Goal: Contribute content: Contribute content

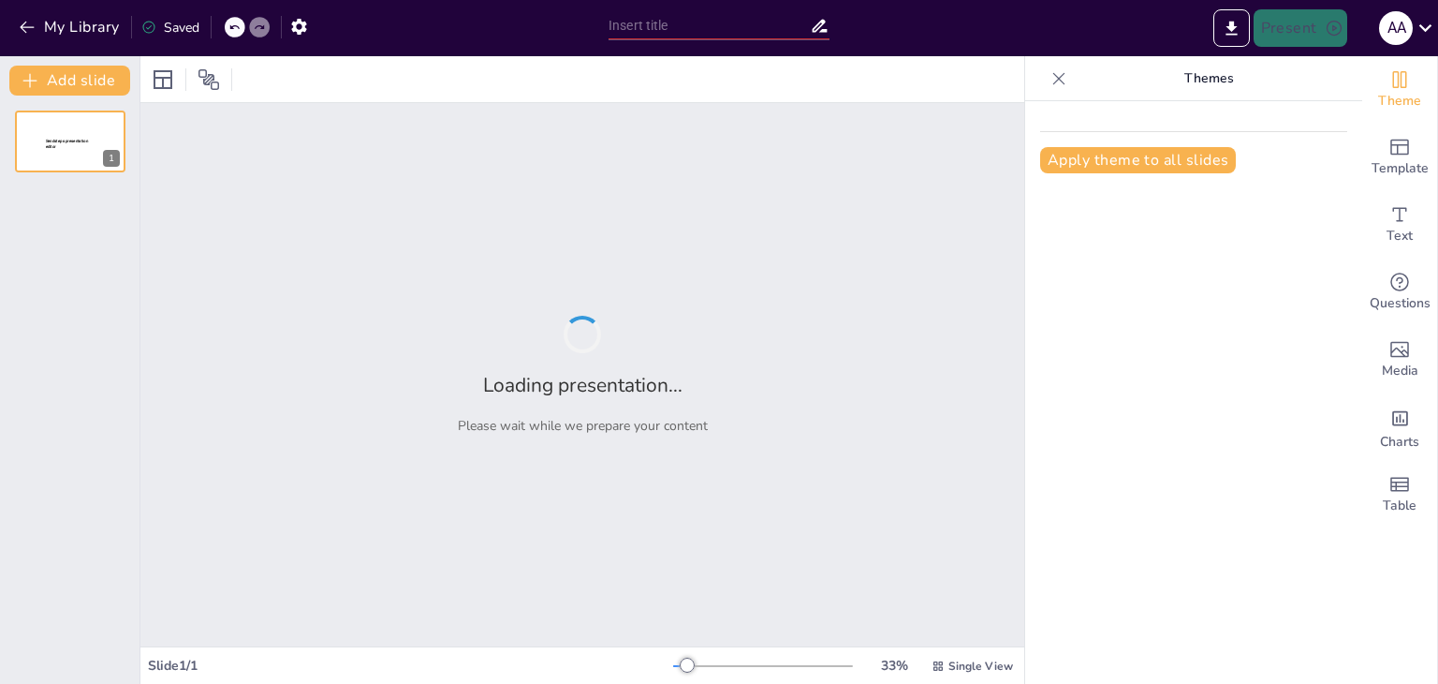
type input "Estructura y Propósito del CICR: Un Enfoque Humanitario Imparcial"
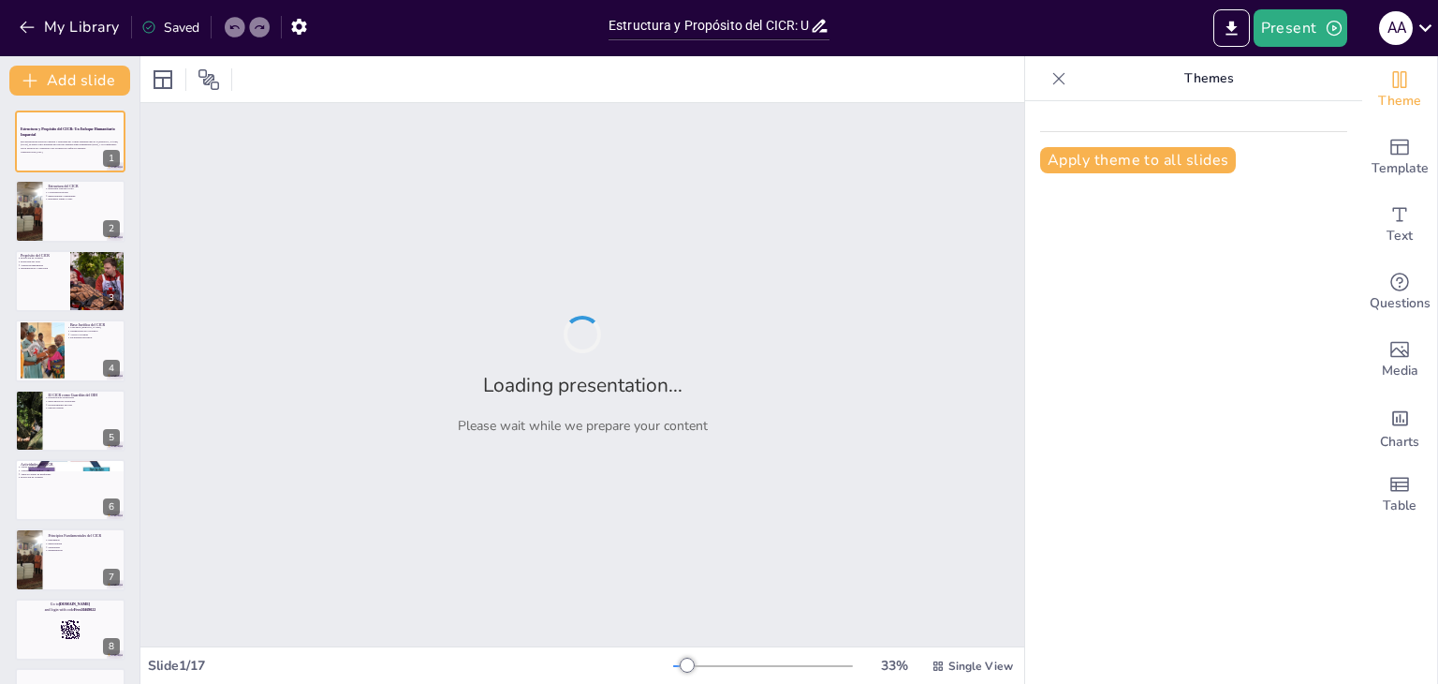
checkbox input "true"
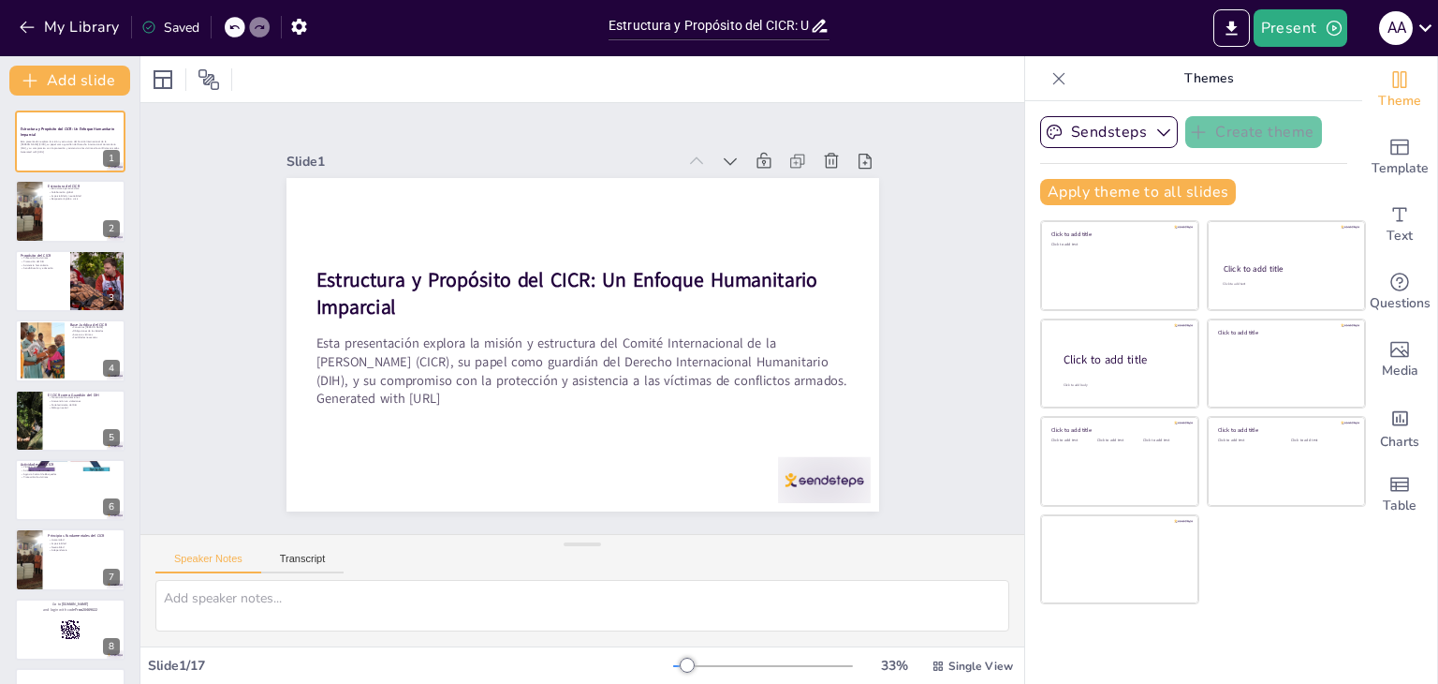
checkbox input "true"
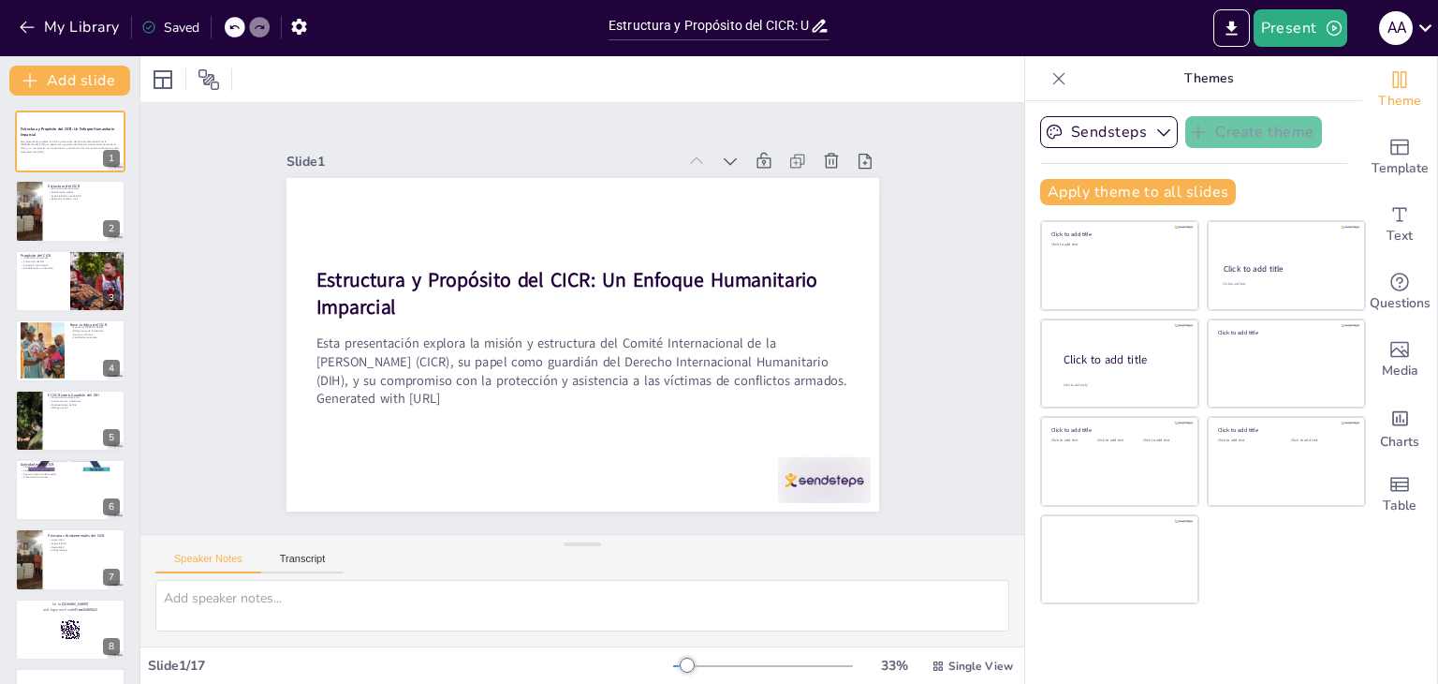
checkbox input "true"
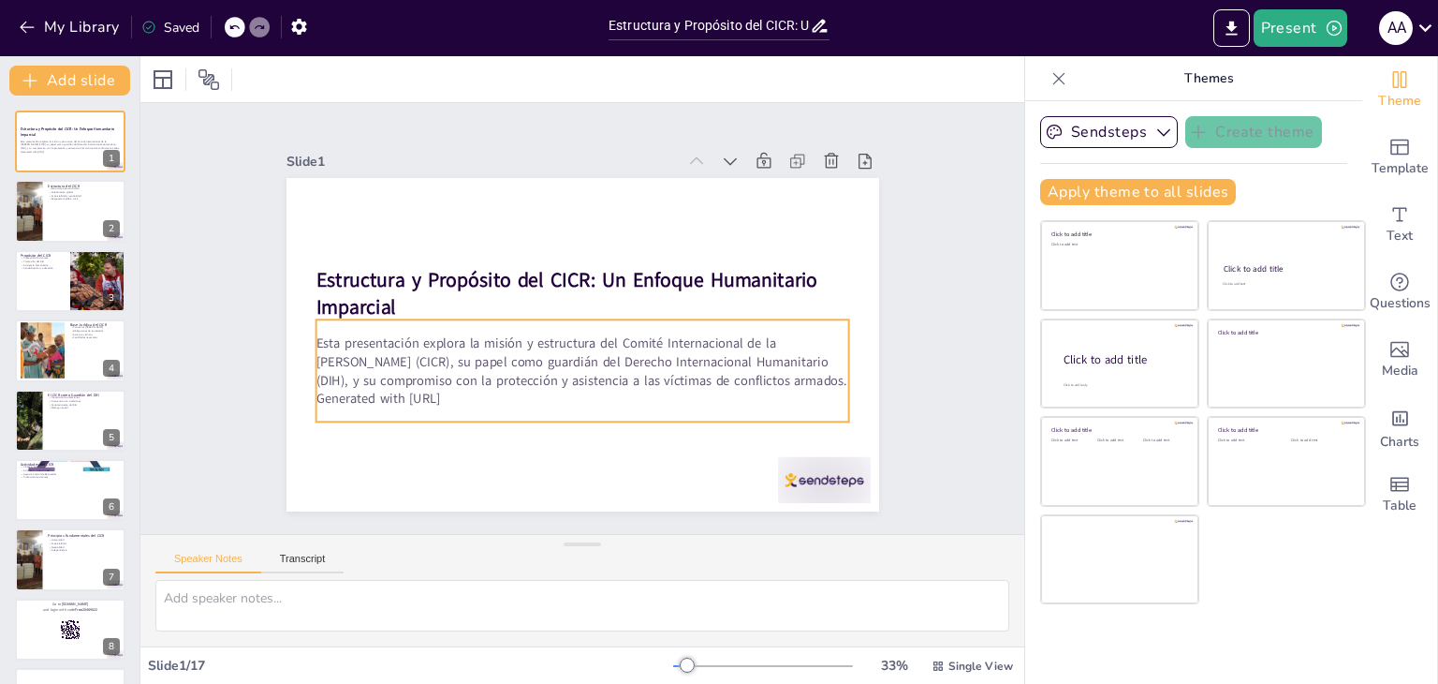
checkbox input "true"
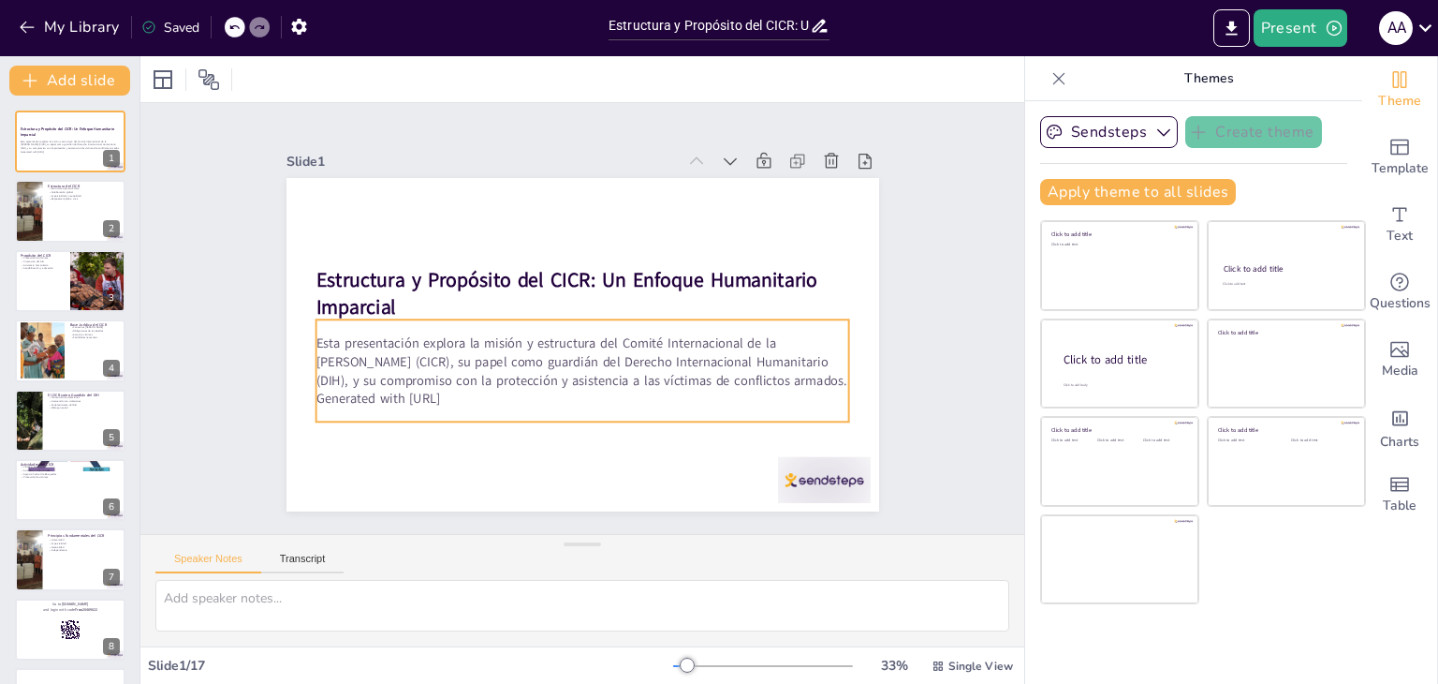
checkbox input "true"
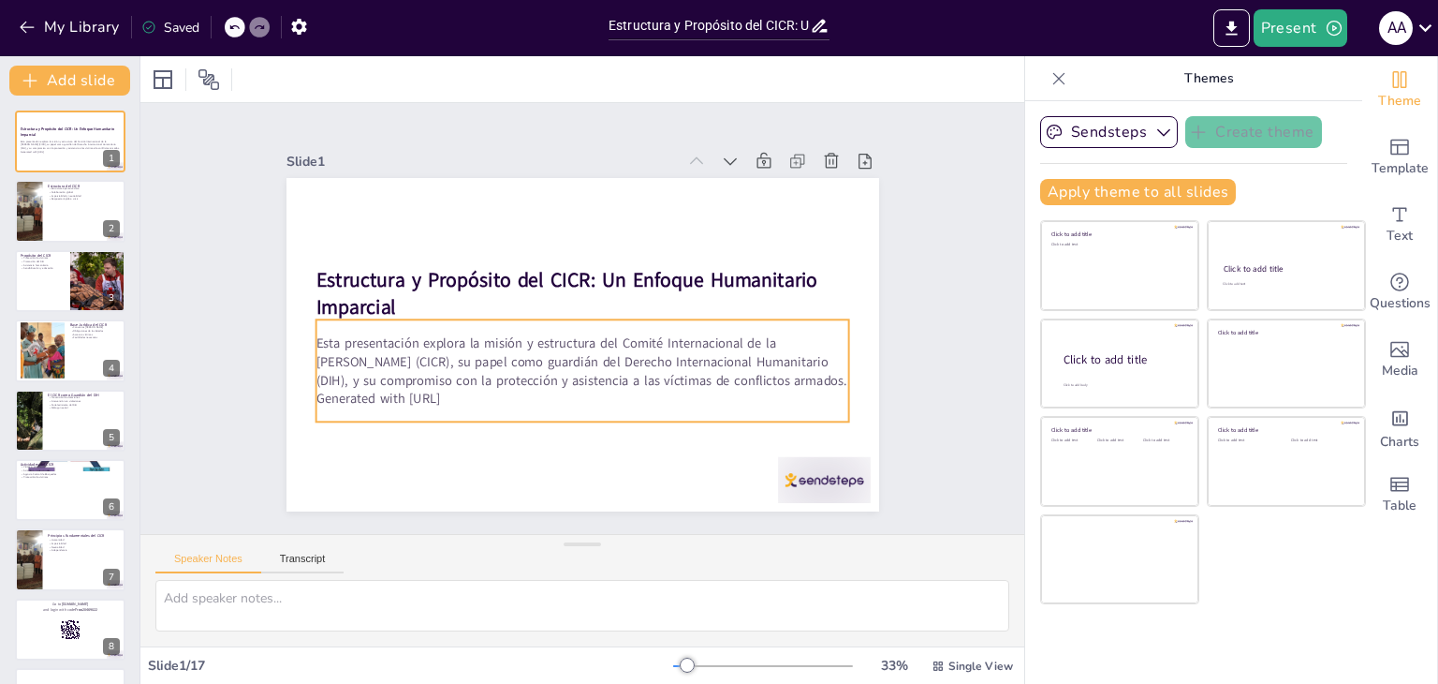
checkbox input "true"
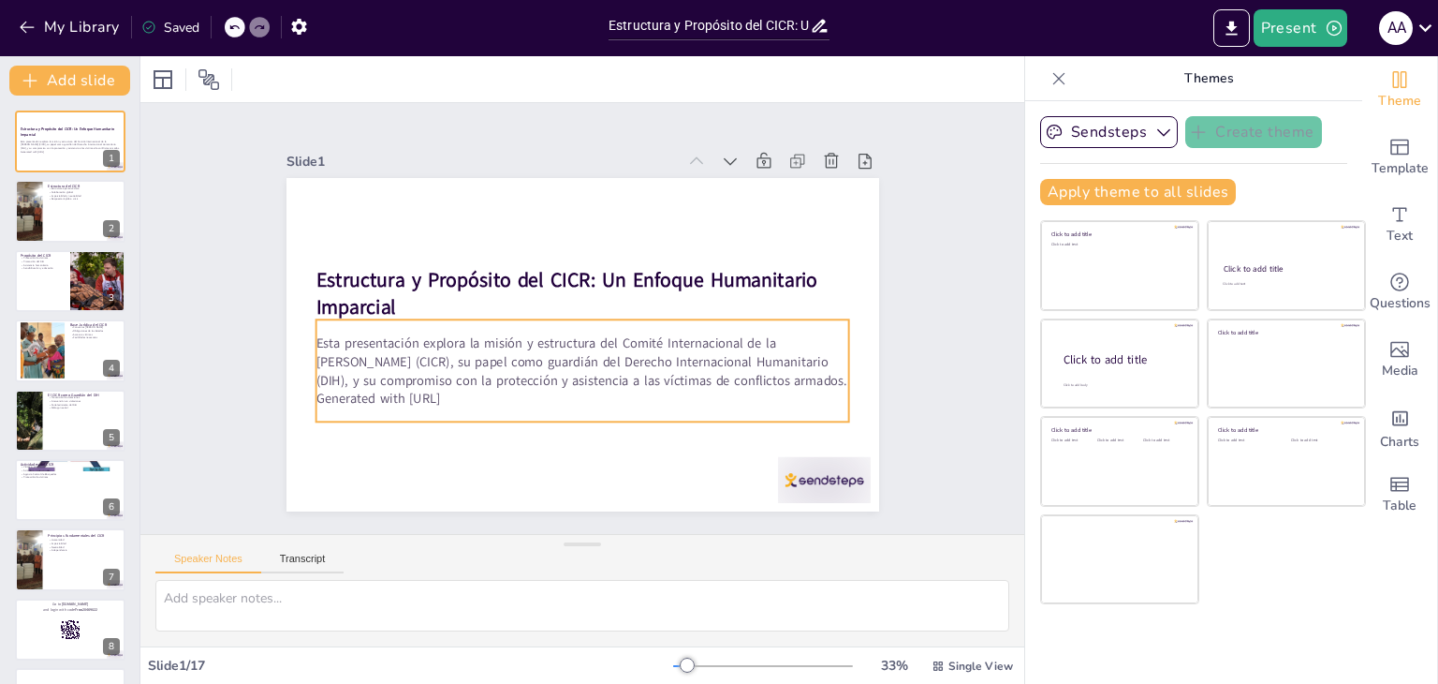
checkbox input "true"
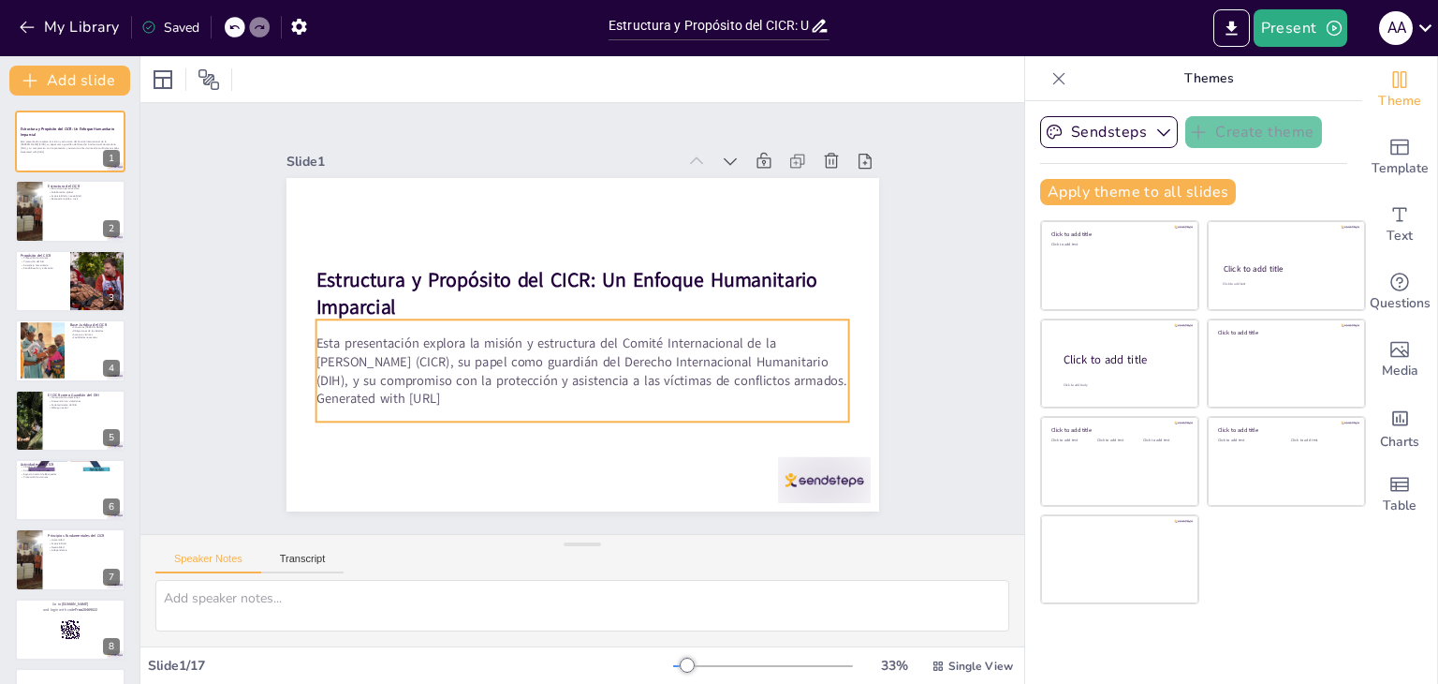
checkbox input "true"
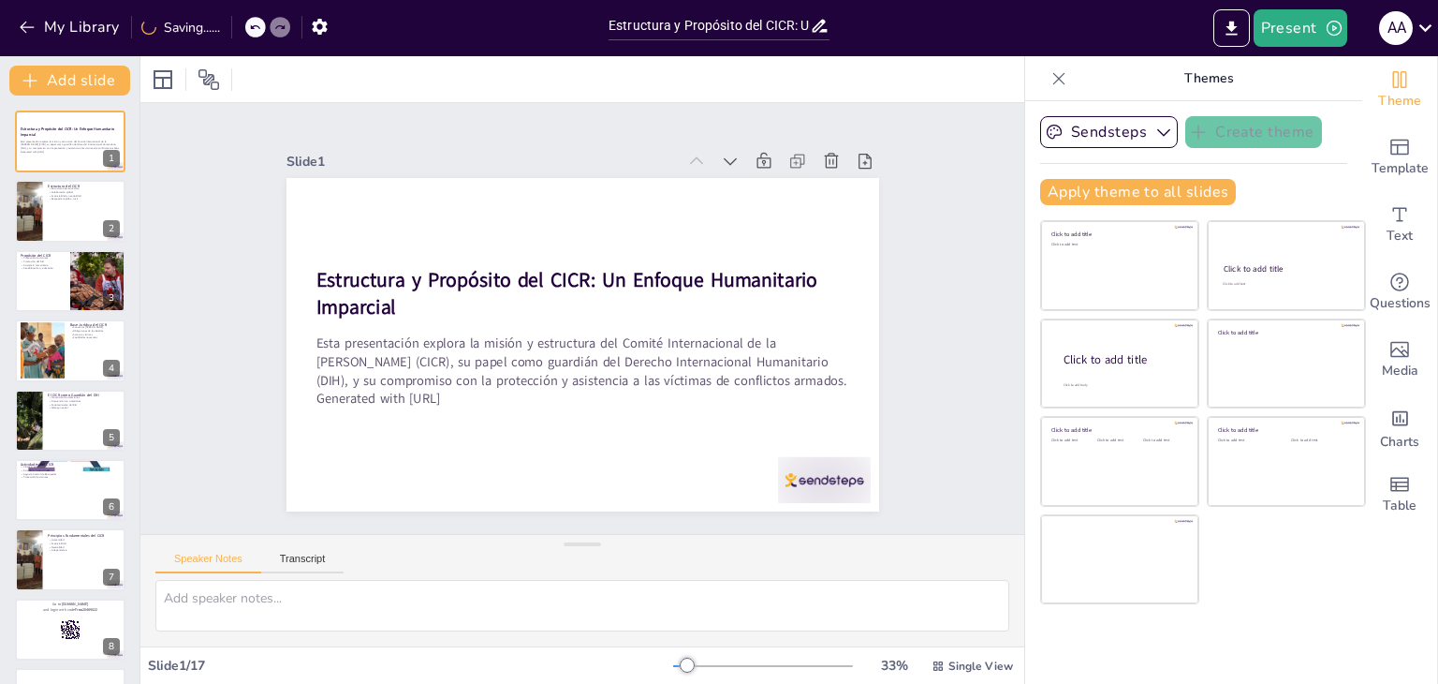
checkbox input "true"
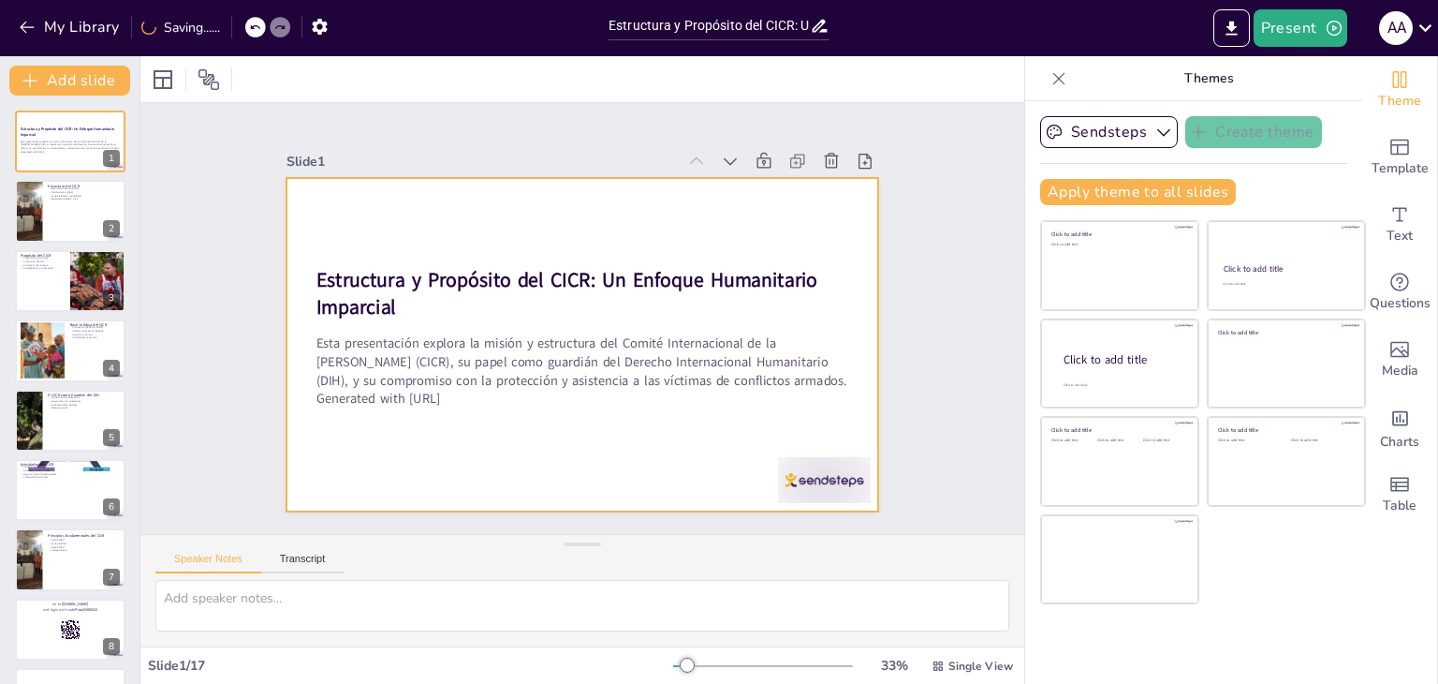
checkbox input "true"
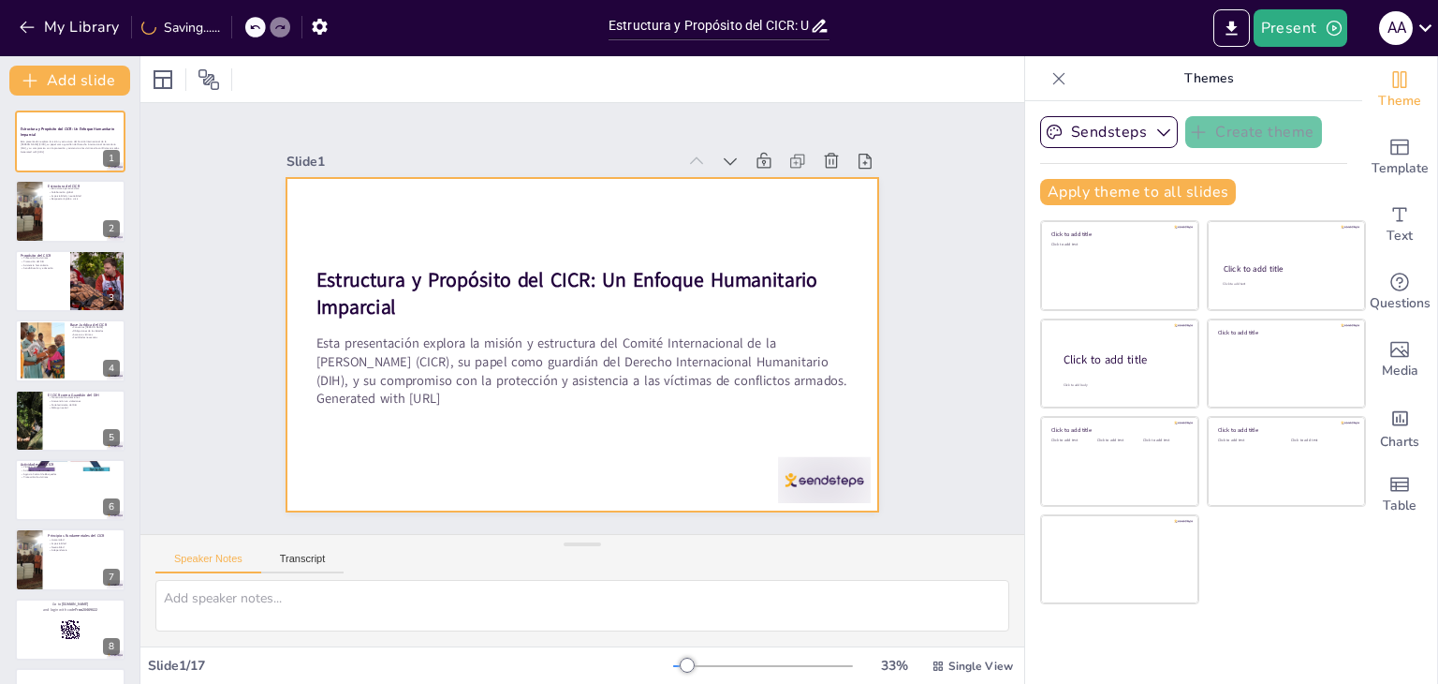
checkbox input "true"
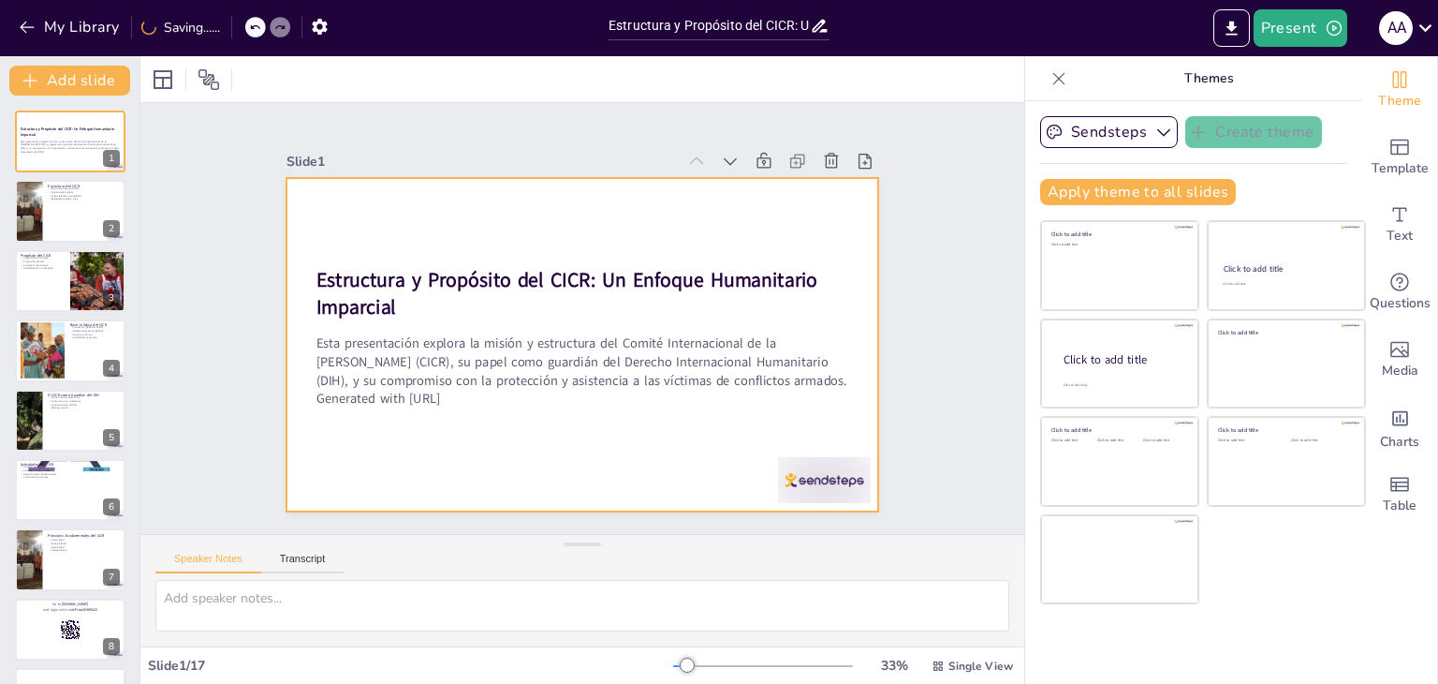
checkbox input "true"
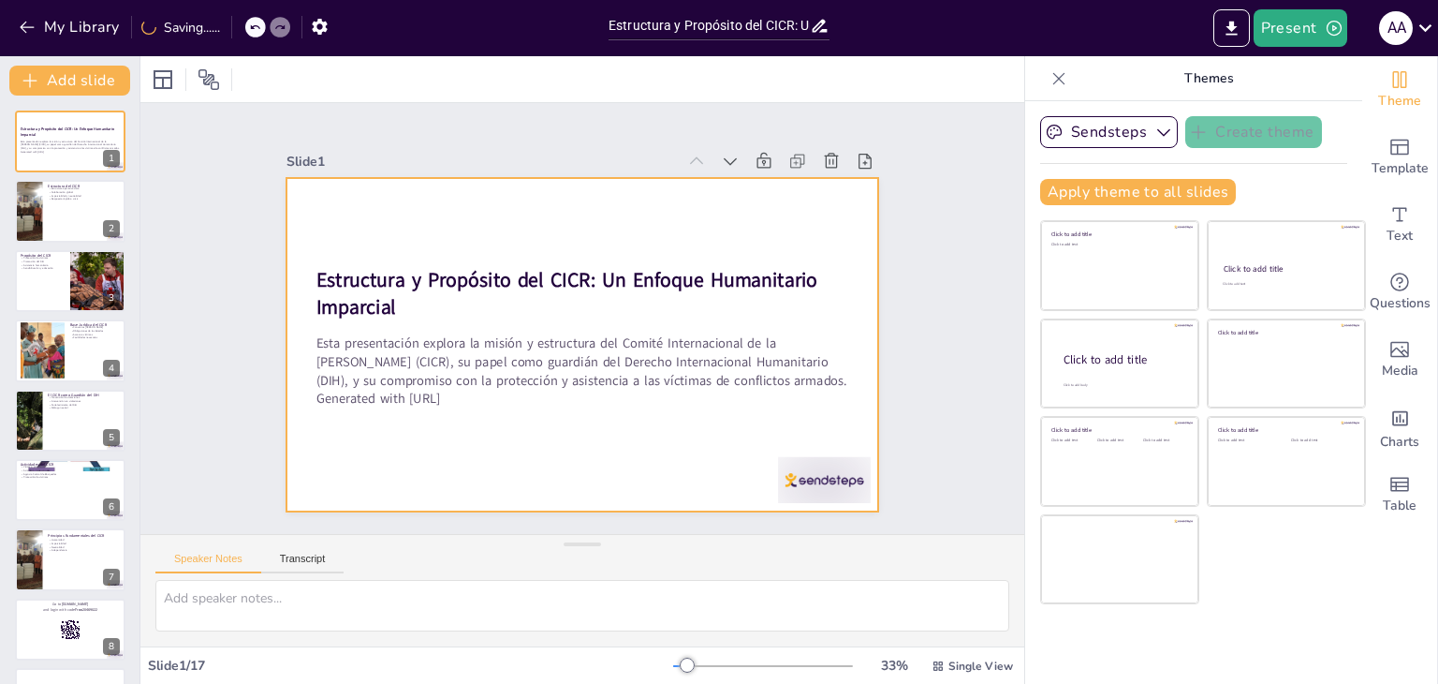
checkbox input "true"
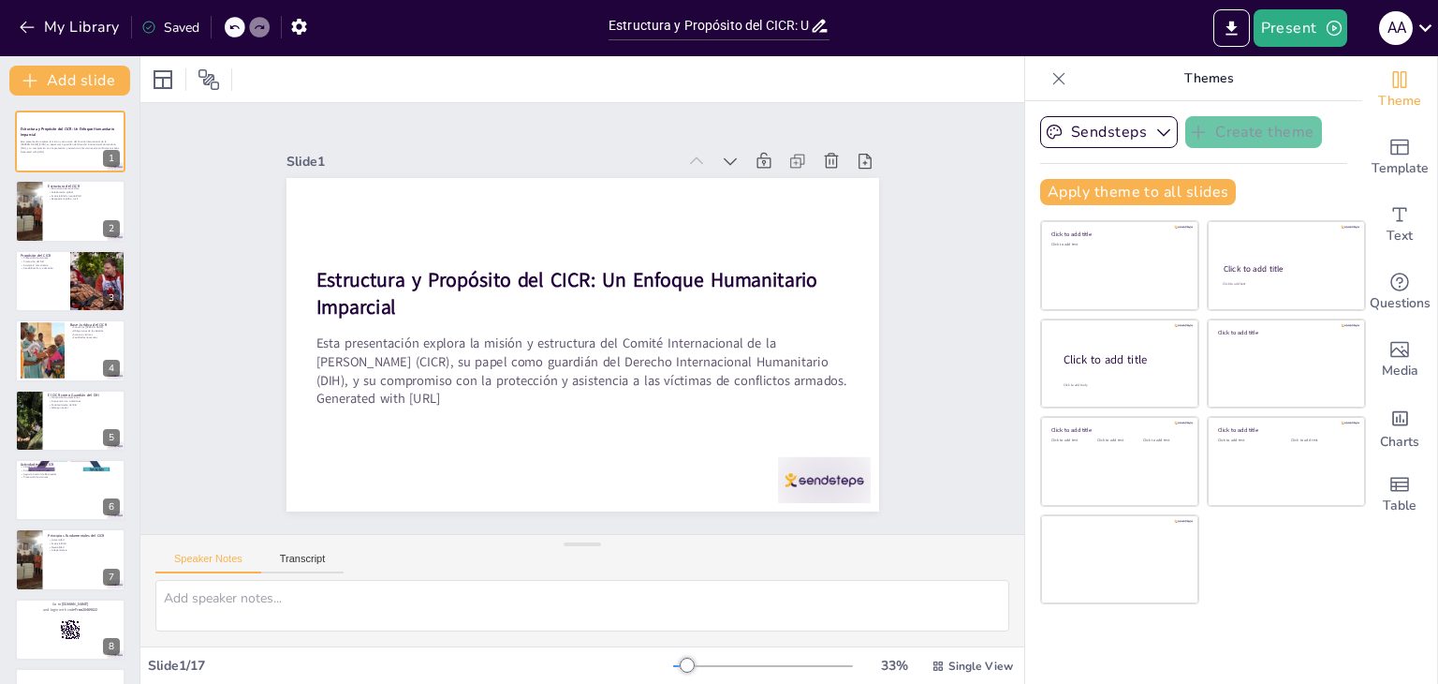
checkbox input "true"
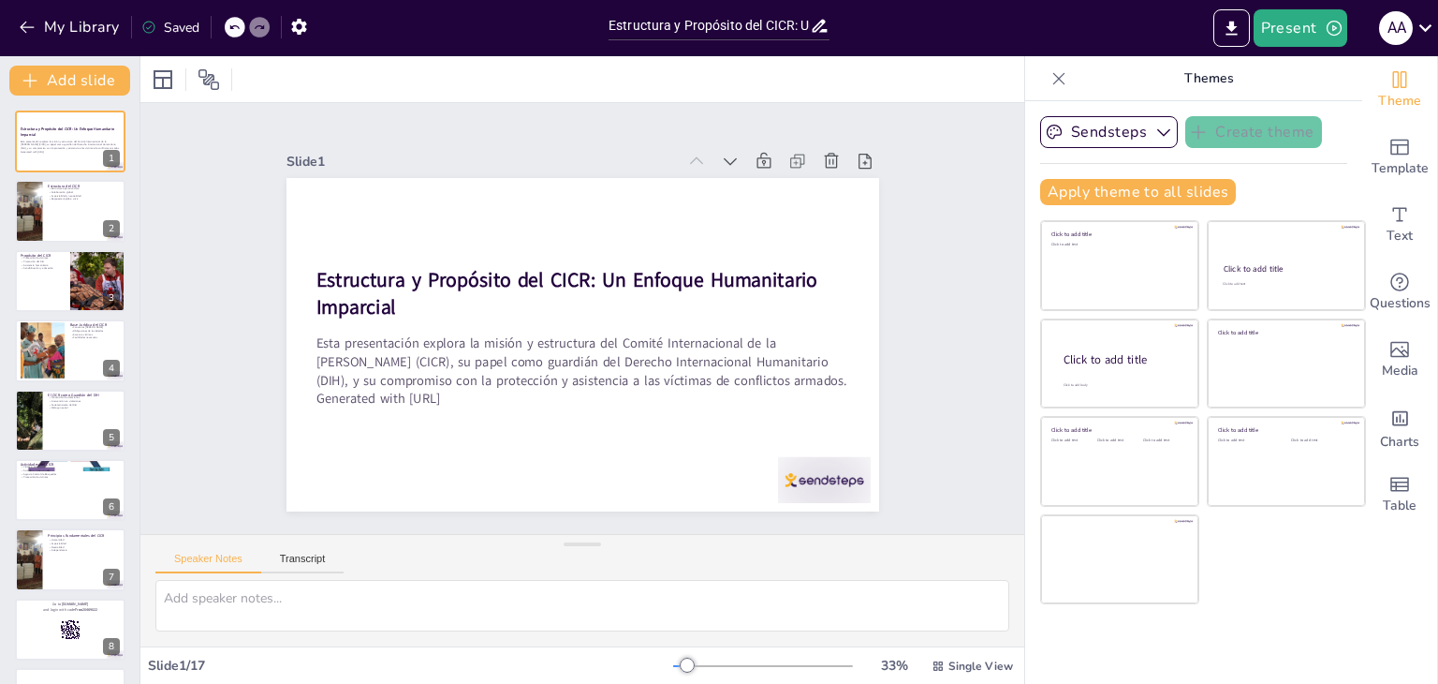
checkbox input "true"
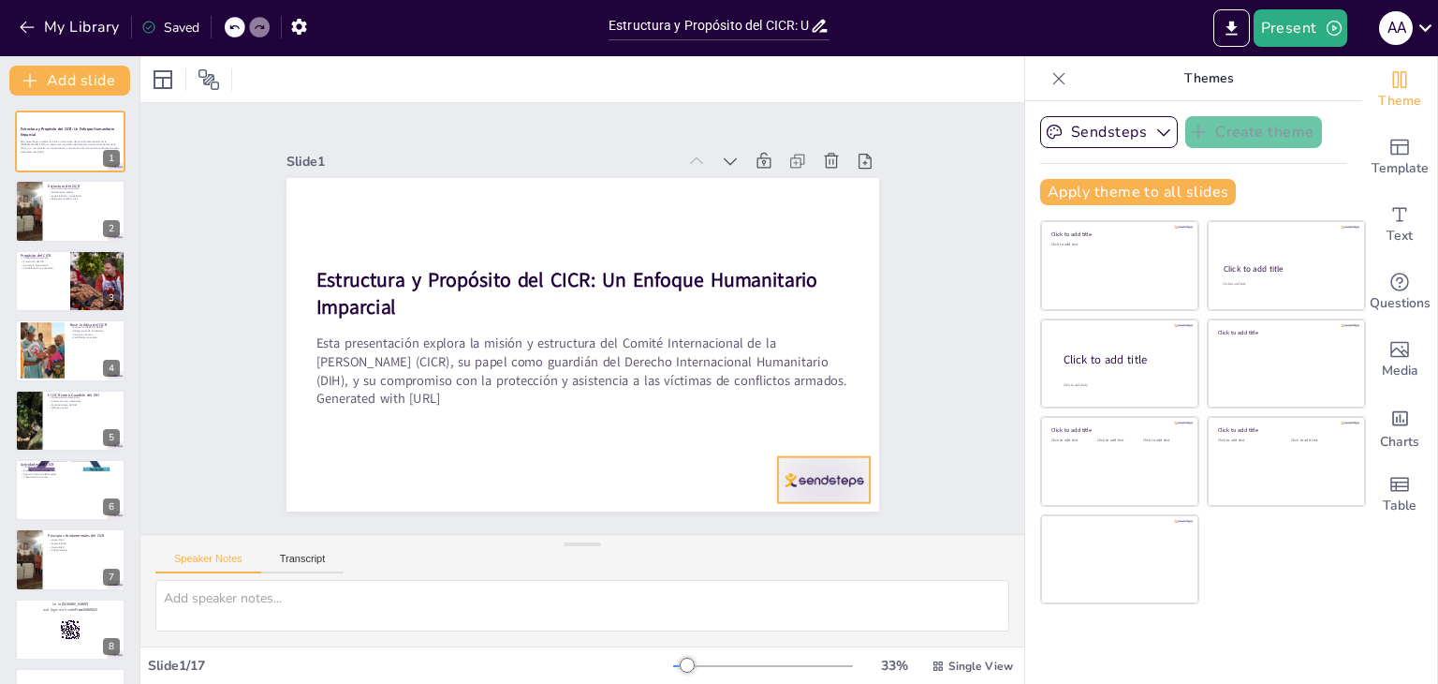
checkbox input "true"
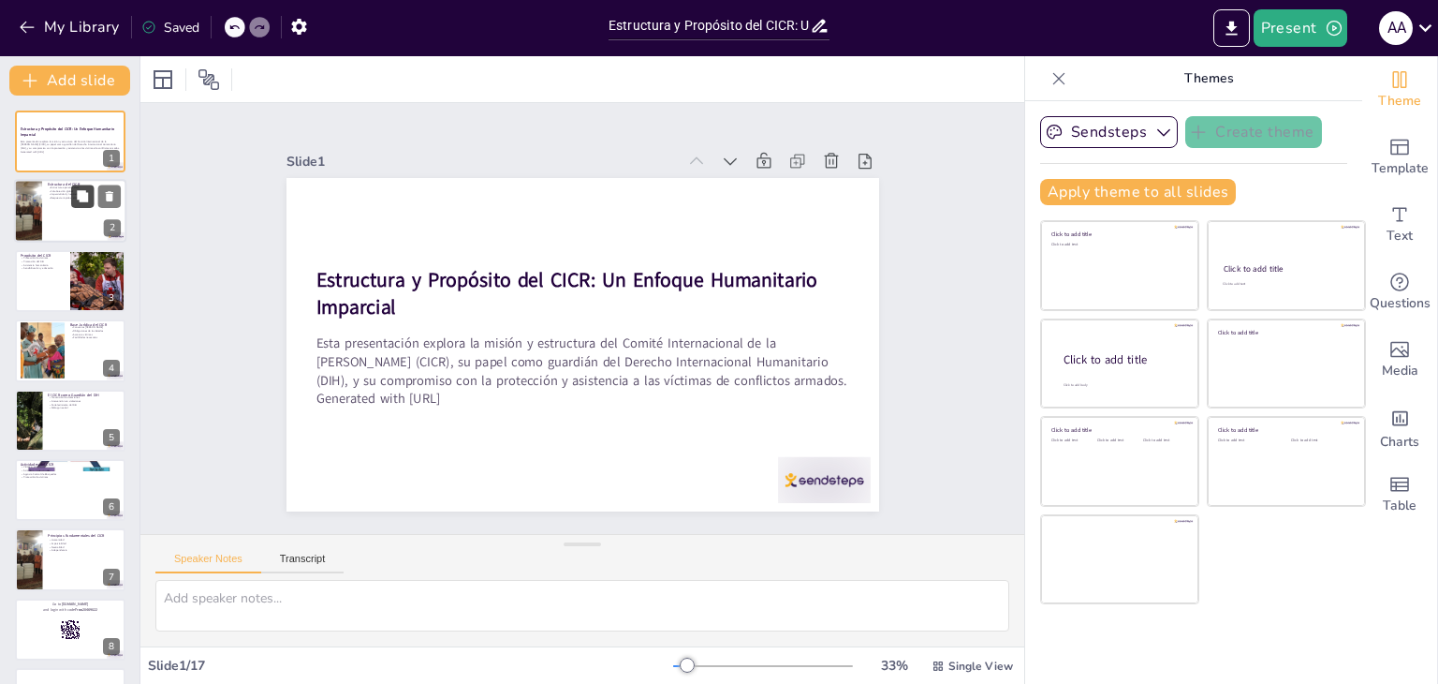
checkbox input "true"
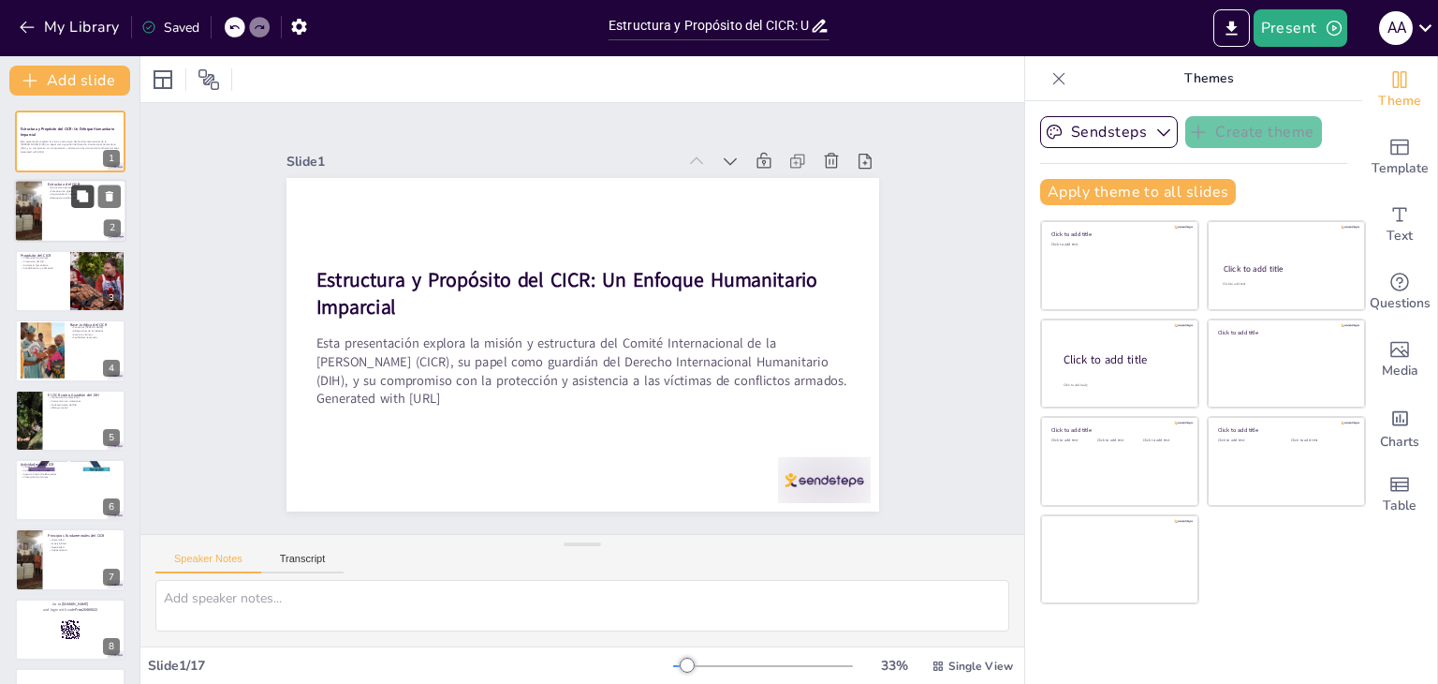
checkbox input "true"
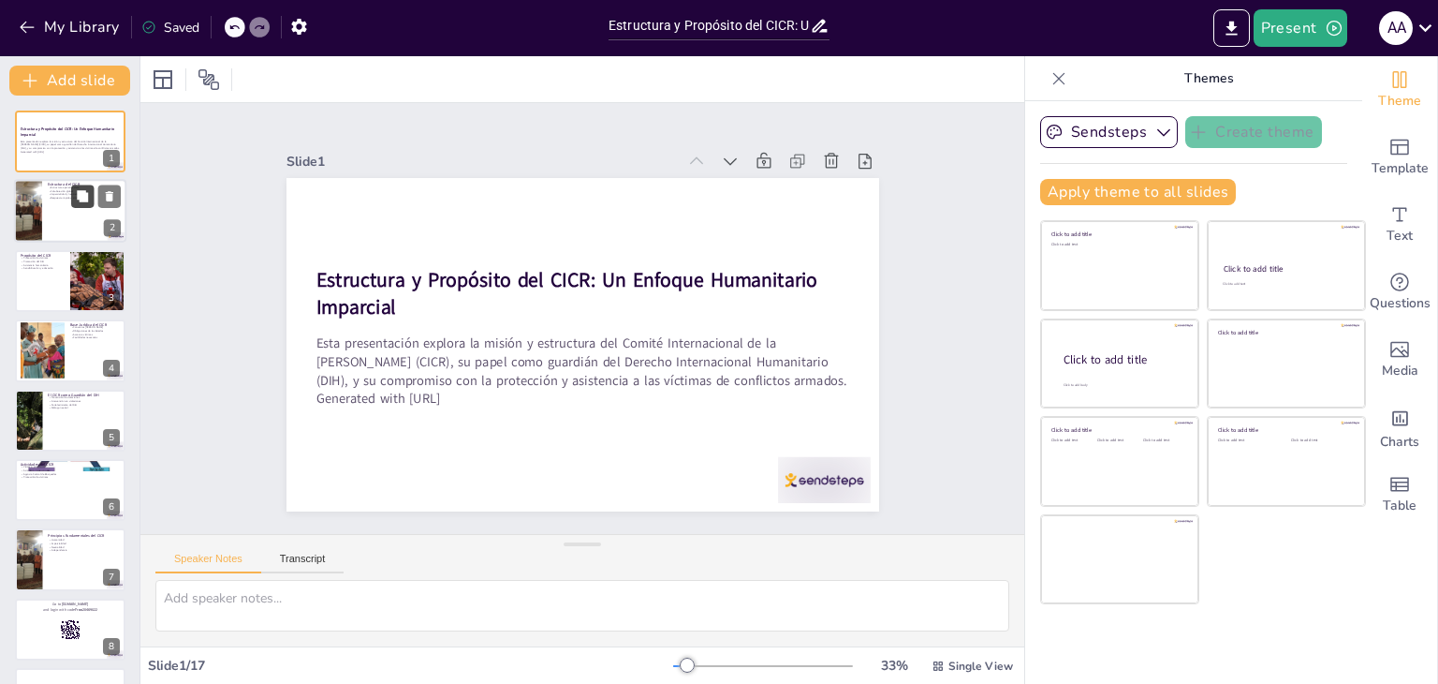
checkbox input "true"
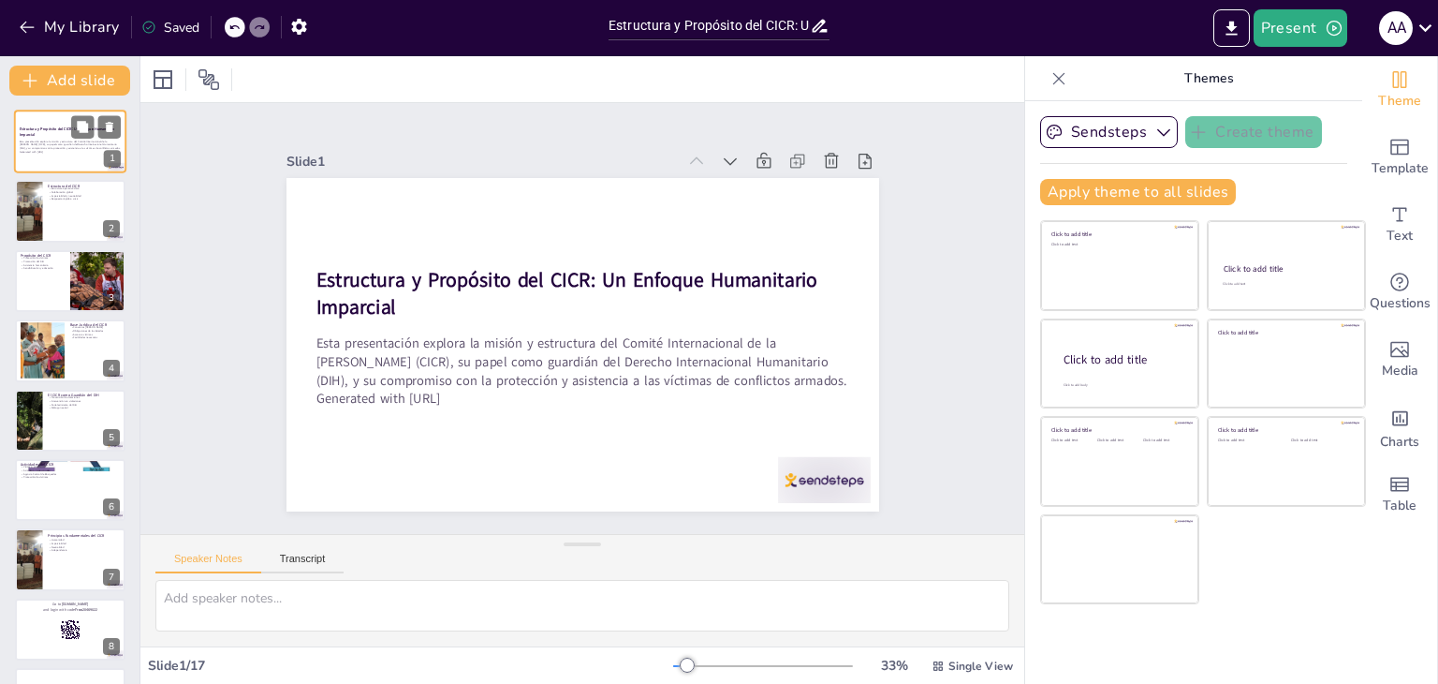
checkbox input "true"
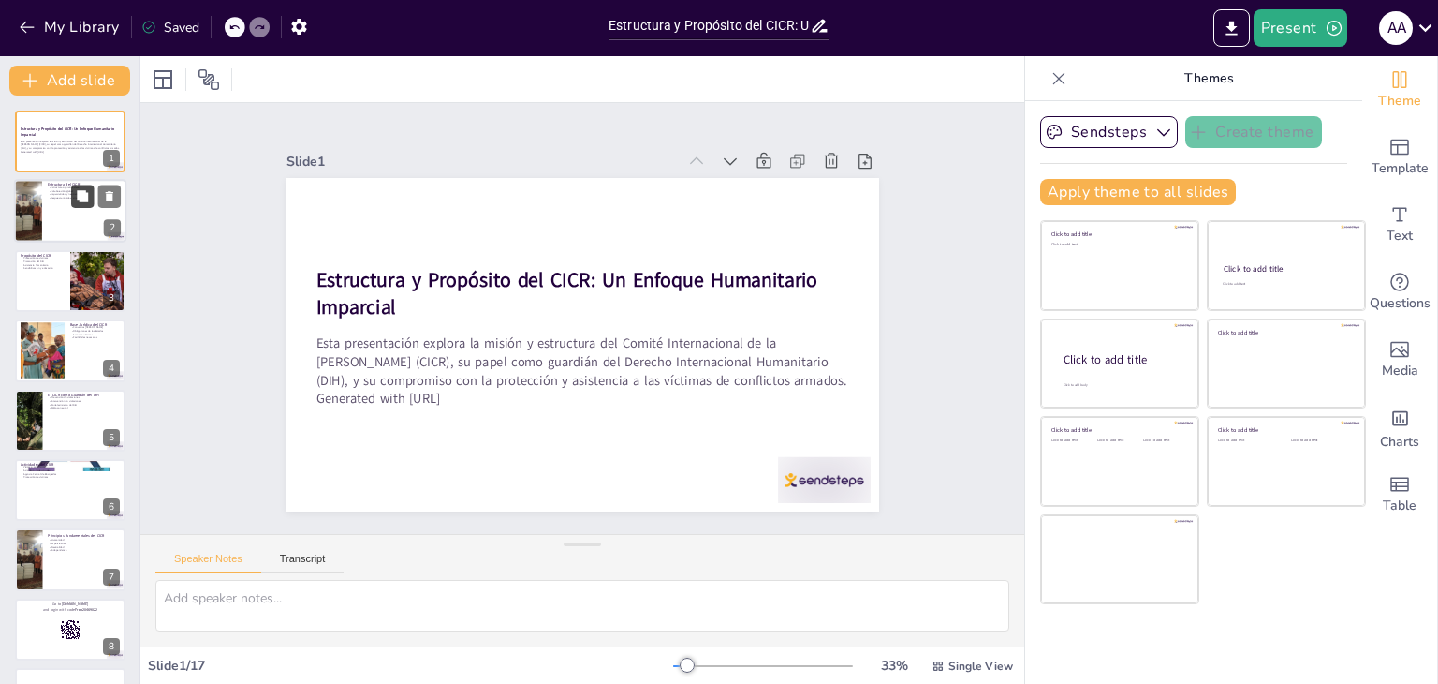
checkbox input "true"
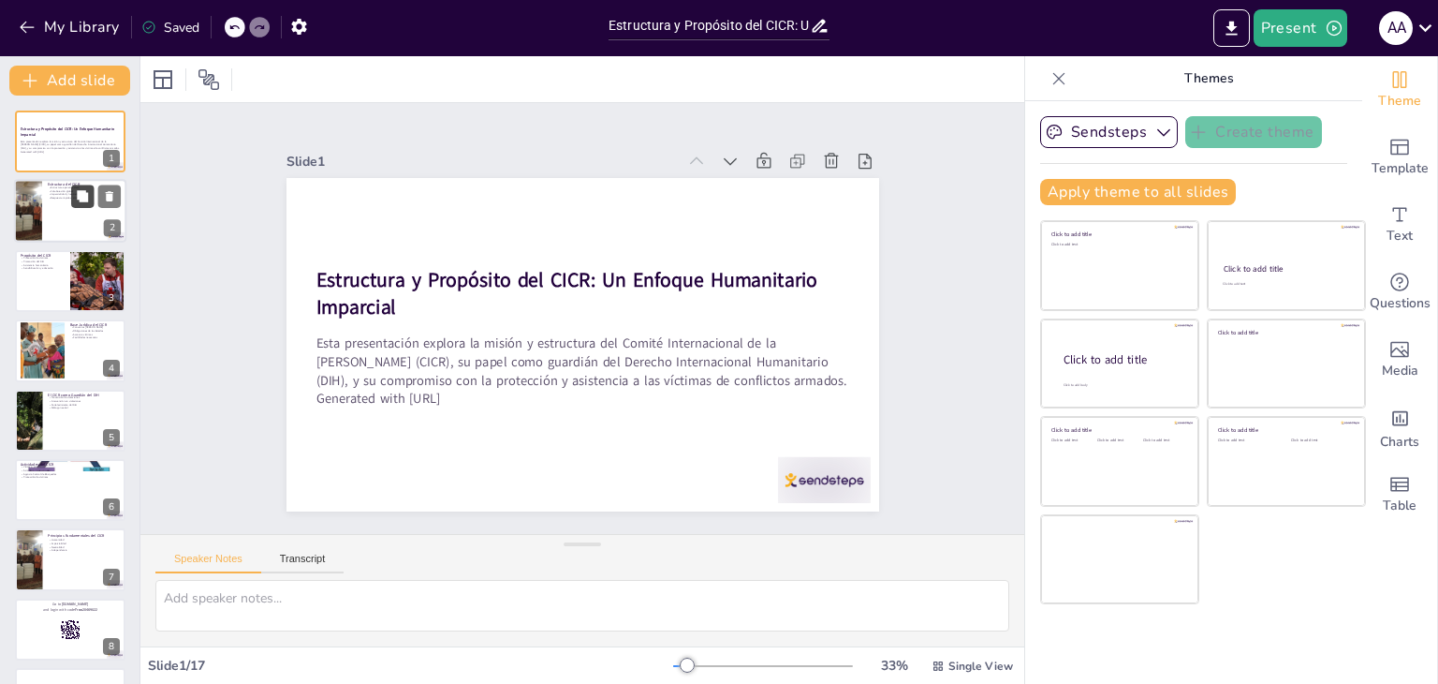
checkbox input "true"
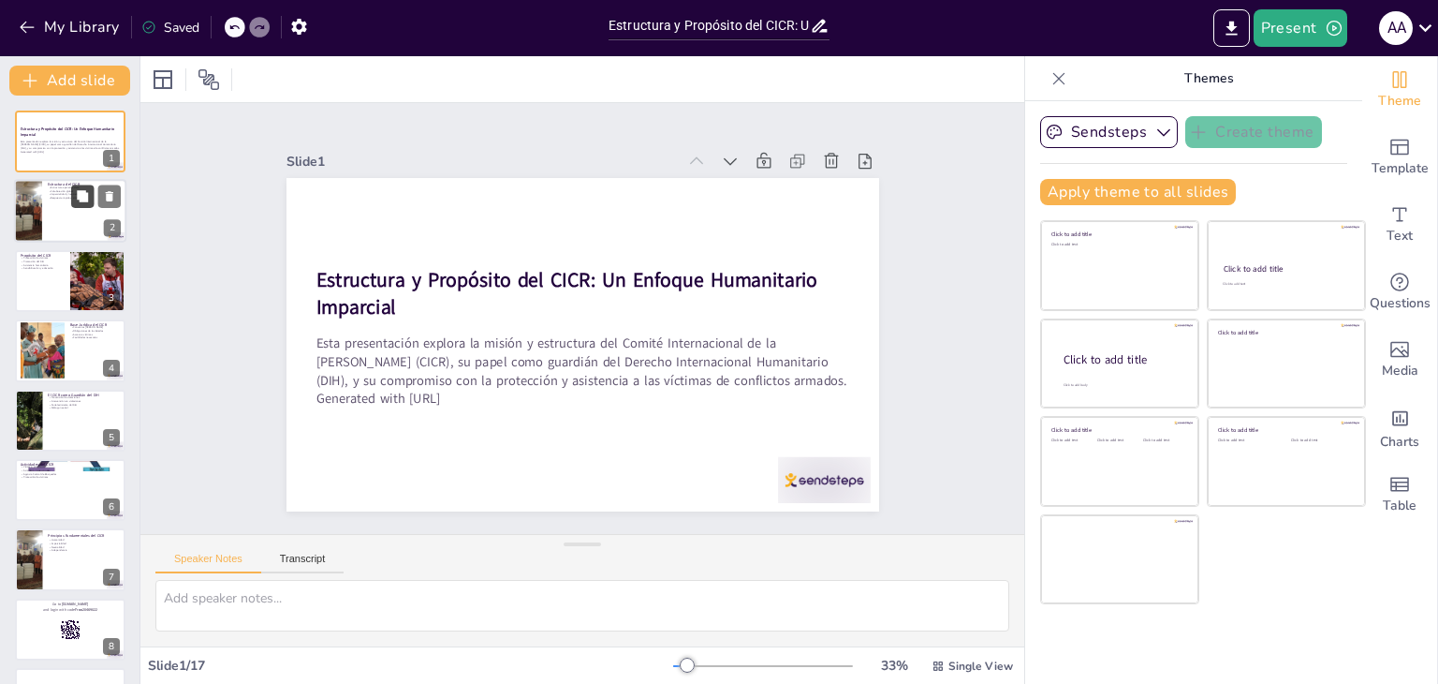
checkbox input "true"
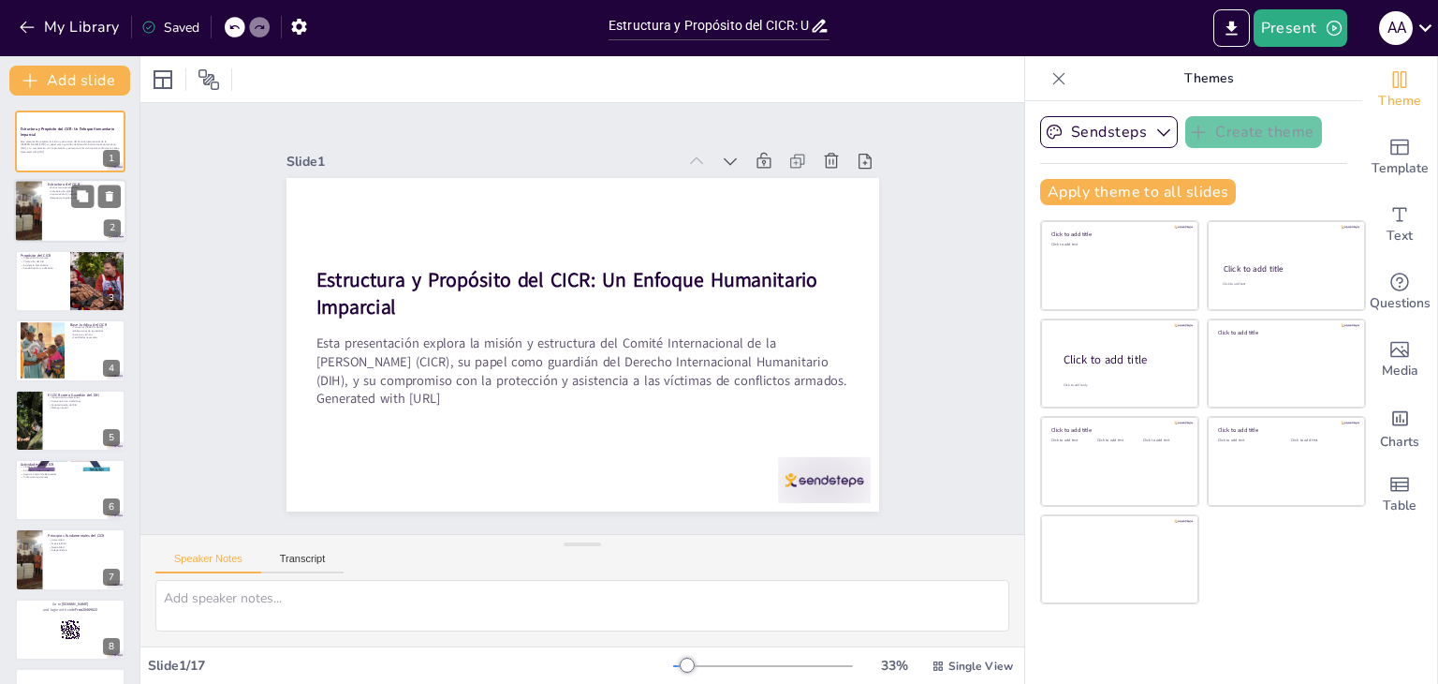
checkbox input "true"
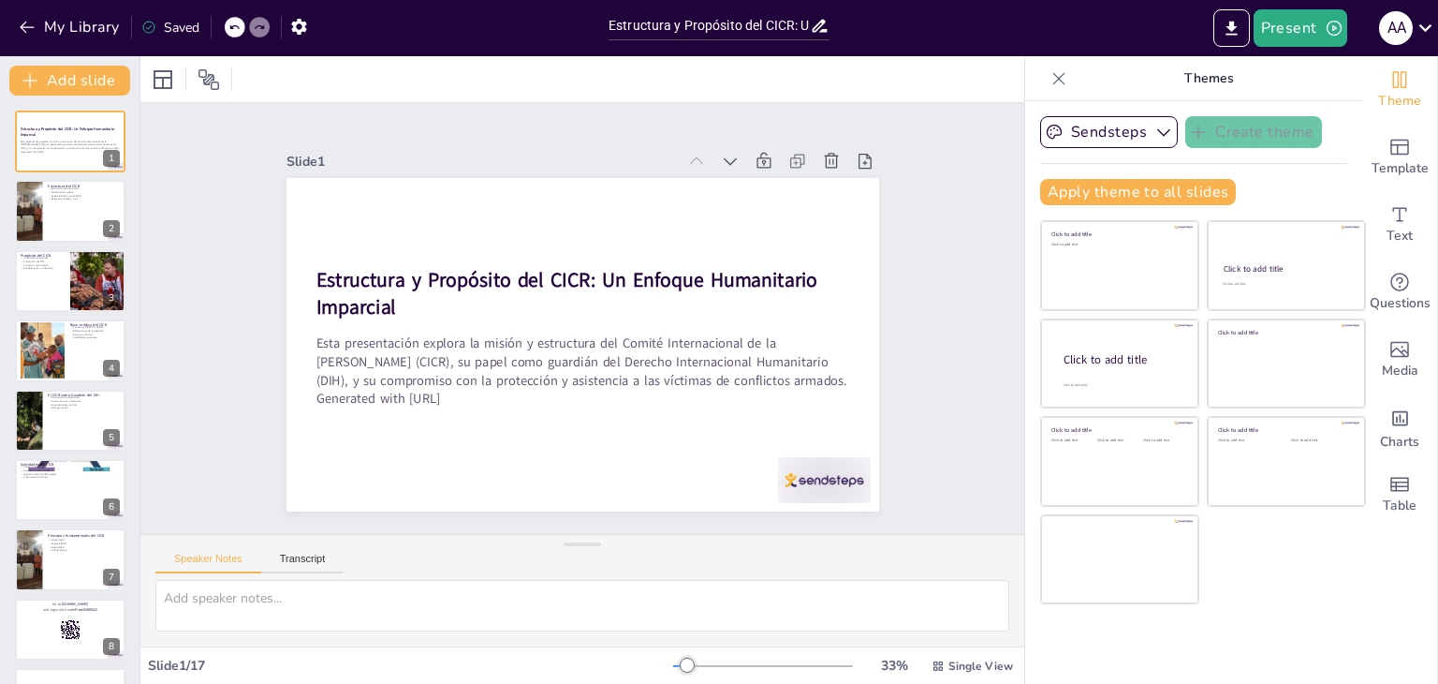
checkbox input "true"
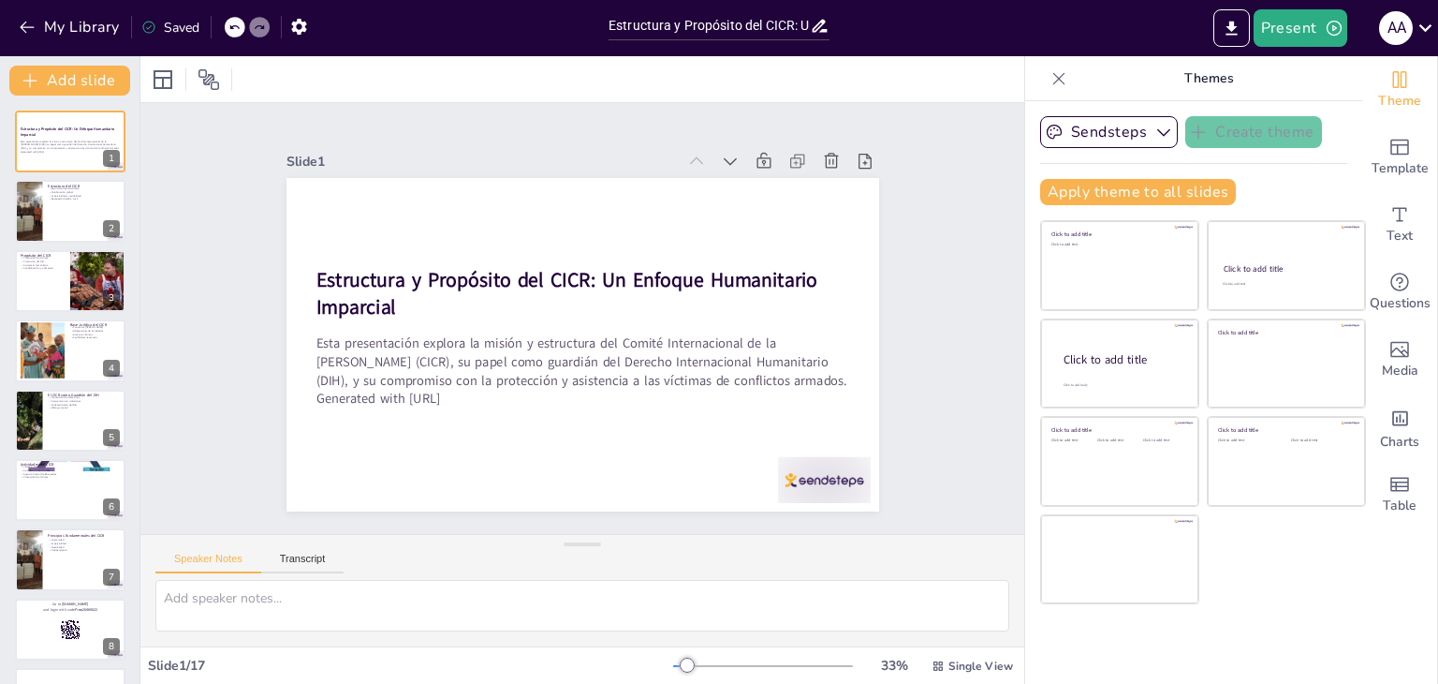
checkbox input "true"
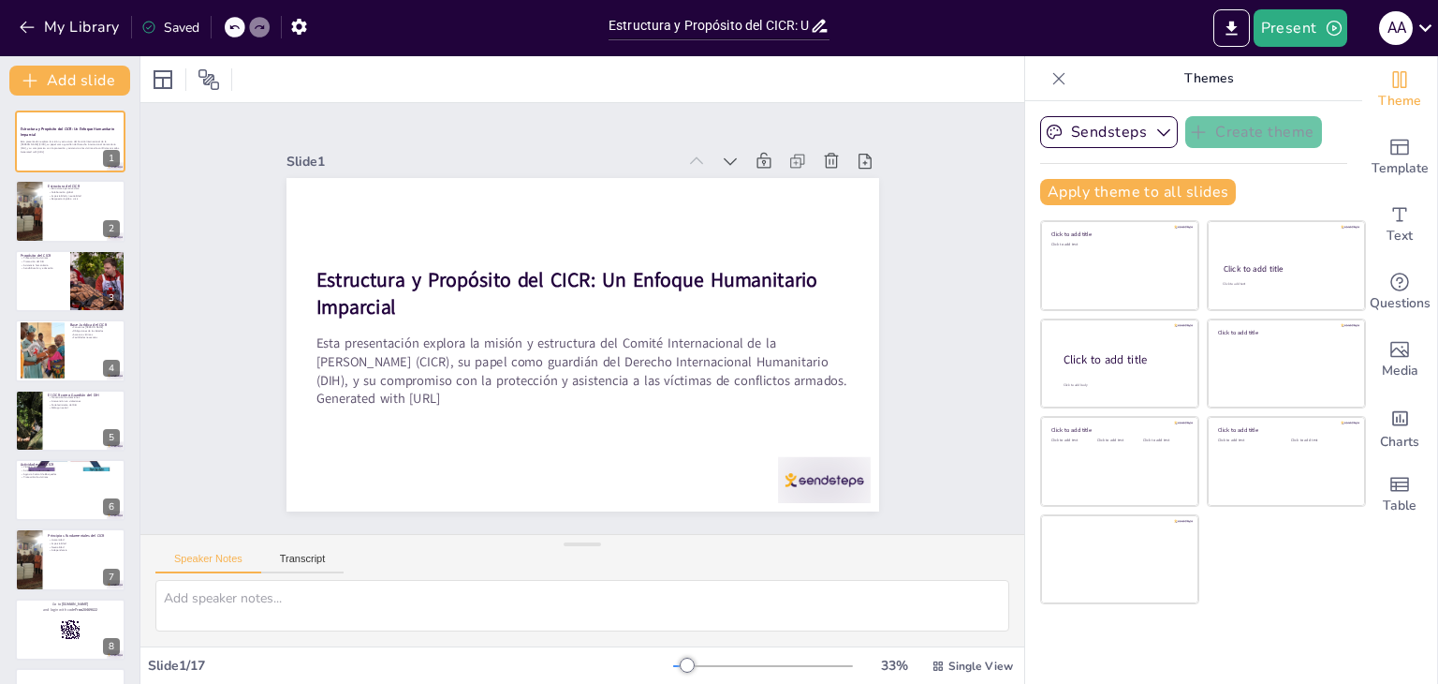
checkbox input "true"
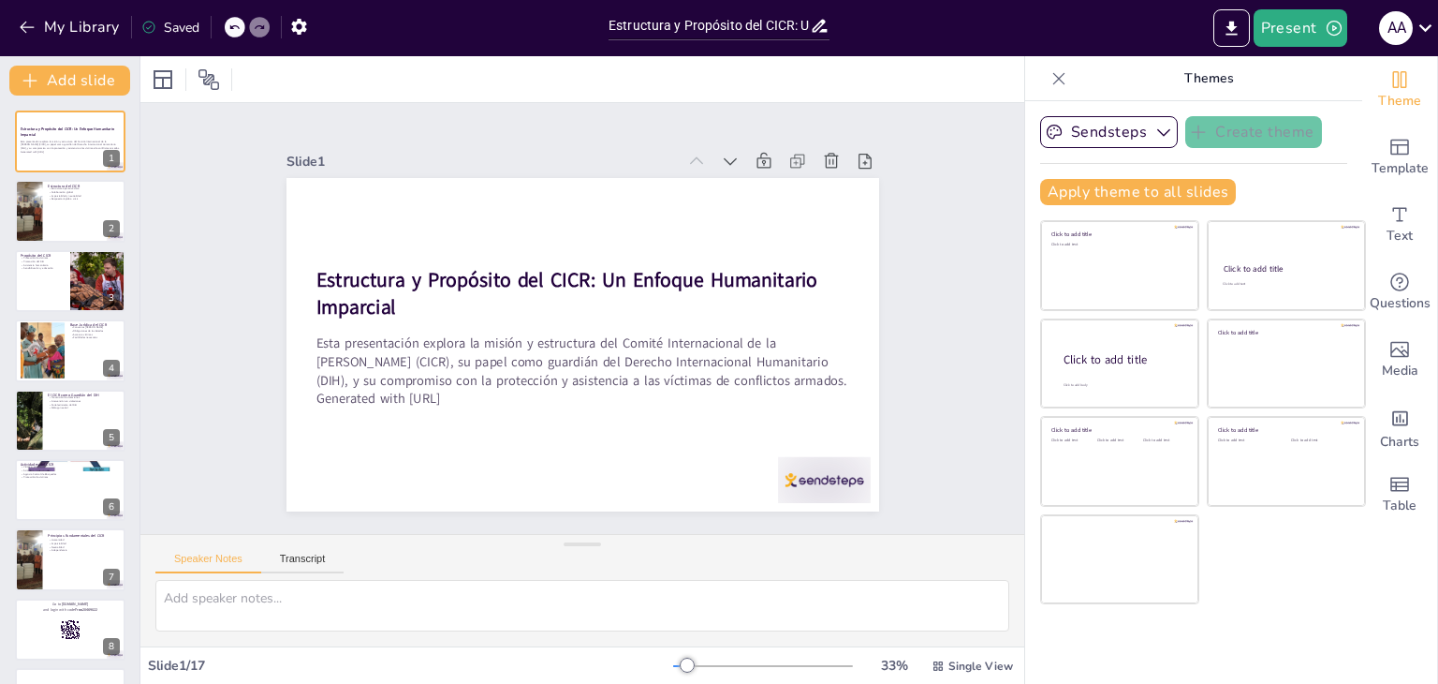
checkbox input "true"
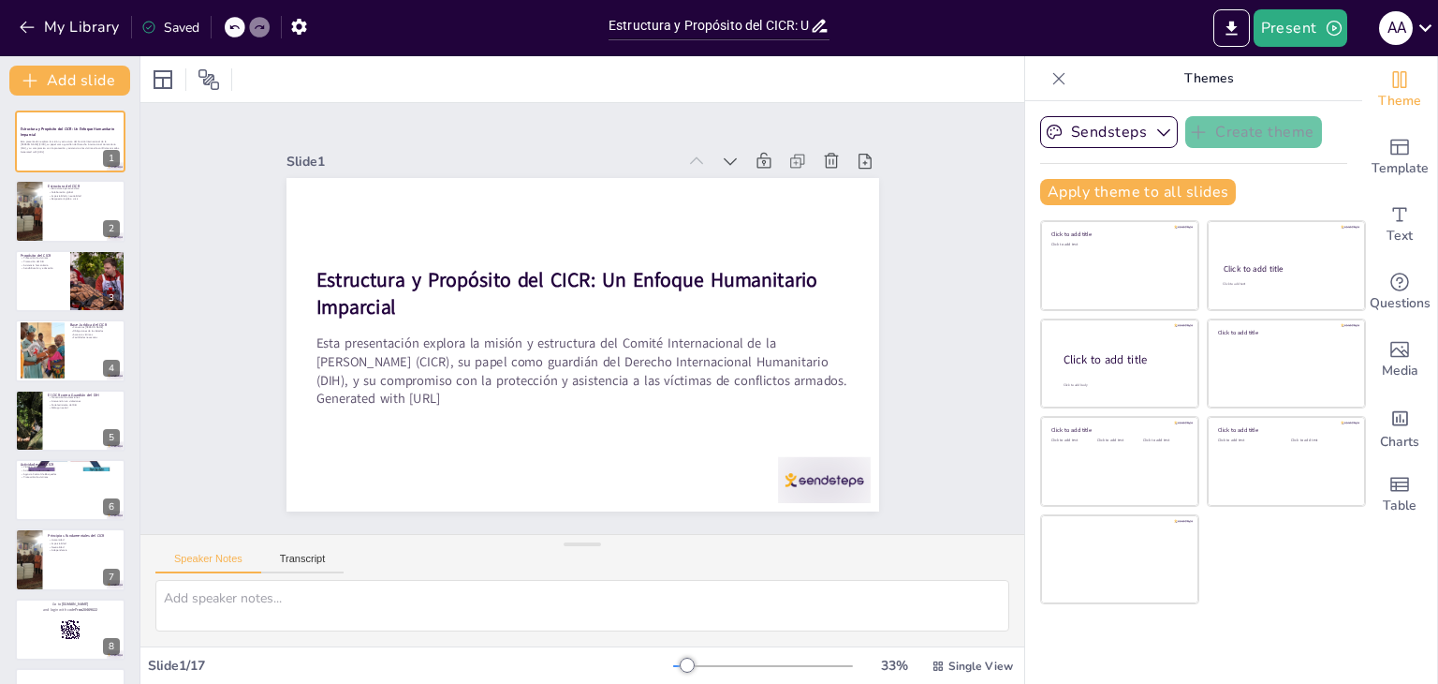
checkbox input "true"
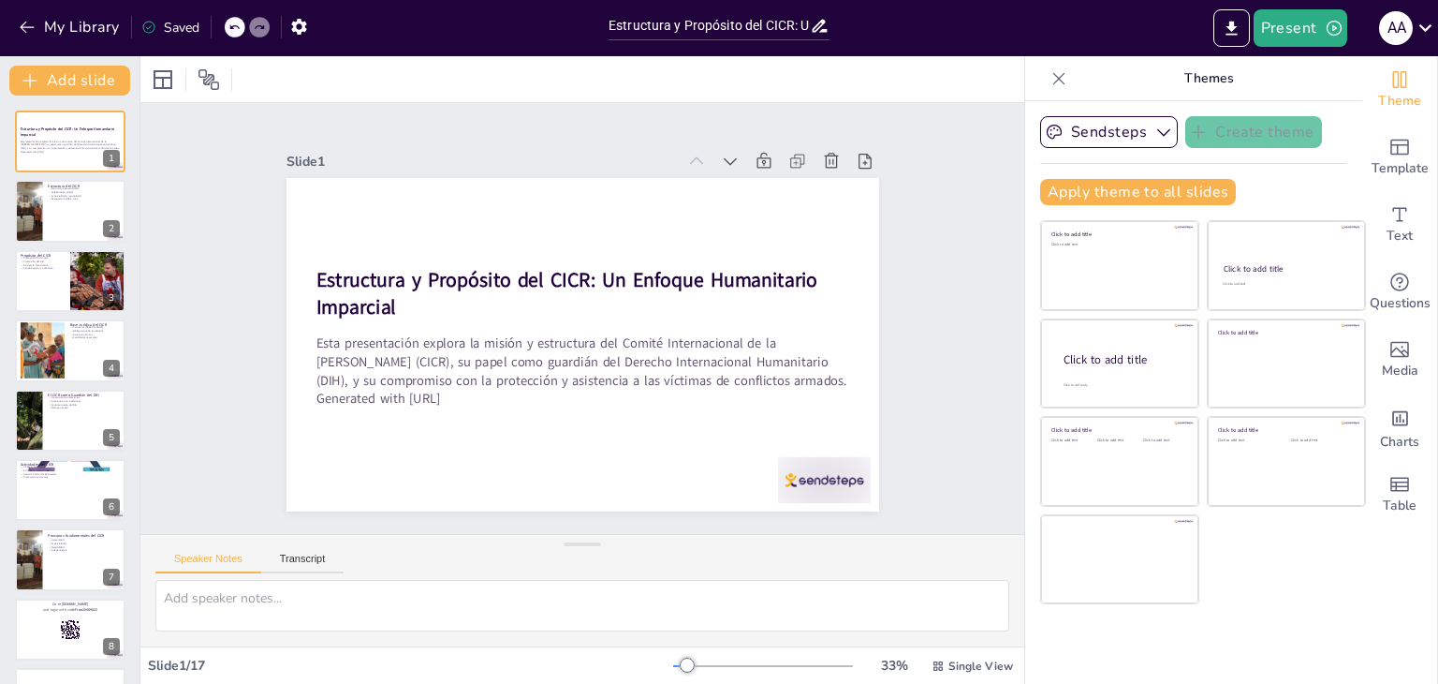
checkbox input "true"
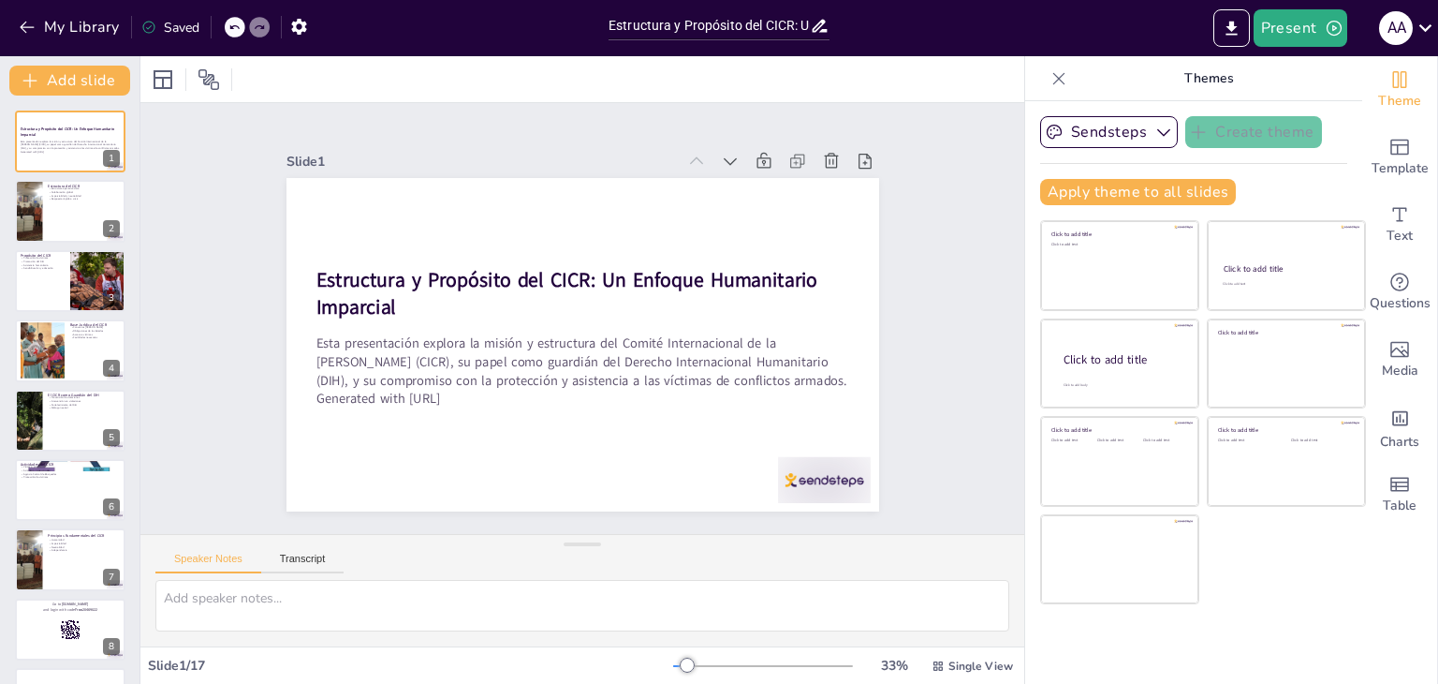
checkbox input "true"
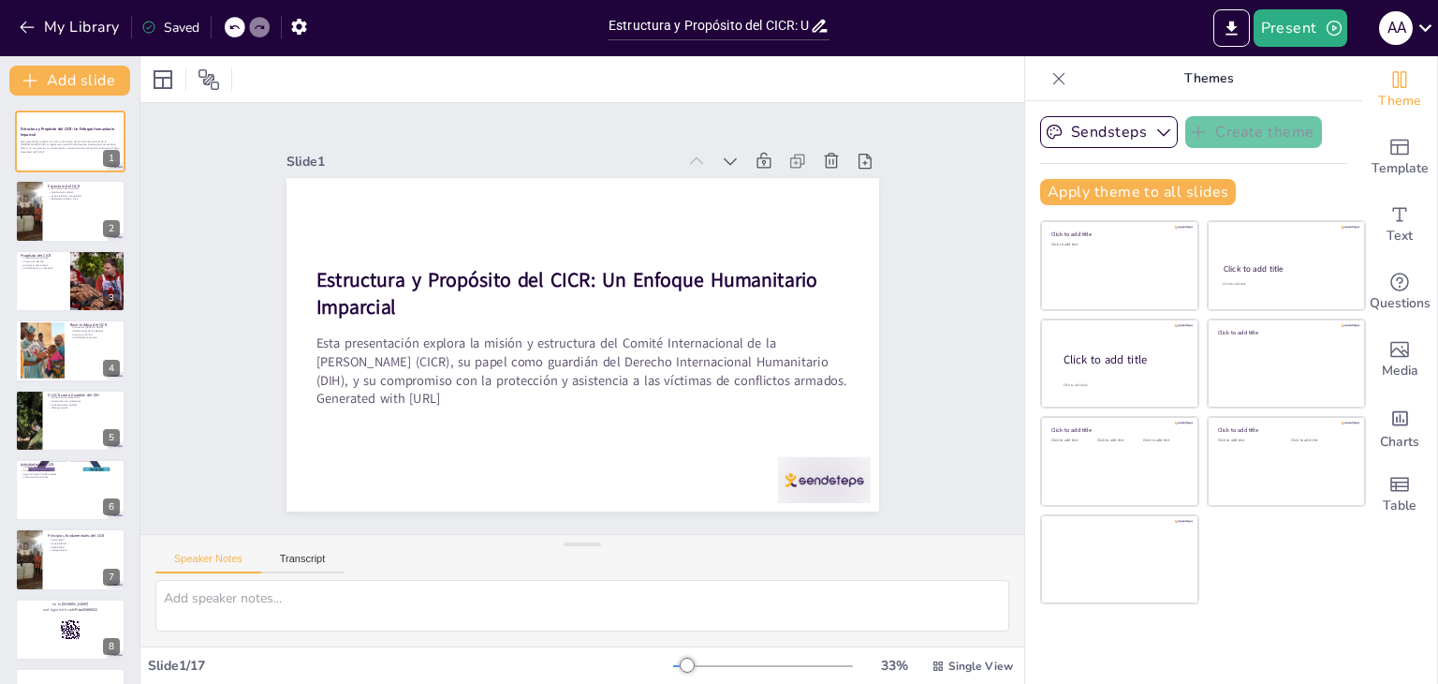
checkbox input "true"
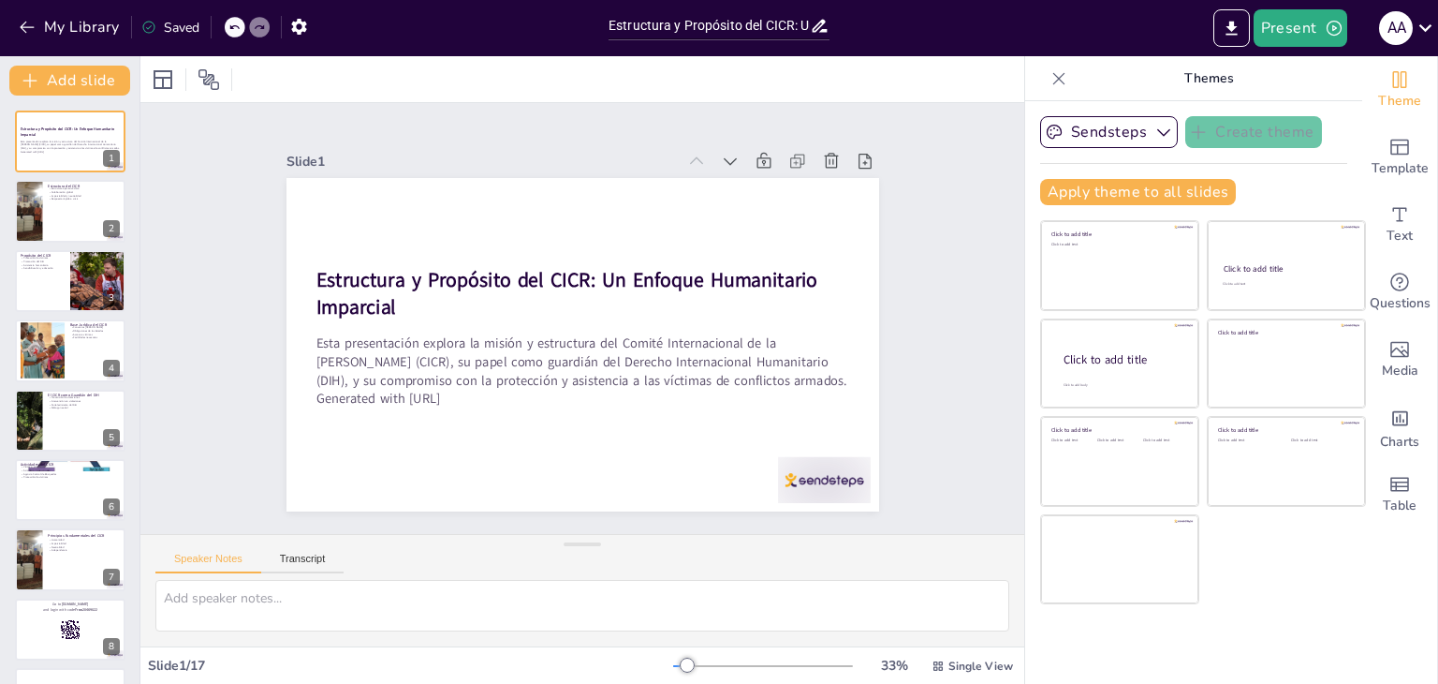
checkbox input "true"
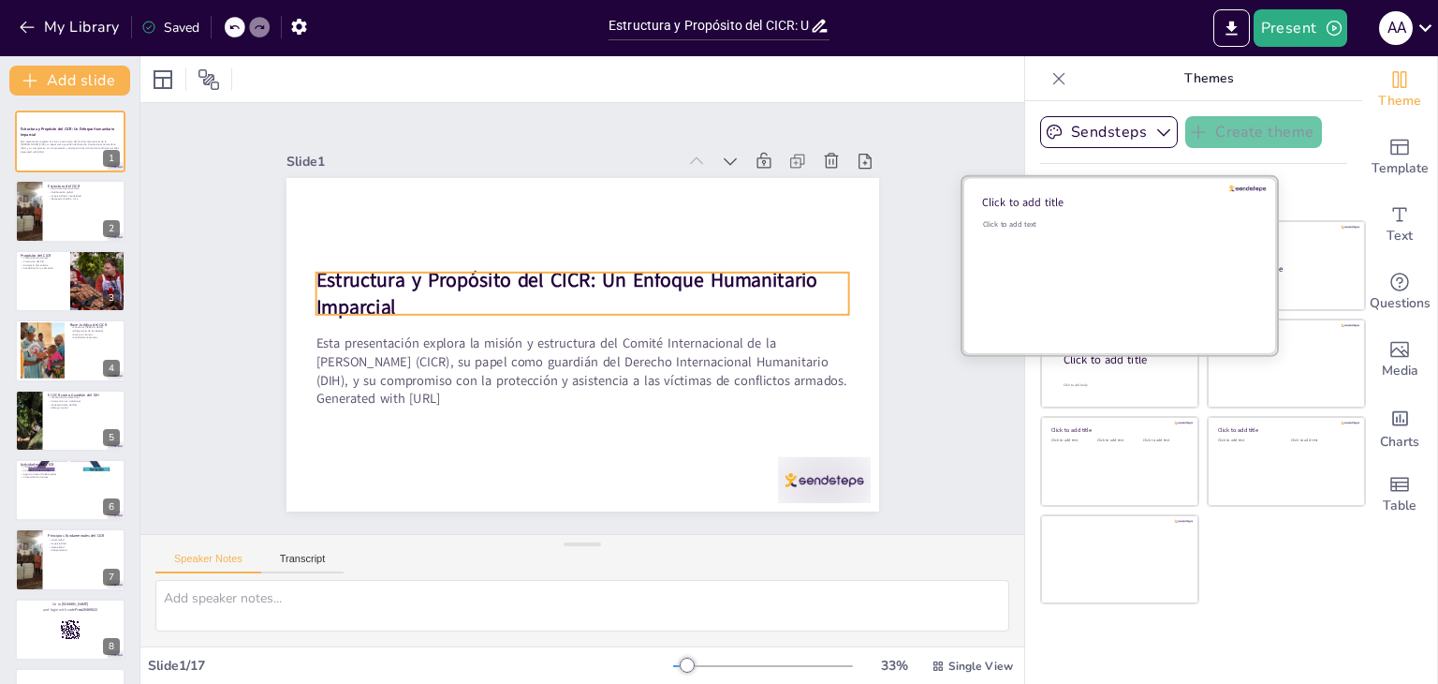
checkbox input "true"
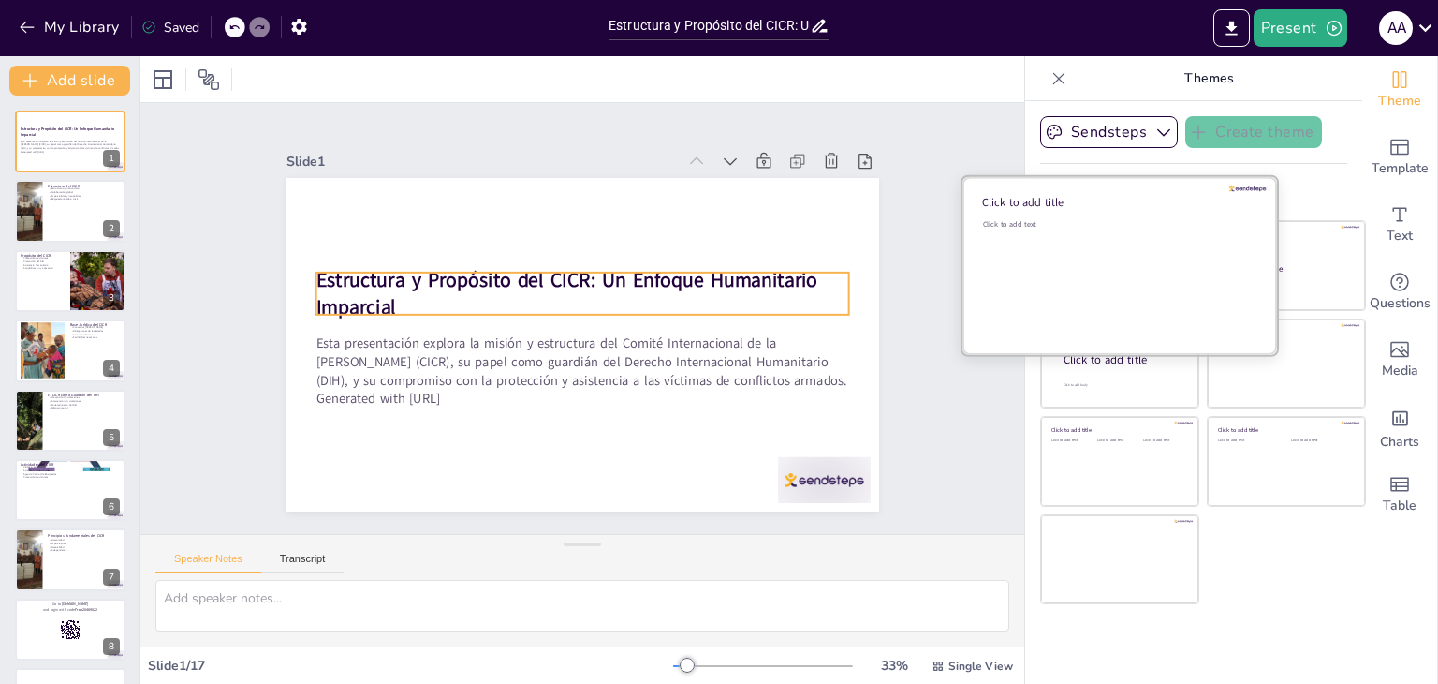
checkbox input "true"
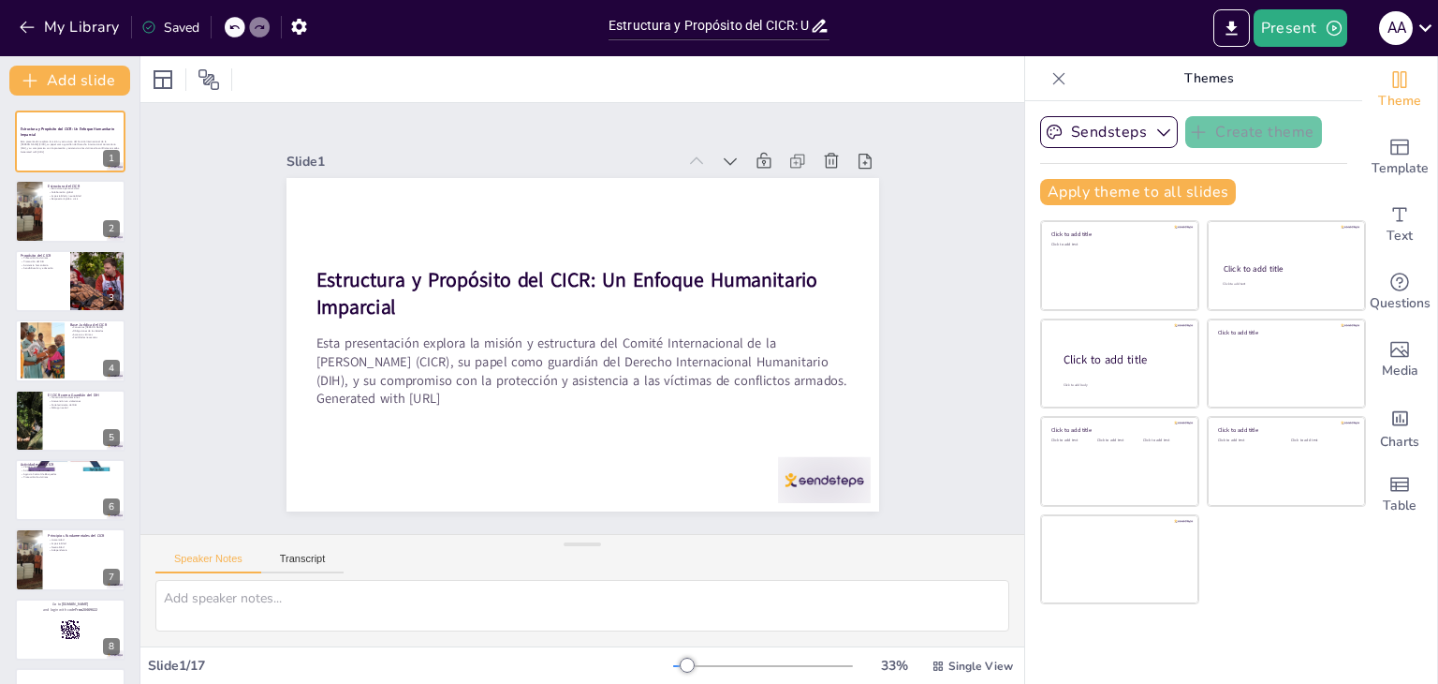
checkbox input "true"
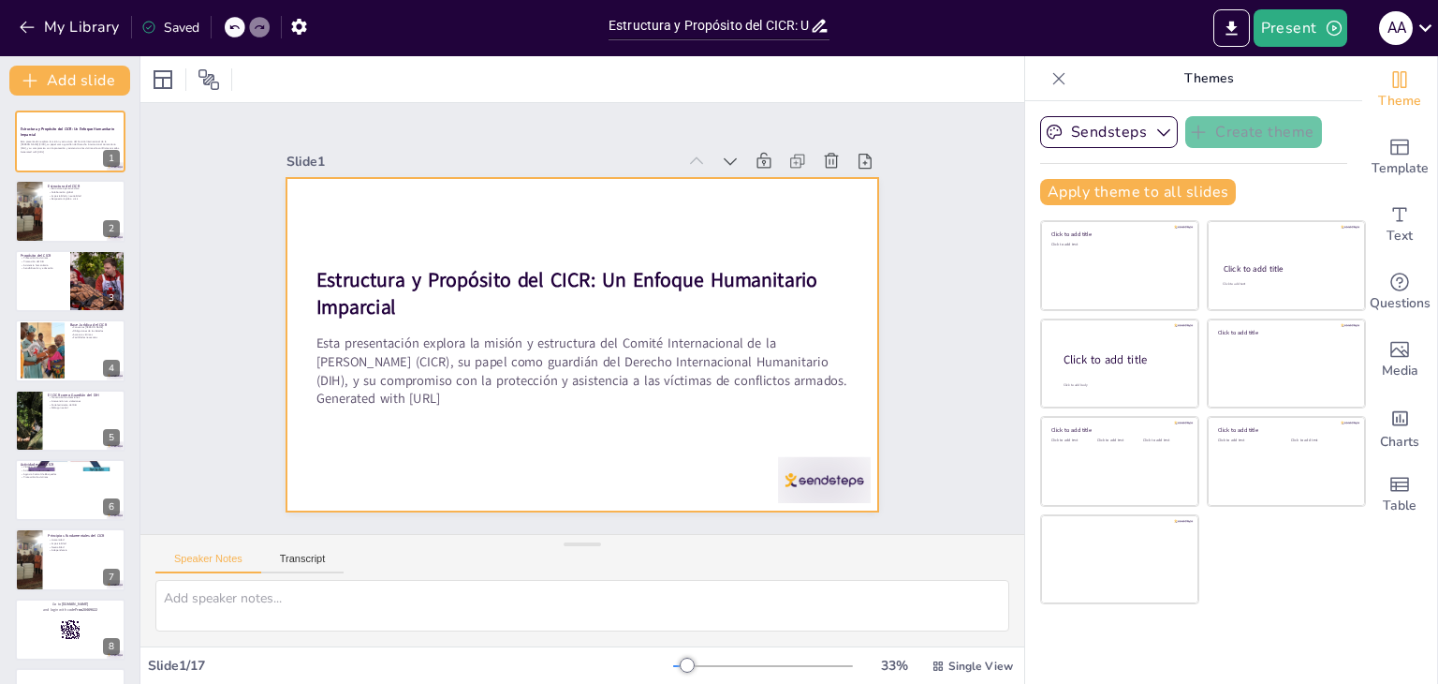
checkbox input "true"
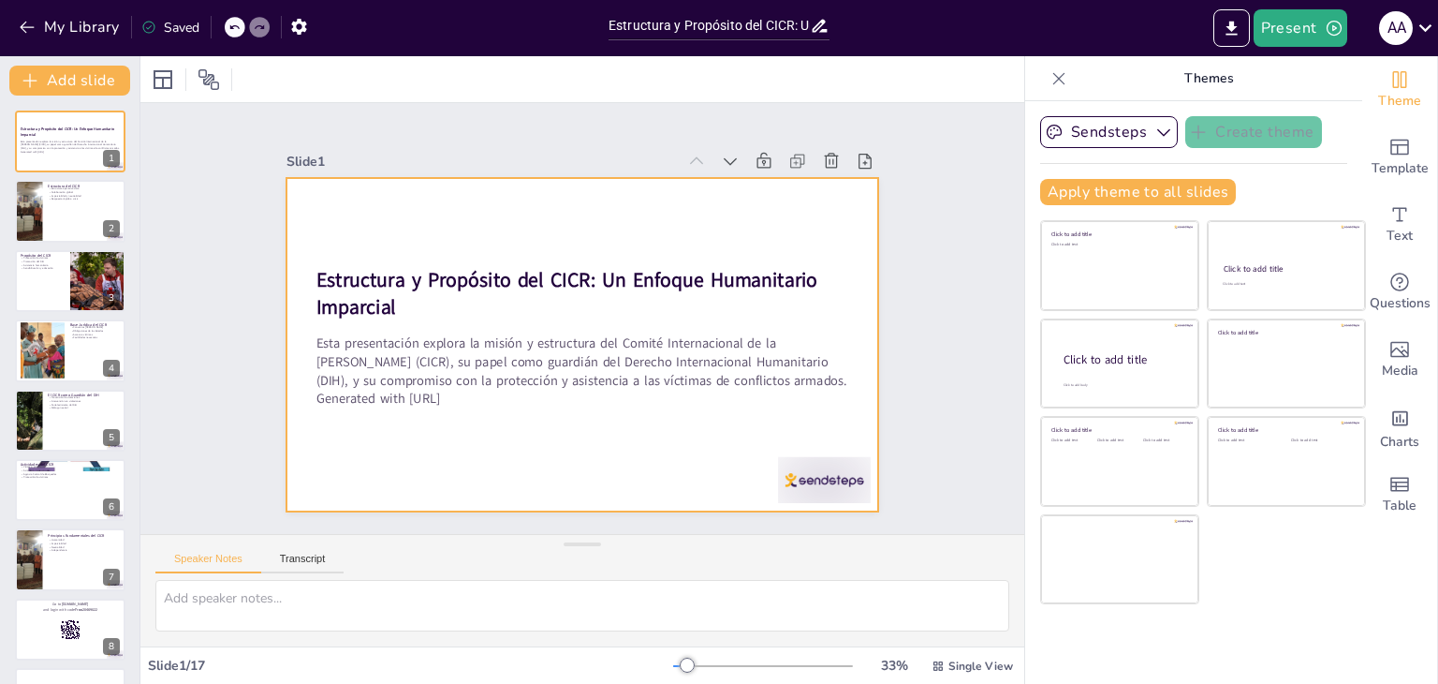
checkbox input "true"
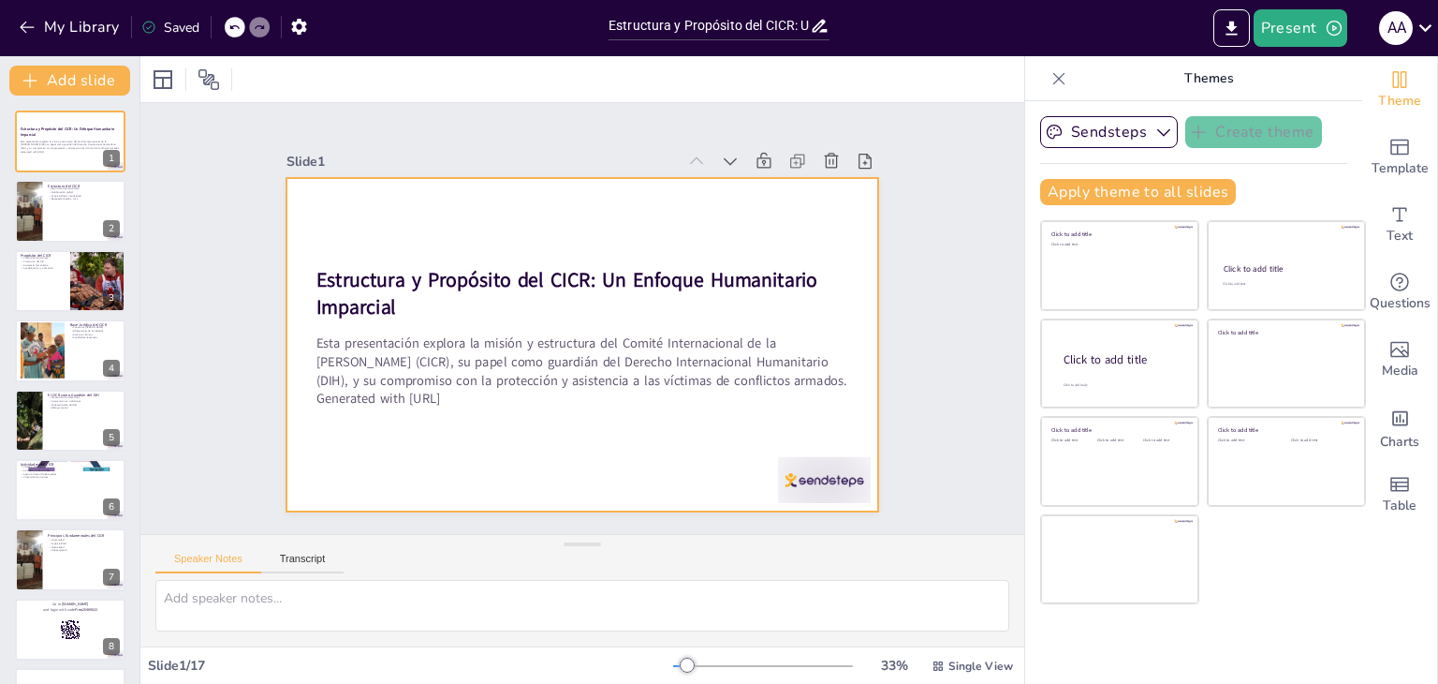
checkbox input "true"
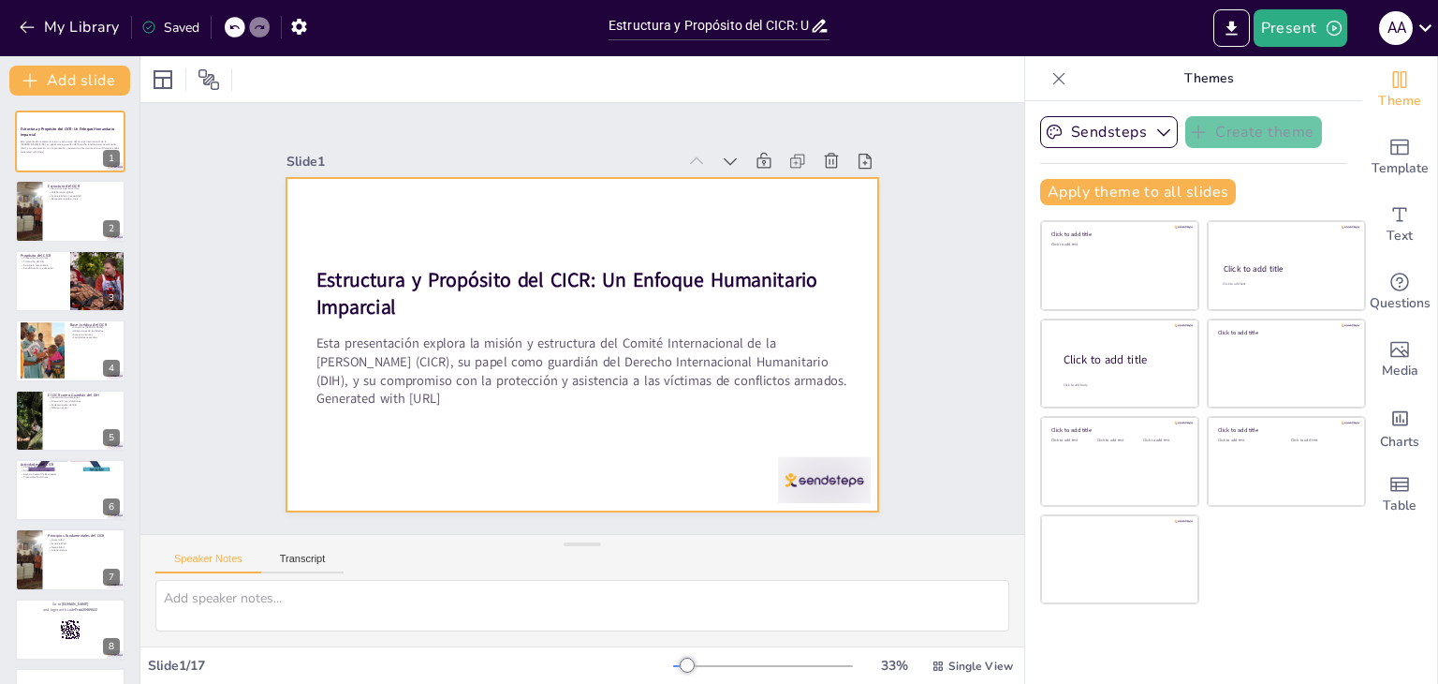
checkbox input "true"
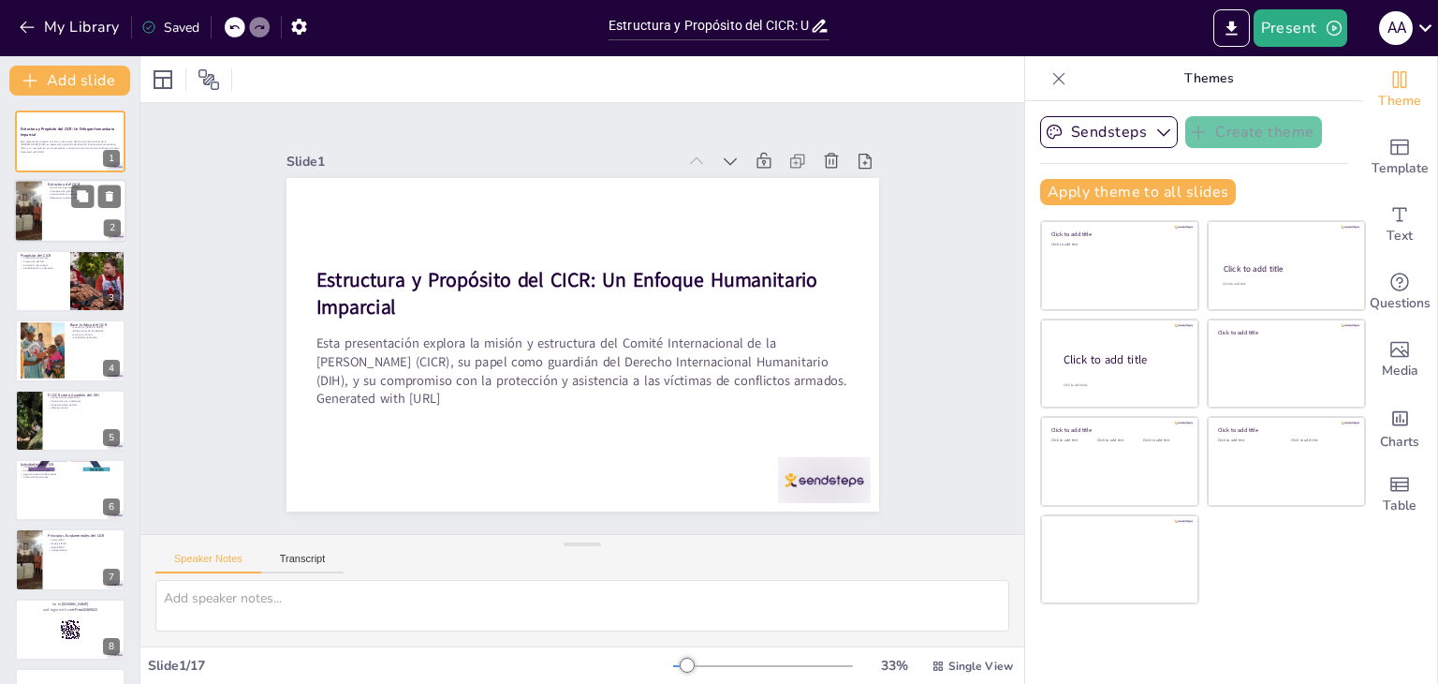
click at [61, 228] on div at bounding box center [70, 212] width 112 height 64
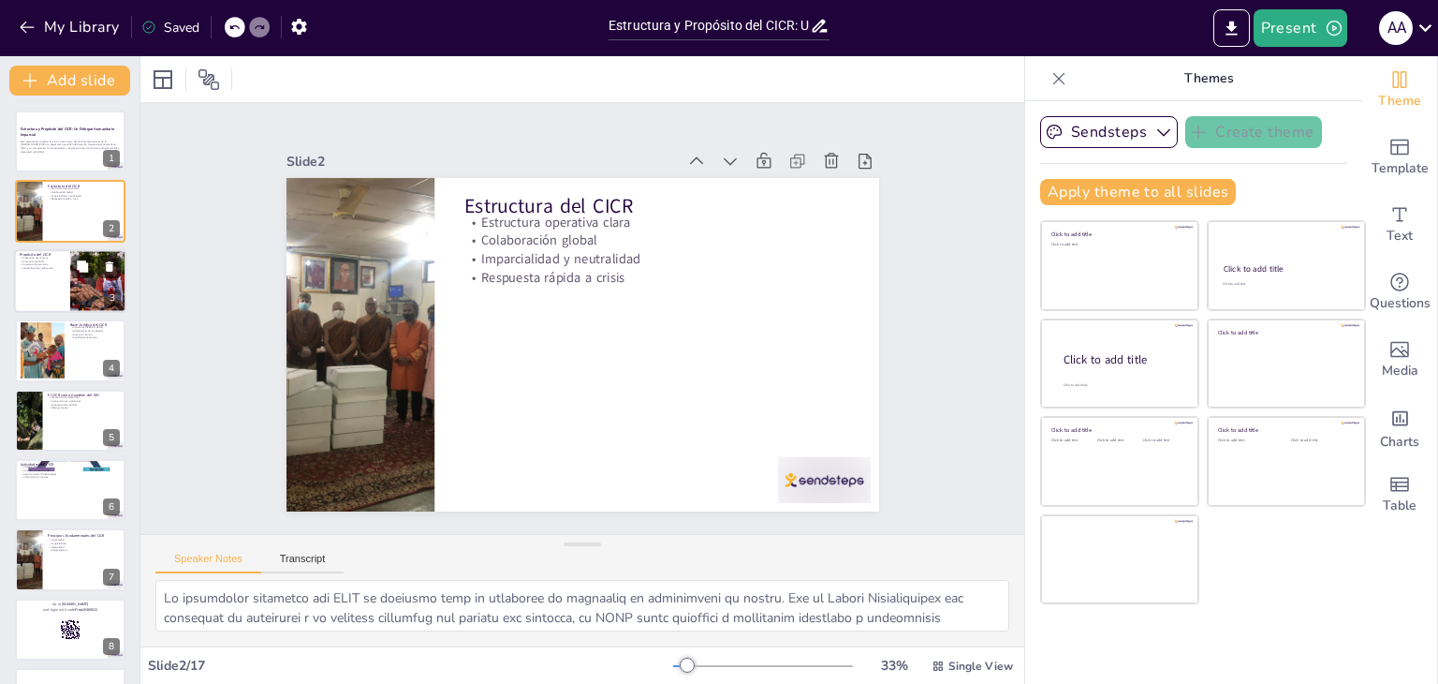
click at [45, 287] on div at bounding box center [70, 281] width 112 height 64
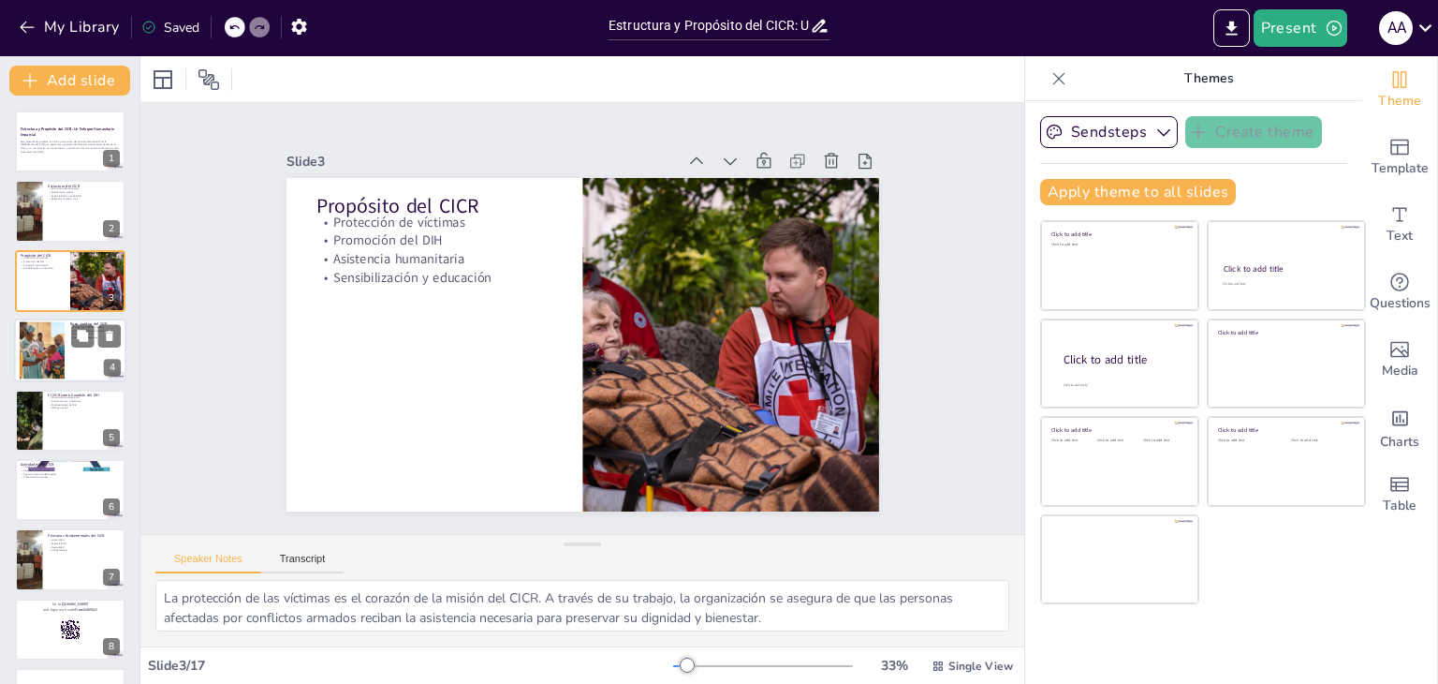
click at [40, 343] on div at bounding box center [42, 350] width 45 height 57
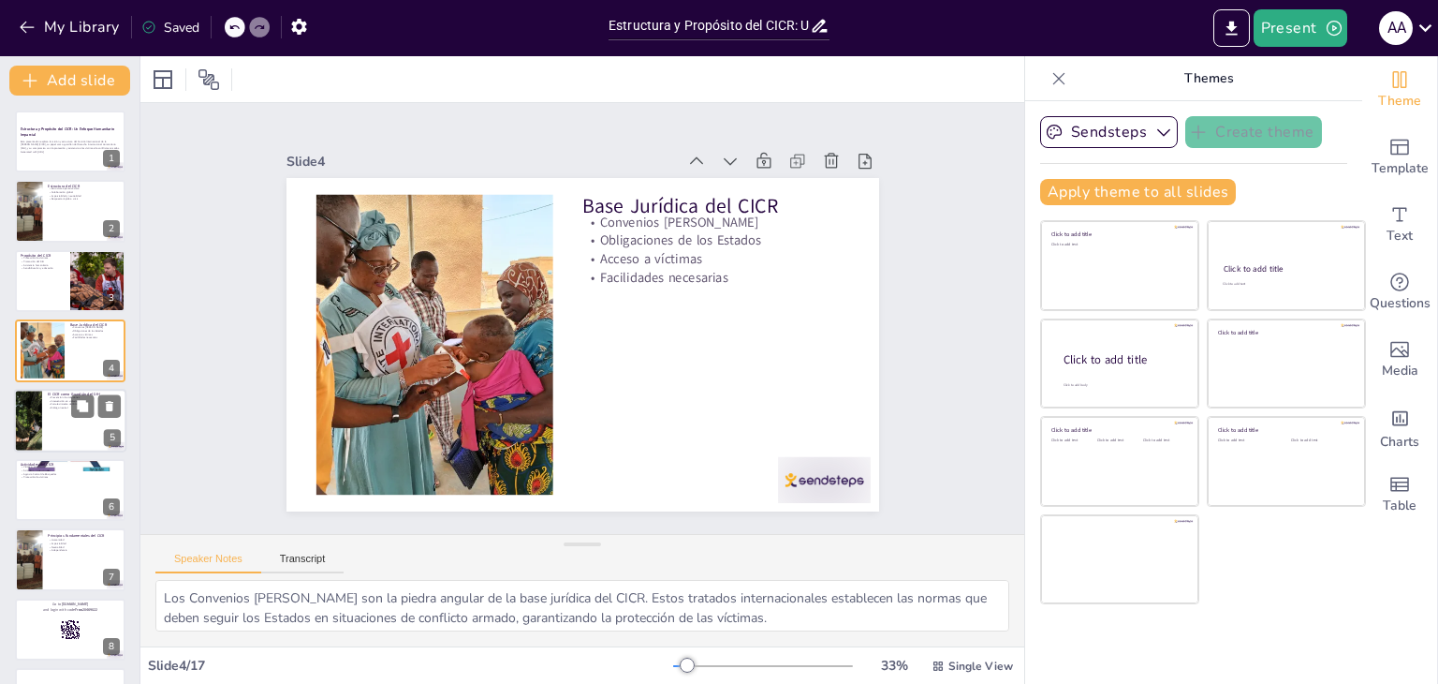
click at [49, 447] on div at bounding box center [70, 421] width 112 height 64
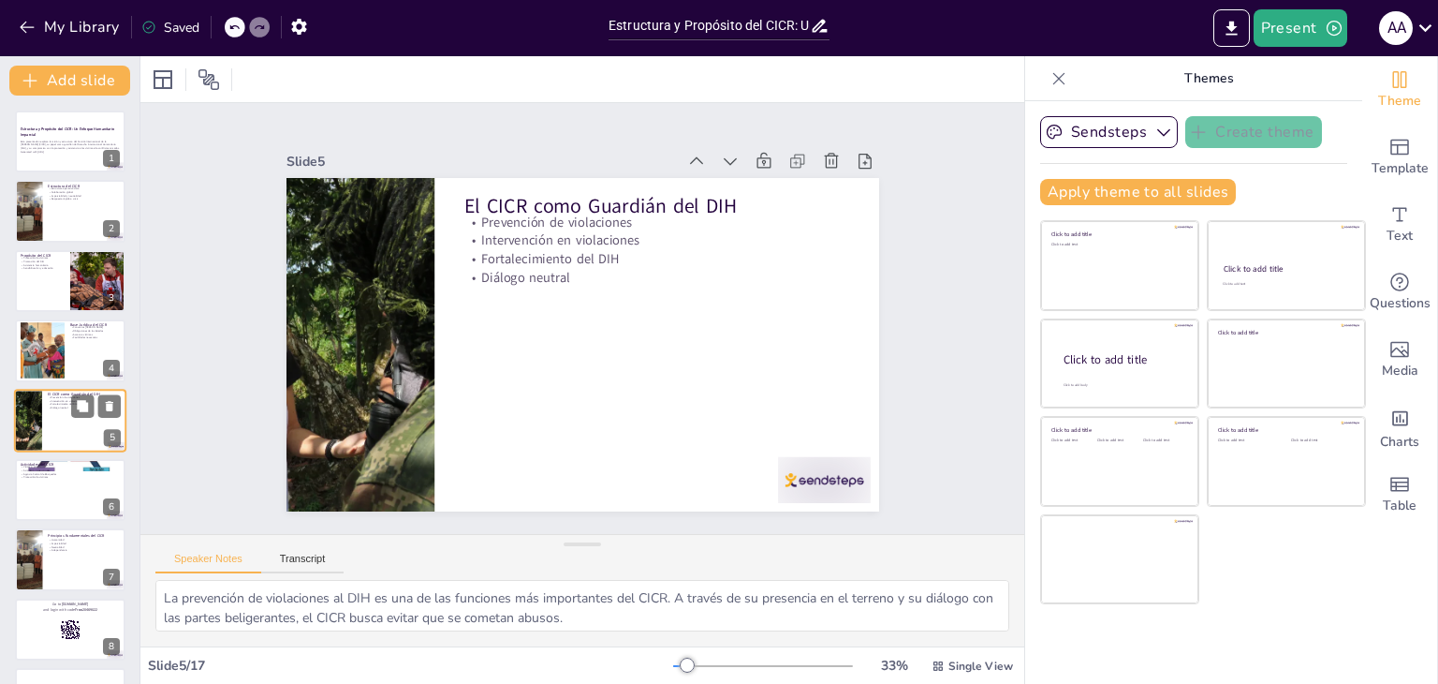
scroll to position [30, 0]
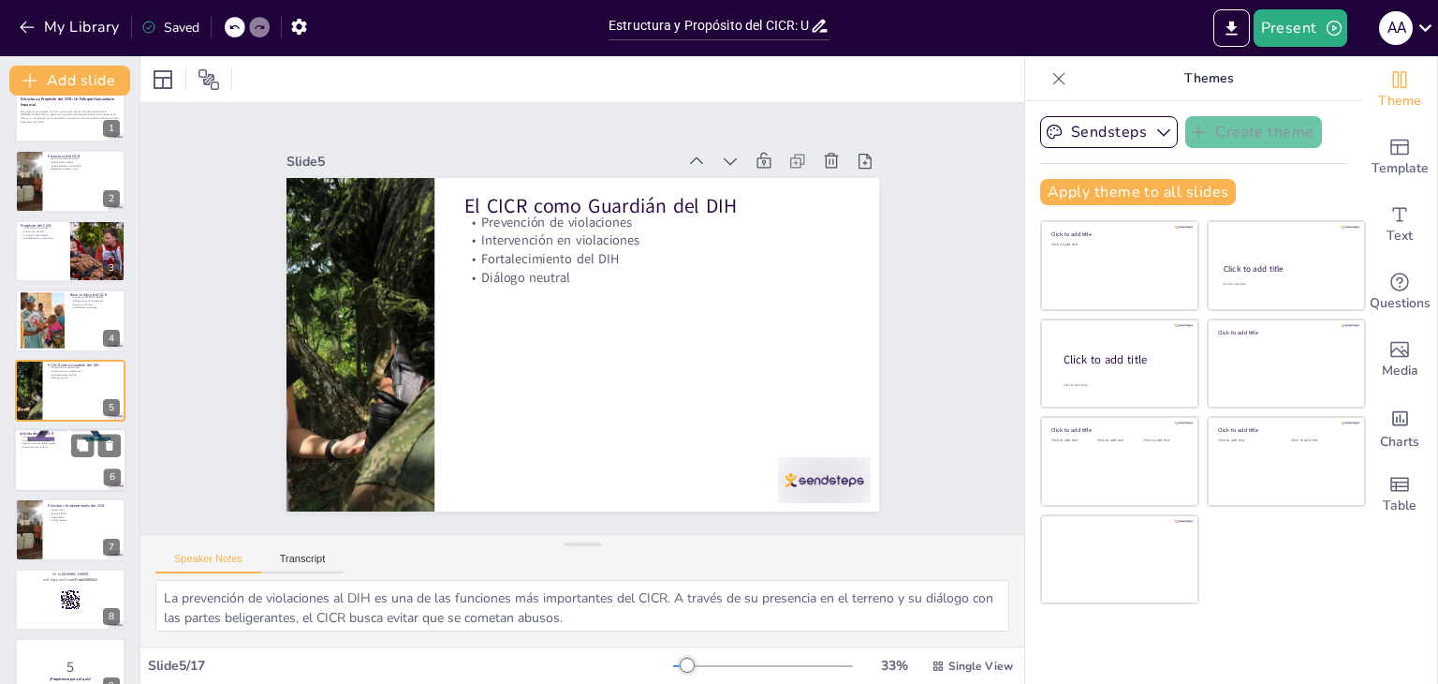
click at [52, 465] on div at bounding box center [70, 460] width 112 height 64
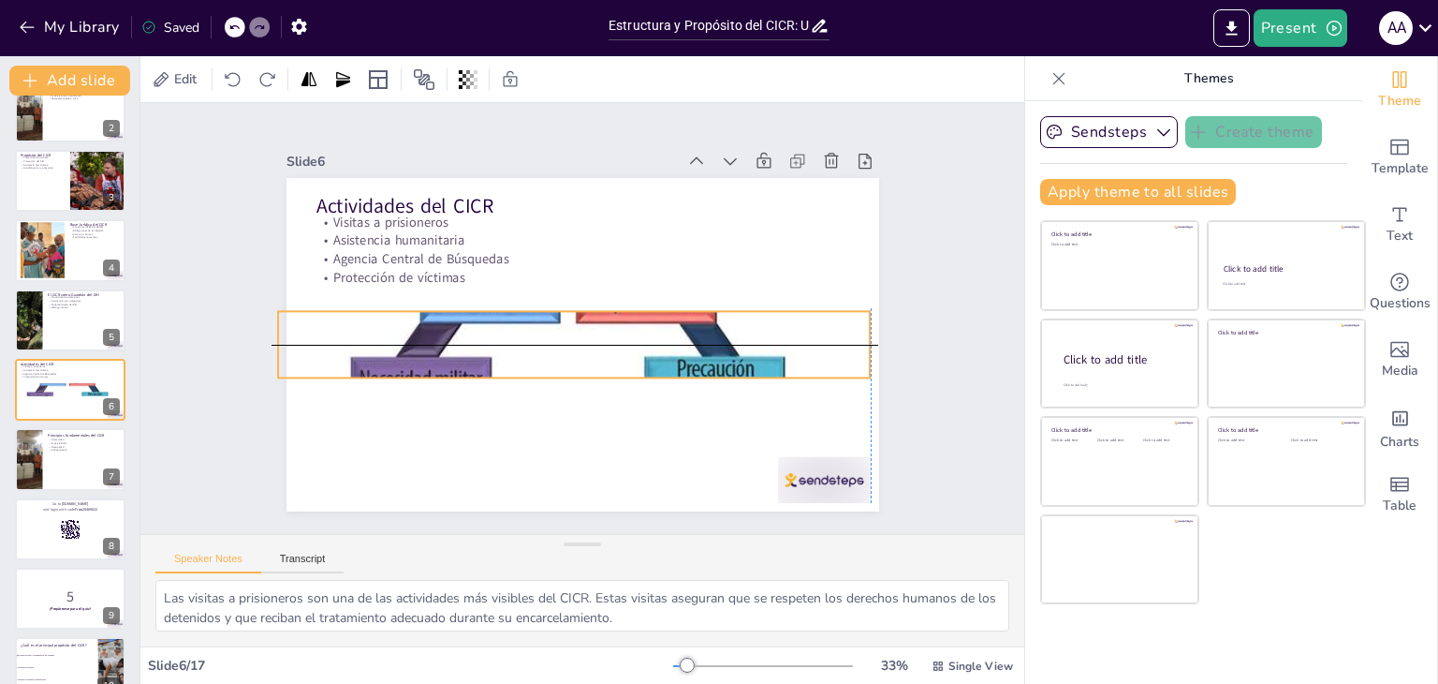
drag, startPoint x: 483, startPoint y: 173, endPoint x: 468, endPoint y: 303, distance: 131.0
click at [468, 303] on div at bounding box center [571, 344] width 620 height 350
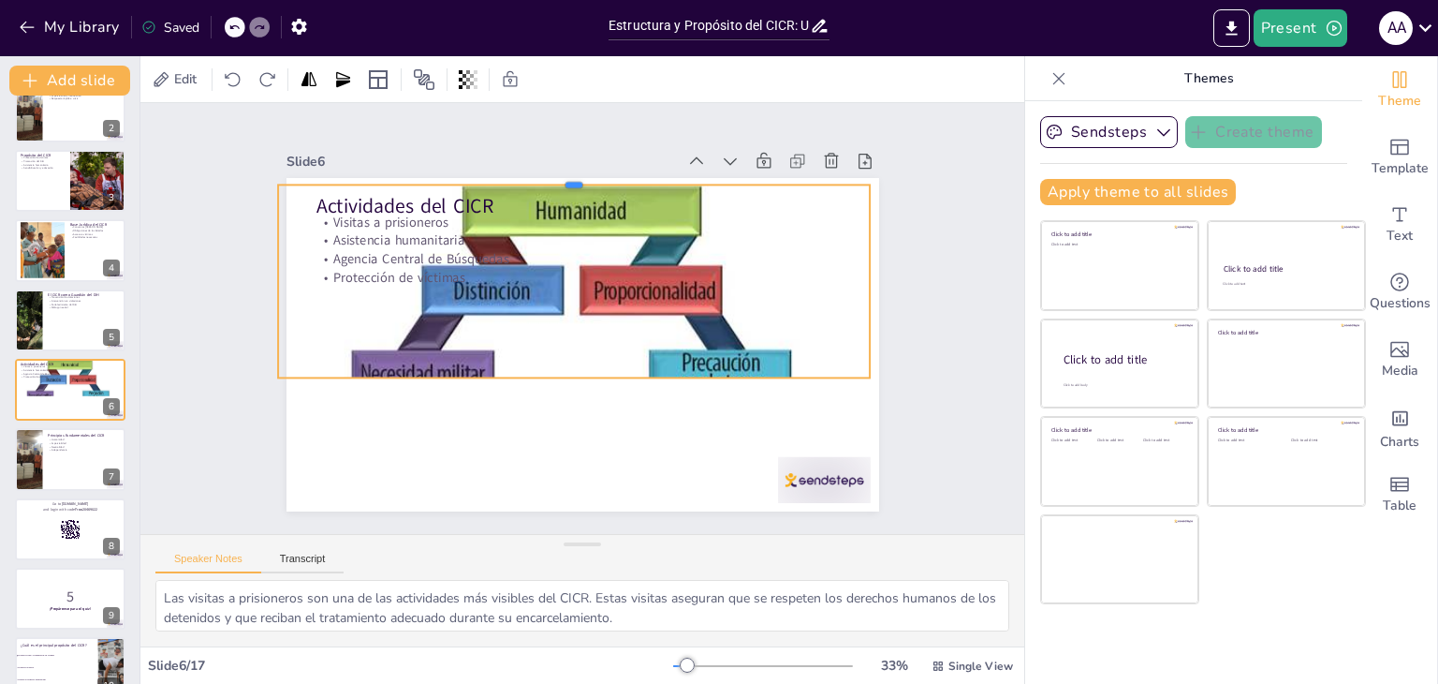
drag, startPoint x: 468, startPoint y: 303, endPoint x: 483, endPoint y: 177, distance: 127.3
click at [546, 177] on div at bounding box center [700, 240] width 309 height 521
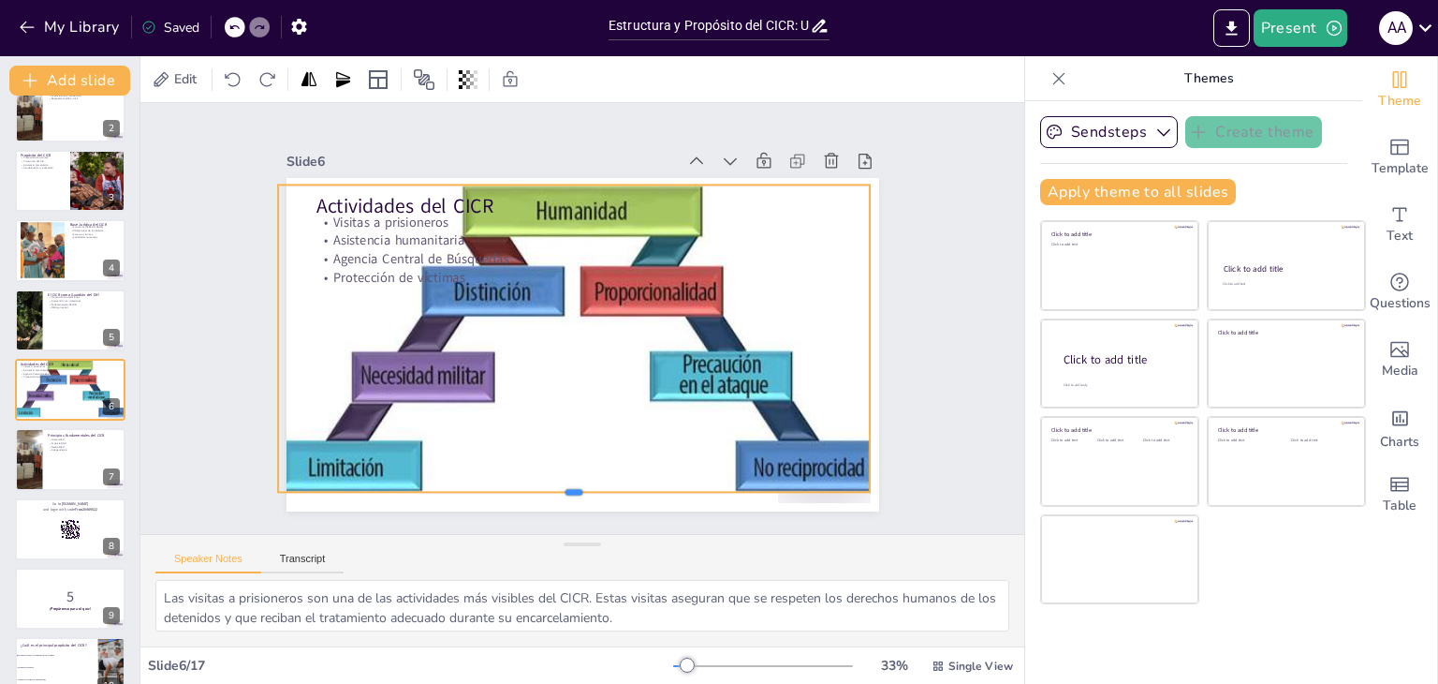
drag, startPoint x: 562, startPoint y: 374, endPoint x: 550, endPoint y: 488, distance: 114.9
click at [550, 488] on div at bounding box center [518, 489] width 568 height 198
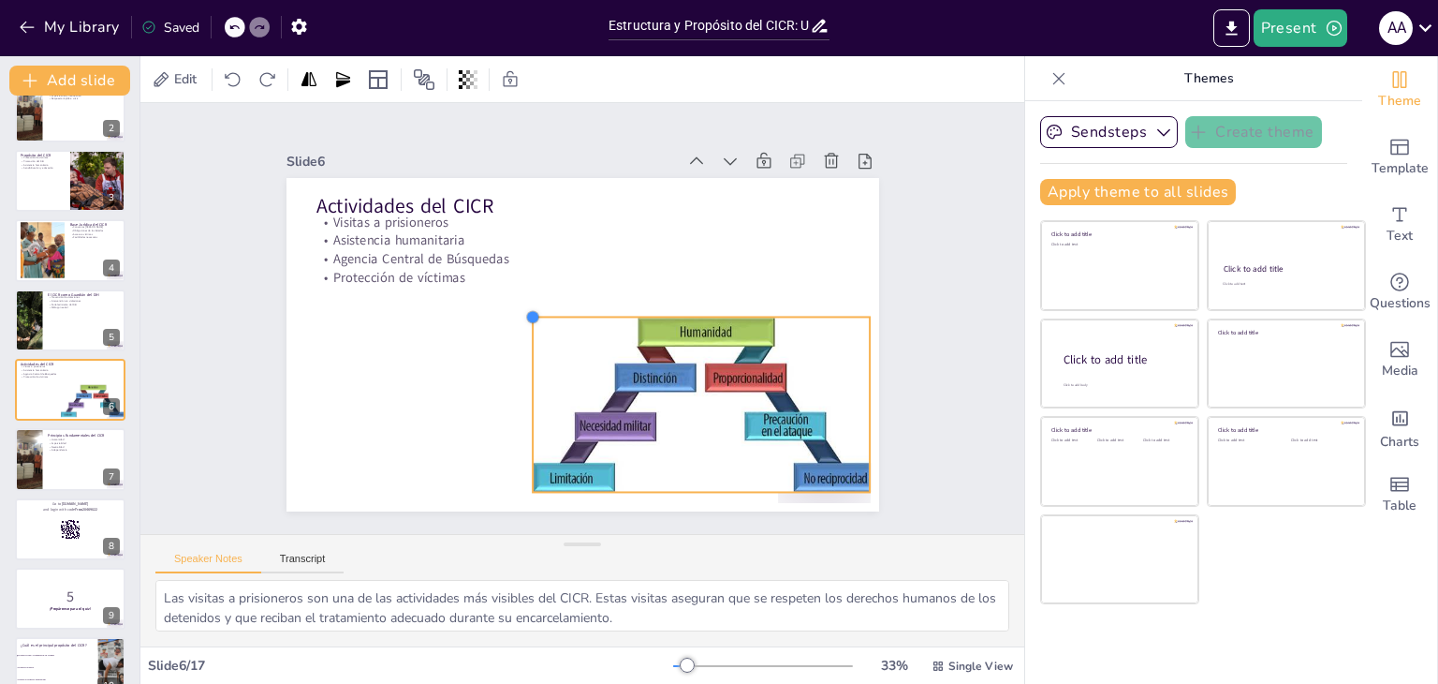
drag, startPoint x: 263, startPoint y: 175, endPoint x: 516, endPoint y: 308, distance: 285.7
click at [524, 308] on div at bounding box center [532, 311] width 17 height 17
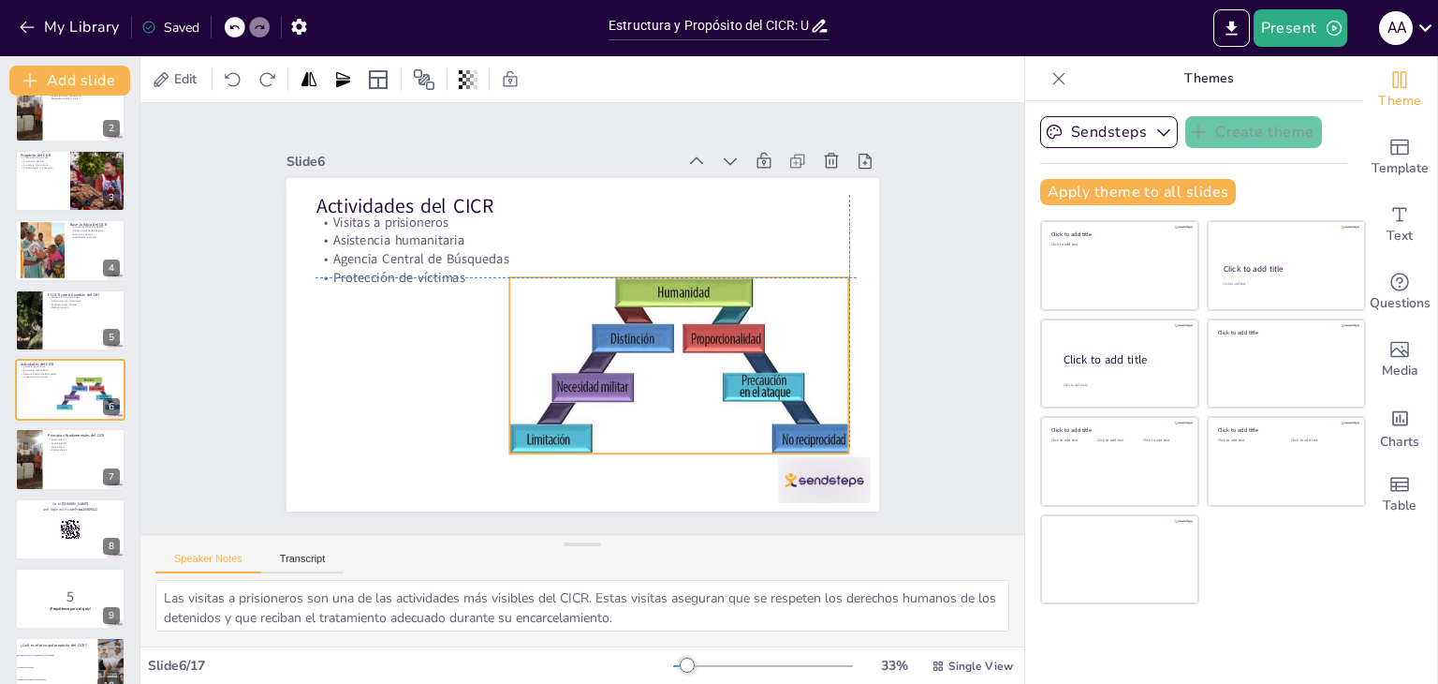
drag, startPoint x: 561, startPoint y: 311, endPoint x: 547, endPoint y: 265, distance: 48.0
click at [547, 243] on div "Actividades del CICR Visitas a prisioneros Asistencia humanitaria Agencia Centr…" at bounding box center [612, 181] width 580 height 124
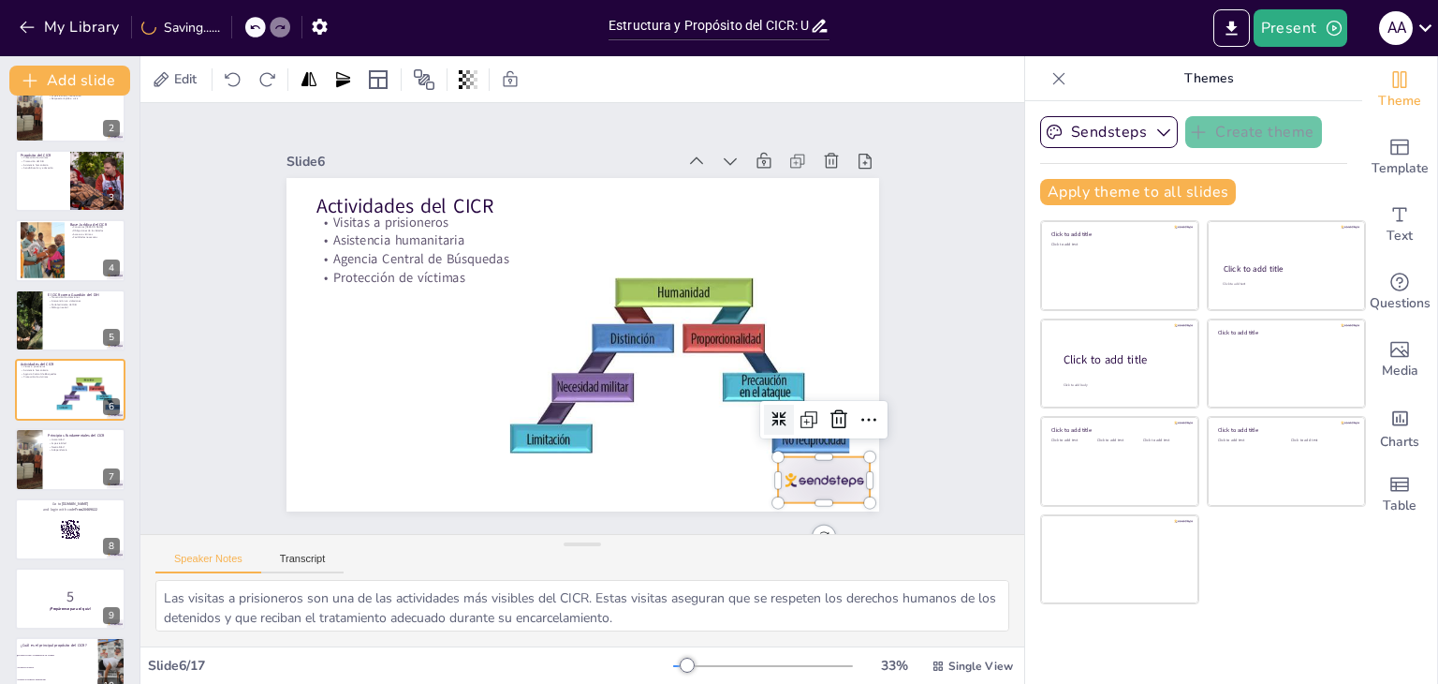
click at [793, 494] on div at bounding box center [785, 526] width 100 height 65
click at [818, 435] on icon at bounding box center [826, 445] width 19 height 20
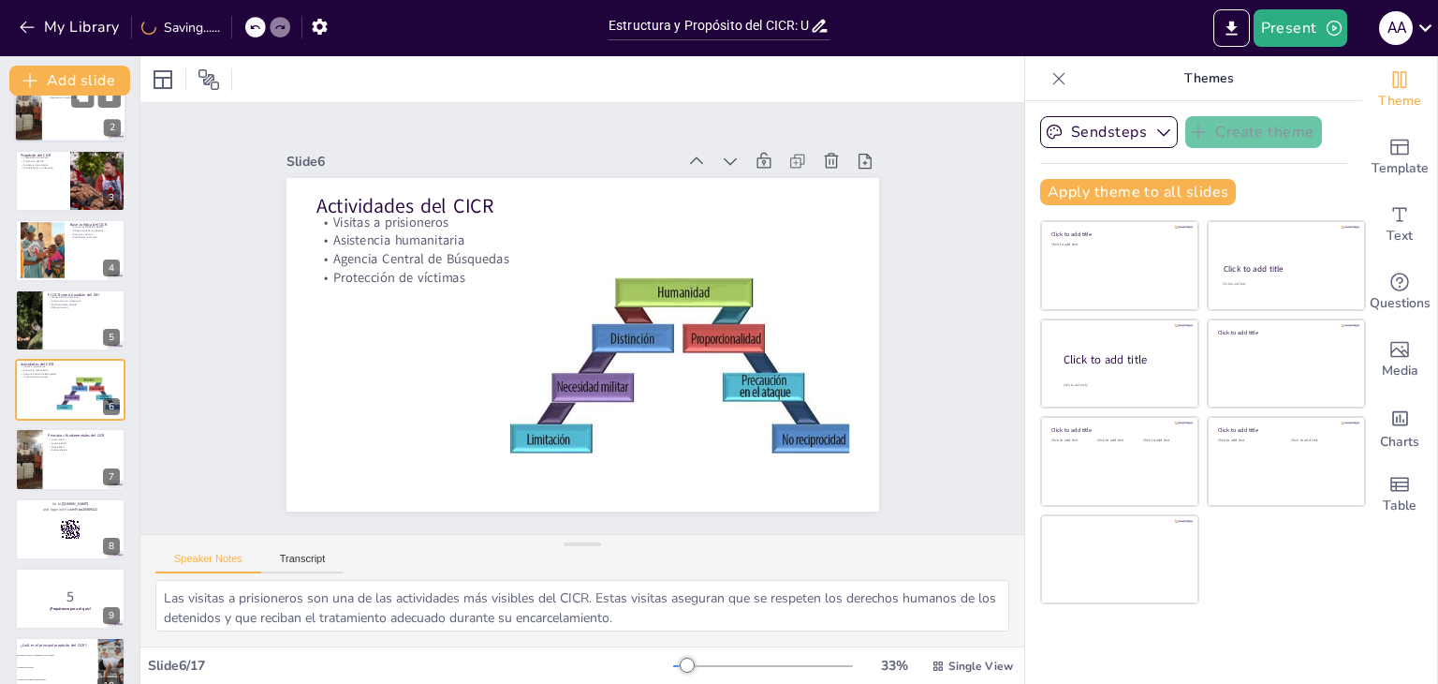
click at [75, 128] on div at bounding box center [70, 112] width 112 height 64
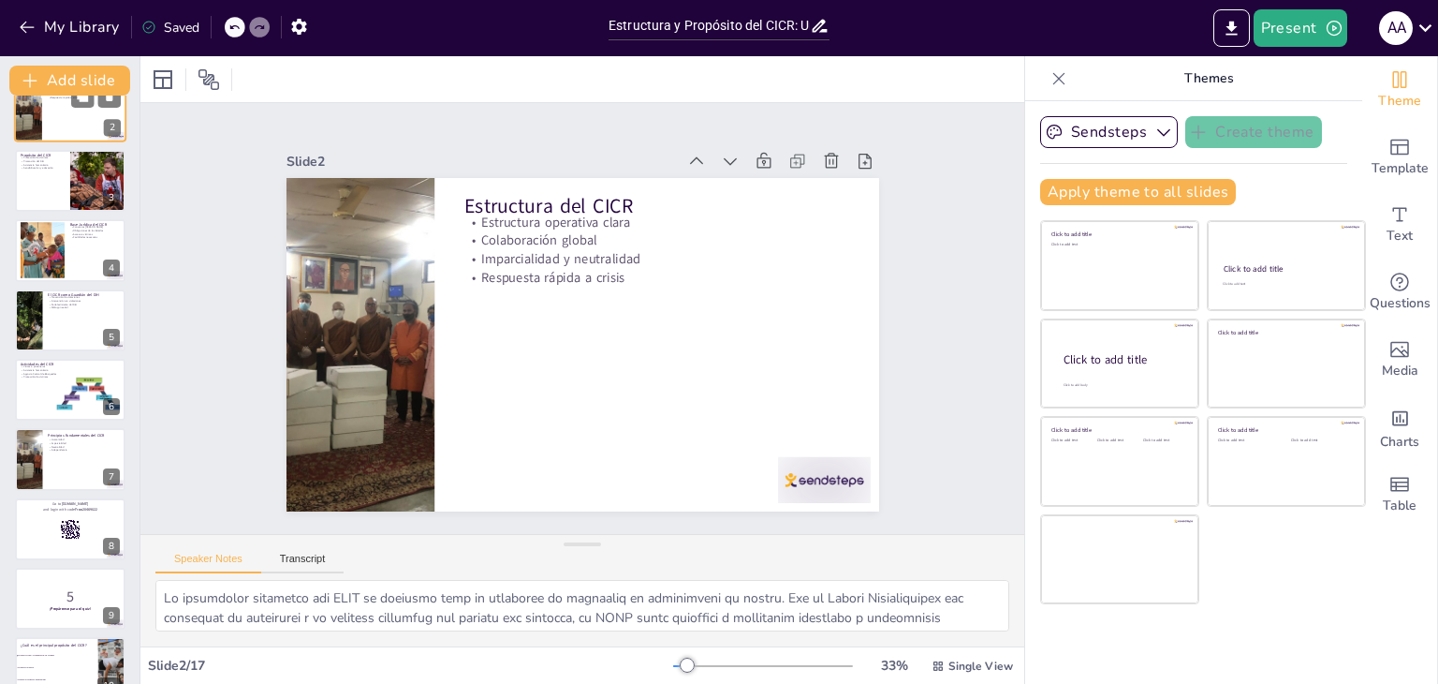
scroll to position [0, 0]
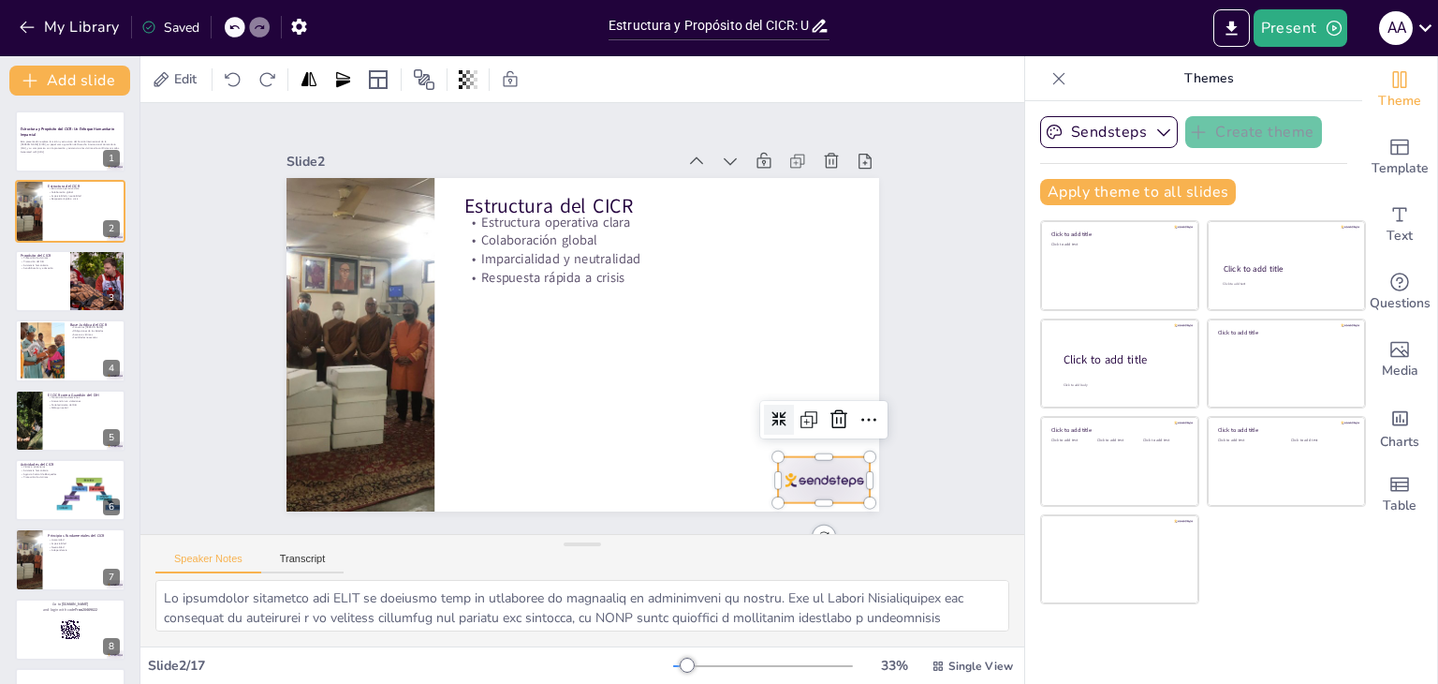
click at [803, 494] on div at bounding box center [785, 526] width 100 height 65
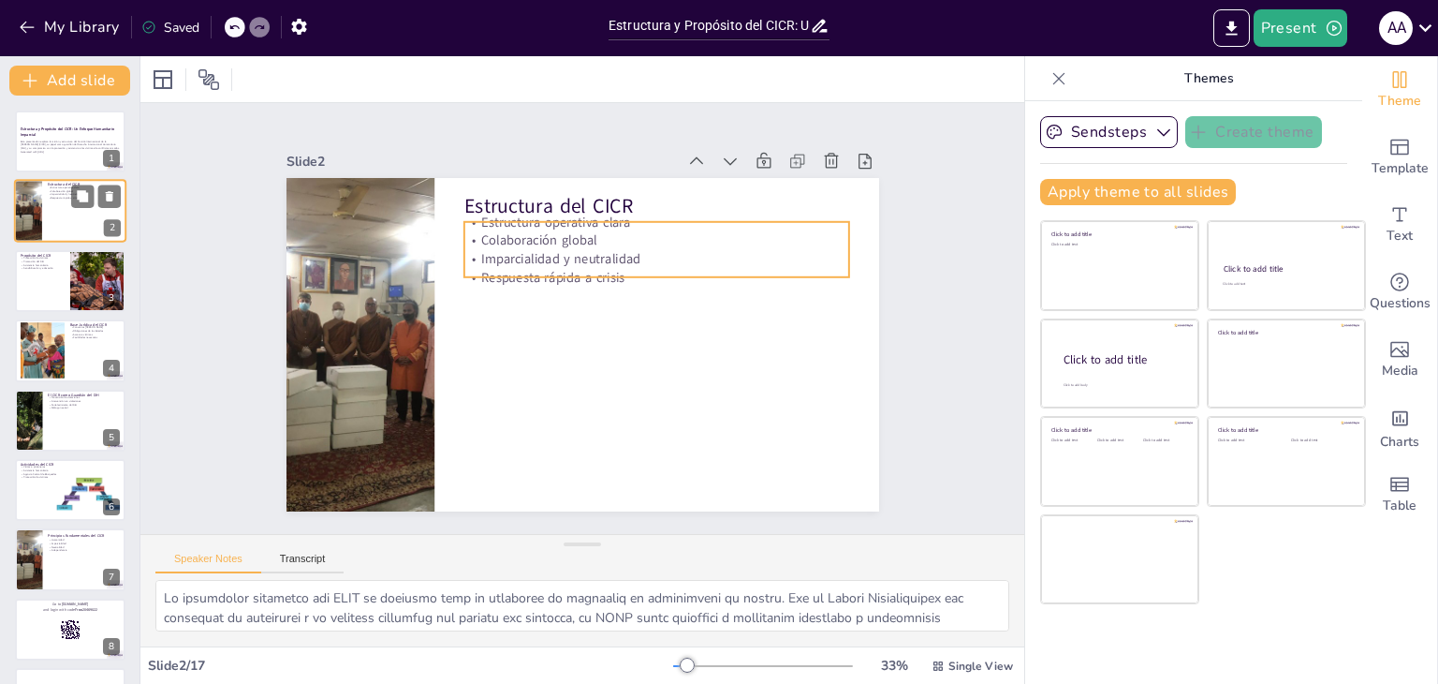
click at [70, 199] on p "Respuesta rápida a crisis" at bounding box center [84, 199] width 73 height 4
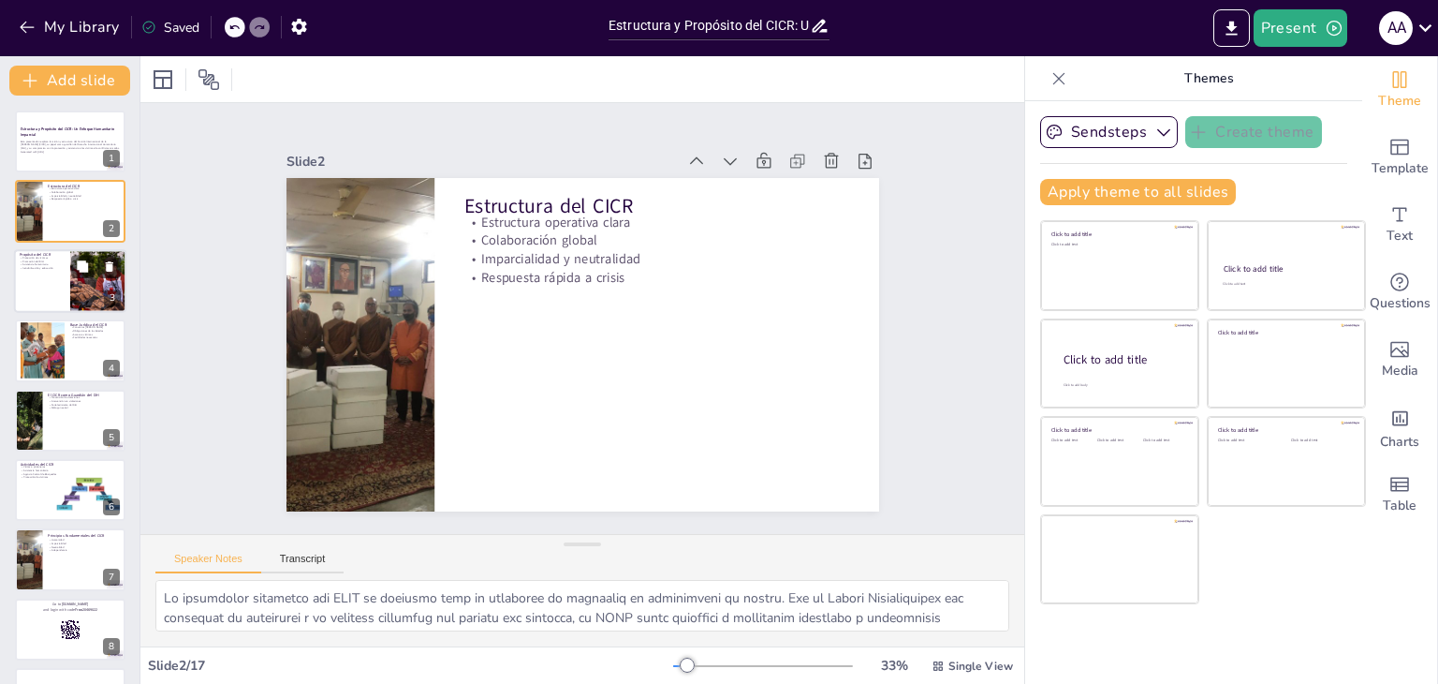
click at [56, 289] on div at bounding box center [70, 281] width 112 height 64
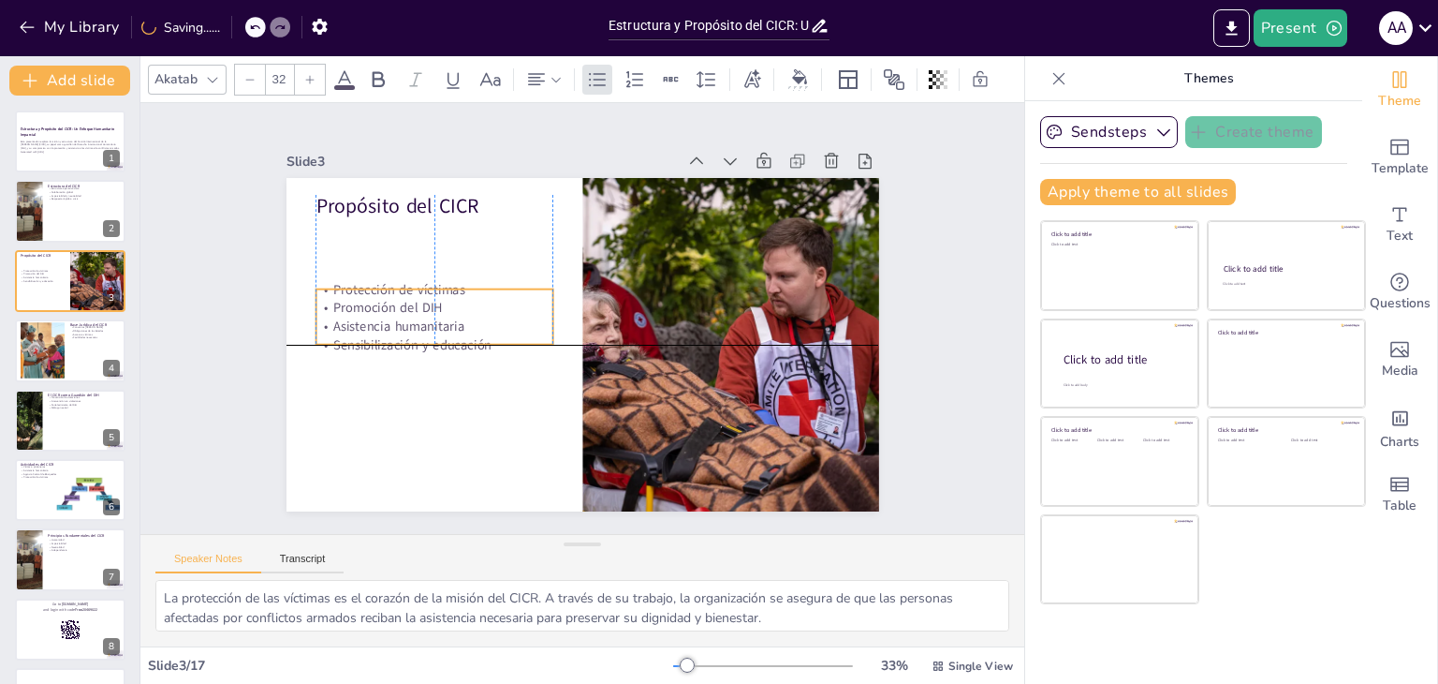
drag, startPoint x: 351, startPoint y: 222, endPoint x: 350, endPoint y: 288, distance: 66.5
click at [350, 288] on p "Protección de víctimas" at bounding box center [450, 244] width 231 height 91
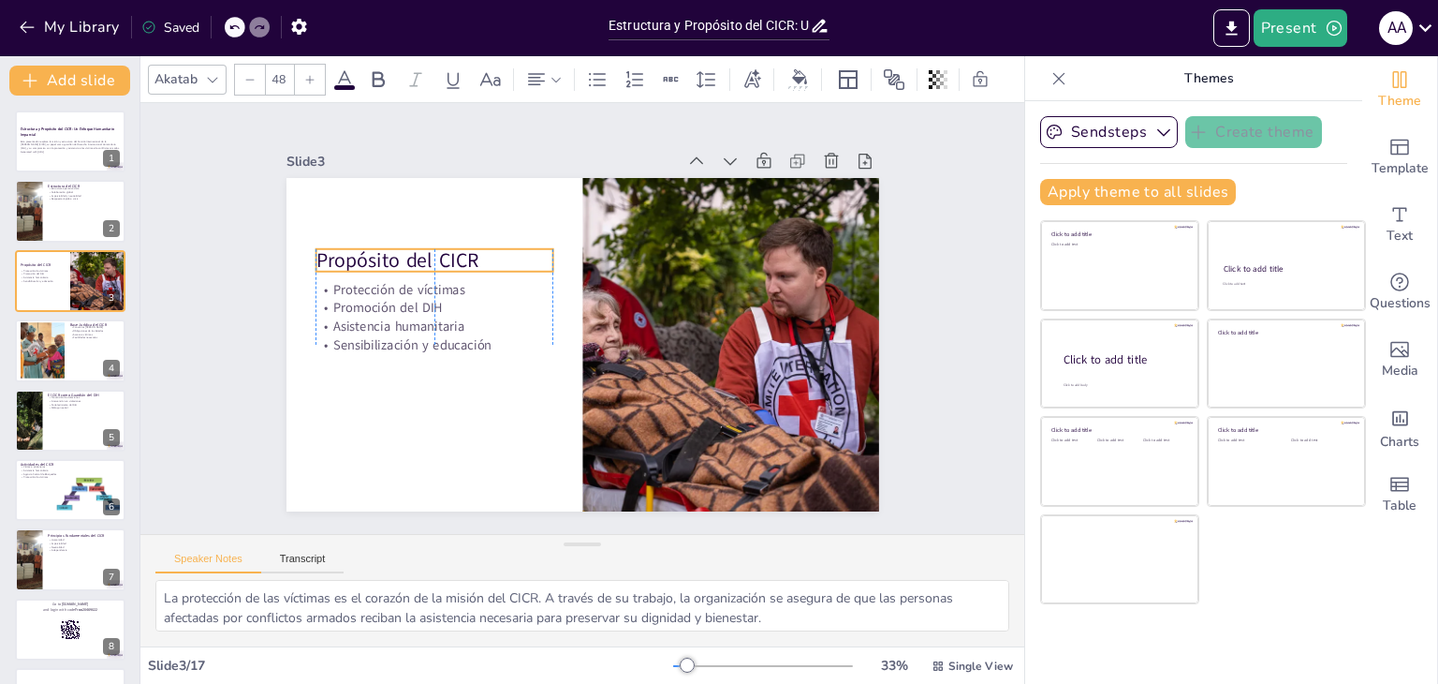
drag, startPoint x: 361, startPoint y: 199, endPoint x: 365, endPoint y: 254, distance: 54.4
click at [365, 254] on p "Propósito del CICR" at bounding box center [441, 245] width 239 height 52
click at [54, 147] on p "Esta presentación explora la misión y estructura del Comité Internacional de la…" at bounding box center [70, 145] width 101 height 10
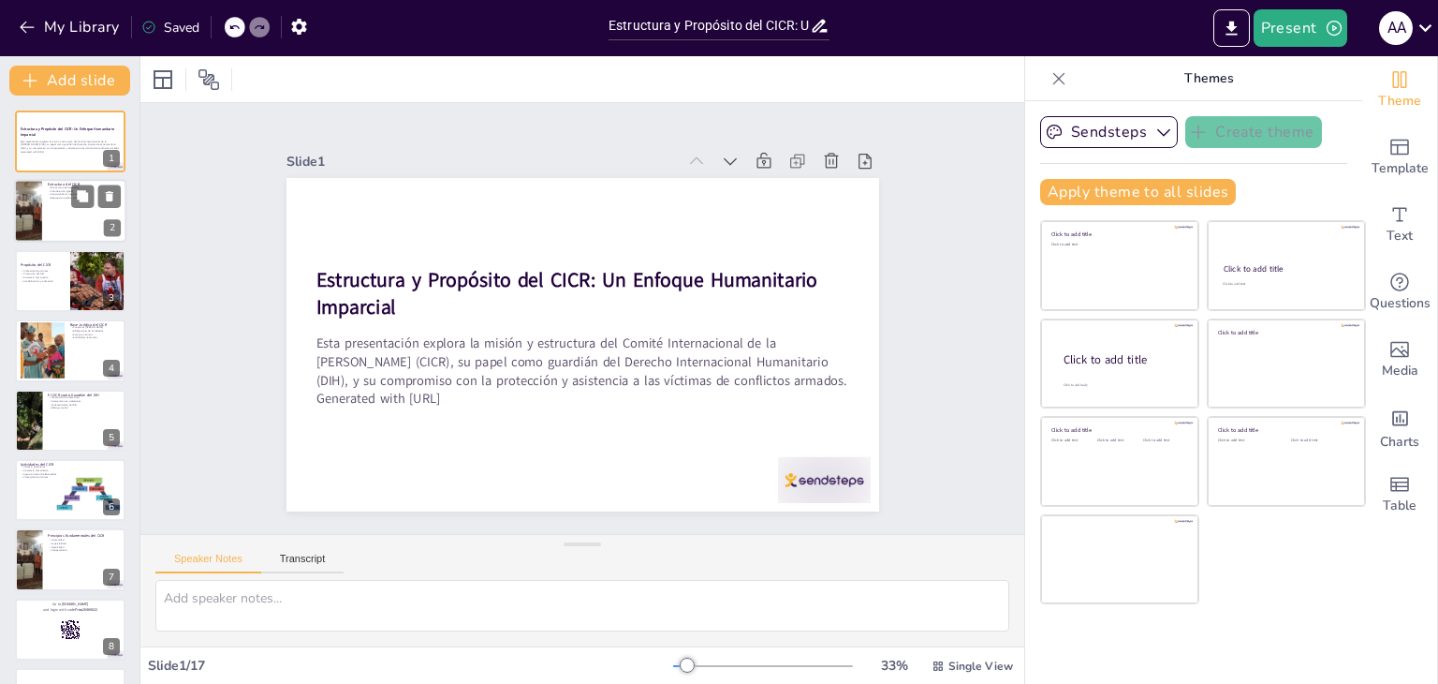
click at [66, 230] on div at bounding box center [70, 212] width 112 height 64
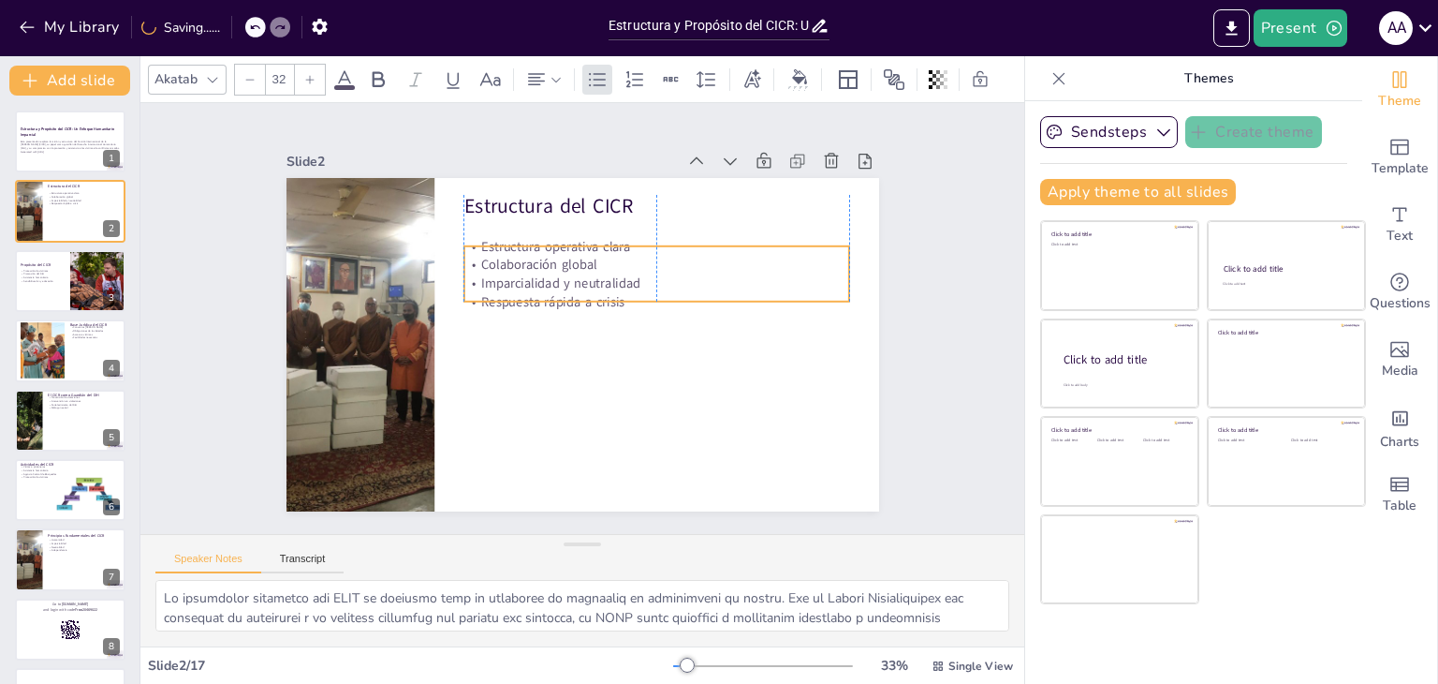
drag, startPoint x: 581, startPoint y: 220, endPoint x: 582, endPoint y: 244, distance: 24.4
click at [582, 244] on p "Estructura operativa clara" at bounding box center [669, 263] width 380 height 98
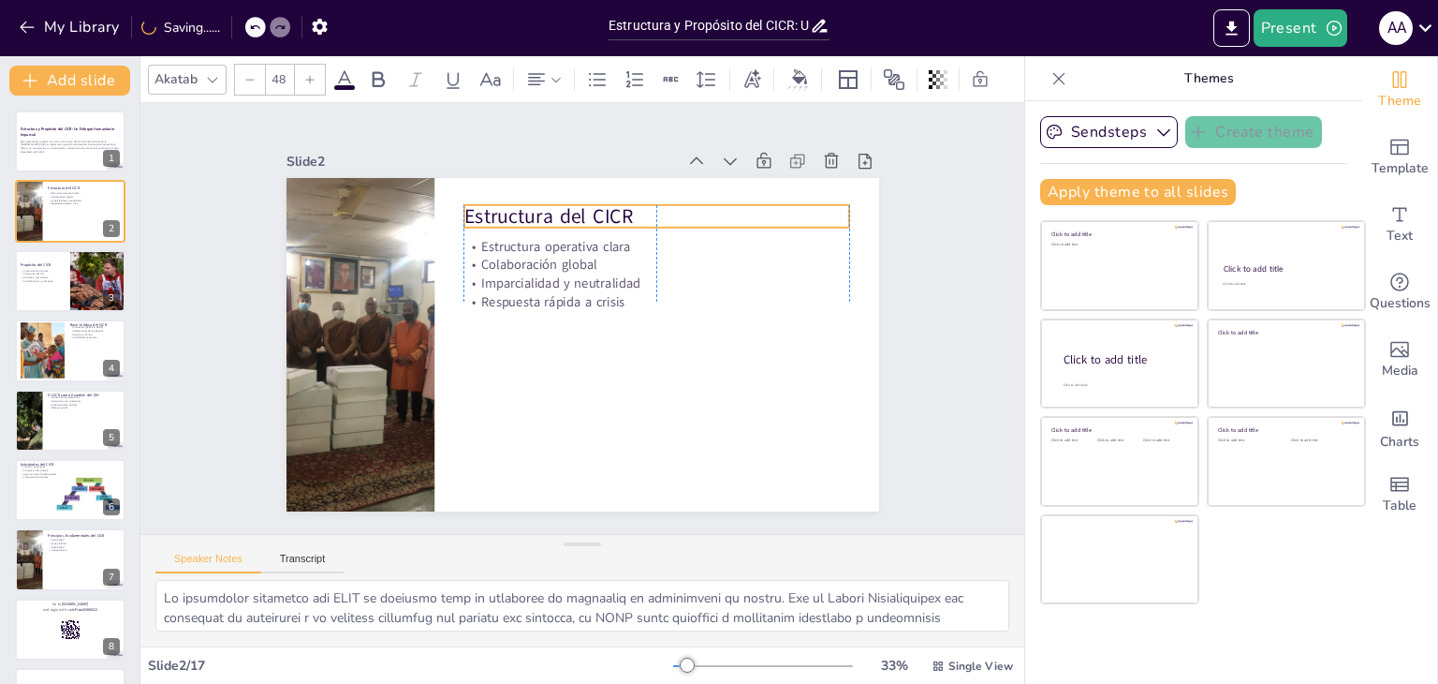
drag, startPoint x: 551, startPoint y: 192, endPoint x: 551, endPoint y: 202, distance: 10.3
click at [551, 202] on p "Estructura del CICR" at bounding box center [684, 243] width 375 height 145
click at [59, 290] on div at bounding box center [70, 281] width 112 height 64
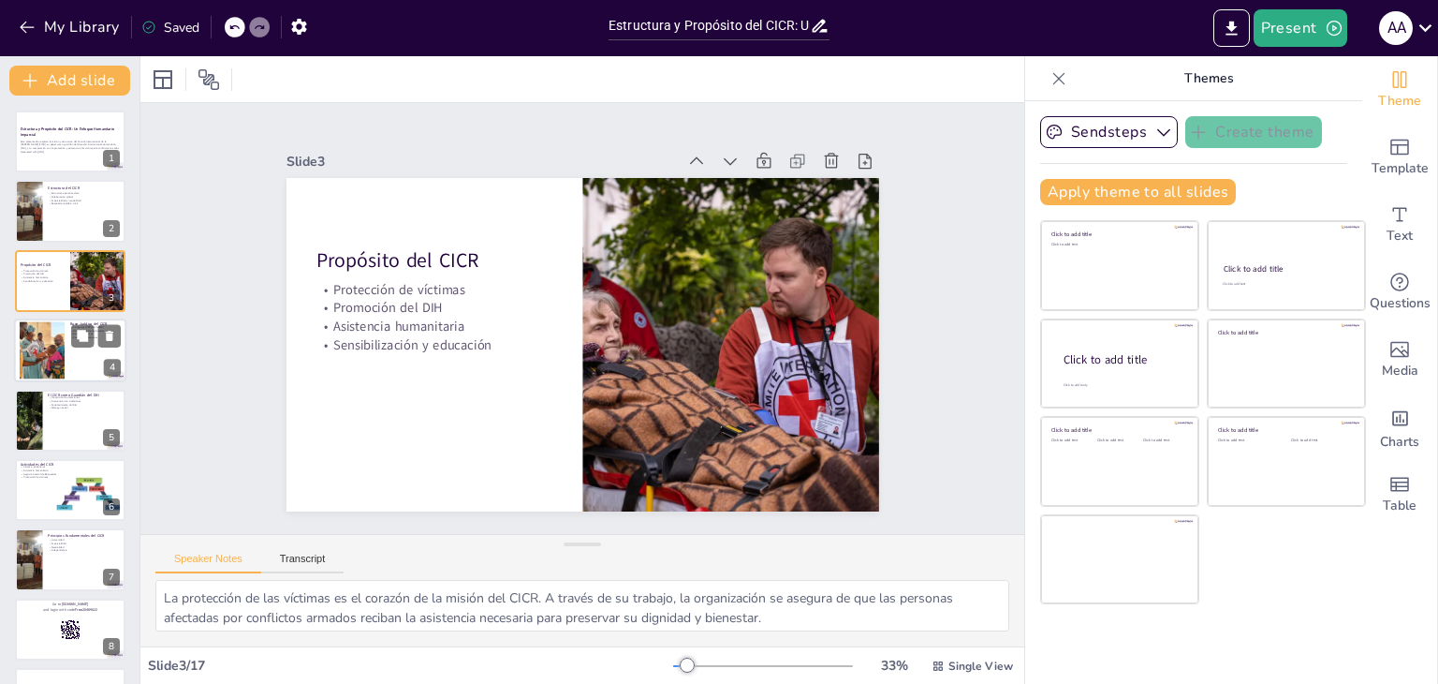
click at [47, 353] on div at bounding box center [42, 350] width 45 height 57
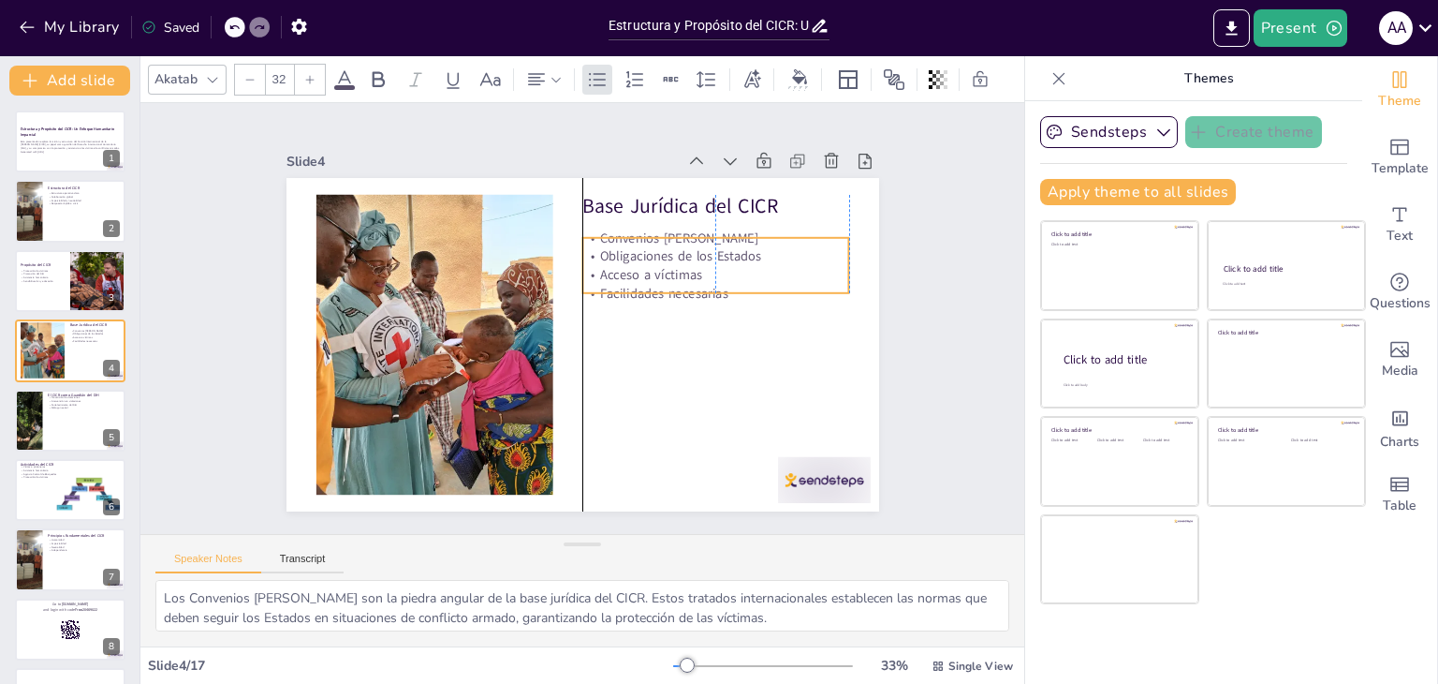
drag, startPoint x: 638, startPoint y: 259, endPoint x: 632, endPoint y: 275, distance: 16.9
click at [632, 275] on div "Convenios de Ginebra Obligaciones de los Estados Acceso a víctimas Facilidades …" at bounding box center [725, 309] width 276 height 153
click at [56, 426] on div at bounding box center [70, 421] width 112 height 64
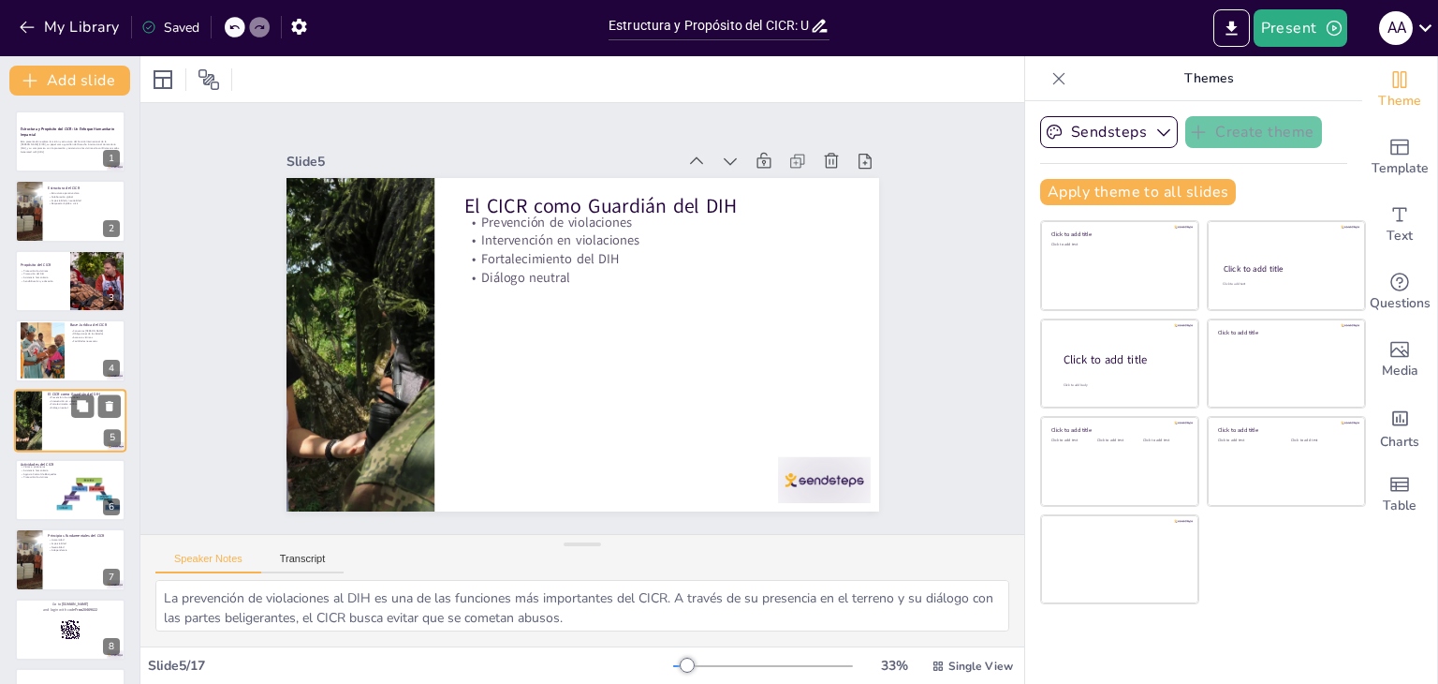
scroll to position [30, 0]
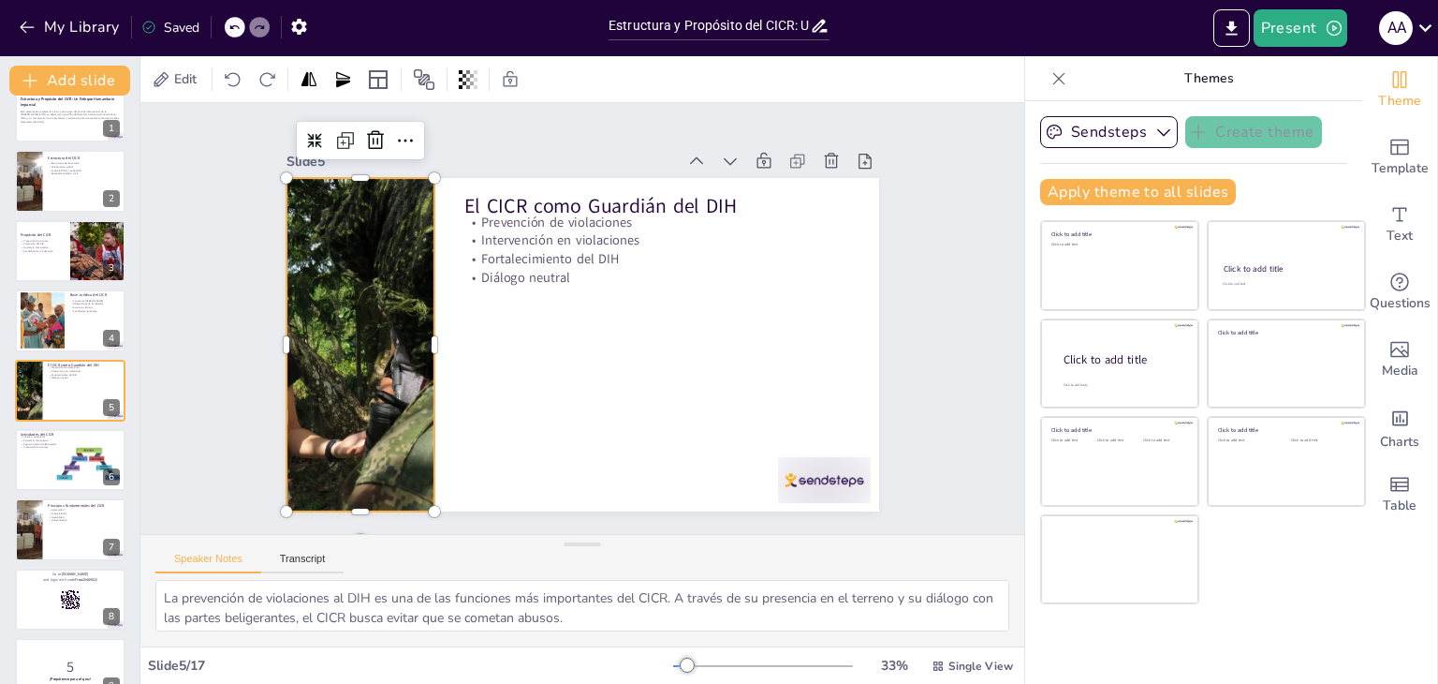
click at [326, 350] on div at bounding box center [387, 209] width 600 height 564
click at [326, 350] on div at bounding box center [376, 230] width 599 height 538
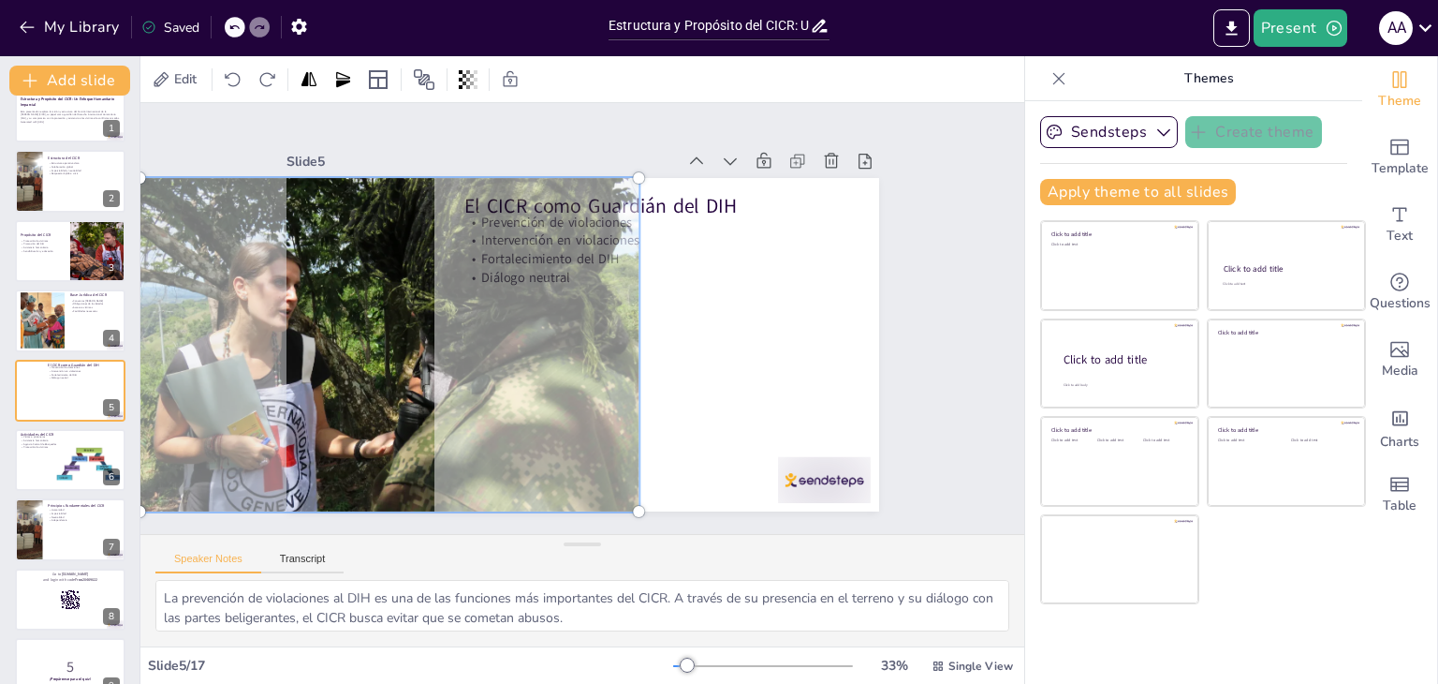
drag, startPoint x: 326, startPoint y: 350, endPoint x: 355, endPoint y: 331, distance: 34.5
click at [355, 331] on div at bounding box center [395, 264] width 622 height 538
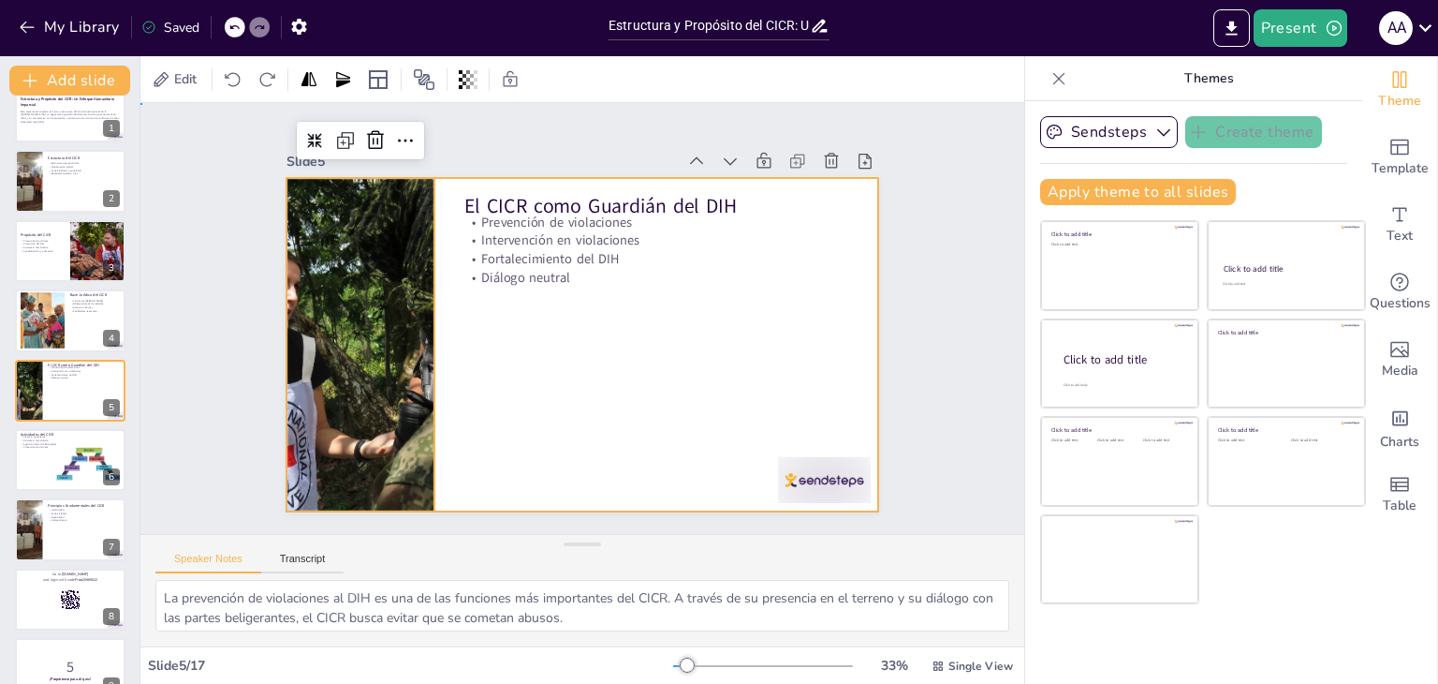
click at [662, 333] on div at bounding box center [574, 343] width 667 height 500
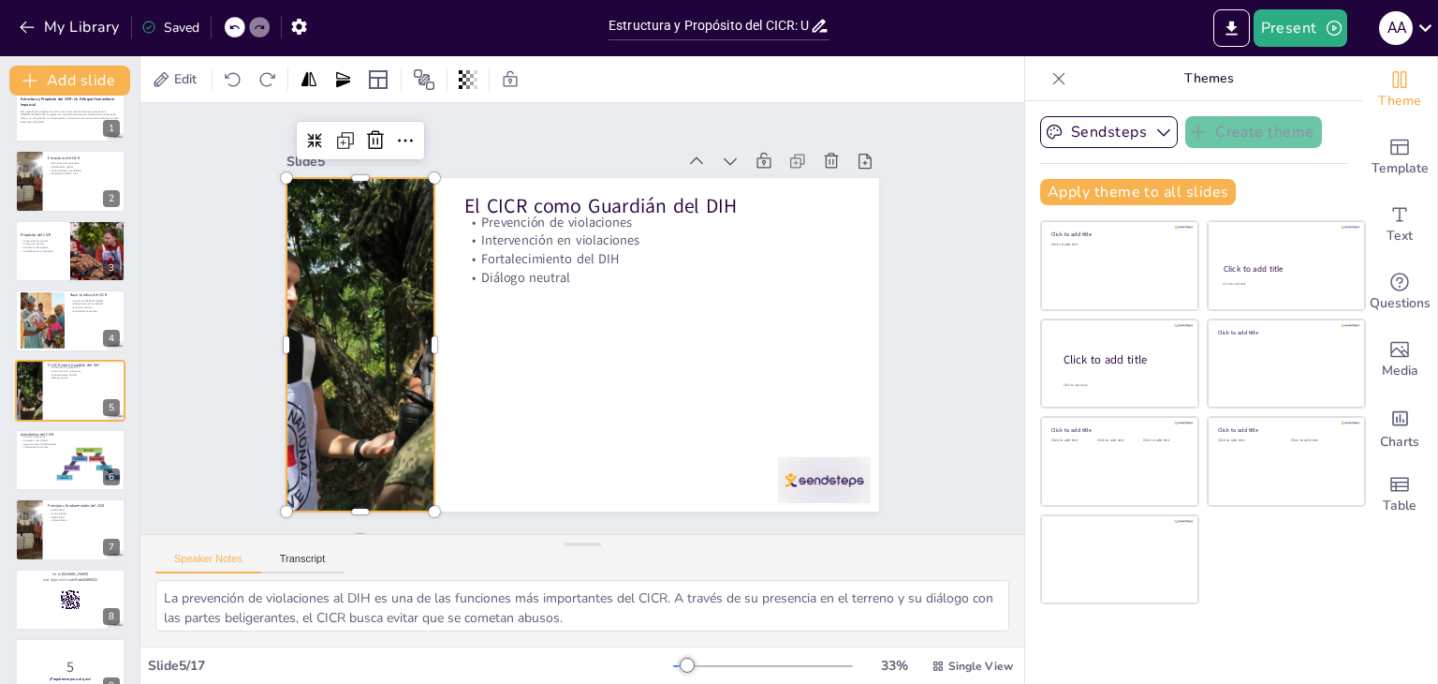
click at [334, 379] on div at bounding box center [388, 304] width 558 height 430
click at [334, 379] on div at bounding box center [401, 244] width 599 height 538
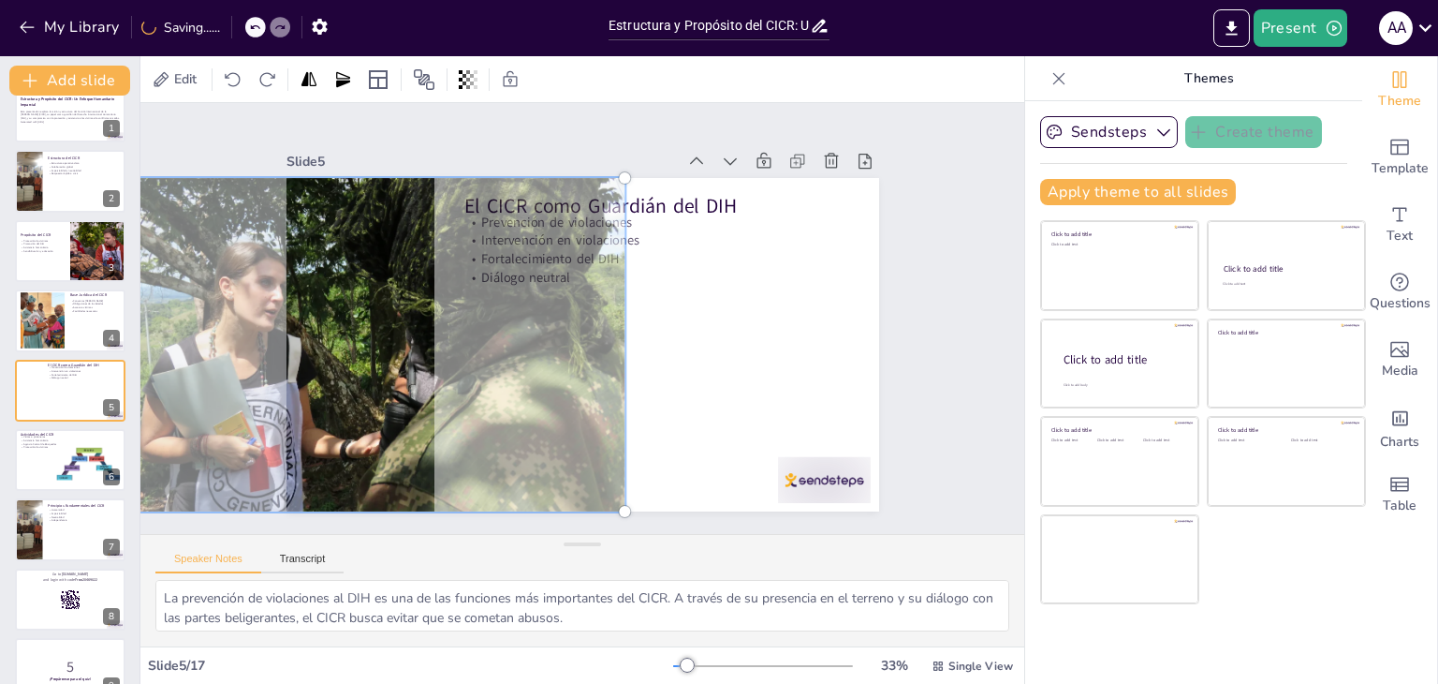
drag, startPoint x: 334, startPoint y: 379, endPoint x: 321, endPoint y: 377, distance: 13.2
click at [321, 377] on div at bounding box center [423, 182] width 613 height 626
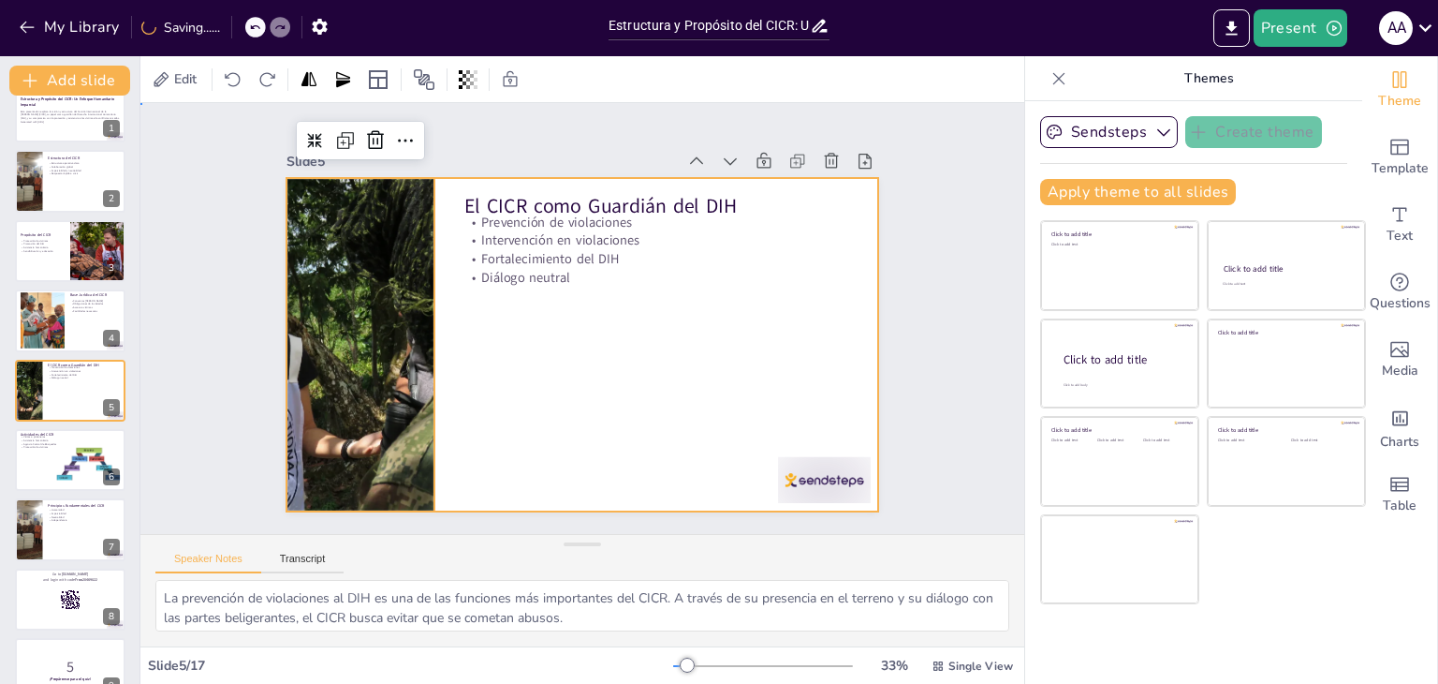
click at [680, 397] on div at bounding box center [569, 341] width 680 height 585
click at [346, 372] on div at bounding box center [375, 323] width 532 height 384
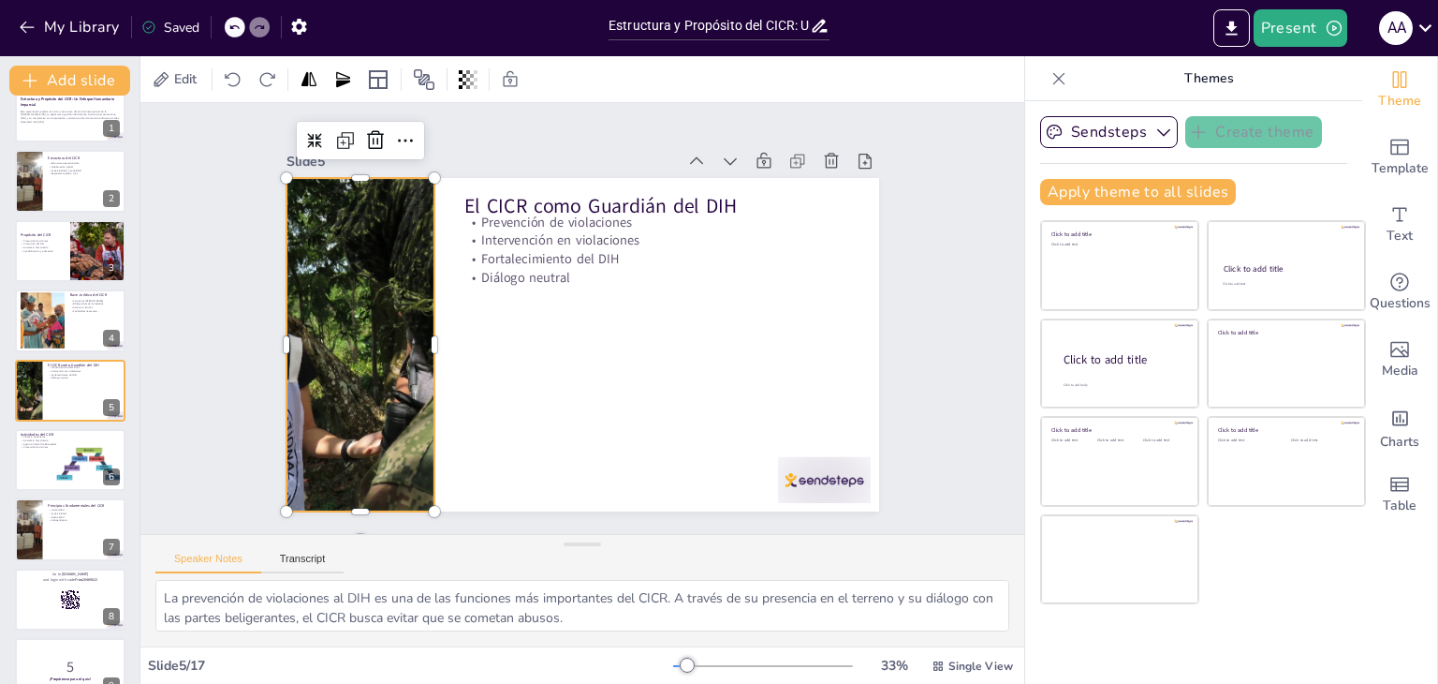
click at [346, 372] on div at bounding box center [390, 238] width 599 height 538
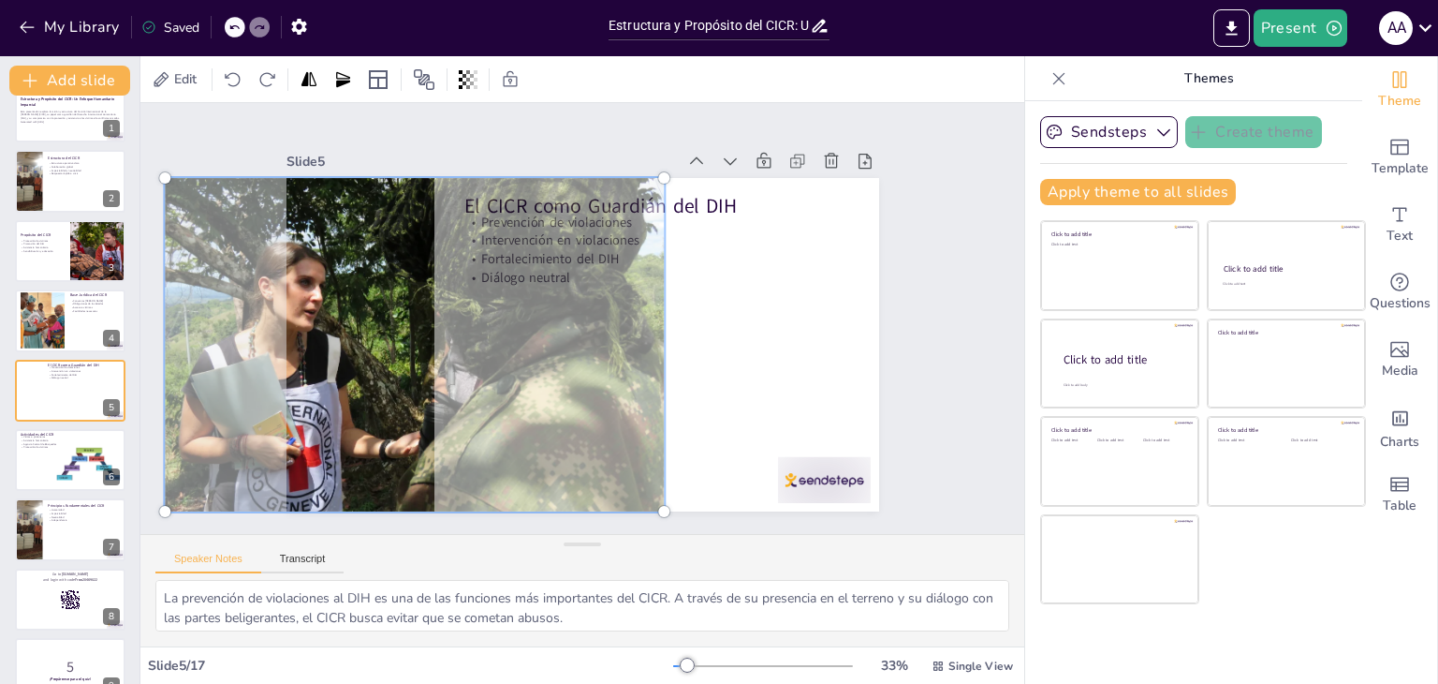
drag, startPoint x: 339, startPoint y: 350, endPoint x: 377, endPoint y: 343, distance: 39.1
click at [378, 343] on div at bounding box center [556, 151] width 356 height 523
click at [773, 384] on div at bounding box center [574, 344] width 667 height 500
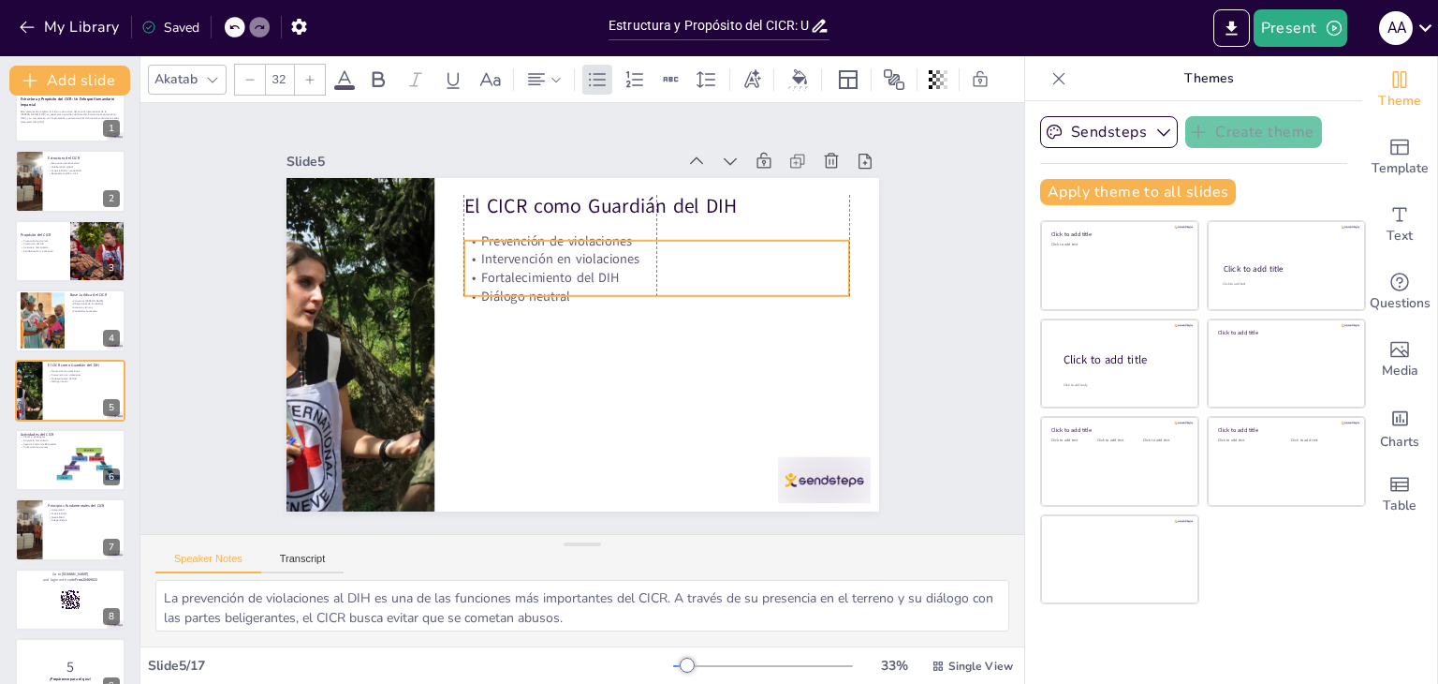
drag, startPoint x: 521, startPoint y: 233, endPoint x: 522, endPoint y: 252, distance: 18.8
click at [522, 252] on p "Intervención en violaciones" at bounding box center [674, 294] width 360 height 173
click at [49, 473] on div at bounding box center [70, 460] width 112 height 64
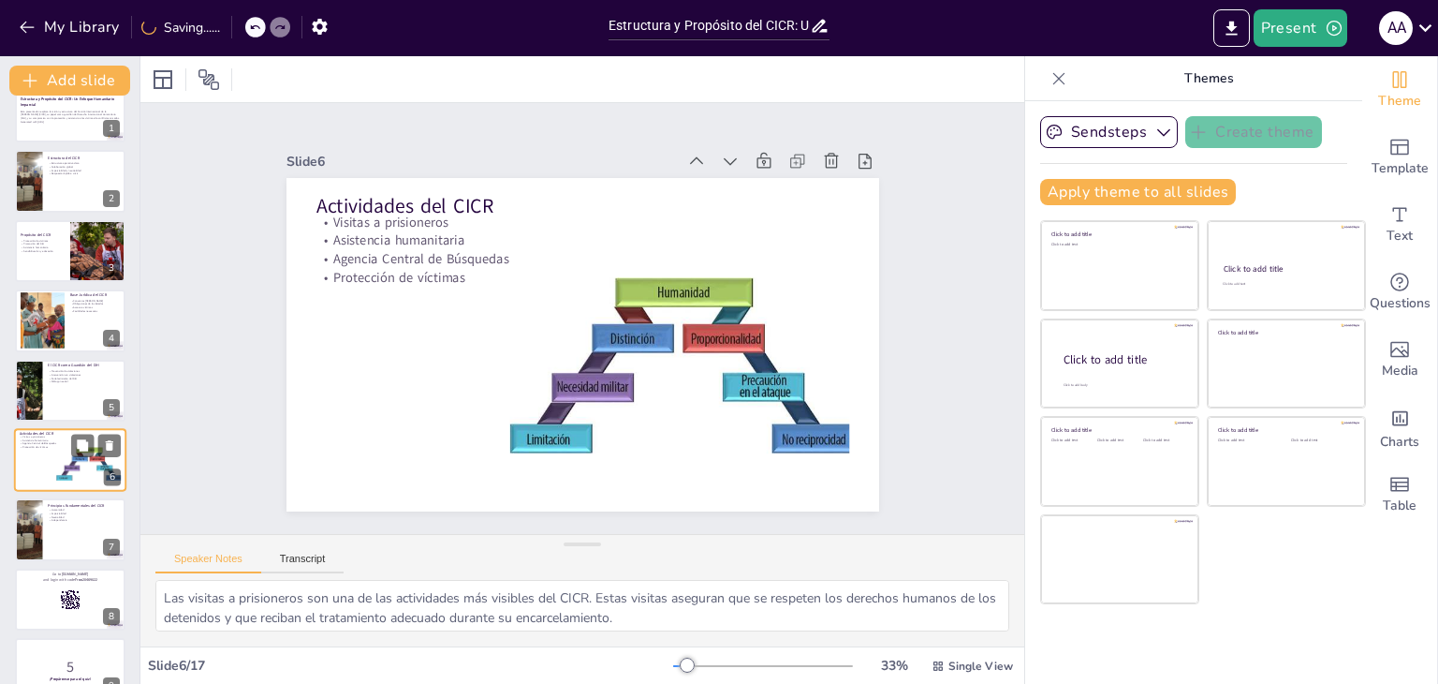
scroll to position [100, 0]
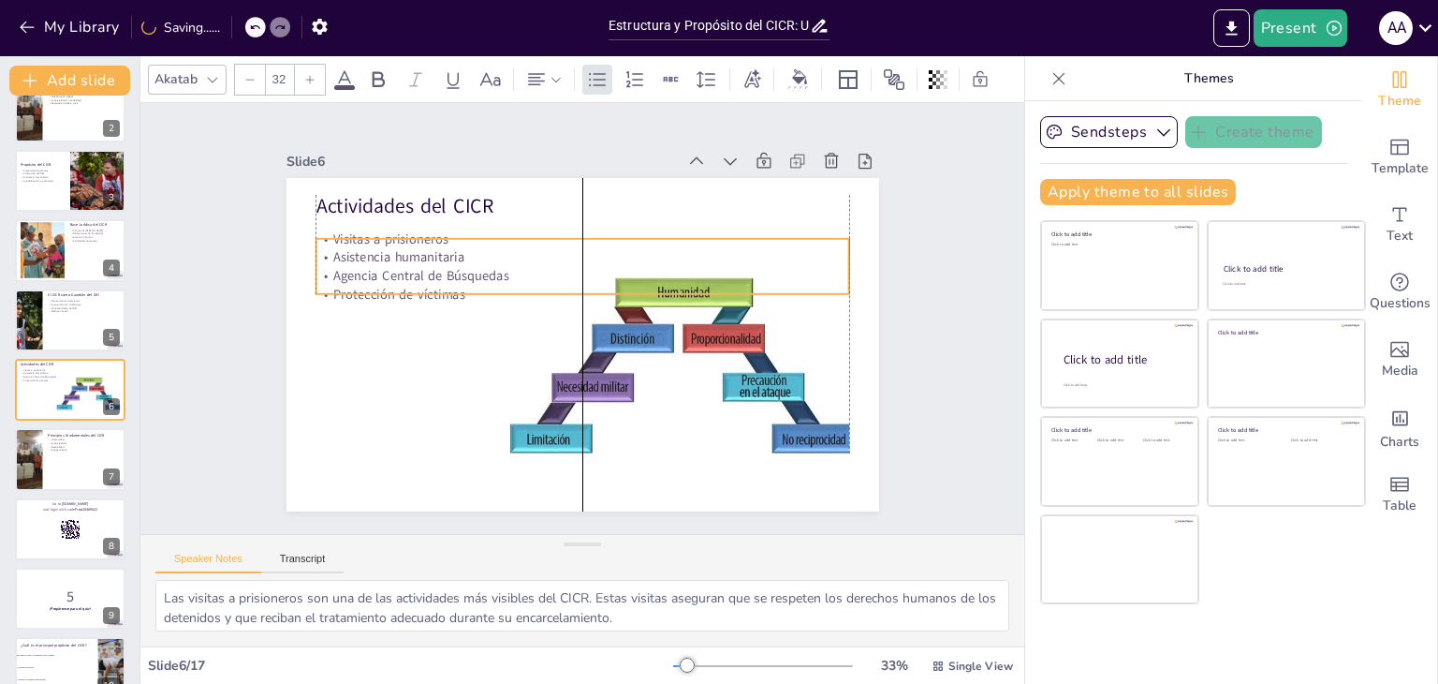
drag, startPoint x: 367, startPoint y: 233, endPoint x: 371, endPoint y: 250, distance: 17.3
click at [371, 250] on p "Asistencia humanitaria" at bounding box center [601, 260] width 513 height 183
click at [78, 317] on div at bounding box center [70, 320] width 112 height 64
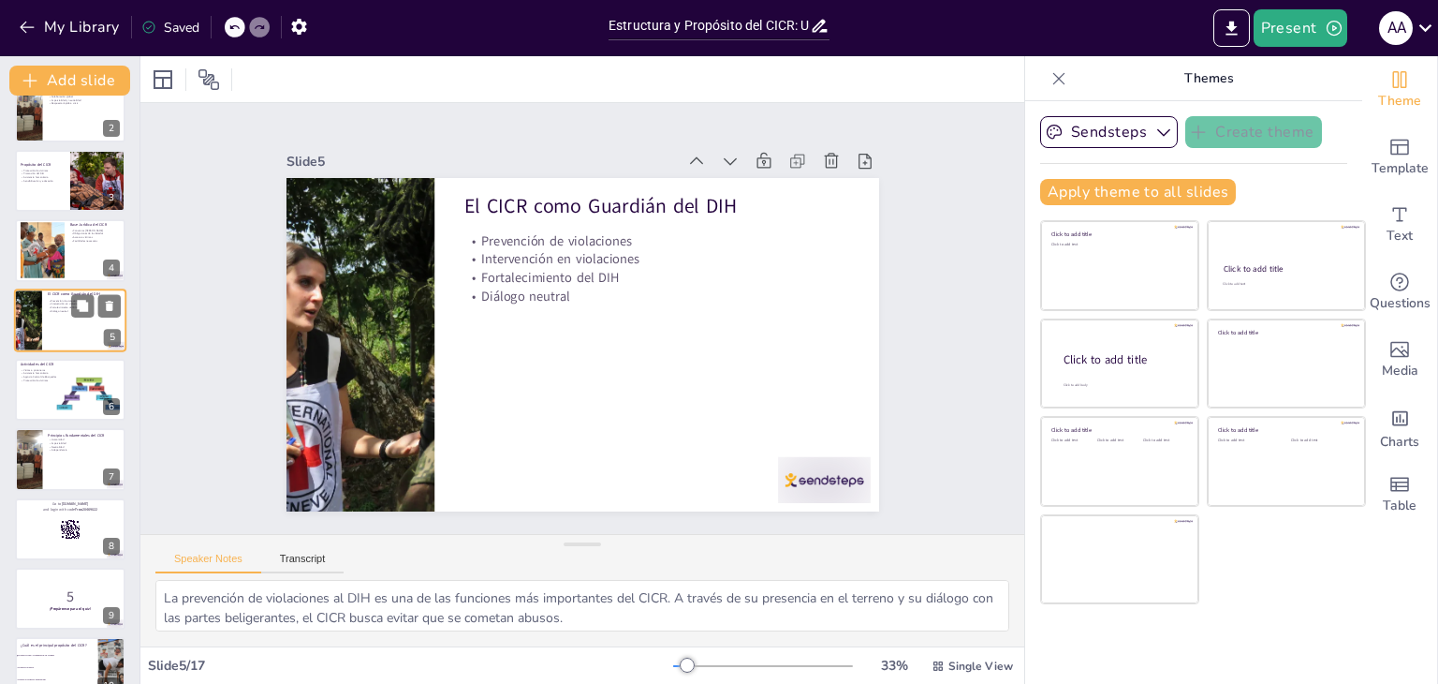
scroll to position [30, 0]
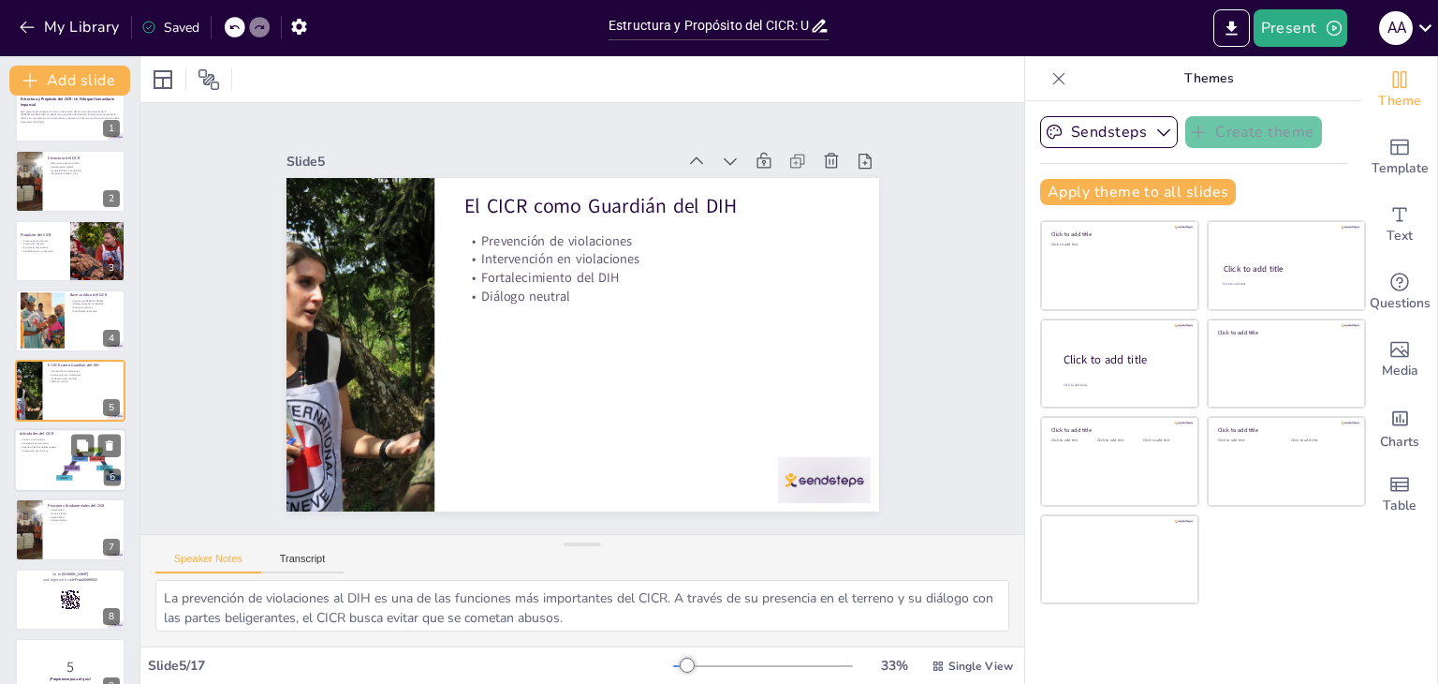
click at [39, 480] on div at bounding box center [70, 460] width 112 height 64
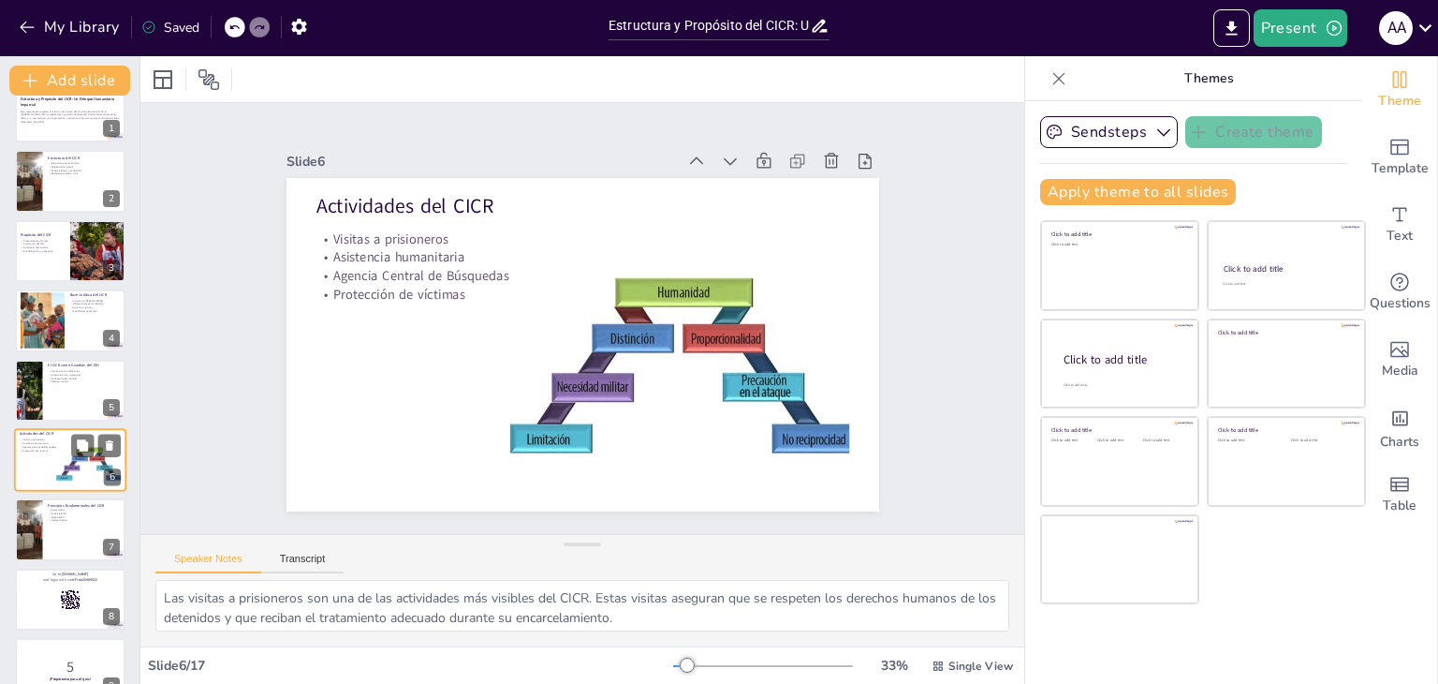
scroll to position [100, 0]
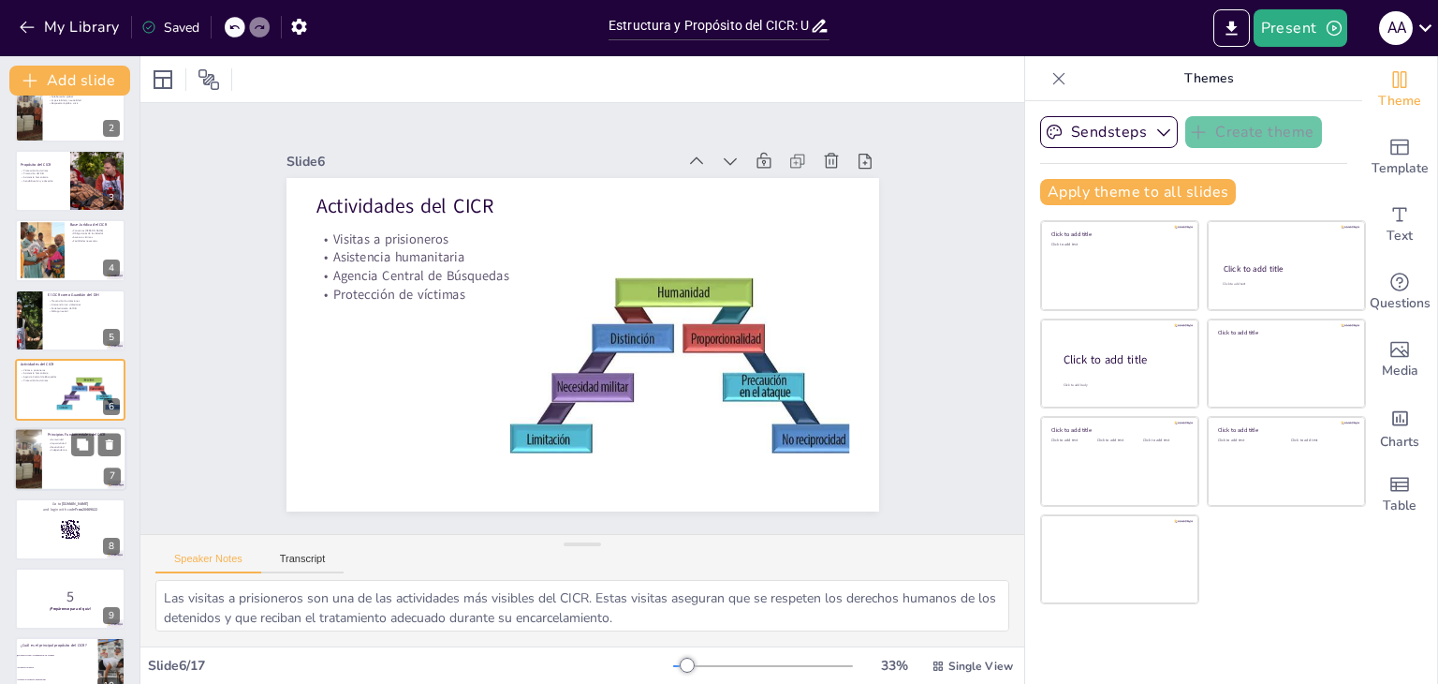
click at [50, 465] on div at bounding box center [70, 460] width 112 height 64
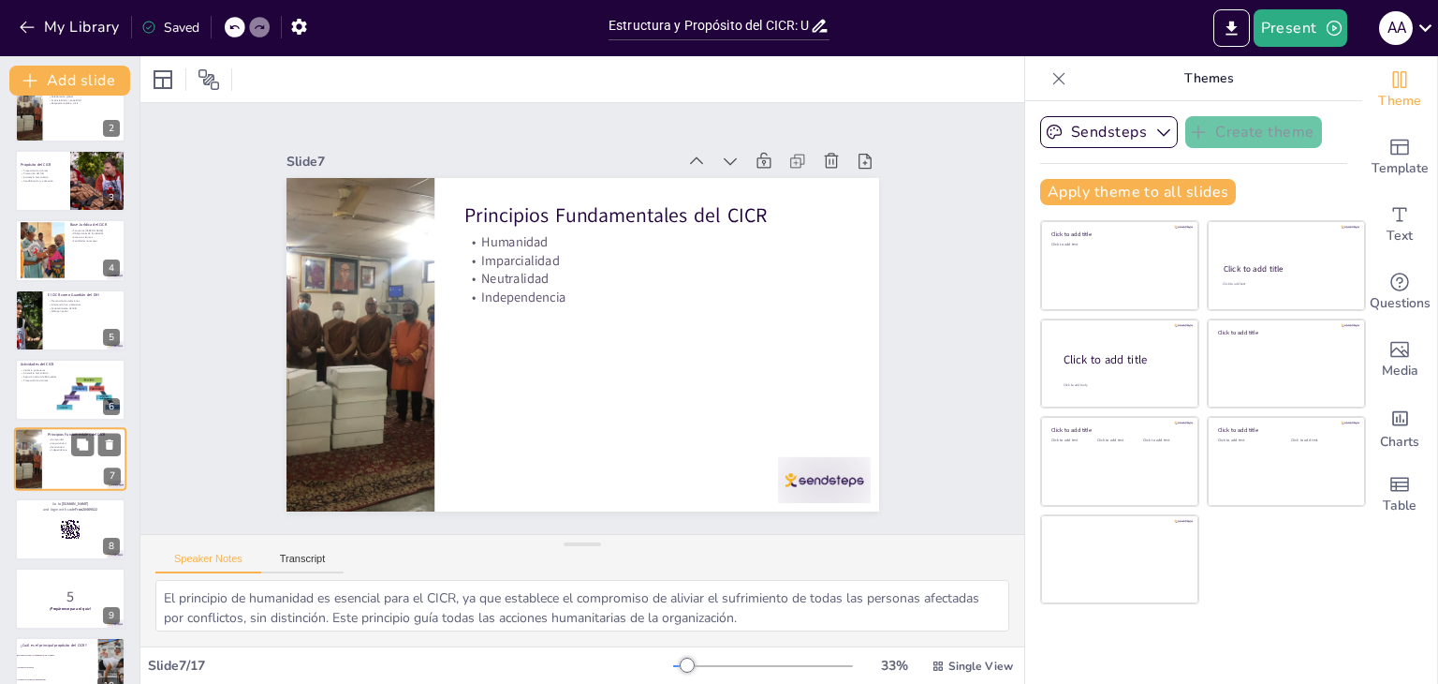
scroll to position [169, 0]
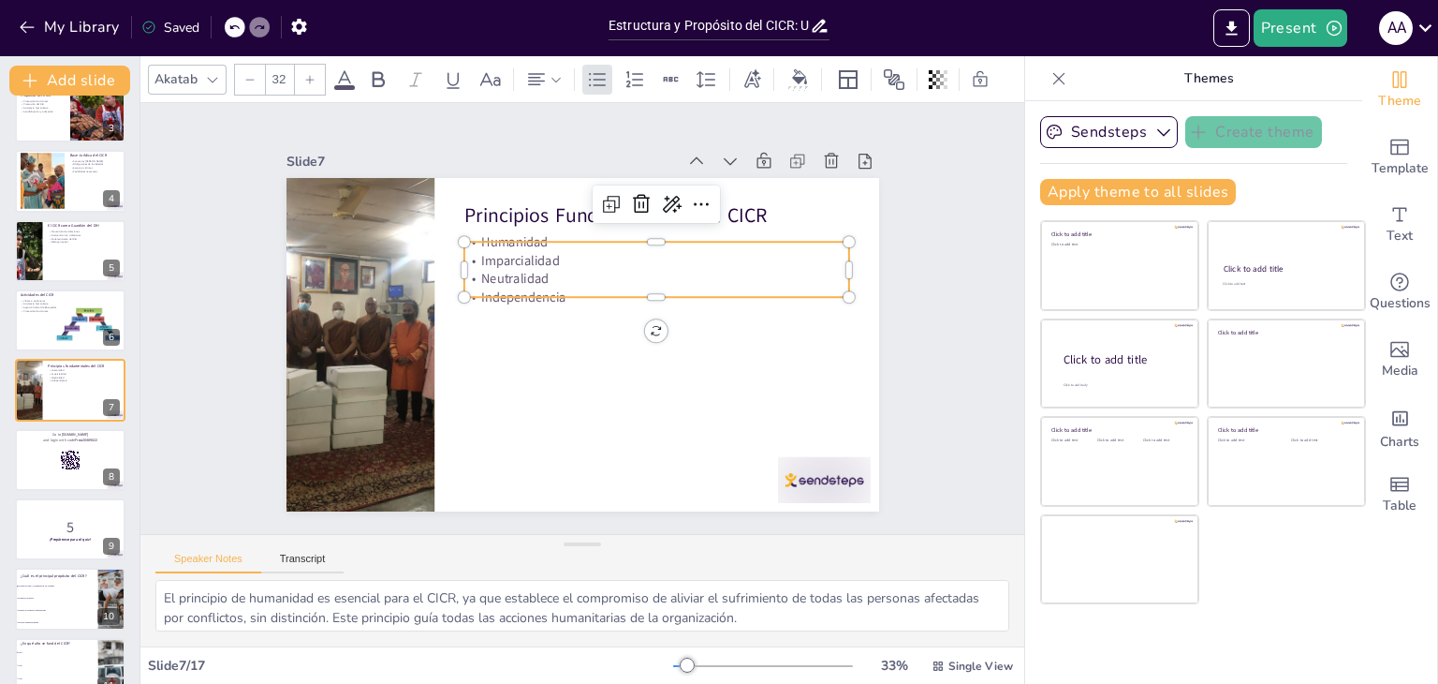
click at [486, 275] on p "Neutralidad" at bounding box center [665, 303] width 372 height 137
click at [49, 341] on div at bounding box center [70, 320] width 112 height 64
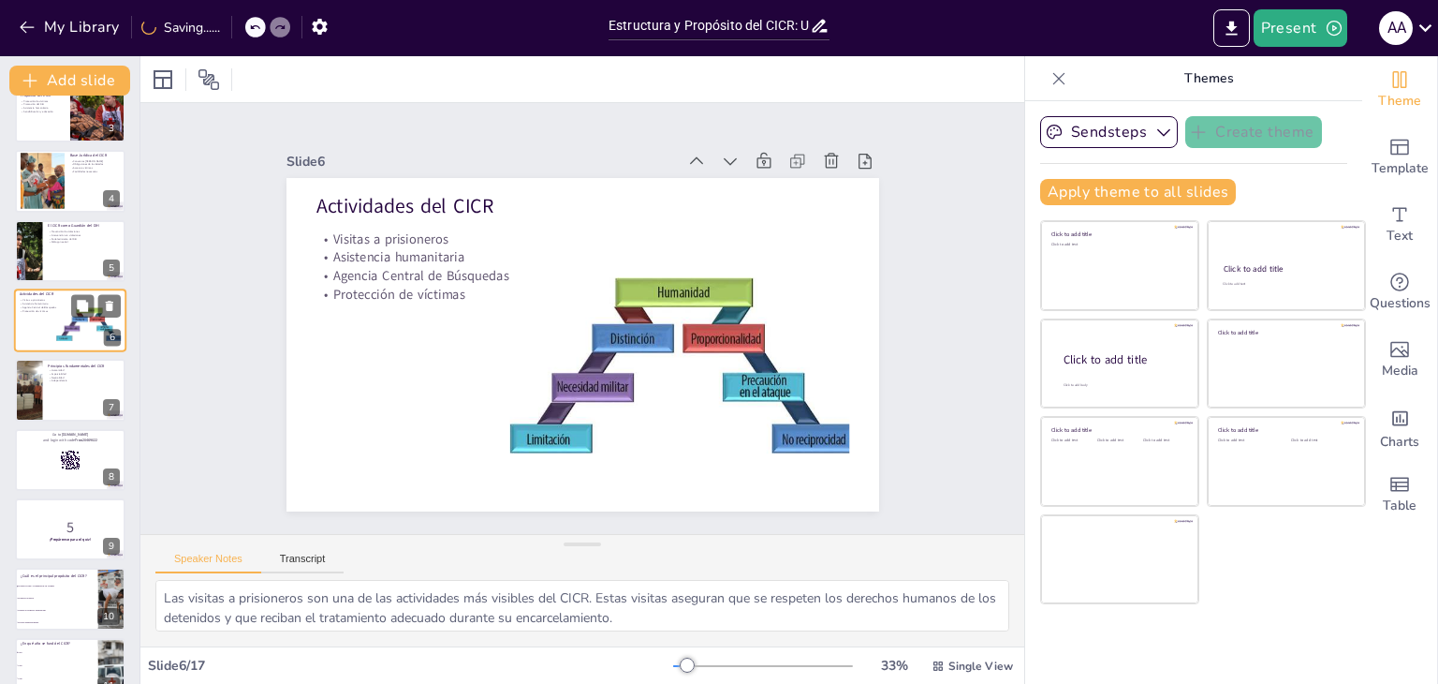
scroll to position [100, 0]
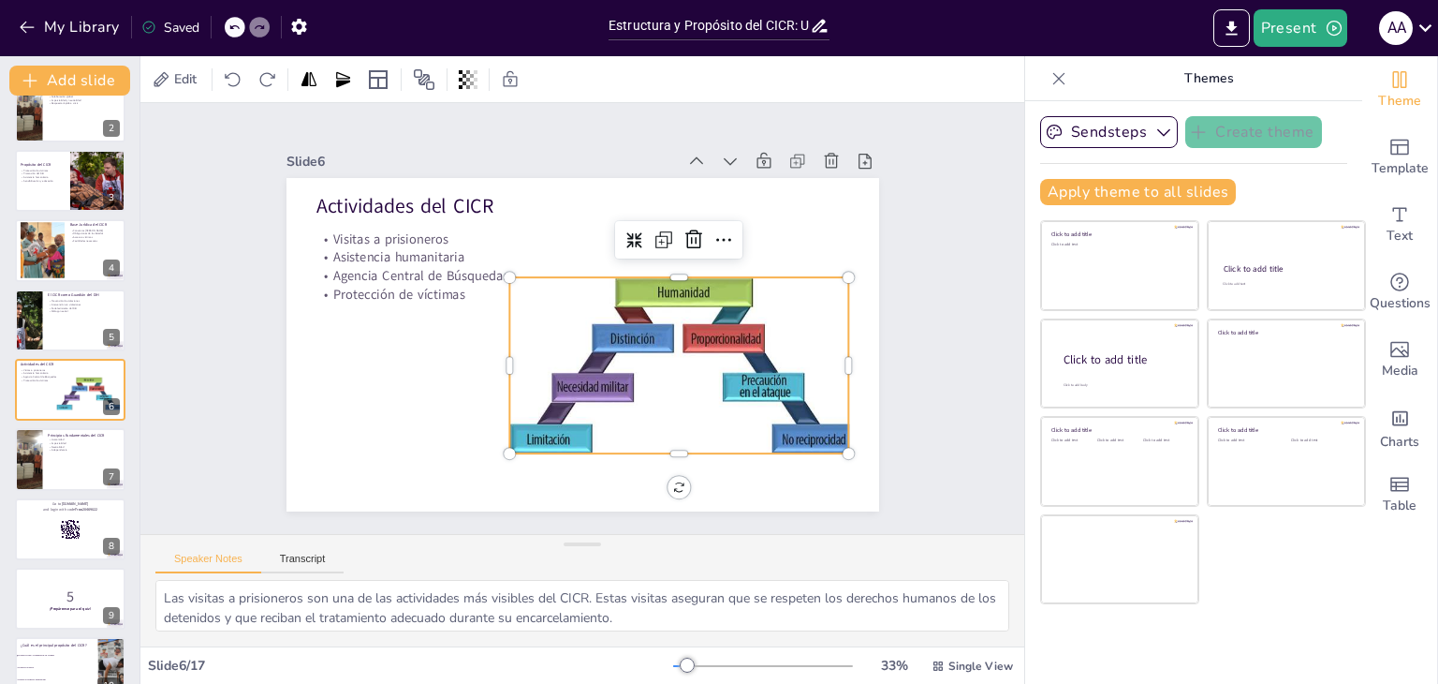
click at [614, 420] on div at bounding box center [644, 408] width 387 height 325
click at [537, 317] on div at bounding box center [654, 402] width 387 height 302
click at [728, 273] on icon at bounding box center [742, 287] width 28 height 28
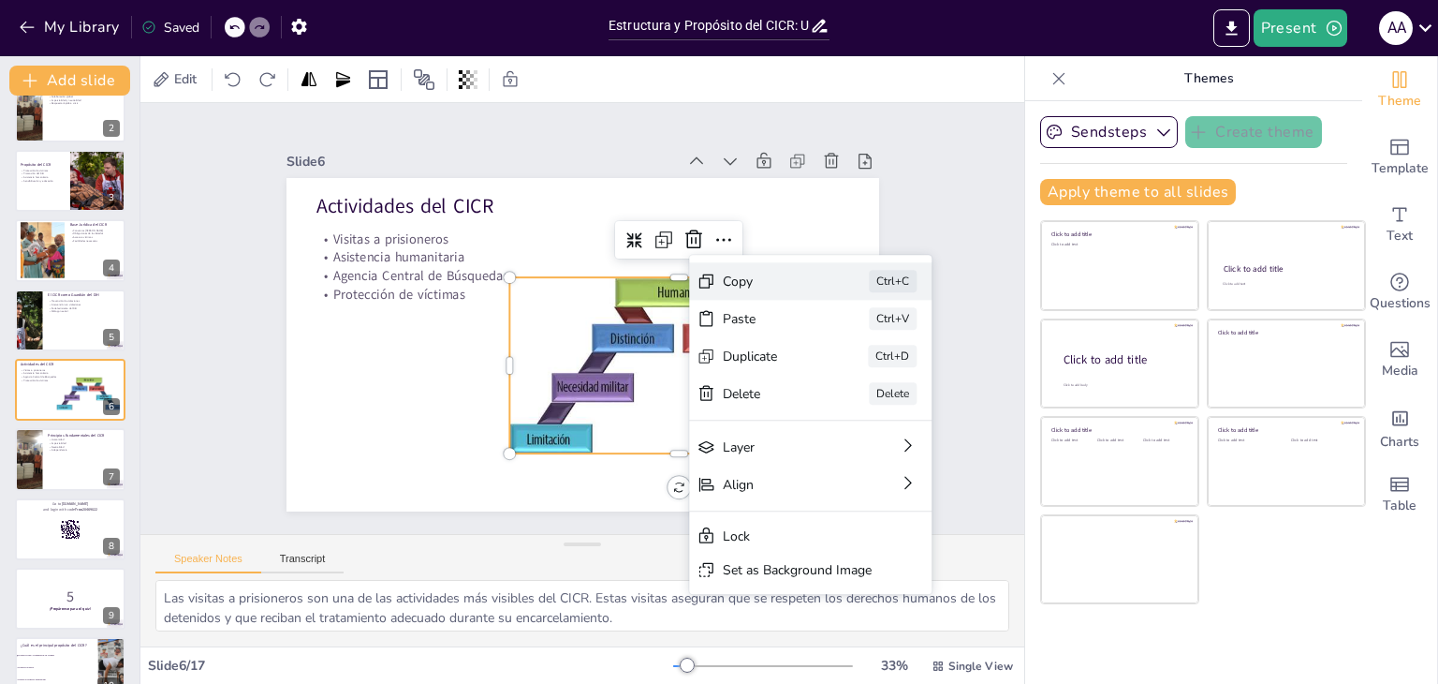
click at [827, 460] on div "Copy" at bounding box center [874, 483] width 95 height 46
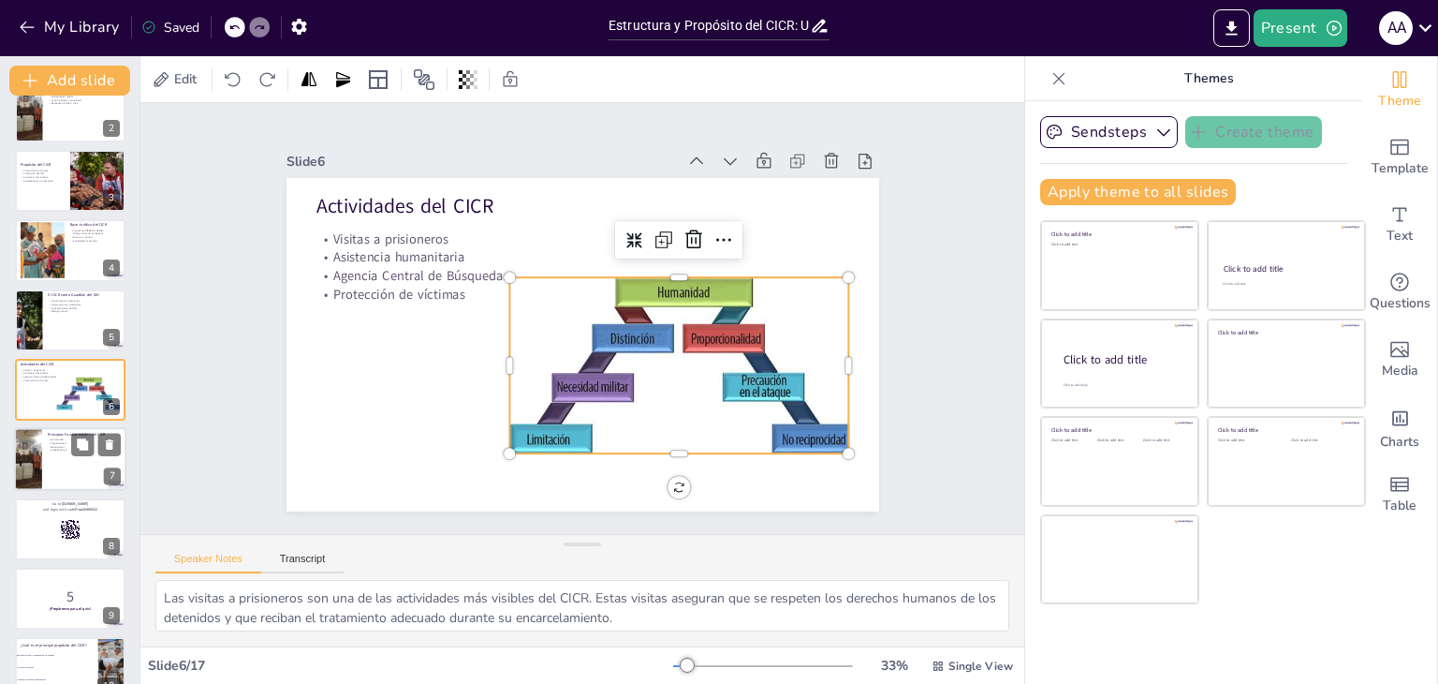
click at [90, 461] on div at bounding box center [70, 460] width 112 height 64
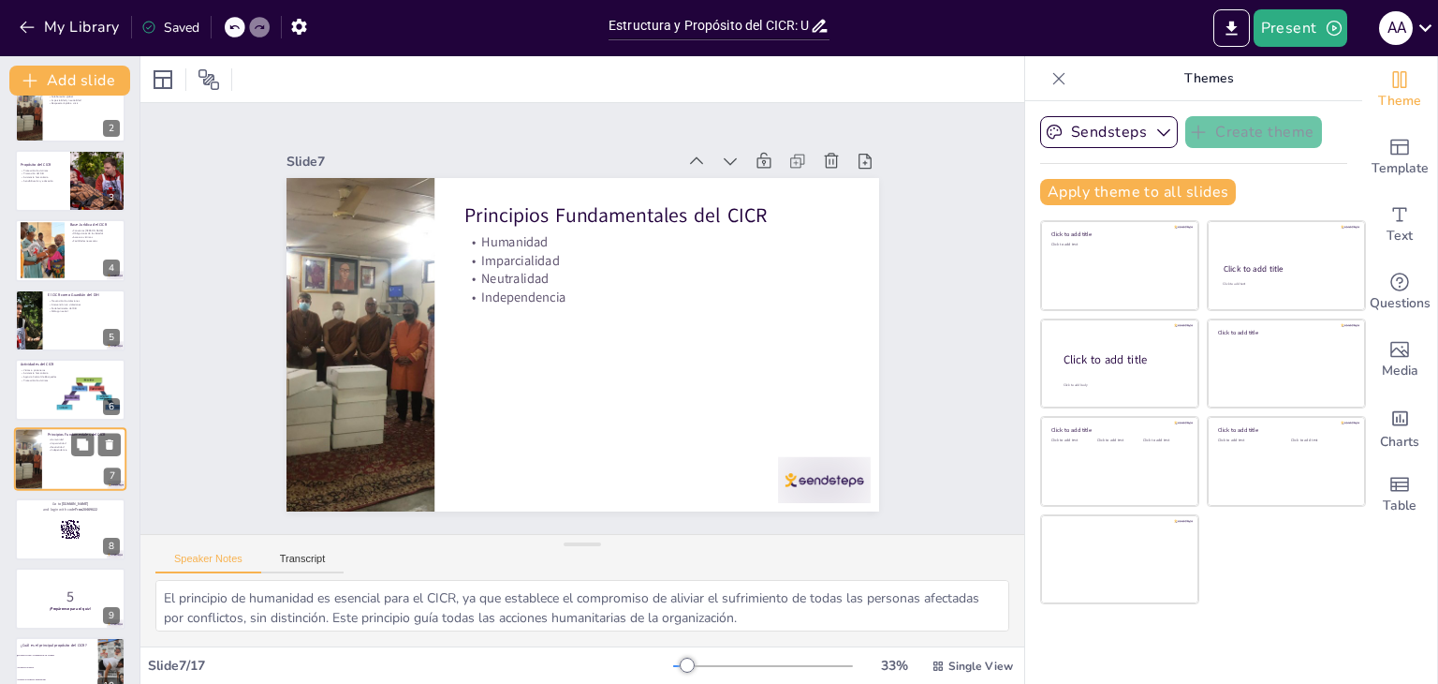
scroll to position [169, 0]
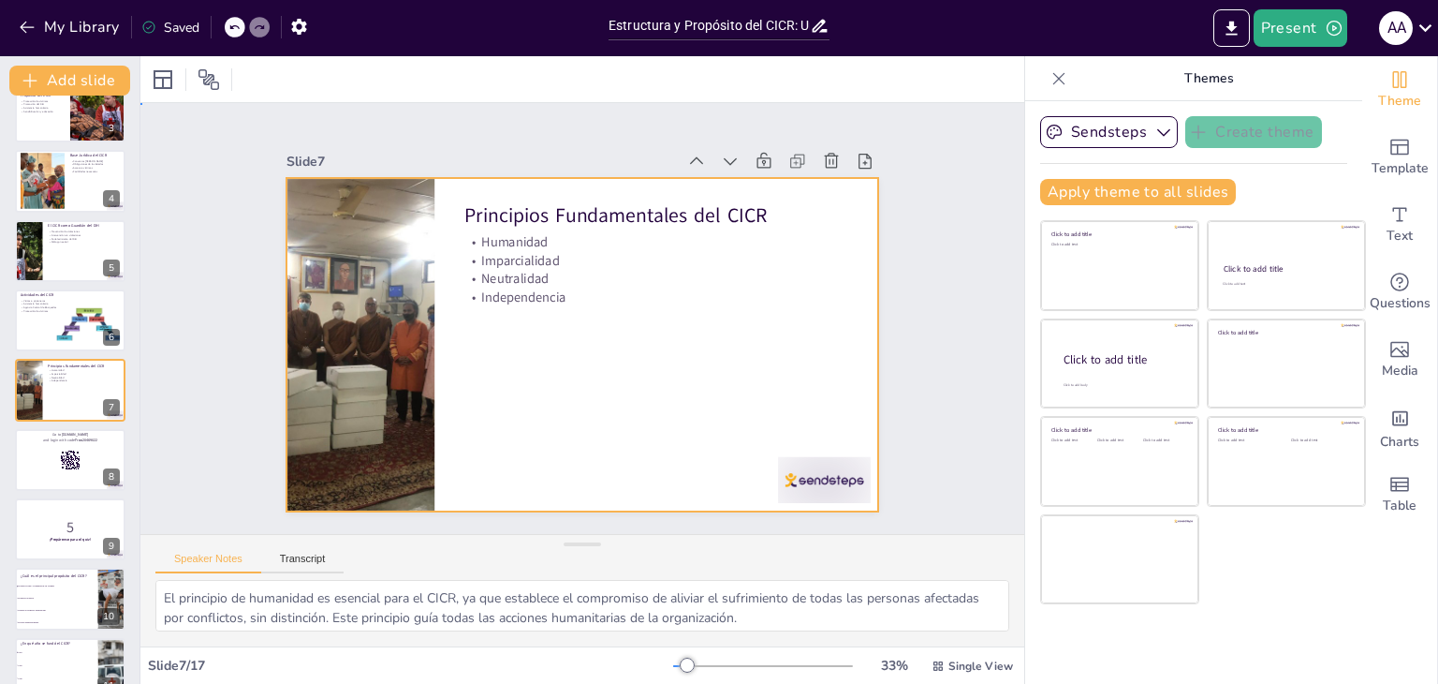
click at [569, 422] on div at bounding box center [577, 343] width 649 height 449
click at [62, 343] on div at bounding box center [70, 320] width 112 height 64
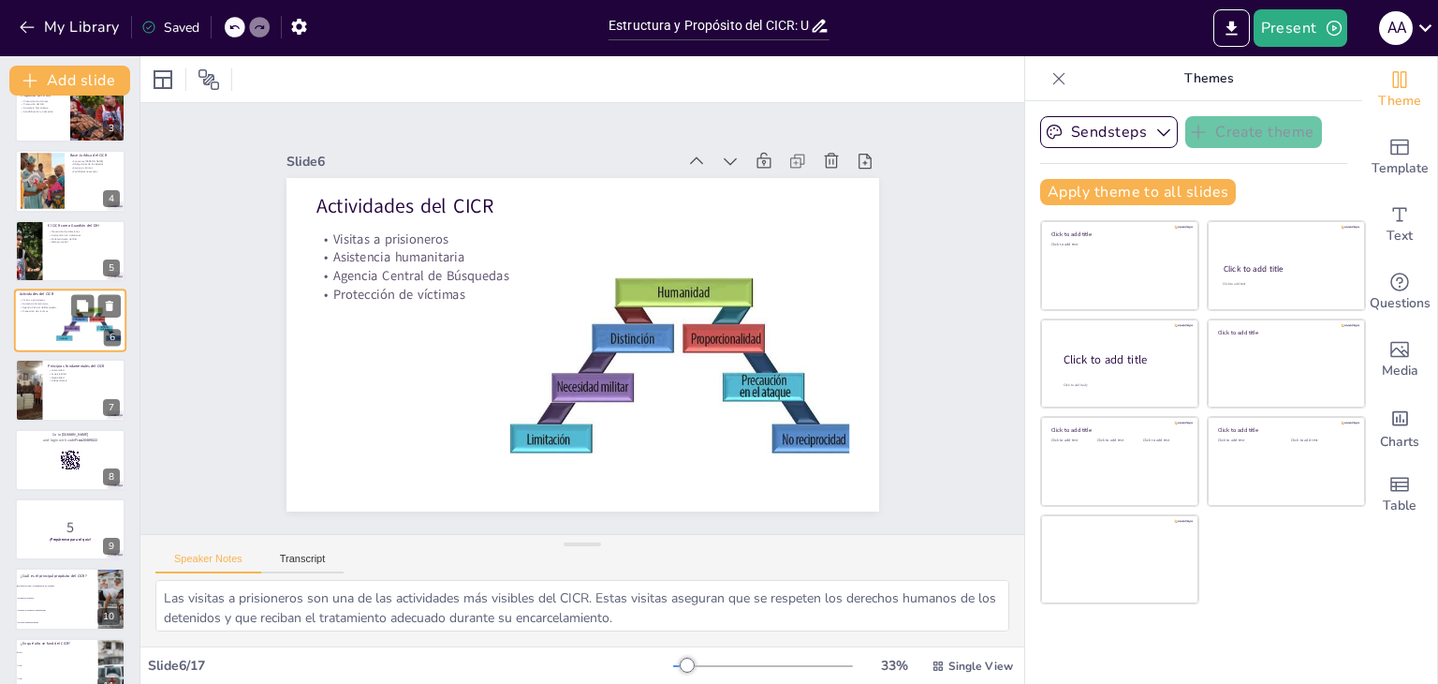
scroll to position [100, 0]
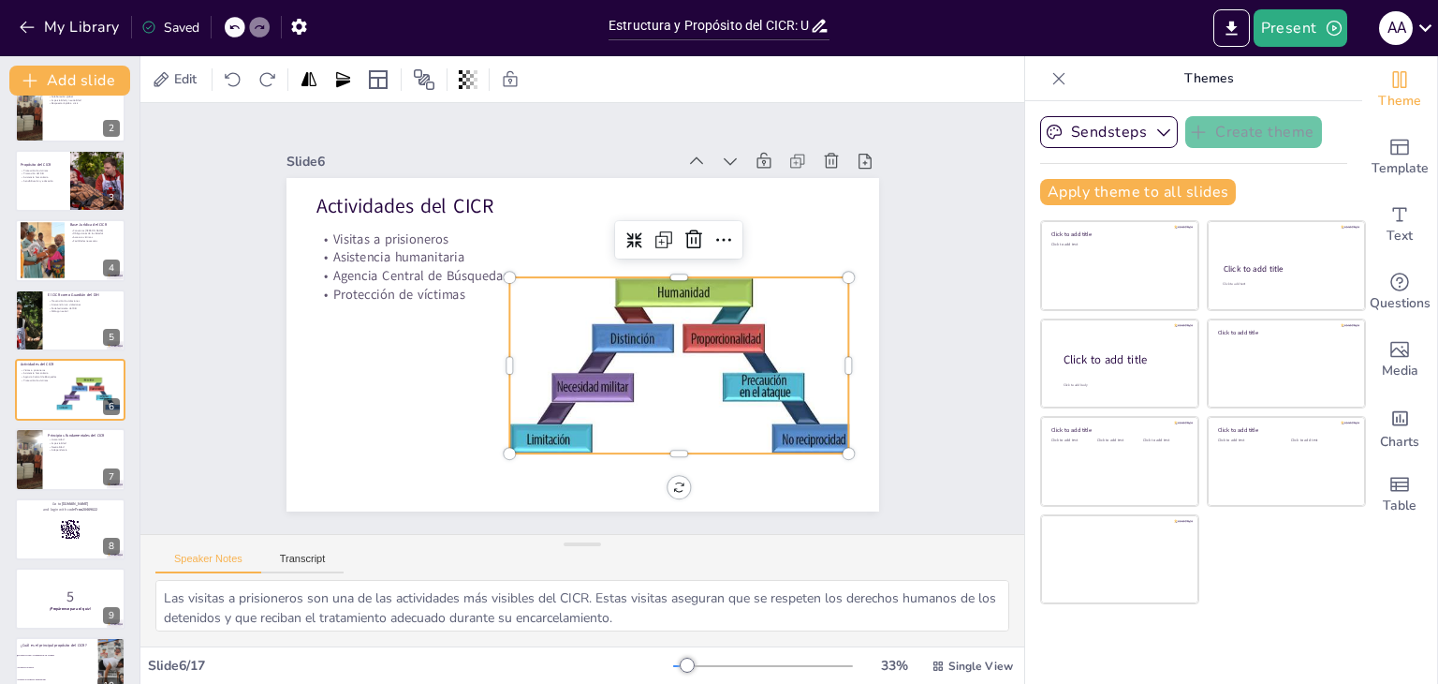
click at [632, 346] on div at bounding box center [654, 402] width 387 height 302
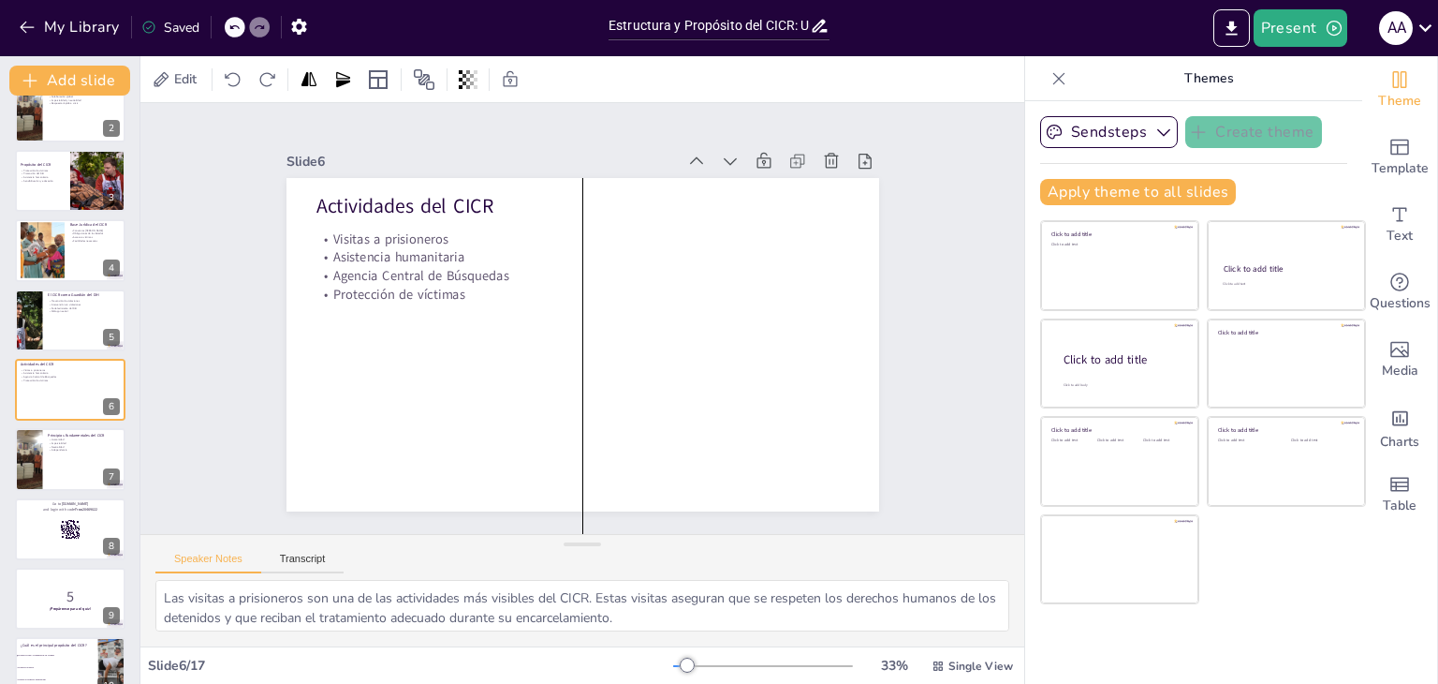
drag, startPoint x: 632, startPoint y: 346, endPoint x: 533, endPoint y: 653, distance: 321.9
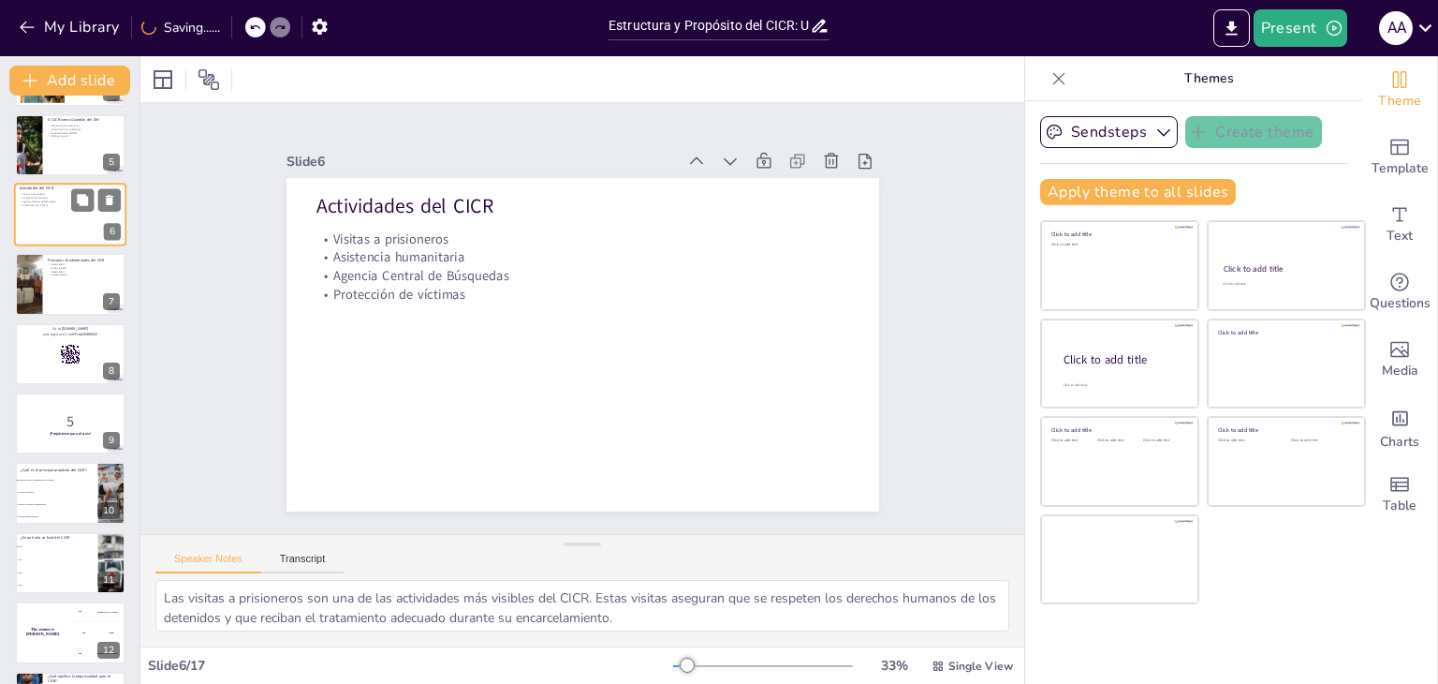
scroll to position [276, 0]
click at [47, 295] on div at bounding box center [70, 284] width 112 height 64
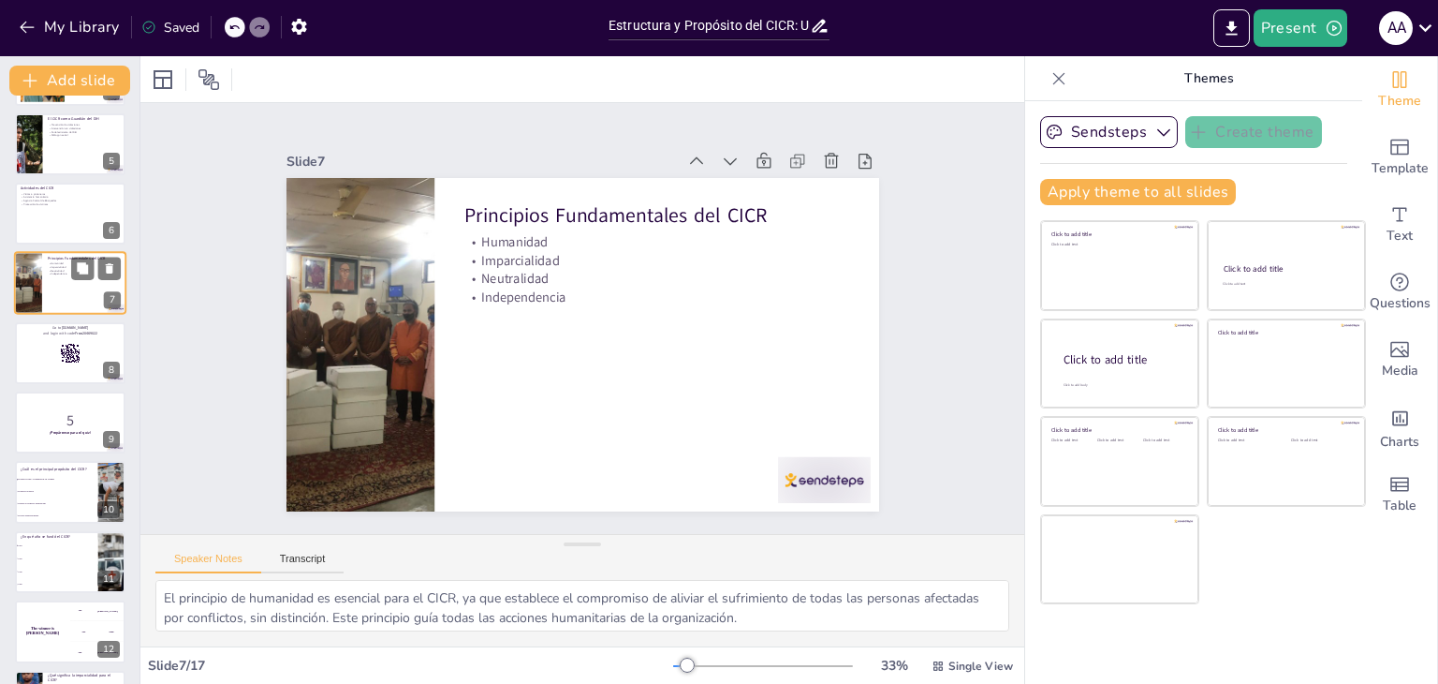
scroll to position [169, 0]
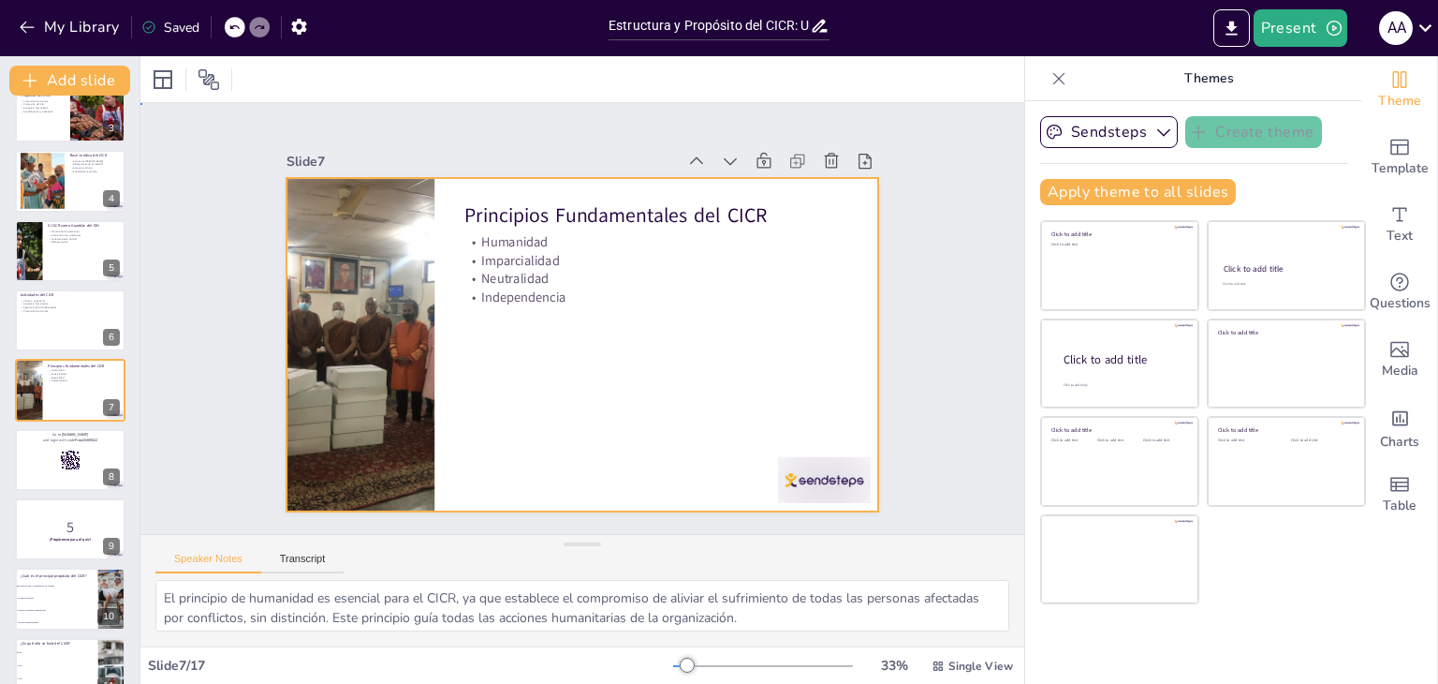
click at [549, 341] on div at bounding box center [577, 344] width 649 height 449
click at [56, 323] on div at bounding box center [70, 320] width 112 height 64
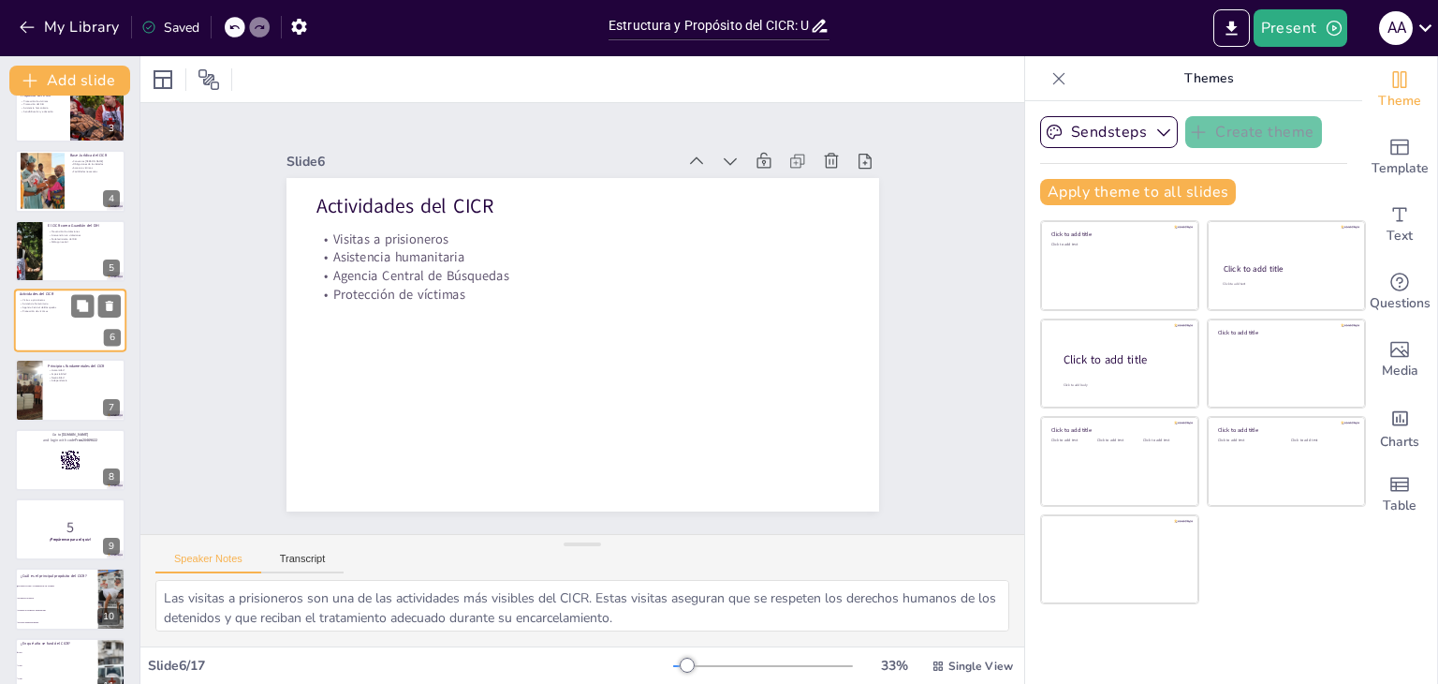
scroll to position [100, 0]
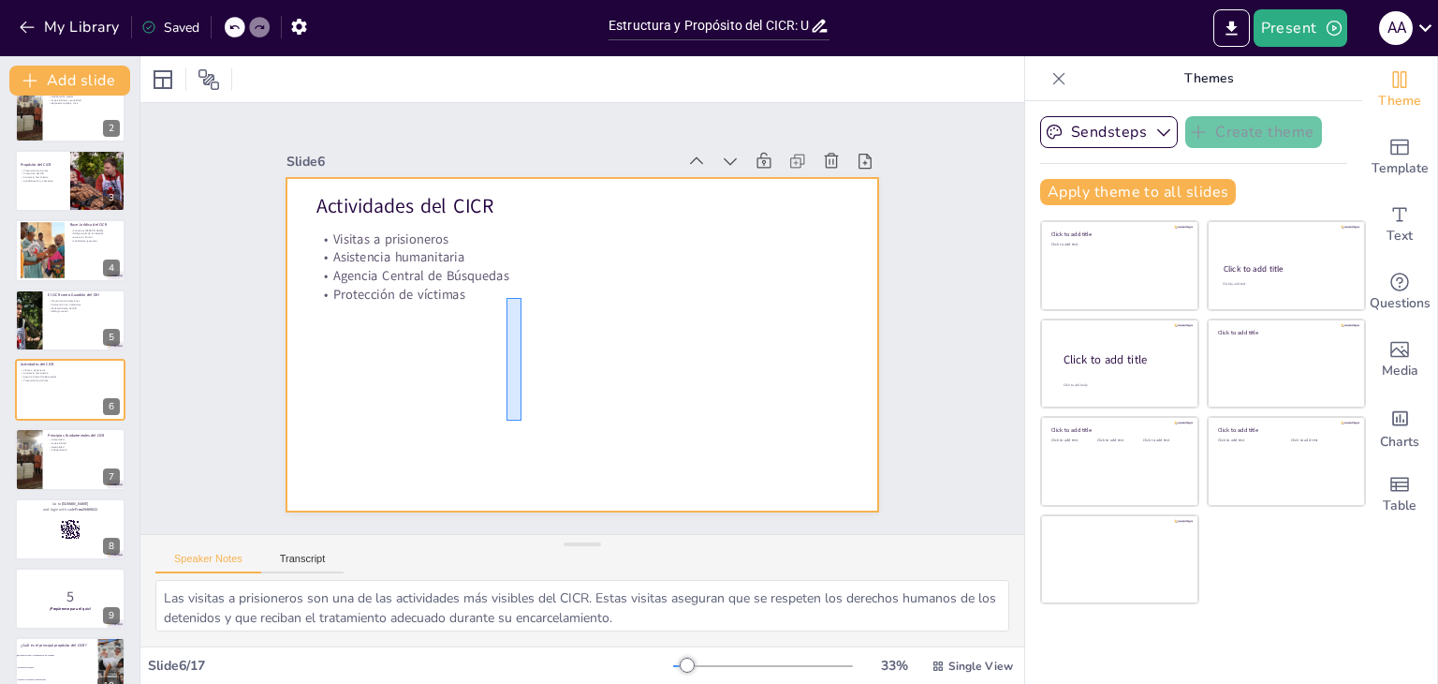
drag, startPoint x: 507, startPoint y: 420, endPoint x: 521, endPoint y: 297, distance: 124.4
click at [521, 297] on div at bounding box center [569, 341] width 680 height 585
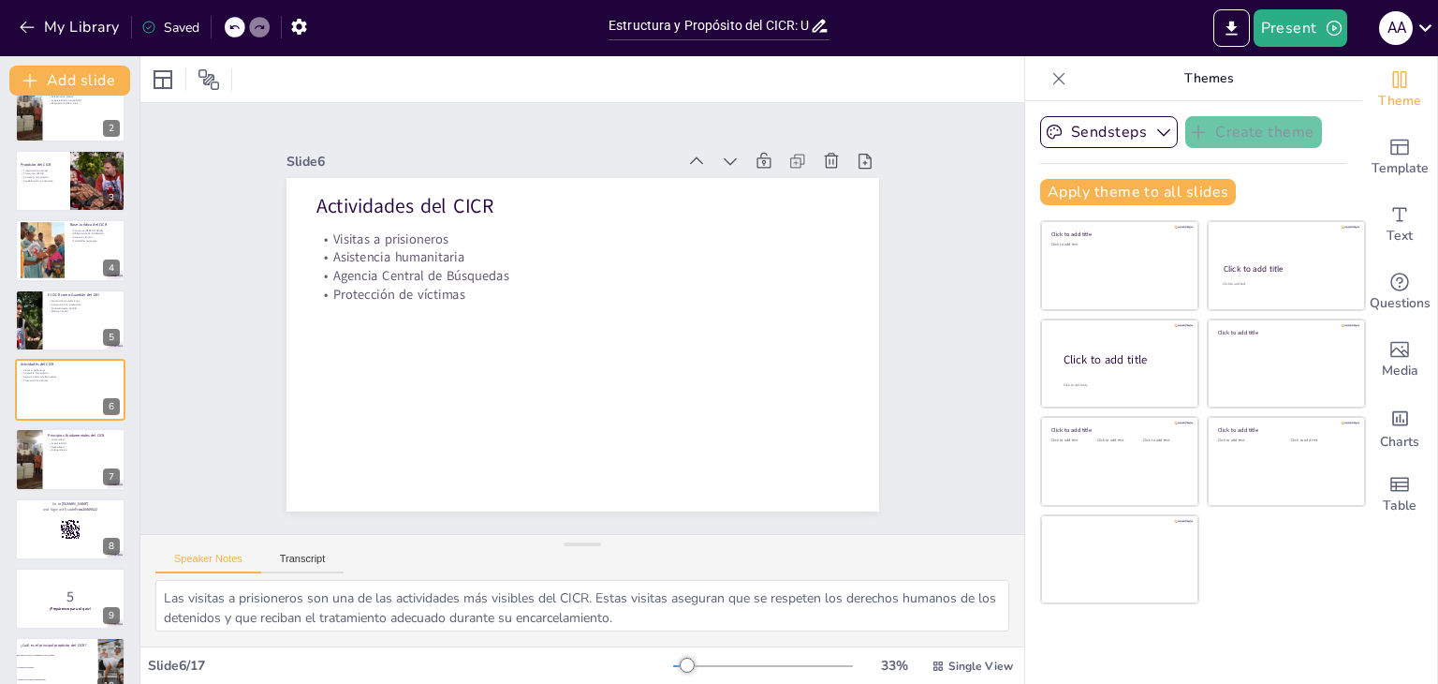
click at [240, 23] on icon at bounding box center [233, 27] width 11 height 11
click at [231, 27] on icon at bounding box center [233, 27] width 9 height 5
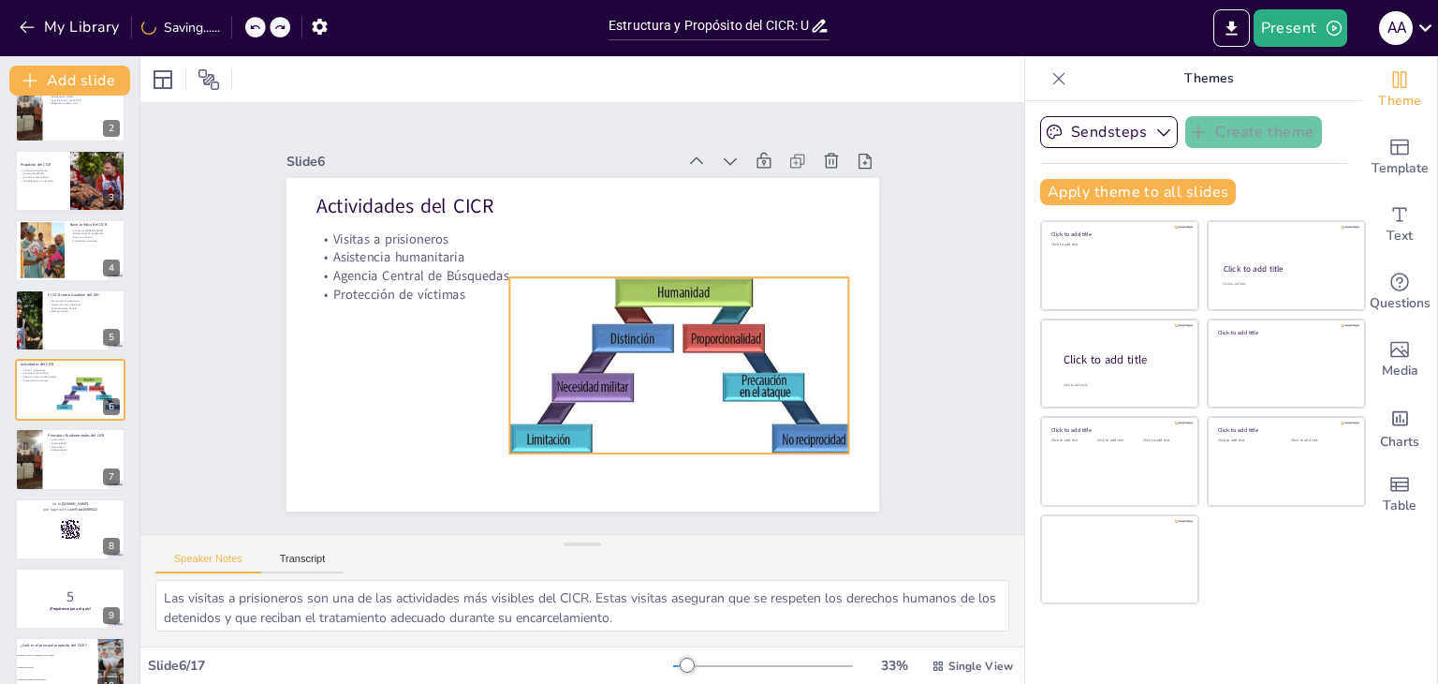
click at [675, 349] on div at bounding box center [662, 394] width 382 height 274
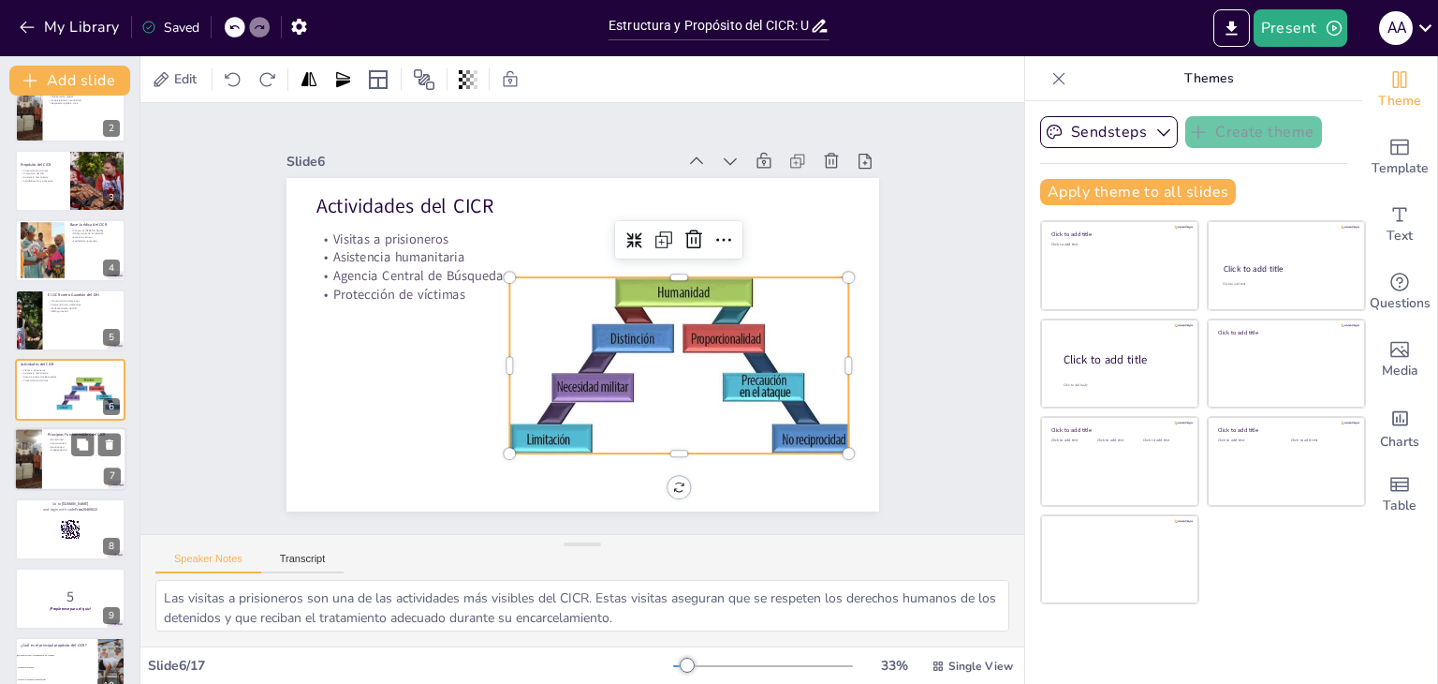
click at [46, 473] on div at bounding box center [70, 460] width 112 height 64
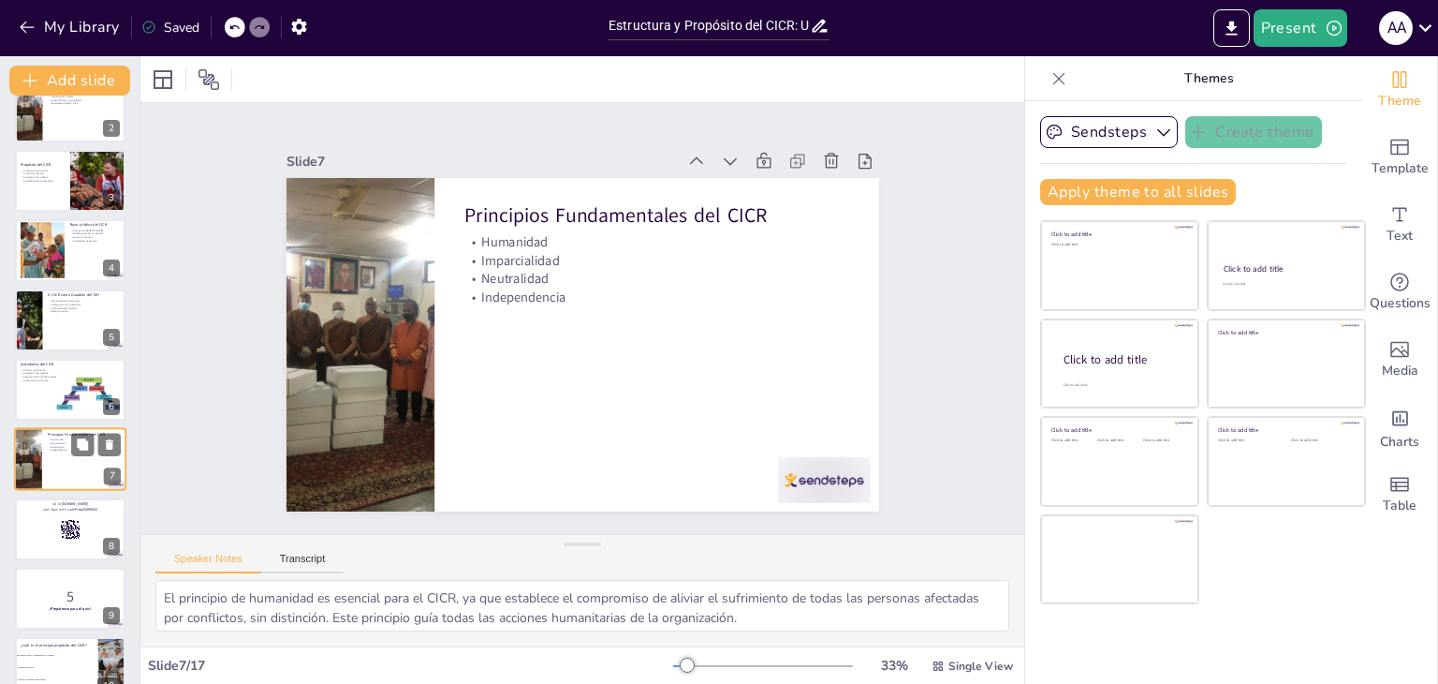
scroll to position [169, 0]
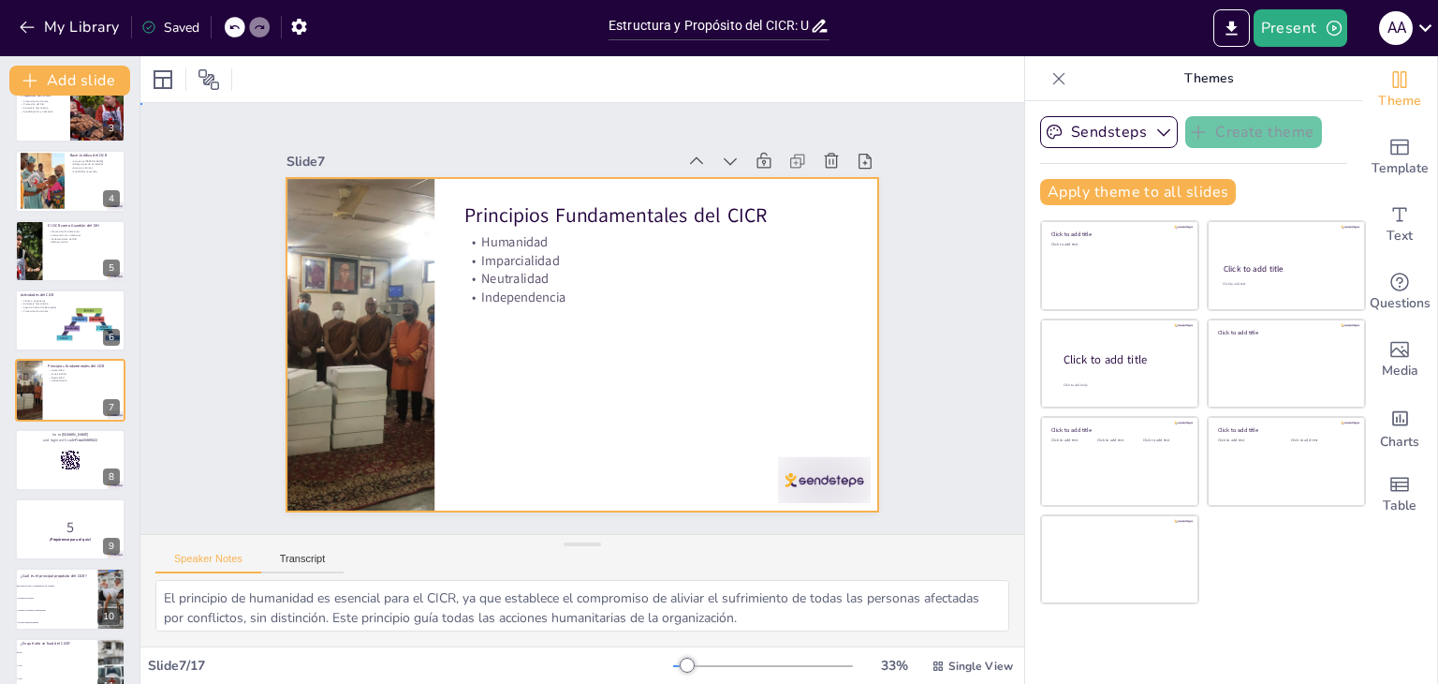
click at [561, 370] on div at bounding box center [565, 338] width 664 height 644
click at [35, 475] on div at bounding box center [70, 460] width 112 height 64
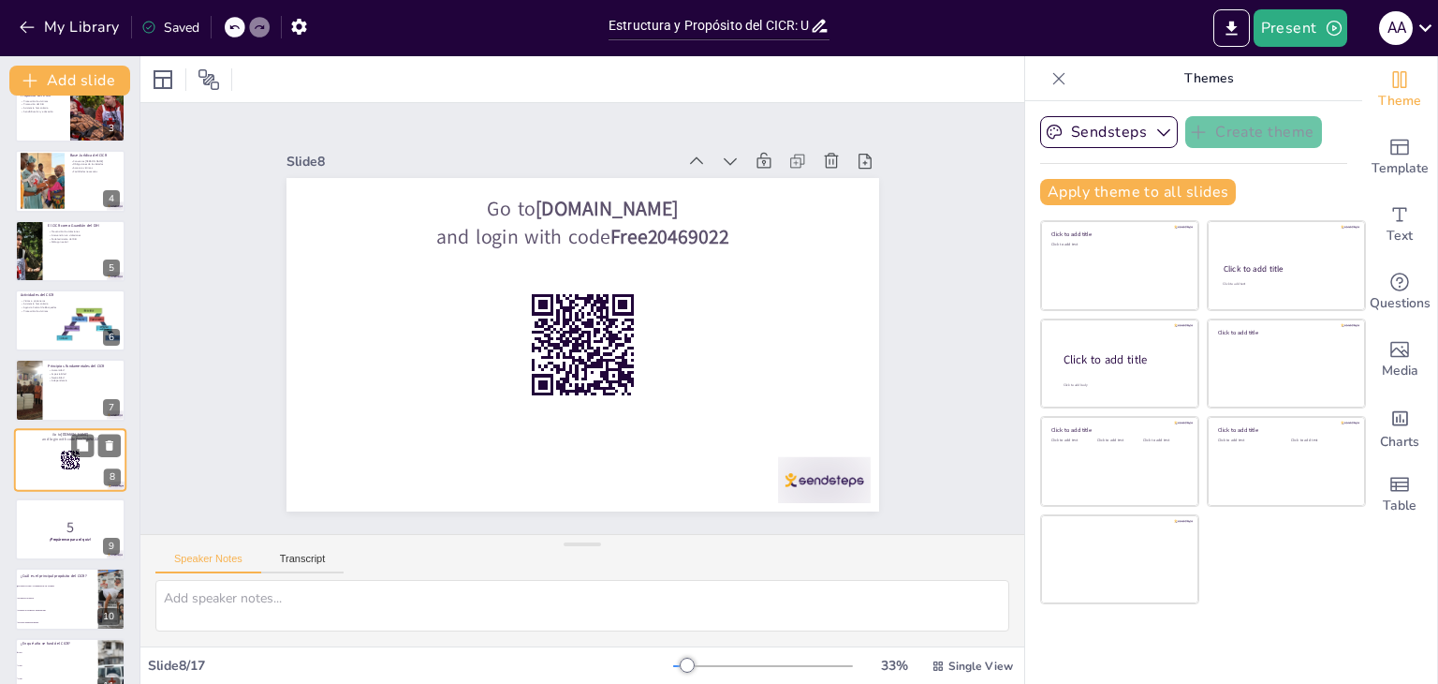
scroll to position [240, 0]
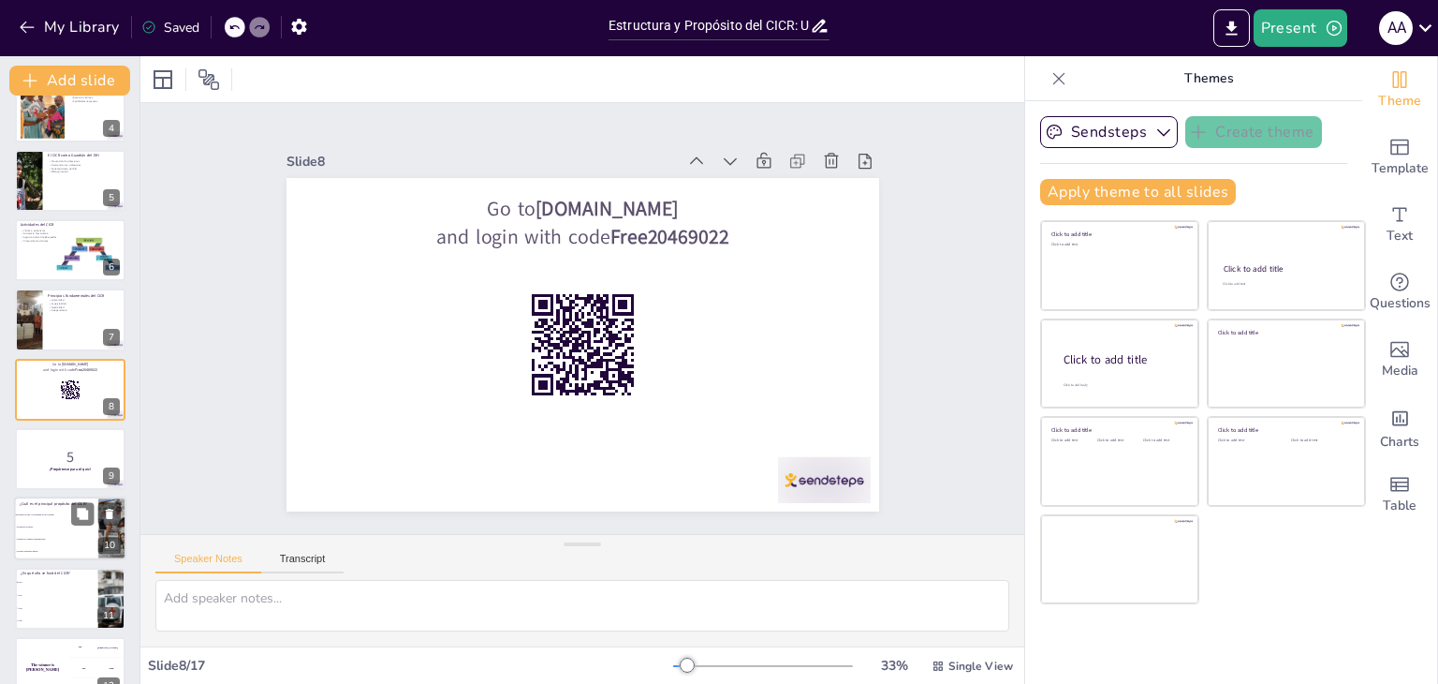
click at [42, 538] on span "Facilitar el comercio internacional" at bounding box center [57, 539] width 81 height 3
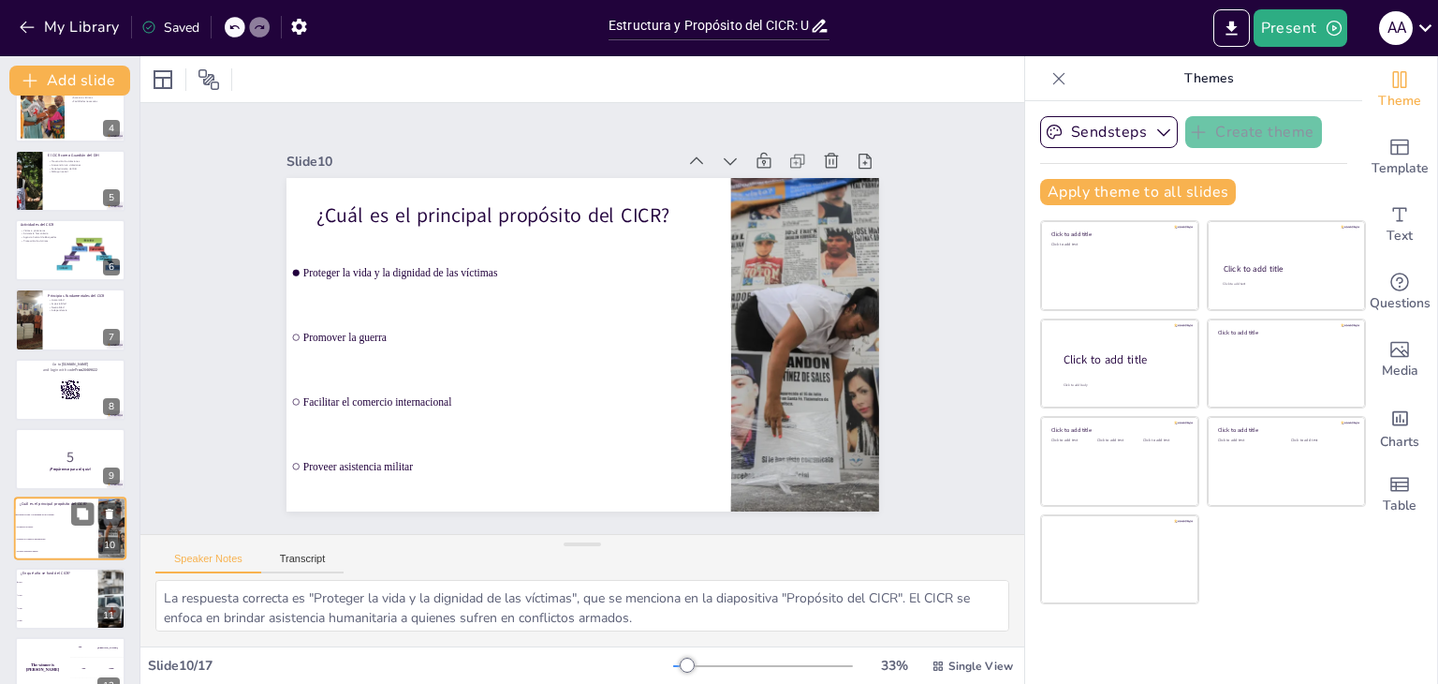
scroll to position [378, 0]
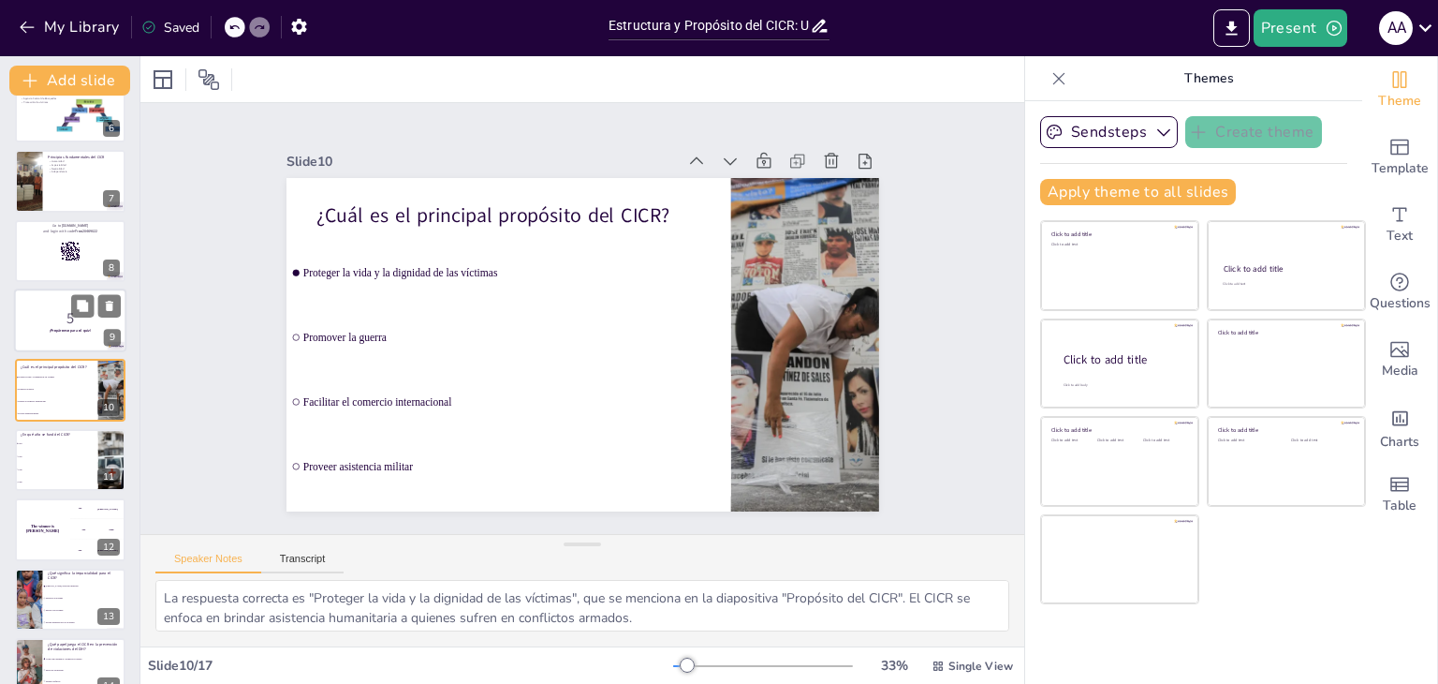
click at [34, 331] on p "¡Prepárense para el quiz!" at bounding box center [70, 331] width 101 height 6
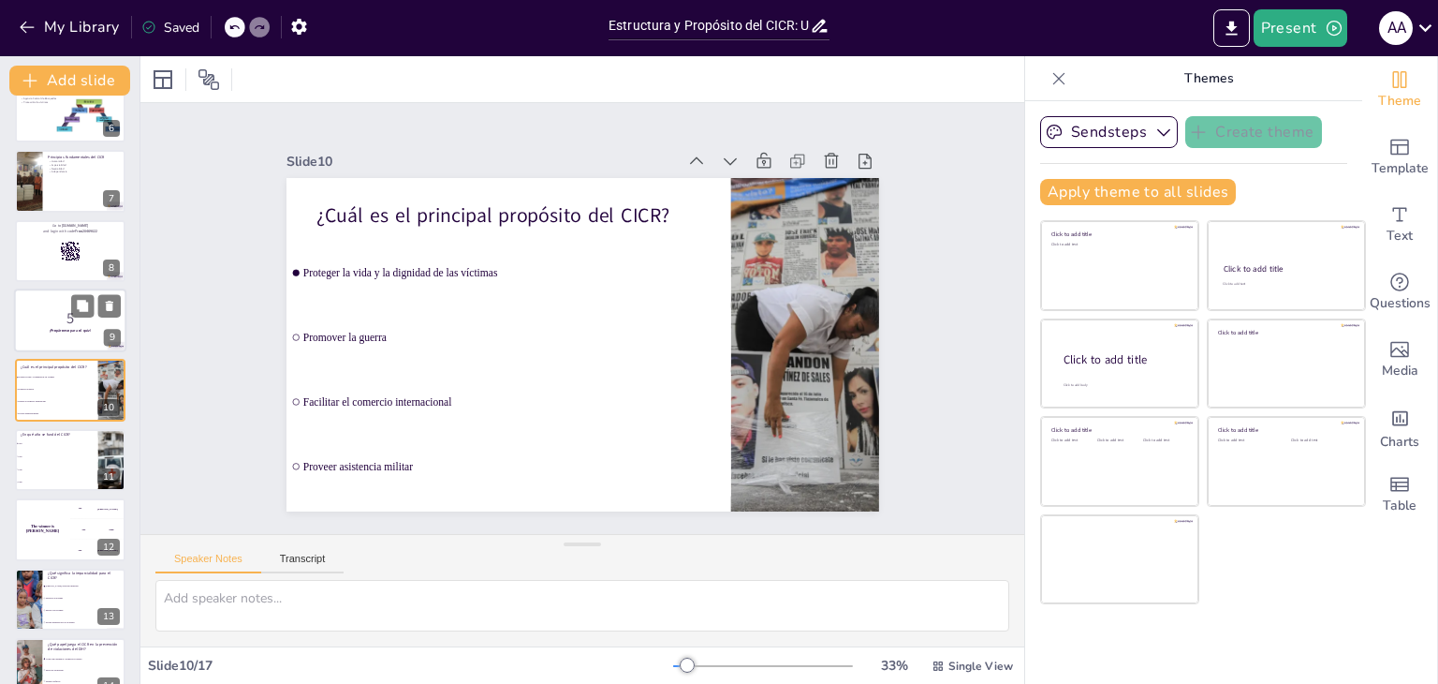
scroll to position [309, 0]
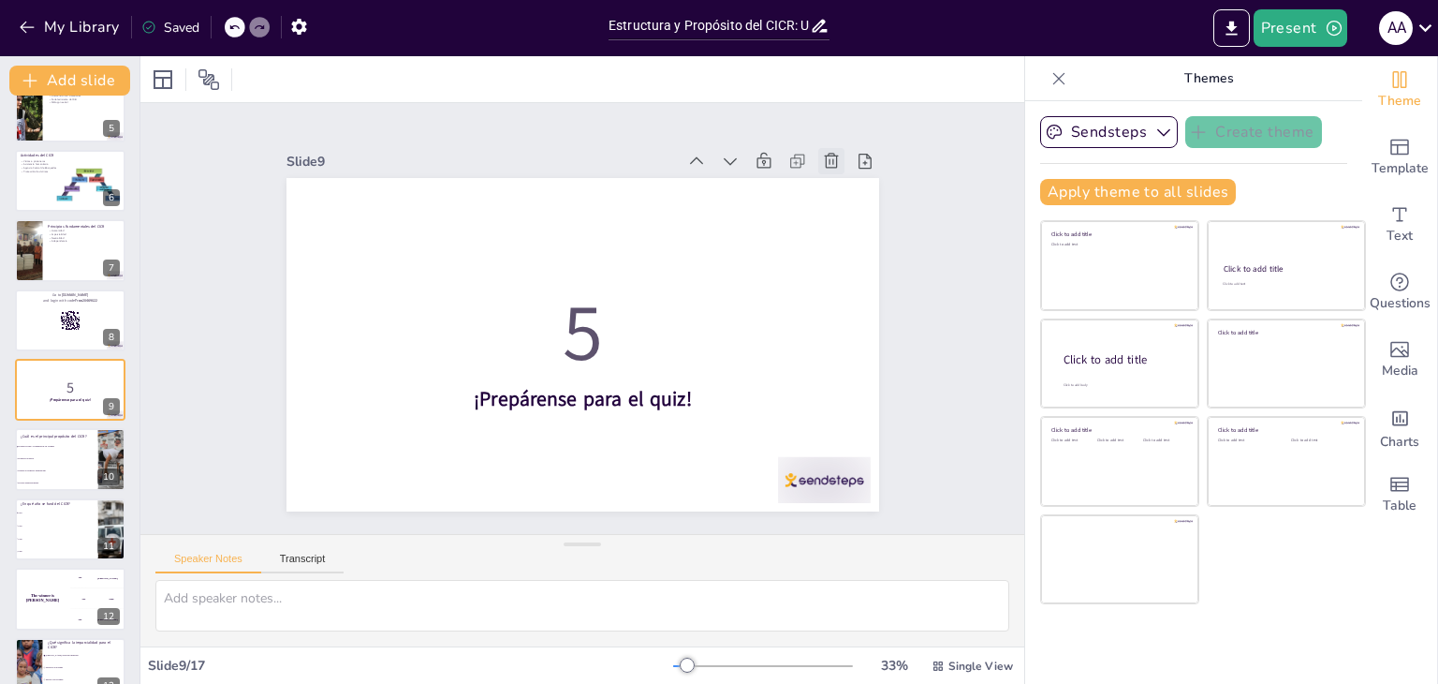
click at [853, 385] on icon at bounding box center [866, 398] width 26 height 26
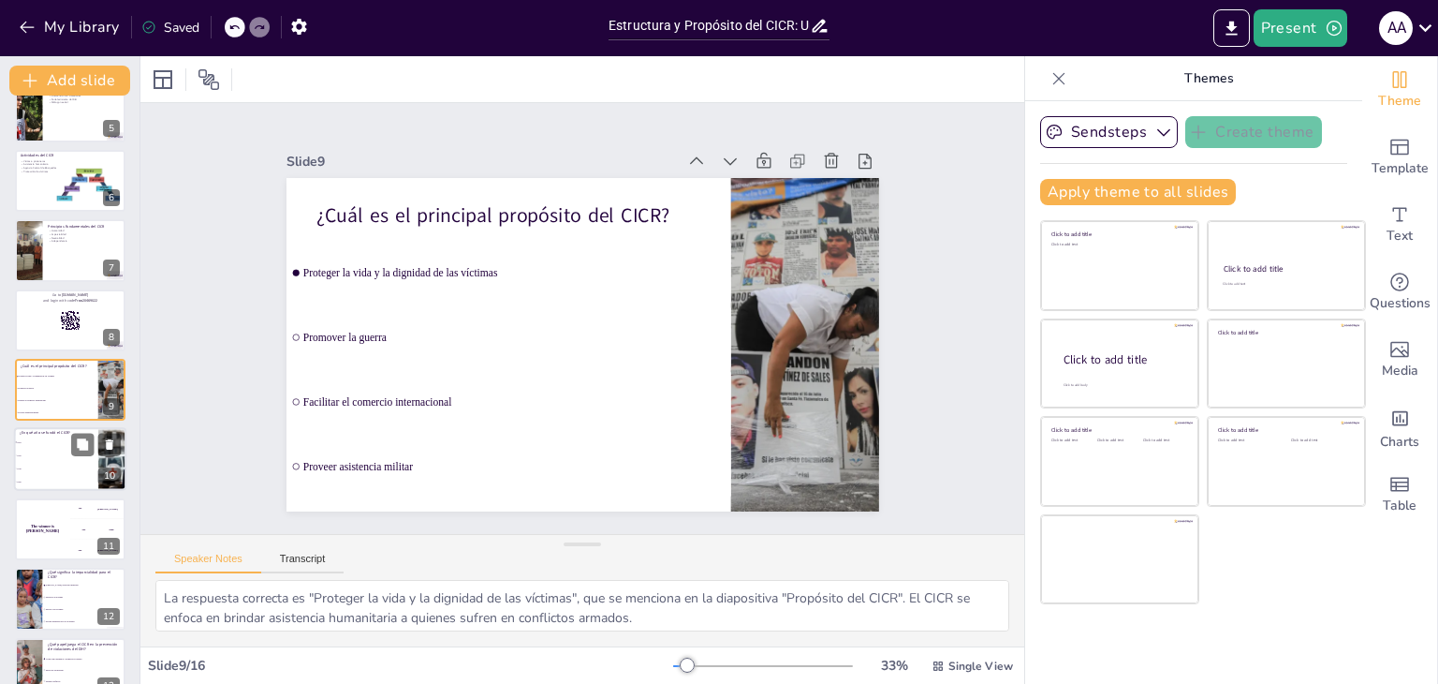
click at [60, 464] on li "1945" at bounding box center [56, 469] width 84 height 13
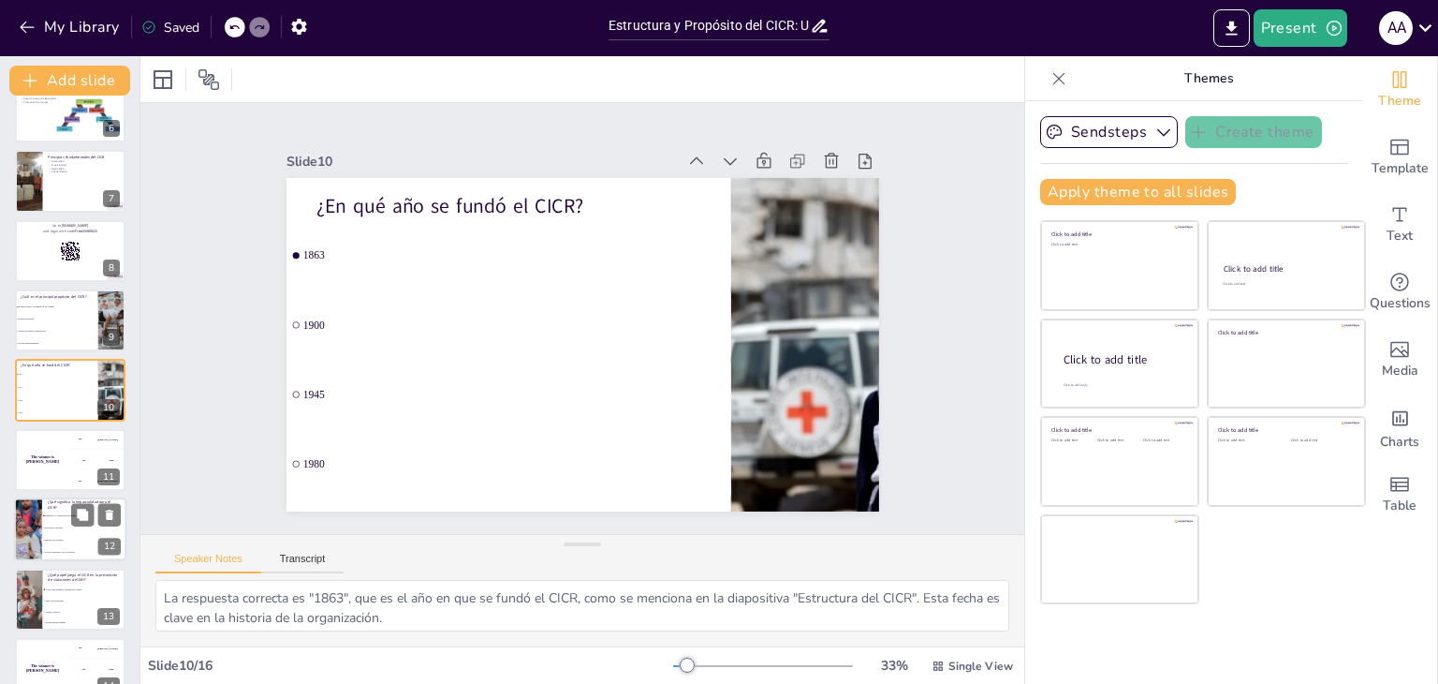
click at [34, 548] on div at bounding box center [28, 529] width 113 height 64
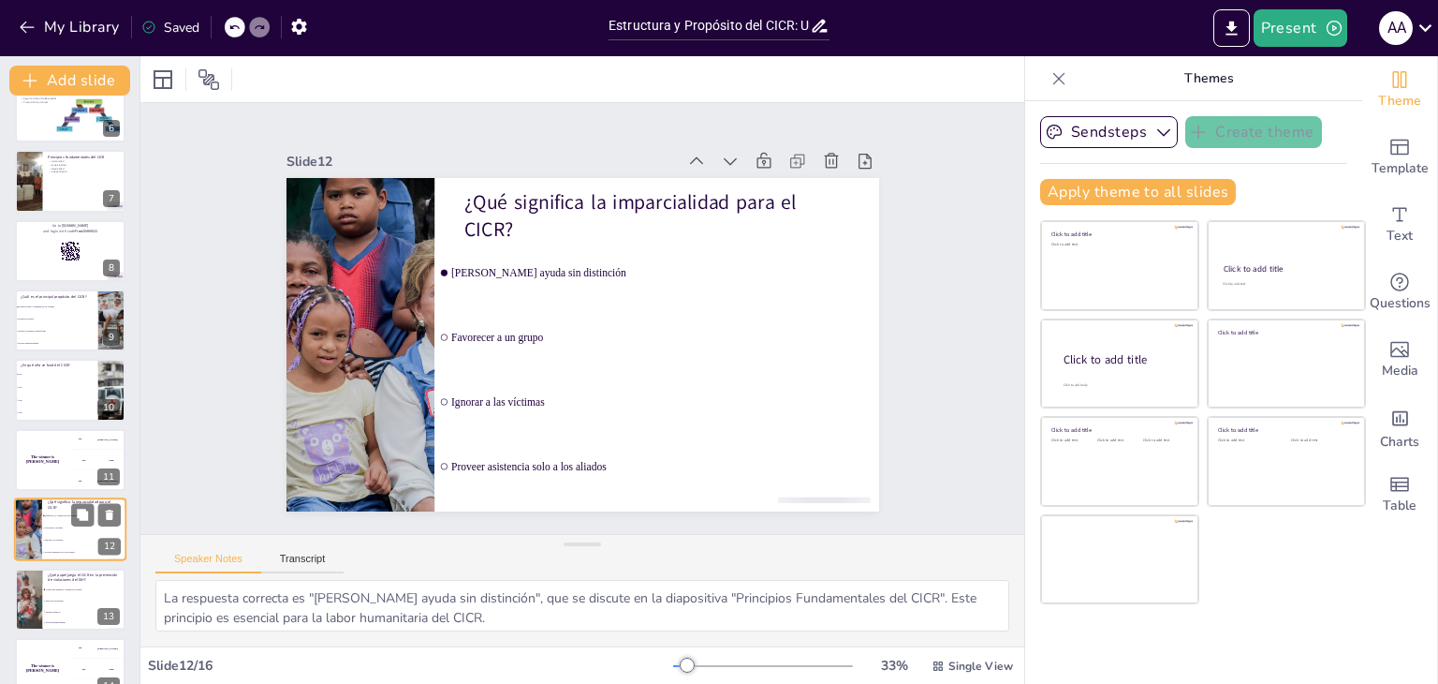
scroll to position [518, 0]
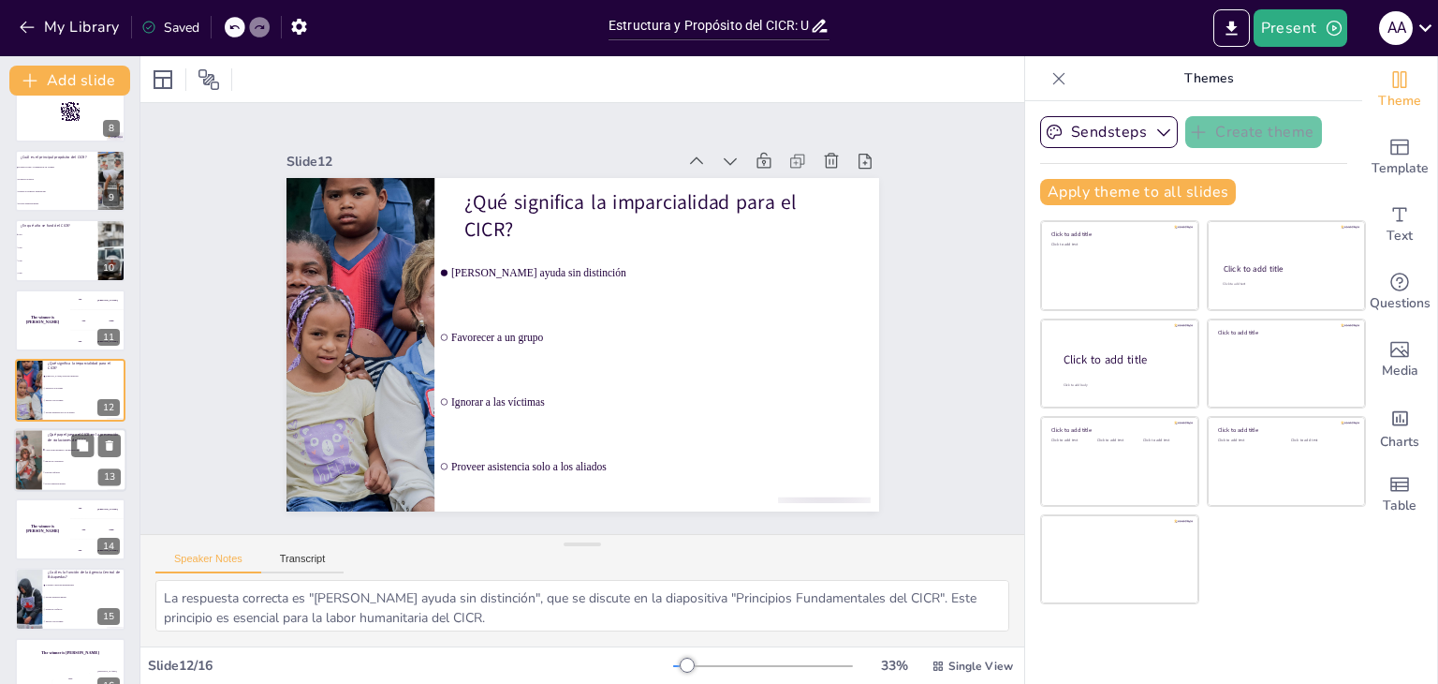
click at [56, 464] on li "Ignora las violaciones" at bounding box center [84, 460] width 84 height 11
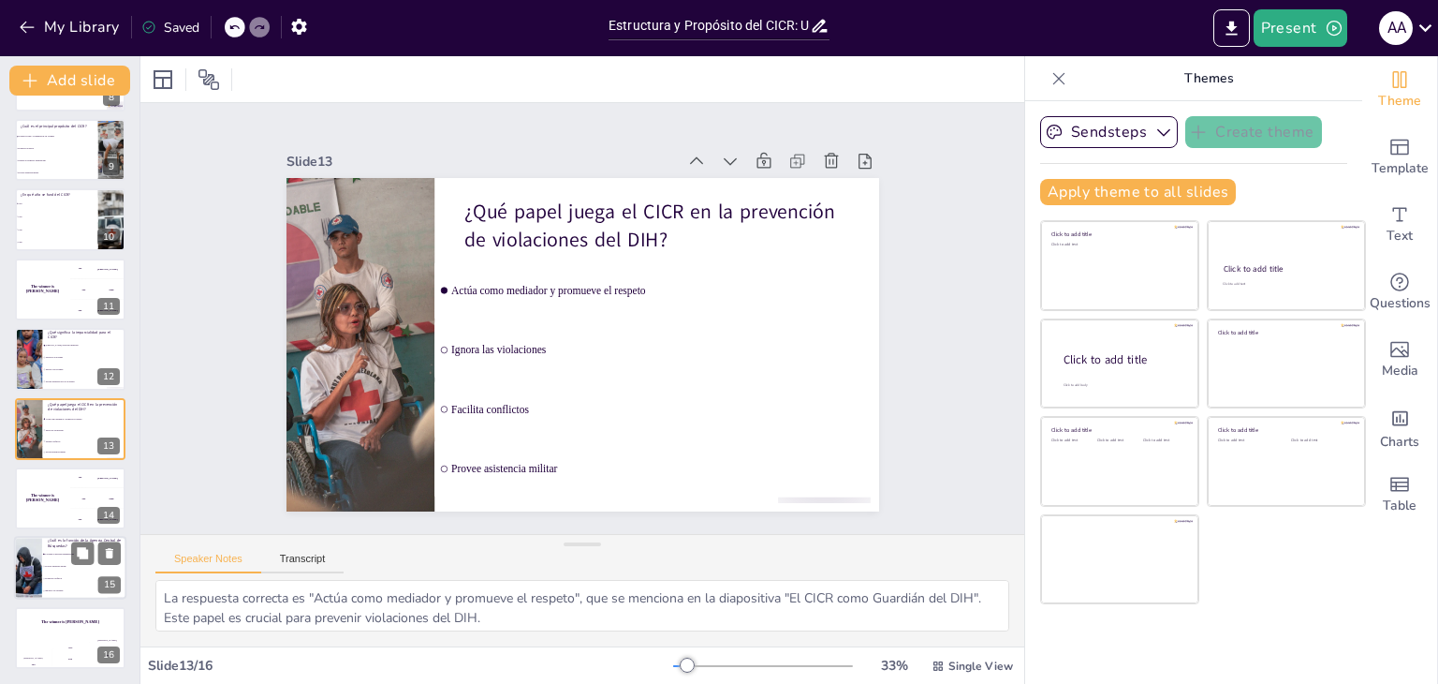
click at [69, 566] on span "Proveer asistencia militar" at bounding box center [85, 567] width 81 height 3
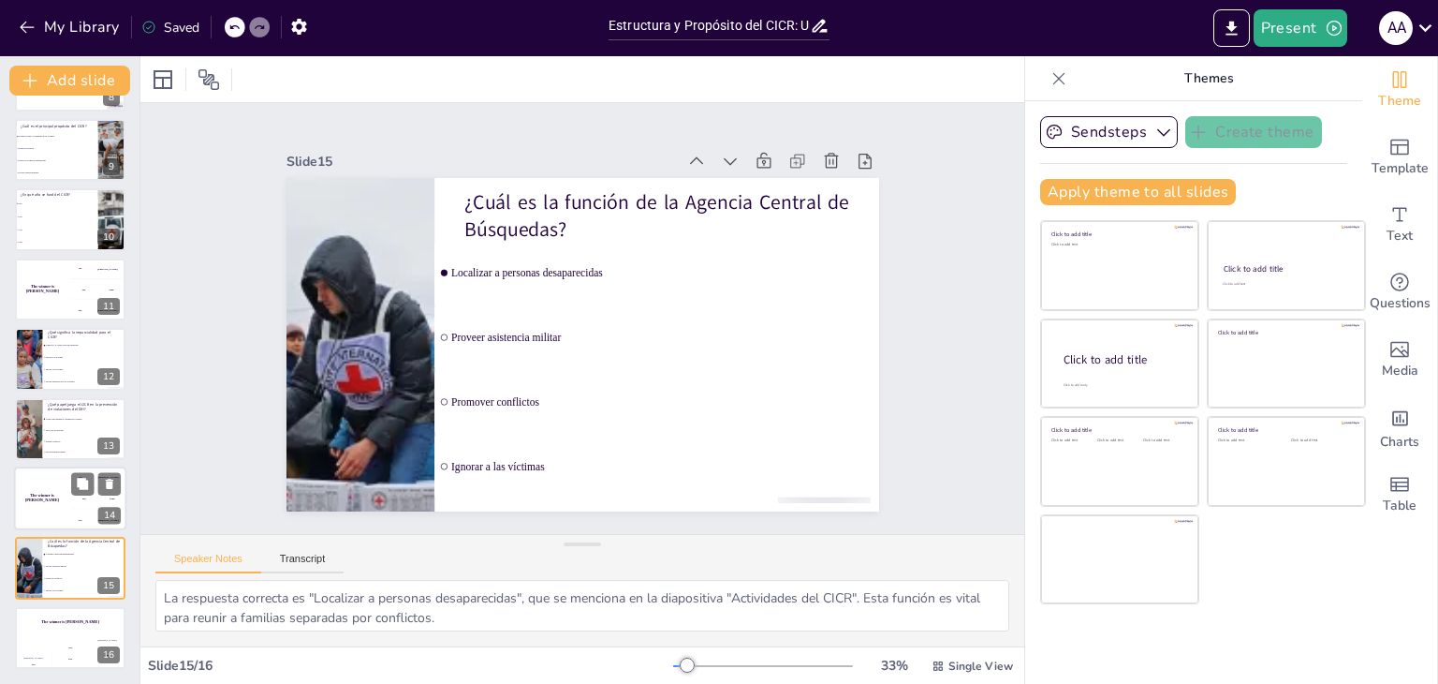
click at [19, 498] on h4 "The winner is [PERSON_NAME]" at bounding box center [42, 497] width 56 height 9
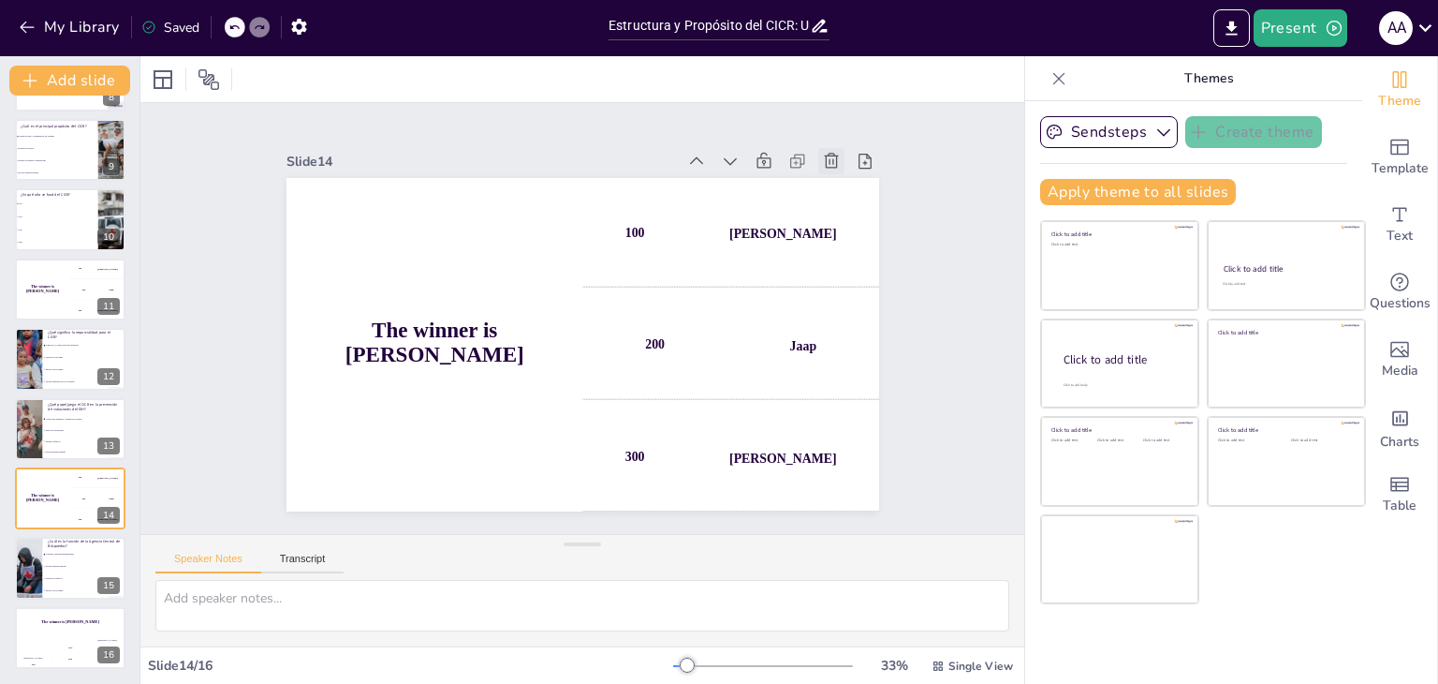
click at [857, 234] on icon at bounding box center [868, 245] width 23 height 23
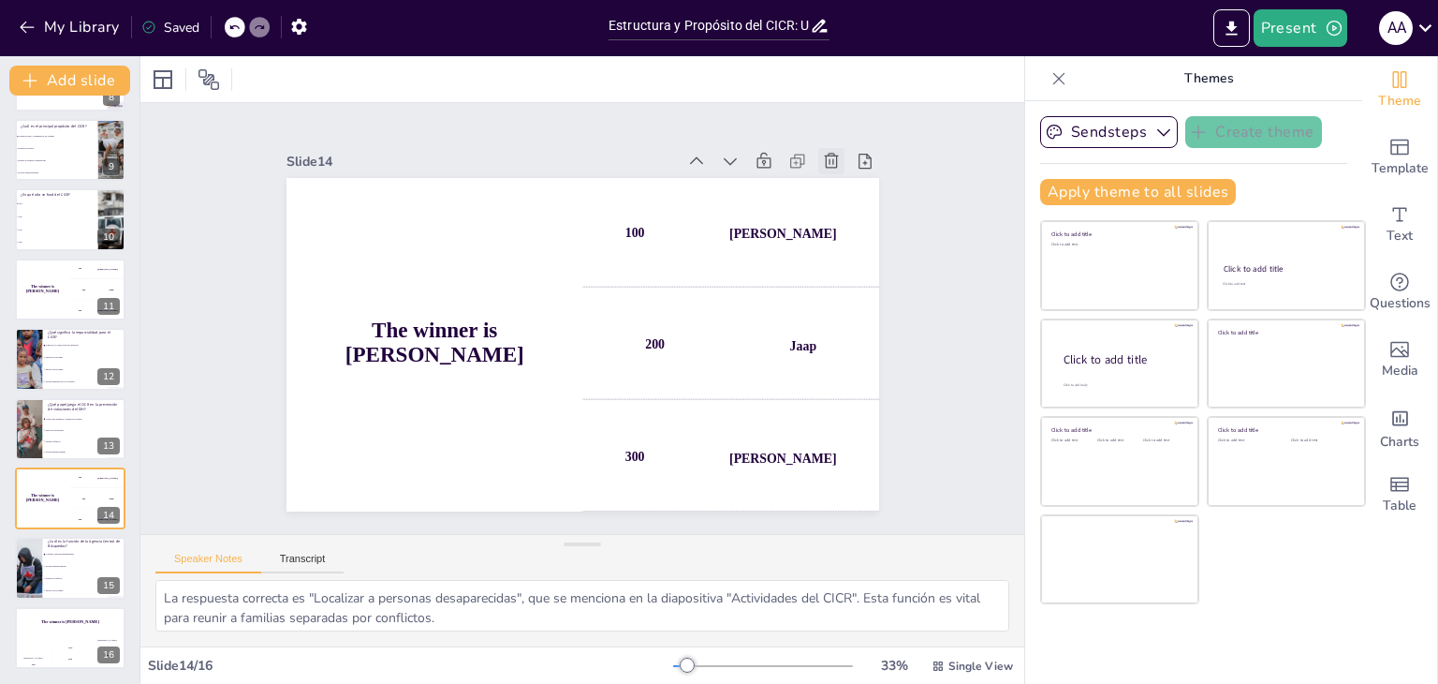
scroll to position [479, 0]
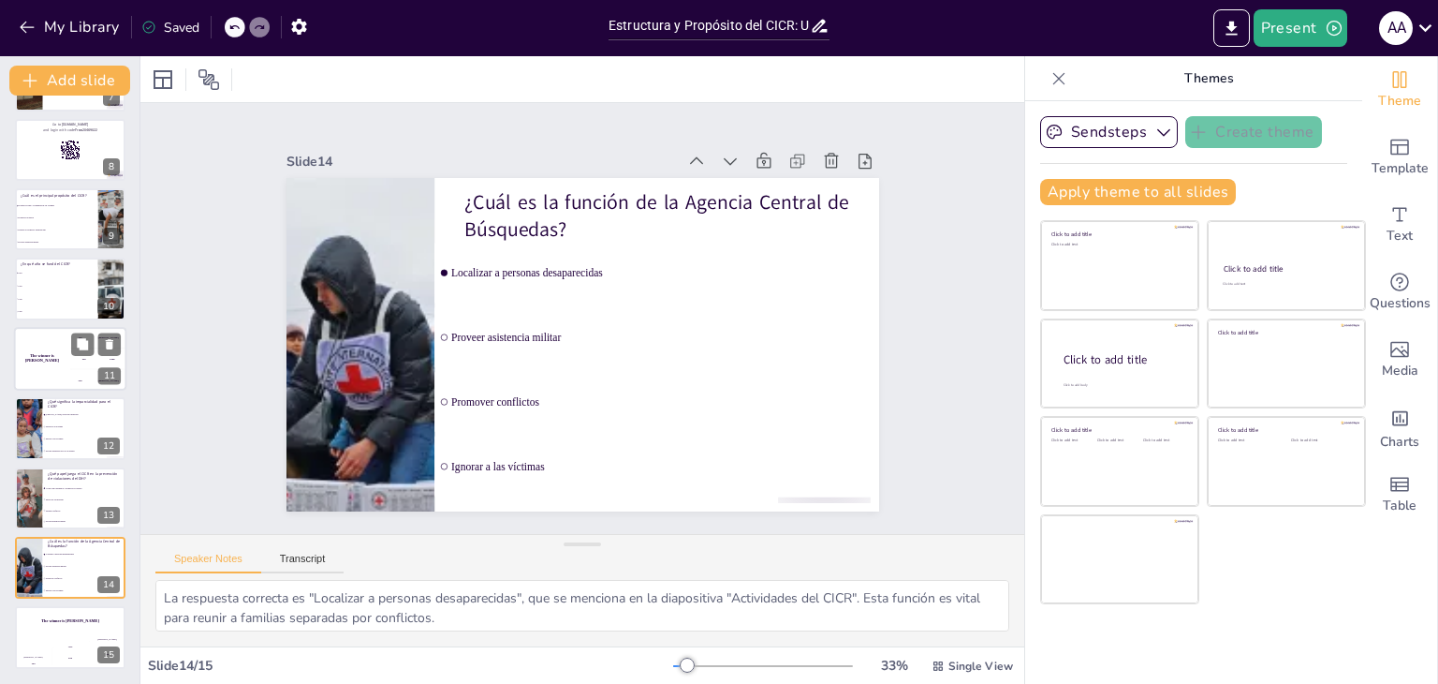
click at [45, 354] on h4 "The winner is [PERSON_NAME]" at bounding box center [42, 357] width 56 height 9
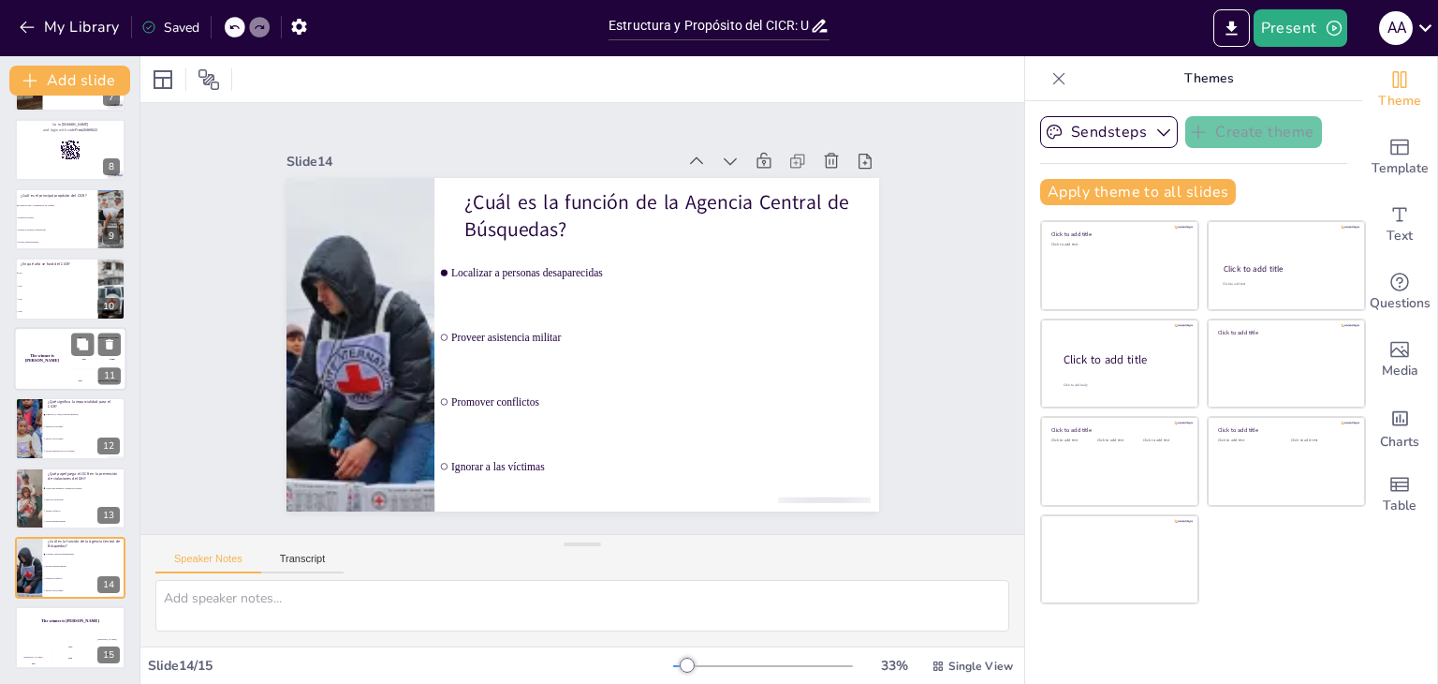
scroll to position [449, 0]
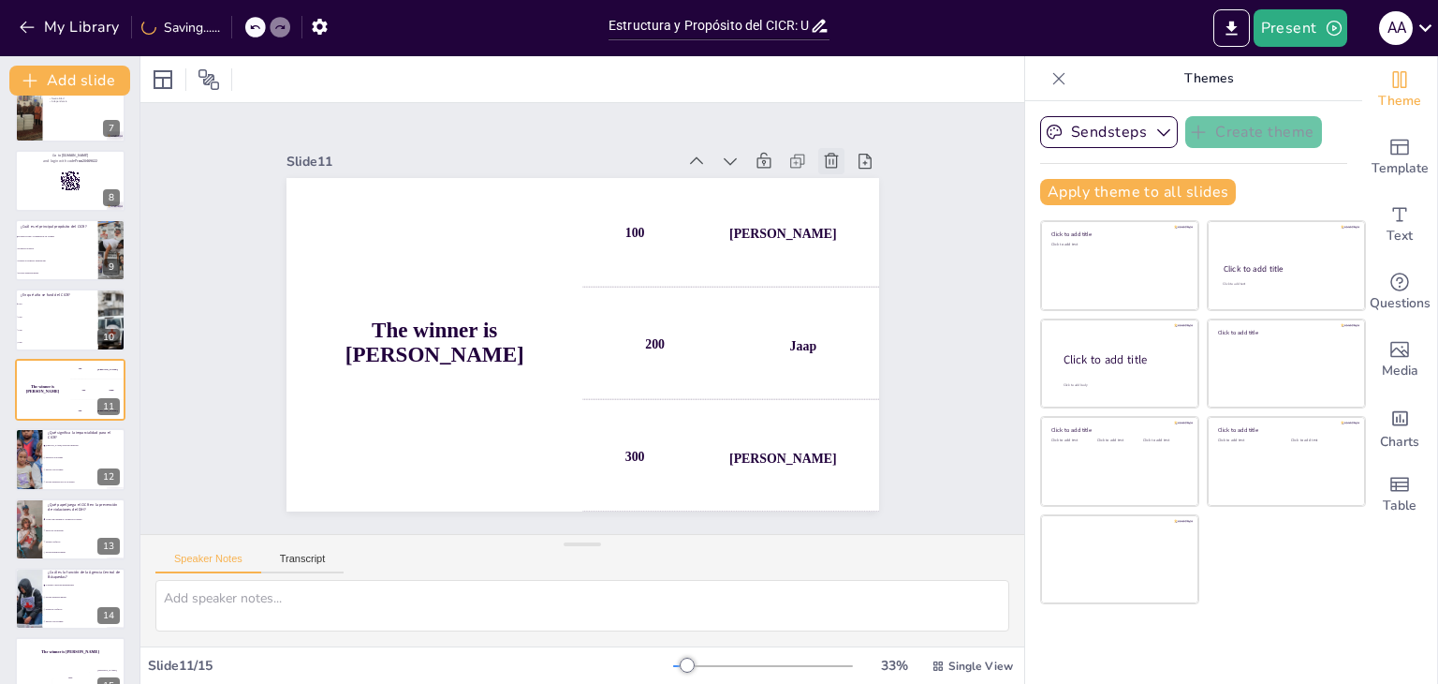
click at [857, 234] on icon at bounding box center [868, 245] width 23 height 23
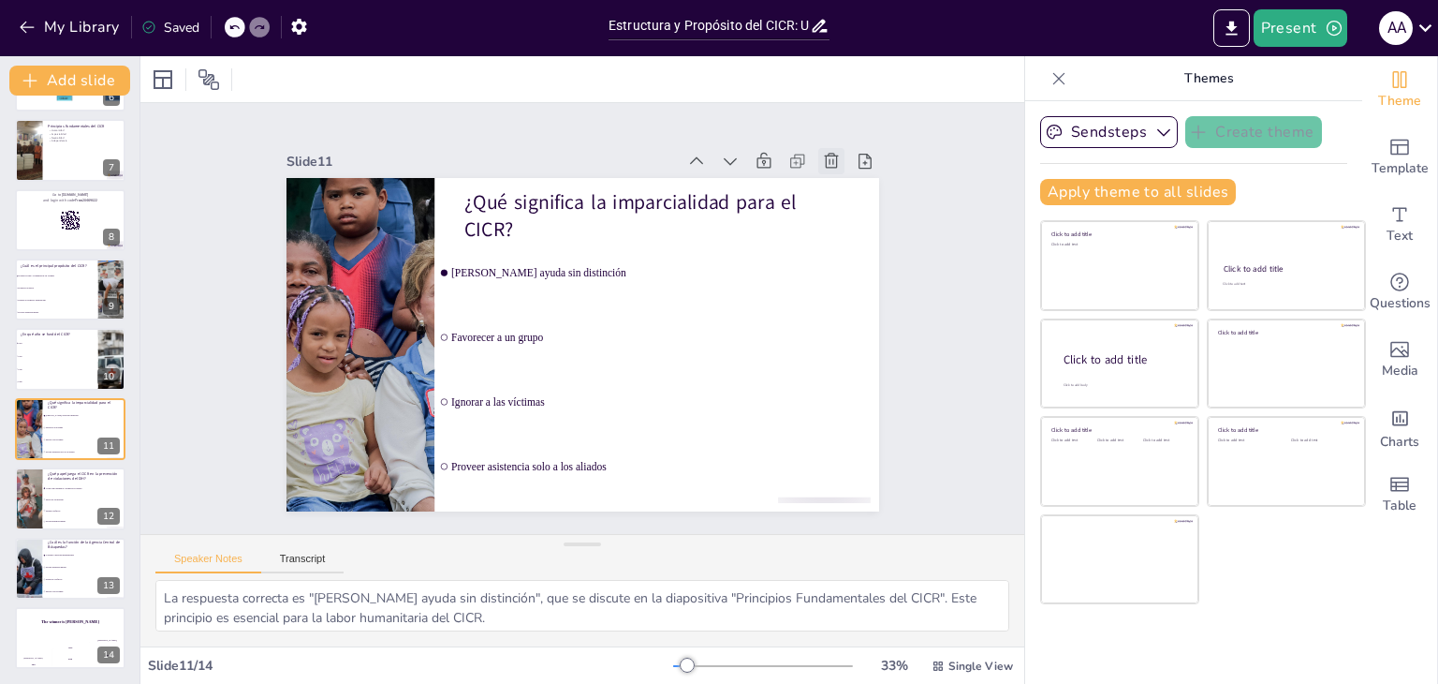
scroll to position [409, 0]
click at [64, 619] on h4 "The winner is [PERSON_NAME]" at bounding box center [70, 621] width 112 height 5
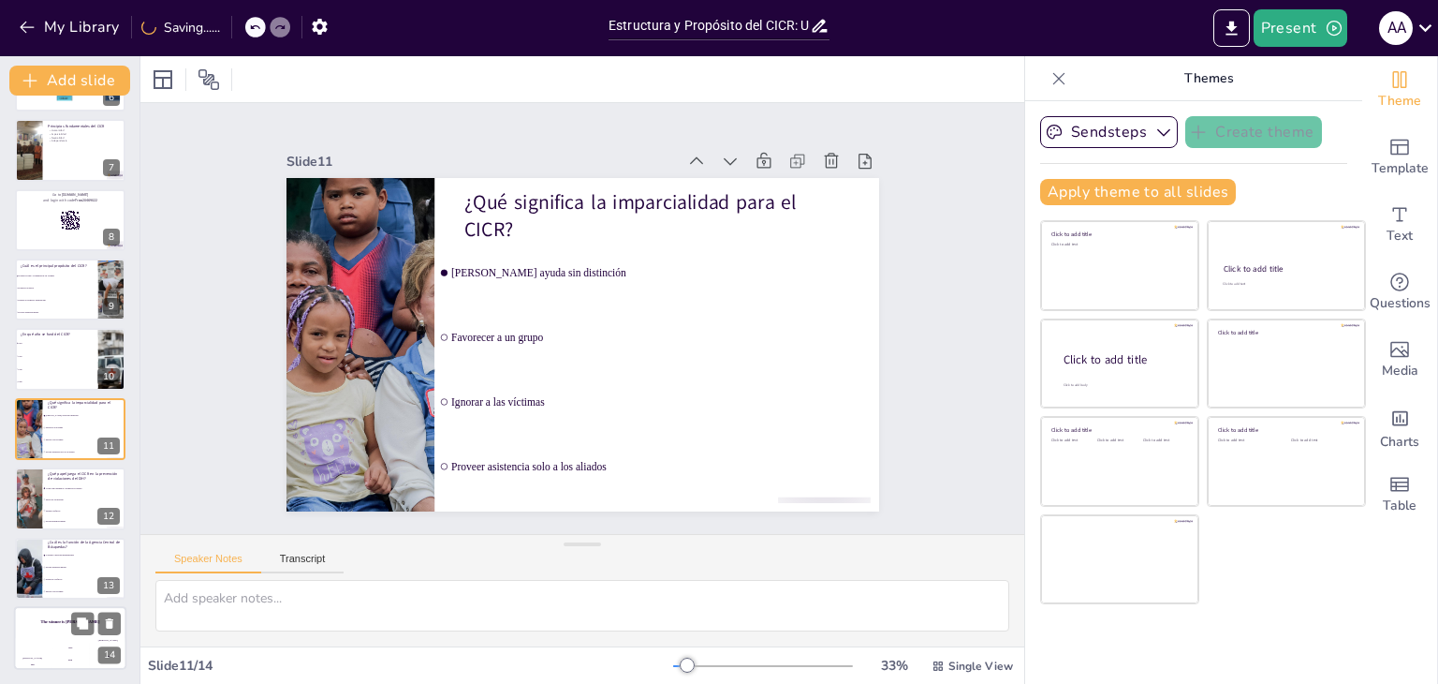
scroll to position [408, 0]
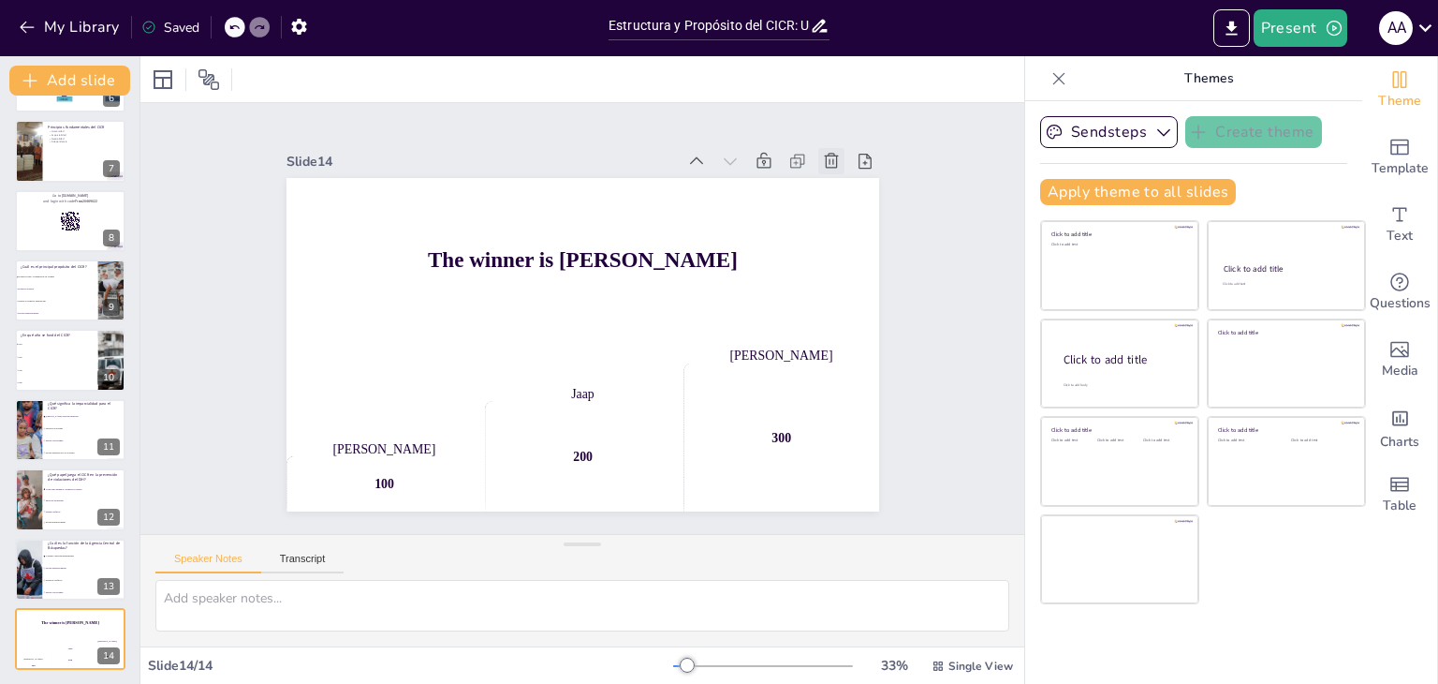
click at [860, 355] on icon at bounding box center [873, 368] width 26 height 26
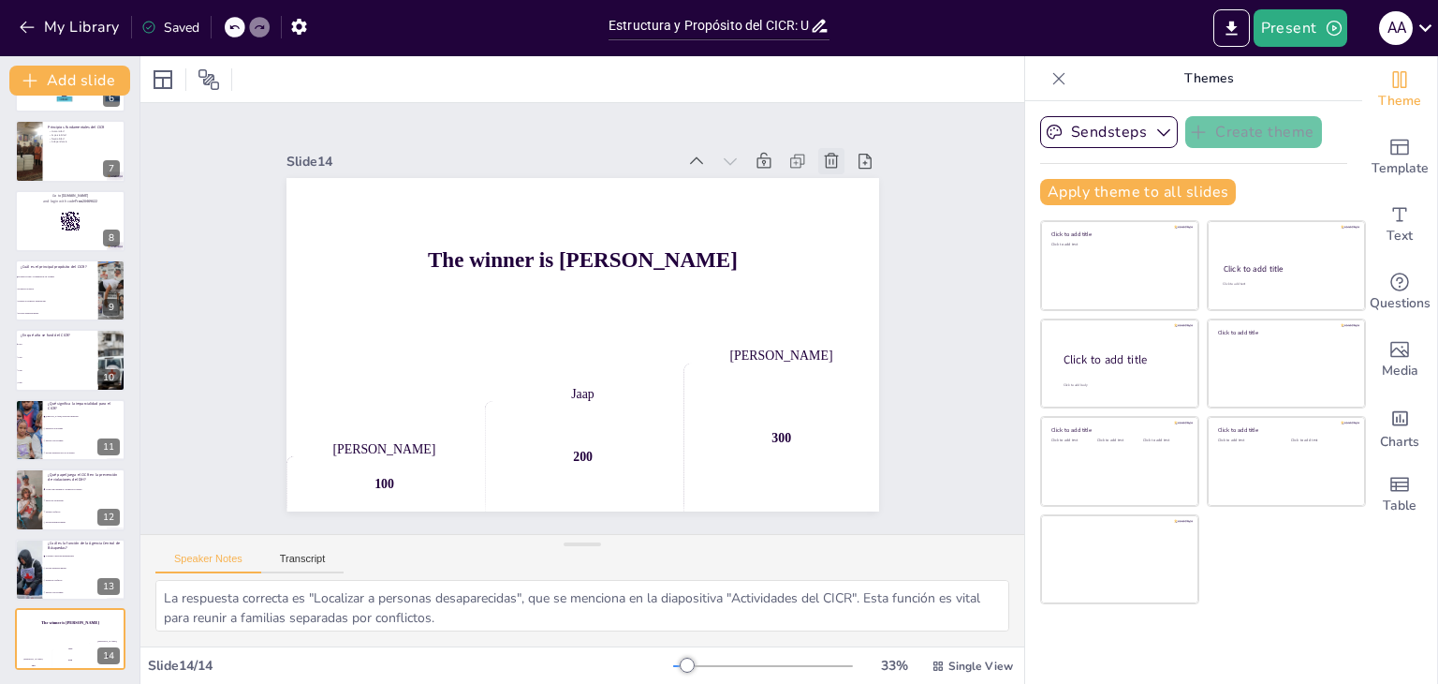
scroll to position [340, 0]
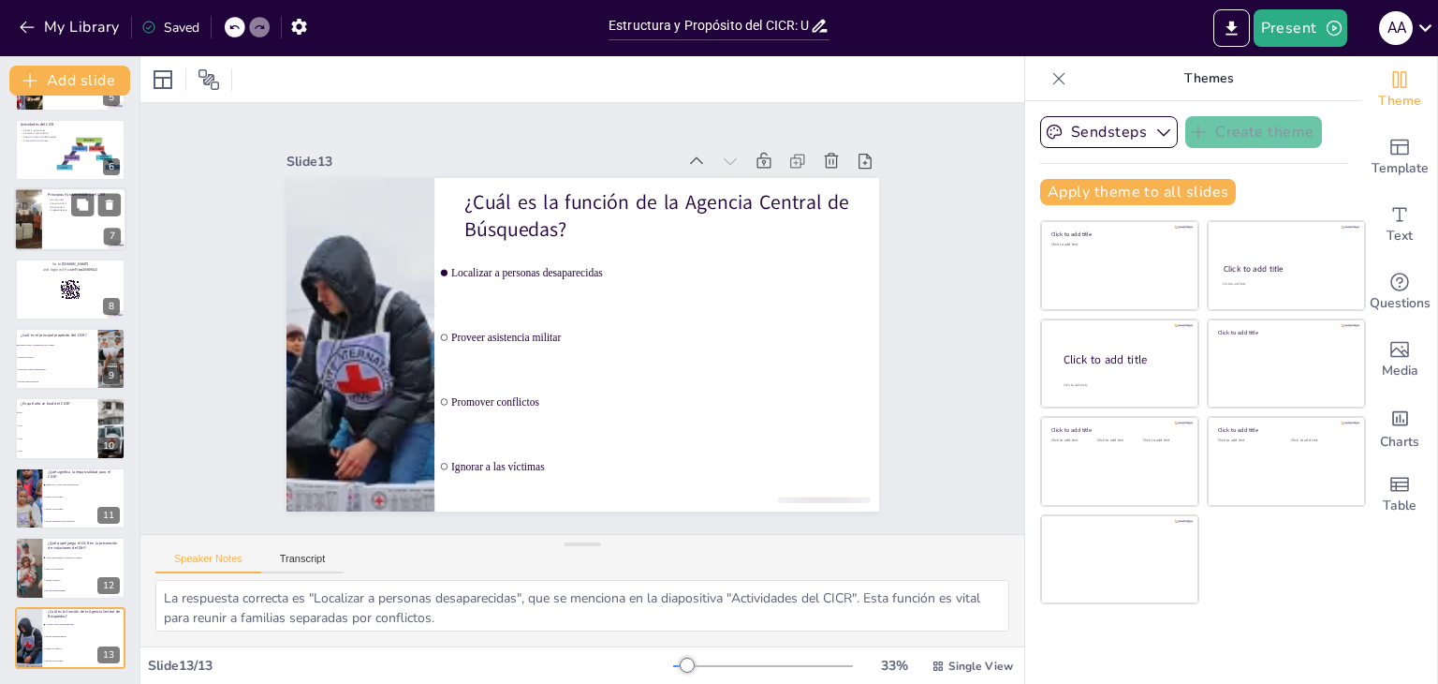
click at [38, 227] on div at bounding box center [28, 220] width 84 height 64
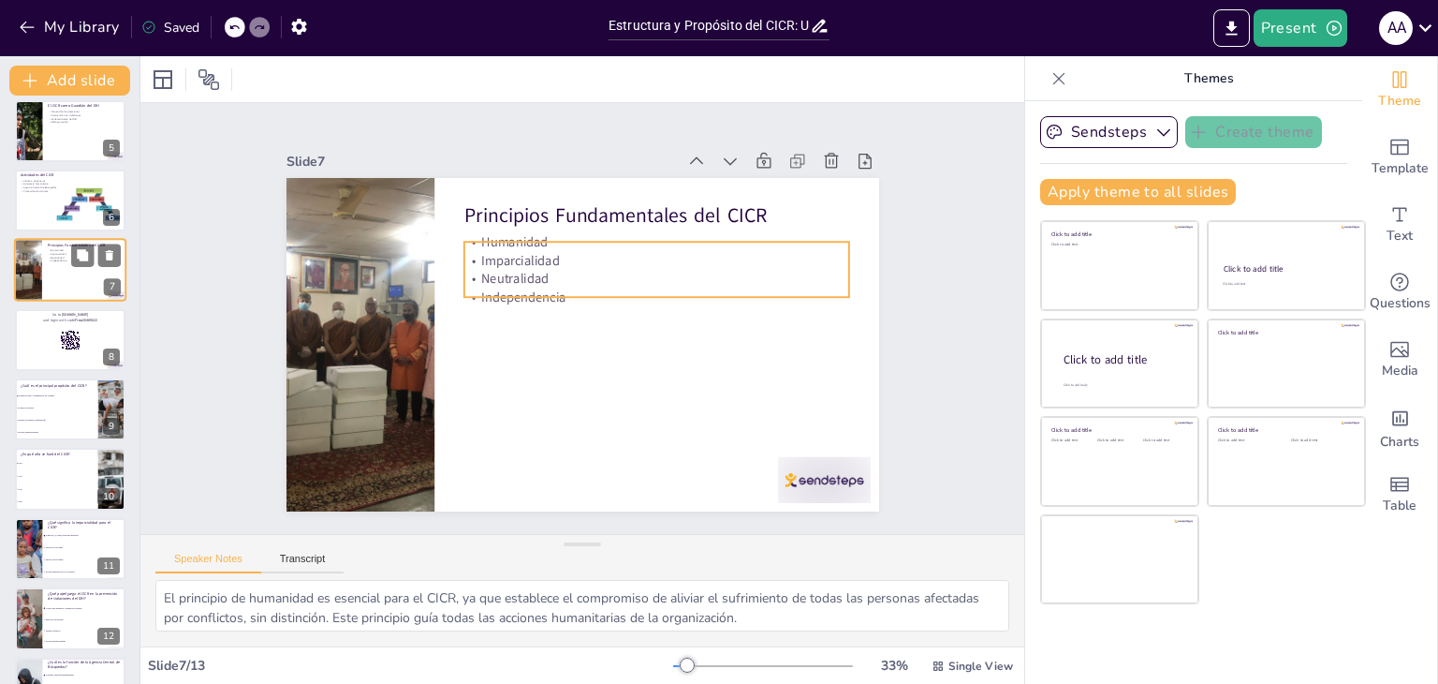
scroll to position [293, 0]
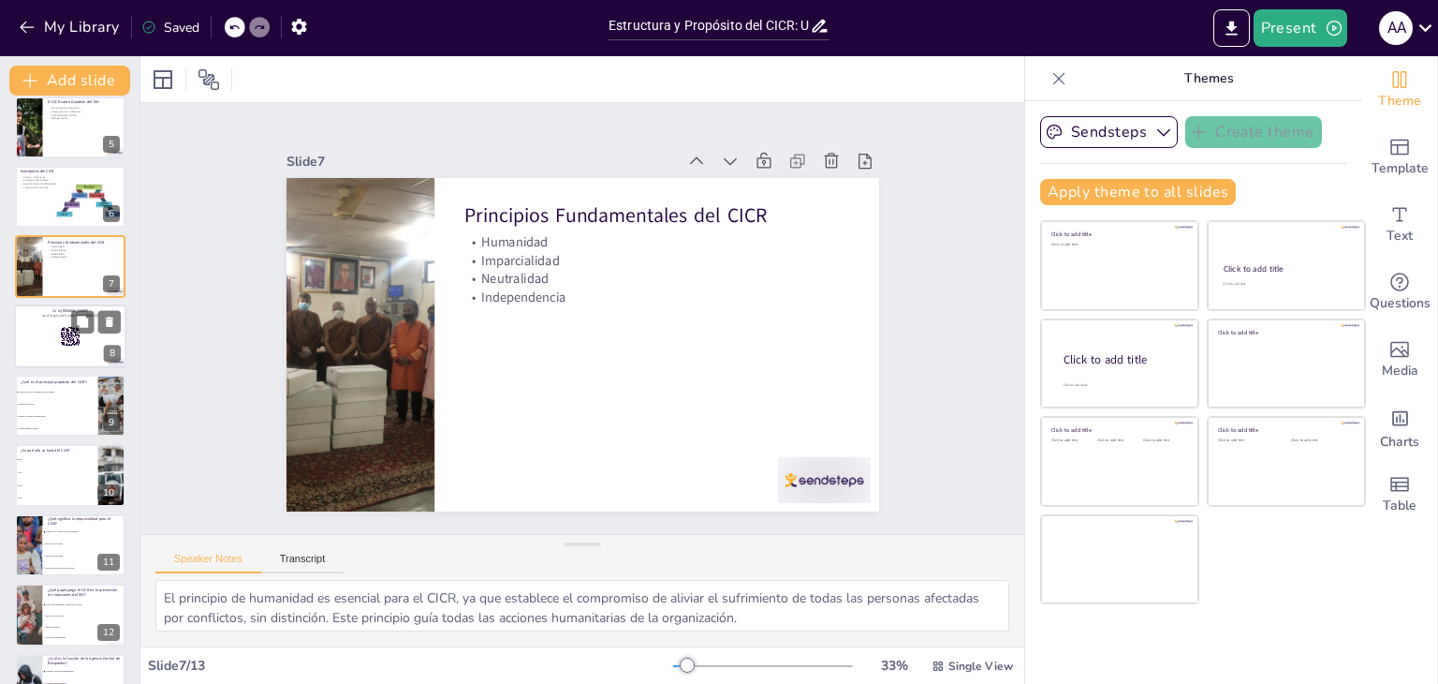
click at [25, 334] on div at bounding box center [70, 336] width 112 height 64
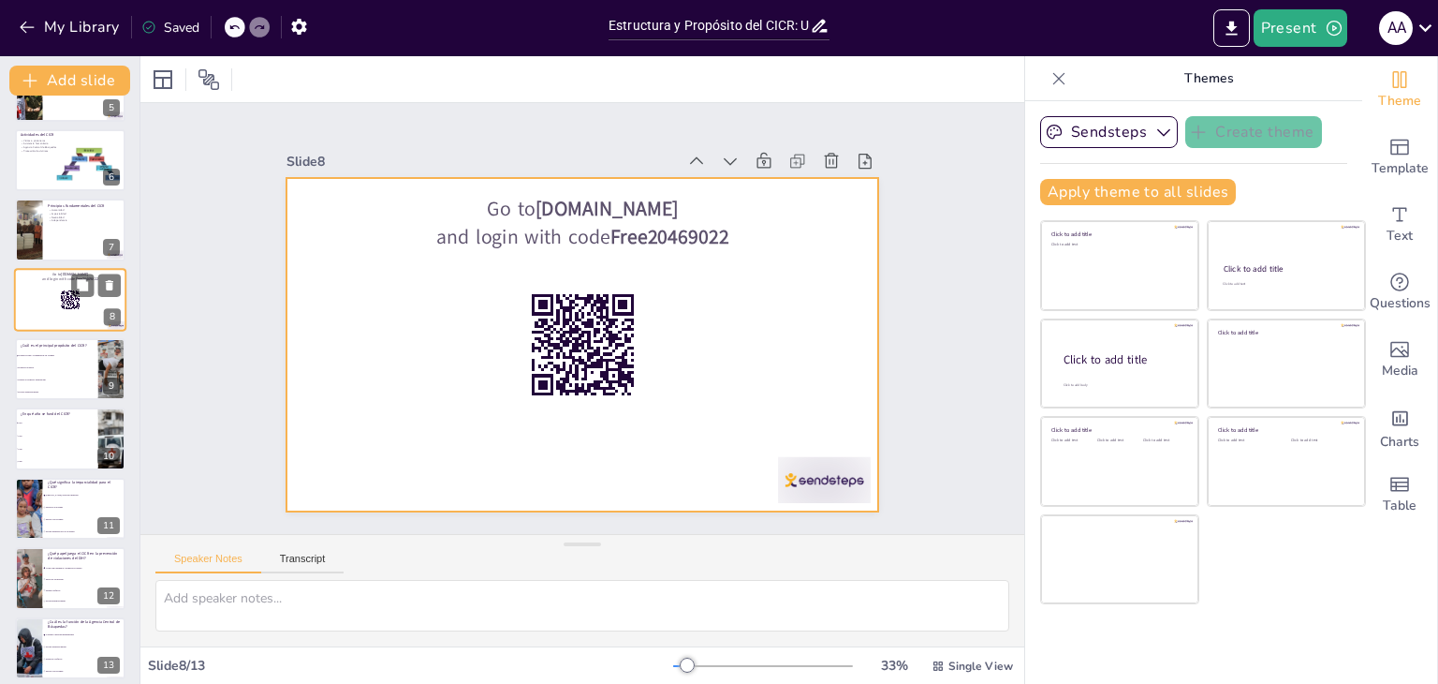
scroll to position [330, 0]
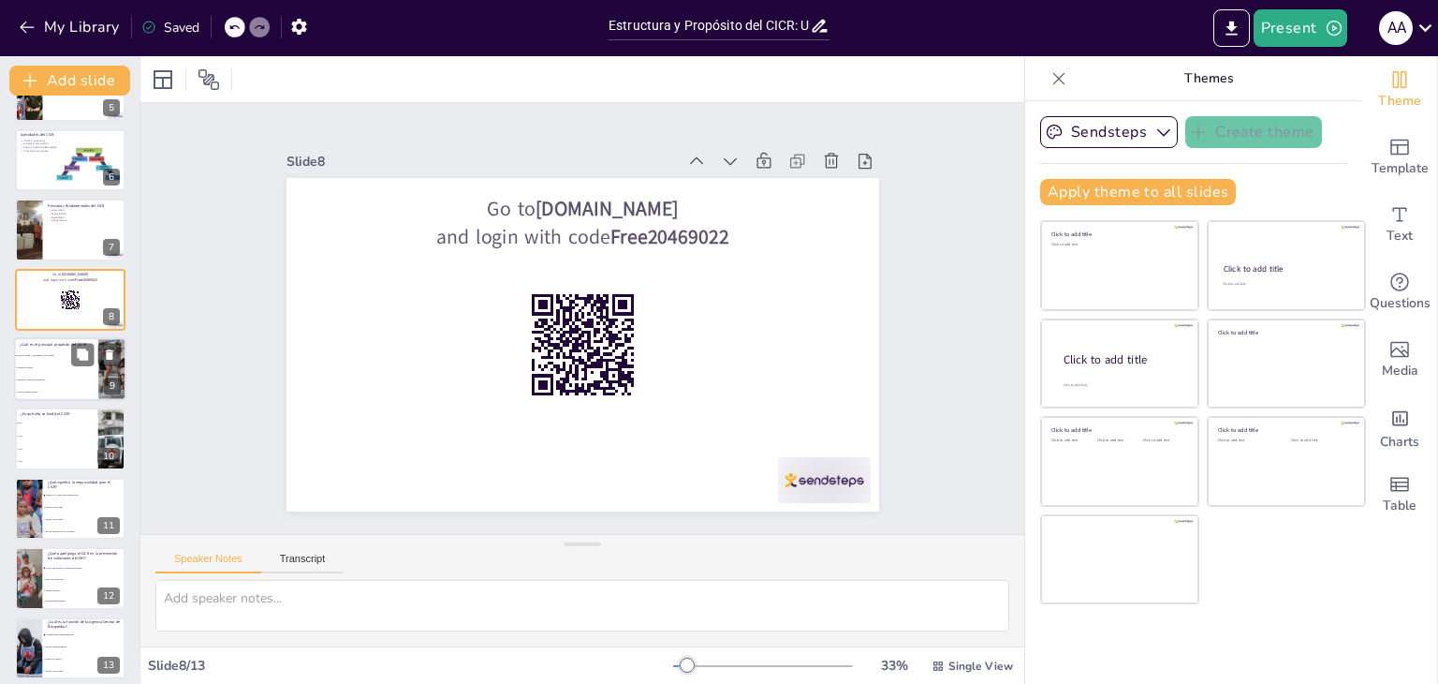
click at [61, 383] on li "Facilitar el comercio internacional" at bounding box center [56, 380] width 84 height 12
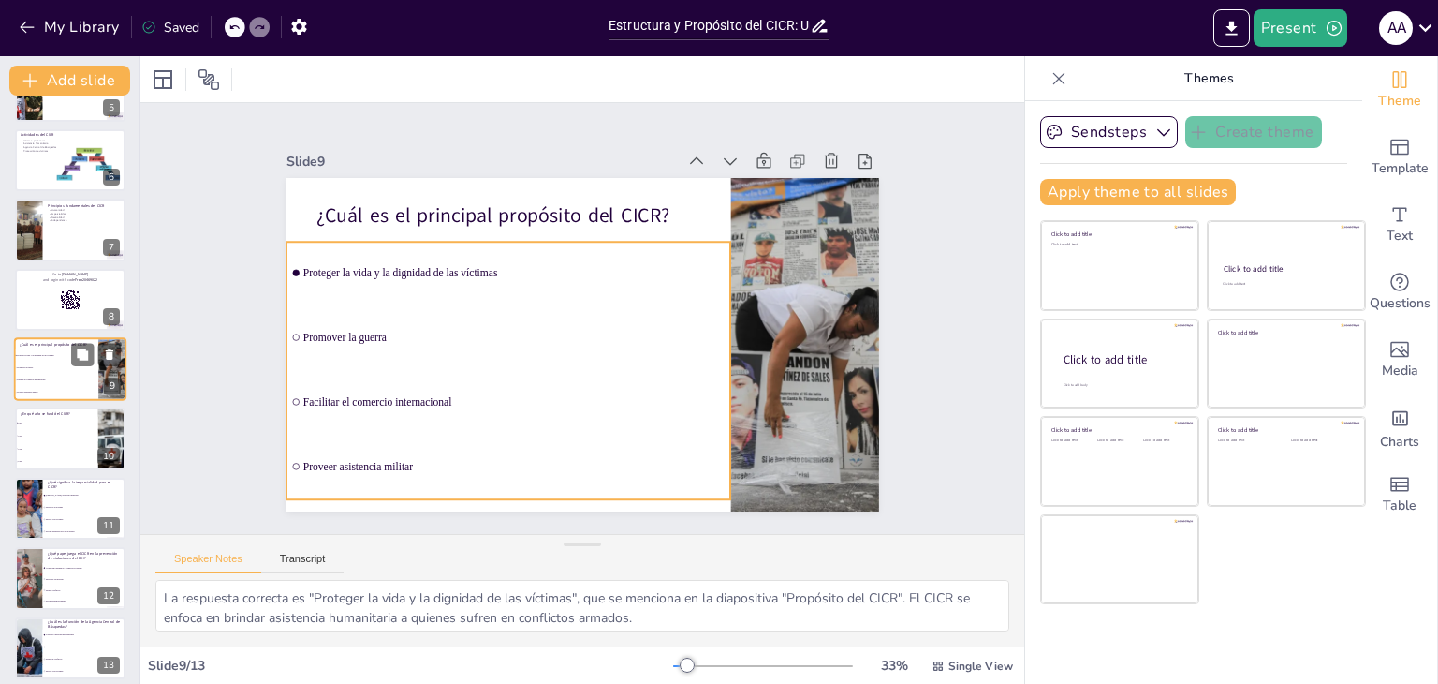
scroll to position [309, 0]
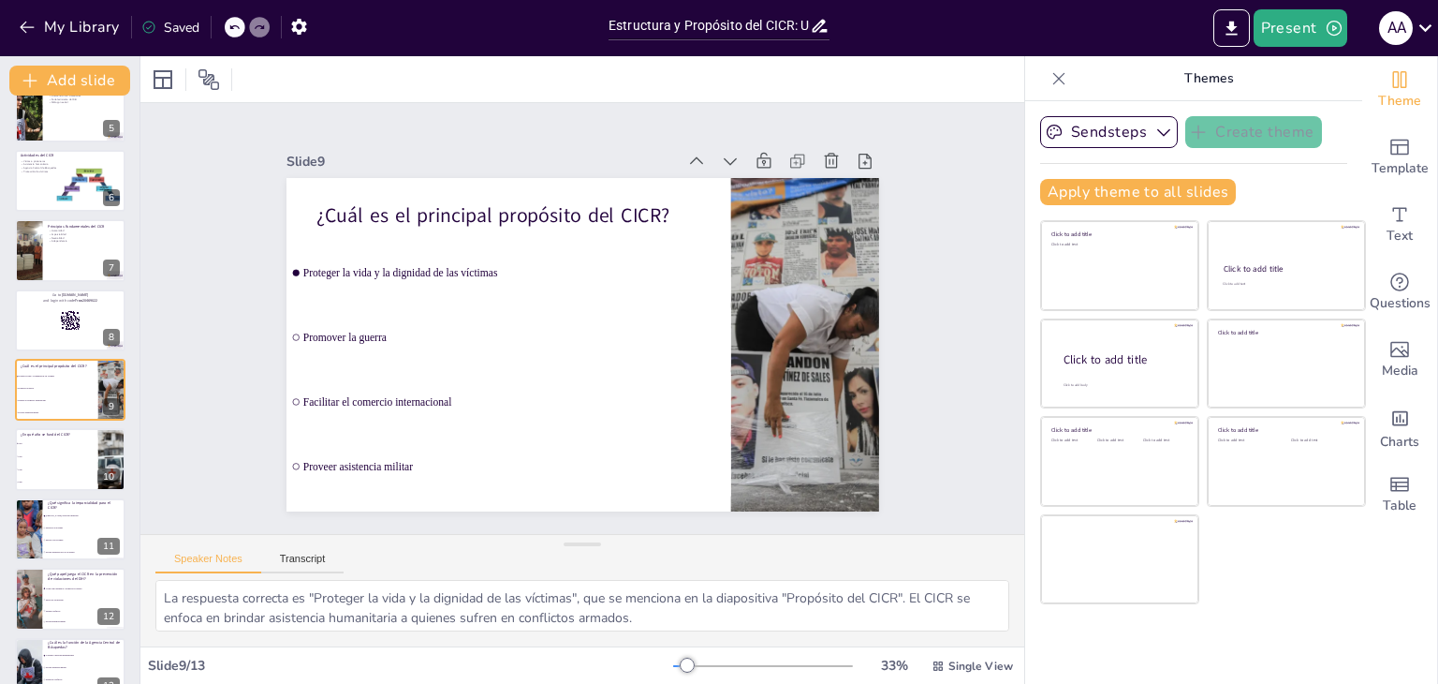
click at [229, 33] on div at bounding box center [235, 27] width 21 height 21
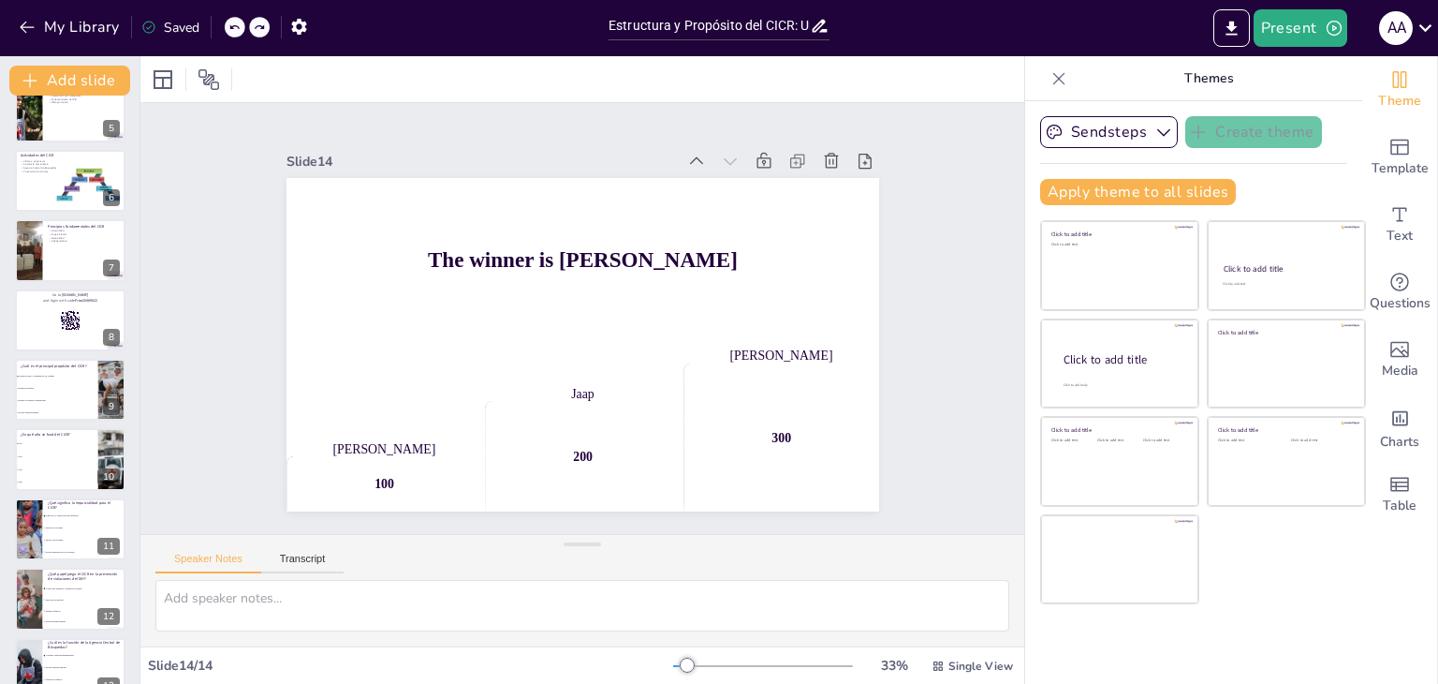
click at [229, 33] on div at bounding box center [235, 27] width 21 height 21
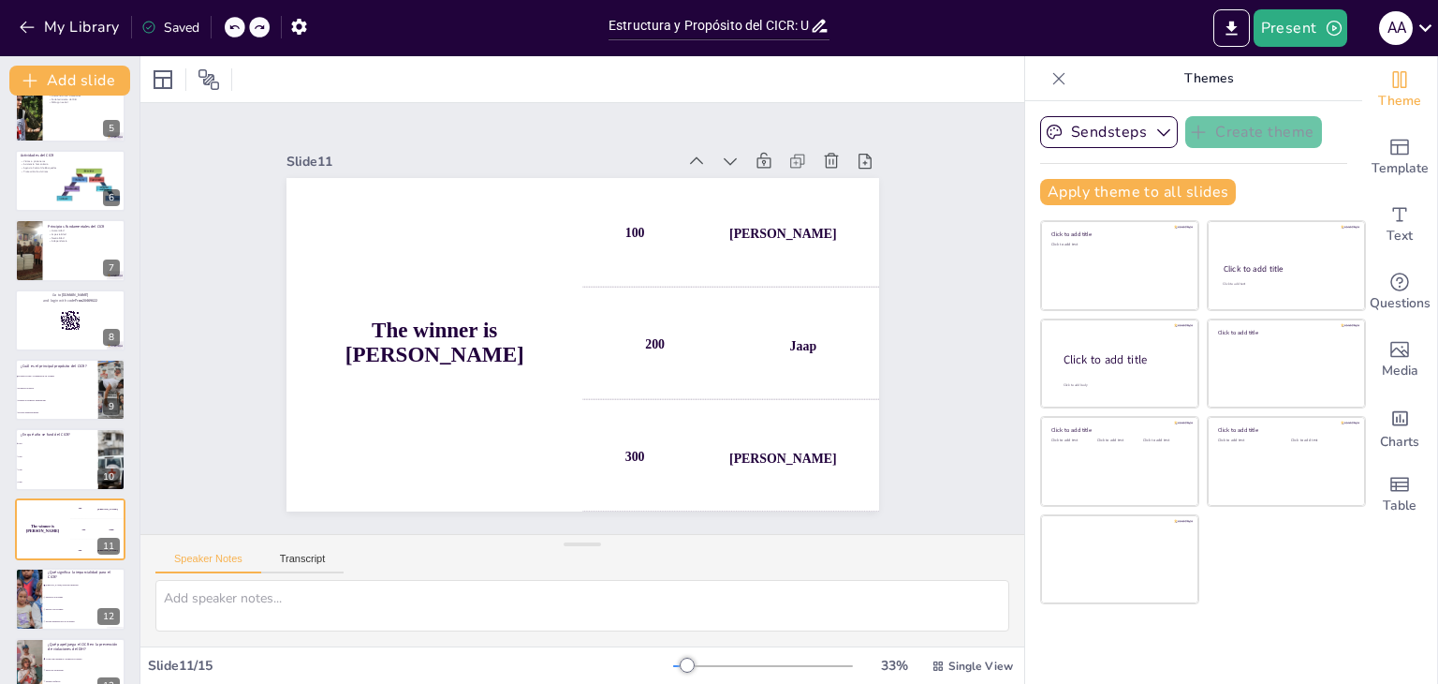
click at [229, 33] on div "My Library Saved" at bounding box center [158, 26] width 317 height 34
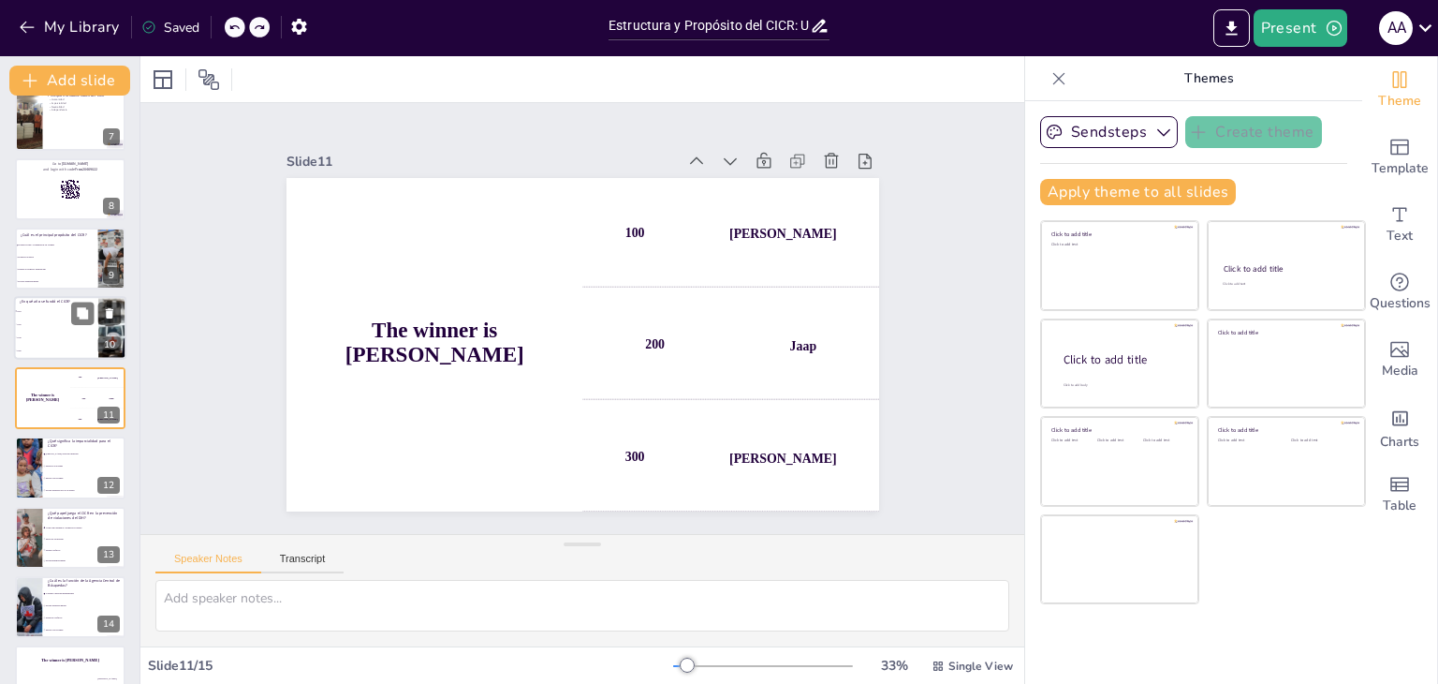
scroll to position [479, 0]
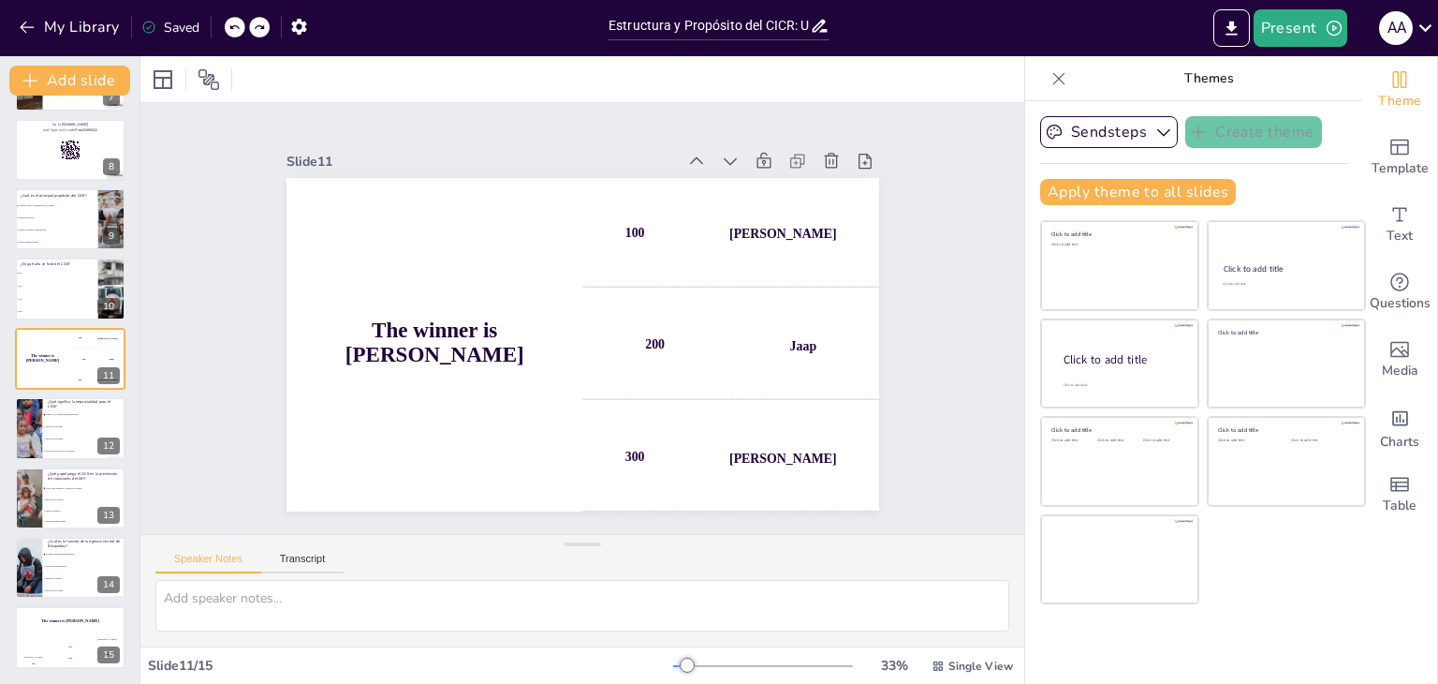
click at [224, 27] on div "My Library Saved" at bounding box center [158, 26] width 317 height 34
click at [234, 25] on icon at bounding box center [233, 27] width 11 height 11
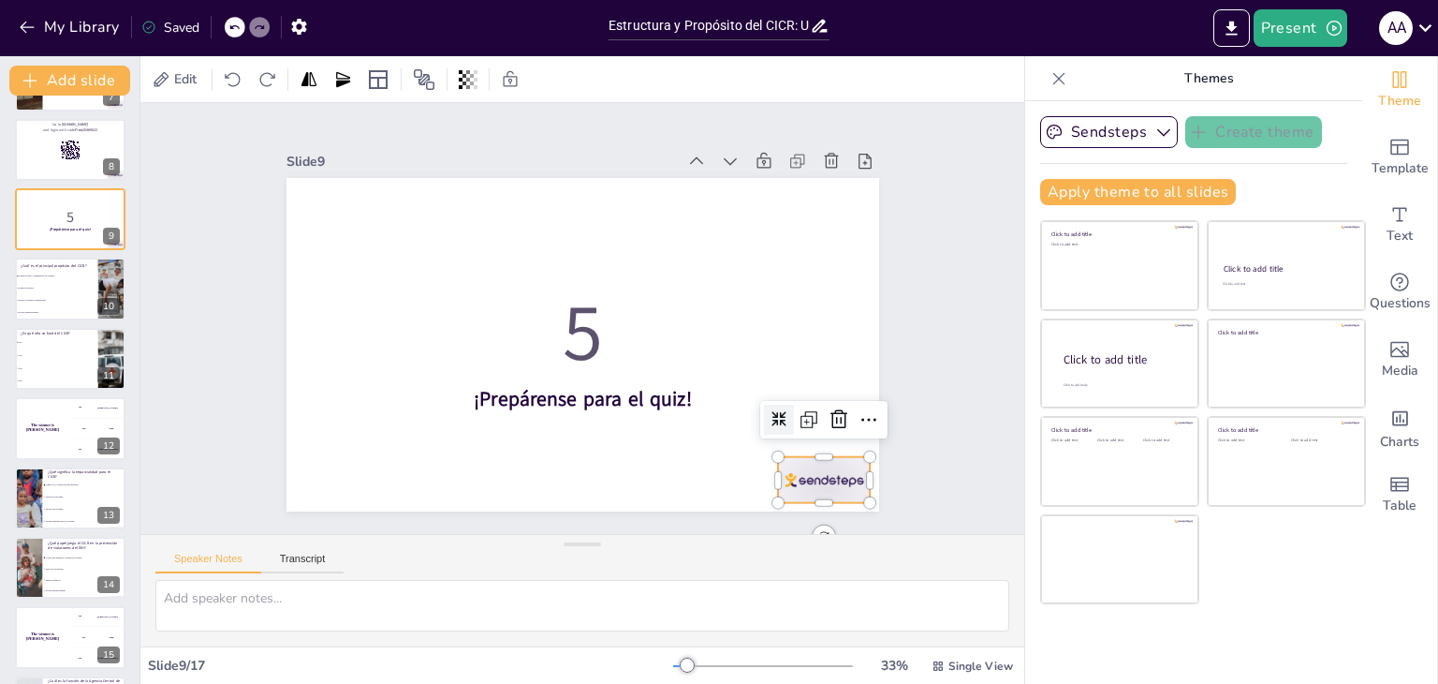
click at [607, 557] on div at bounding box center [564, 608] width 86 height 103
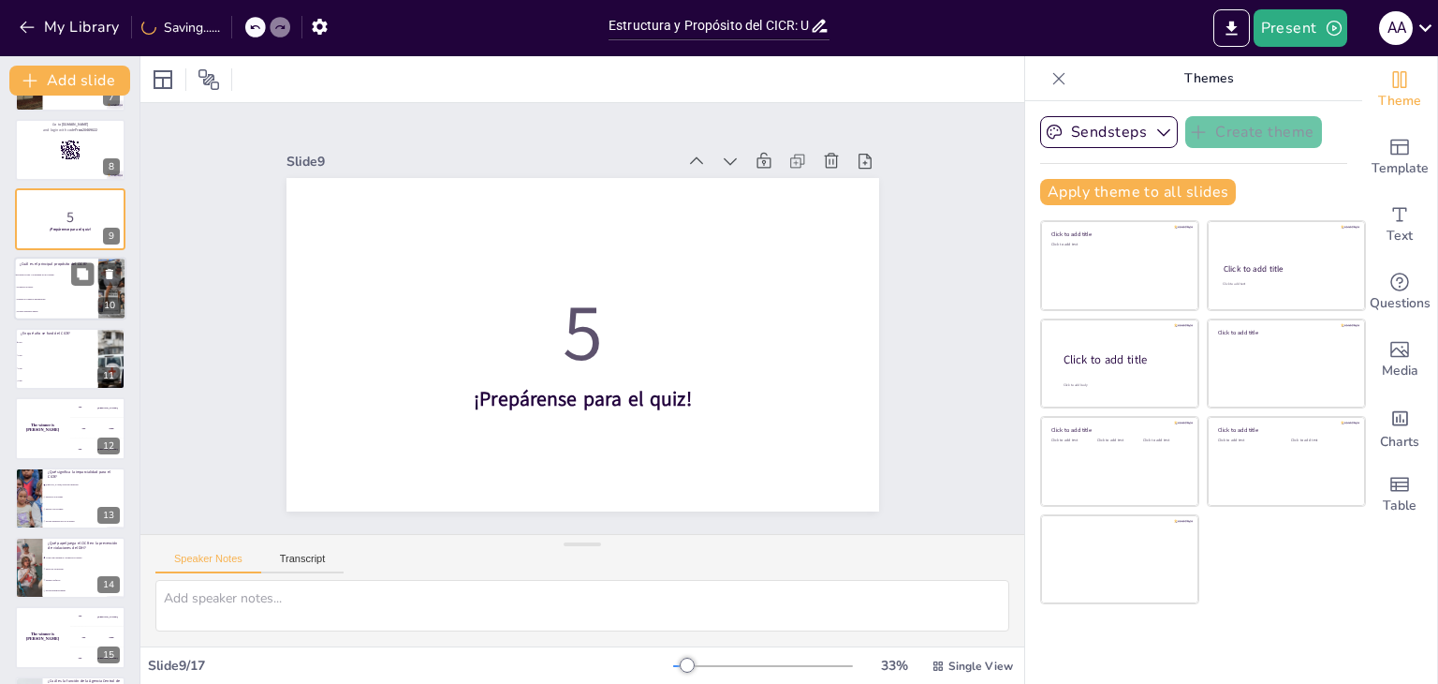
click at [72, 302] on li "Facilitar el comercio internacional" at bounding box center [56, 300] width 84 height 12
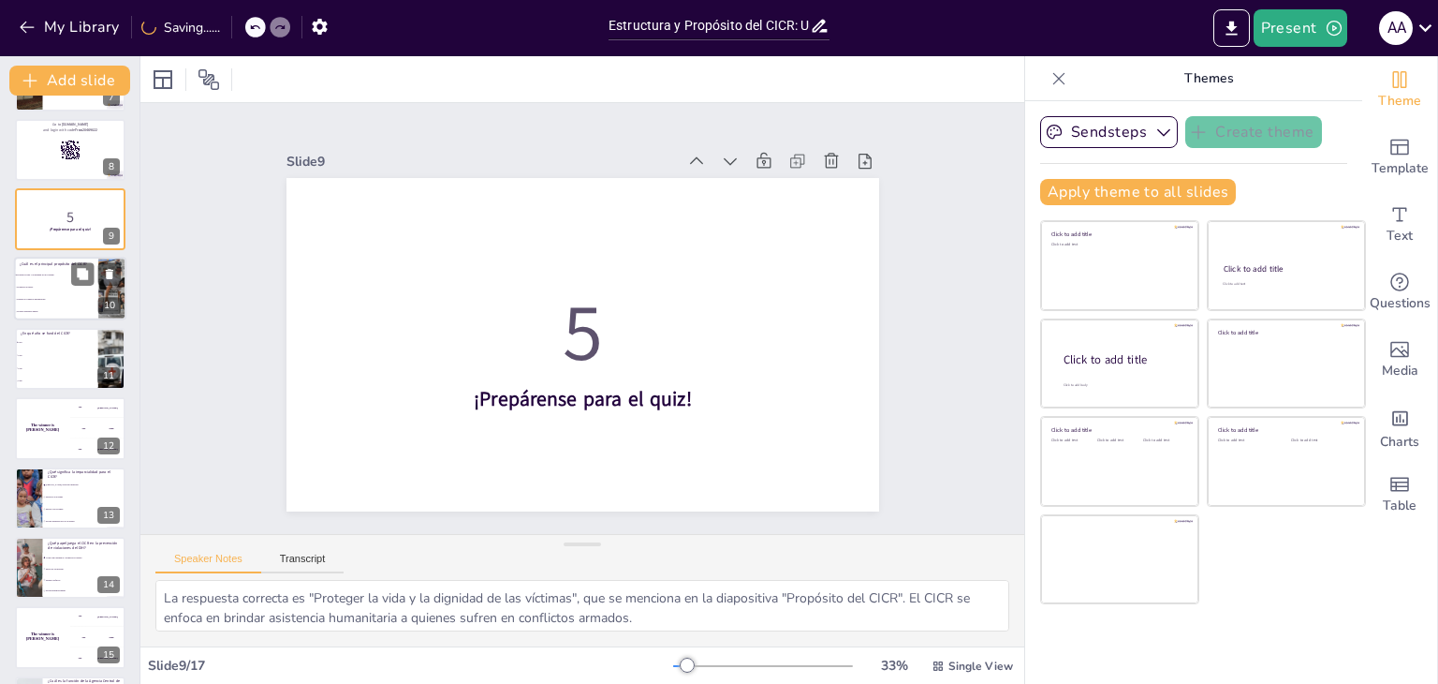
scroll to position [378, 0]
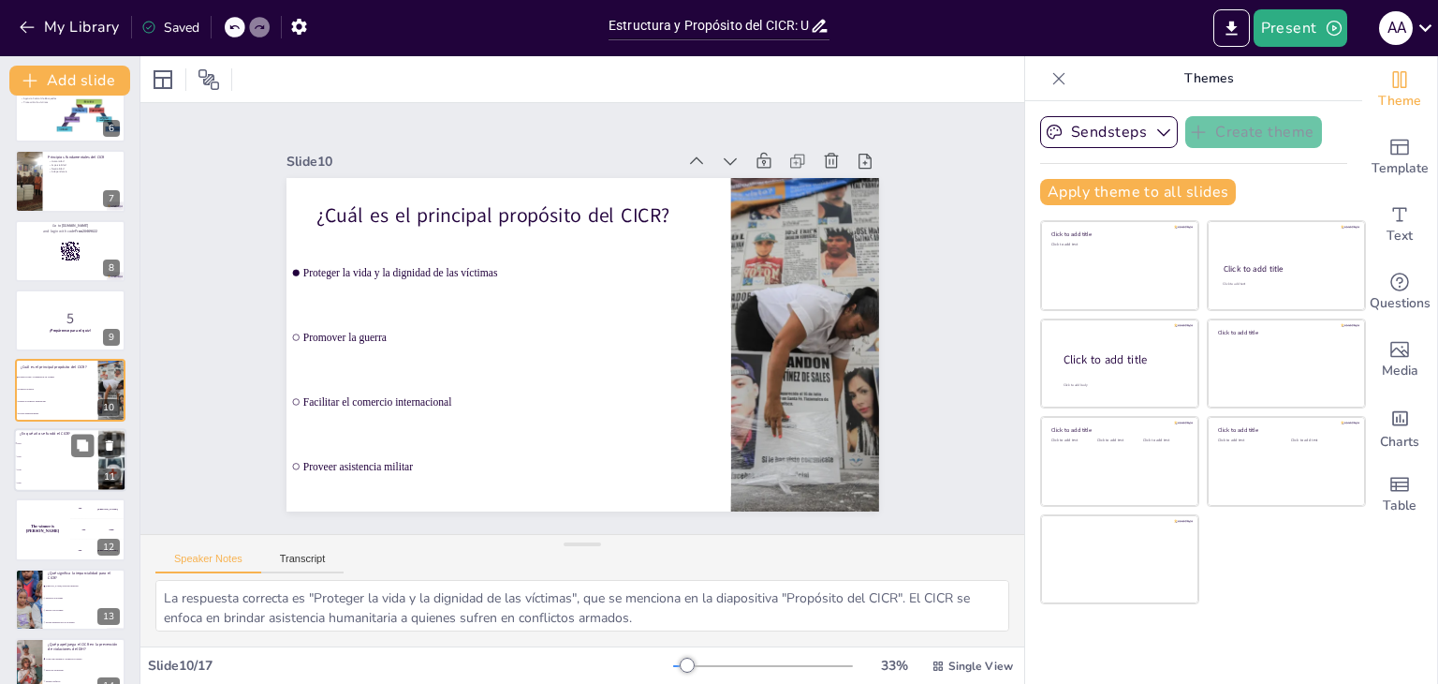
click at [51, 463] on li "1945" at bounding box center [56, 469] width 84 height 13
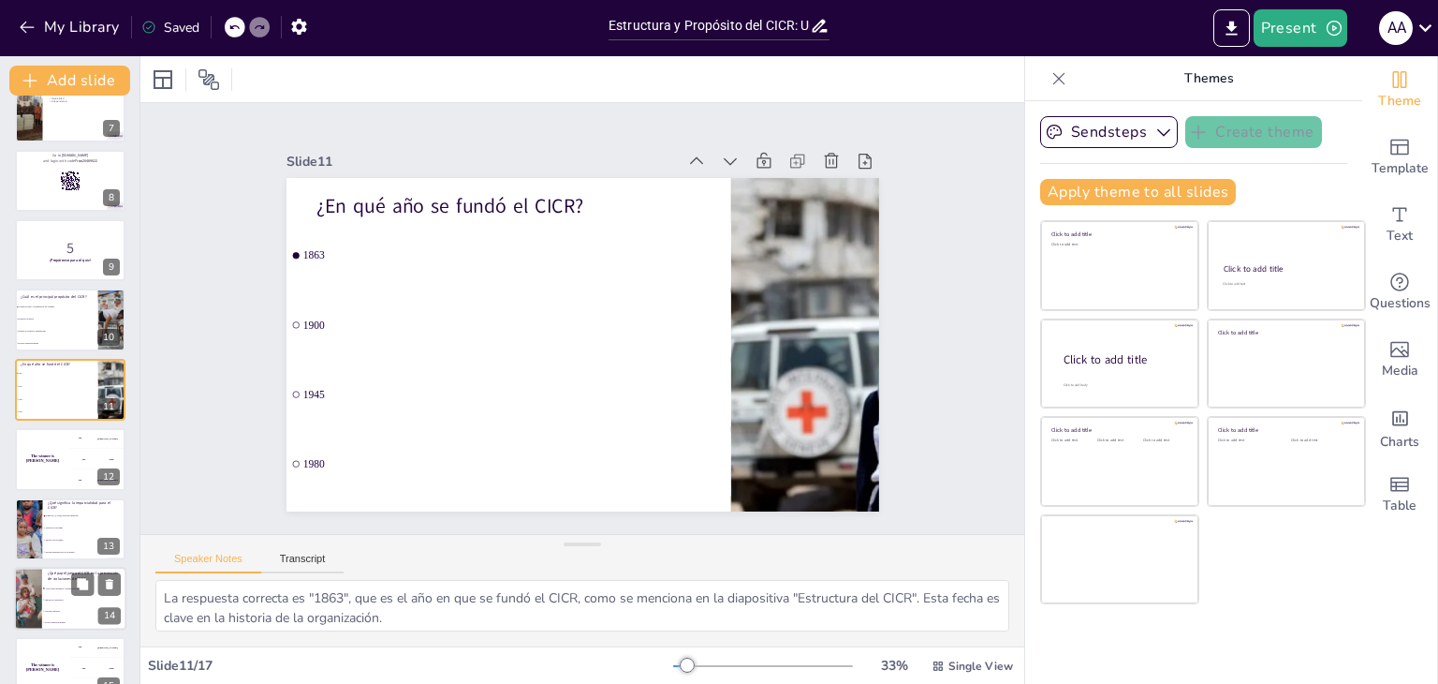
click at [52, 608] on li "Facilita conflictos" at bounding box center [84, 610] width 84 height 11
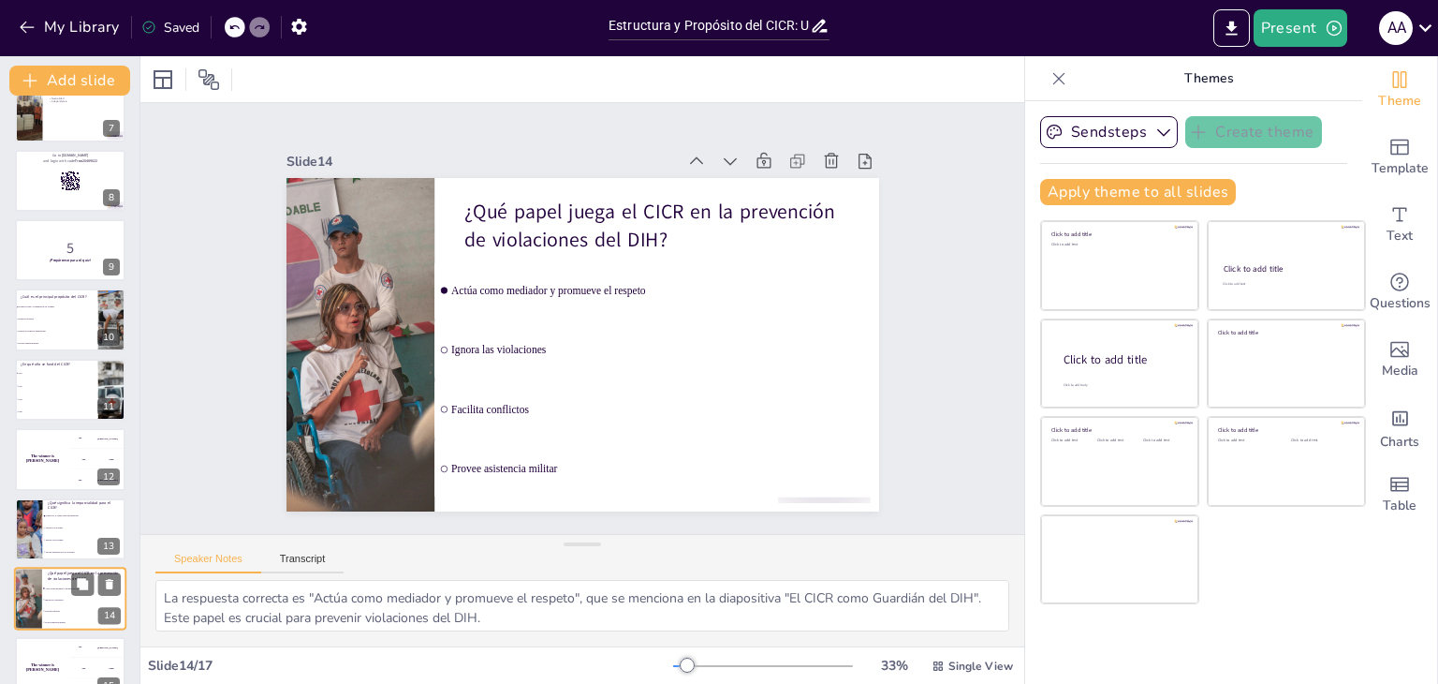
scroll to position [618, 0]
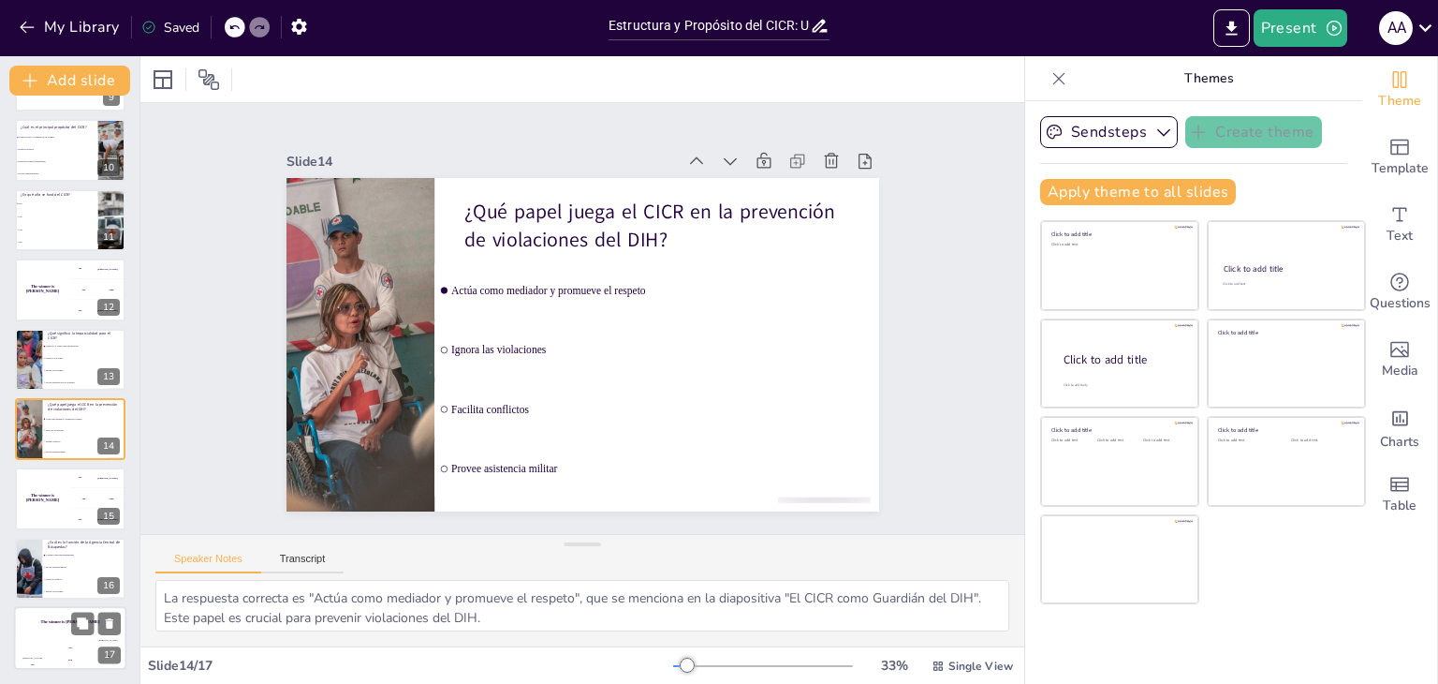
click at [37, 640] on div "Hasan 100" at bounding box center [32, 654] width 37 height 32
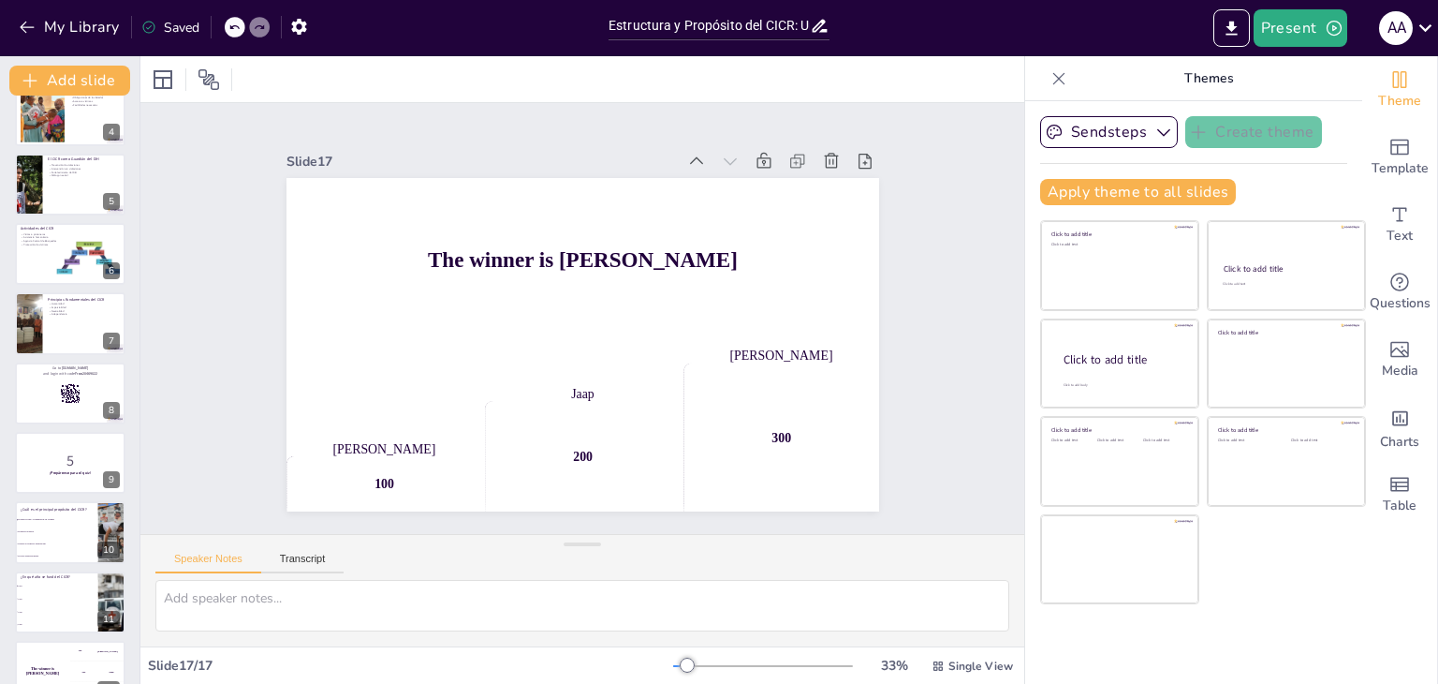
scroll to position [236, 0]
click at [47, 331] on div at bounding box center [70, 324] width 112 height 64
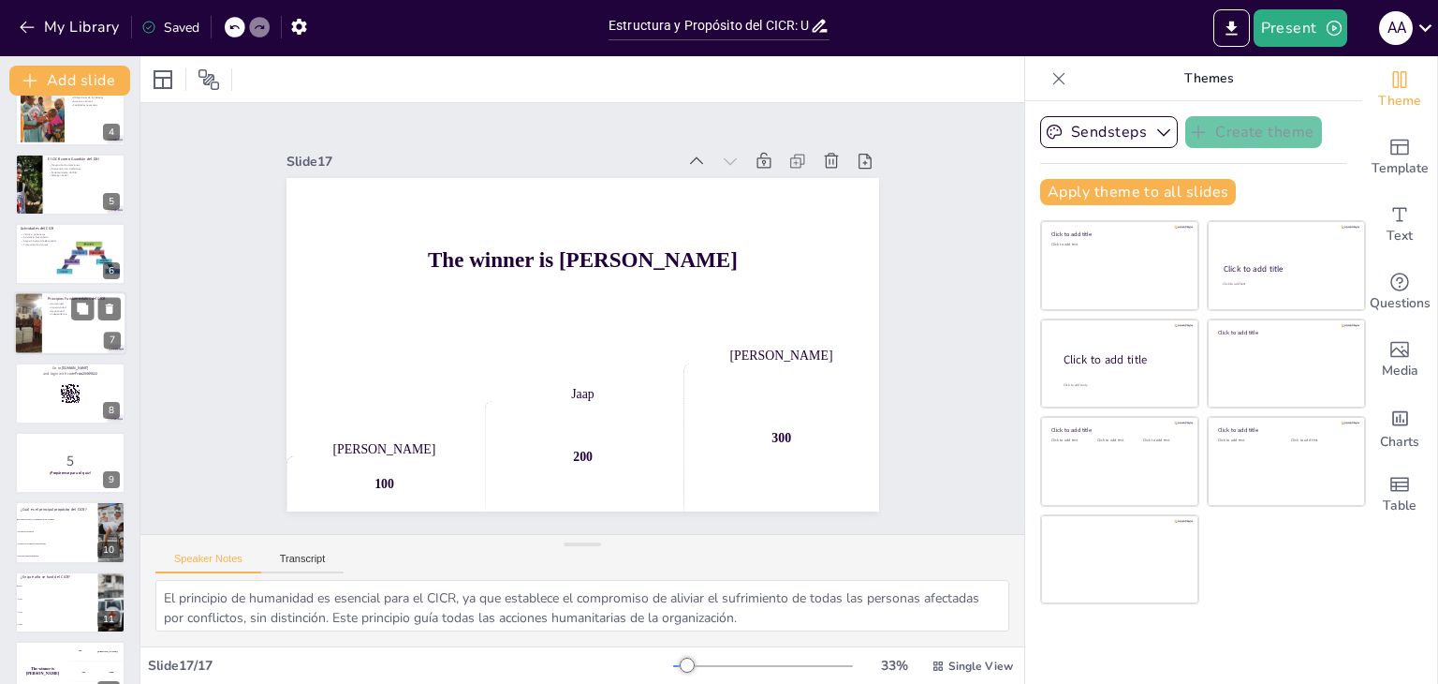
scroll to position [169, 0]
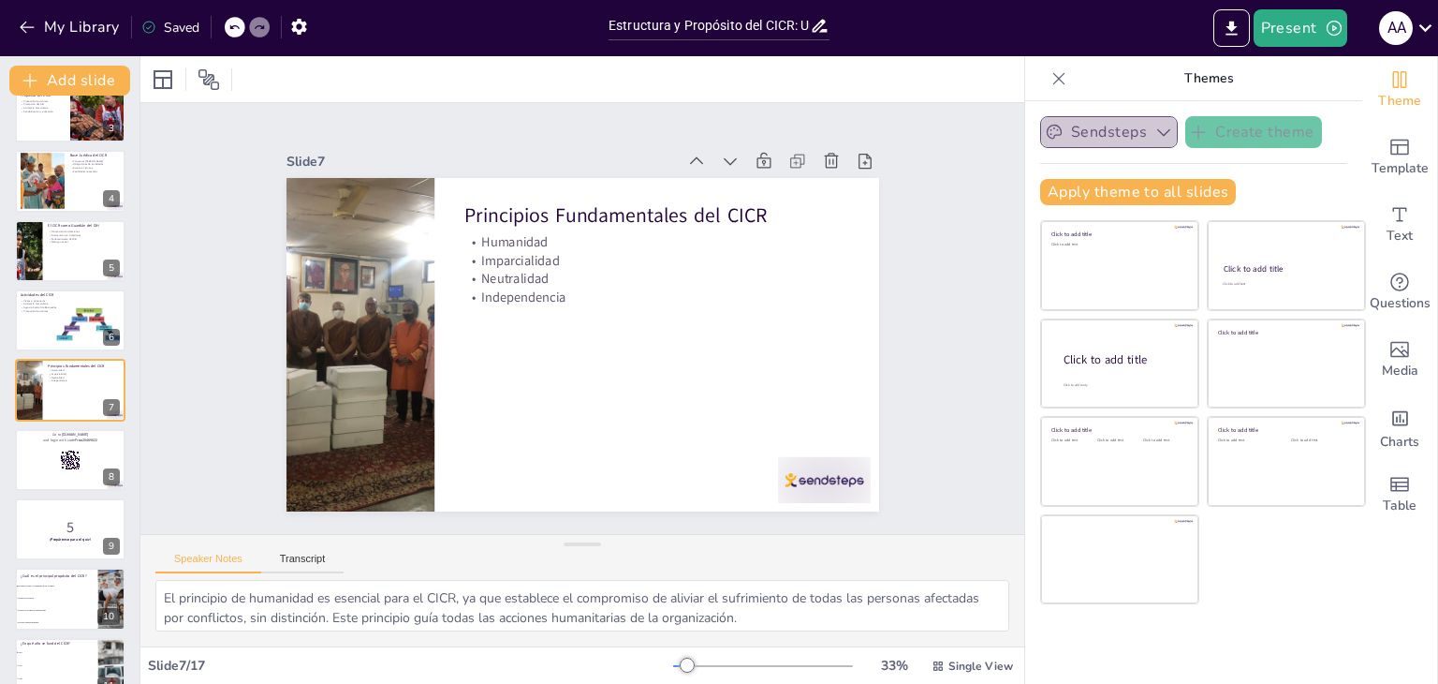
click at [1157, 130] on icon "button" at bounding box center [1163, 132] width 13 height 7
click at [1155, 130] on icon "button" at bounding box center [1164, 132] width 19 height 19
click at [1232, 28] on icon "Export to PowerPoint" at bounding box center [1231, 28] width 11 height 14
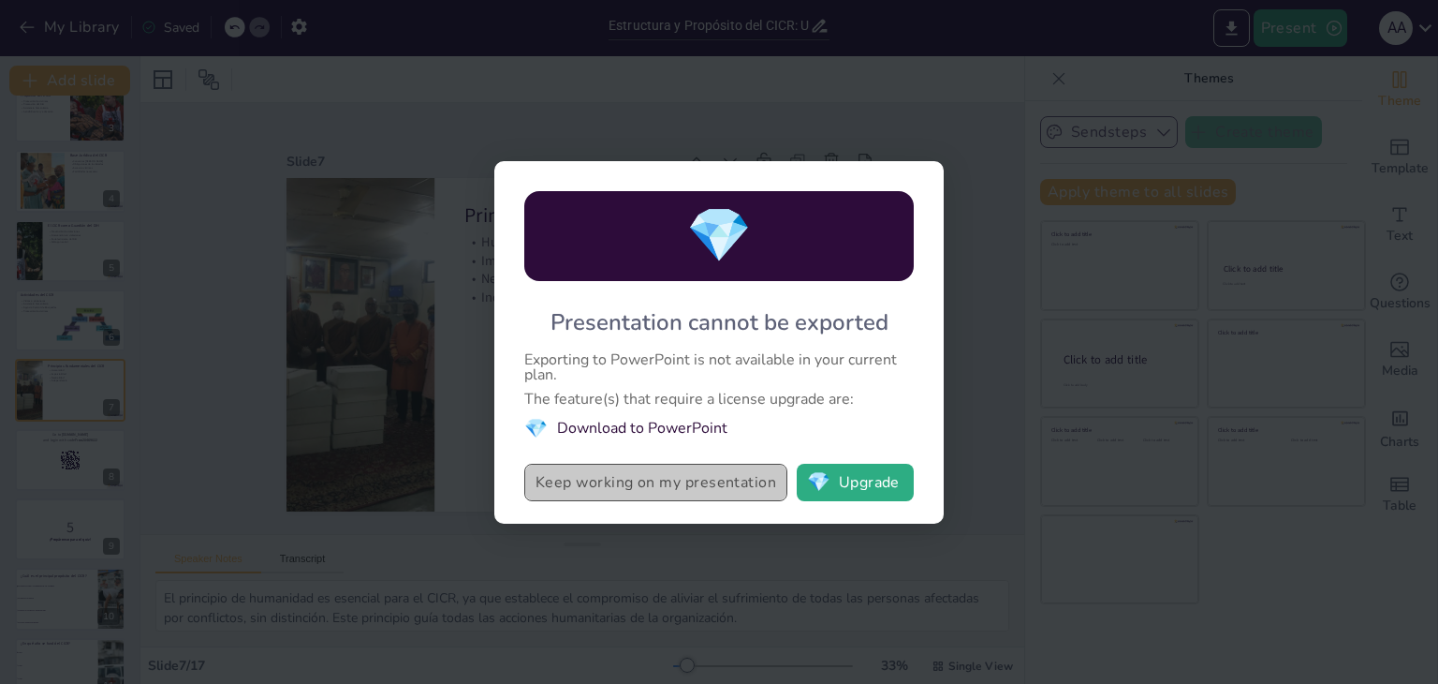
click at [720, 492] on button "Keep working on my presentation" at bounding box center [655, 482] width 263 height 37
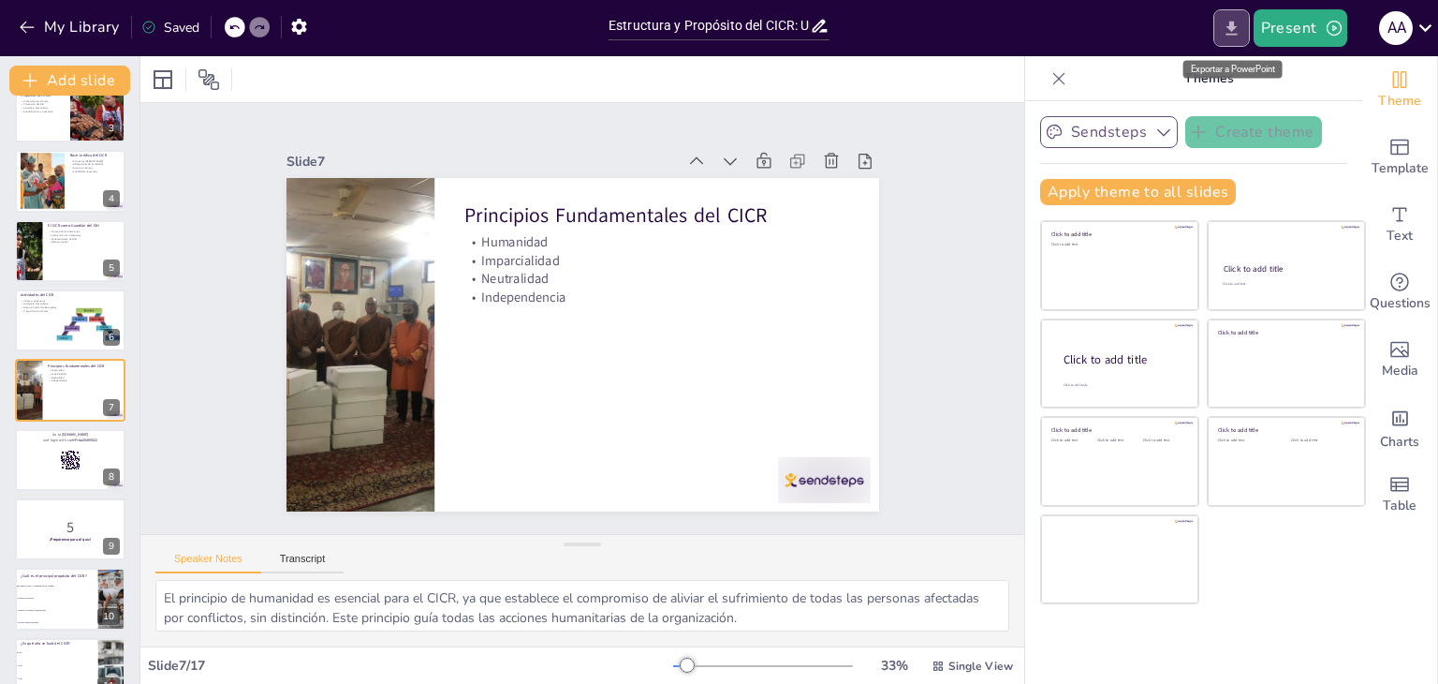
click at [1230, 34] on icon "Export to PowerPoint" at bounding box center [1231, 28] width 11 height 14
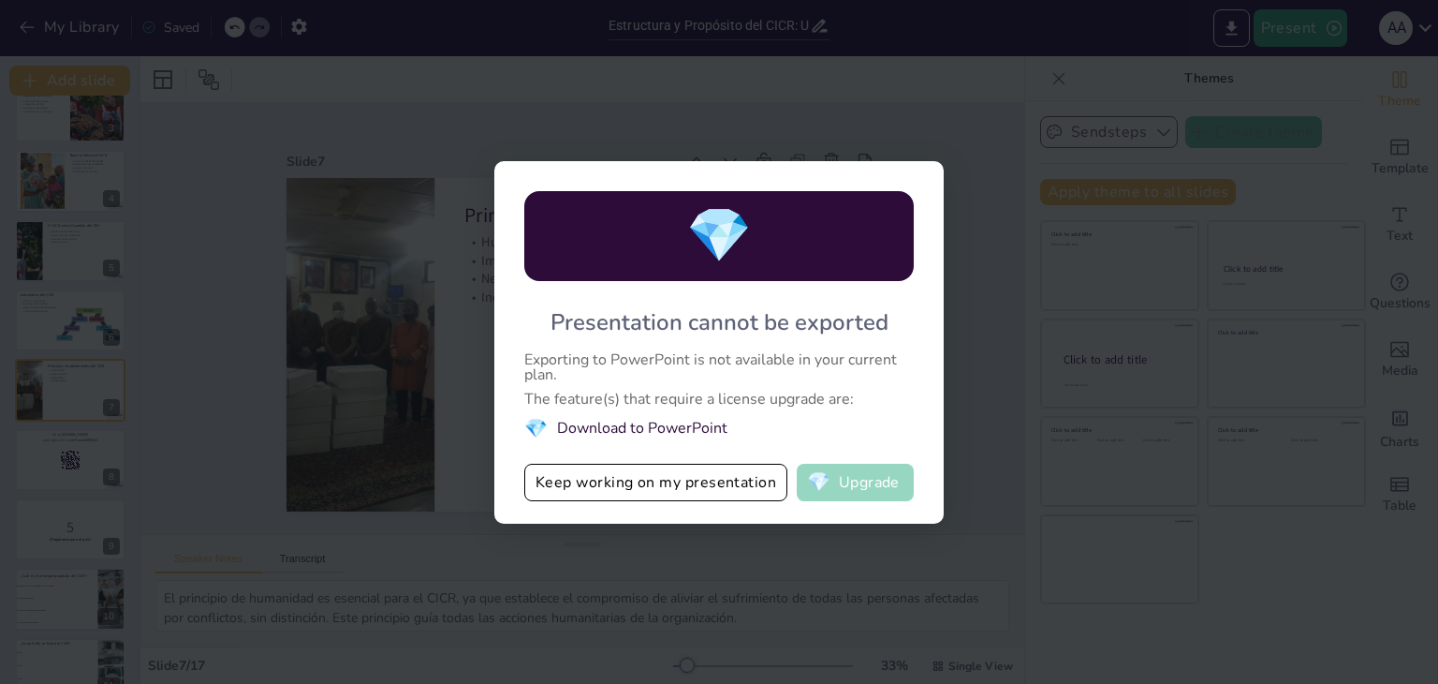
click at [874, 495] on button "💎 Upgrade" at bounding box center [855, 482] width 117 height 37
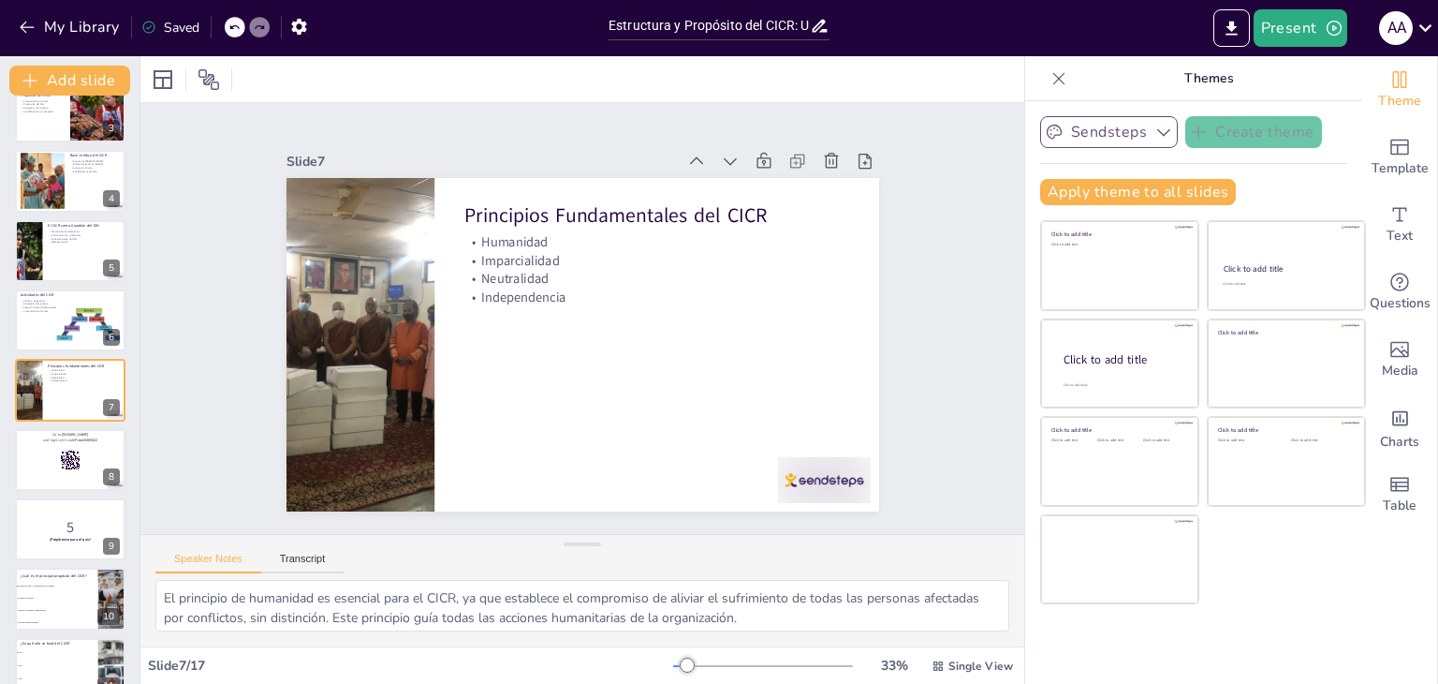
click at [178, 27] on div "Saved" at bounding box center [170, 28] width 58 height 18
click at [298, 29] on icon "button" at bounding box center [298, 27] width 15 height 16
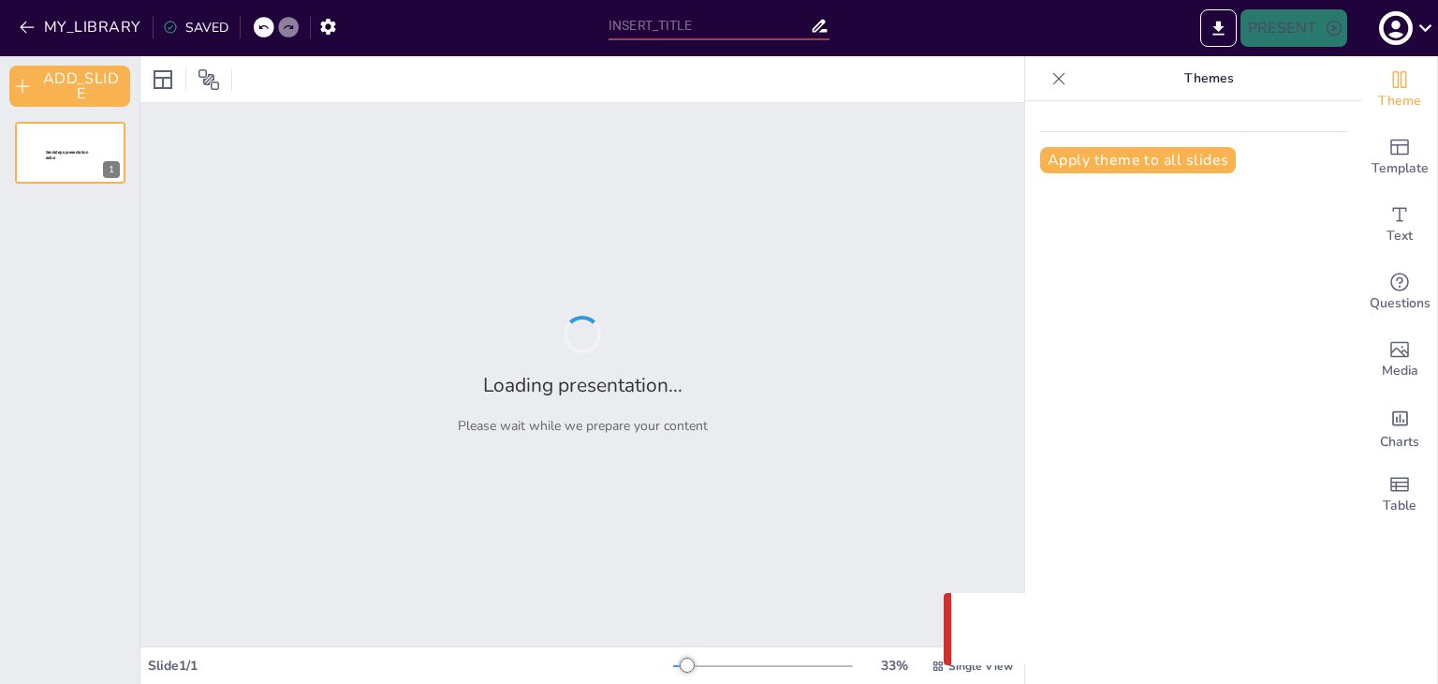
type input "Estructura y Propósito del CICR: Un Enfoque Humanitario Imparcial"
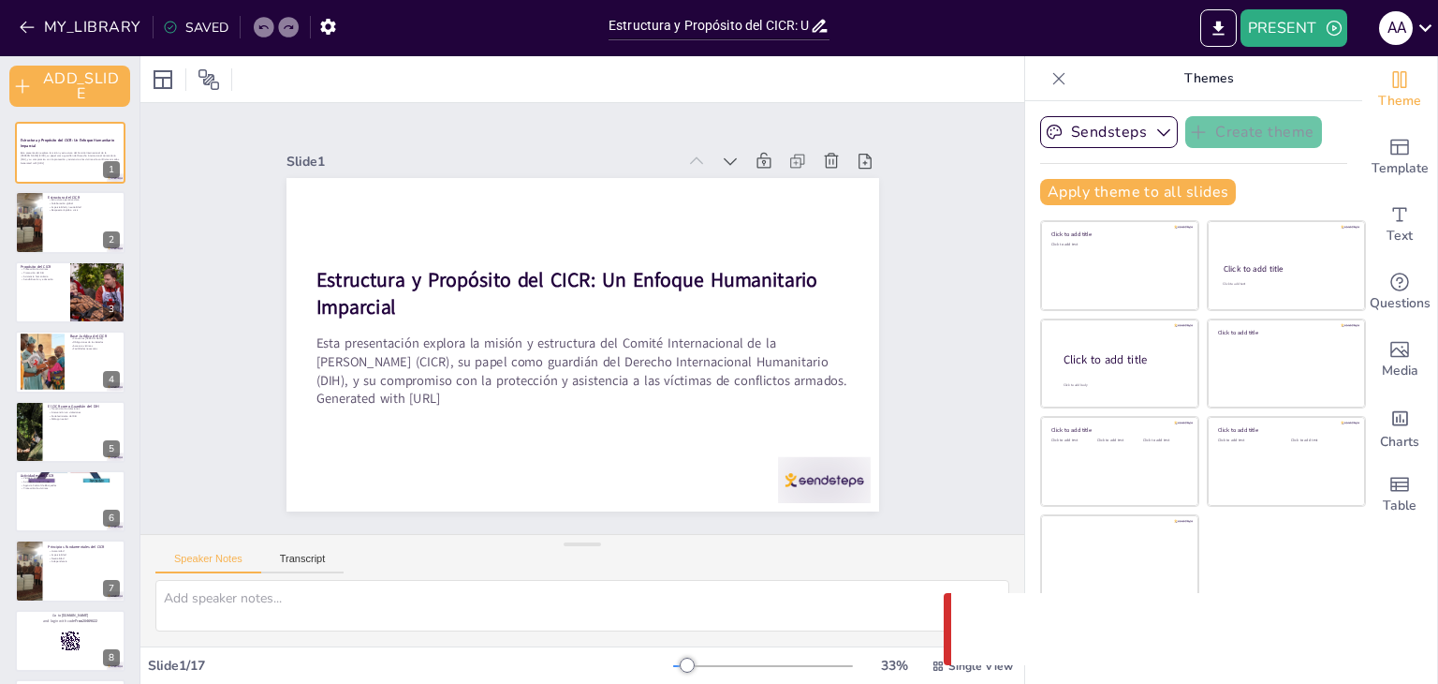
checkbox input "true"
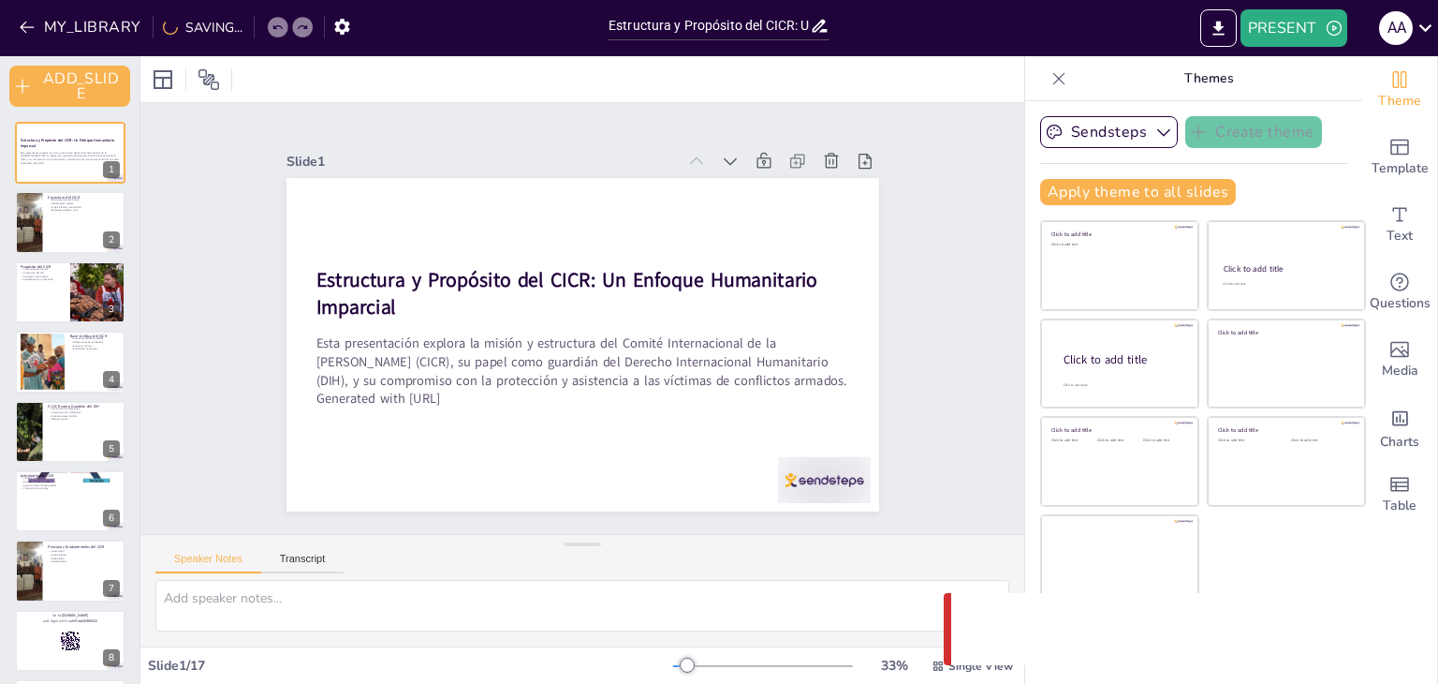
checkbox input "true"
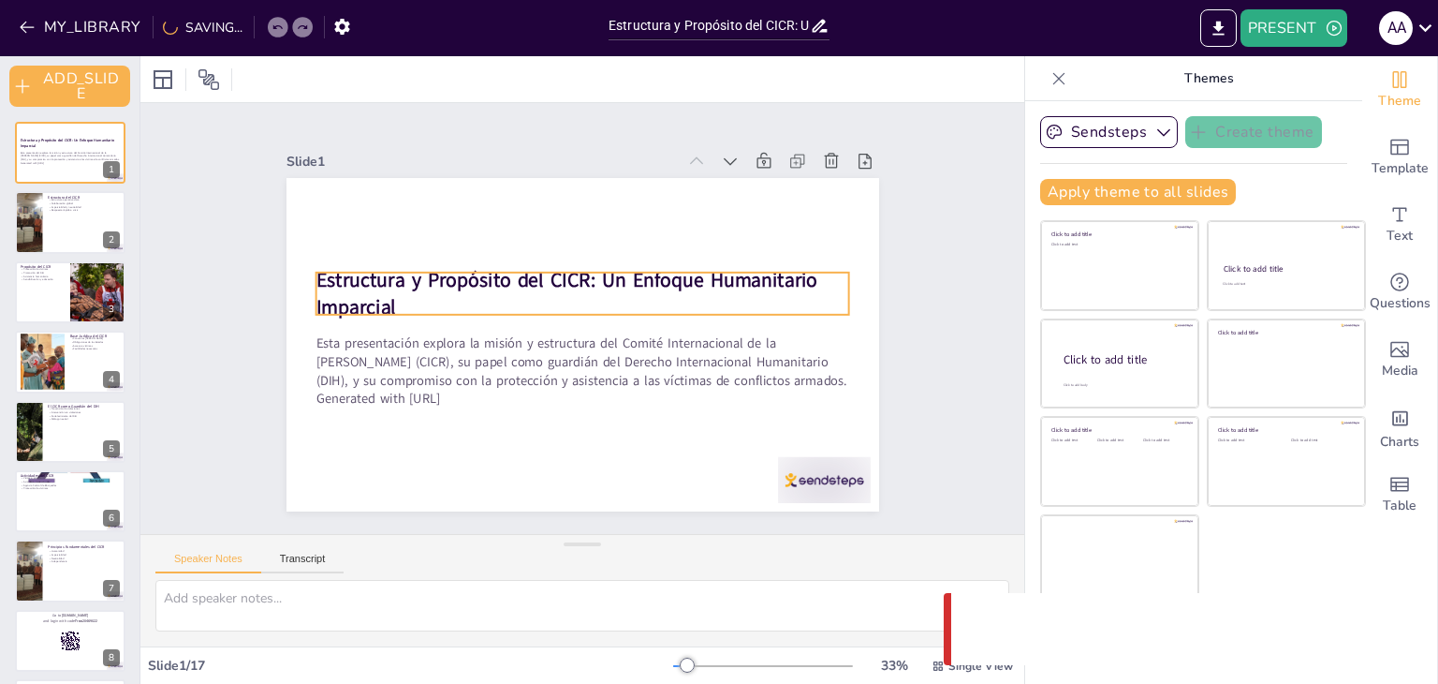
checkbox input "true"
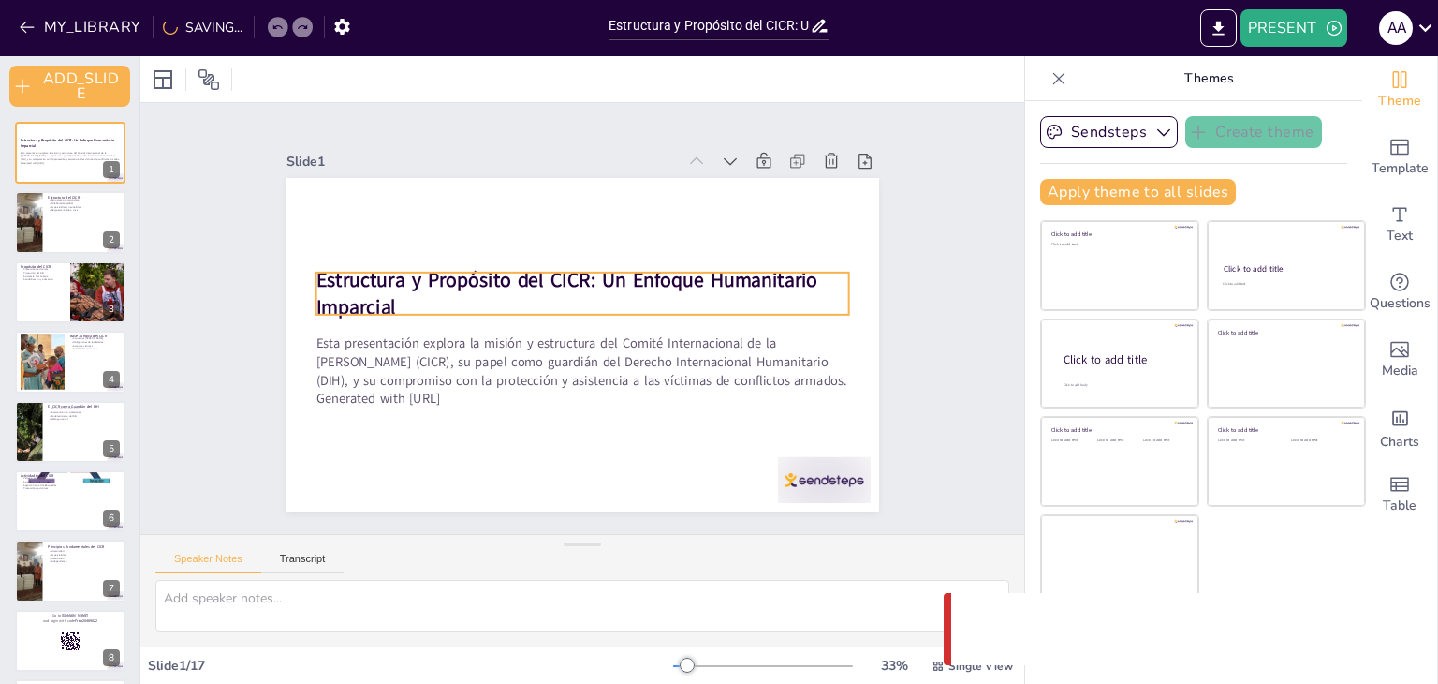
checkbox input "true"
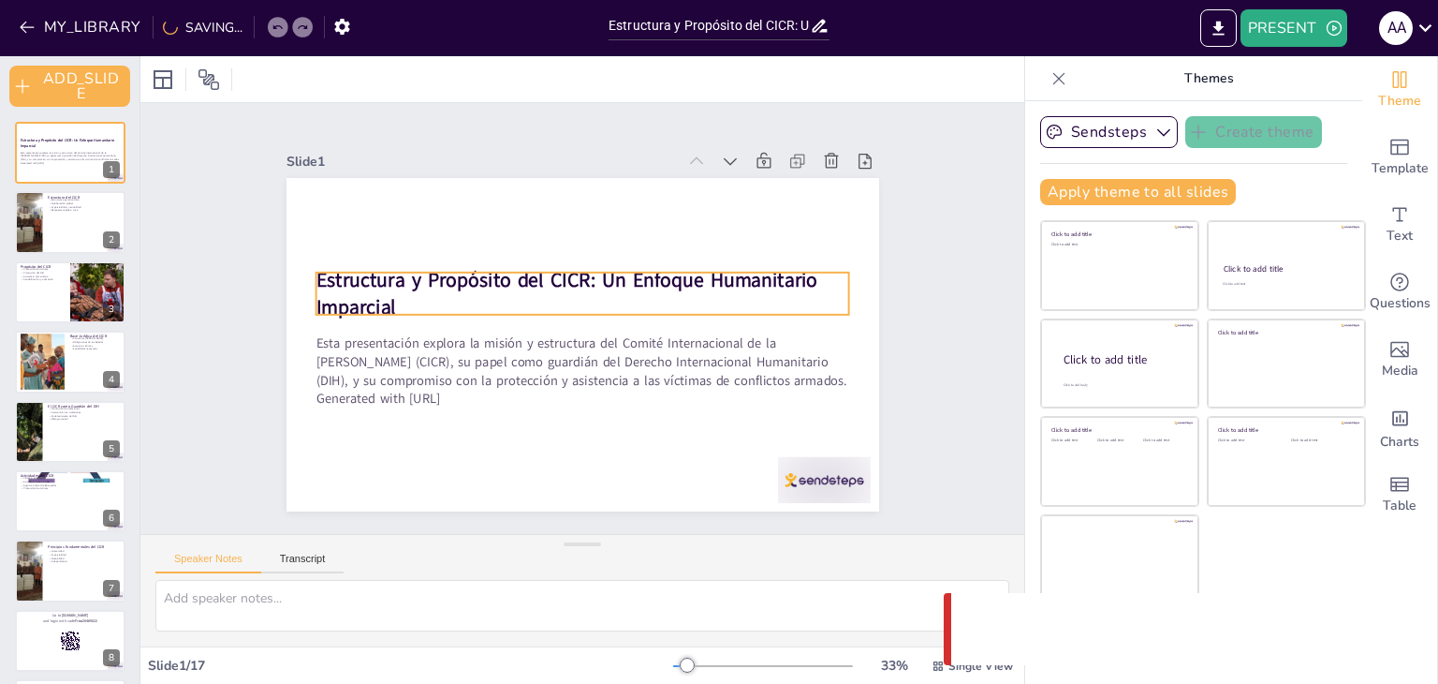
checkbox input "true"
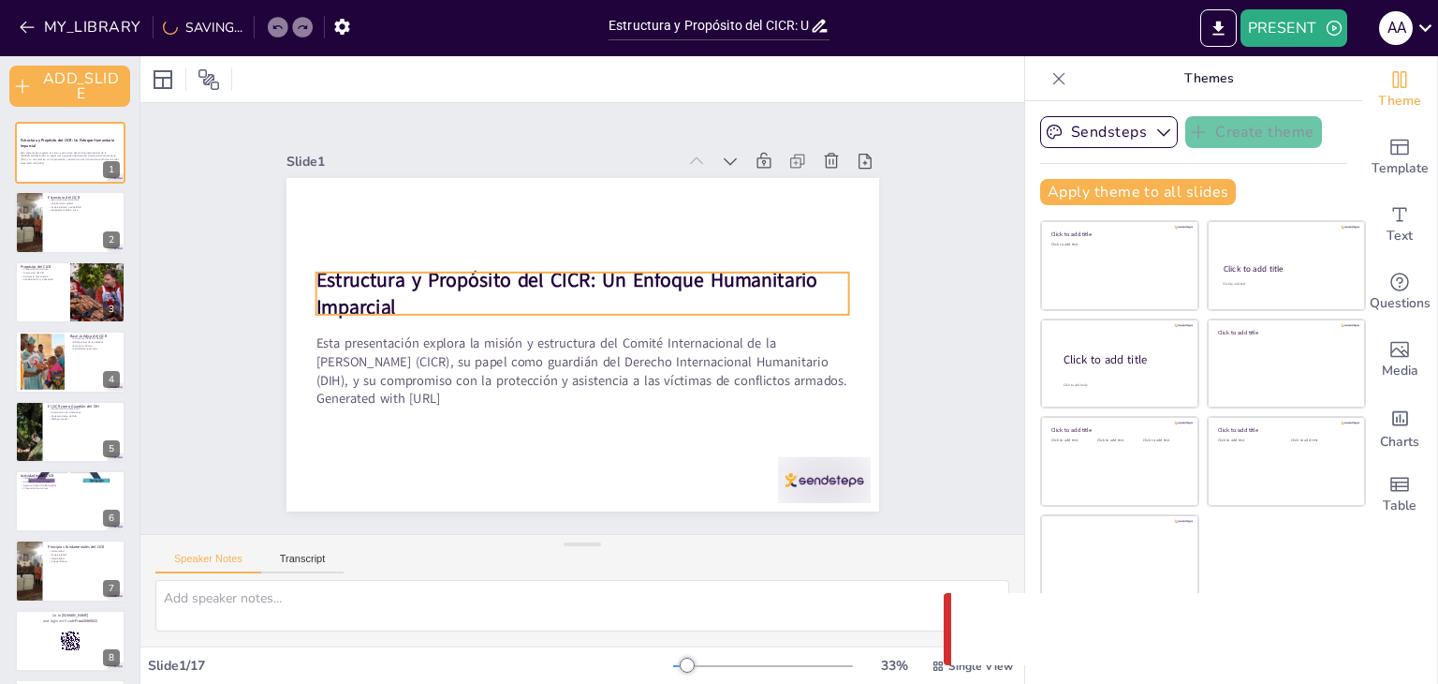
checkbox input "true"
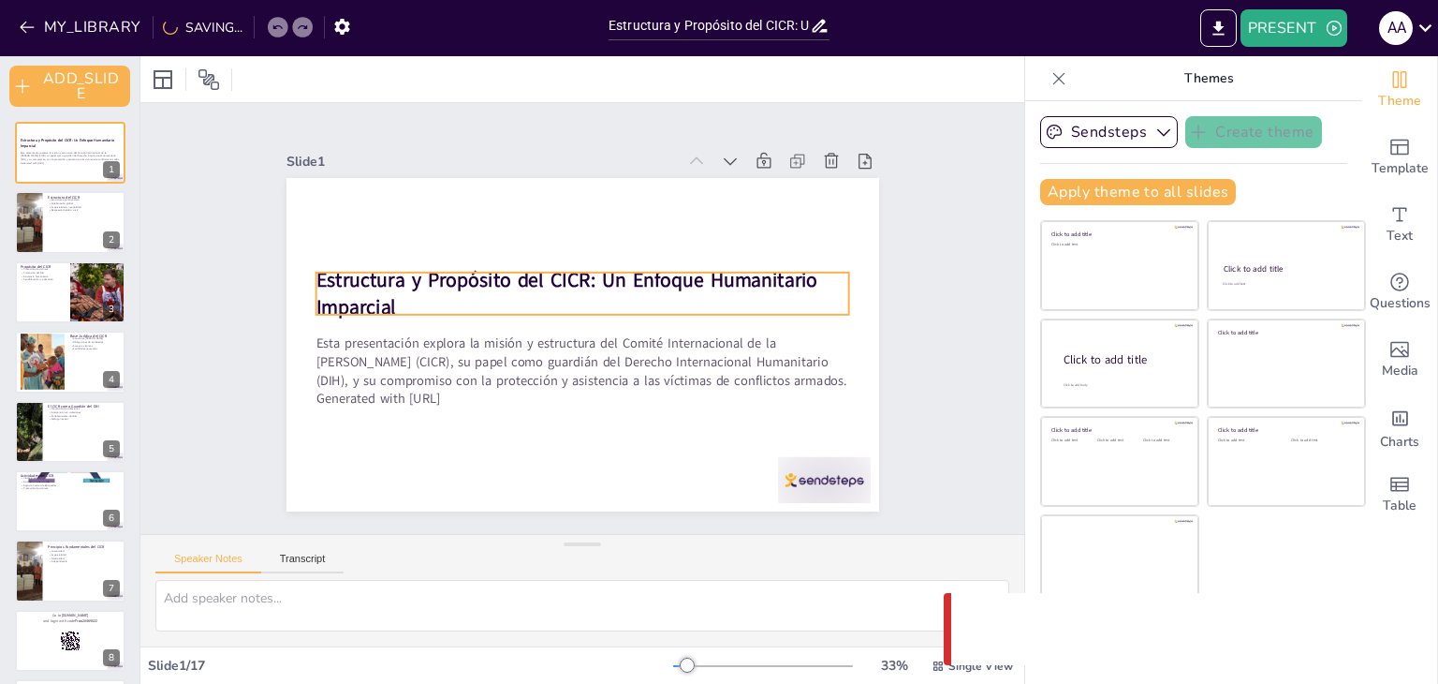
checkbox input "true"
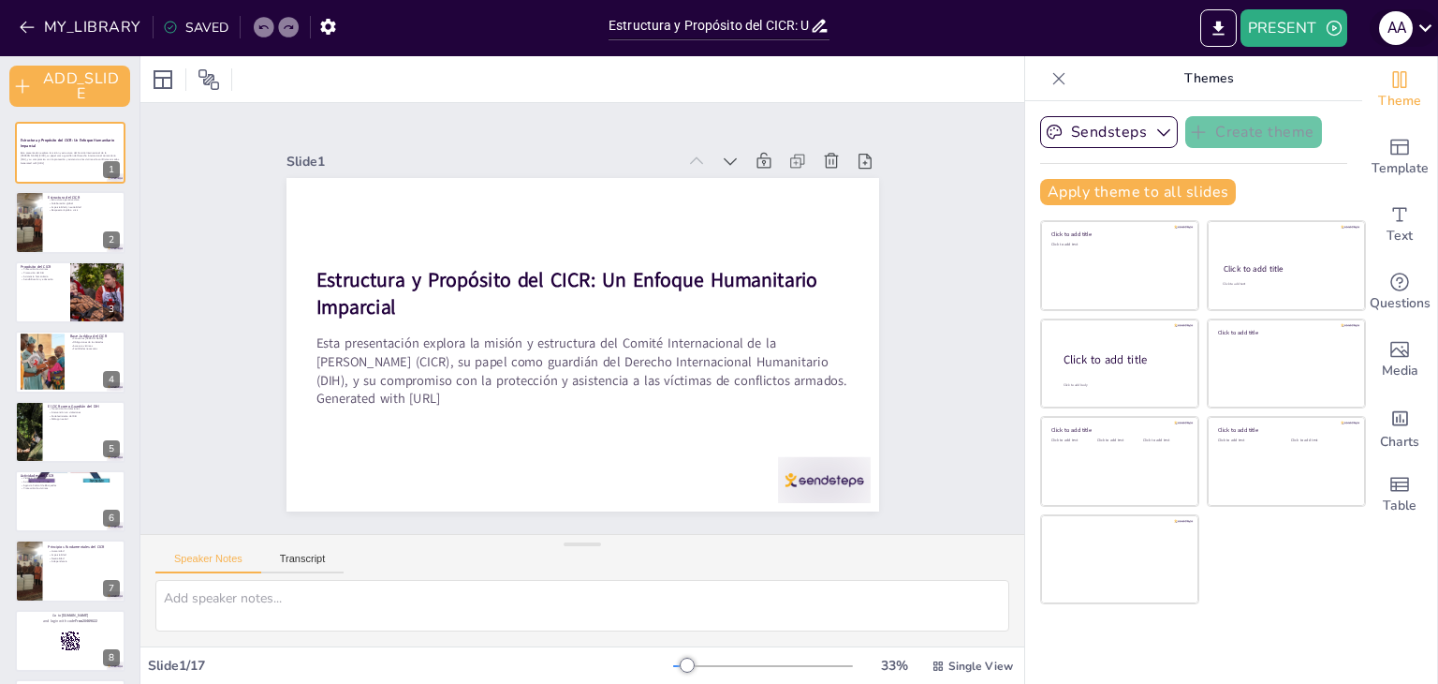
click at [1420, 34] on icon at bounding box center [1425, 27] width 25 height 25
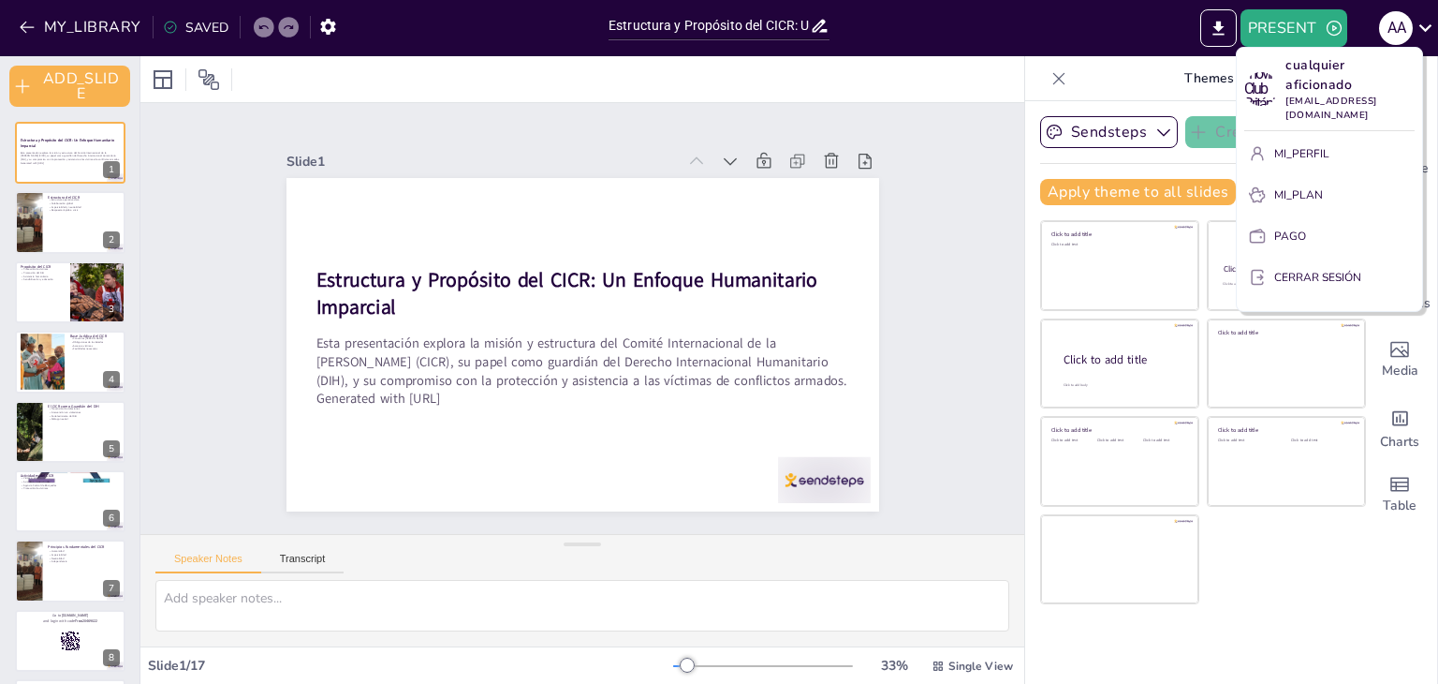
checkbox input "true"
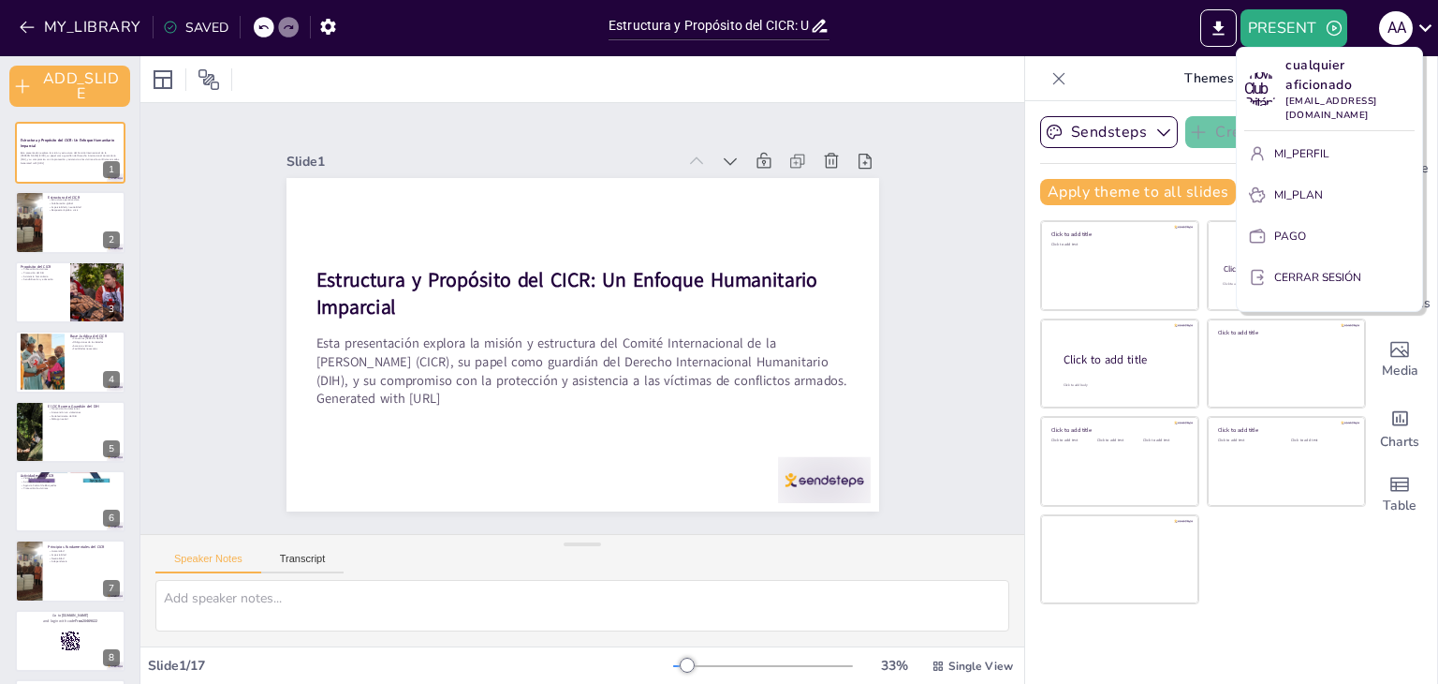
click at [794, 477] on div at bounding box center [719, 342] width 1438 height 684
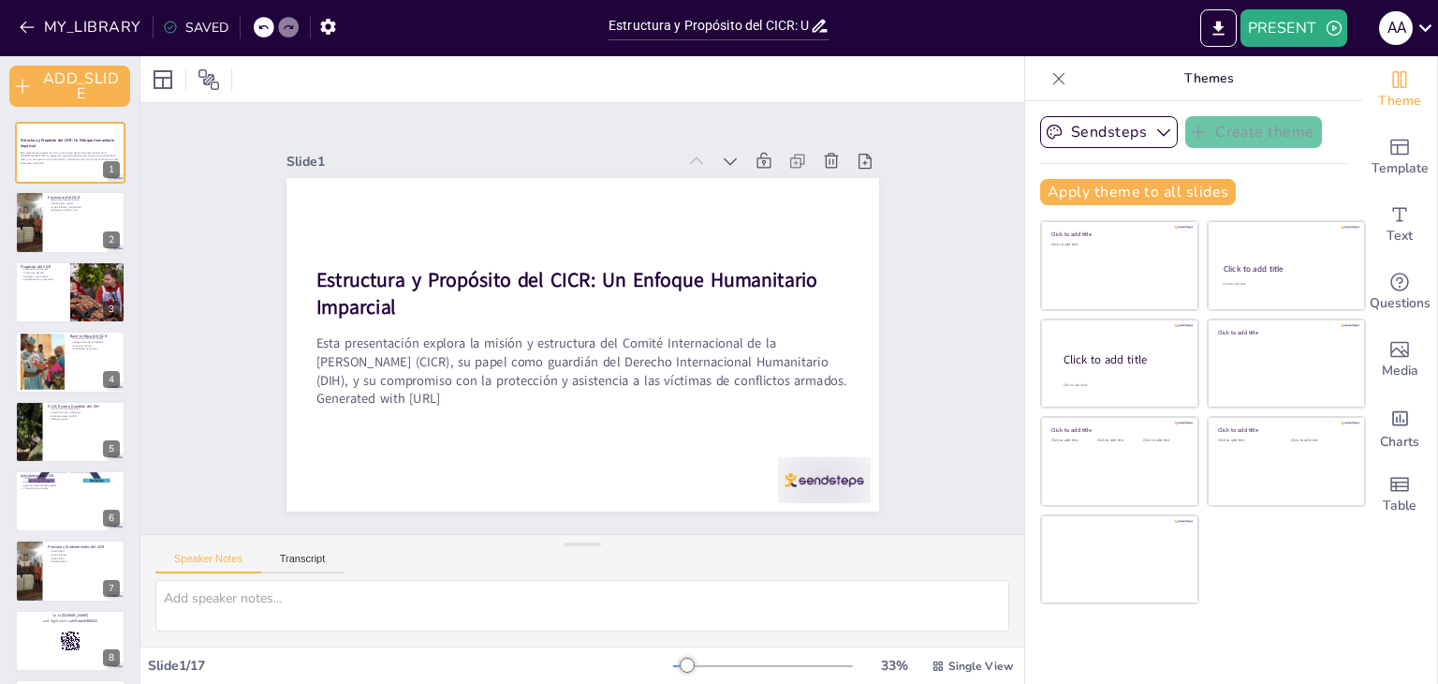
checkbox input "true"
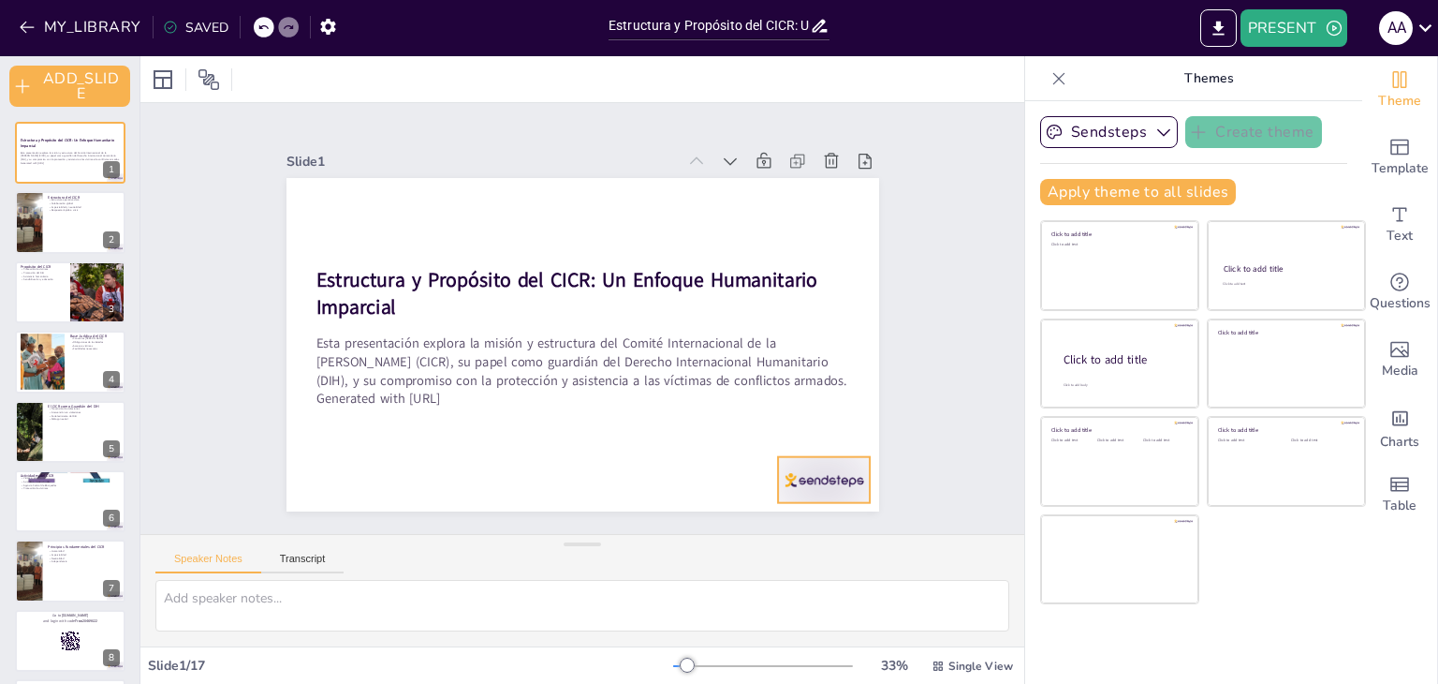
checkbox input "true"
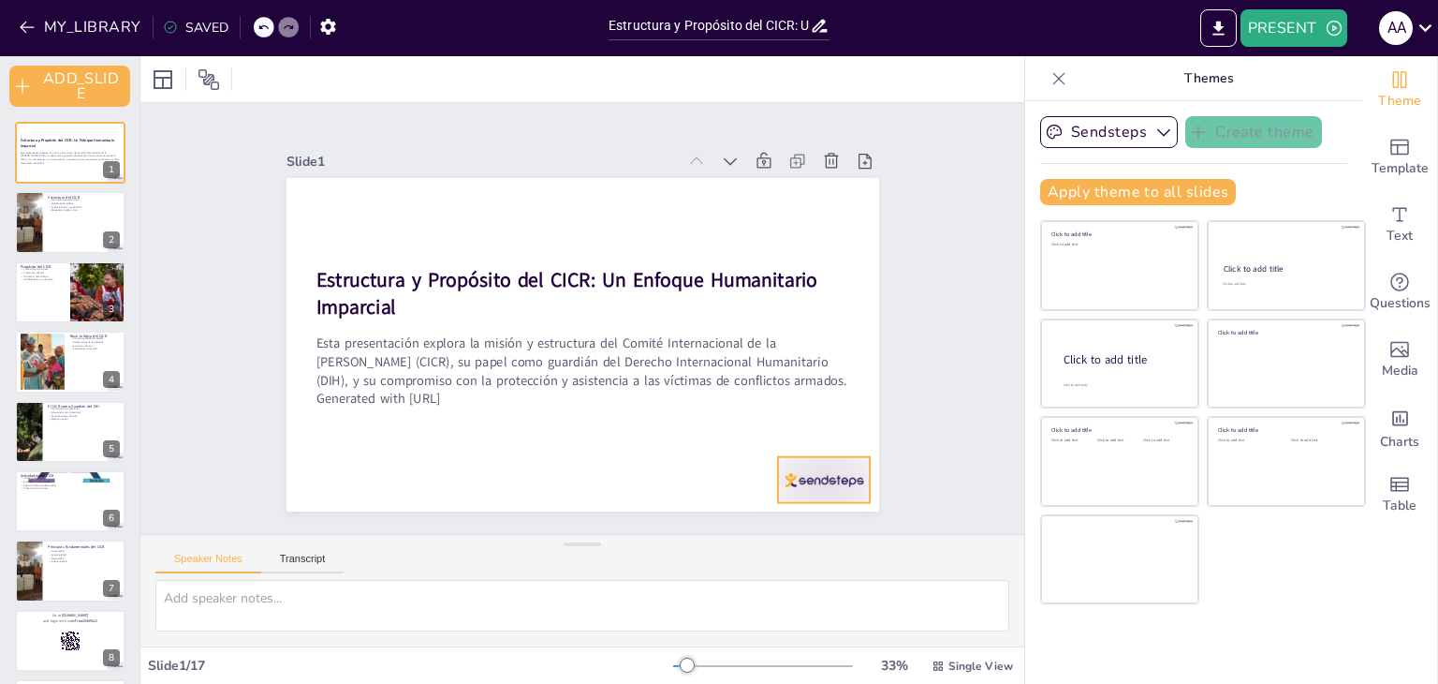
checkbox input "true"
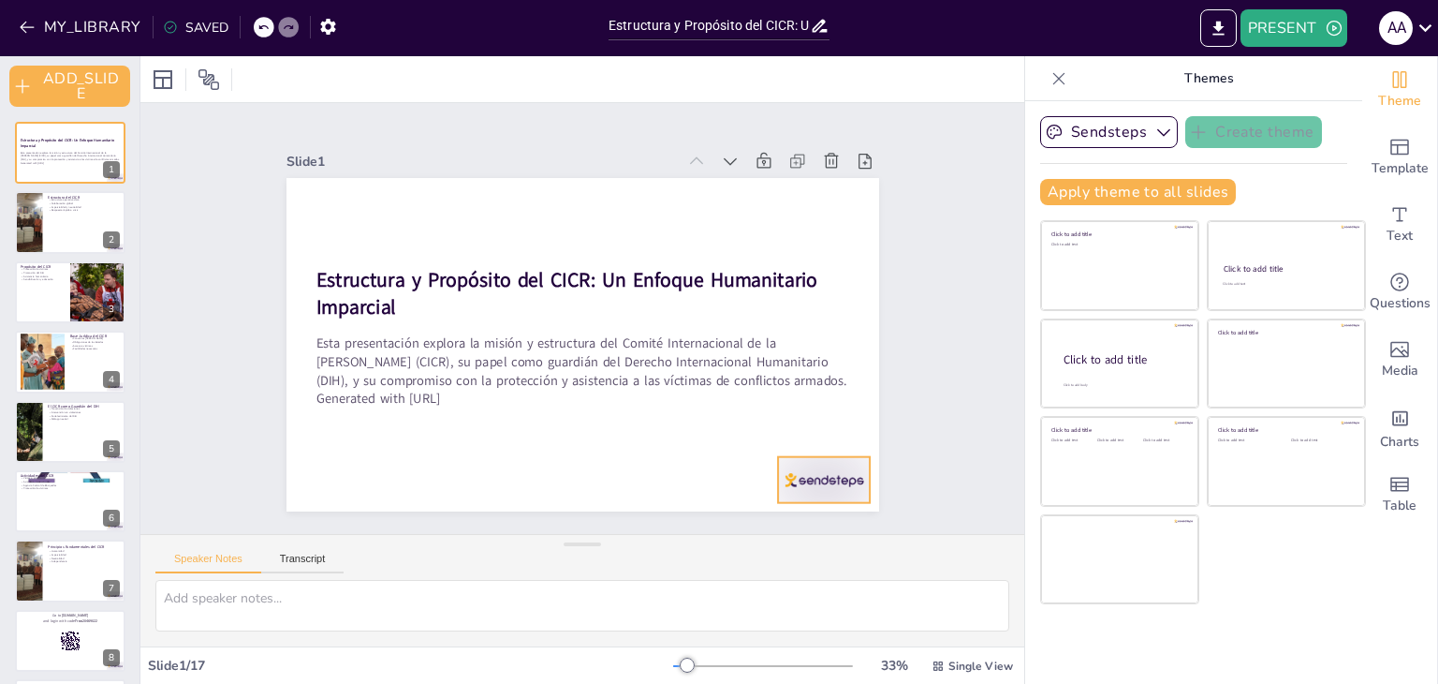
checkbox input "true"
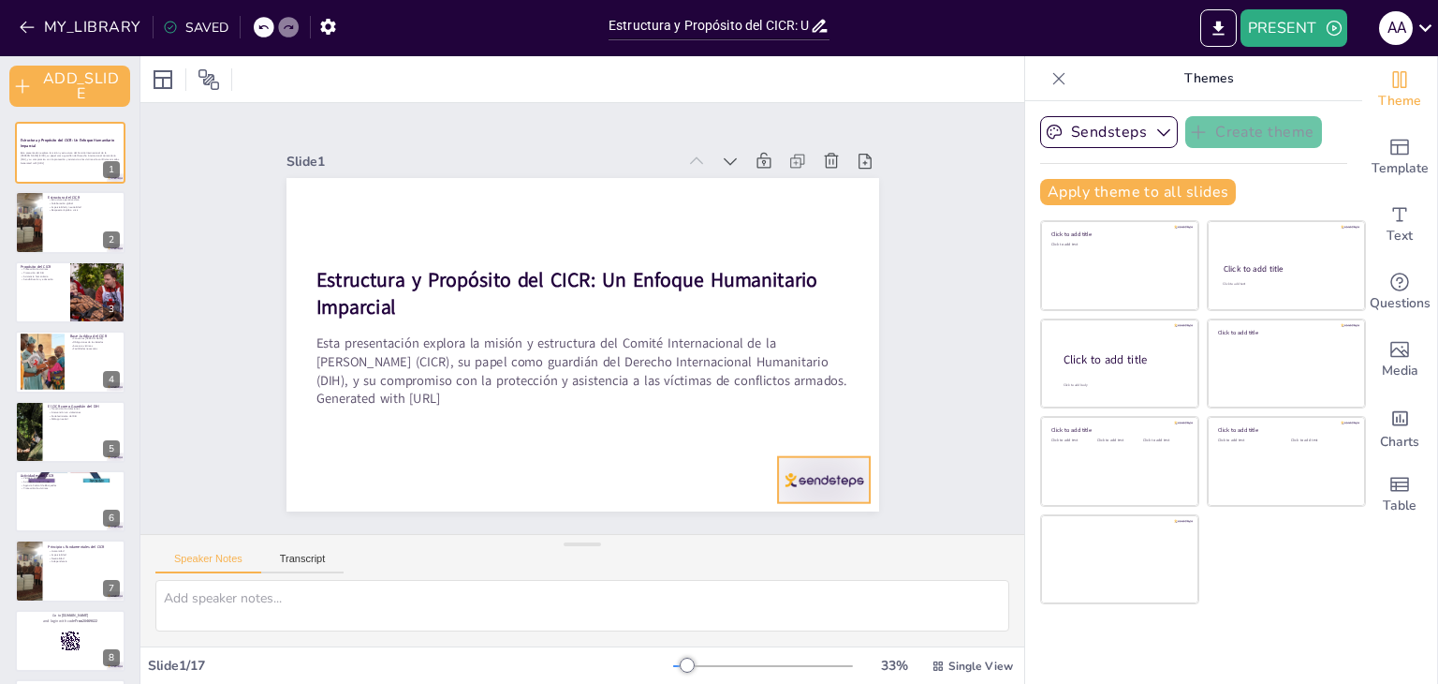
checkbox input "true"
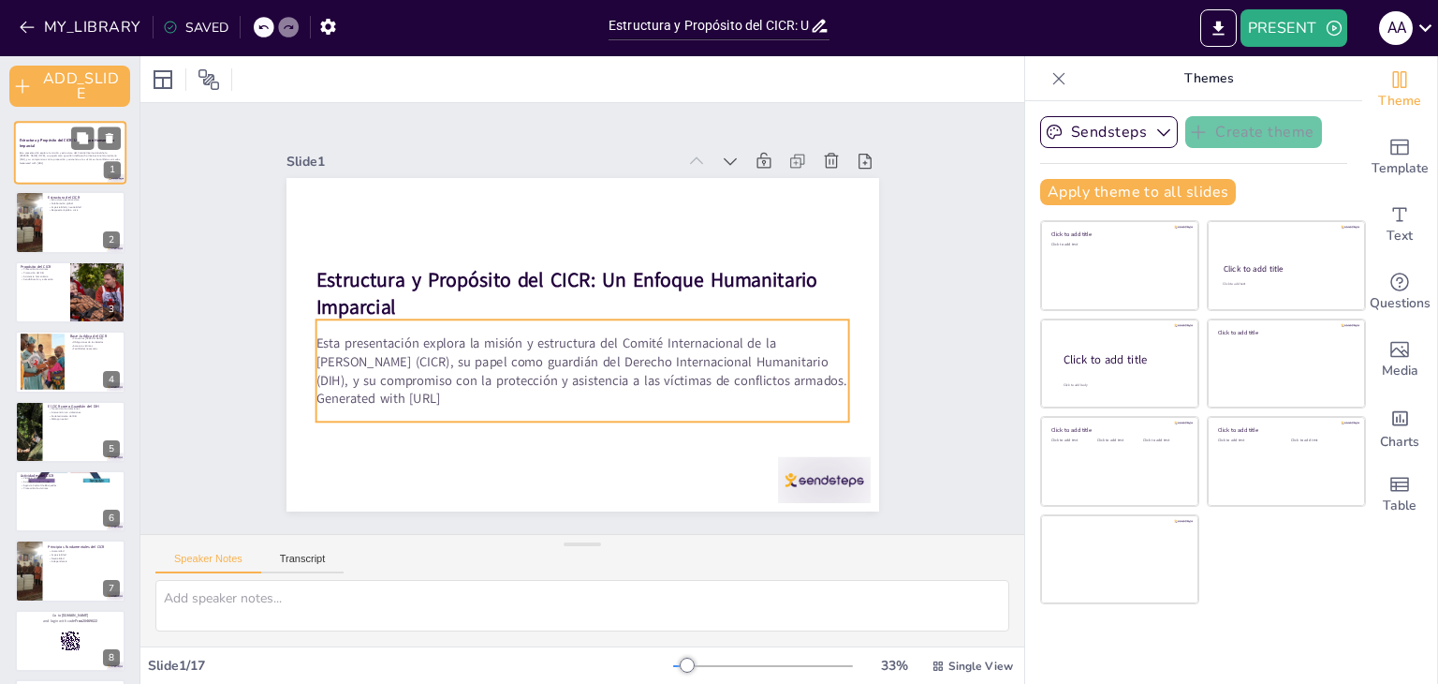
checkbox input "true"
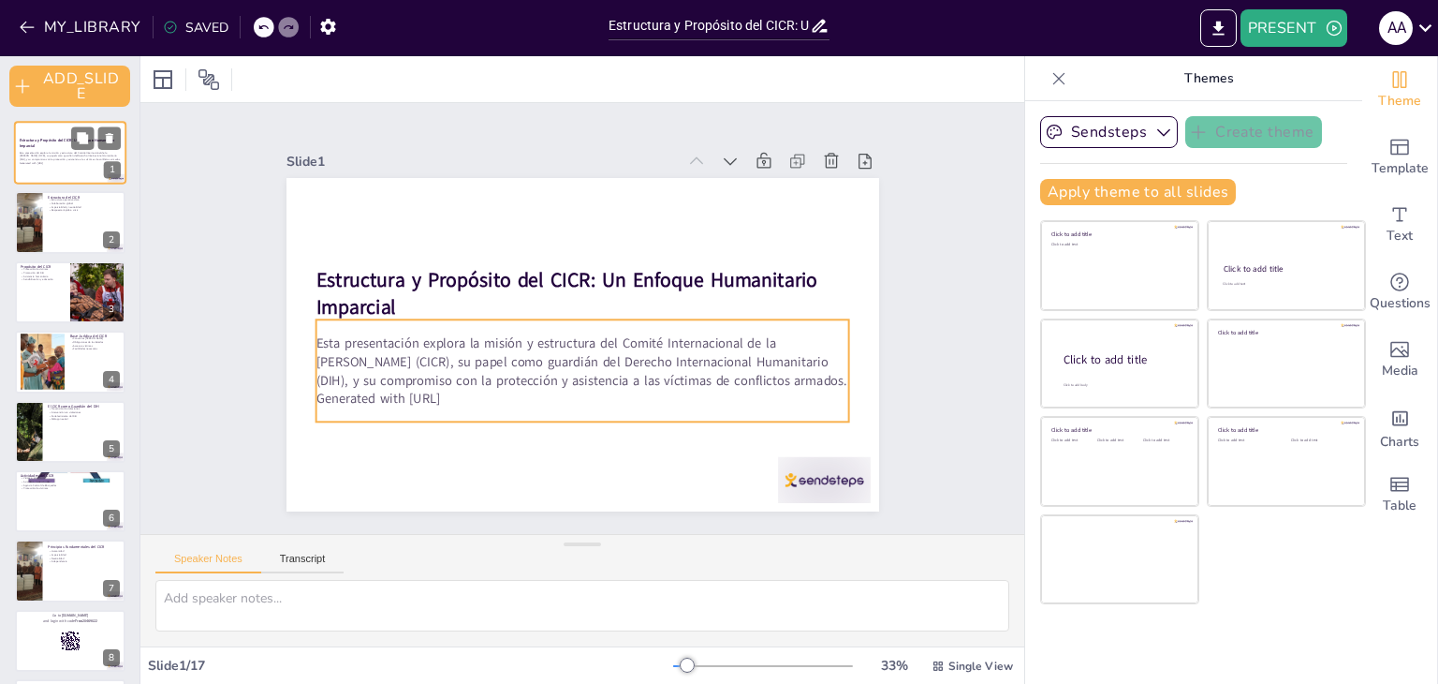
checkbox input "true"
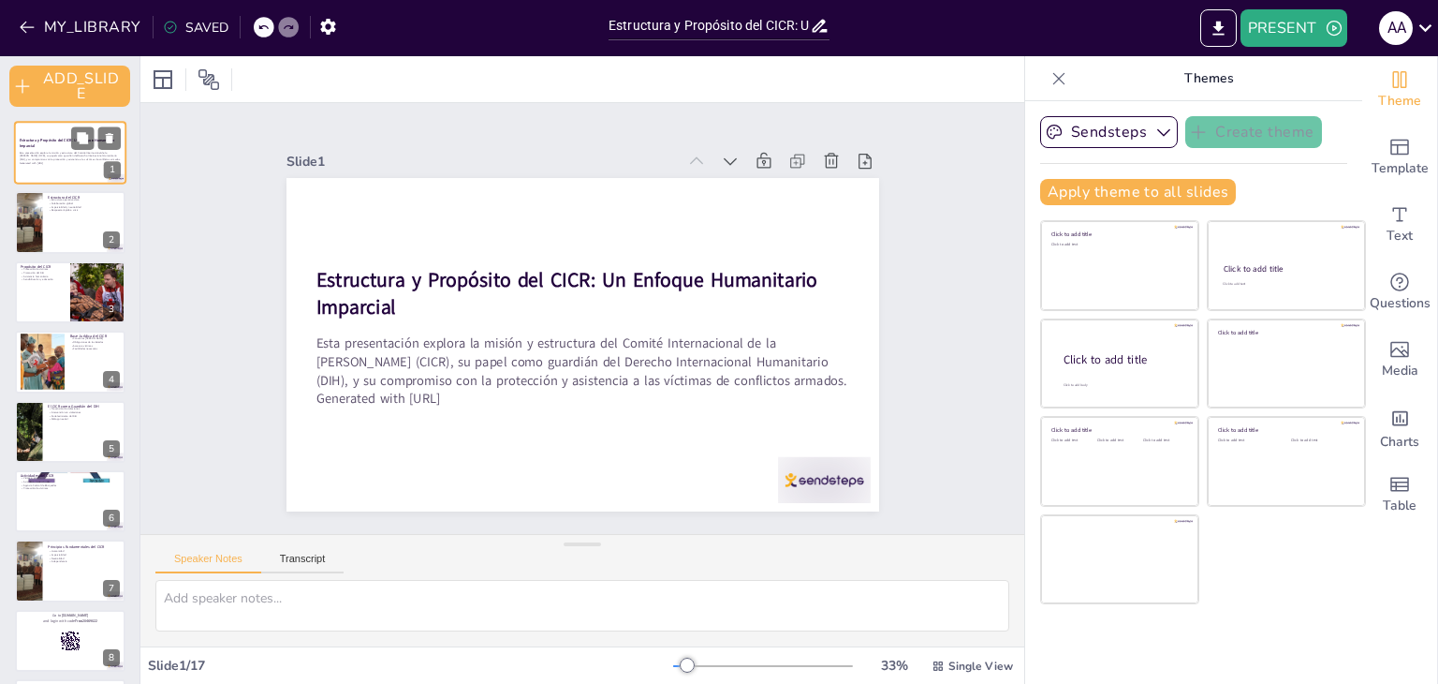
checkbox input "true"
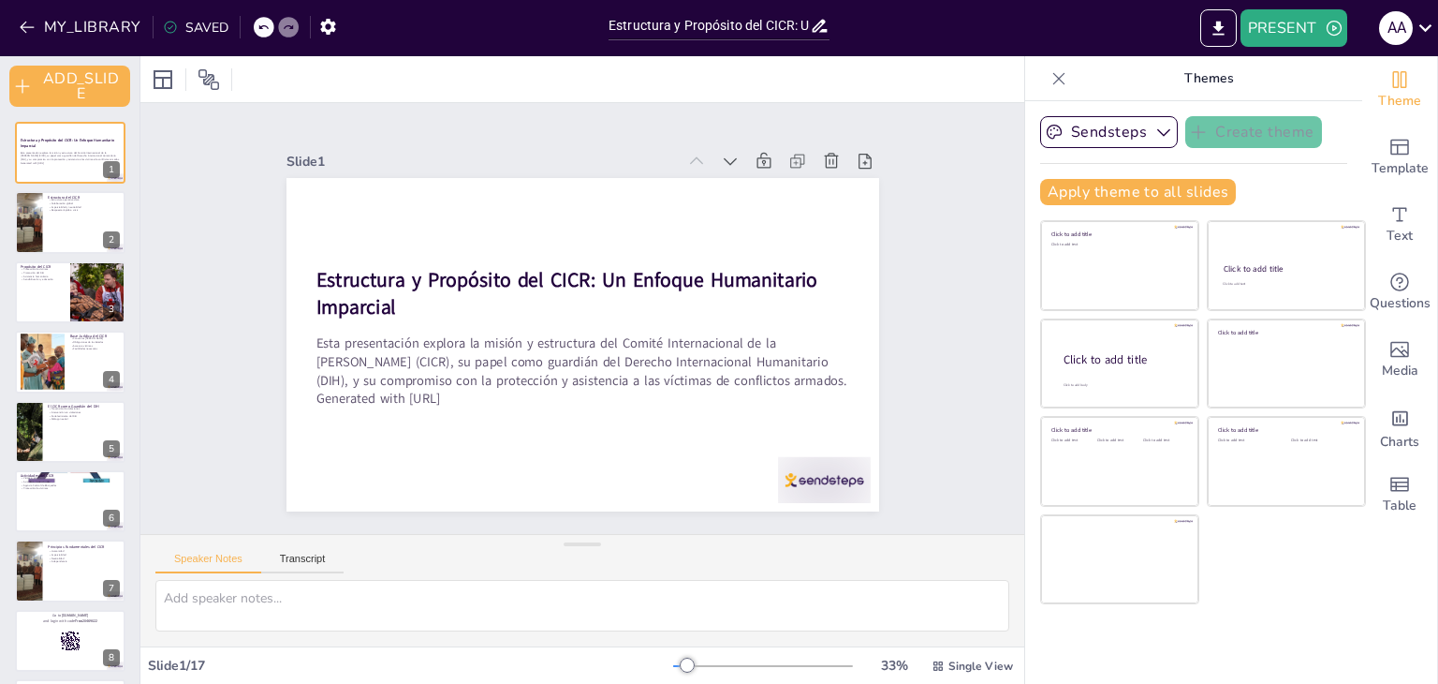
checkbox input "true"
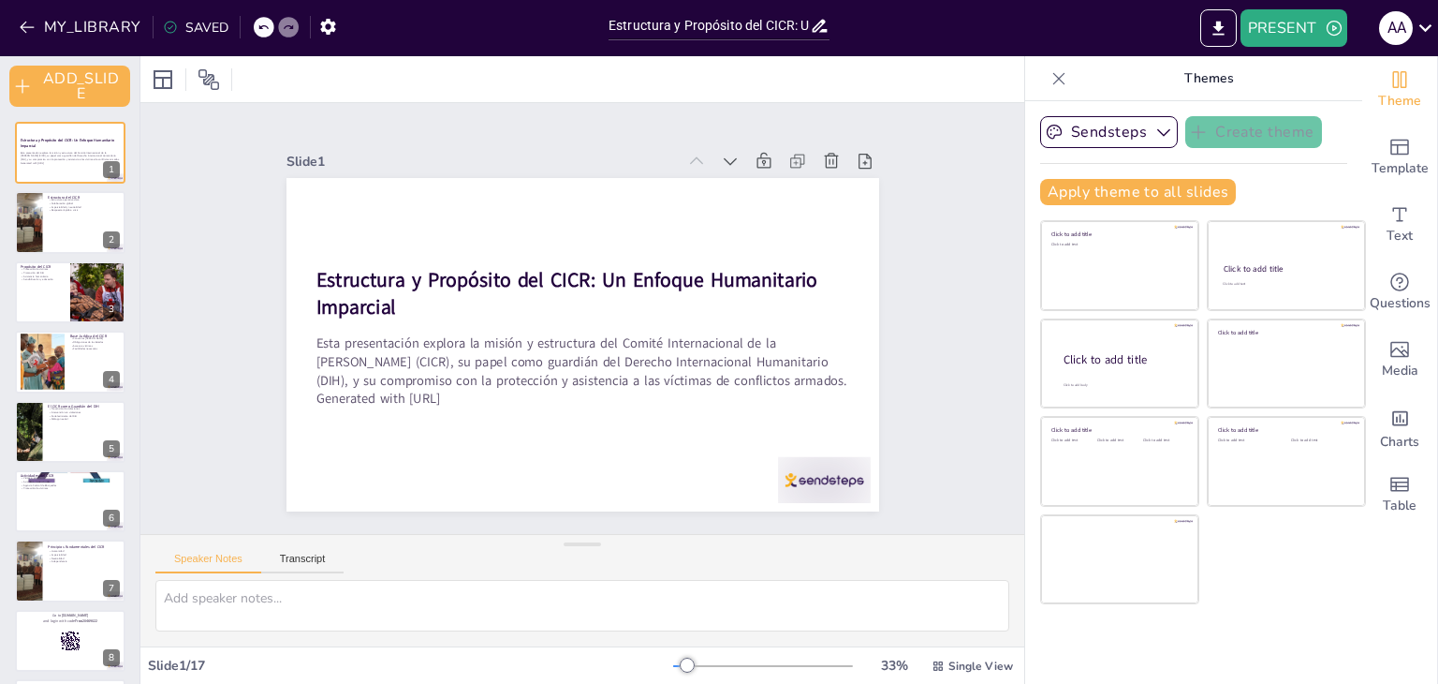
checkbox input "true"
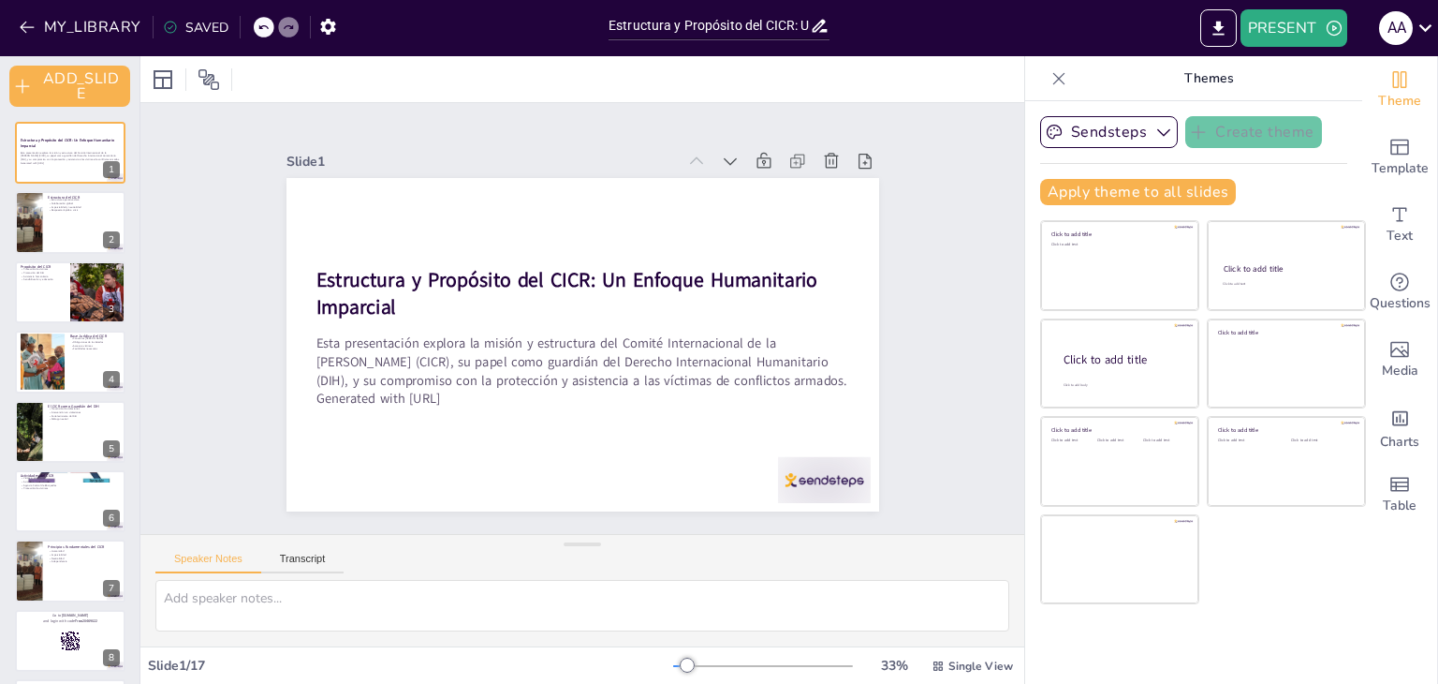
checkbox input "true"
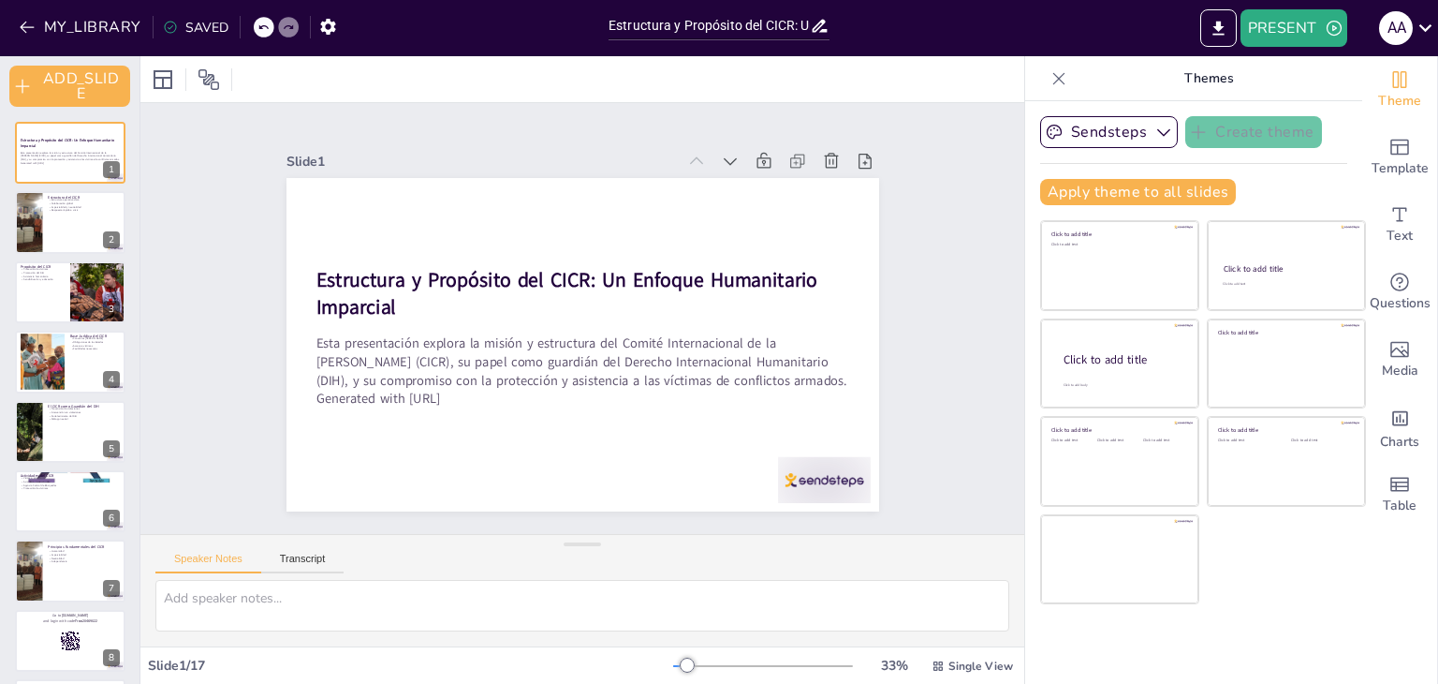
checkbox input "true"
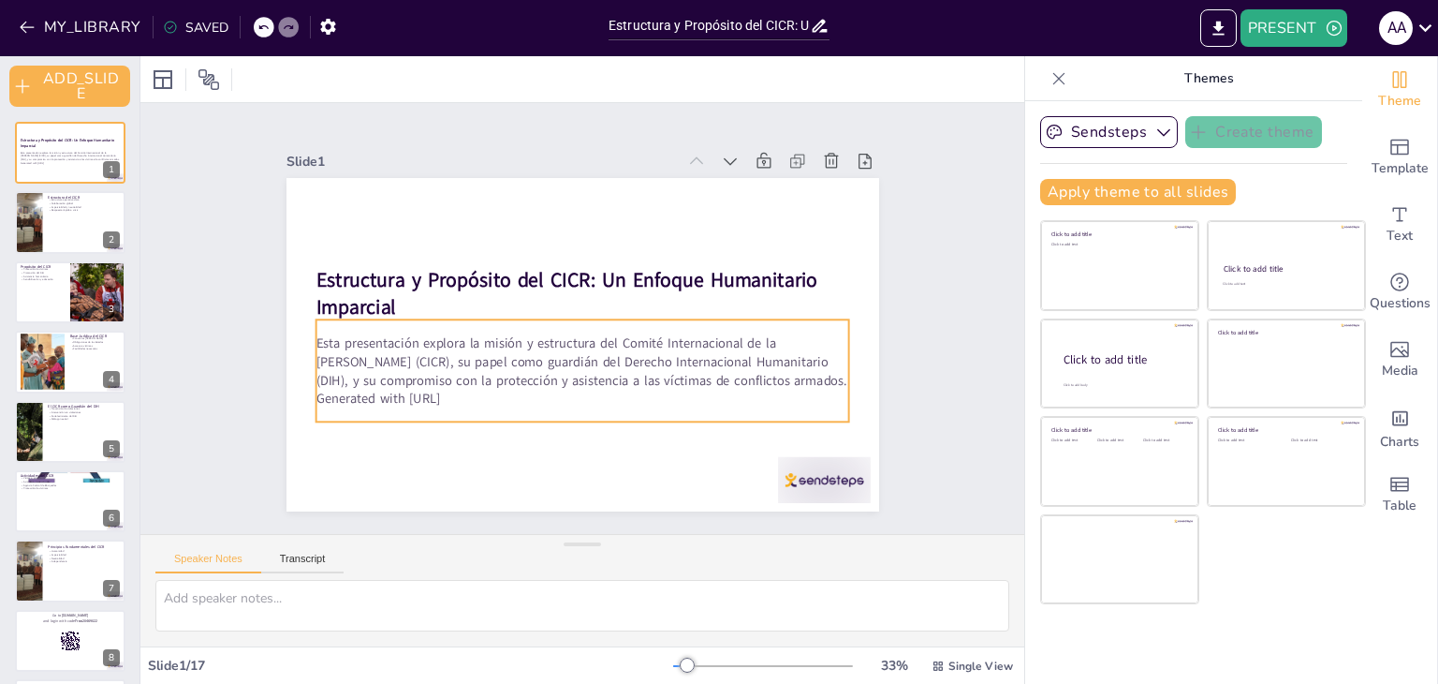
checkbox input "true"
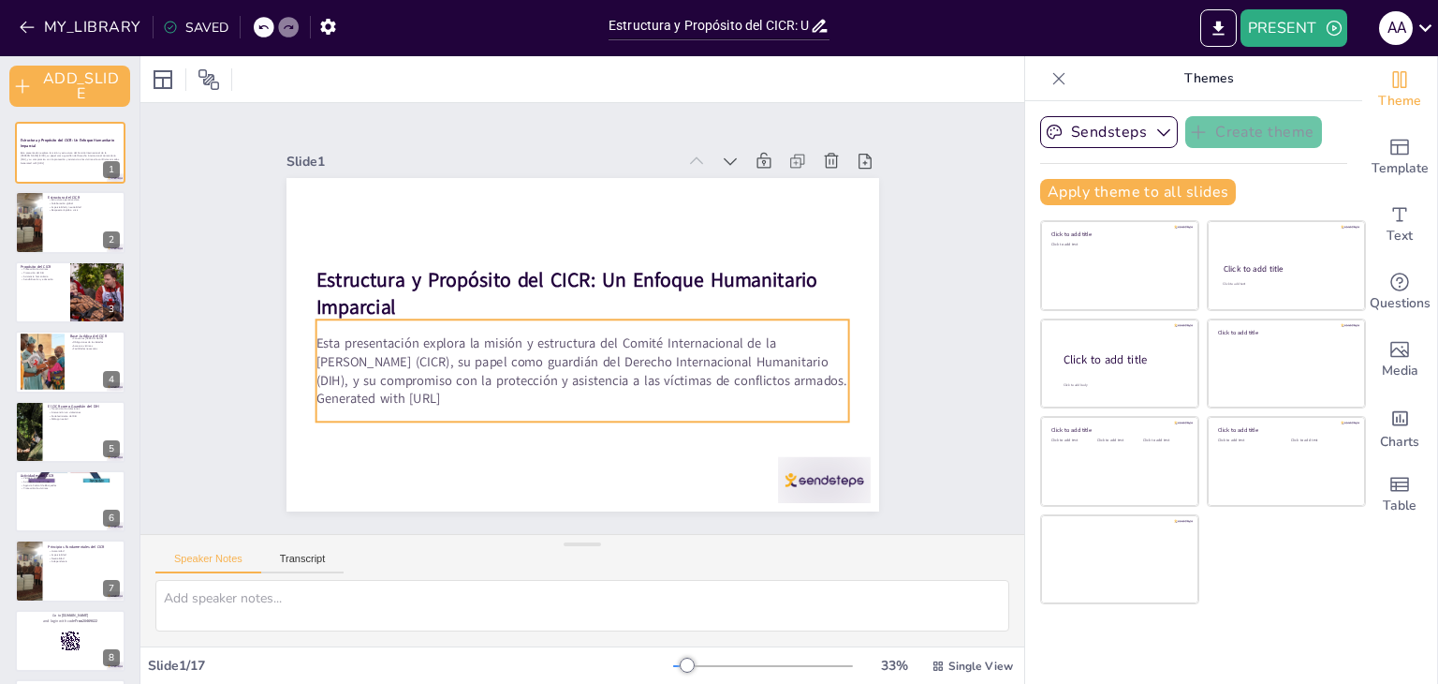
checkbox input "true"
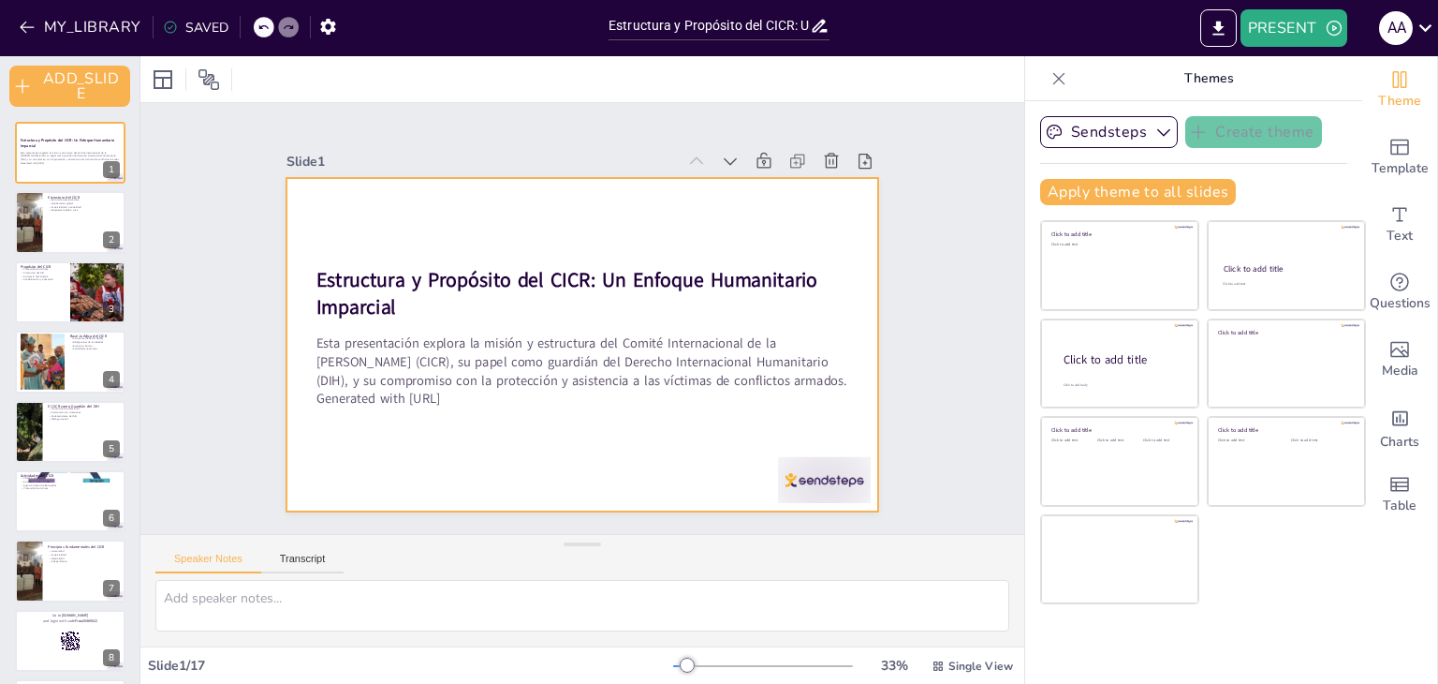
checkbox input "true"
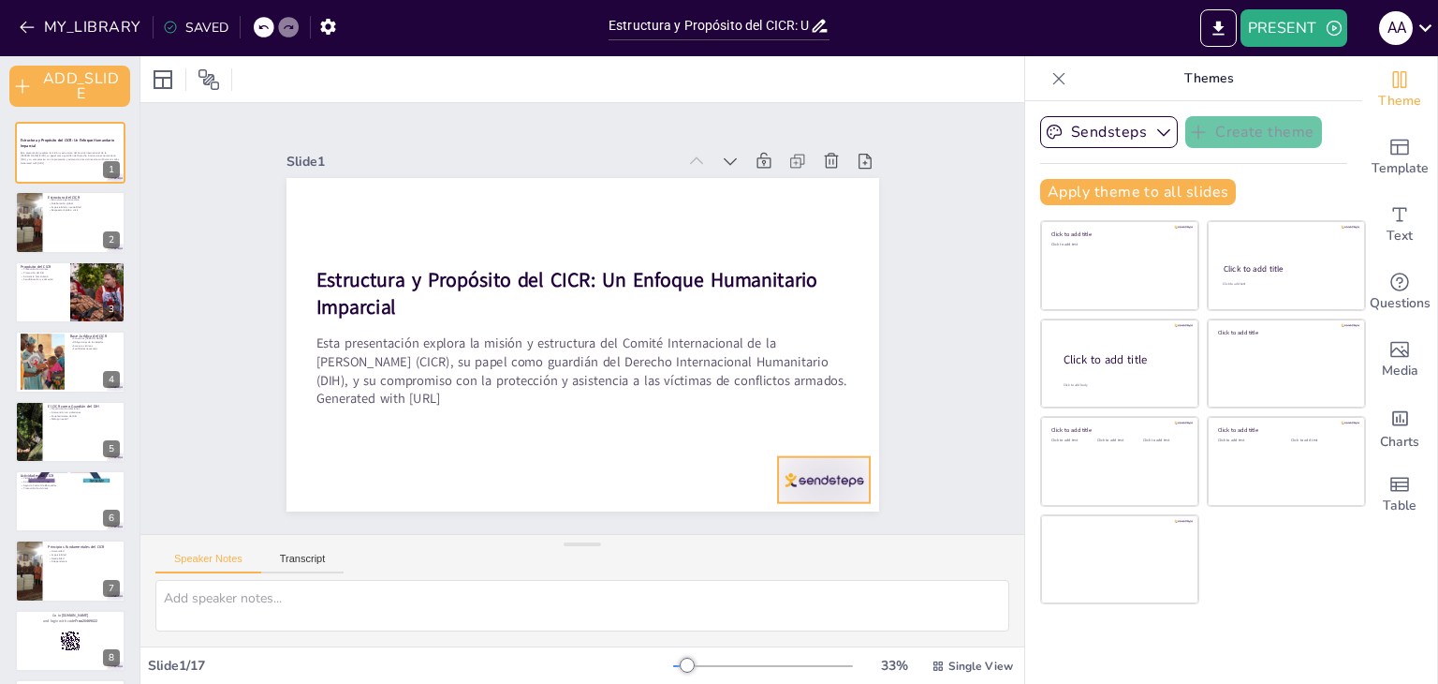
checkbox input "true"
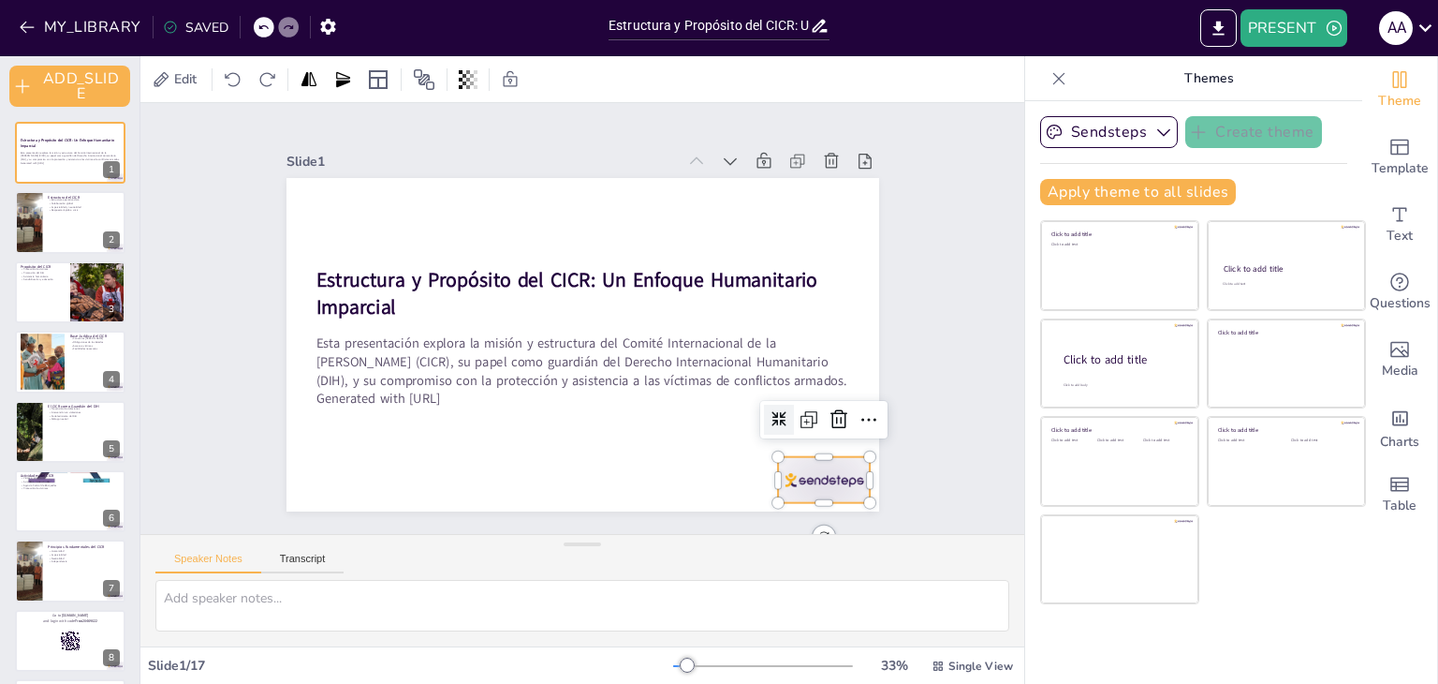
click at [354, 276] on div at bounding box center [303, 239] width 102 height 73
checkbox input "true"
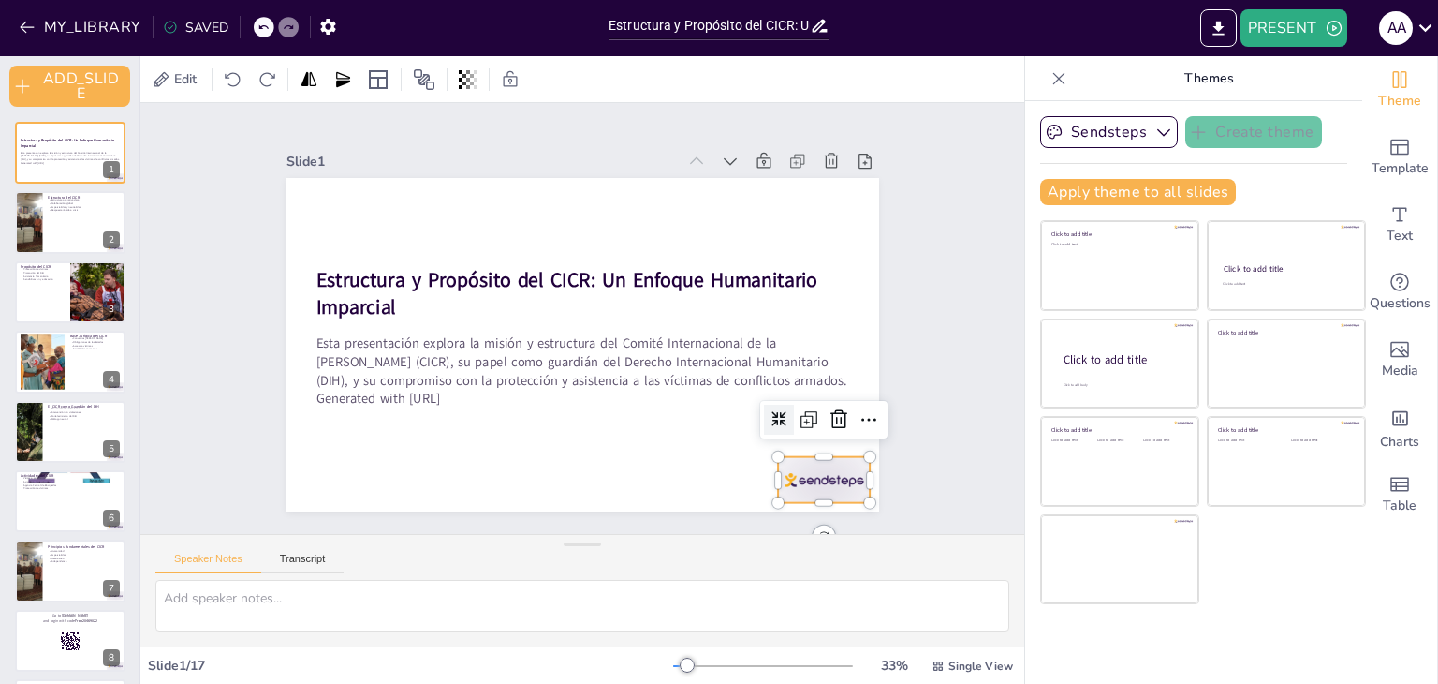
checkbox input "true"
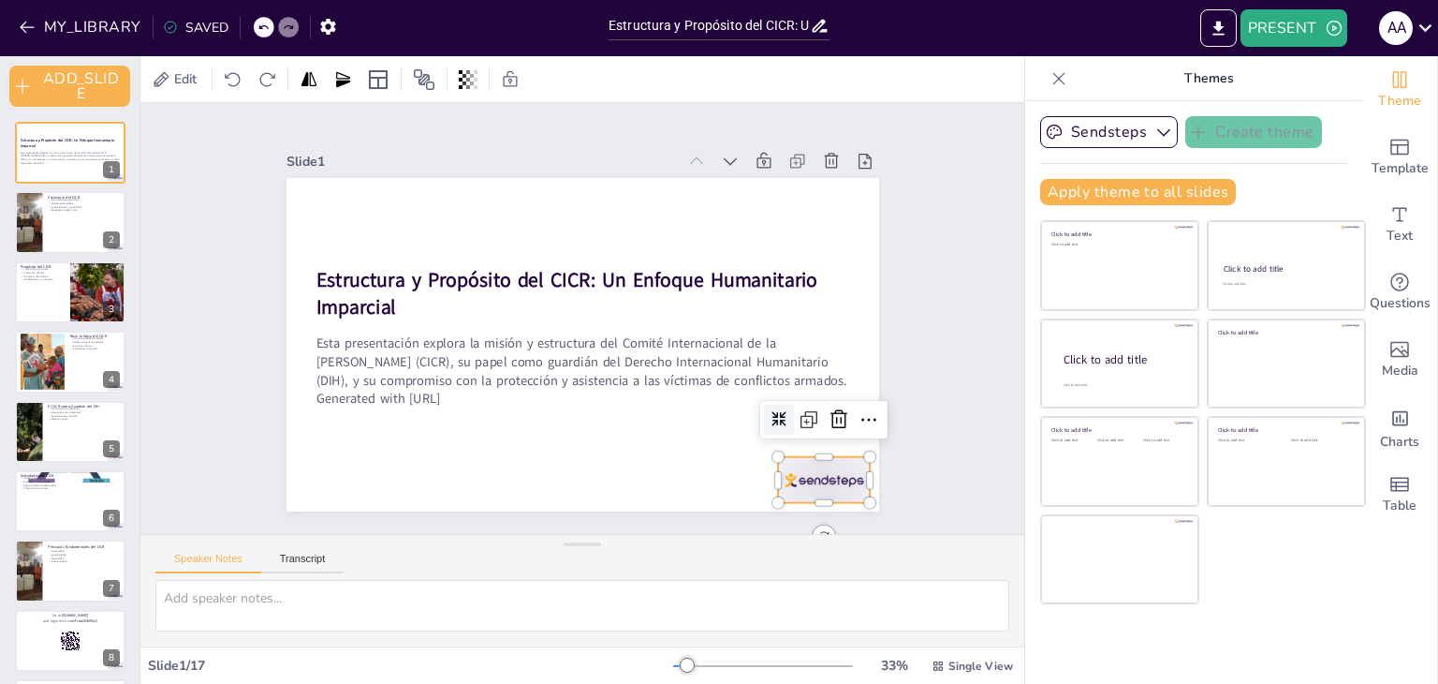
checkbox input "true"
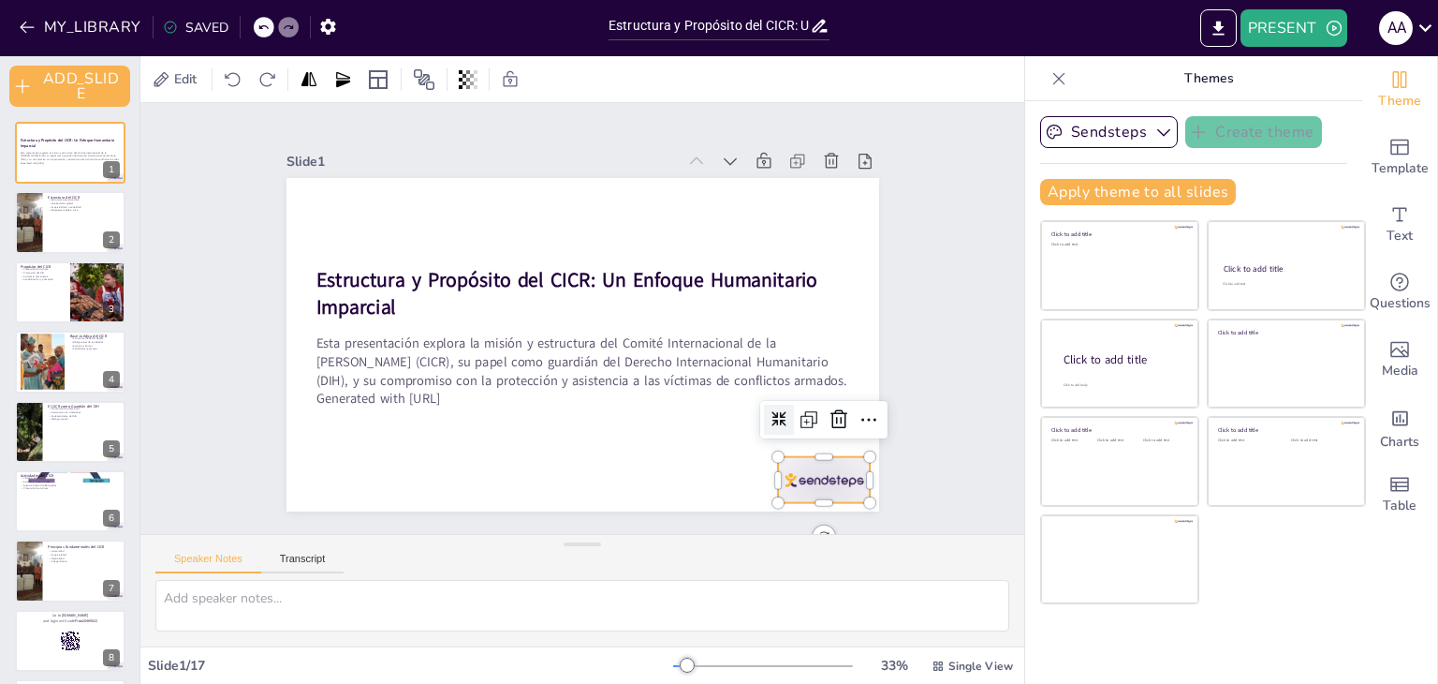
checkbox input "true"
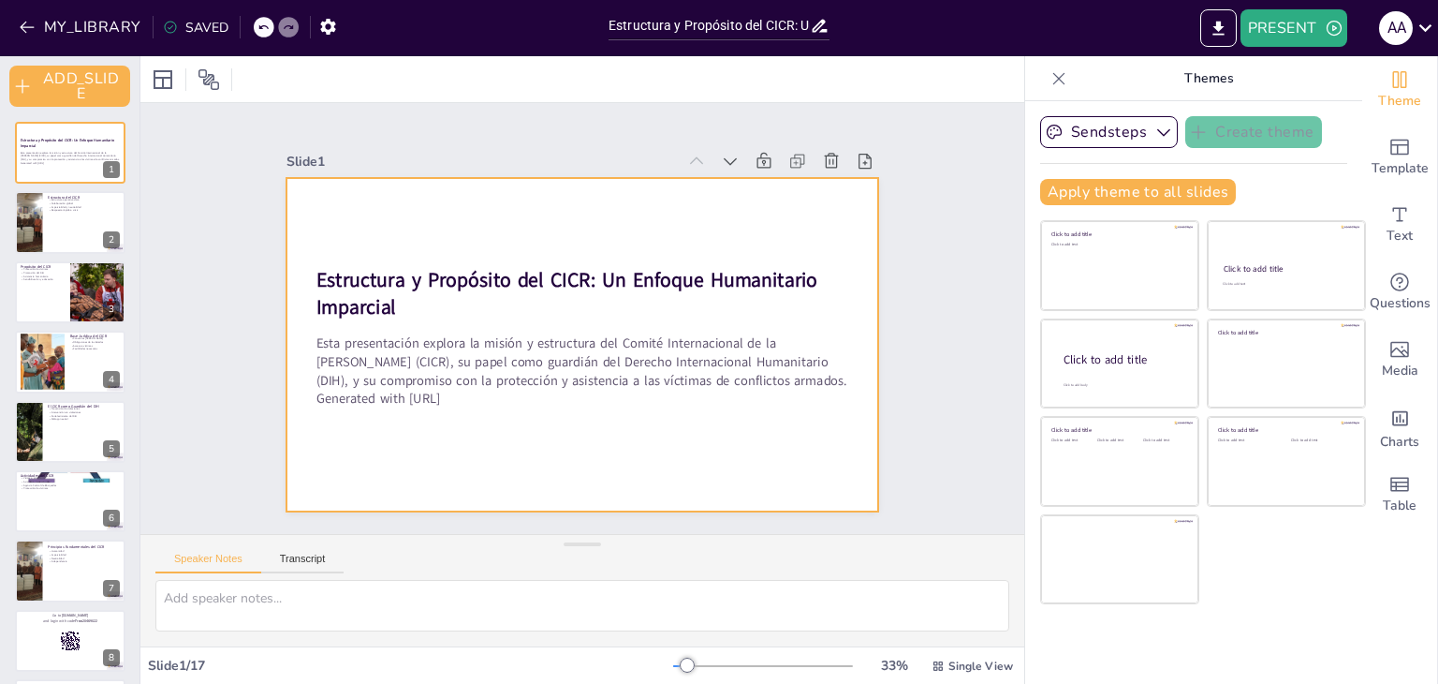
checkbox input "true"
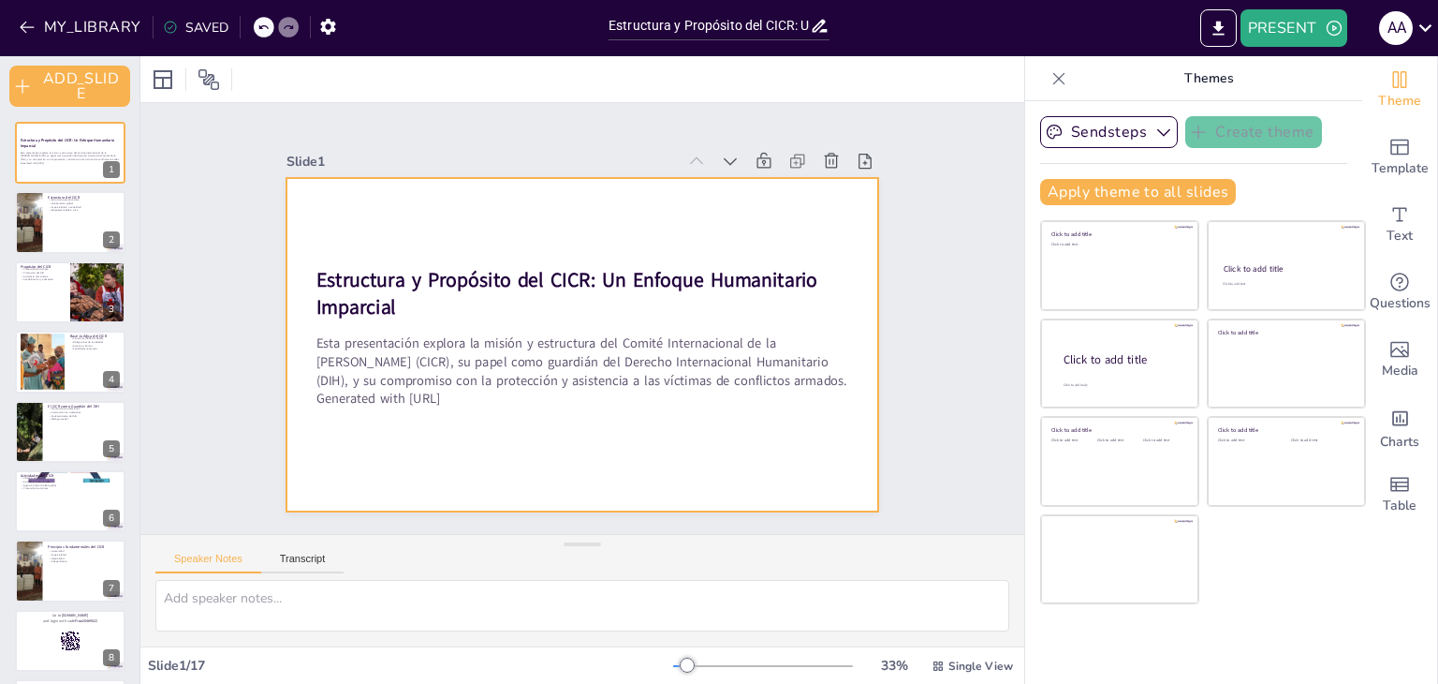
checkbox input "true"
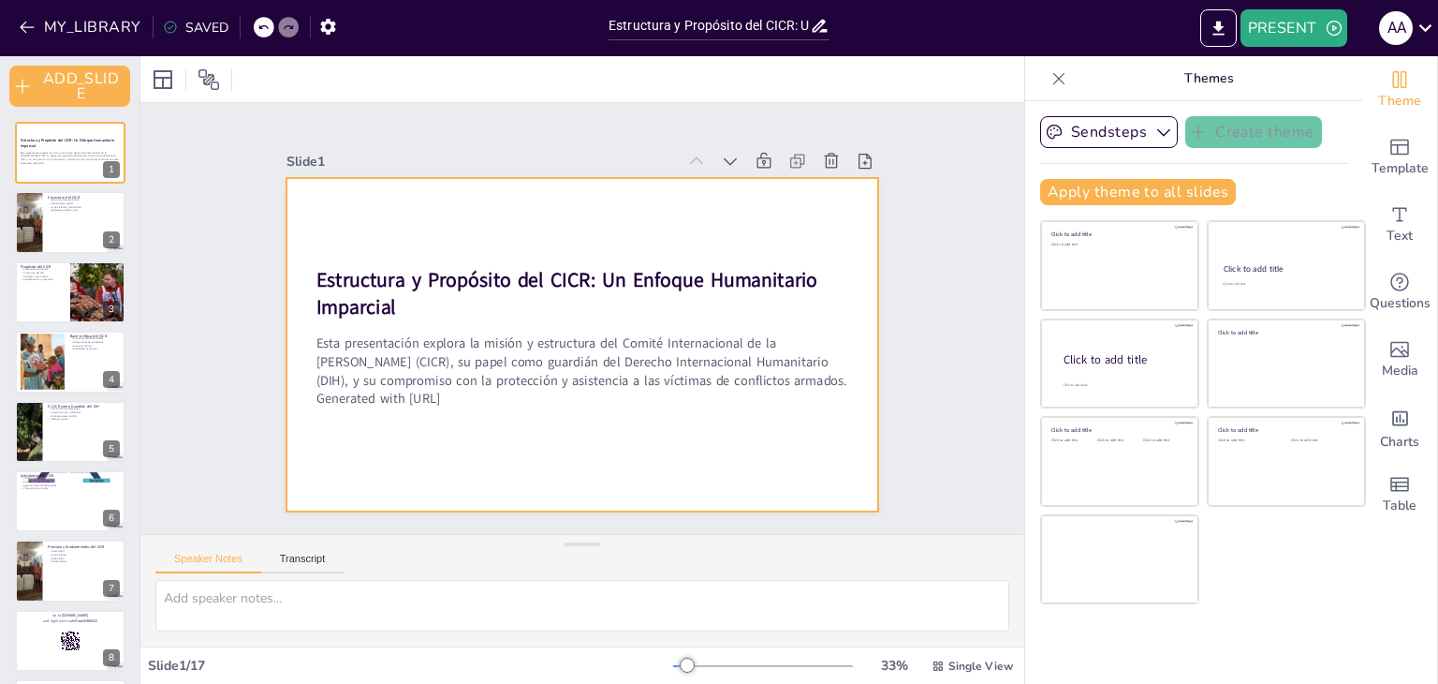
checkbox input "true"
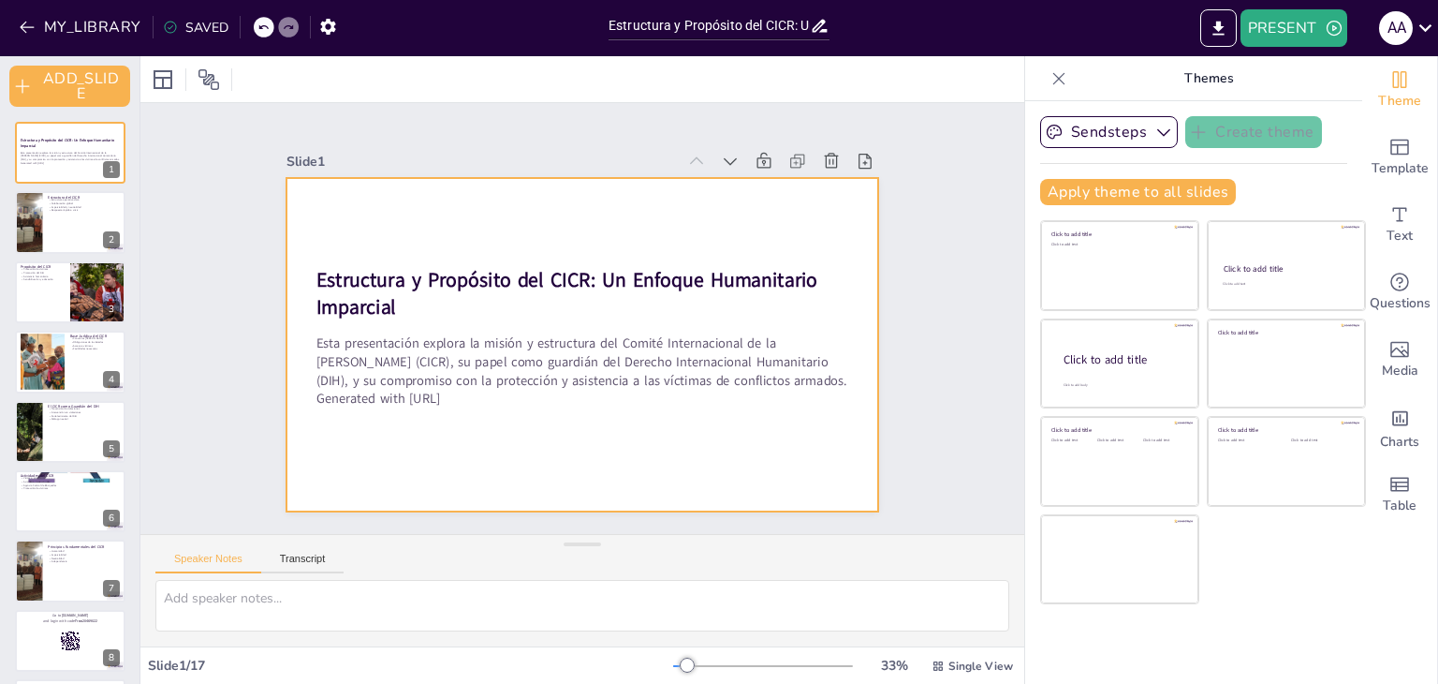
checkbox input "true"
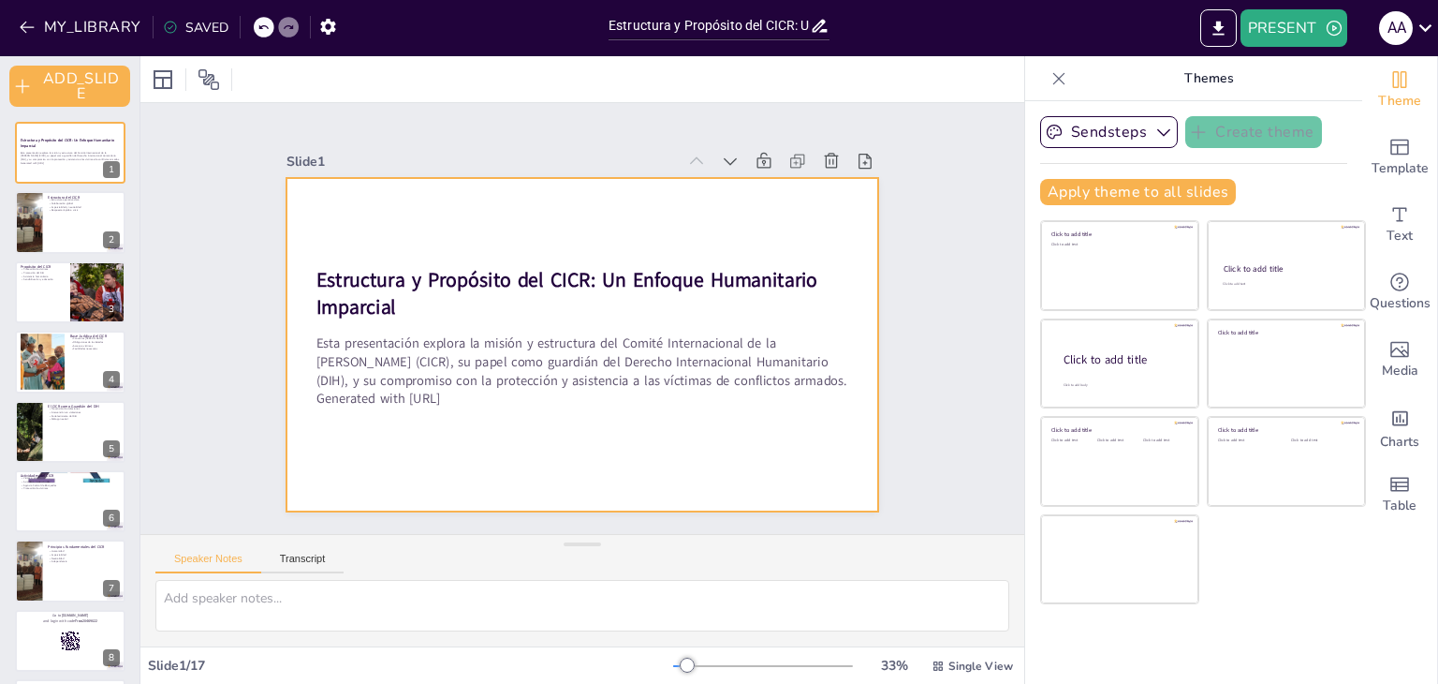
checkbox input "true"
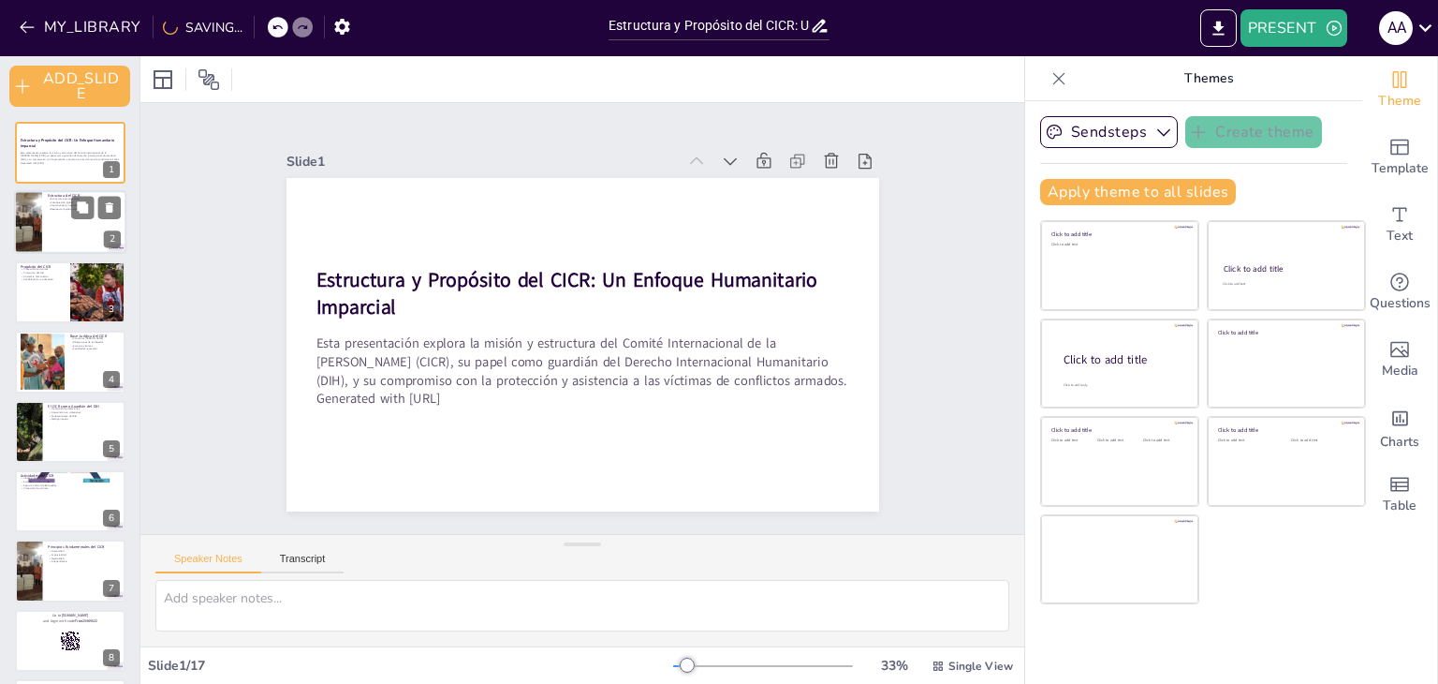
checkbox input "true"
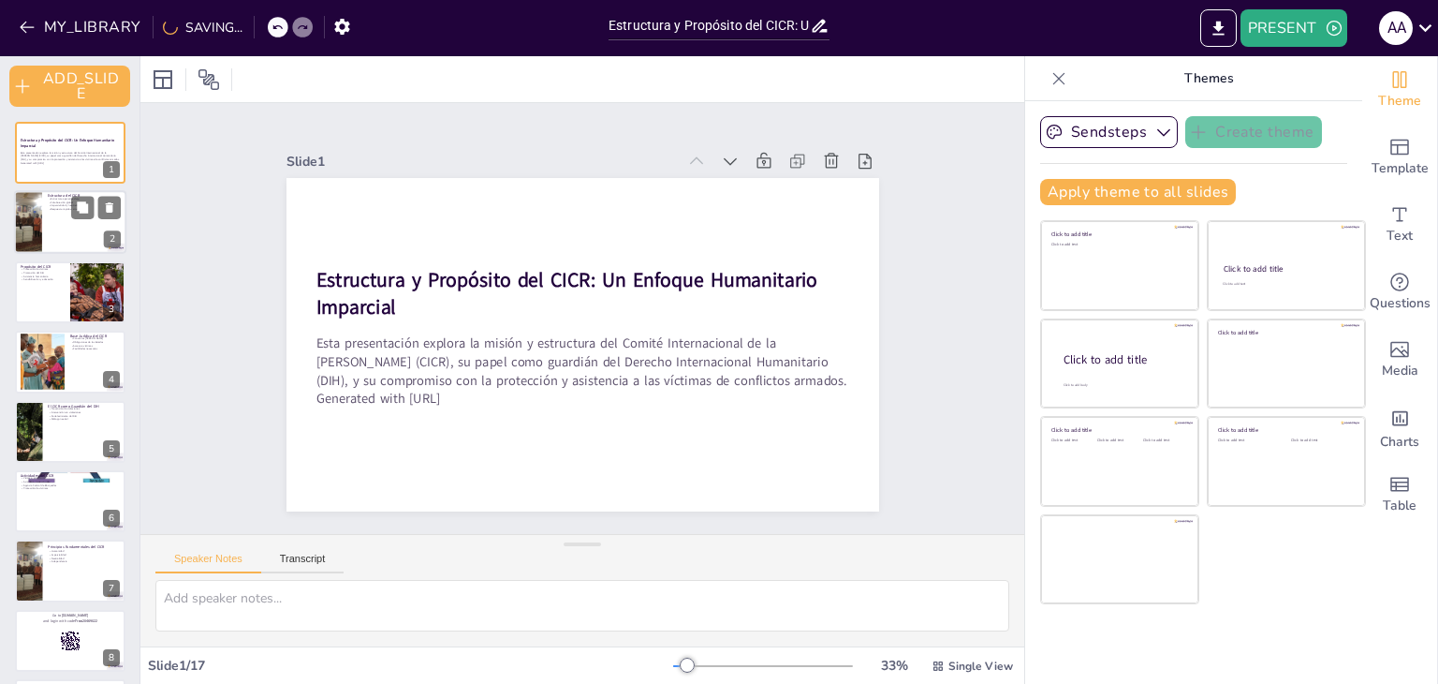
checkbox input "true"
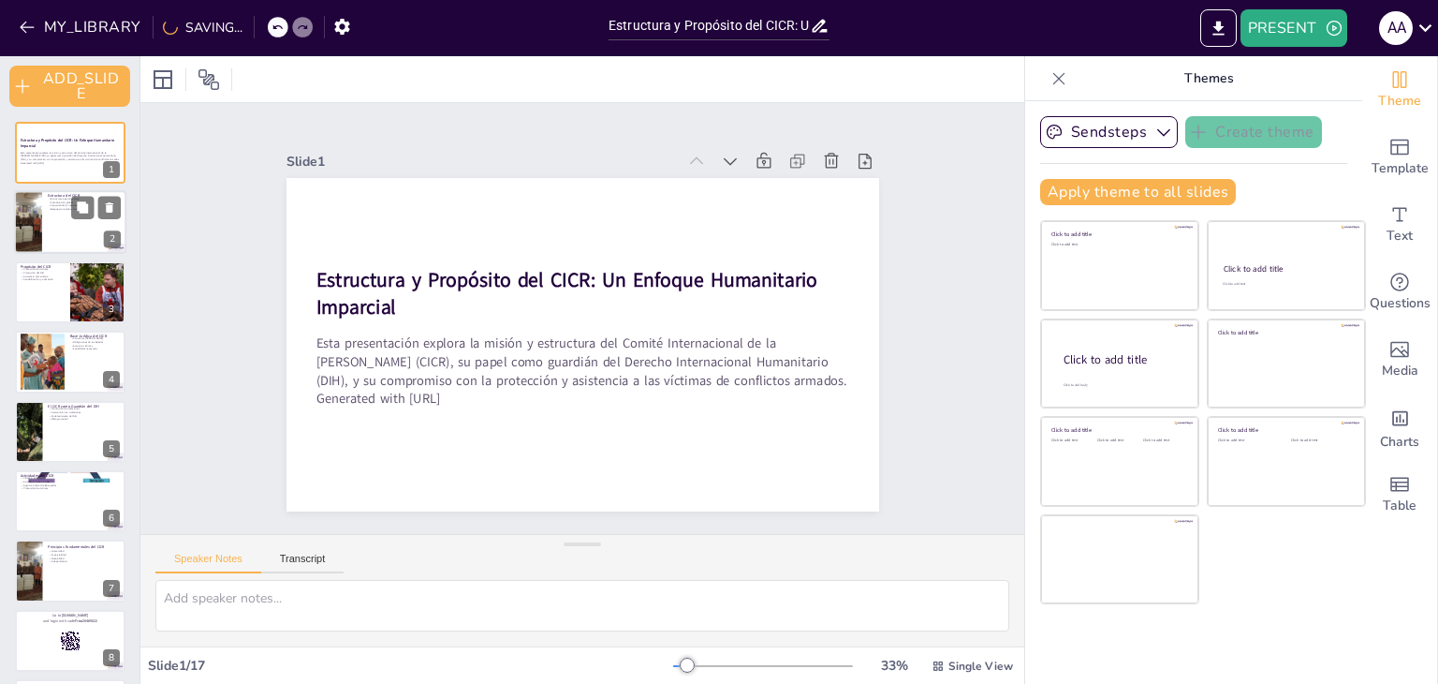
checkbox input "true"
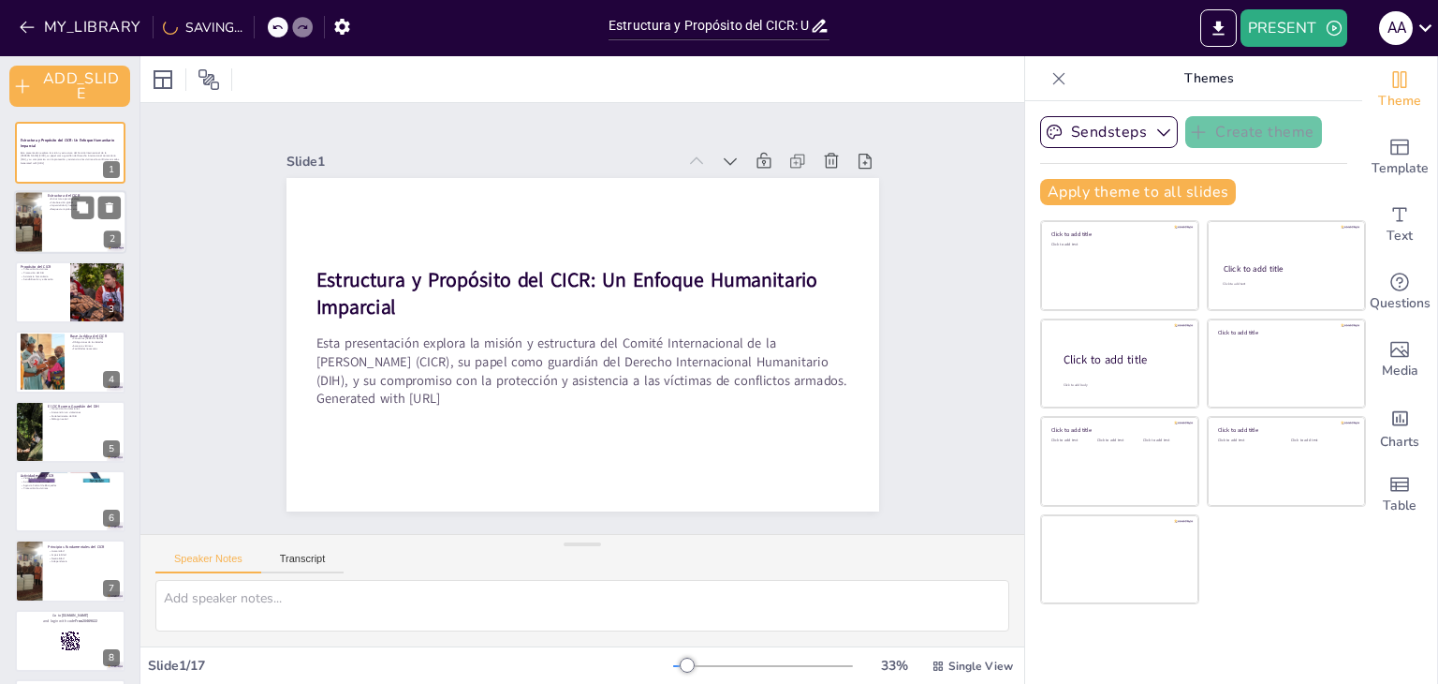
checkbox input "true"
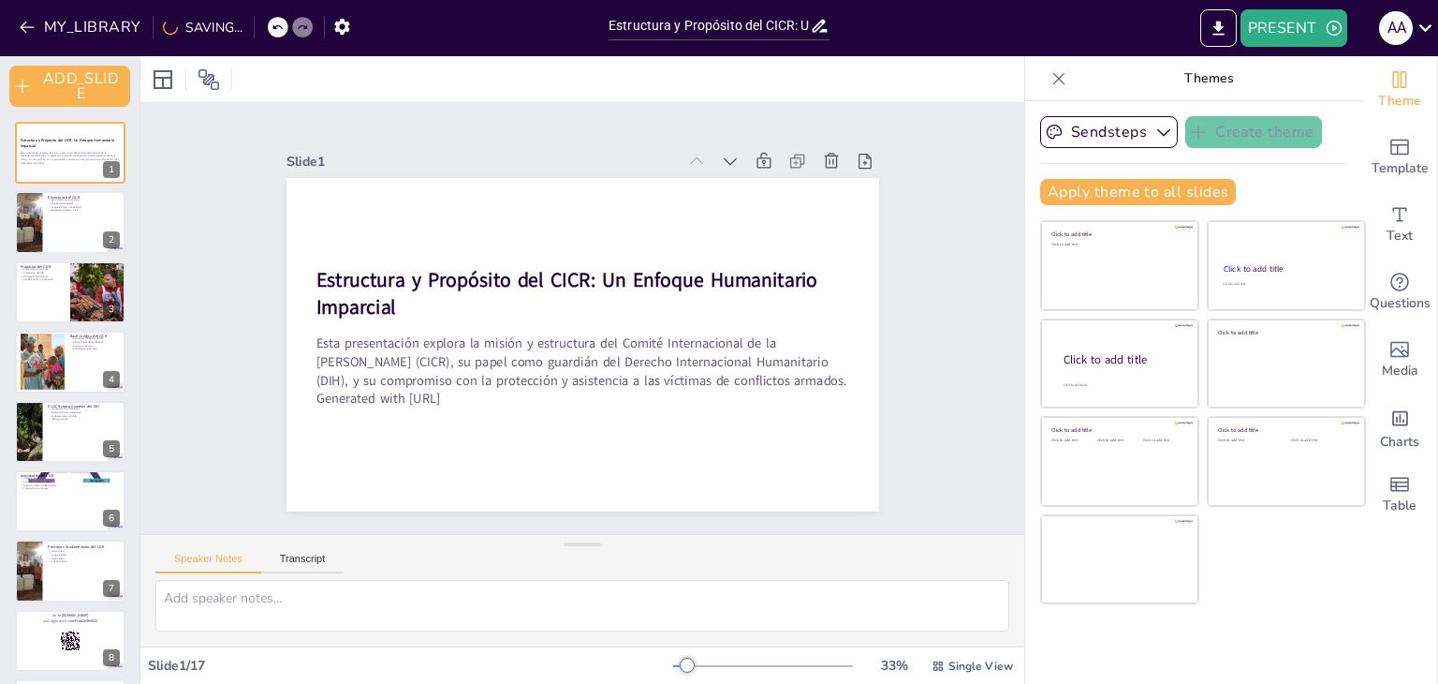
checkbox input "true"
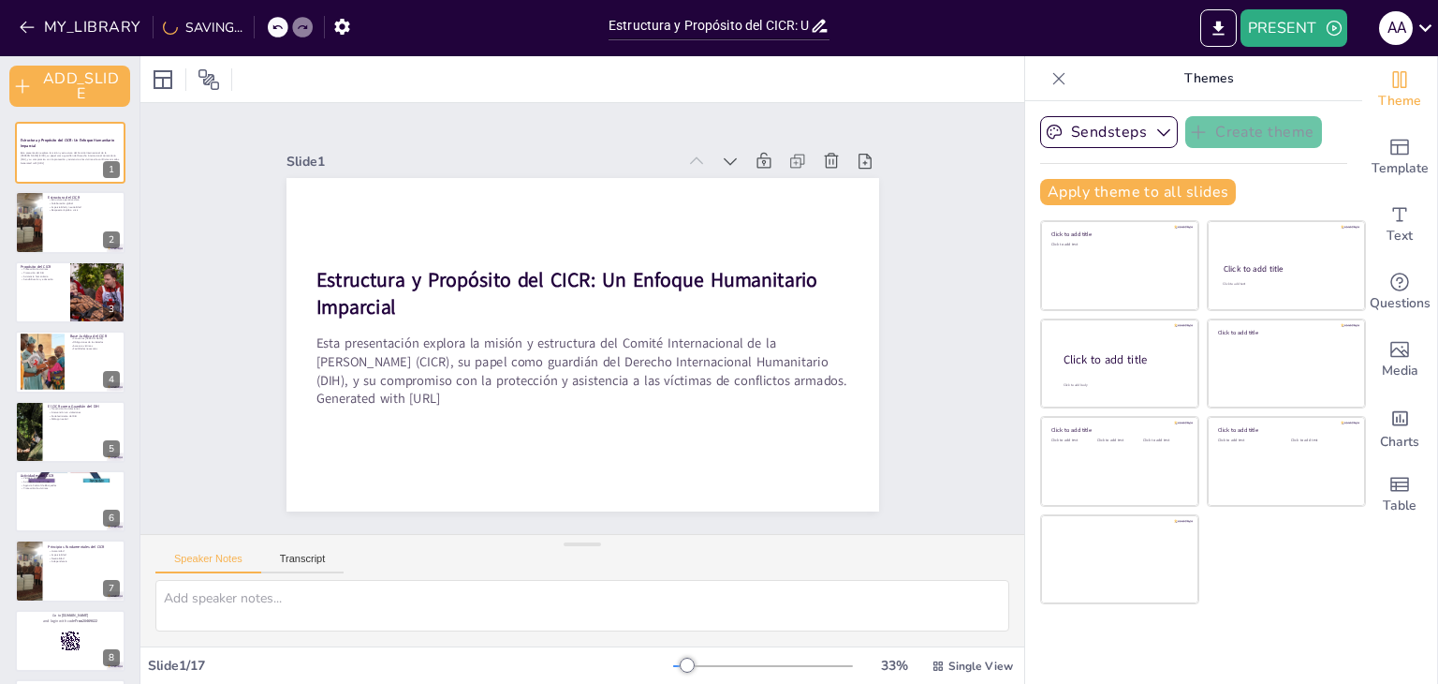
checkbox input "true"
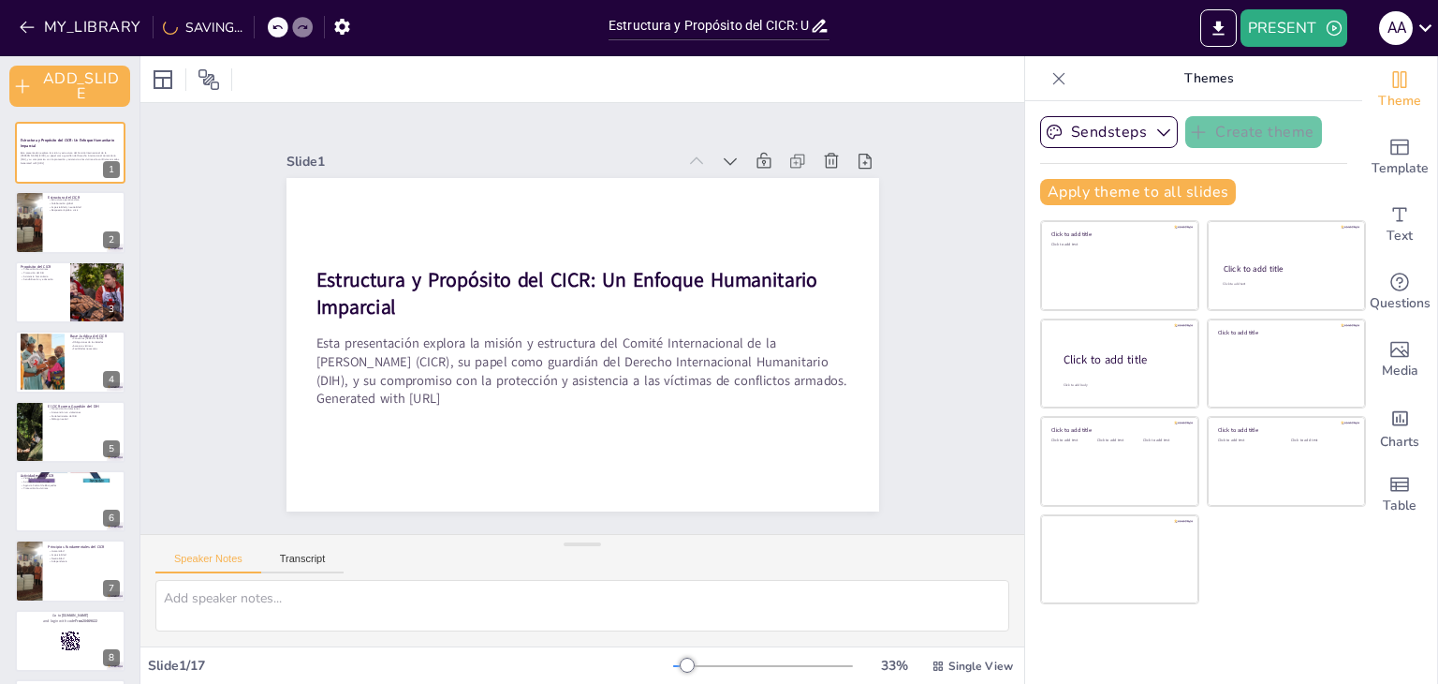
checkbox input "true"
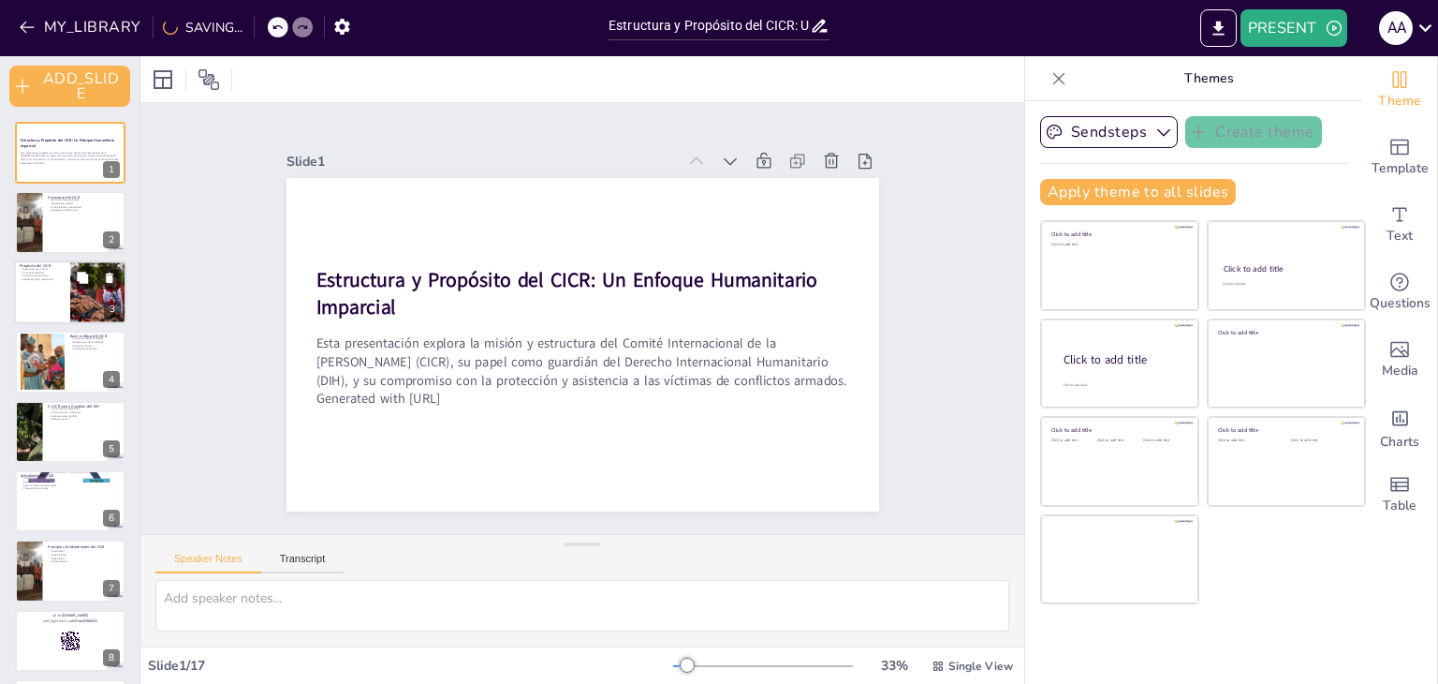
checkbox input "true"
click at [81, 243] on div at bounding box center [70, 223] width 112 height 64
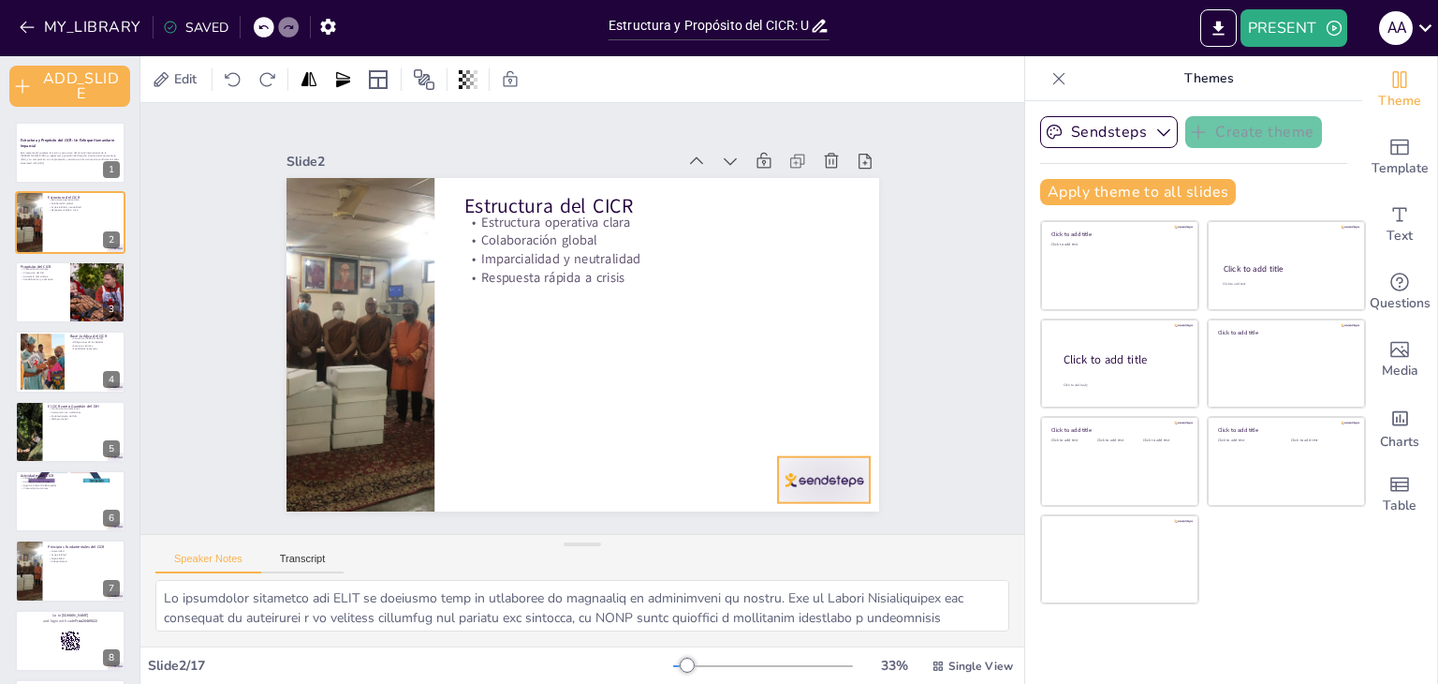
click at [347, 309] on div at bounding box center [295, 269] width 103 height 80
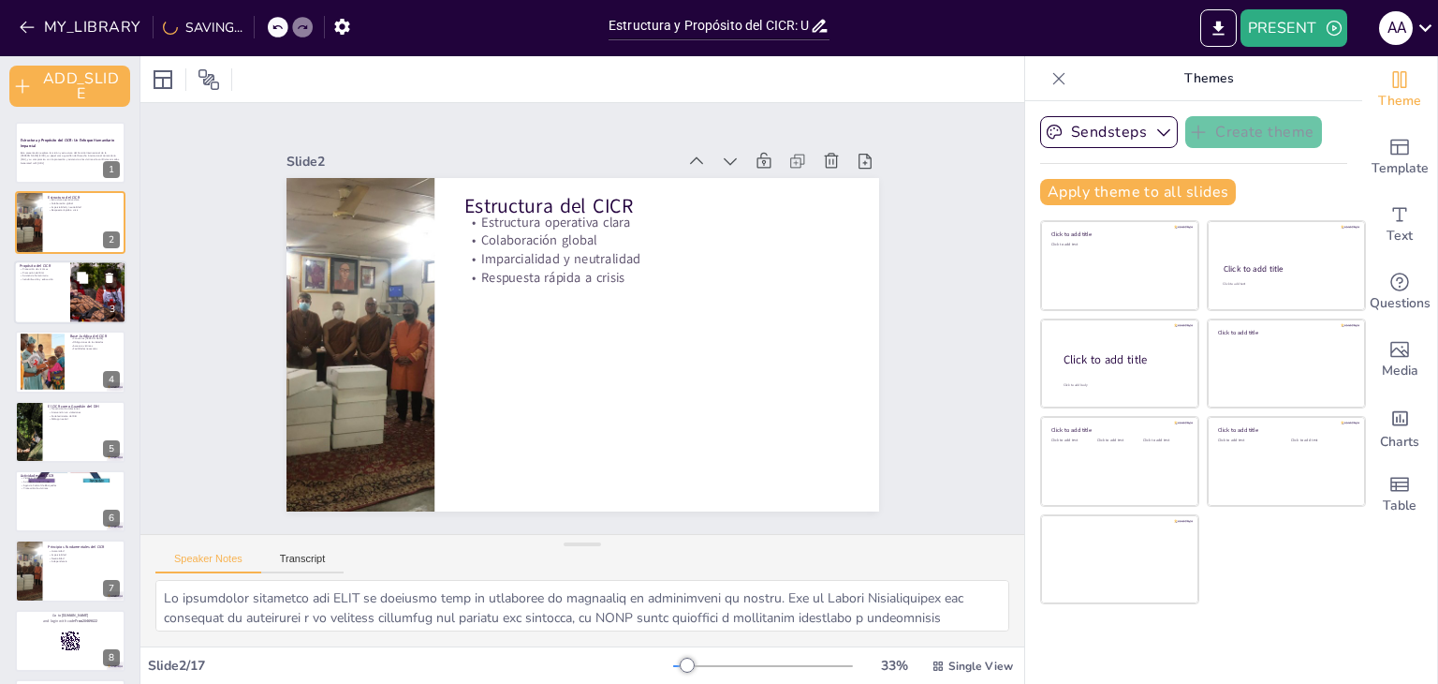
click at [49, 308] on div at bounding box center [70, 292] width 112 height 64
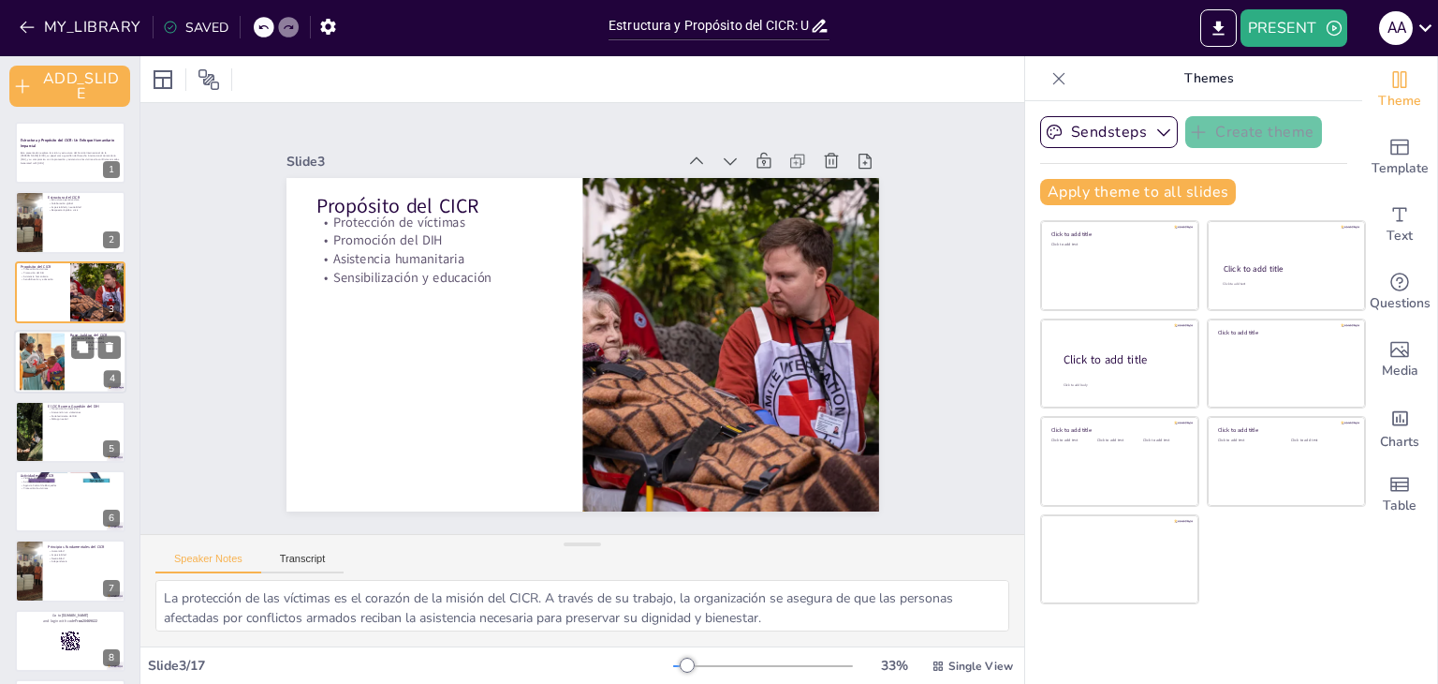
click at [76, 376] on div at bounding box center [70, 362] width 112 height 64
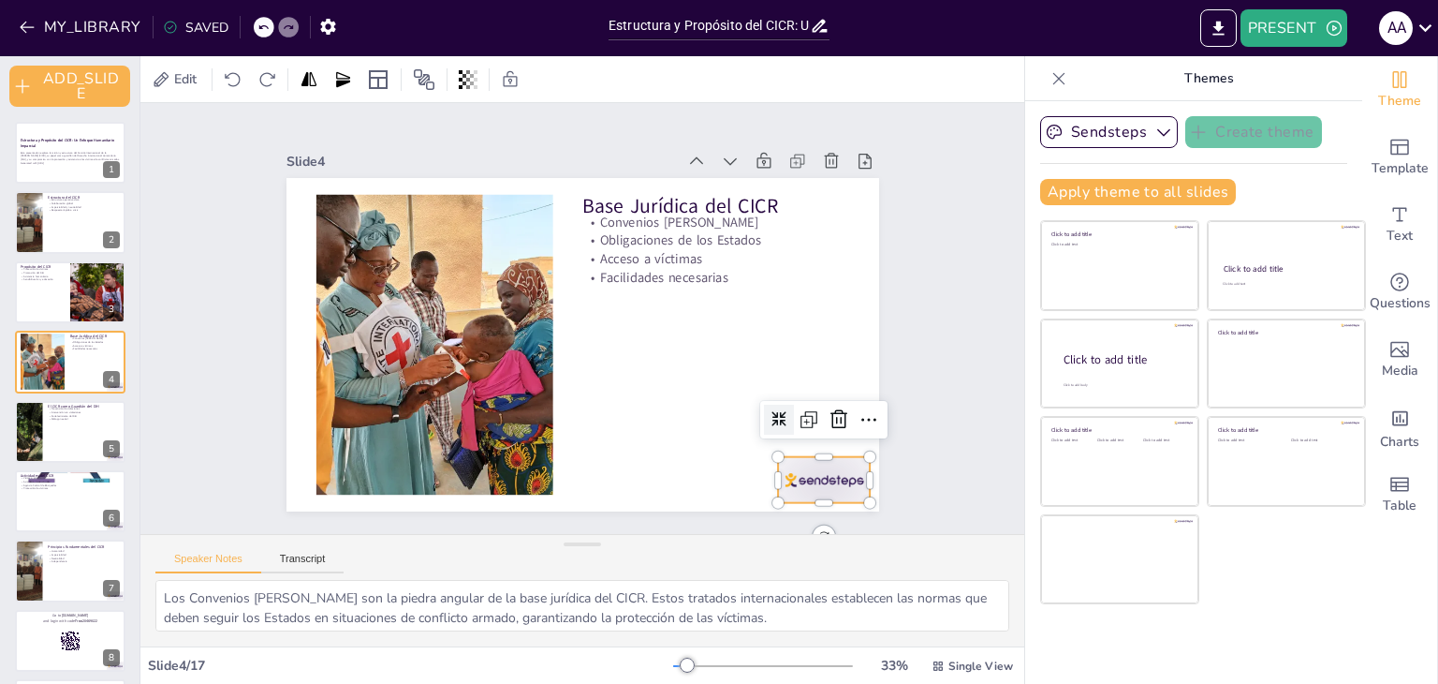
click at [573, 553] on div at bounding box center [533, 604] width 80 height 103
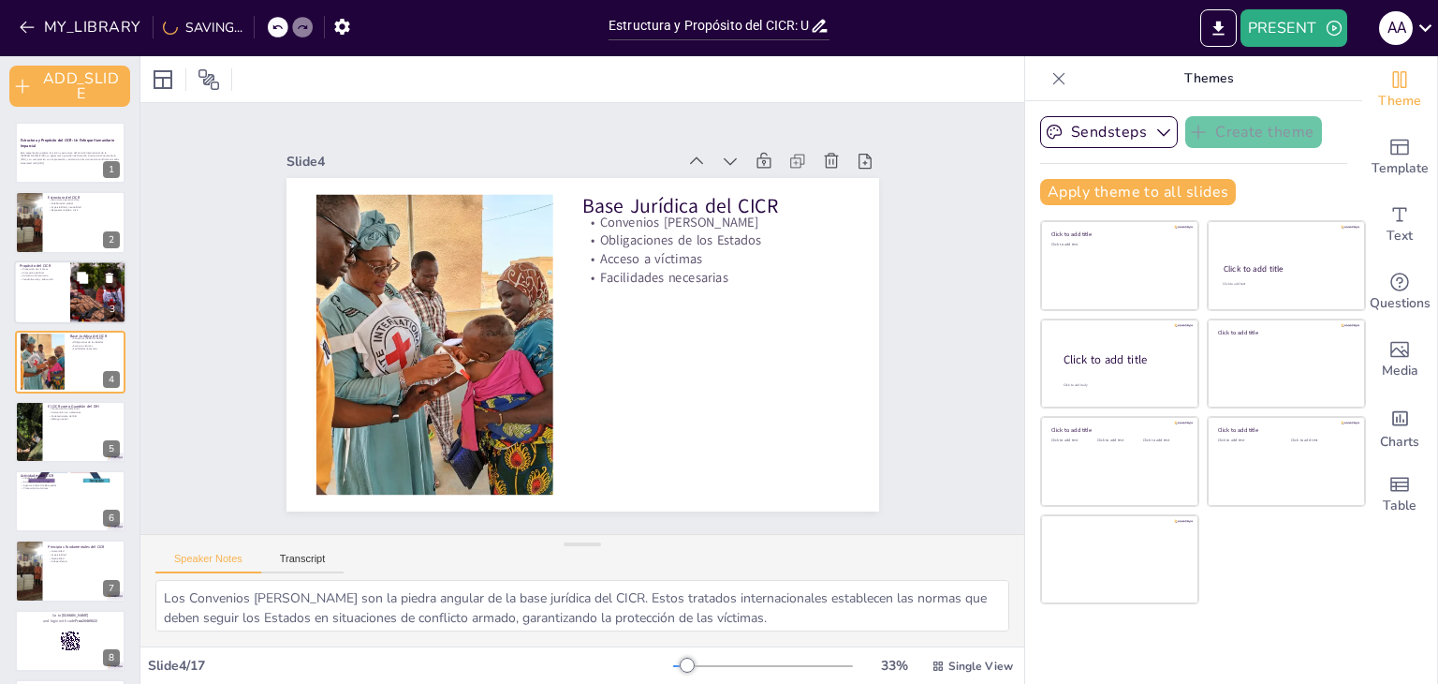
click at [27, 286] on div at bounding box center [70, 292] width 112 height 64
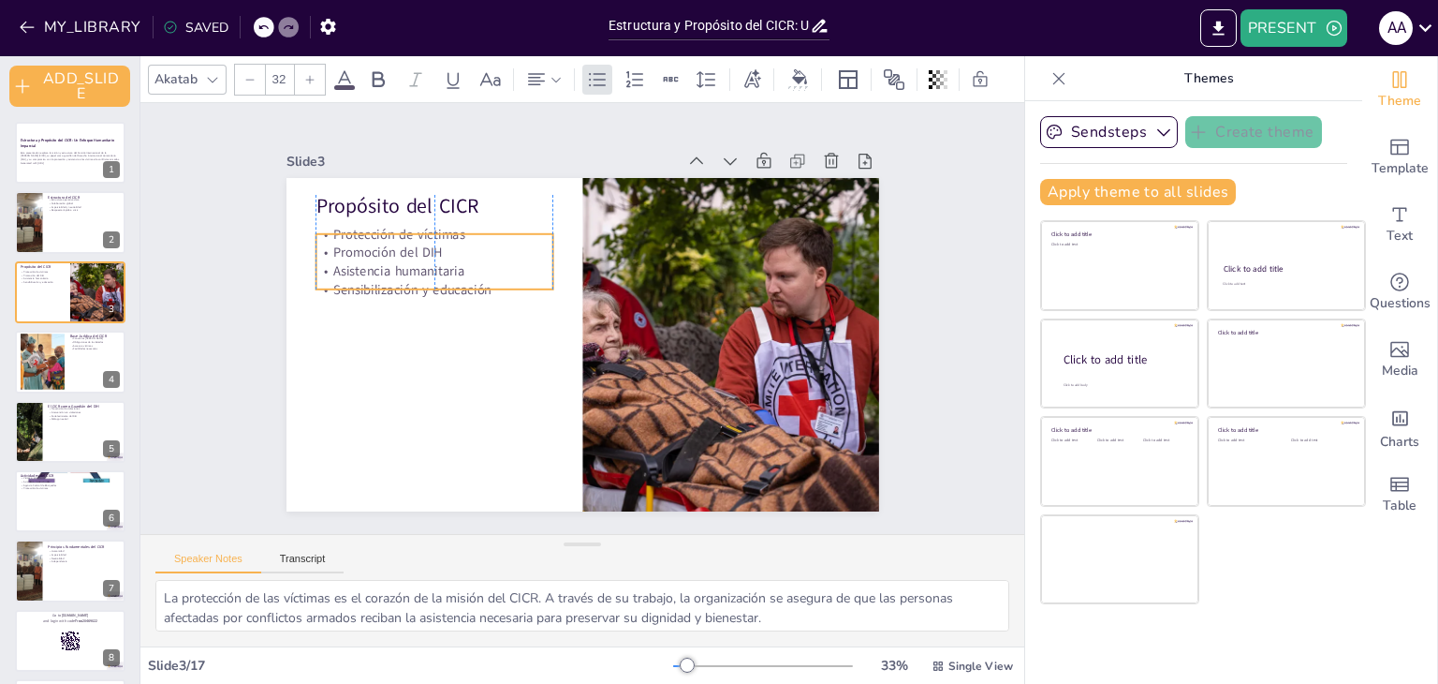
drag, startPoint x: 405, startPoint y: 265, endPoint x: 401, endPoint y: 277, distance: 13.0
click at [552, 351] on p "Sensibilización y educación" at bounding box center [585, 469] width 67 height 236
click at [74, 373] on div at bounding box center [70, 362] width 112 height 64
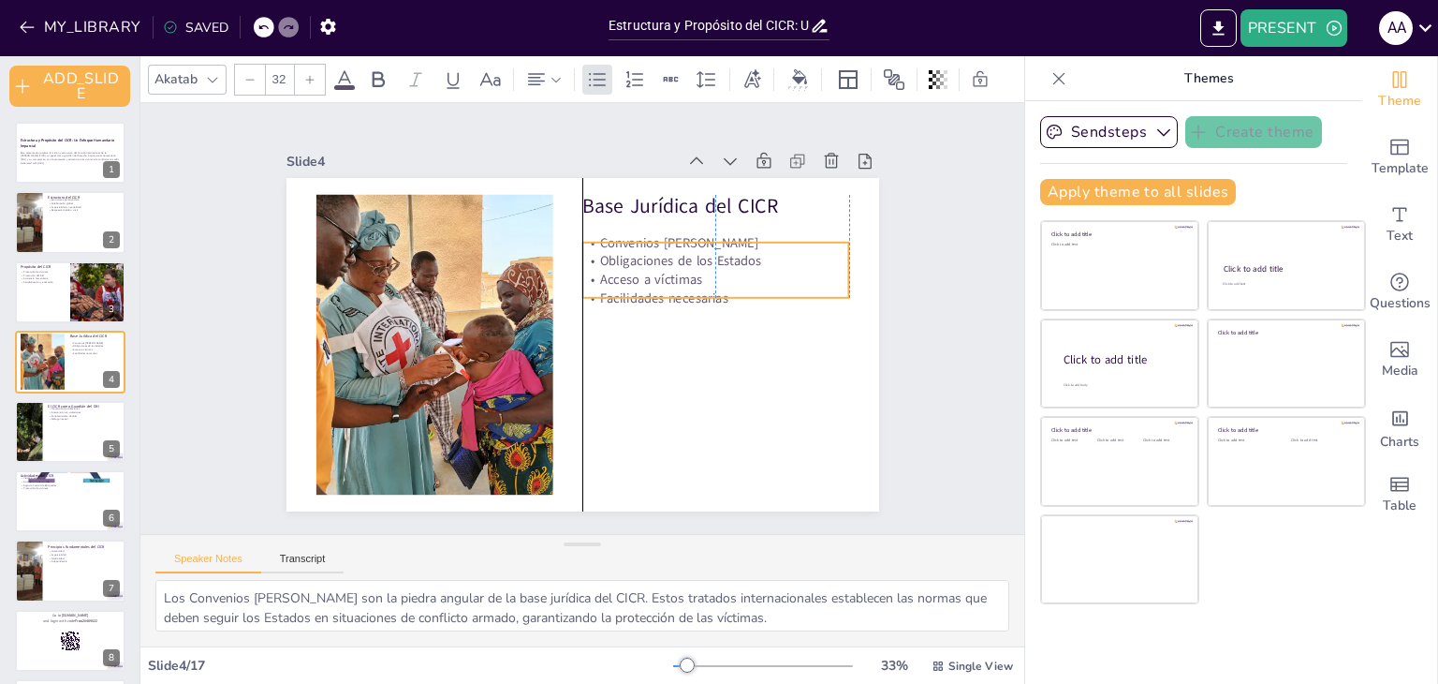
drag, startPoint x: 649, startPoint y: 248, endPoint x: 649, endPoint y: 269, distance: 20.6
click at [624, 333] on p "Acceso a víctimas" at bounding box center [549, 453] width 149 height 241
click at [75, 432] on div at bounding box center [70, 432] width 112 height 64
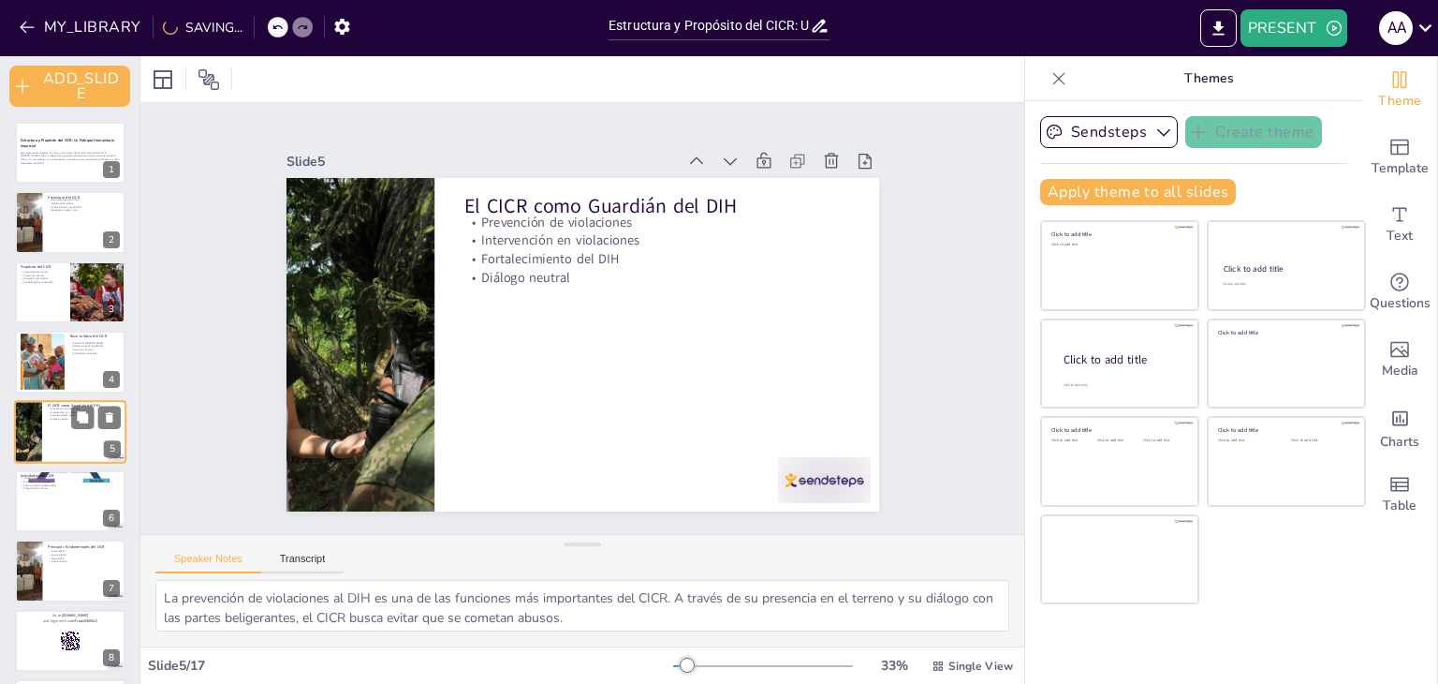
scroll to position [37, 0]
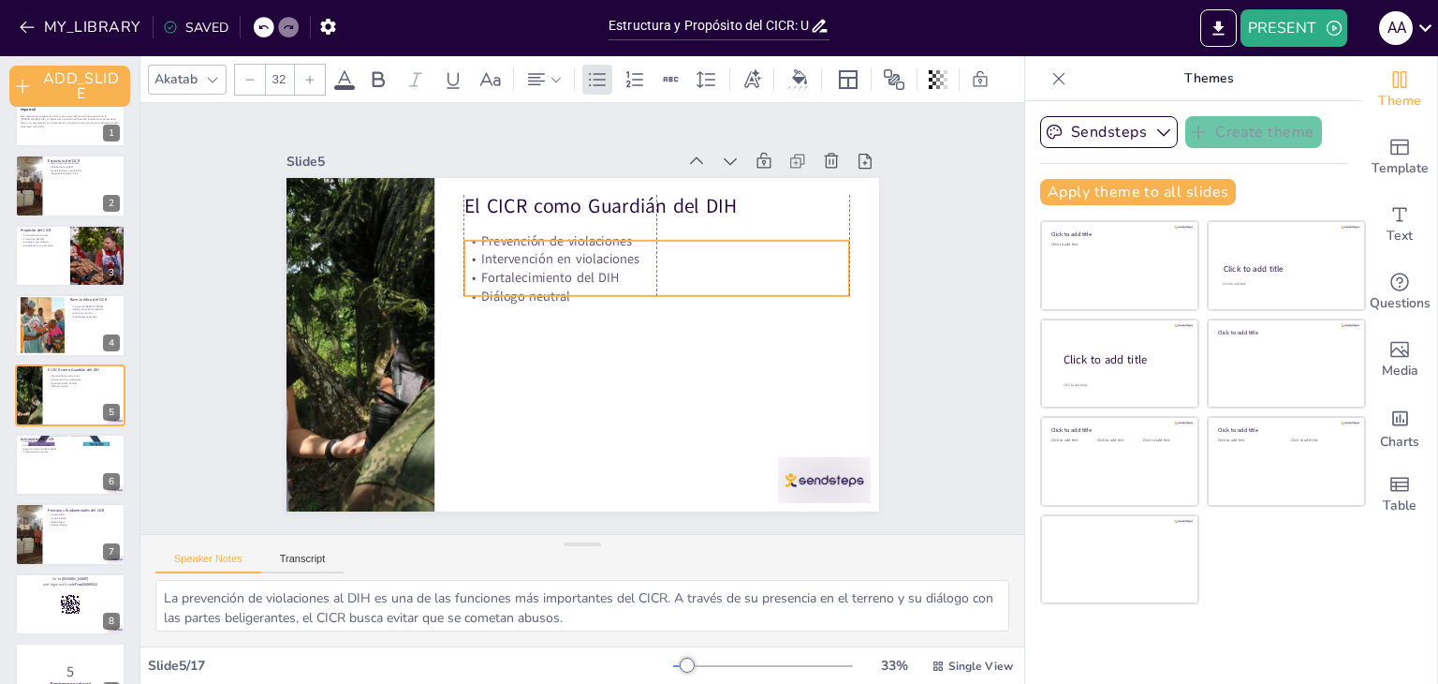
drag, startPoint x: 515, startPoint y: 258, endPoint x: 515, endPoint y: 276, distance: 18.7
click at [515, 276] on p "Fortalecimiento del DIH" at bounding box center [666, 319] width 343 height 209
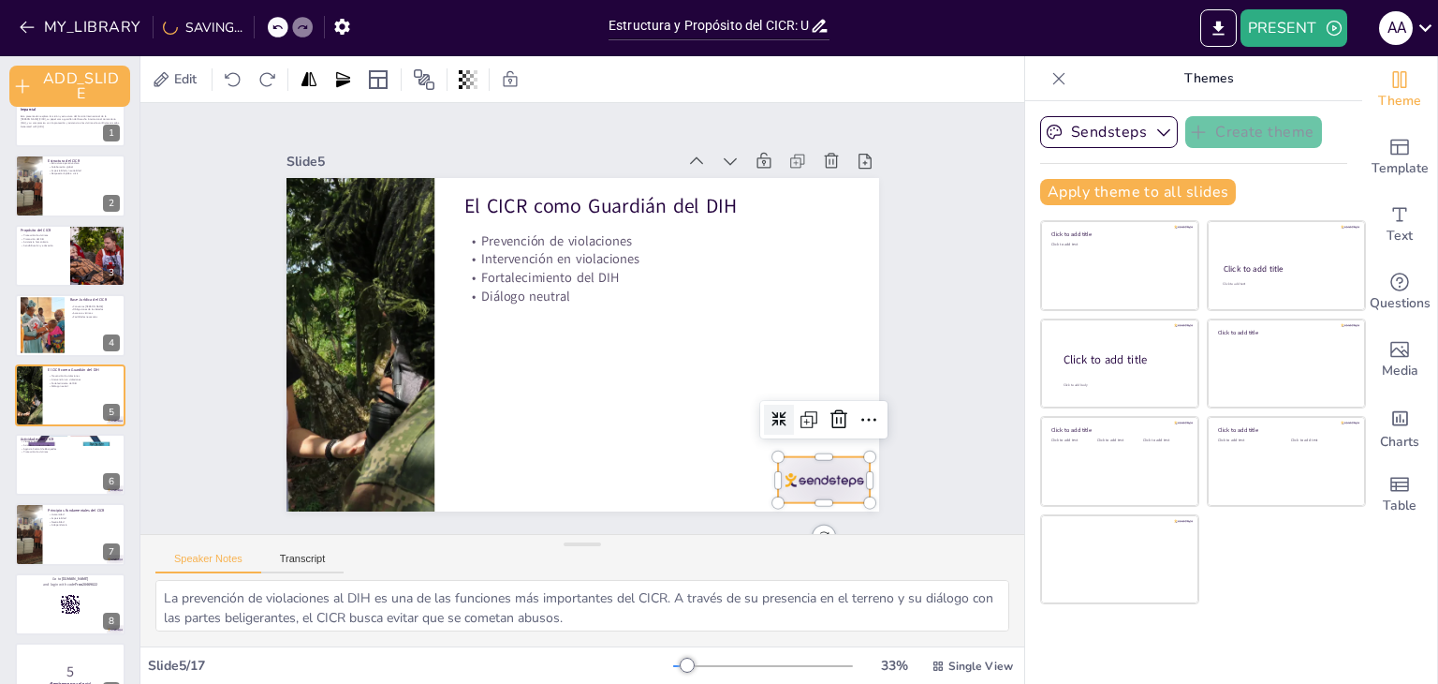
click at [406, 160] on div at bounding box center [358, 132] width 96 height 55
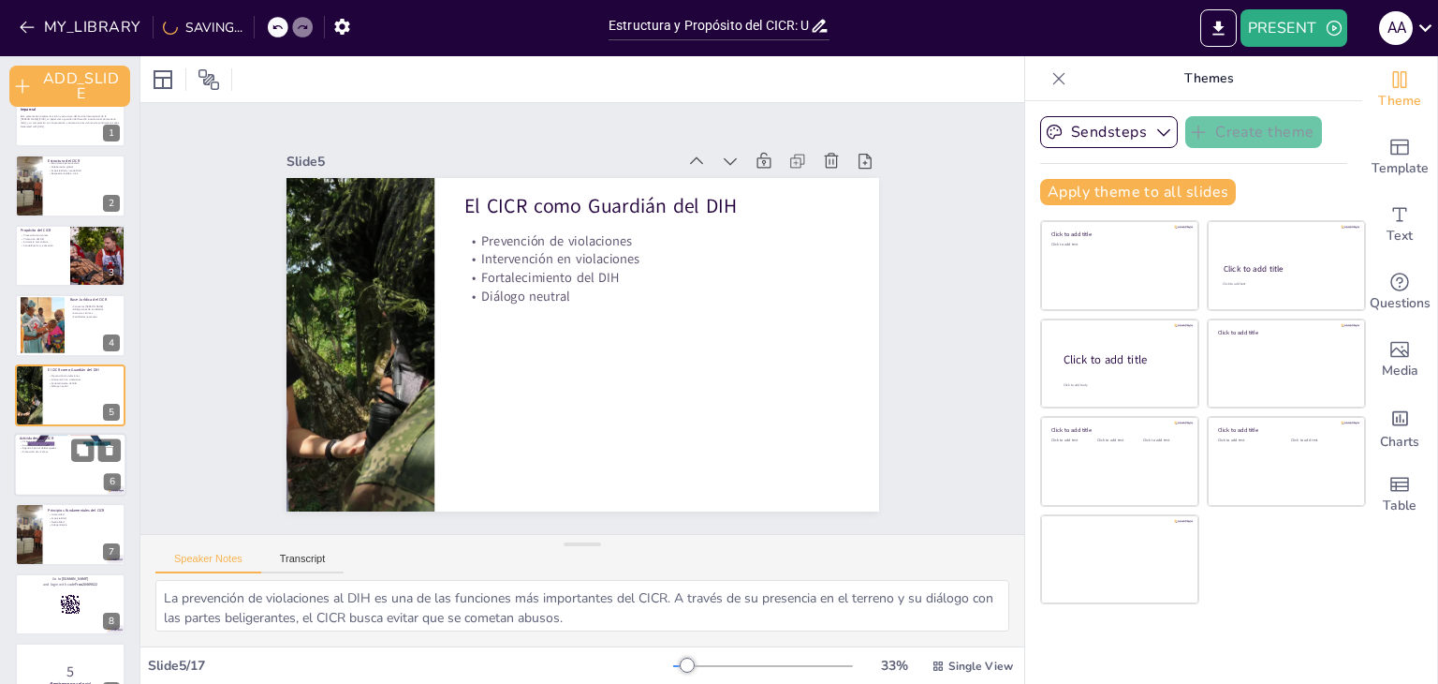
click at [52, 470] on div at bounding box center [70, 465] width 112 height 64
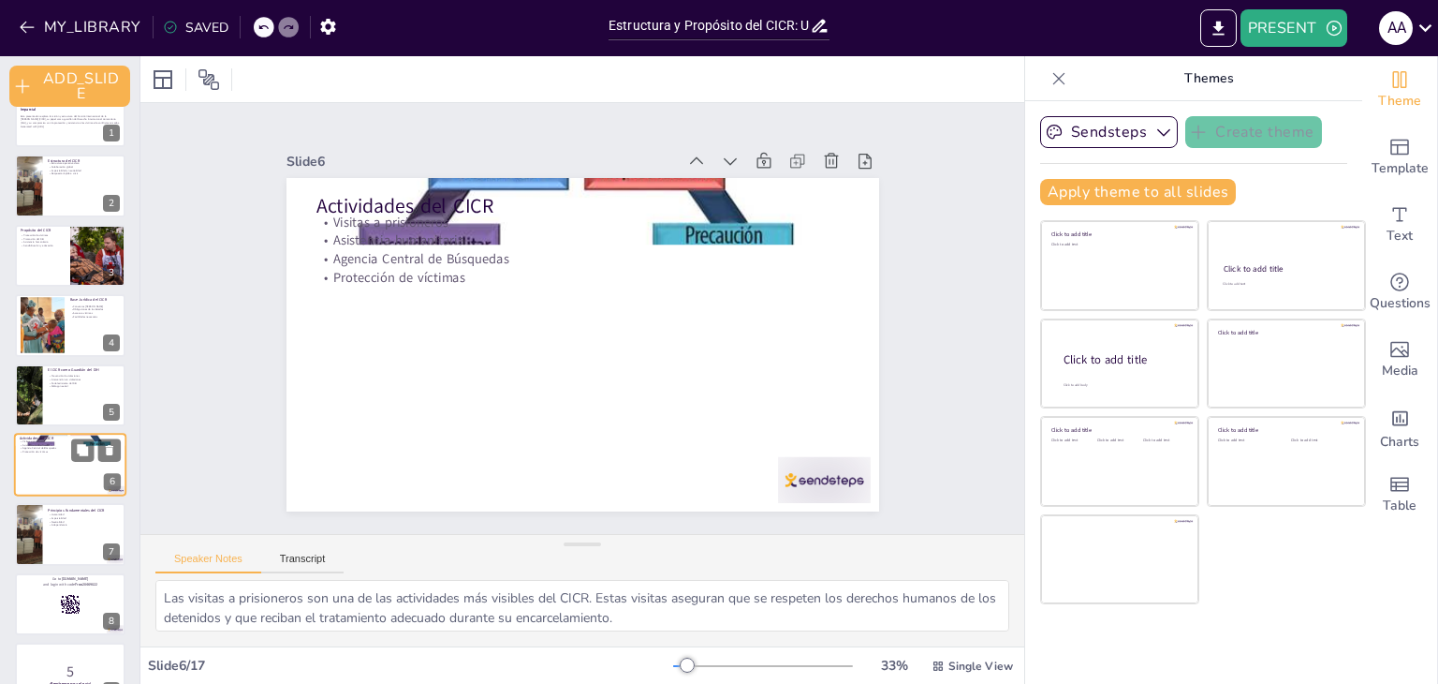
scroll to position [106, 0]
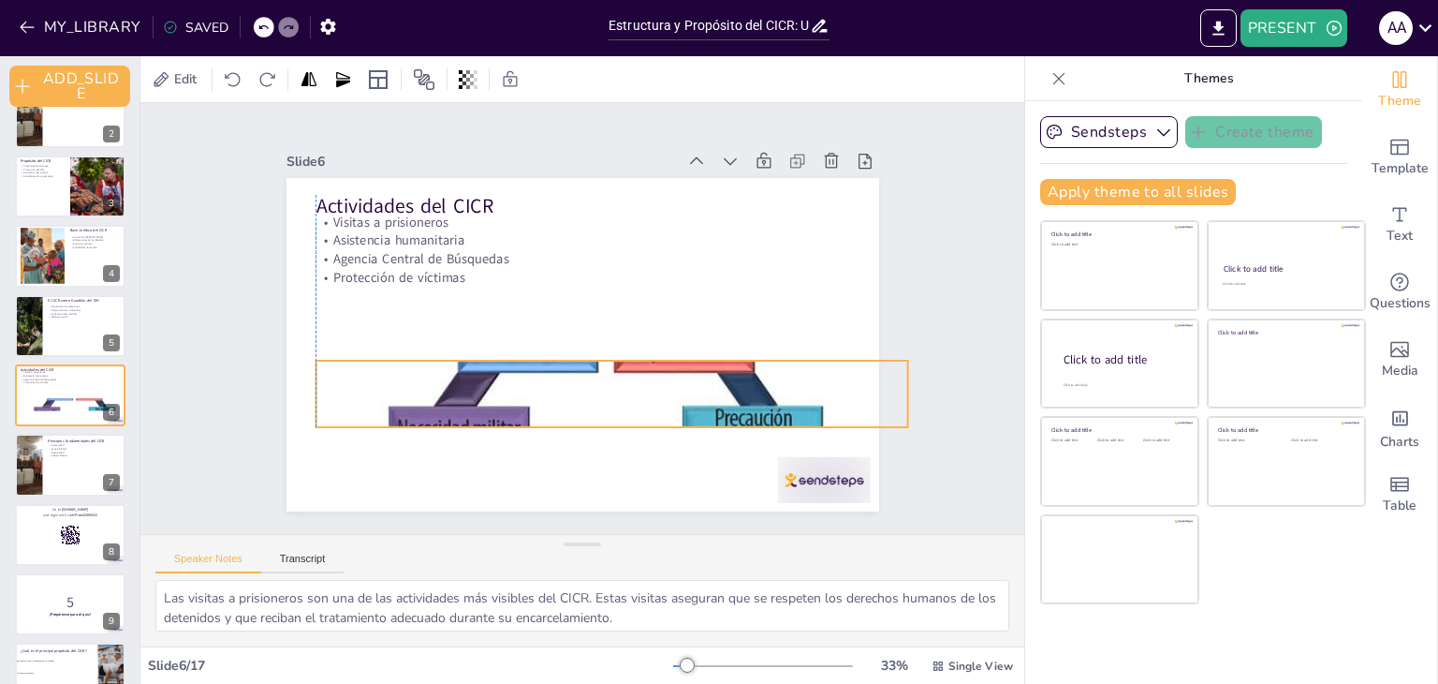
drag, startPoint x: 680, startPoint y: 176, endPoint x: 704, endPoint y: 359, distance: 184.2
click at [704, 359] on div at bounding box center [519, 268] width 658 height 548
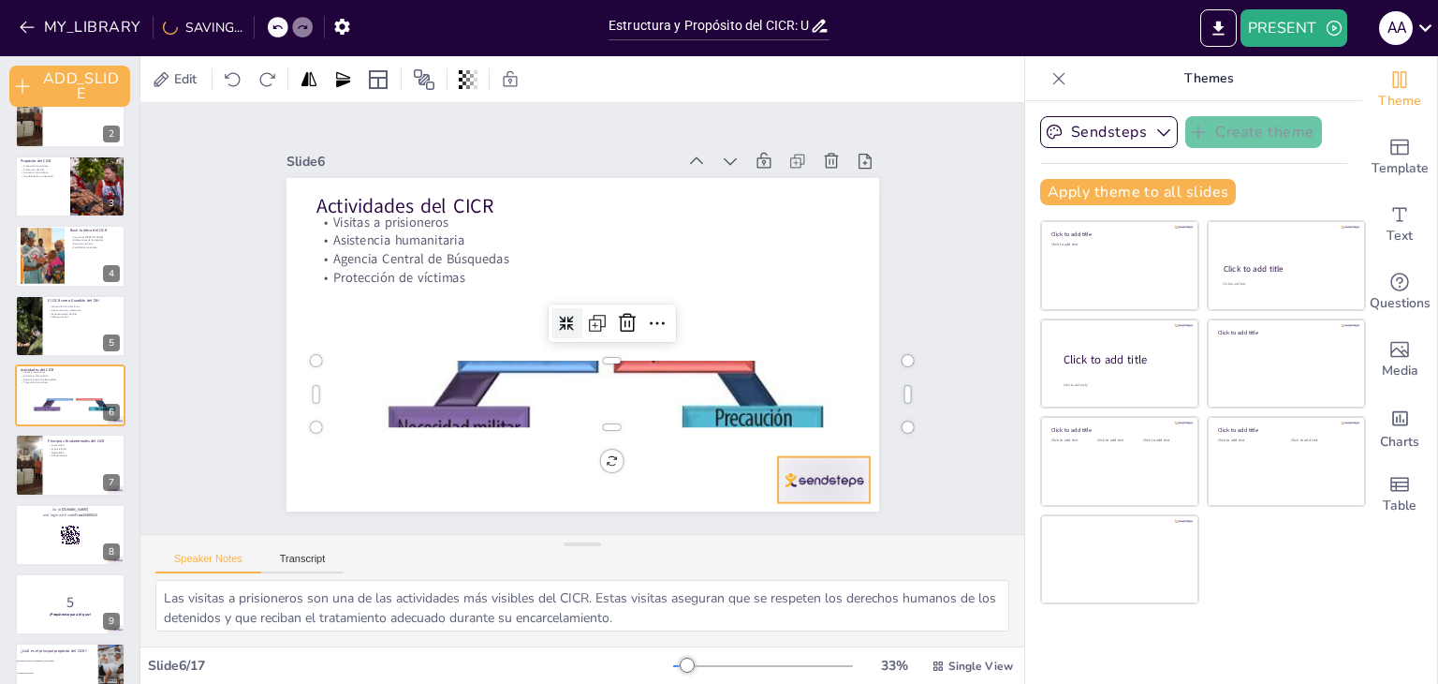
click at [830, 458] on div at bounding box center [853, 425] width 100 height 65
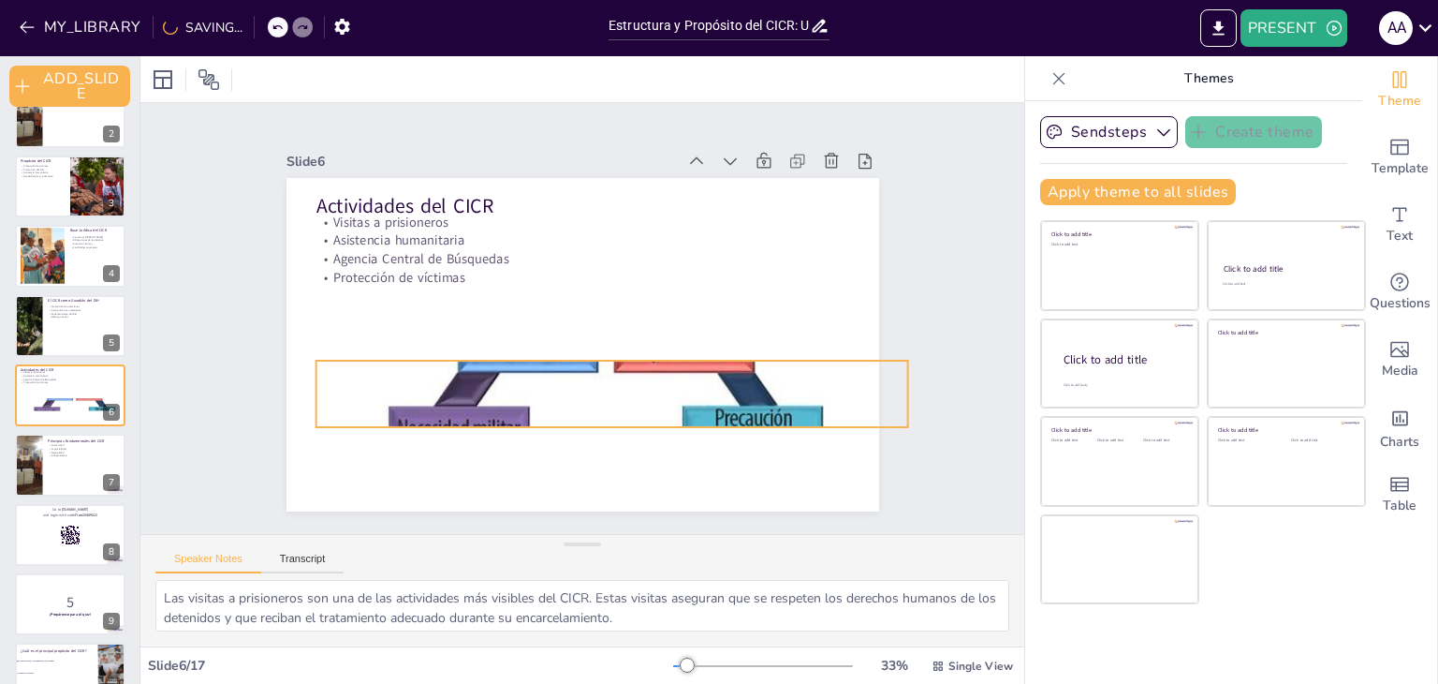
click at [638, 378] on div at bounding box center [645, 267] width 459 height 654
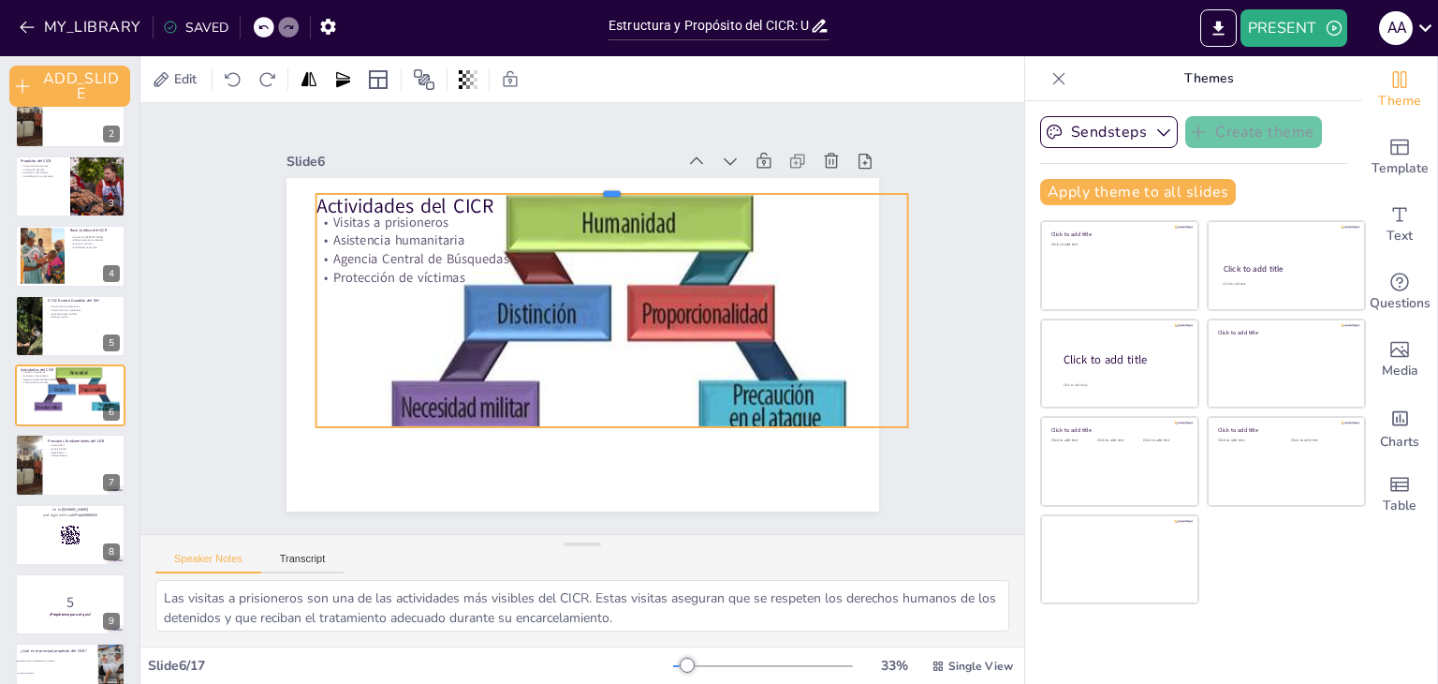
drag, startPoint x: 596, startPoint y: 351, endPoint x: 614, endPoint y: 184, distance: 167.7
click at [614, 203] on div at bounding box center [660, 428] width 407 height 450
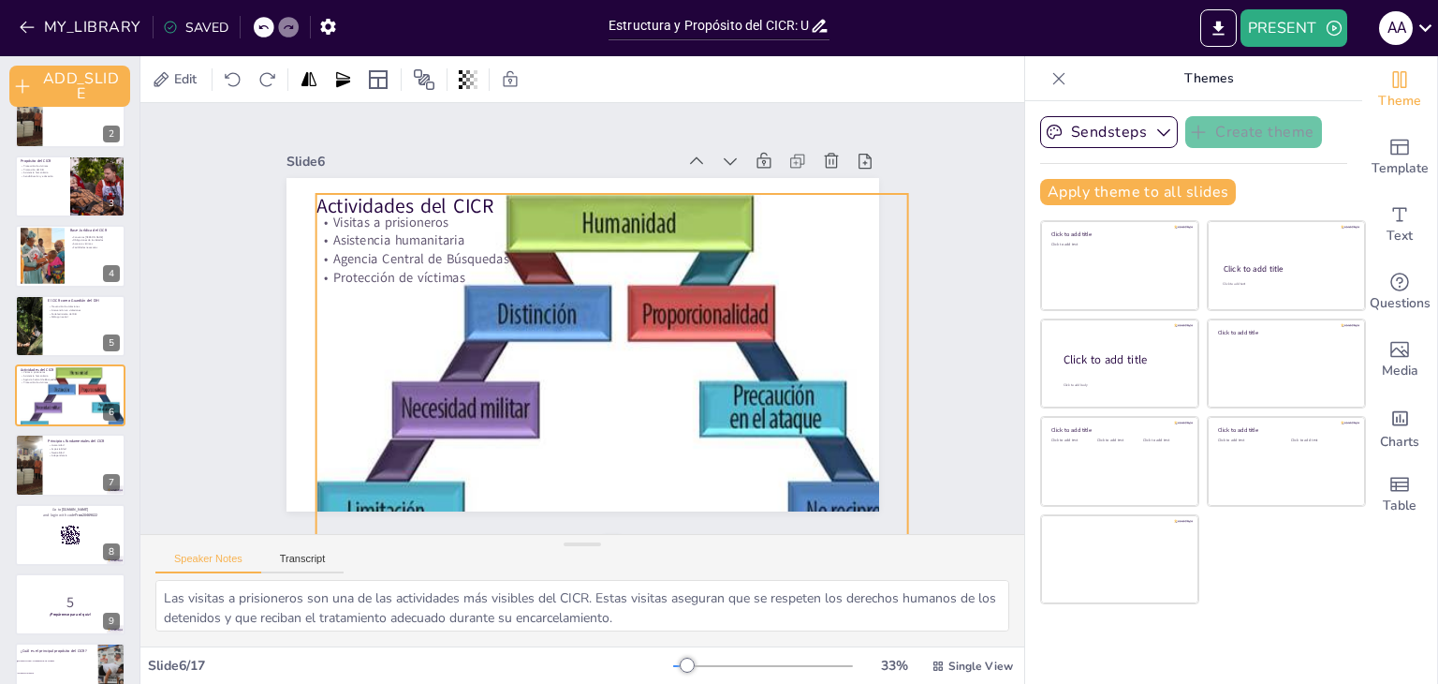
drag, startPoint x: 600, startPoint y: 420, endPoint x: 591, endPoint y: 532, distance: 112.8
click at [591, 532] on div "Slide 1 Estructura y Propósito del CICR: Un Enfoque Humanitario Imparcial Esta …" at bounding box center [582, 318] width 868 height 968
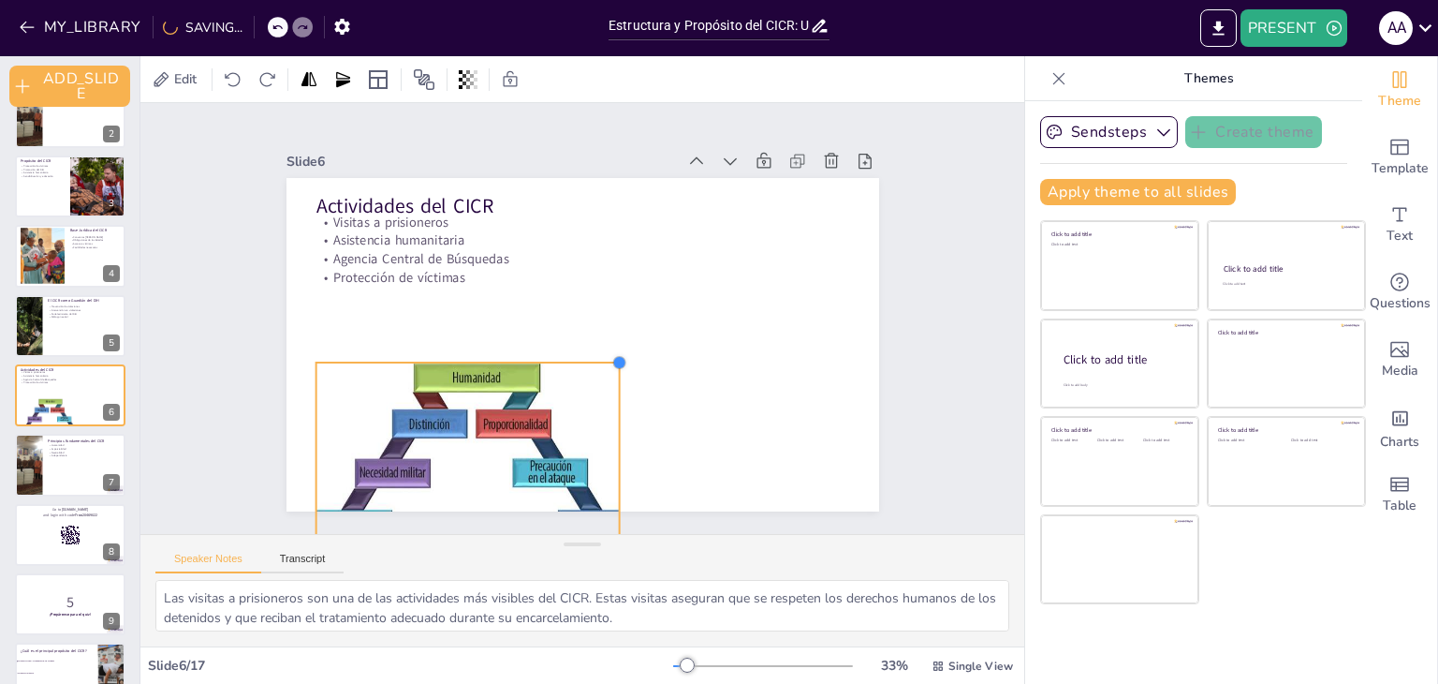
drag, startPoint x: 899, startPoint y: 188, endPoint x: 520, endPoint y: 358, distance: 415.4
click at [520, 358] on div "Actividades del CICR Visitas a prisioneros Asistencia humanitaria Agencia Centr…" at bounding box center [574, 293] width 667 height 500
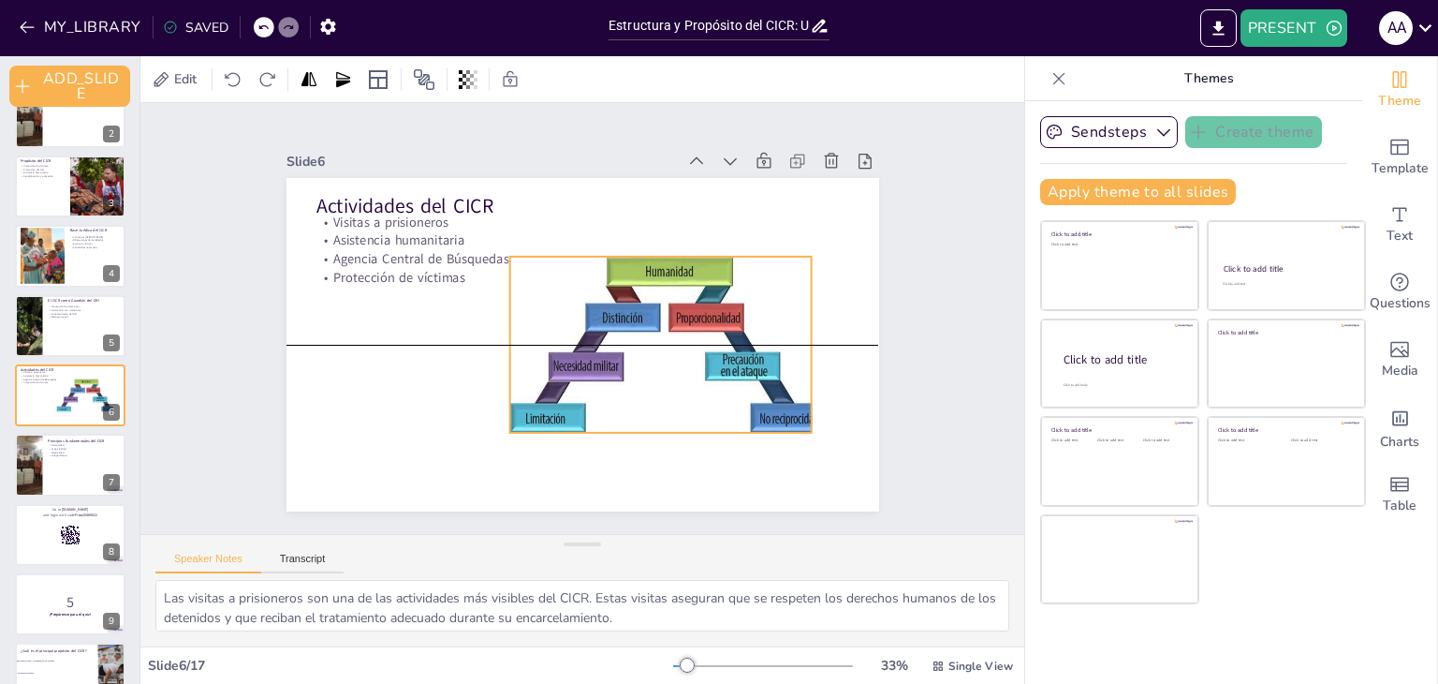
drag, startPoint x: 536, startPoint y: 357, endPoint x: 738, endPoint y: 247, distance: 230.0
click at [738, 247] on div "Actividades del CICR Visitas a prisioneros Asistencia humanitaria Agencia Centr…" at bounding box center [722, 303] width 62 height 589
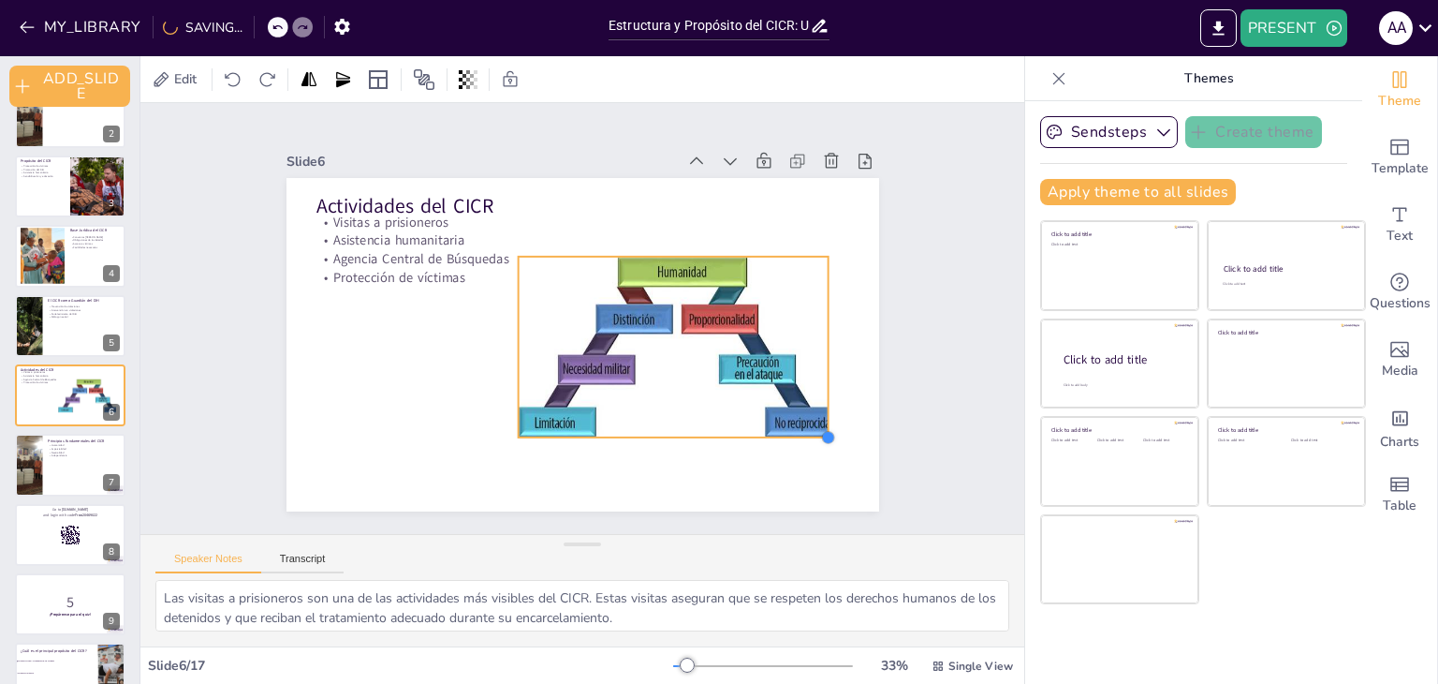
drag, startPoint x: 809, startPoint y: 425, endPoint x: 764, endPoint y: 430, distance: 45.2
click at [764, 430] on div "Actividades del CICR Visitas a prisioneros Asistencia humanitaria Agencia Centr…" at bounding box center [604, 333] width 618 height 675
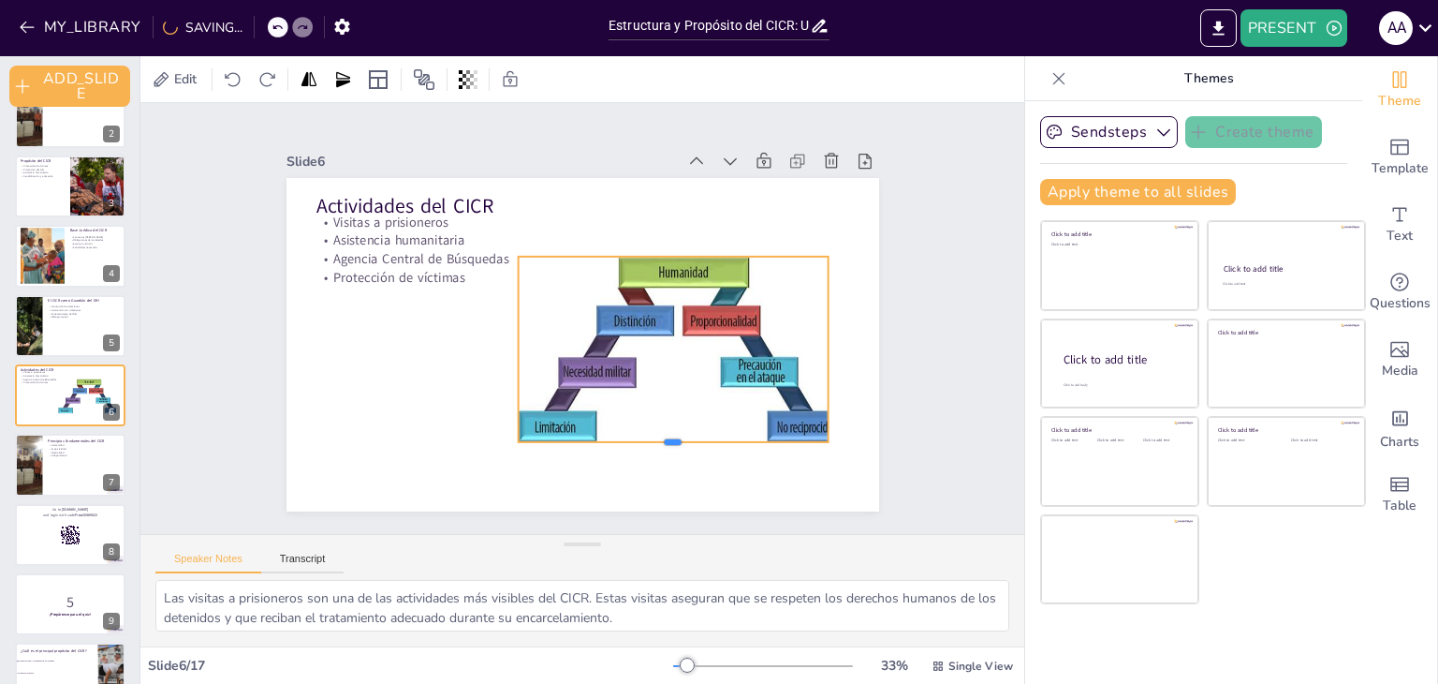
drag, startPoint x: 656, startPoint y: 431, endPoint x: 642, endPoint y: 435, distance: 14.5
click at [642, 313] on div at bounding box center [651, 175] width 168 height 276
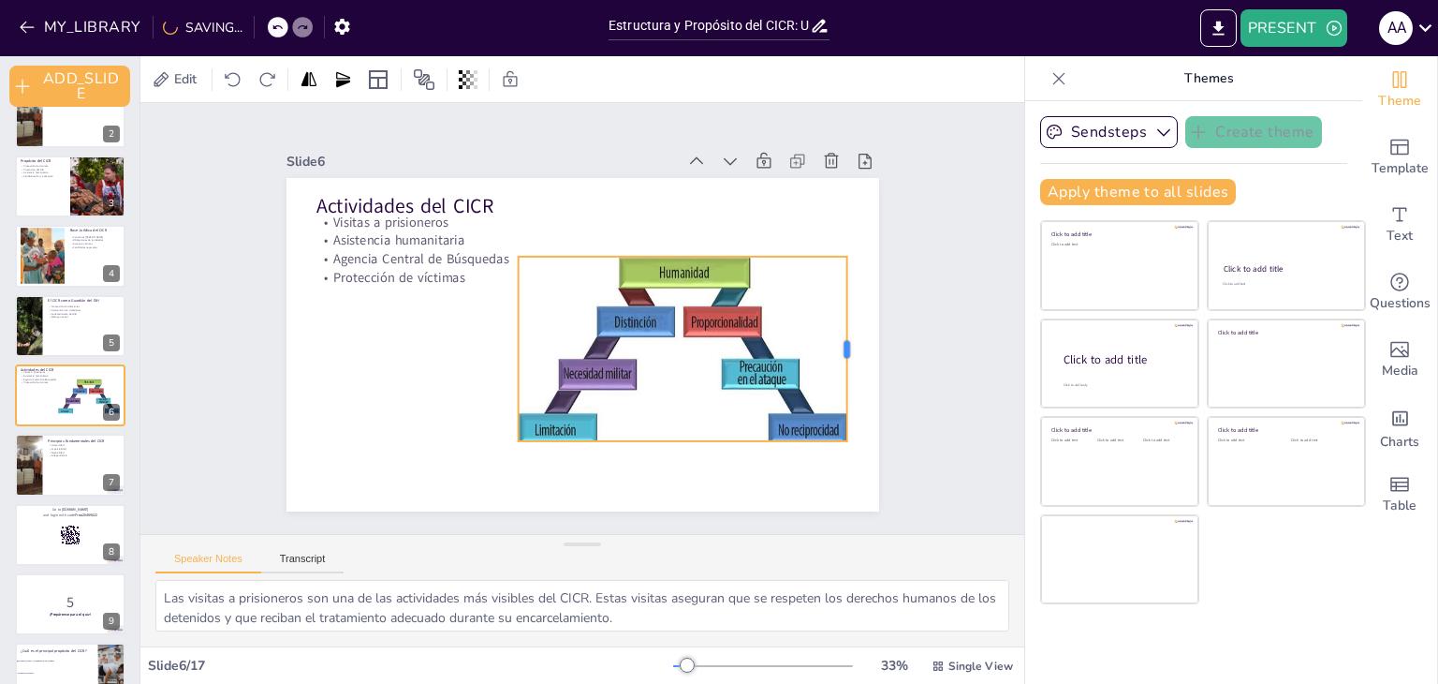
drag, startPoint x: 817, startPoint y: 340, endPoint x: 835, endPoint y: 348, distance: 20.5
click at [385, 348] on div at bounding box center [332, 429] width 106 height 168
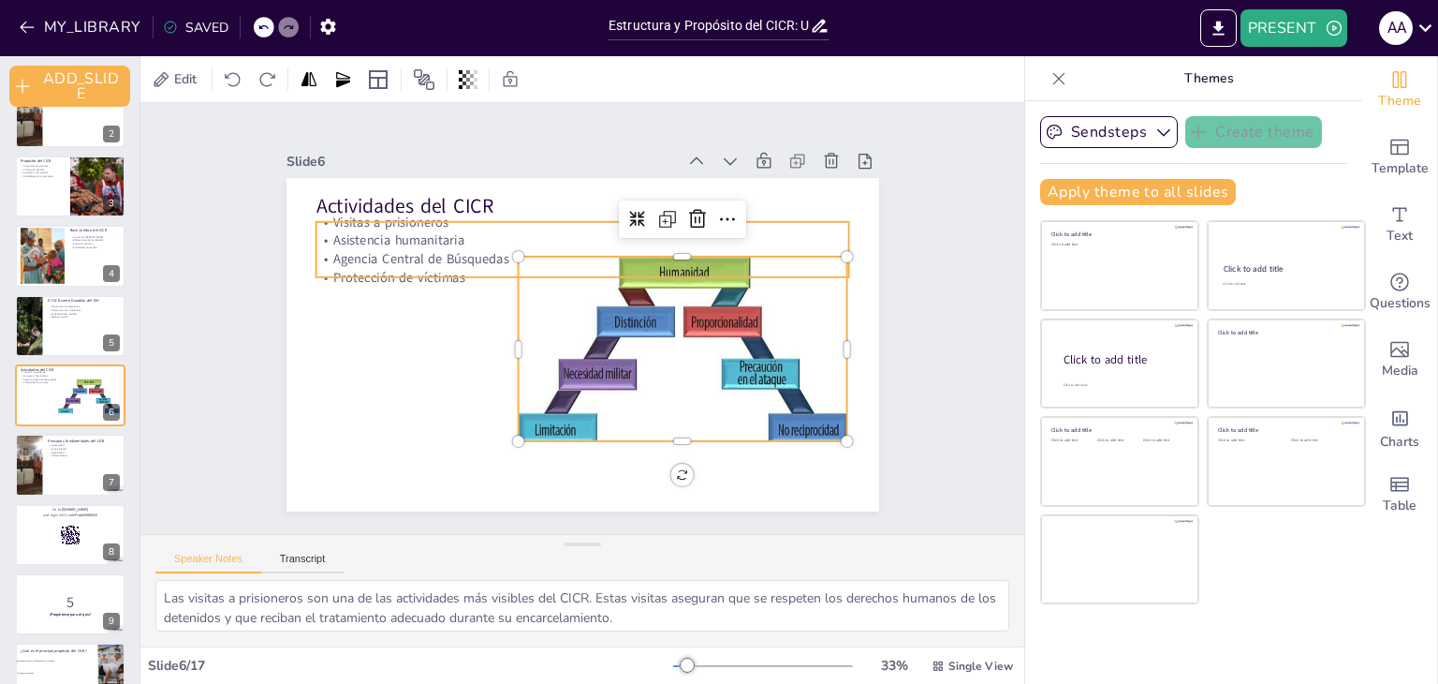
click at [547, 277] on p "Protección de víctimas" at bounding box center [578, 278] width 533 height 74
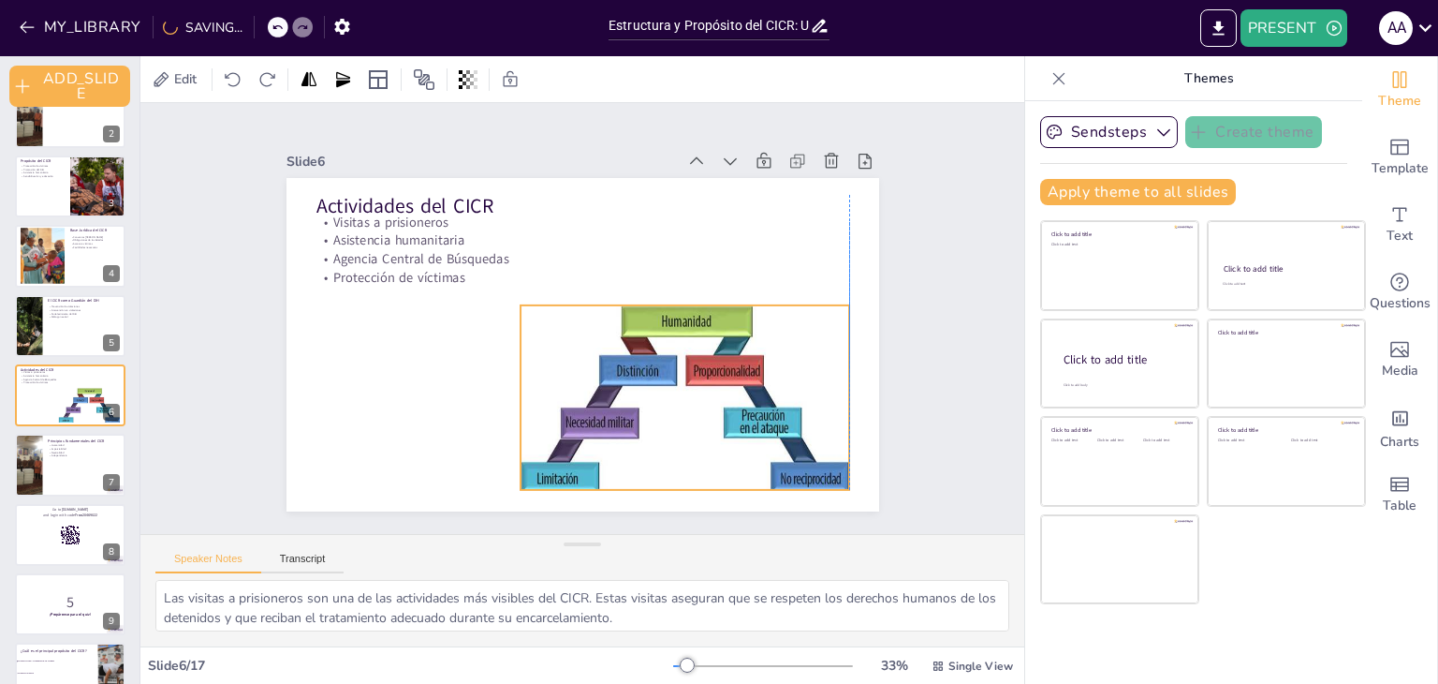
drag, startPoint x: 651, startPoint y: 312, endPoint x: 660, endPoint y: 360, distance: 48.7
click at [660, 360] on div at bounding box center [685, 399] width 329 height 188
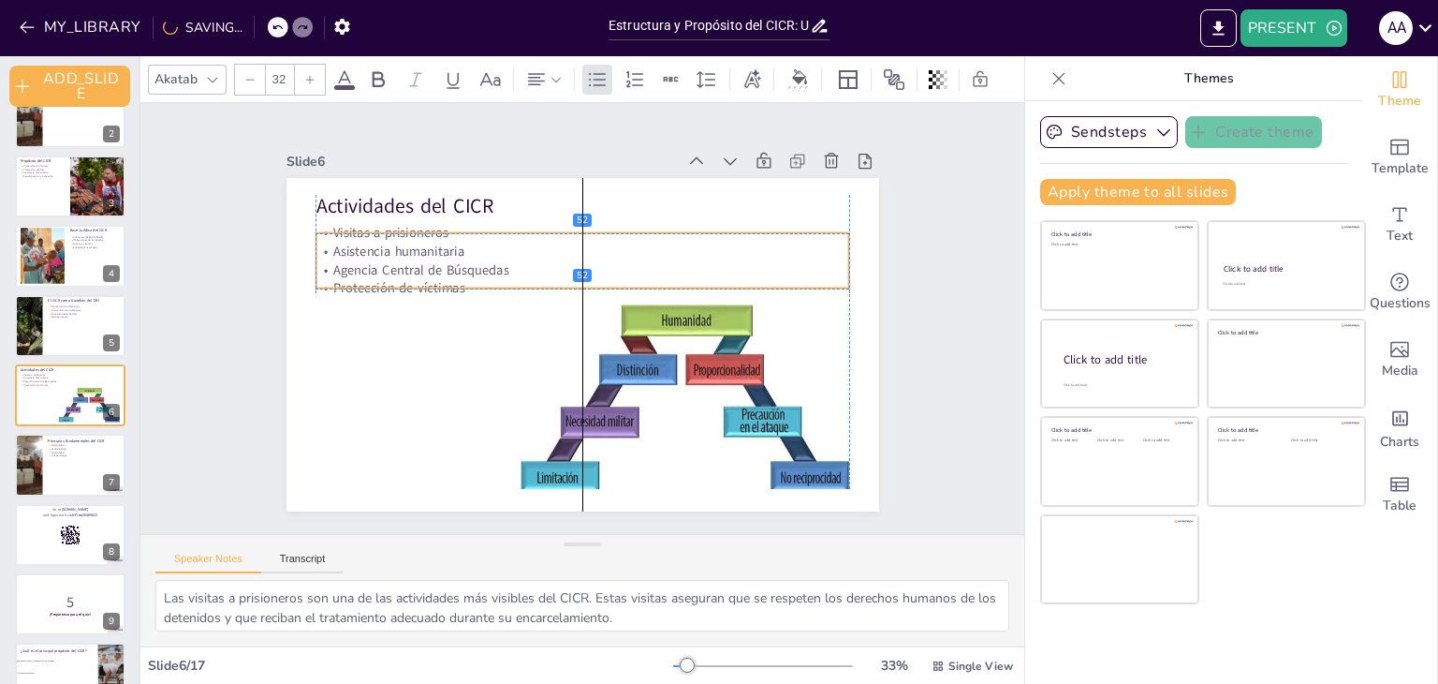
drag, startPoint x: 375, startPoint y: 241, endPoint x: 375, endPoint y: 258, distance: 17.8
click at [461, 258] on div "Visitas a prisioneros Asistencia humanitaria Agencia Central de Búsquedas Prote…" at bounding box center [525, 312] width 129 height 538
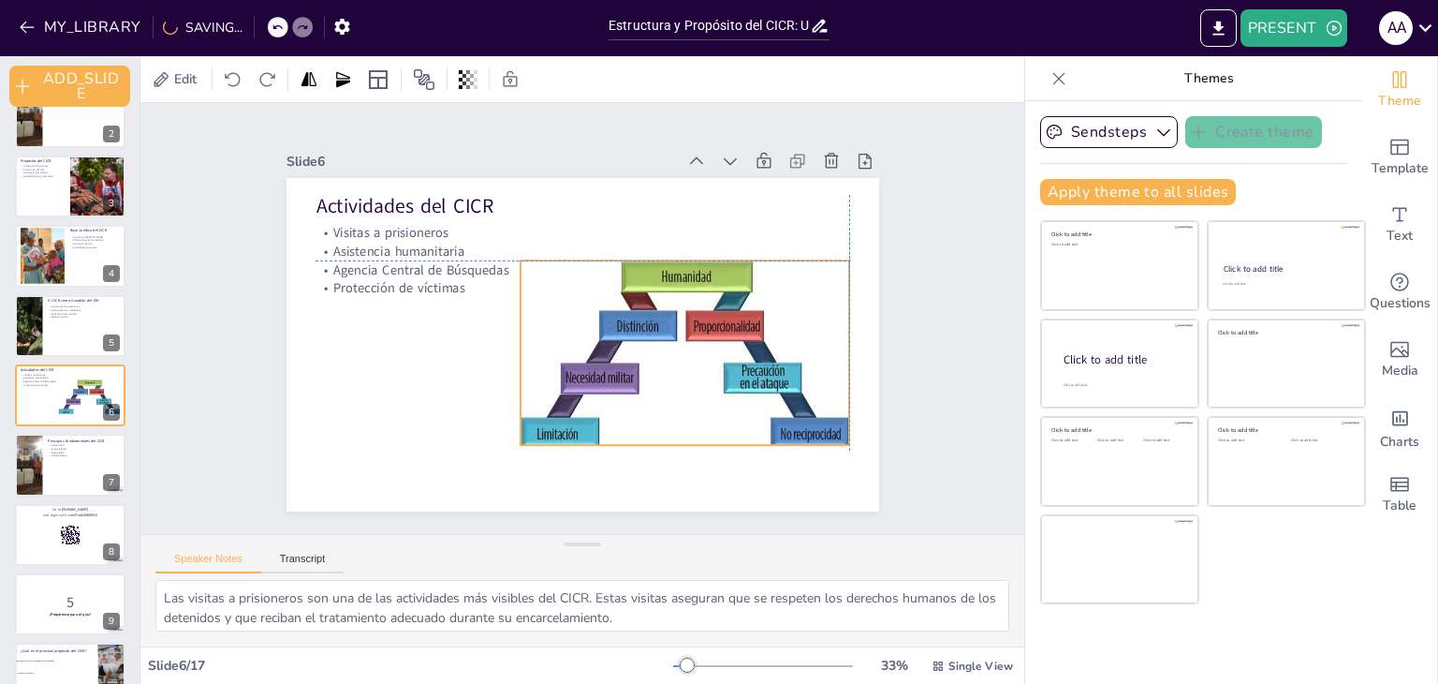
drag, startPoint x: 645, startPoint y: 357, endPoint x: 647, endPoint y: 318, distance: 38.4
click at [647, 318] on div at bounding box center [686, 288] width 377 height 346
click at [63, 466] on div at bounding box center [70, 466] width 112 height 64
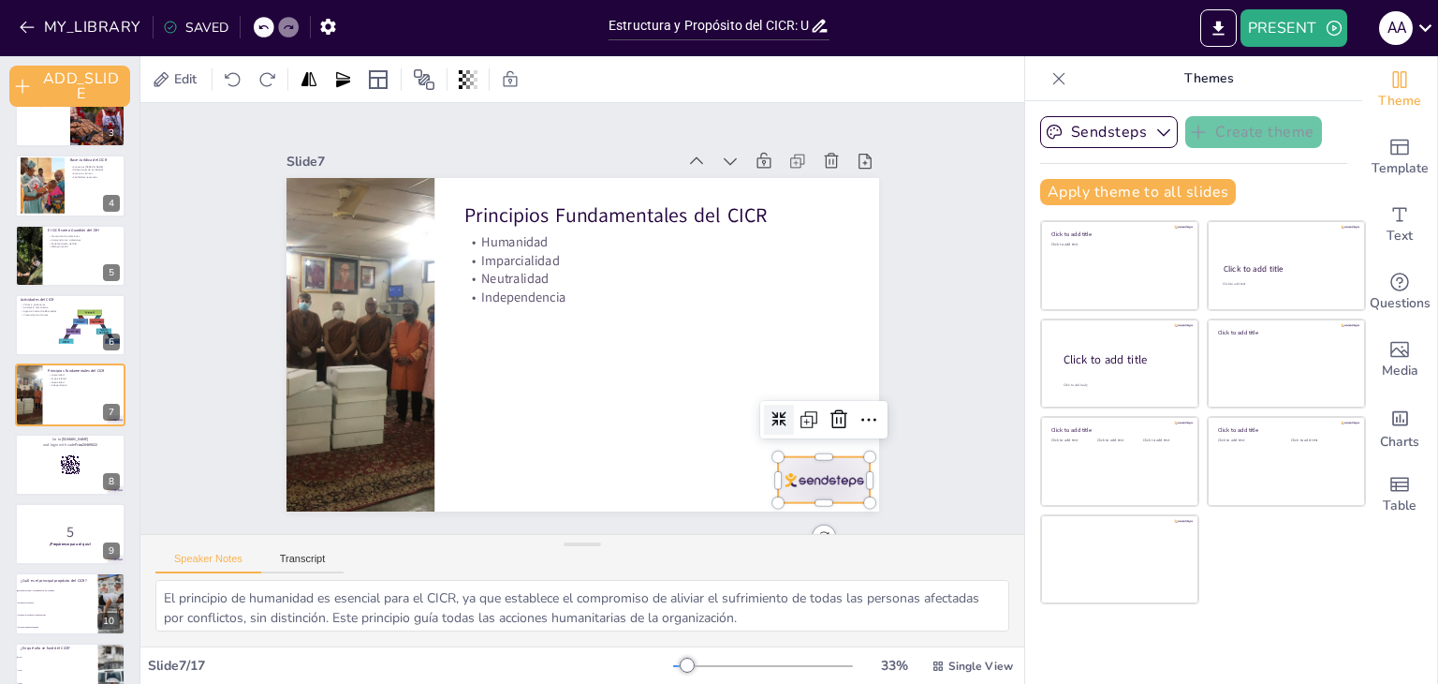
click at [640, 558] on div at bounding box center [594, 609] width 92 height 102
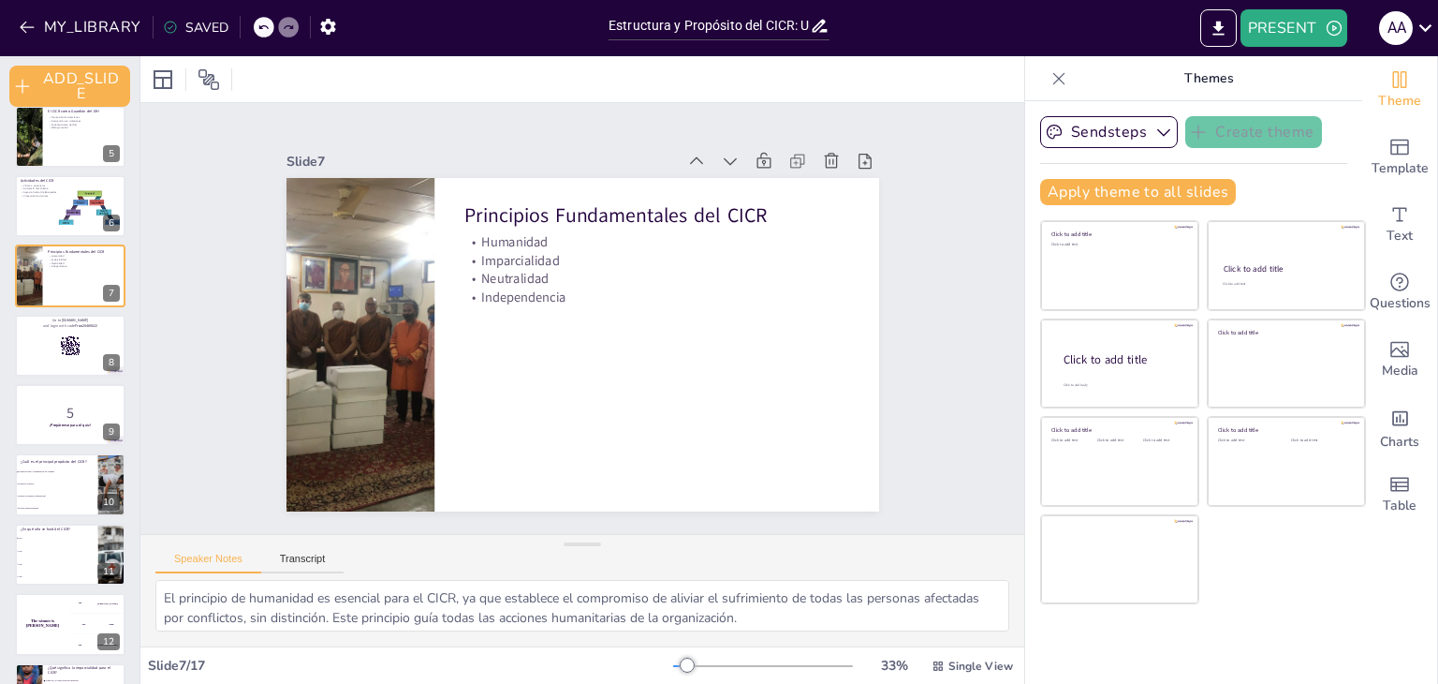
scroll to position [296, 0]
click at [62, 439] on div at bounding box center [70, 414] width 112 height 64
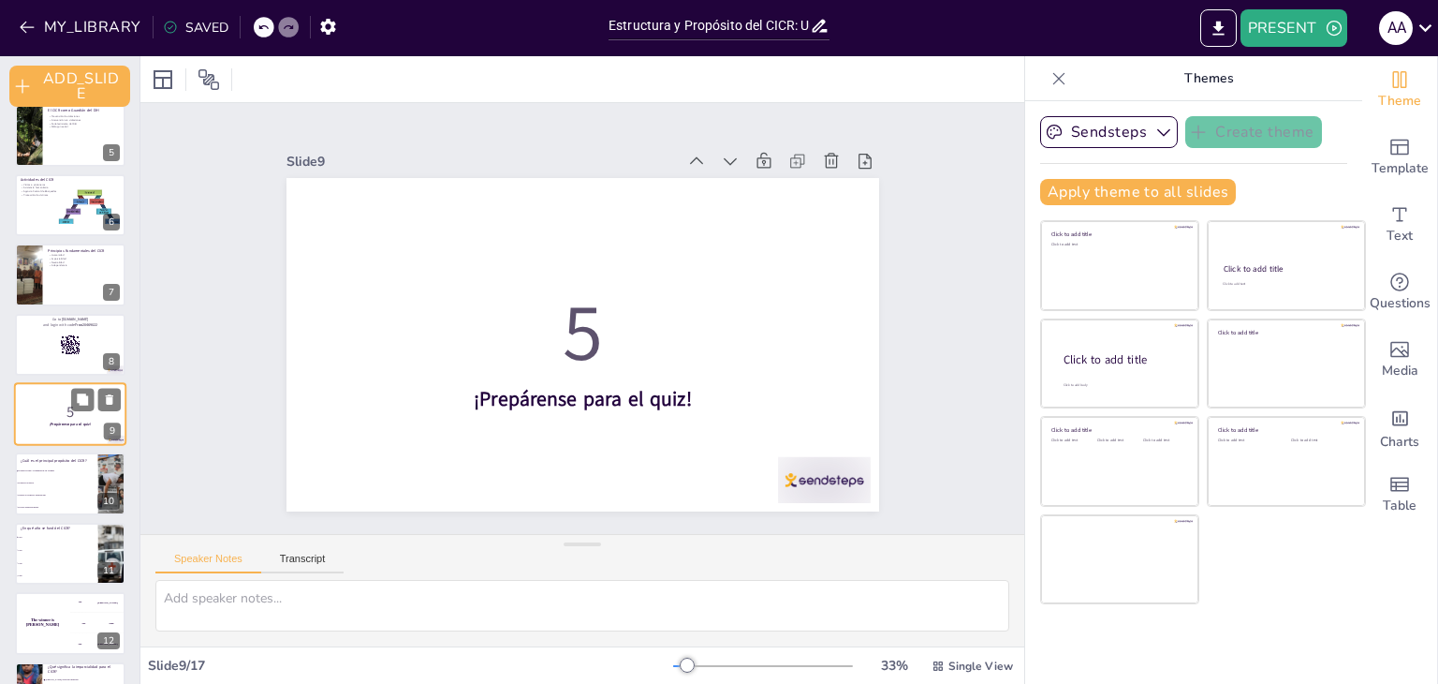
scroll to position [315, 0]
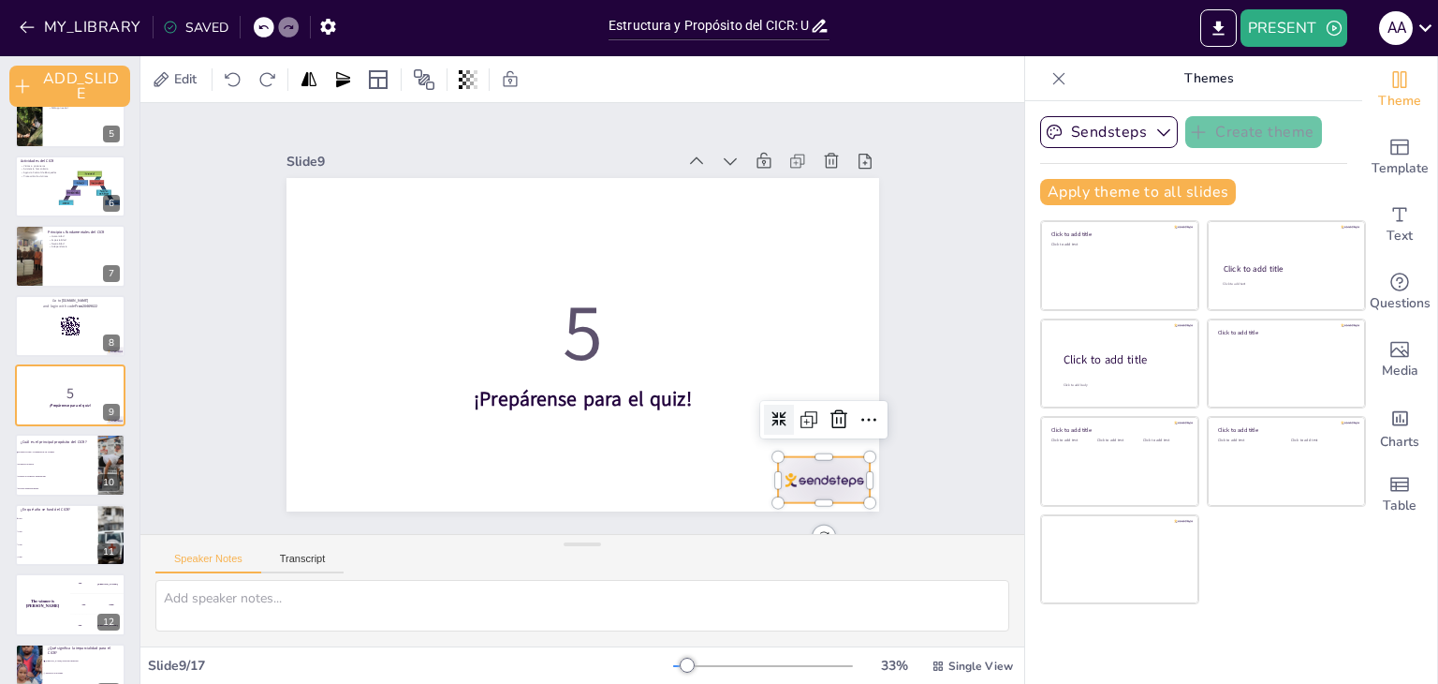
click at [722, 98] on div at bounding box center [689, 48] width 65 height 100
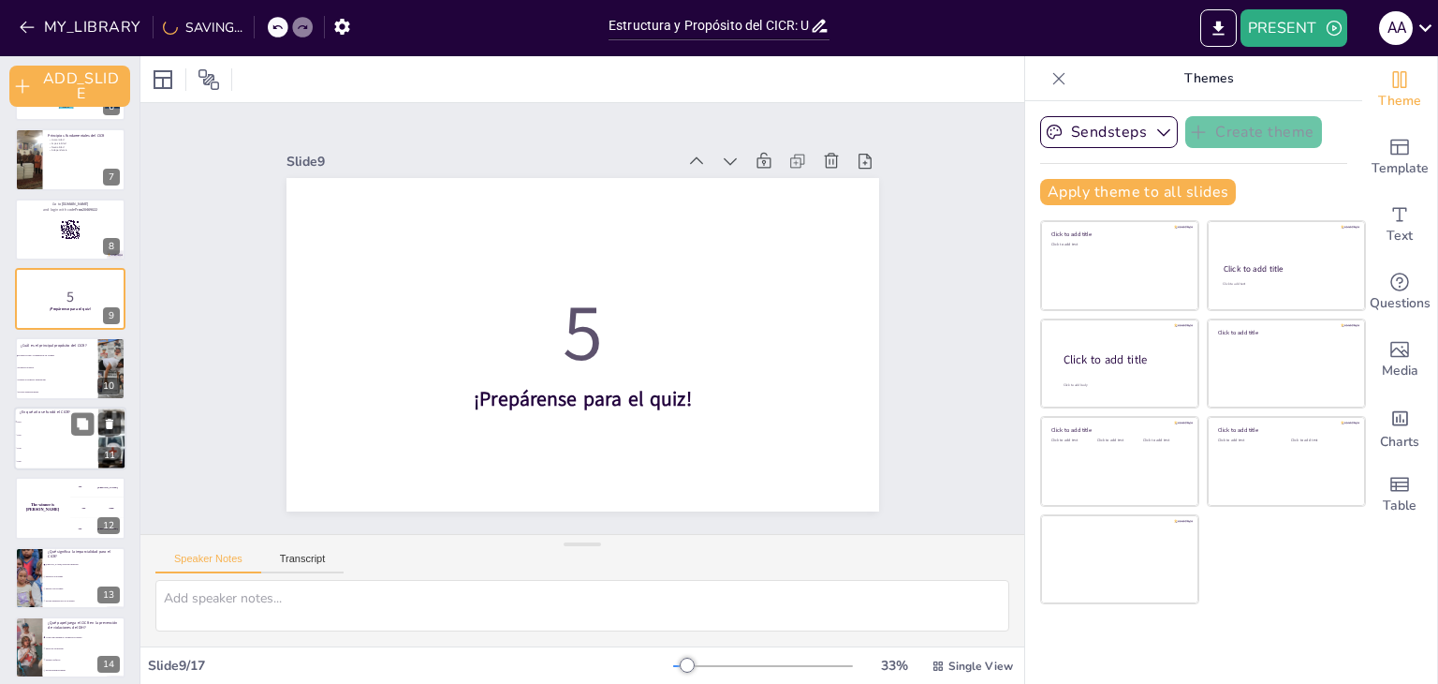
scroll to position [427, 0]
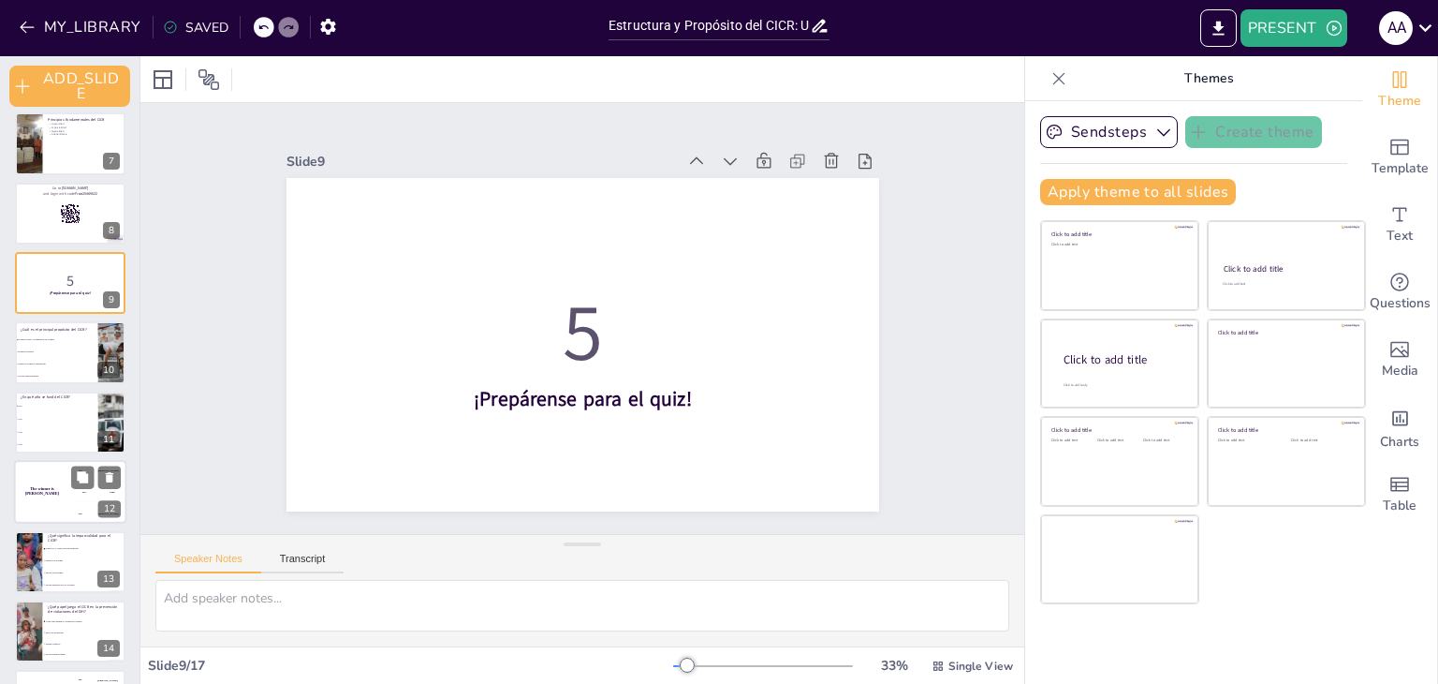
click at [57, 503] on div "The winner is [PERSON_NAME]" at bounding box center [42, 492] width 56 height 64
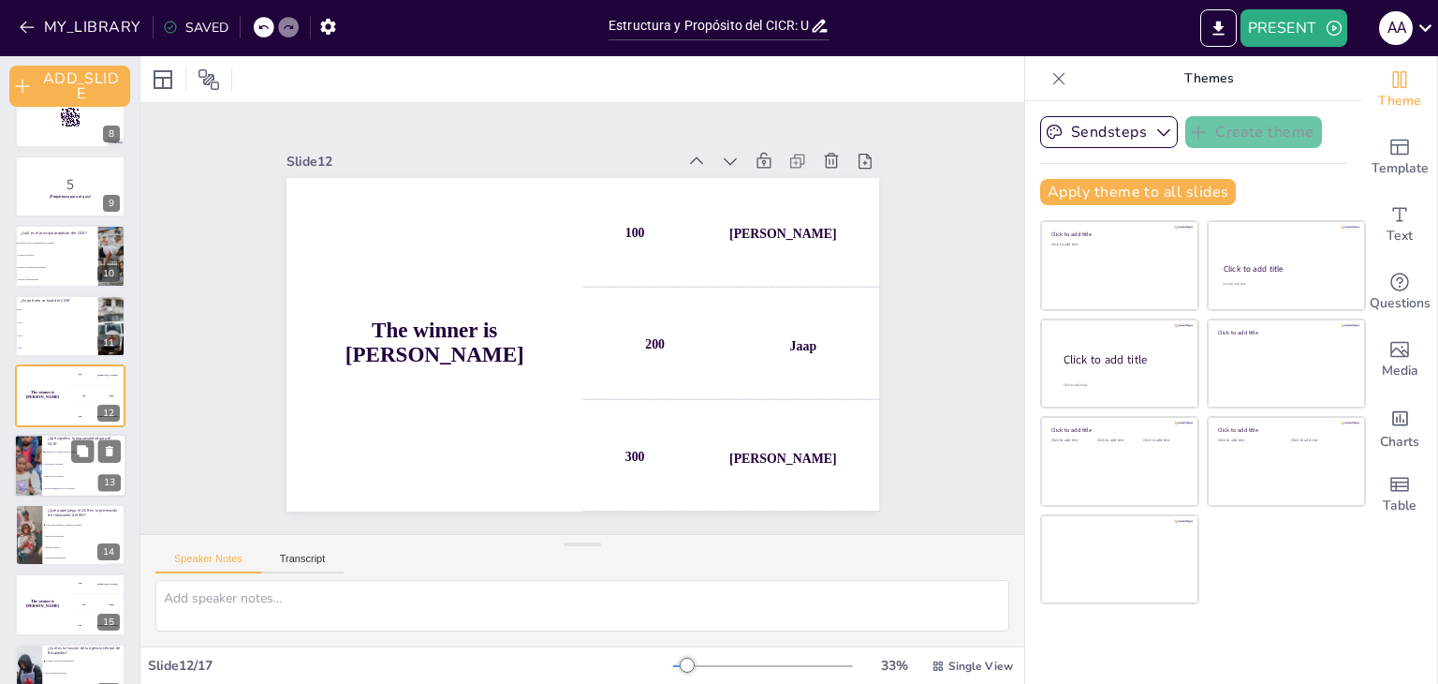
scroll to position [629, 0]
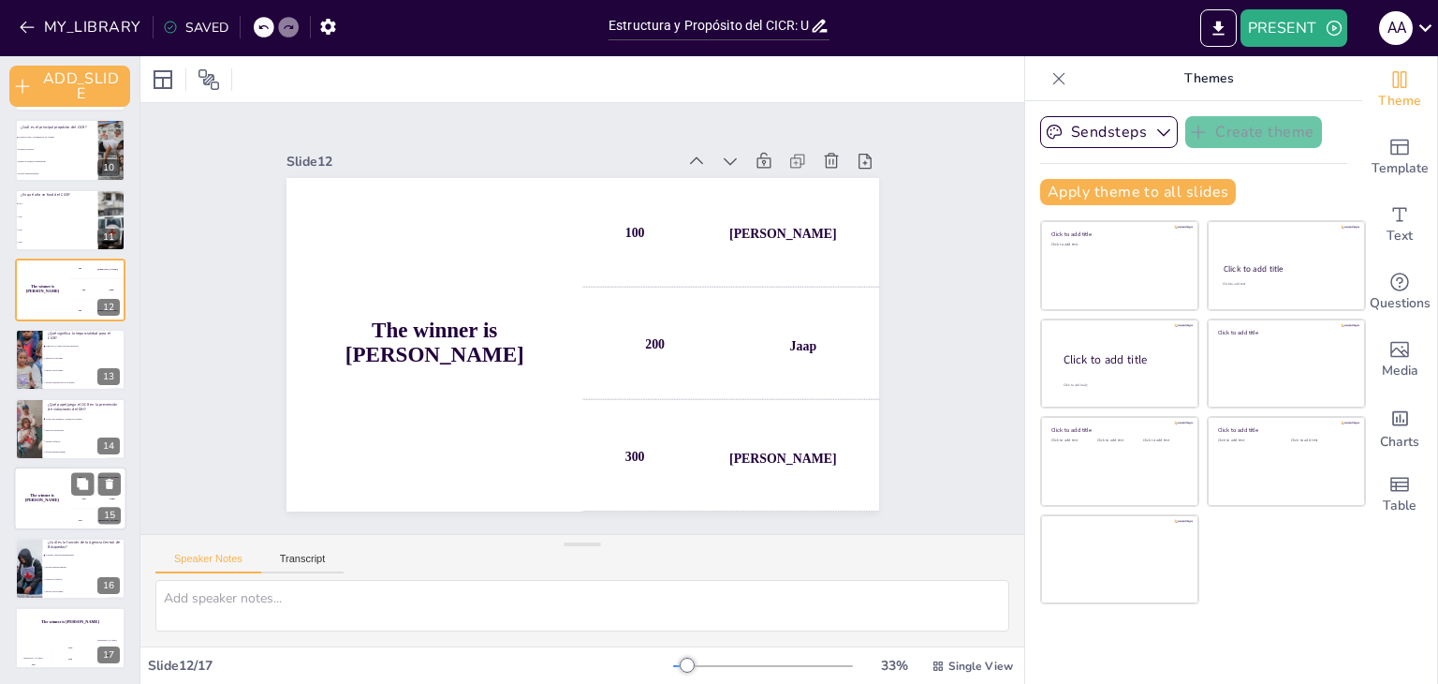
click at [43, 523] on div "The winner is [PERSON_NAME]" at bounding box center [42, 499] width 56 height 64
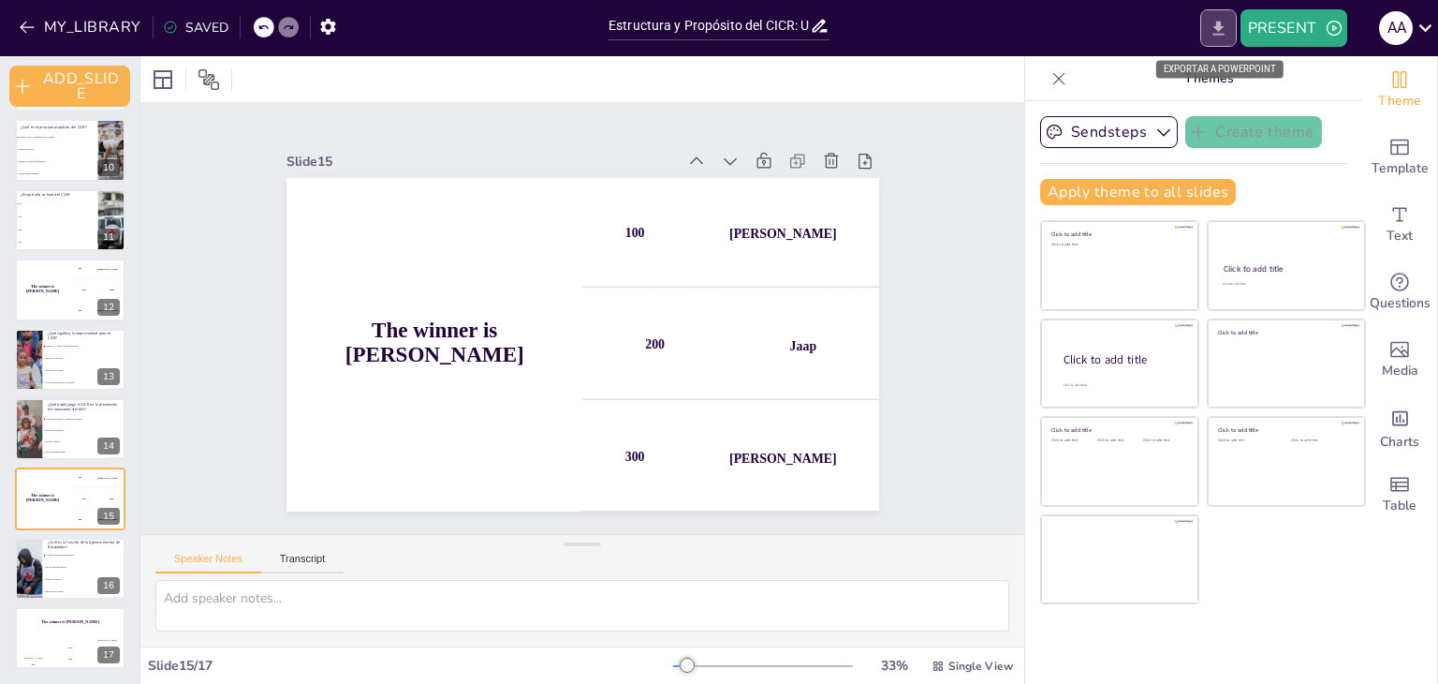
click at [1226, 34] on icon "EXPORT_TO_POWERPOINT" at bounding box center [1219, 29] width 20 height 20
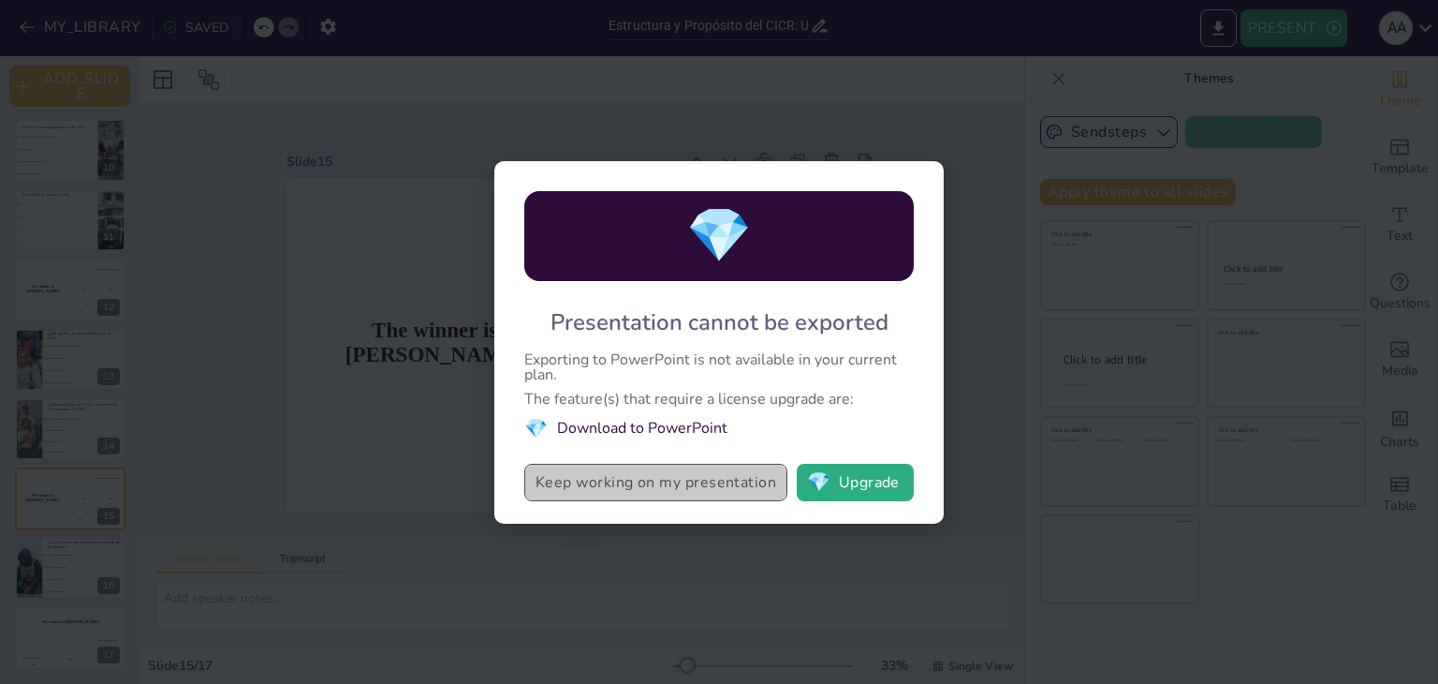
click at [716, 479] on button "Keep working on my presentation" at bounding box center [655, 482] width 263 height 37
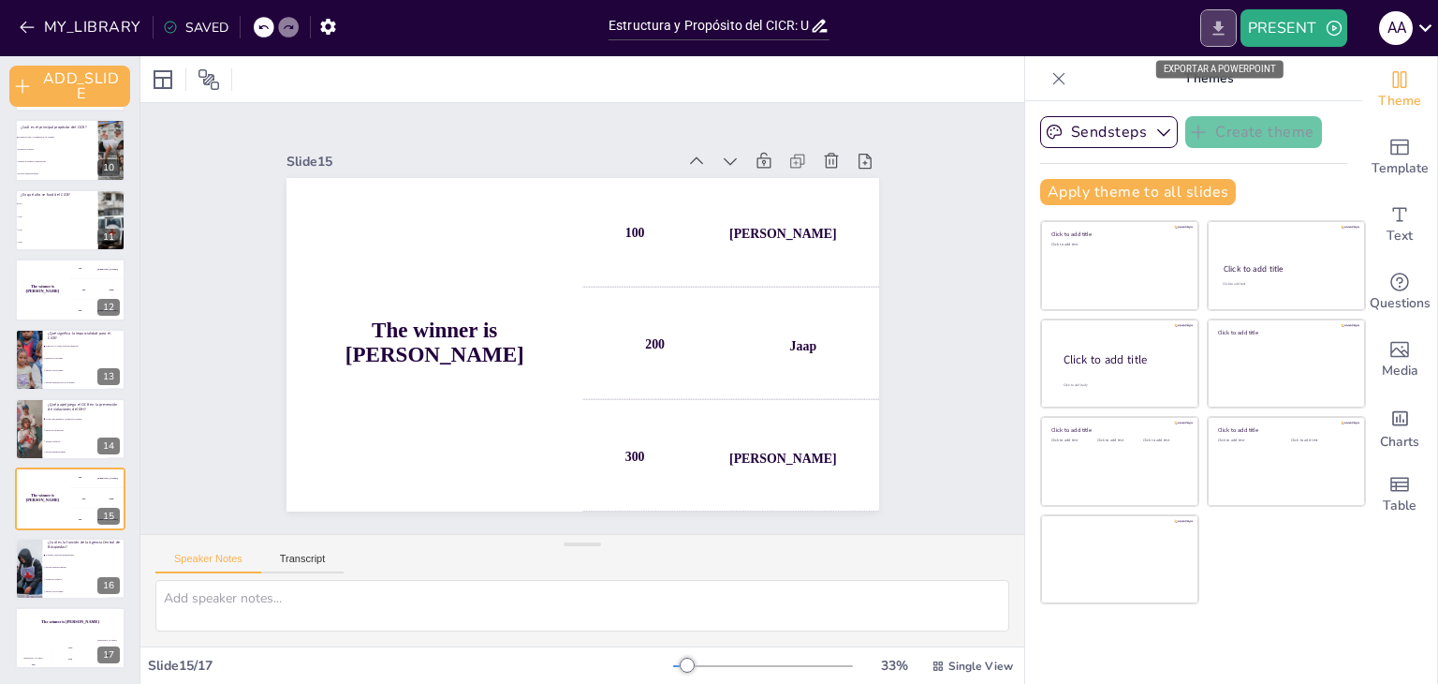
click at [1209, 38] on button "EXPORT_TO_POWERPOINT" at bounding box center [1218, 27] width 37 height 37
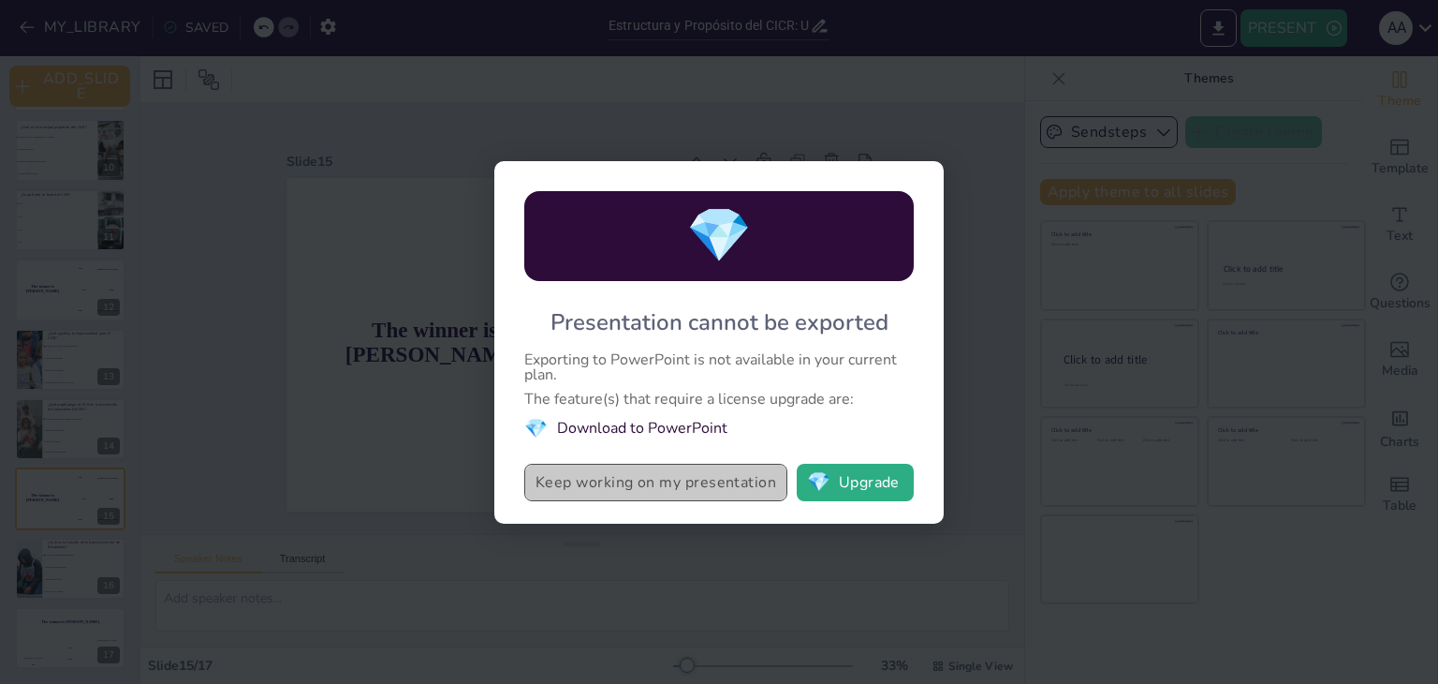
click at [671, 487] on button "Keep working on my presentation" at bounding box center [655, 482] width 263 height 37
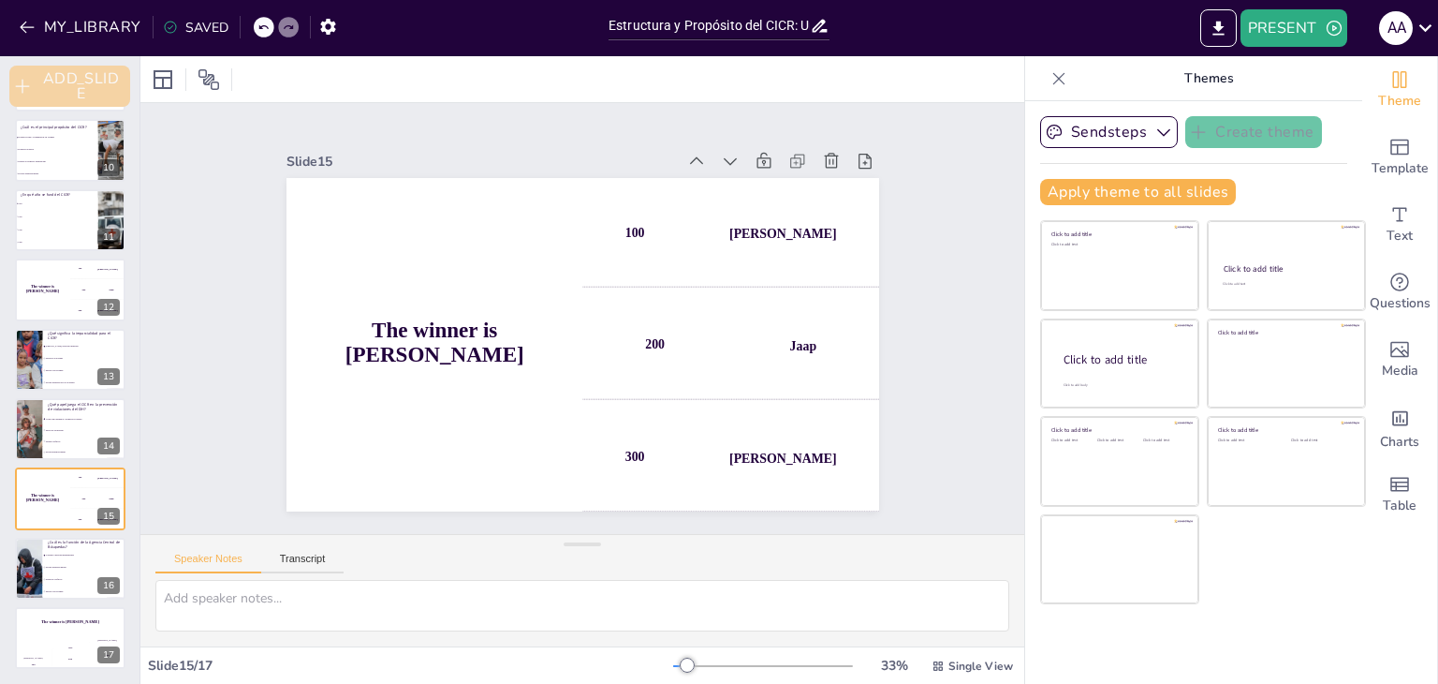
click at [58, 80] on button "ADD_SLIDE" at bounding box center [69, 86] width 121 height 41
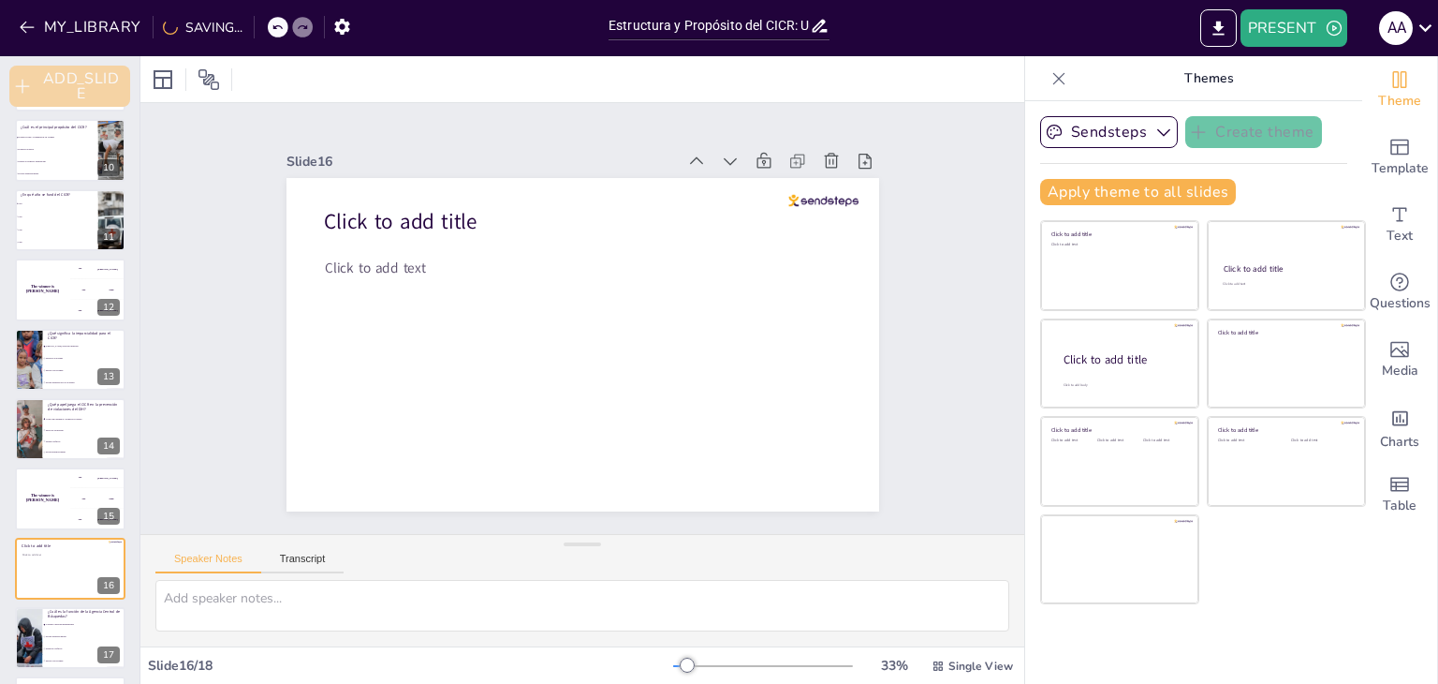
click at [75, 90] on button "ADD_SLIDE" at bounding box center [69, 86] width 121 height 41
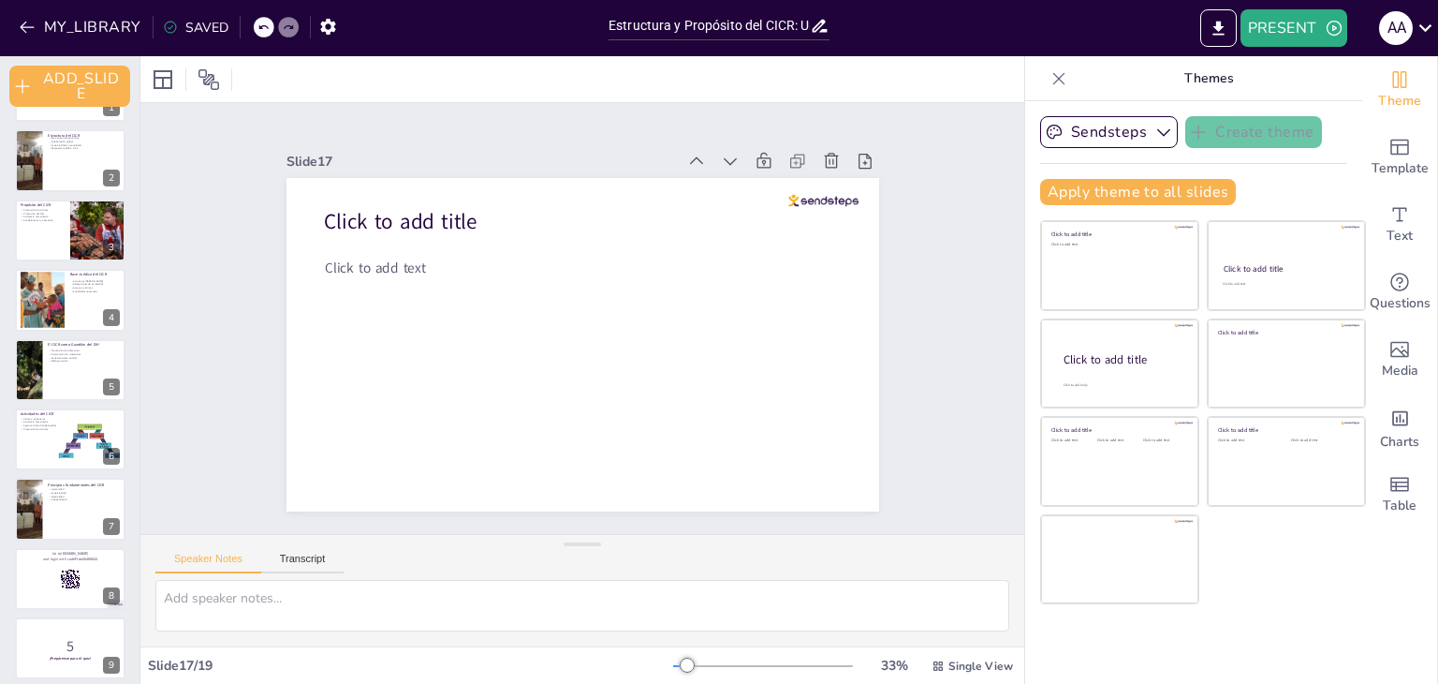
scroll to position [0, 0]
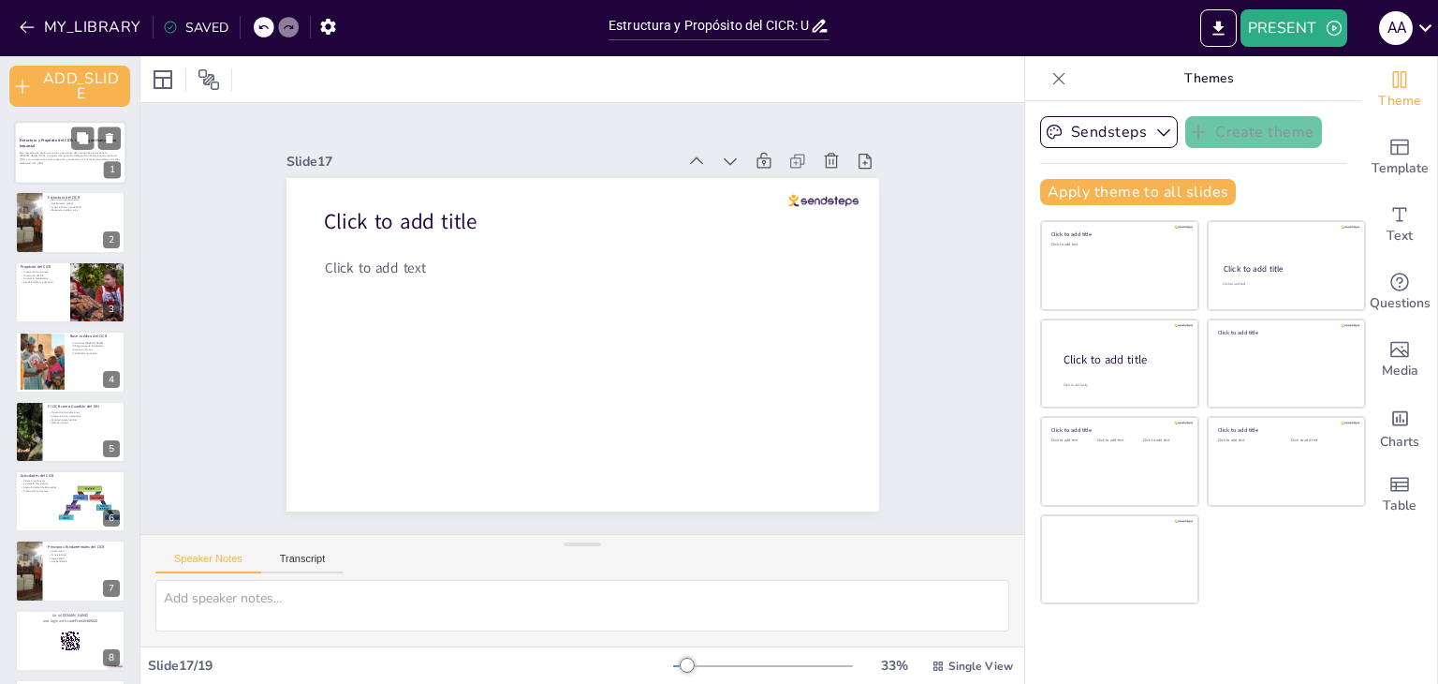
click at [45, 155] on p "Esta presentación explora la misión y estructura del Comité Internacional de la…" at bounding box center [70, 156] width 101 height 10
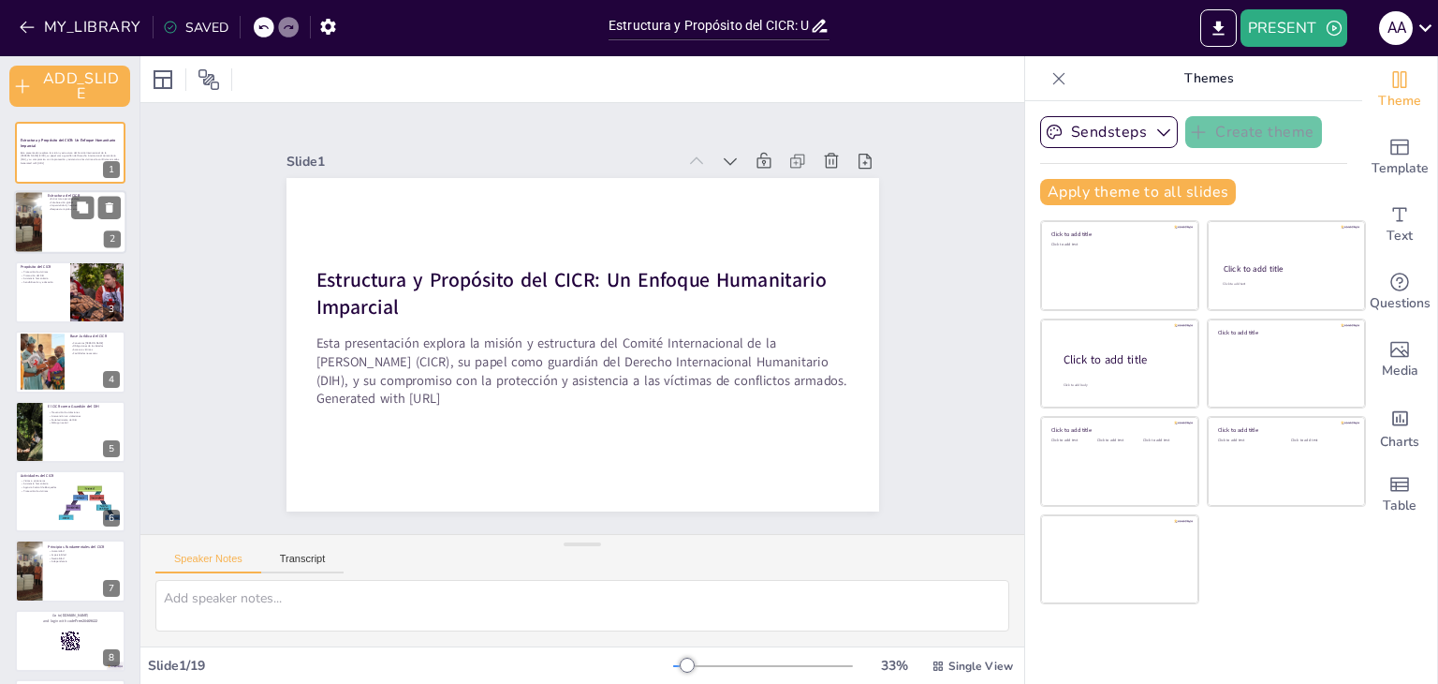
click at [49, 233] on div at bounding box center [70, 223] width 112 height 64
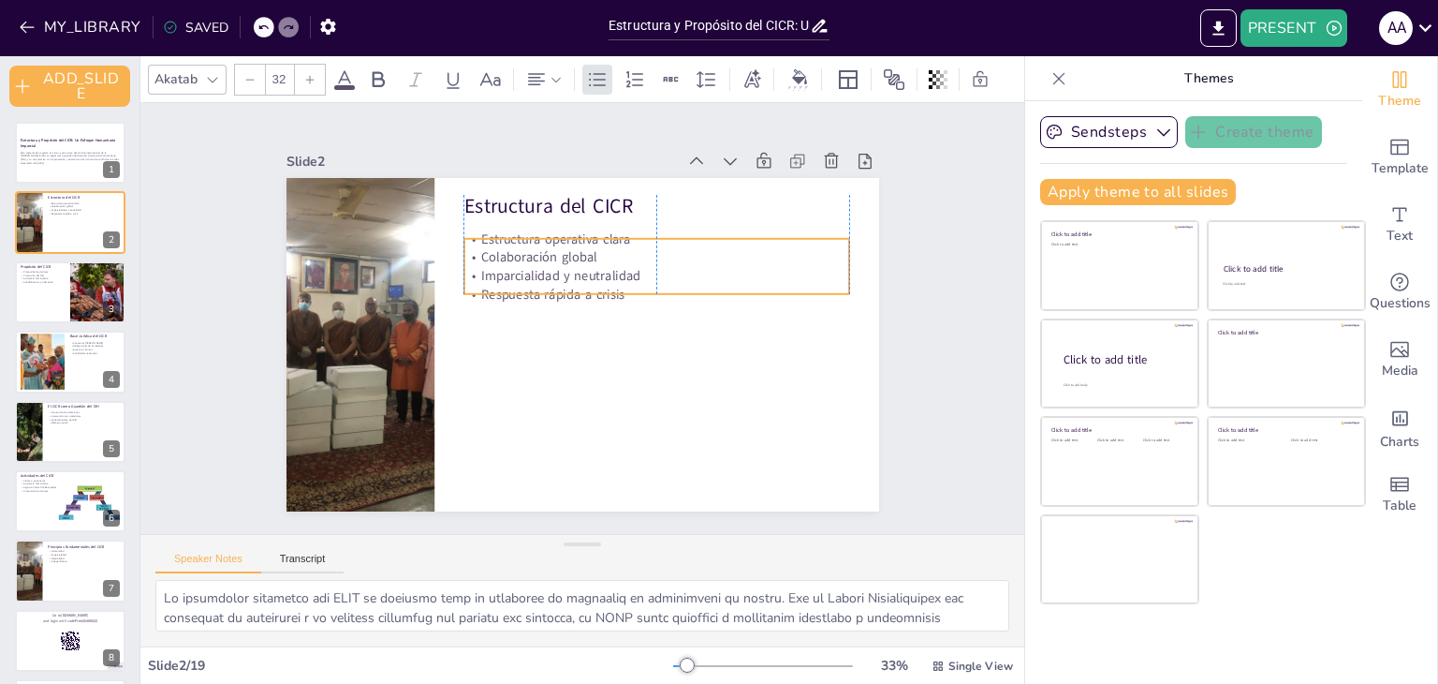
drag, startPoint x: 513, startPoint y: 263, endPoint x: 513, endPoint y: 280, distance: 16.9
click at [513, 280] on p "Respuesta rápida a crisis" at bounding box center [653, 286] width 385 height 59
click at [33, 287] on div at bounding box center [70, 292] width 112 height 64
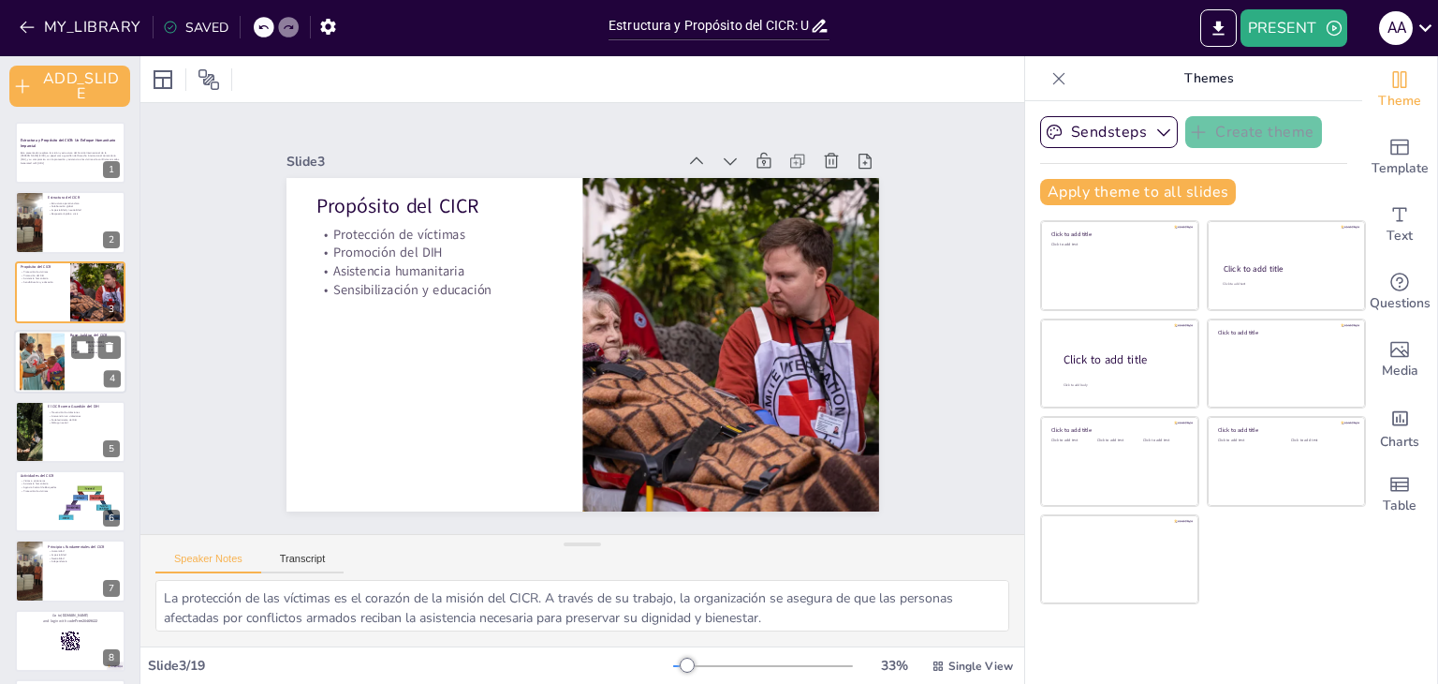
click at [52, 370] on div at bounding box center [42, 361] width 45 height 57
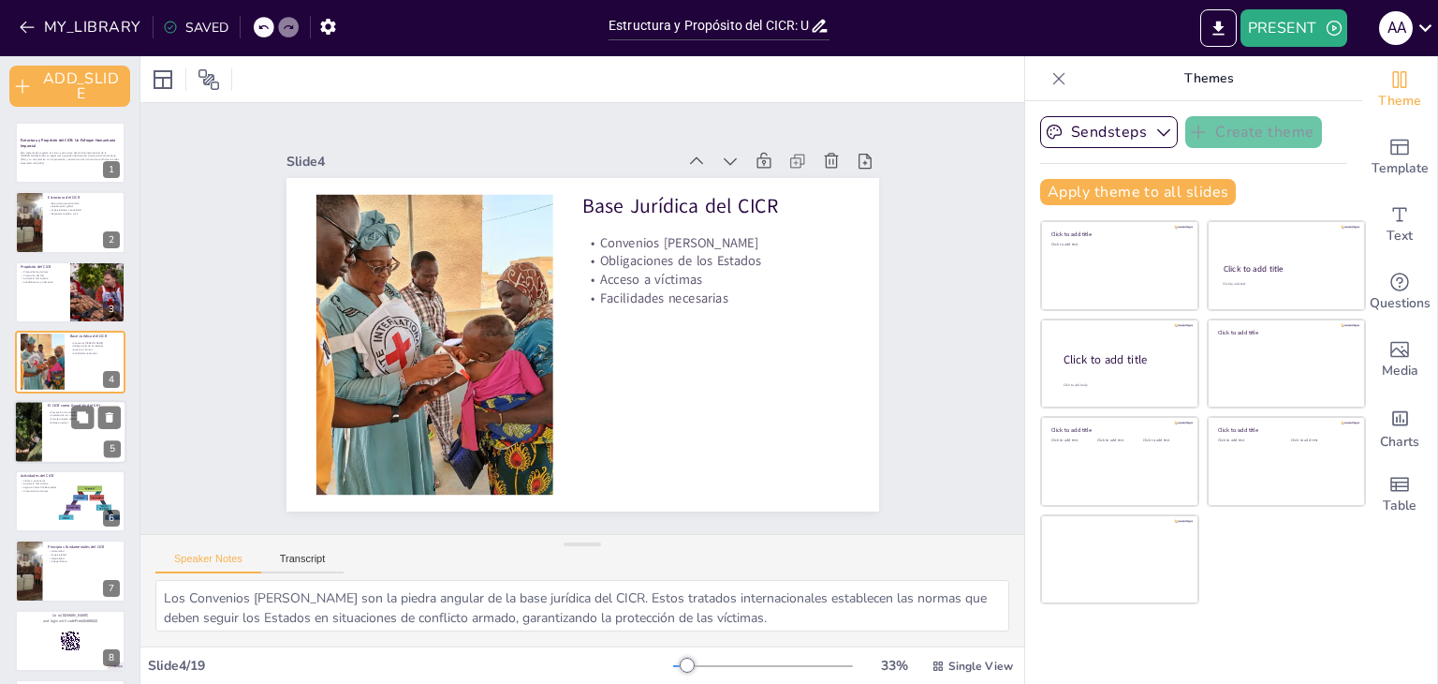
click at [53, 430] on div at bounding box center [70, 432] width 112 height 64
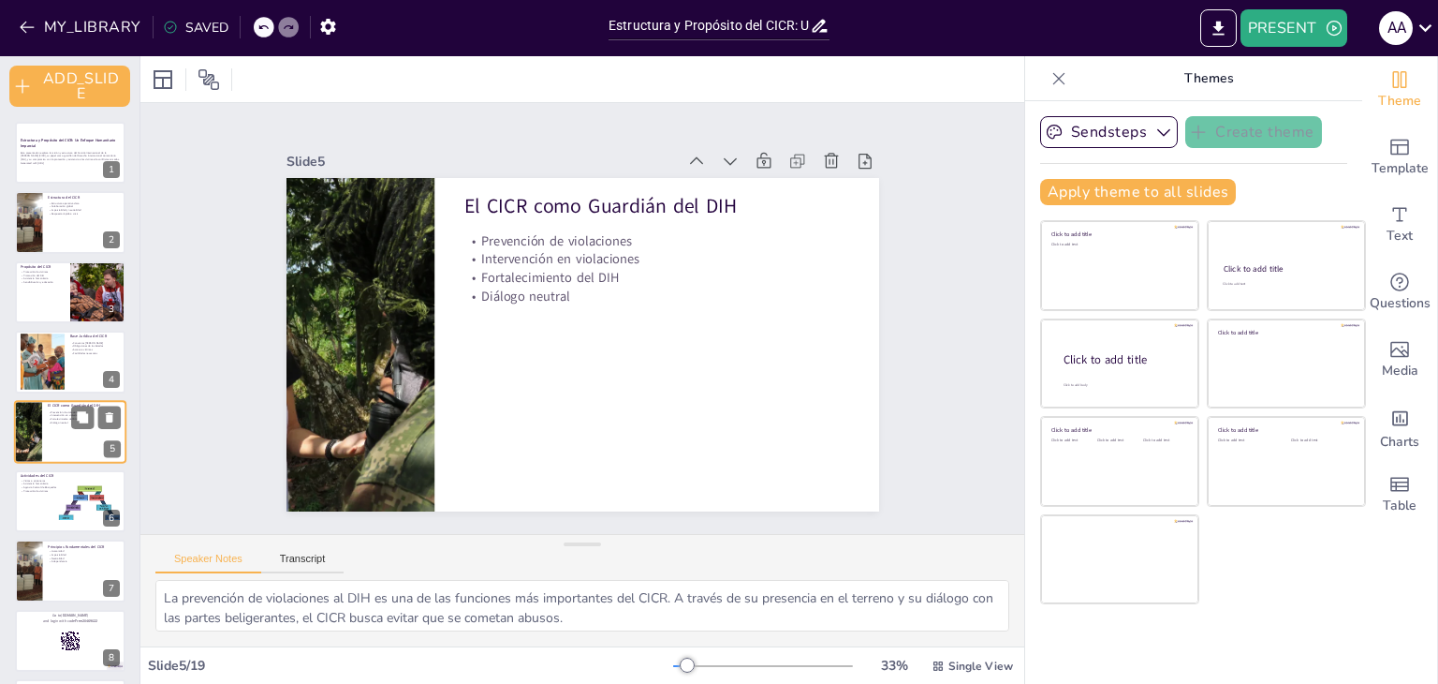
scroll to position [37, 0]
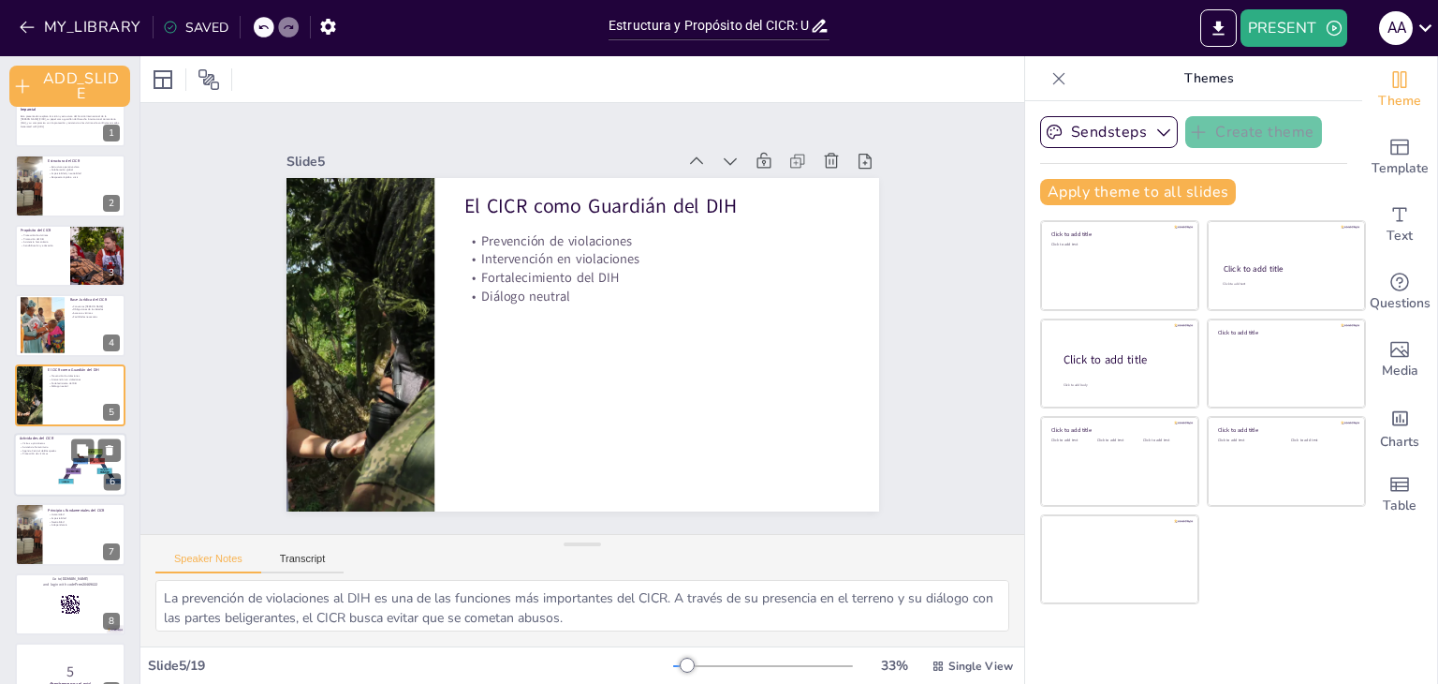
click at [53, 465] on div at bounding box center [70, 465] width 112 height 64
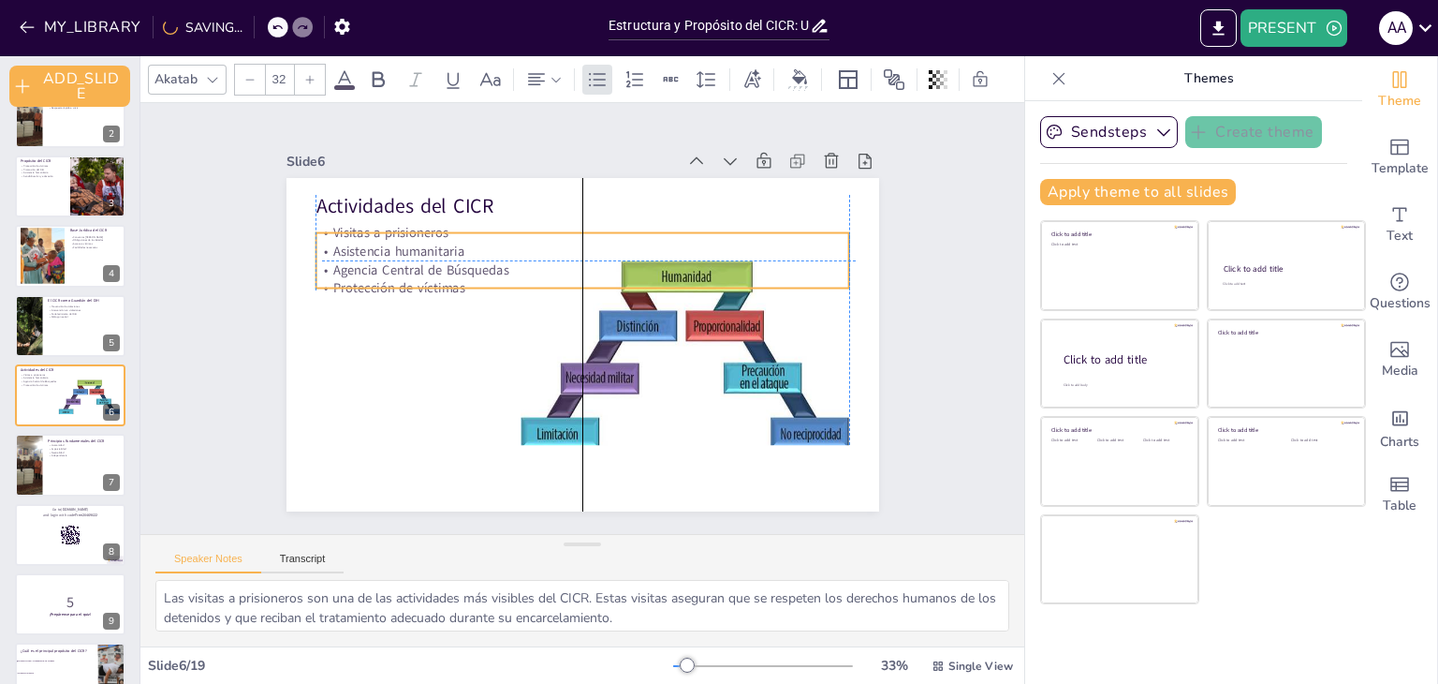
click at [391, 273] on p "Agencia Central de Búsquedas" at bounding box center [567, 364] width 513 height 183
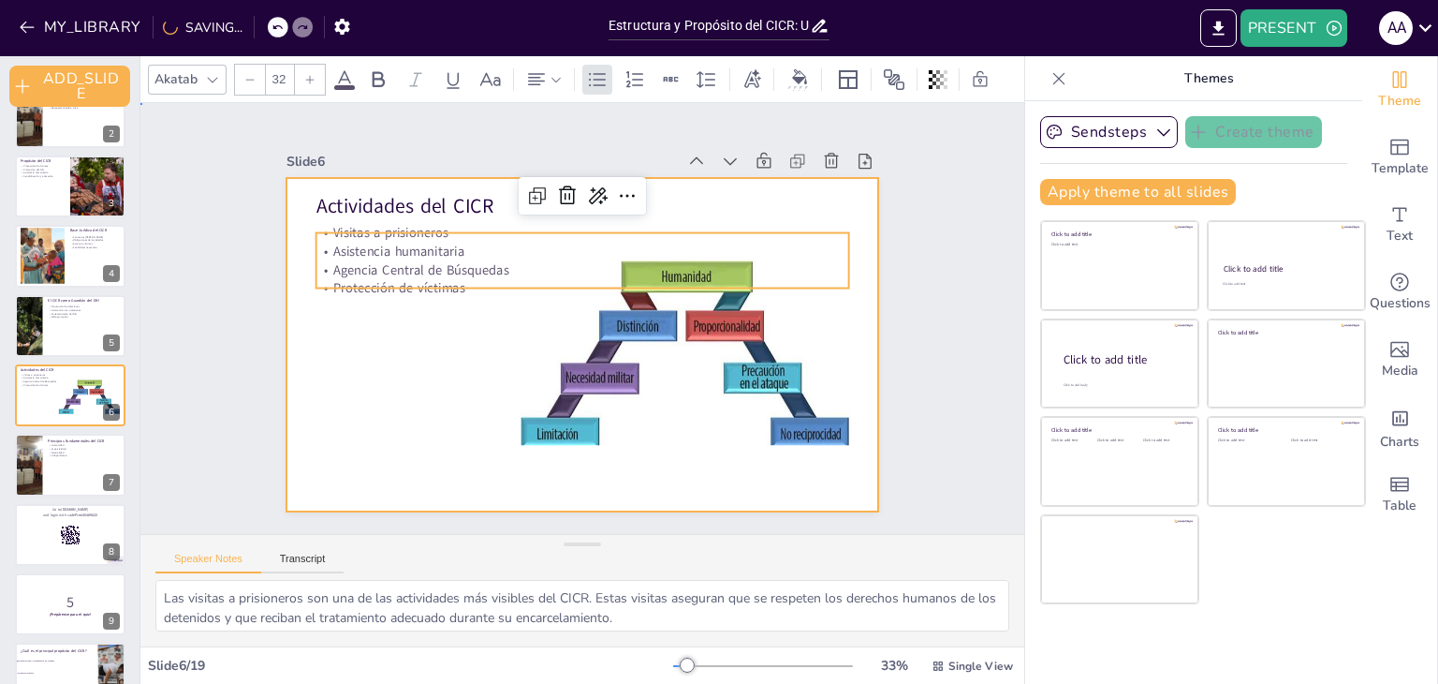
click at [378, 363] on div at bounding box center [583, 344] width 593 height 333
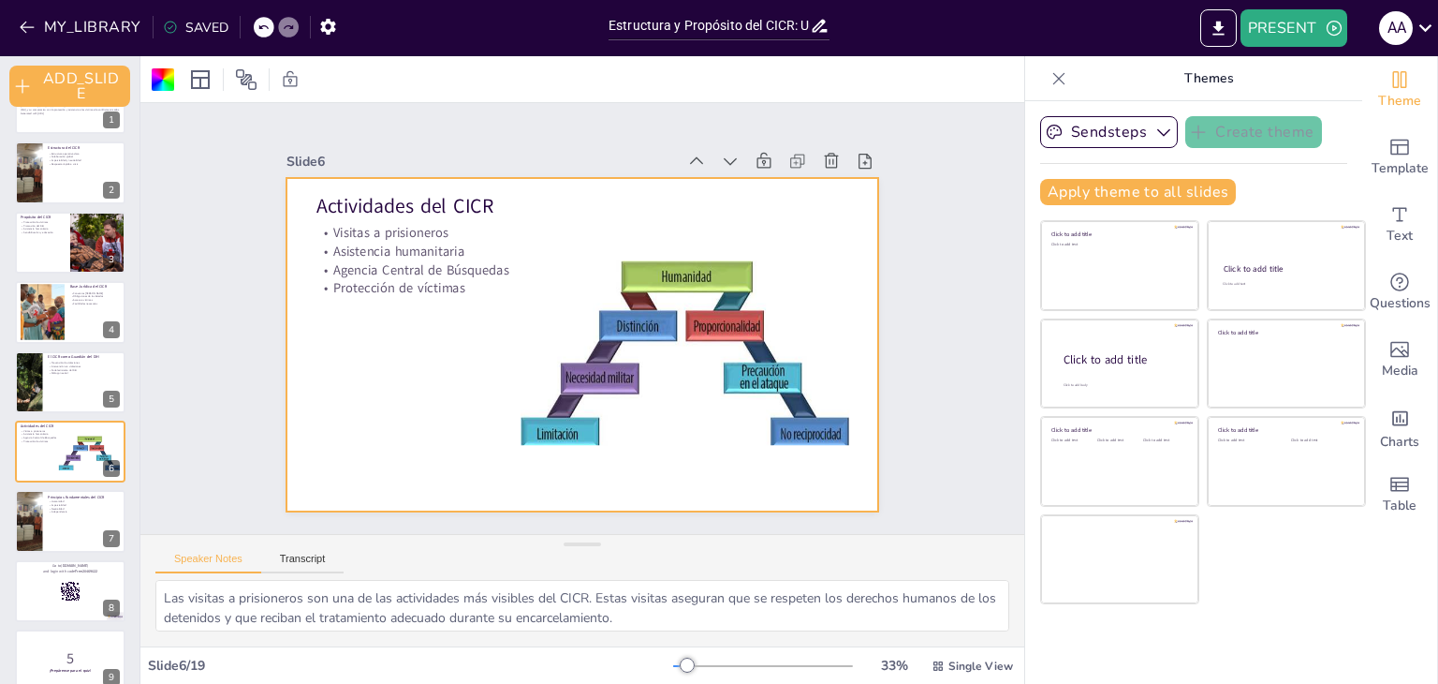
scroll to position [0, 0]
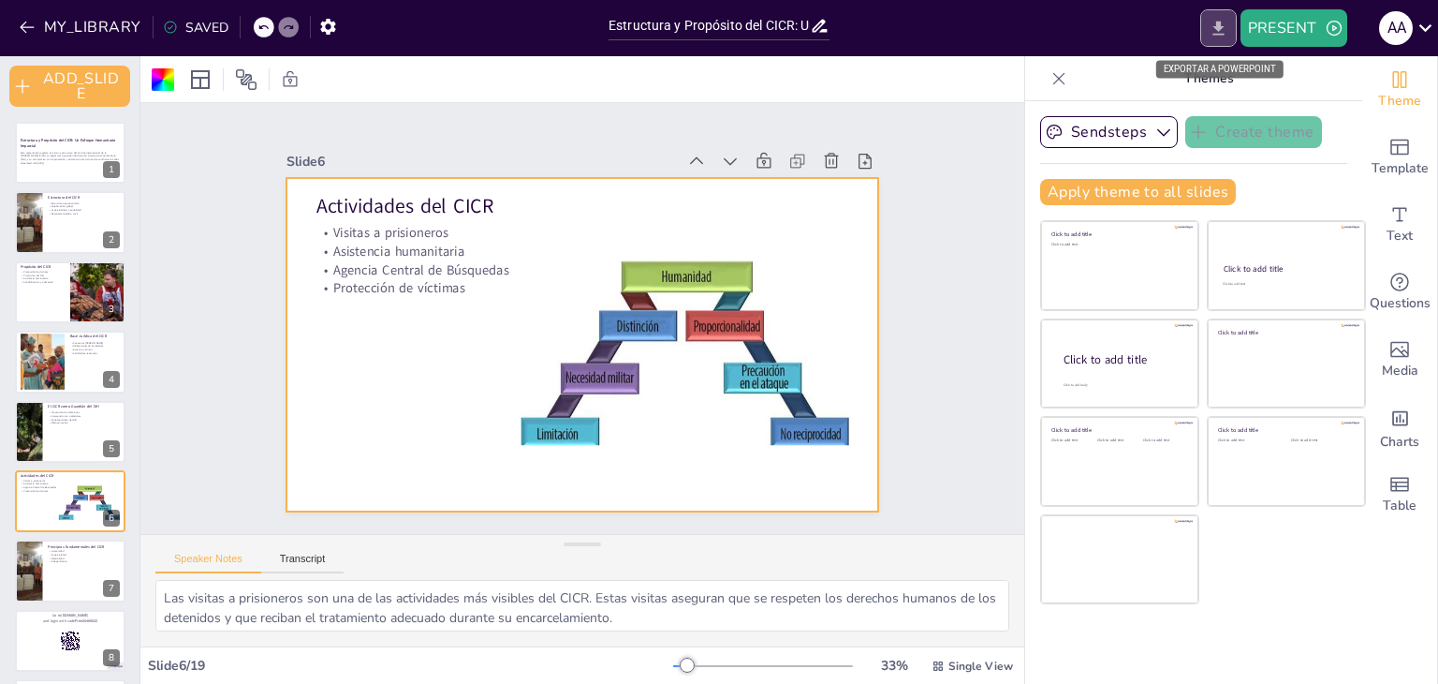
click at [1215, 35] on icon "EXPORT_TO_POWERPOINT" at bounding box center [1219, 29] width 20 height 20
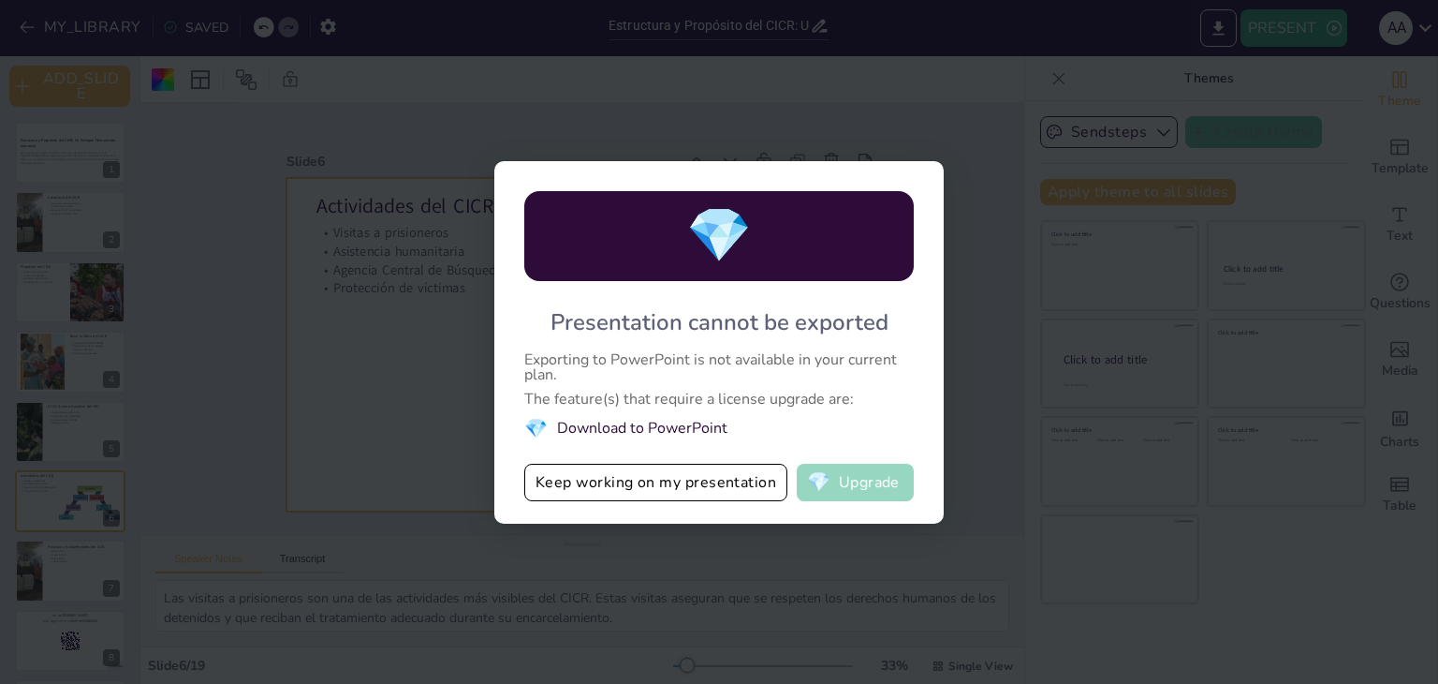
click at [847, 492] on button "💎 Upgrade" at bounding box center [855, 482] width 117 height 37
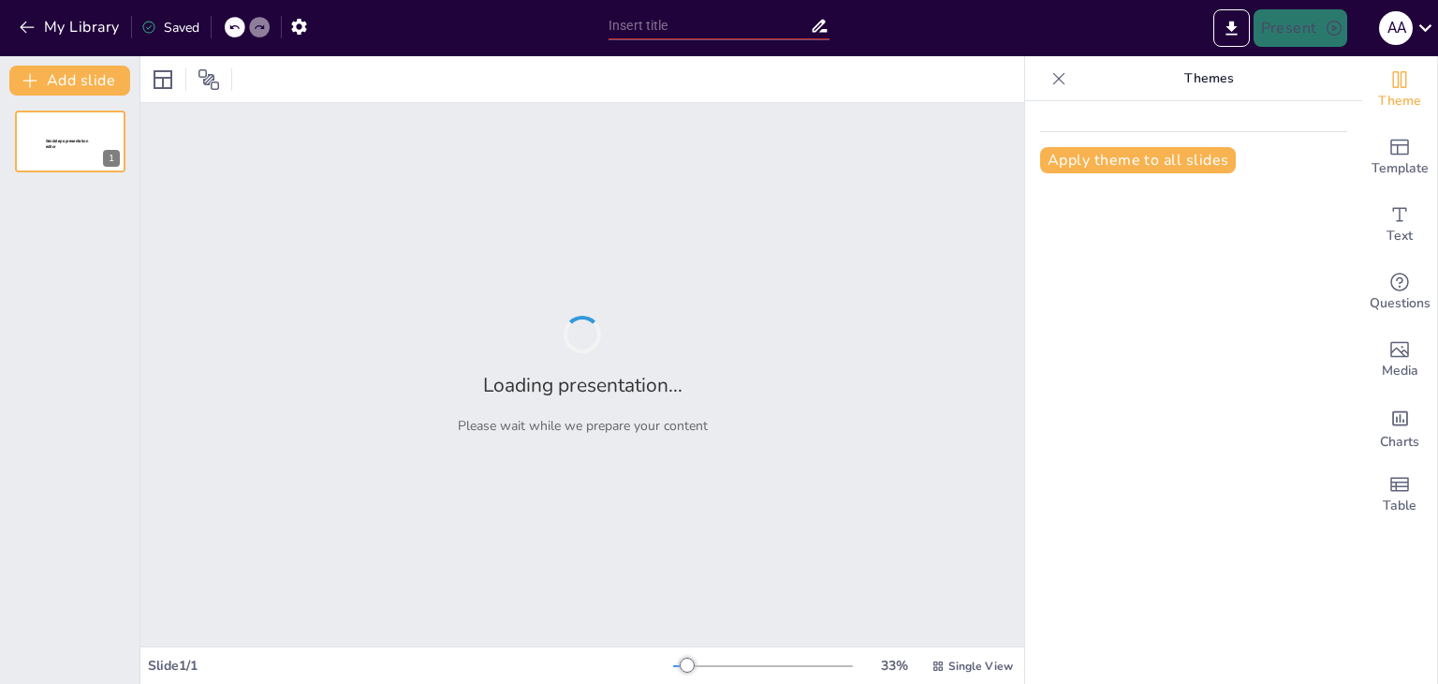
type input "Estructura y Propósito del CICR: Un Enfoque Humanitario Imparcial"
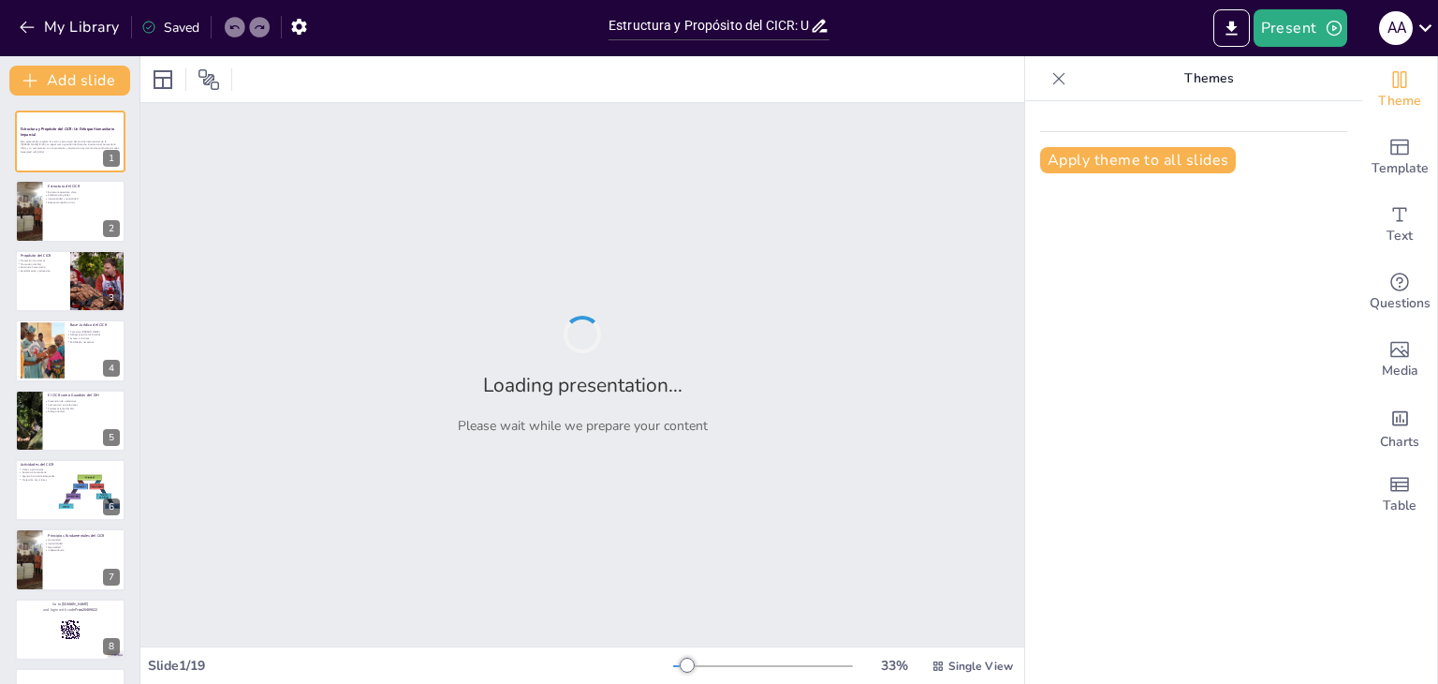
checkbox input "true"
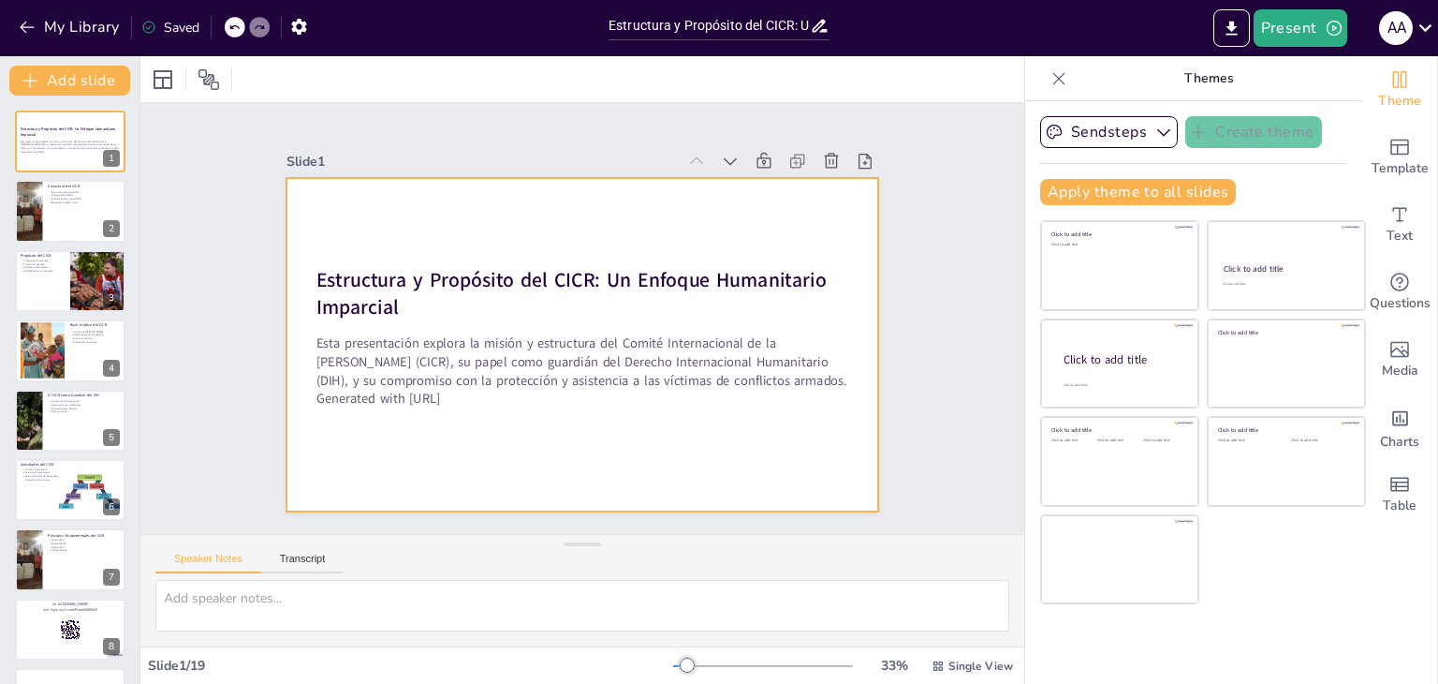
checkbox input "true"
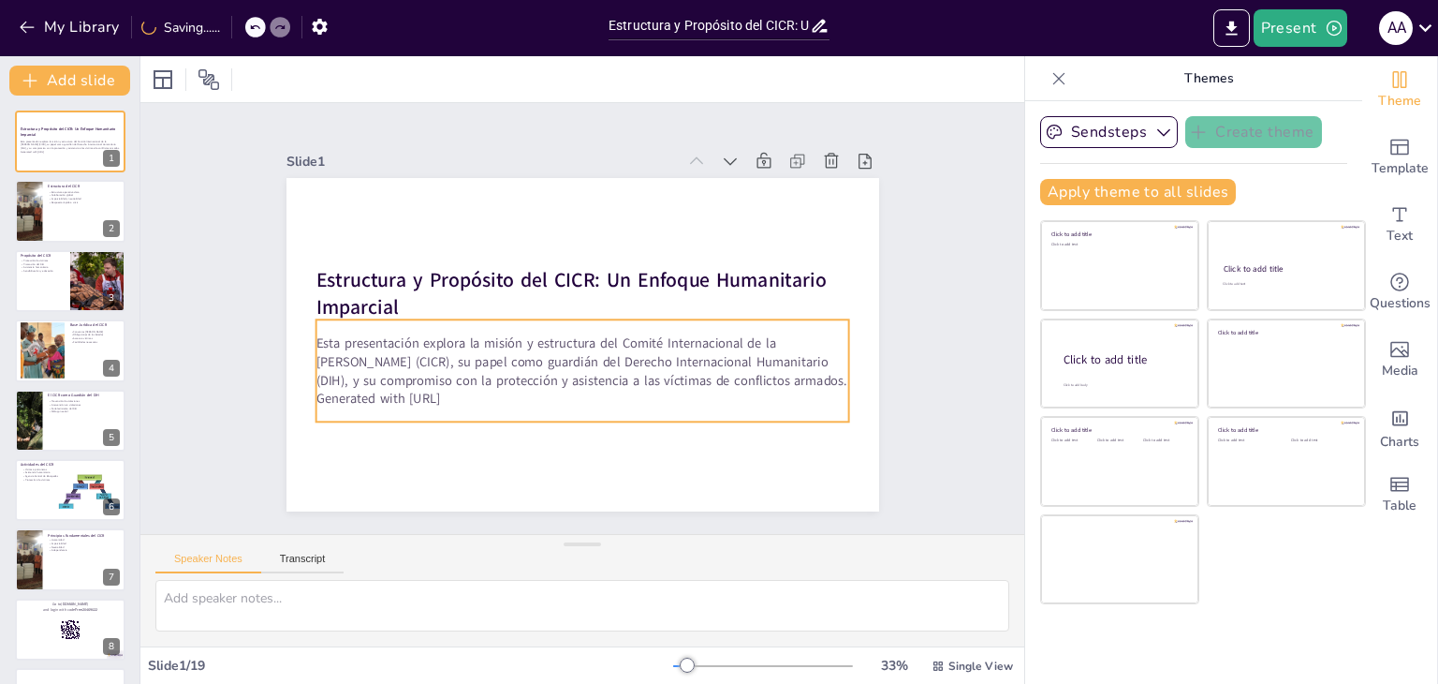
checkbox input "true"
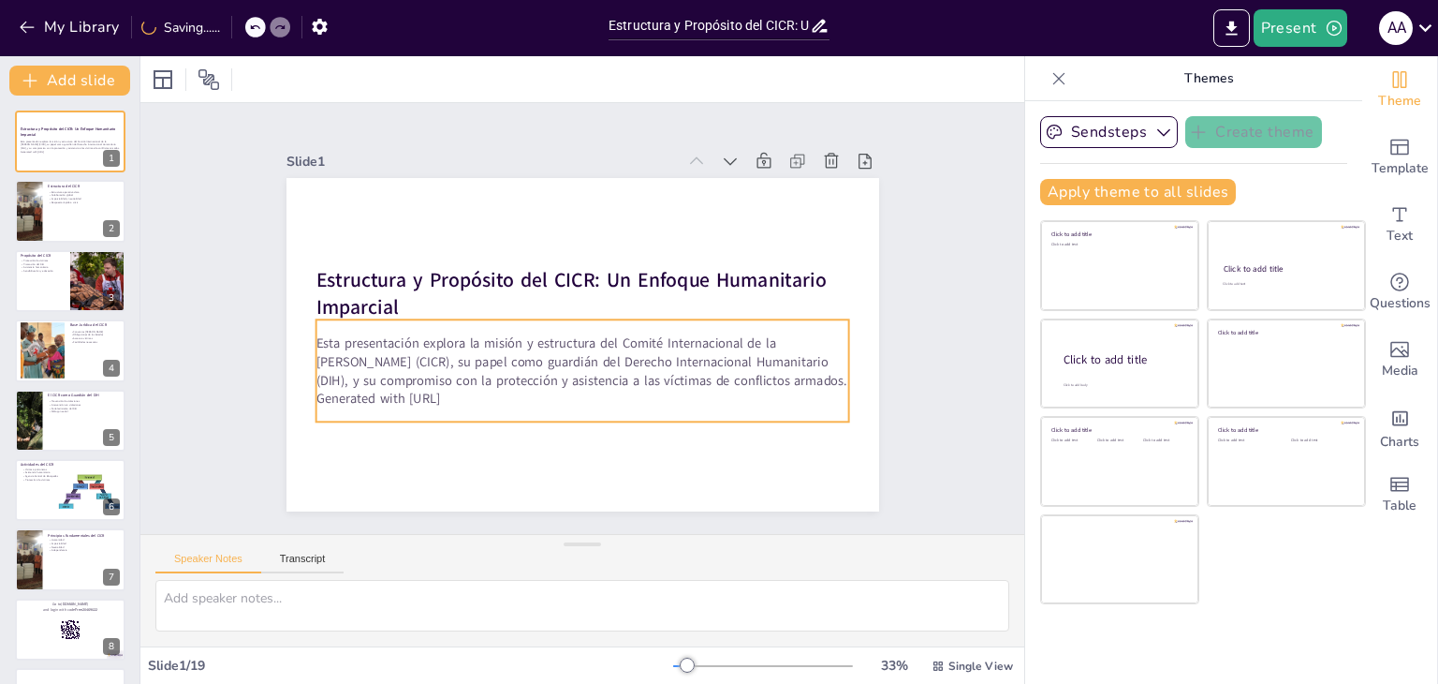
checkbox input "true"
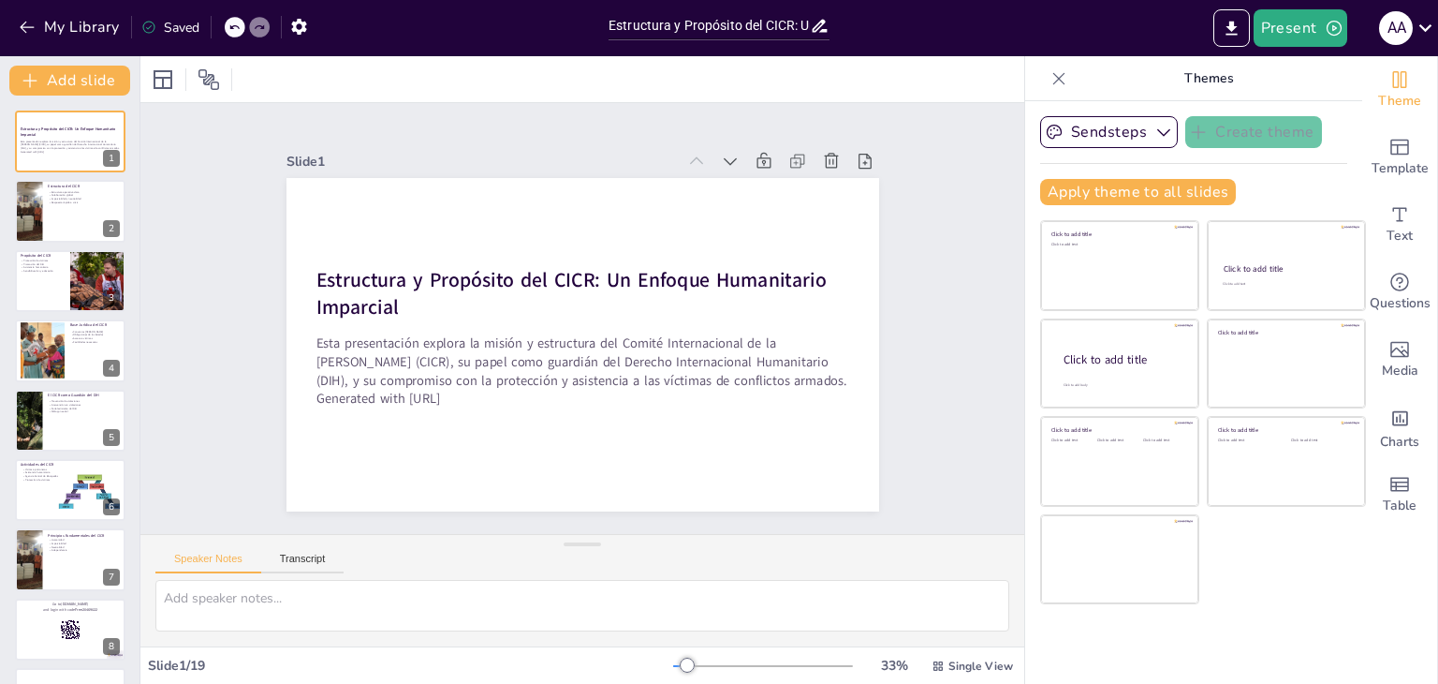
checkbox input "true"
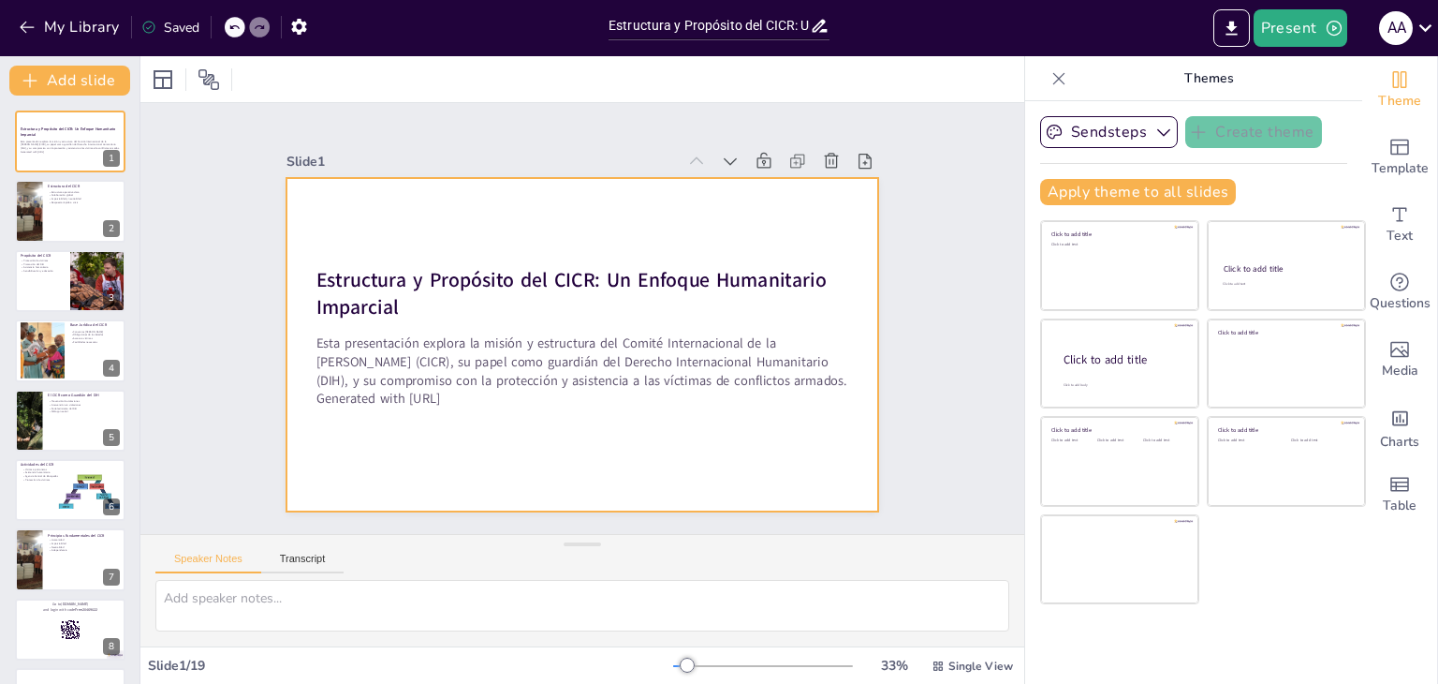
checkbox input "true"
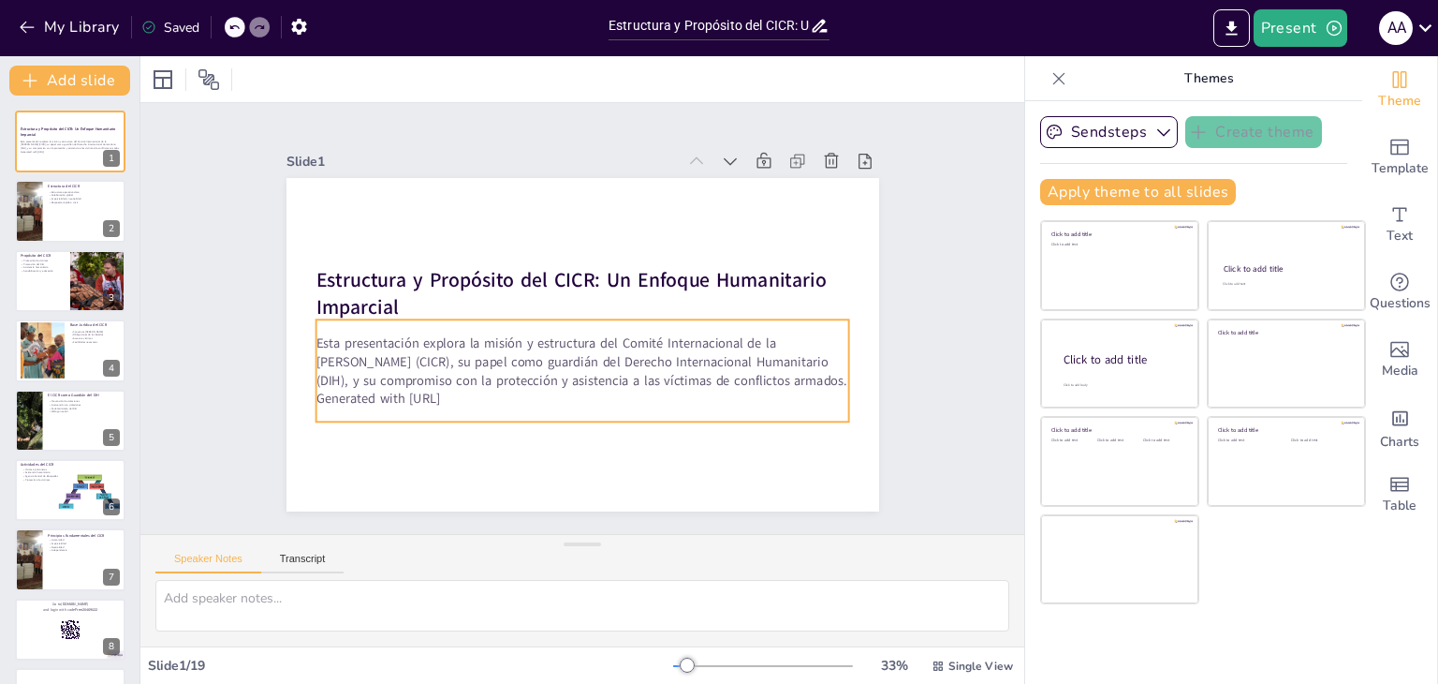
checkbox input "true"
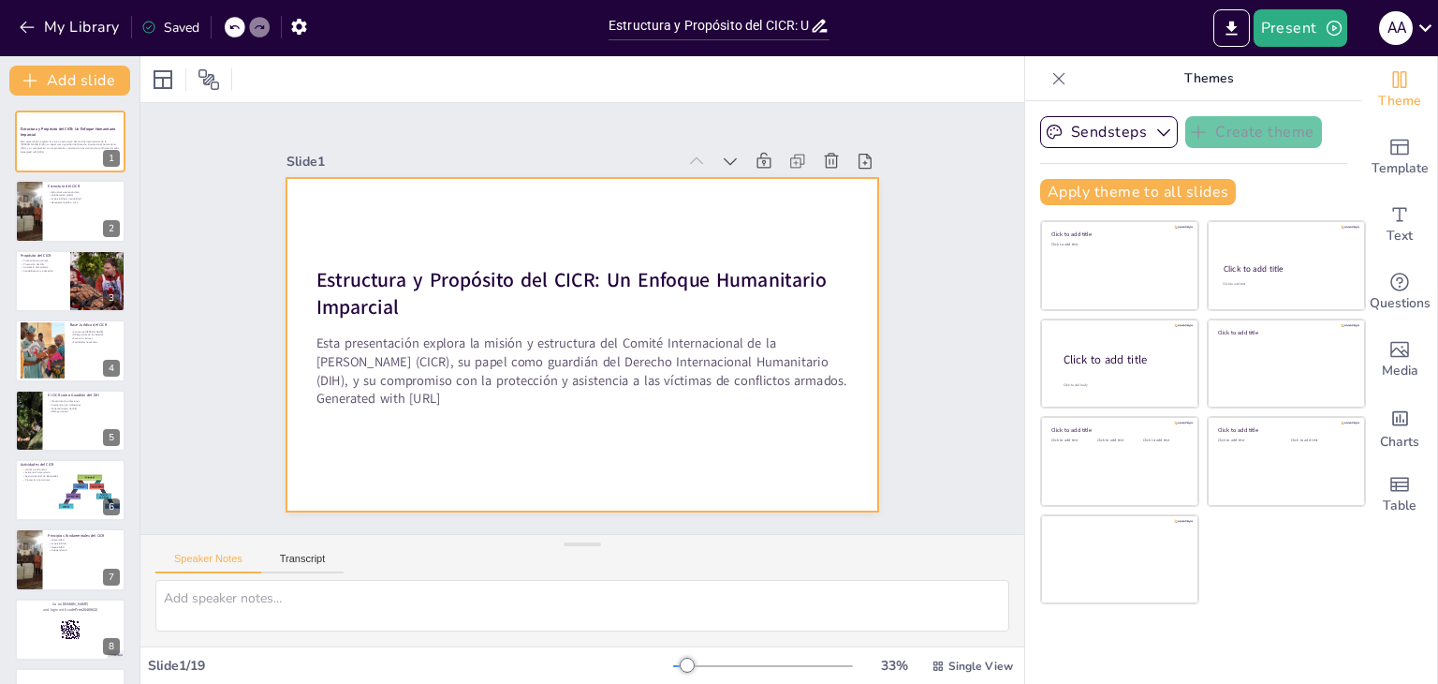
checkbox input "true"
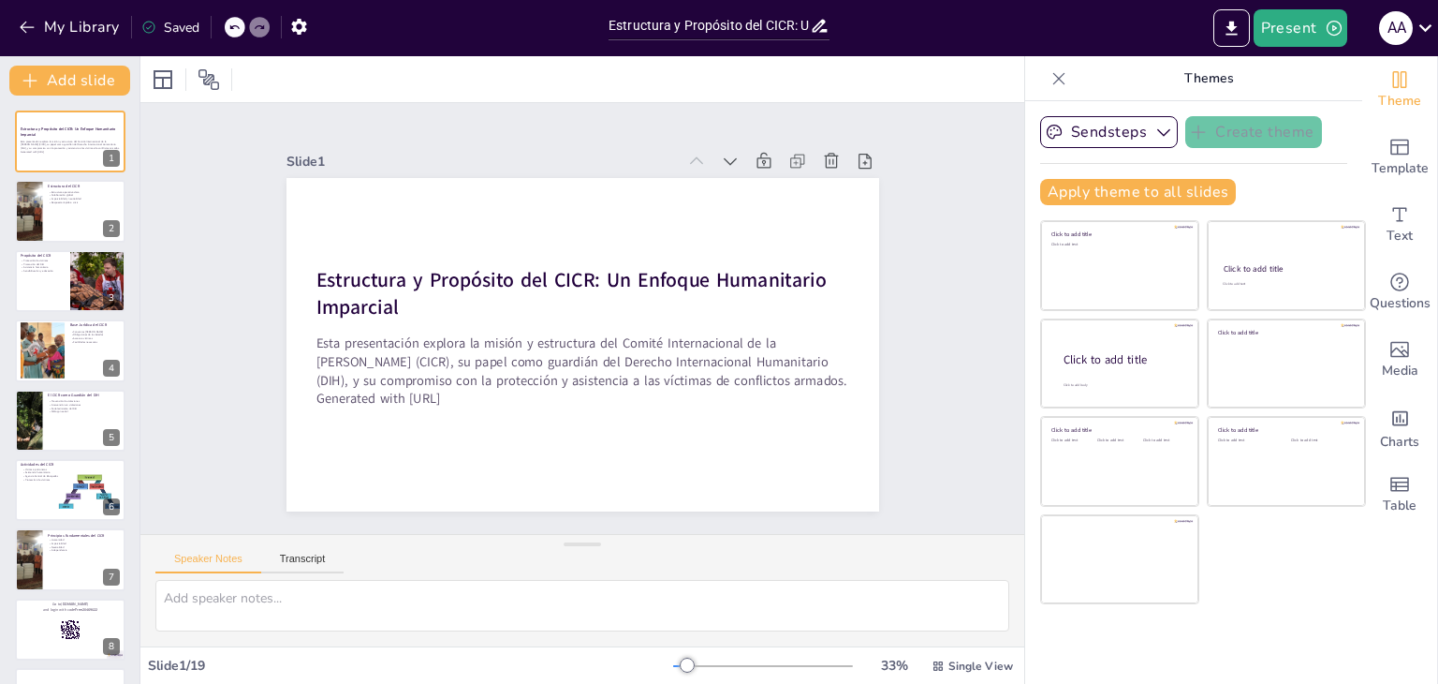
checkbox input "true"
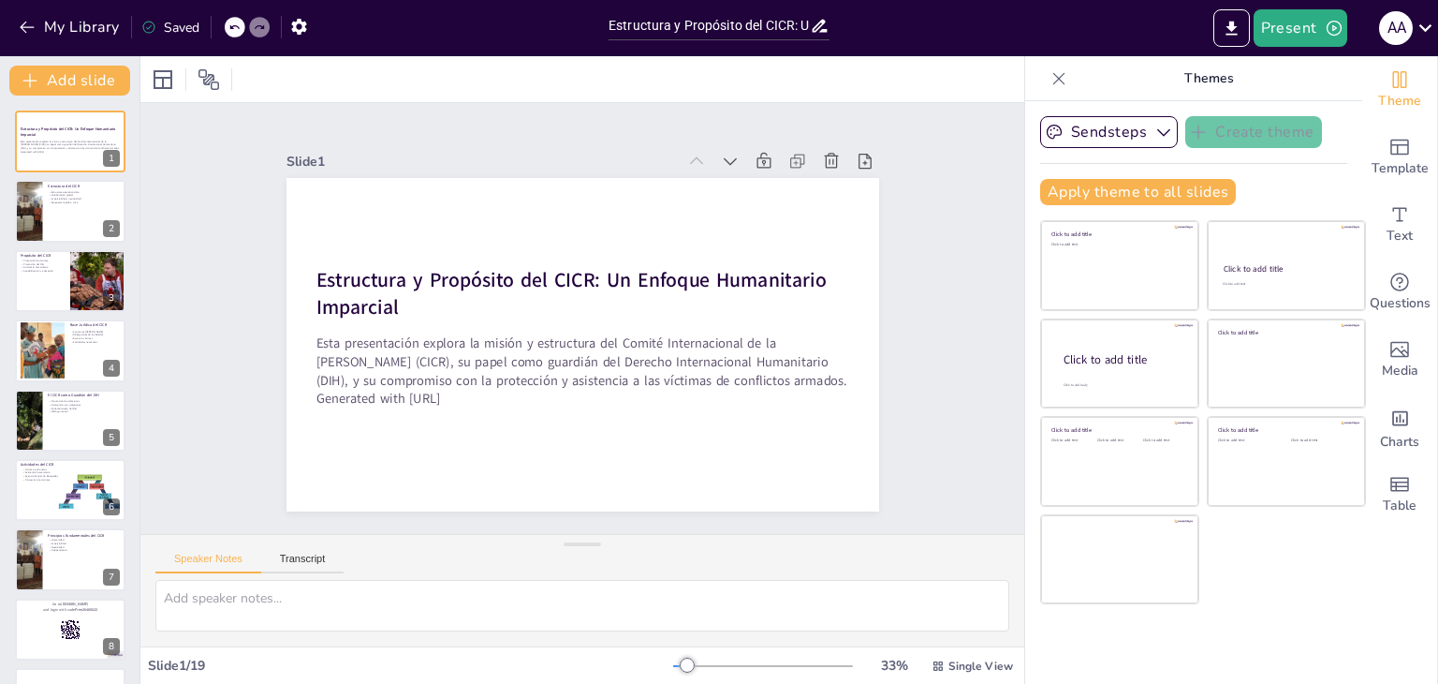
checkbox input "true"
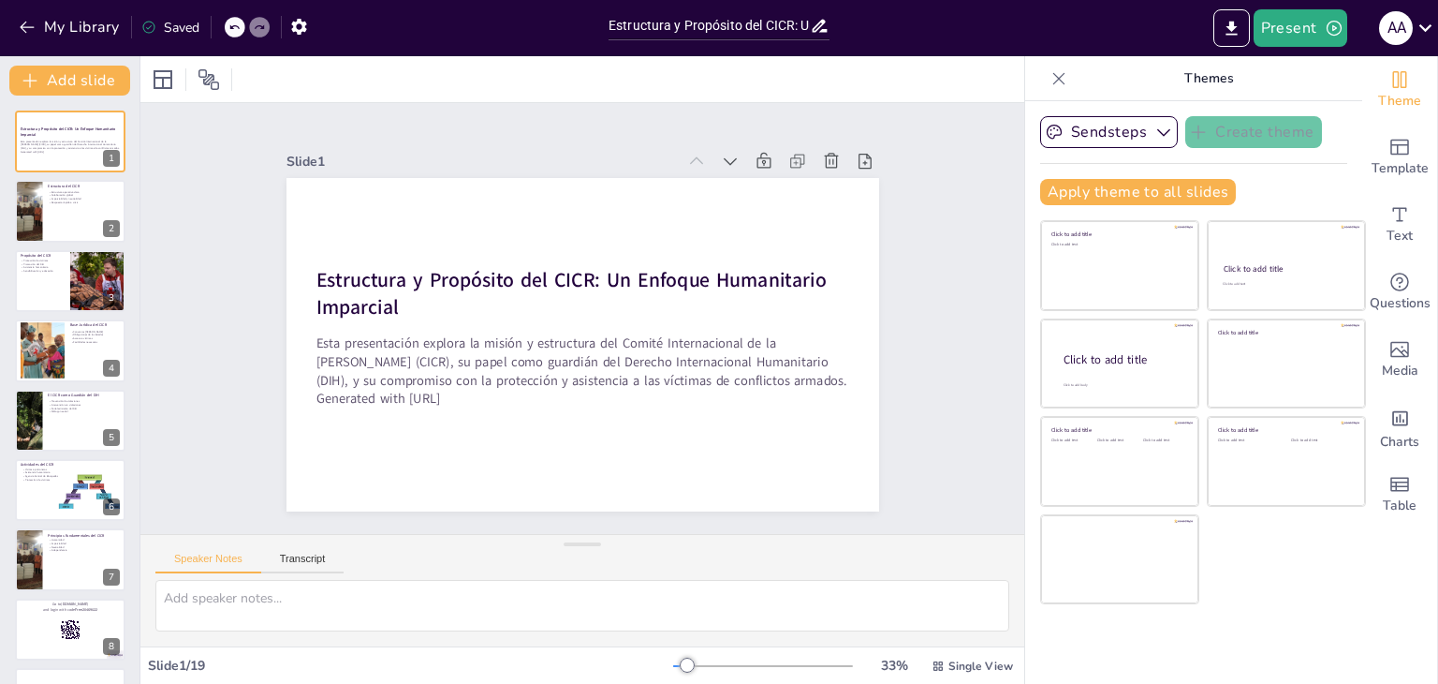
checkbox input "true"
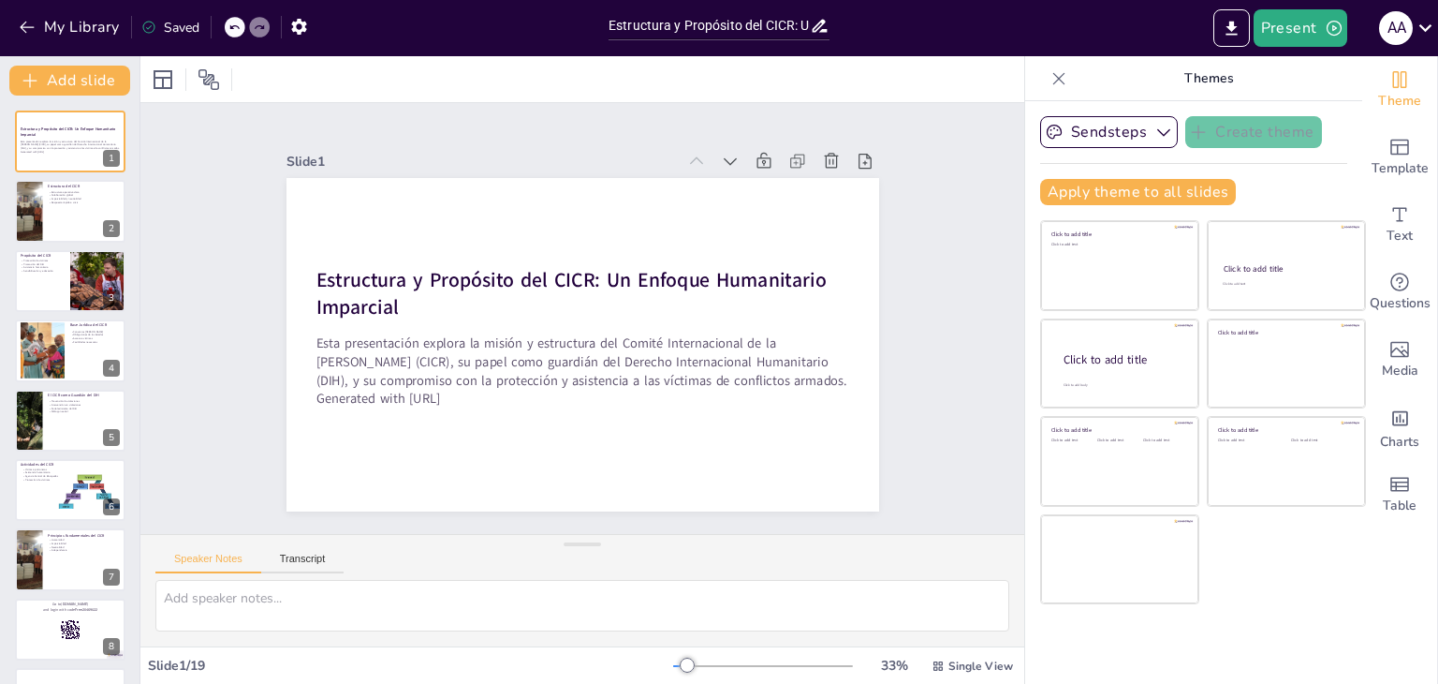
checkbox input "true"
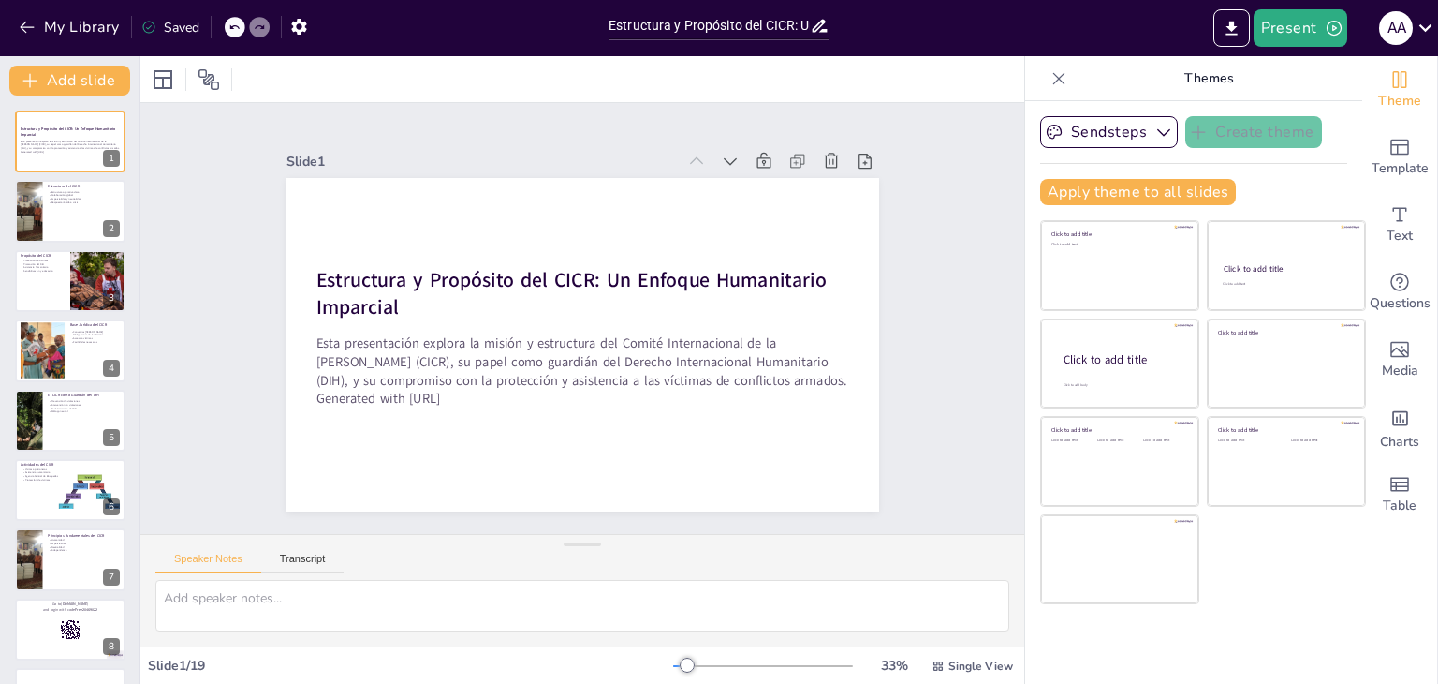
checkbox input "true"
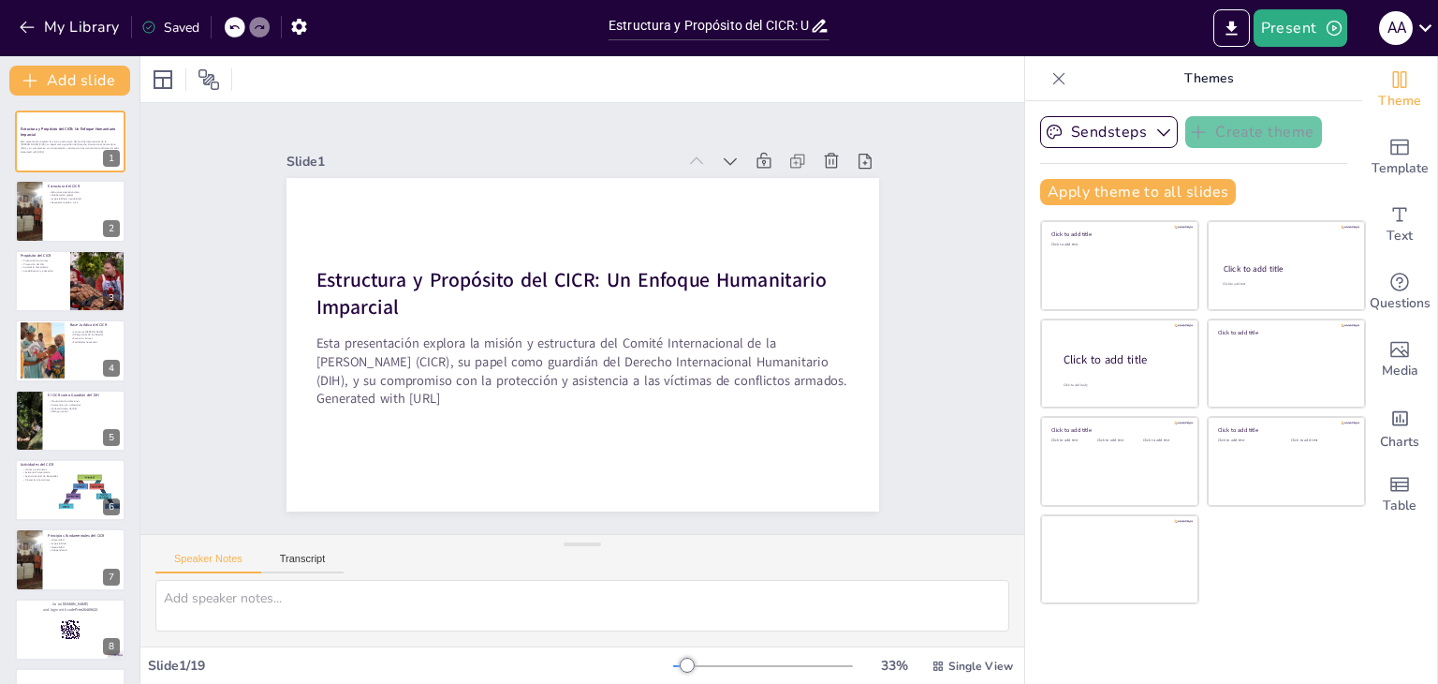
checkbox input "true"
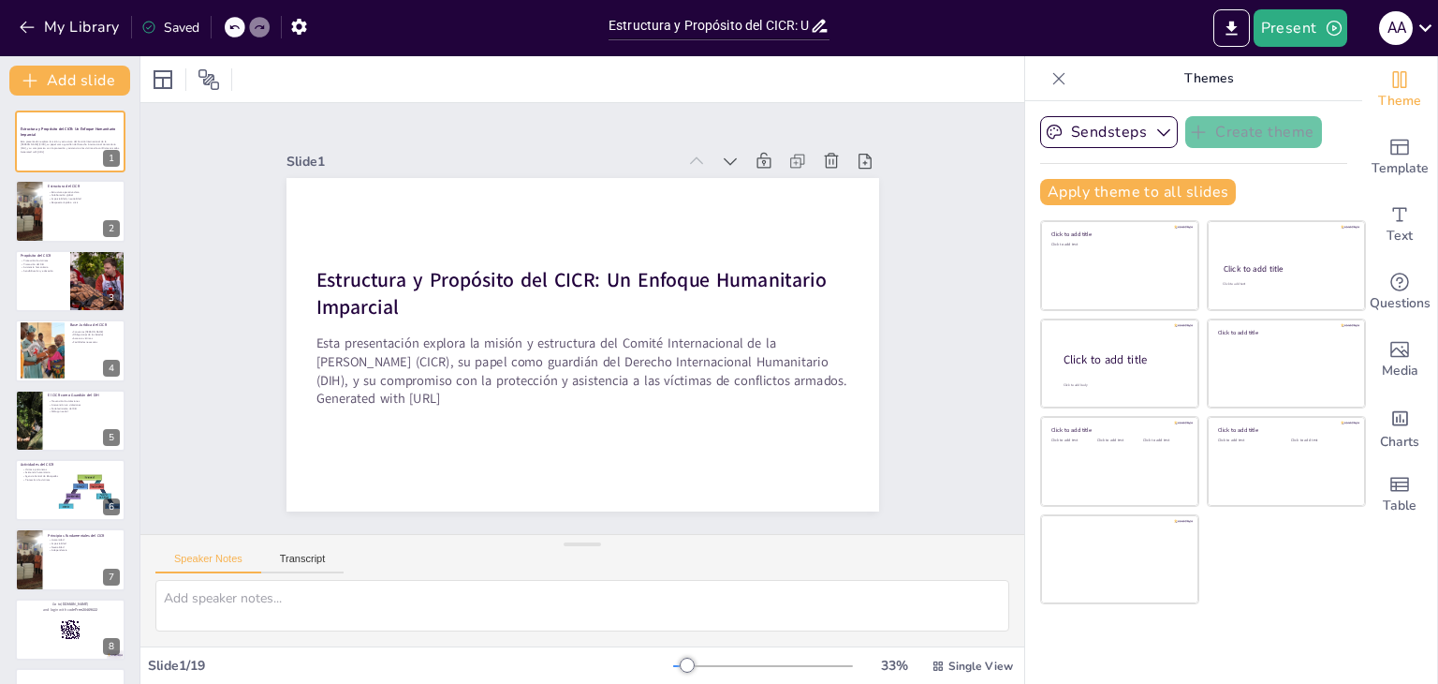
checkbox input "true"
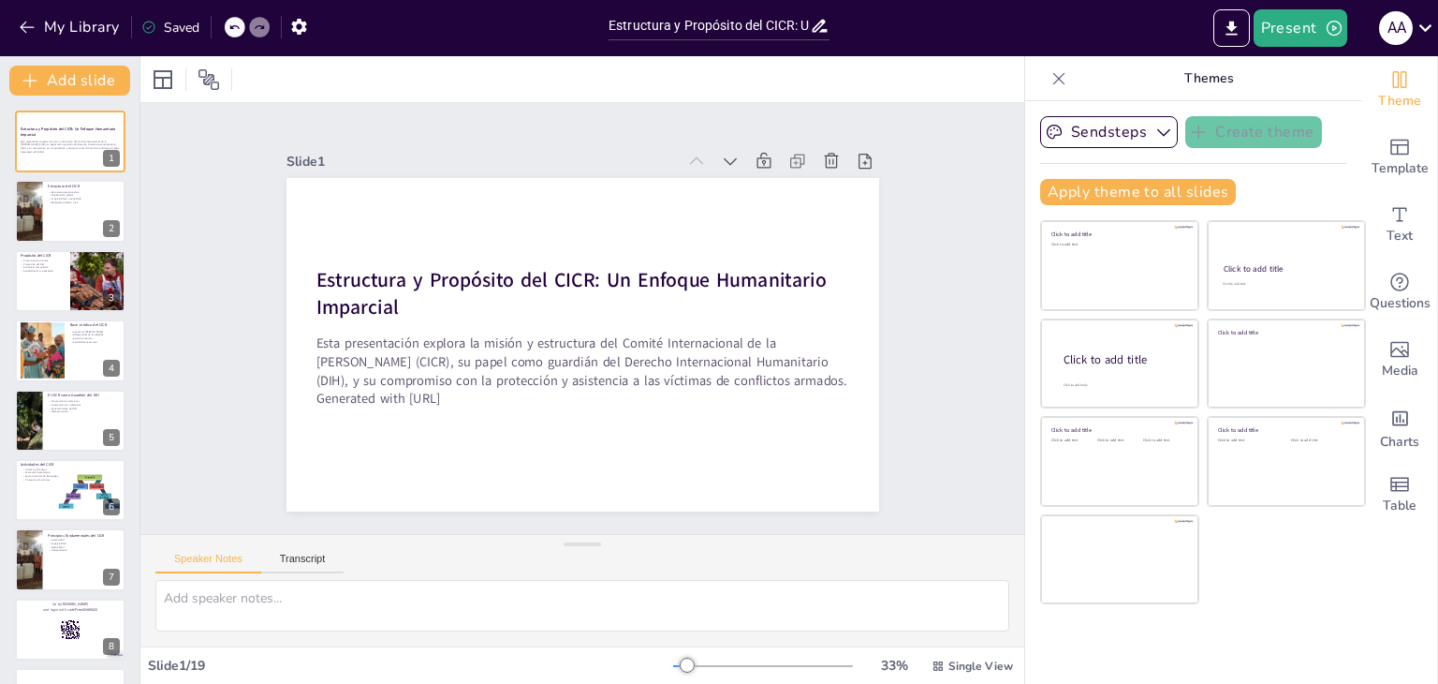
checkbox input "true"
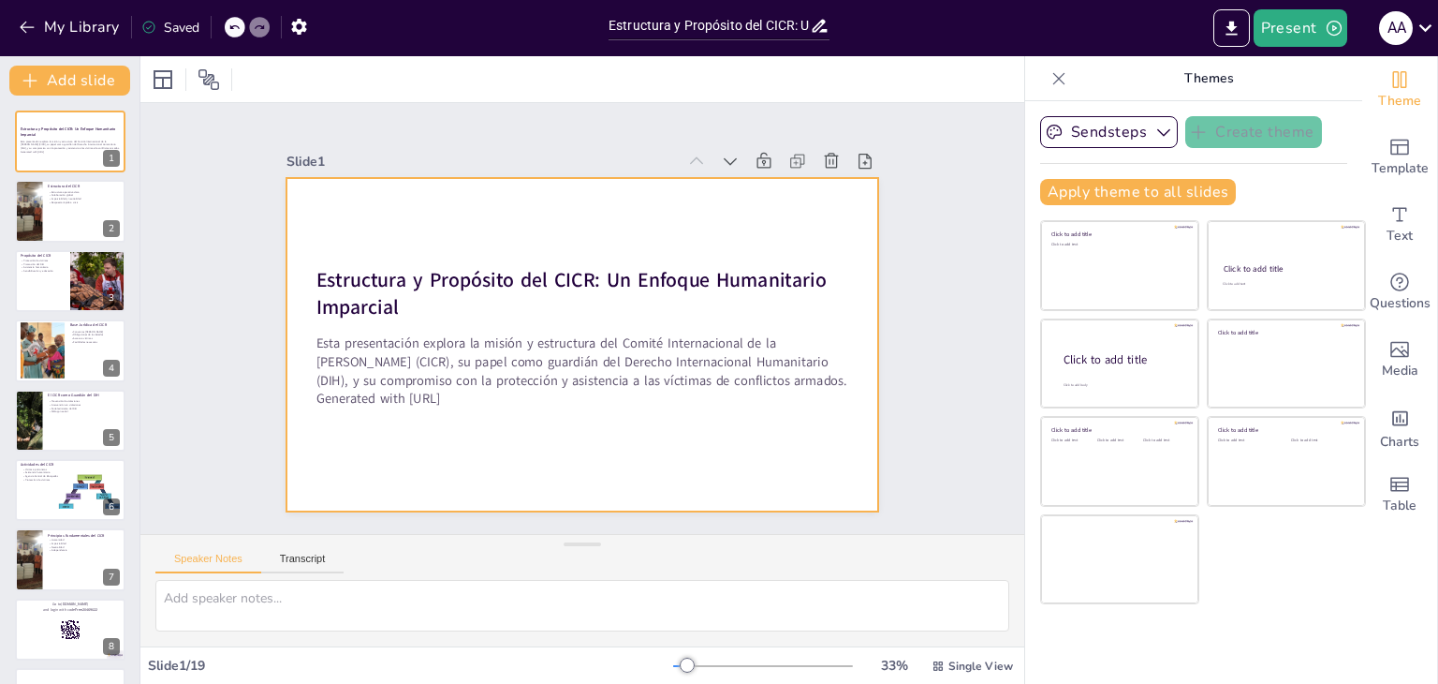
checkbox input "true"
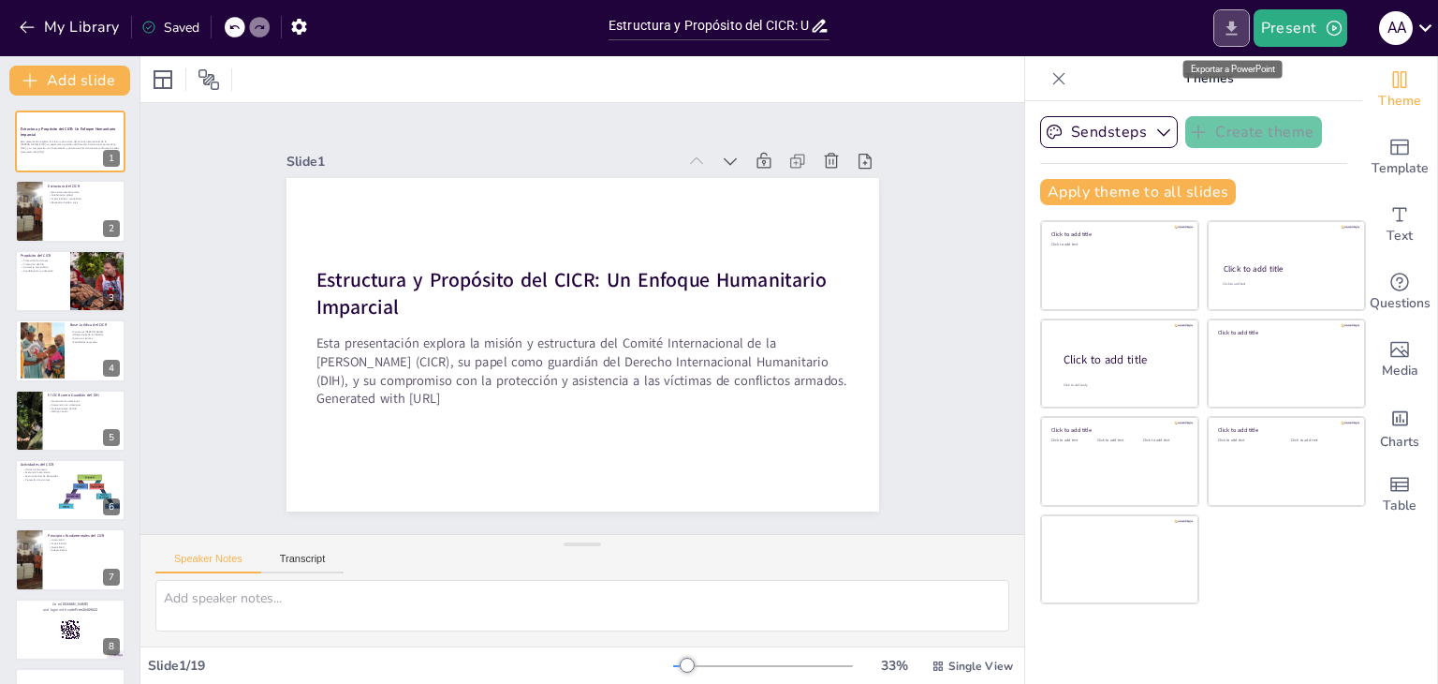
click at [1232, 23] on icon "Export to PowerPoint" at bounding box center [1231, 28] width 11 height 14
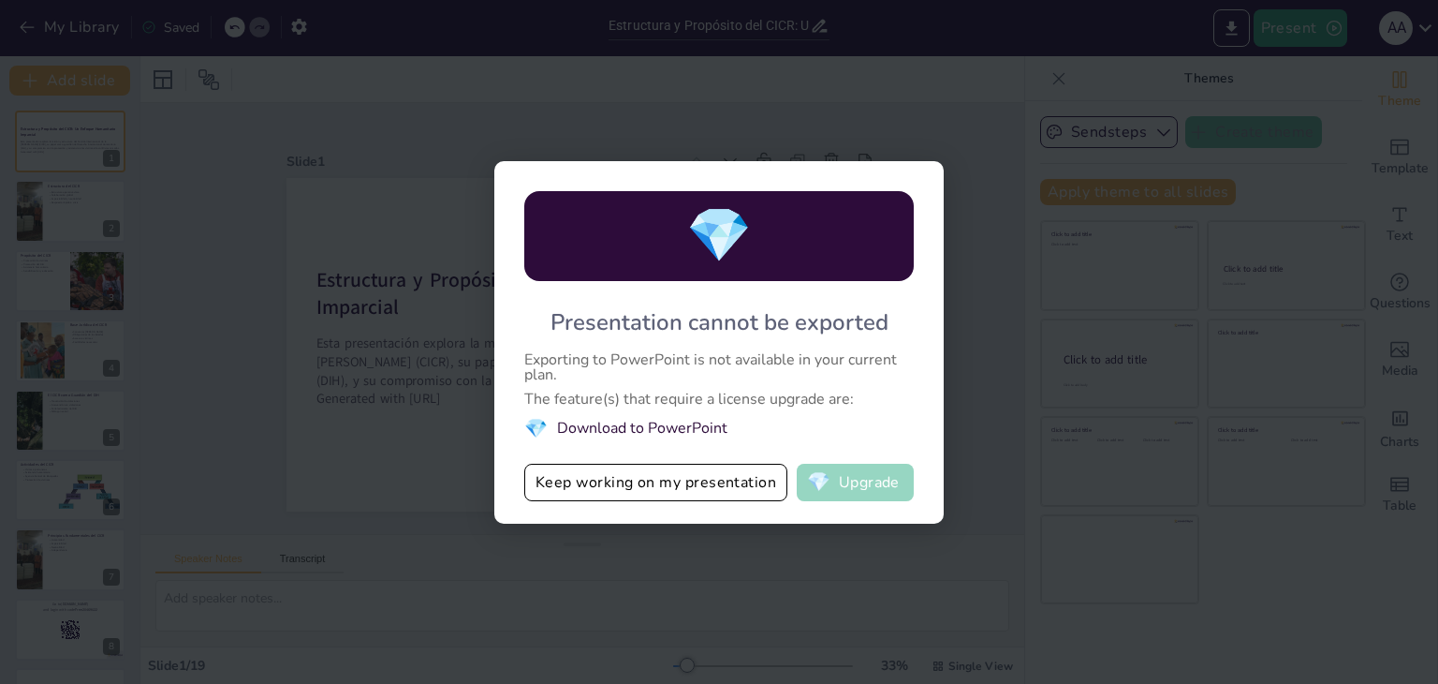
click at [824, 484] on span "💎" at bounding box center [818, 482] width 23 height 19
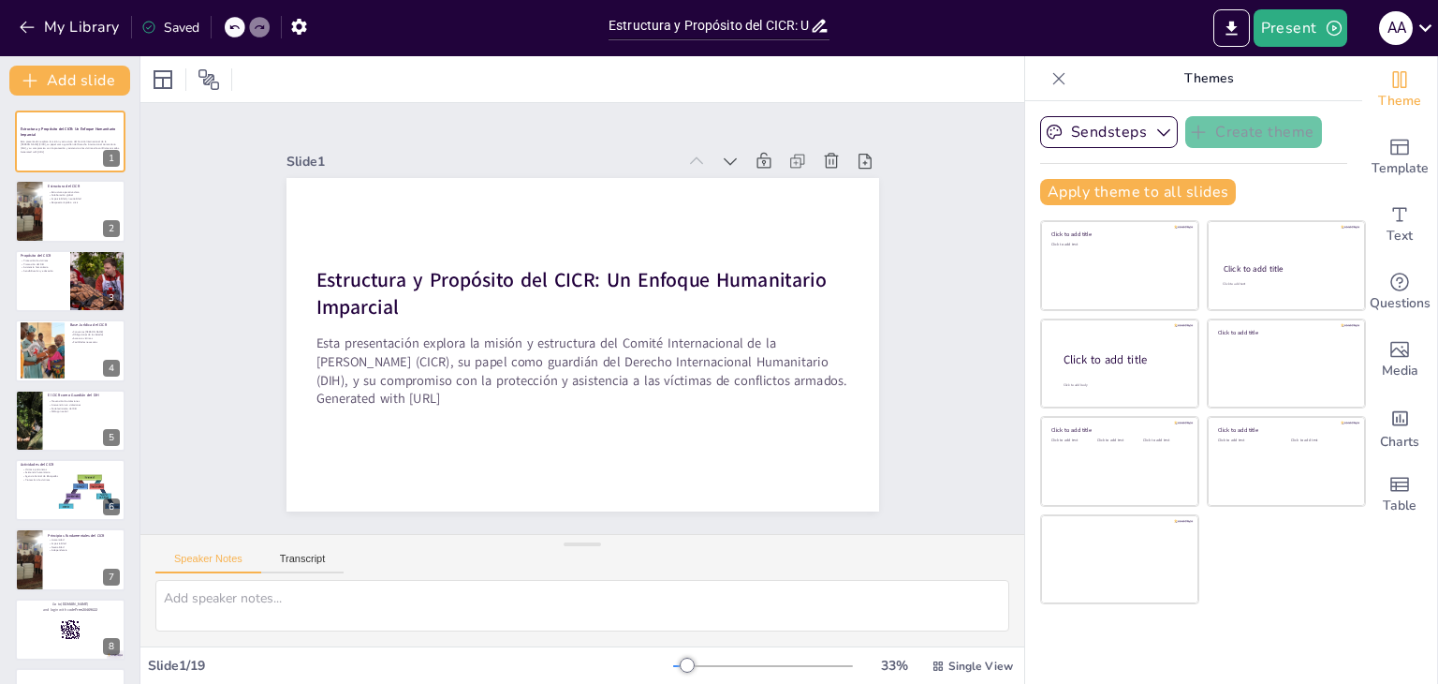
checkbox input "true"
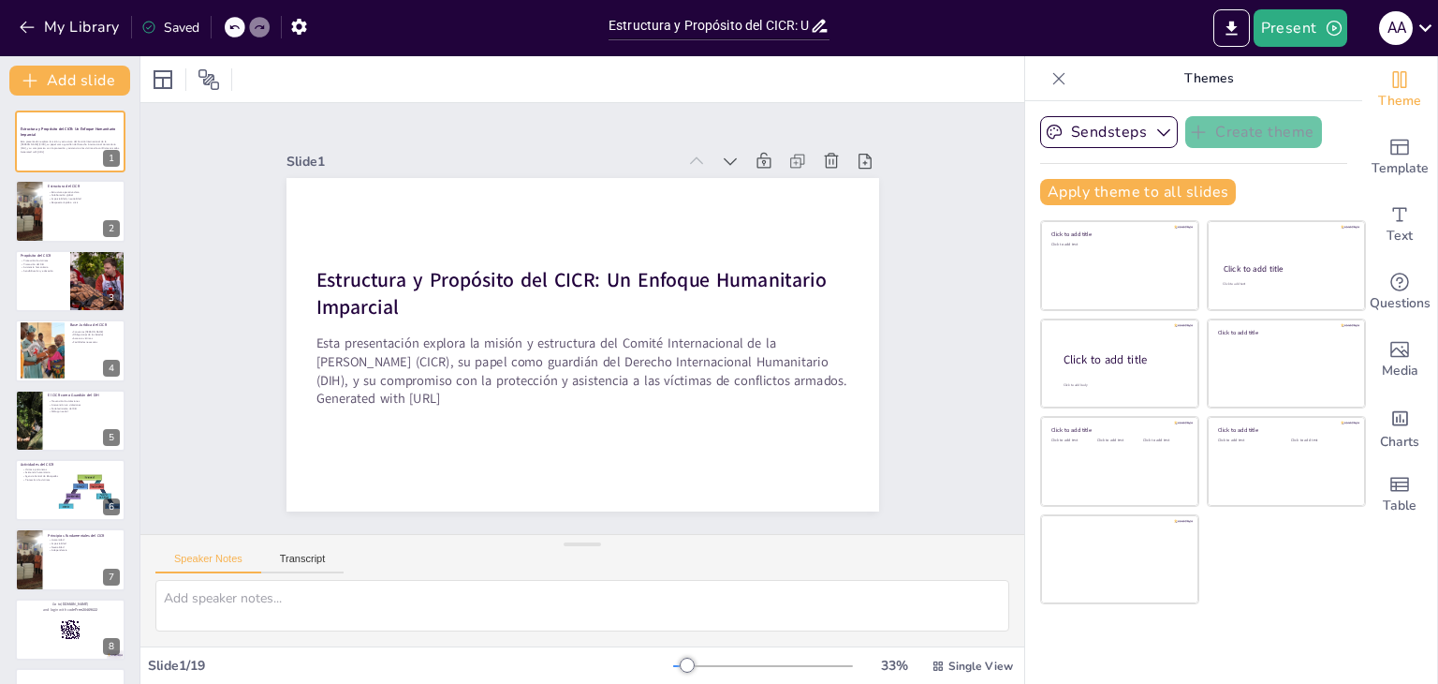
checkbox input "true"
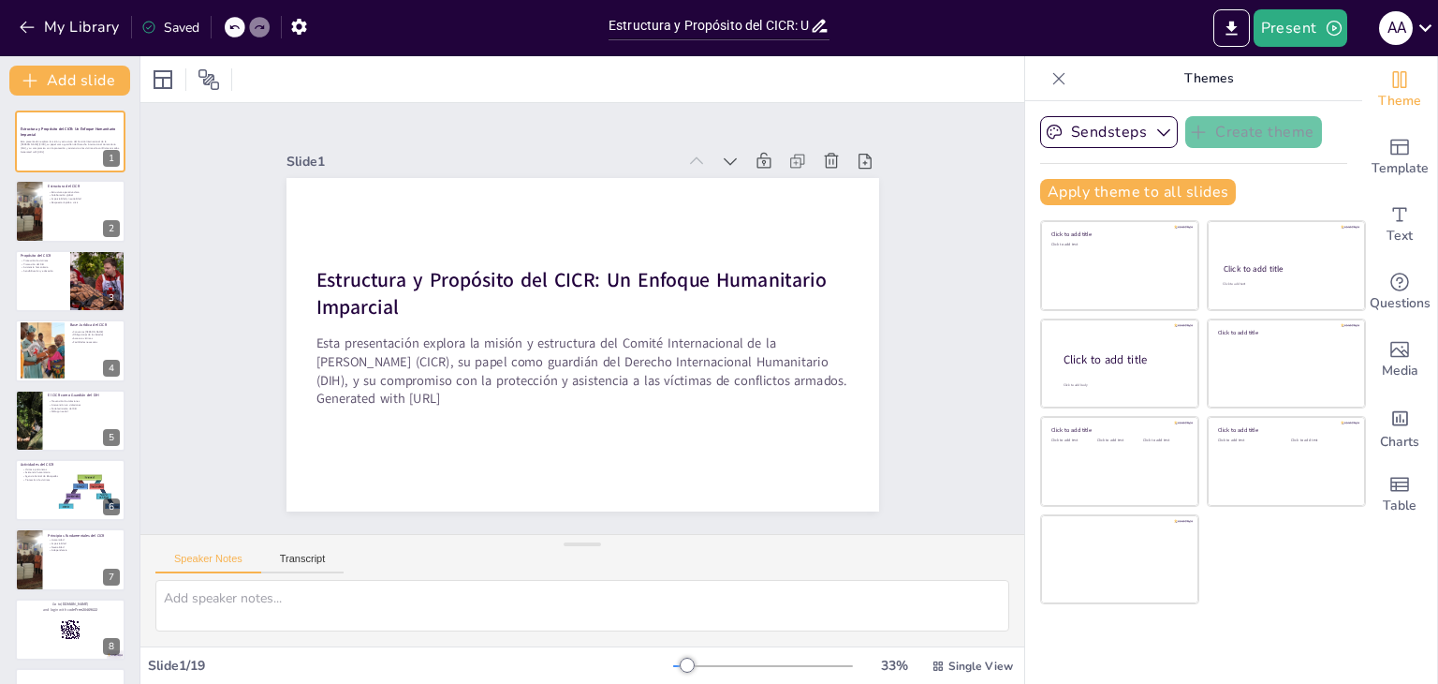
checkbox input "true"
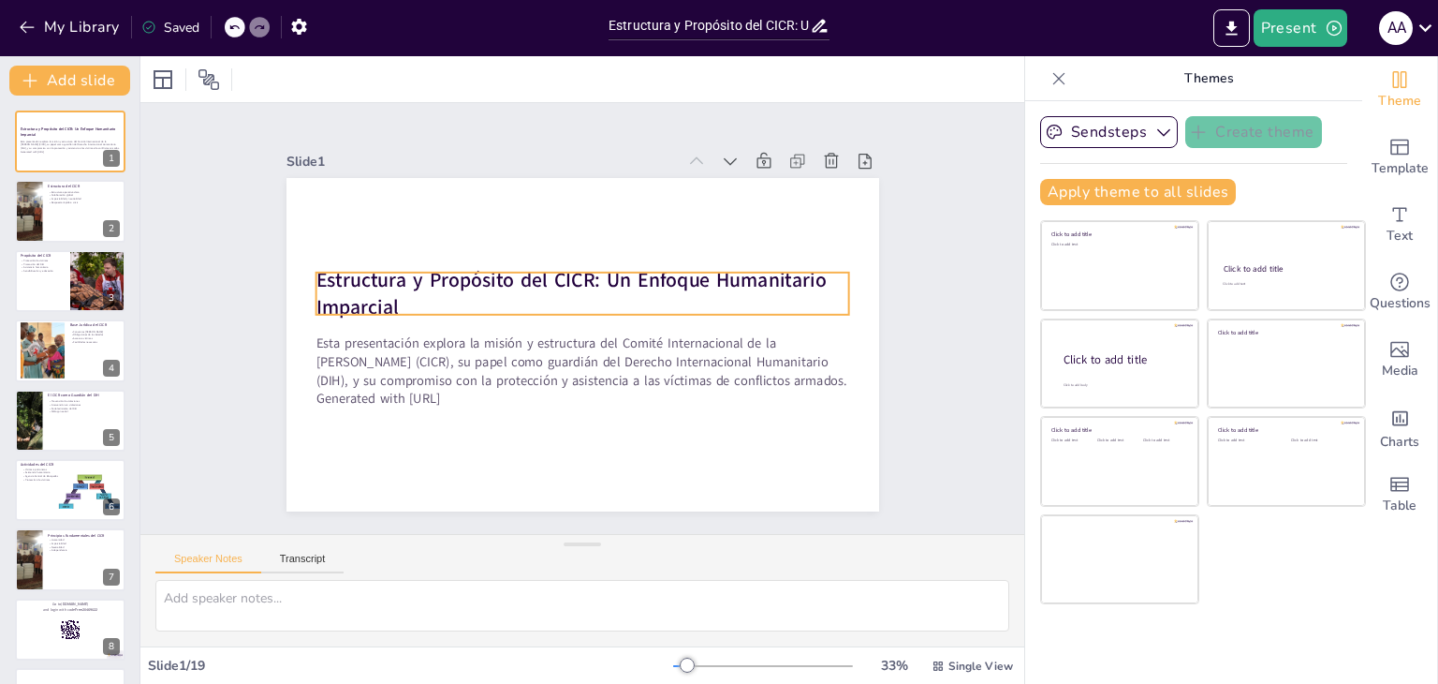
checkbox input "true"
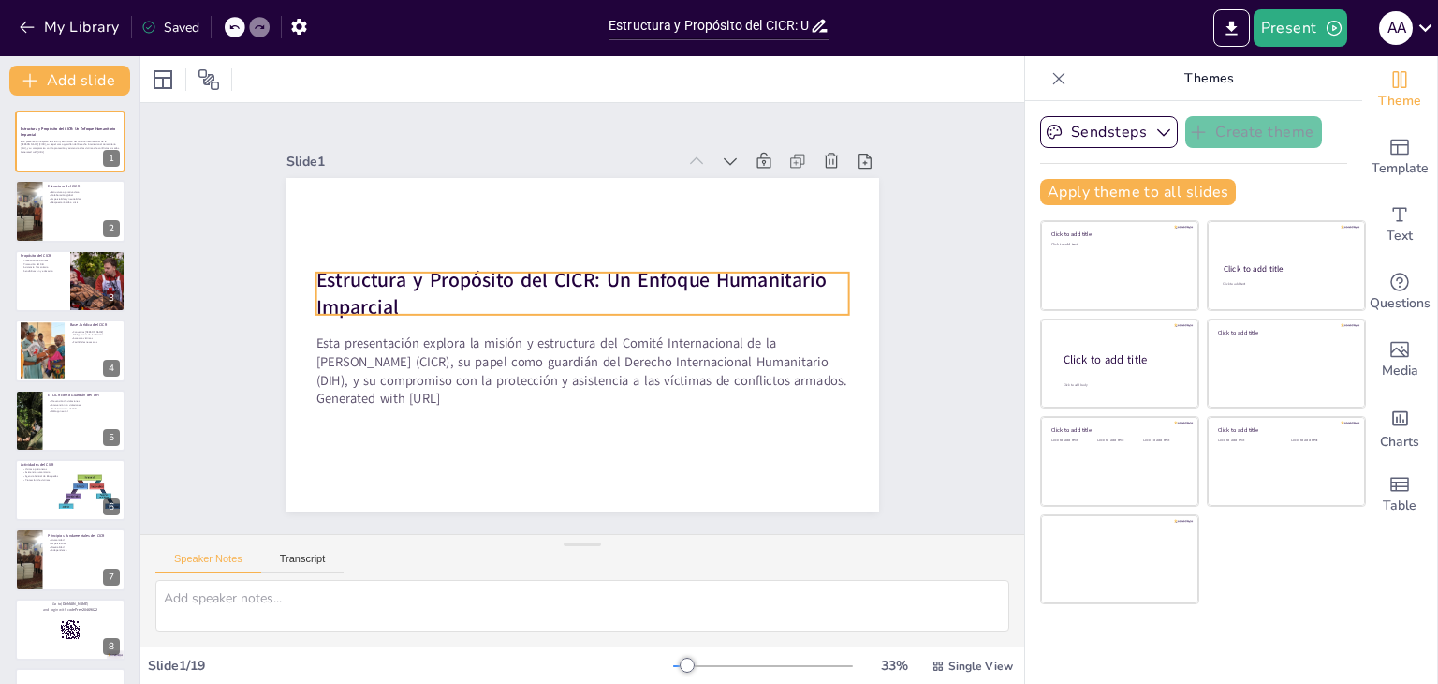
checkbox input "true"
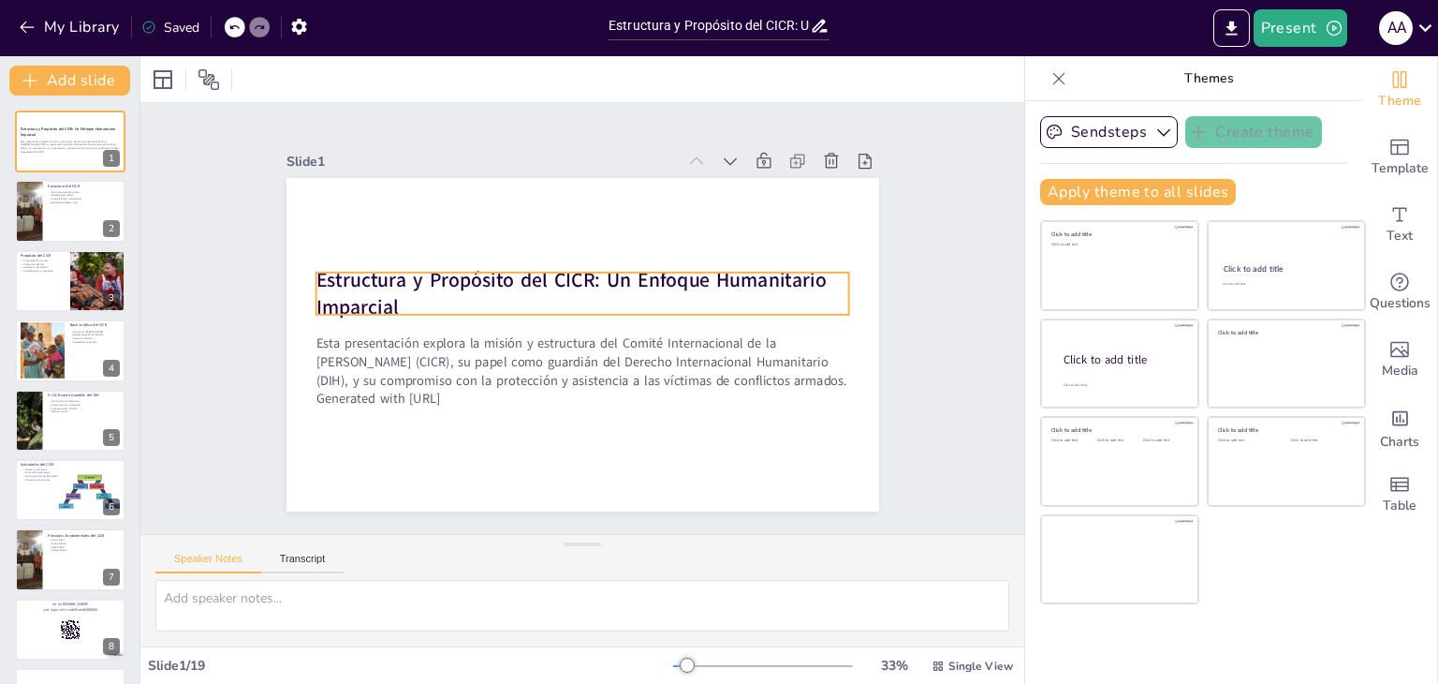
checkbox input "true"
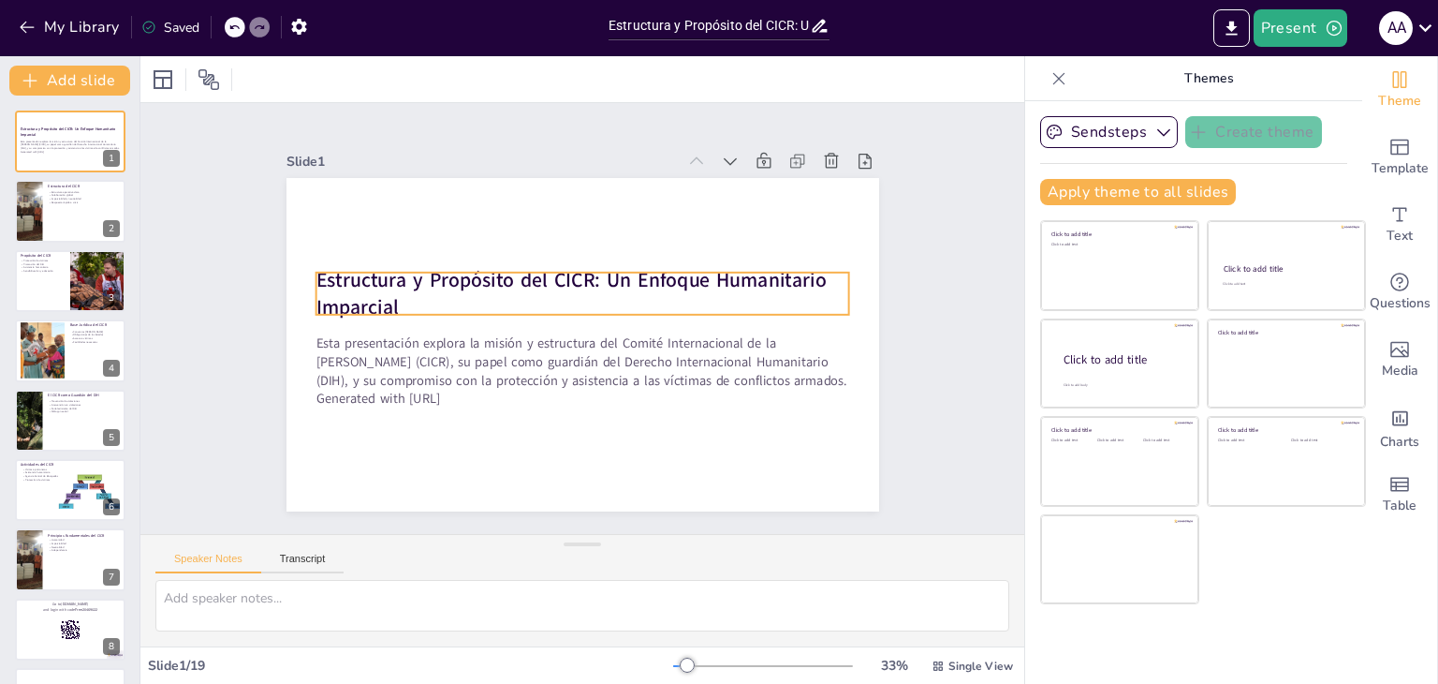
checkbox input "true"
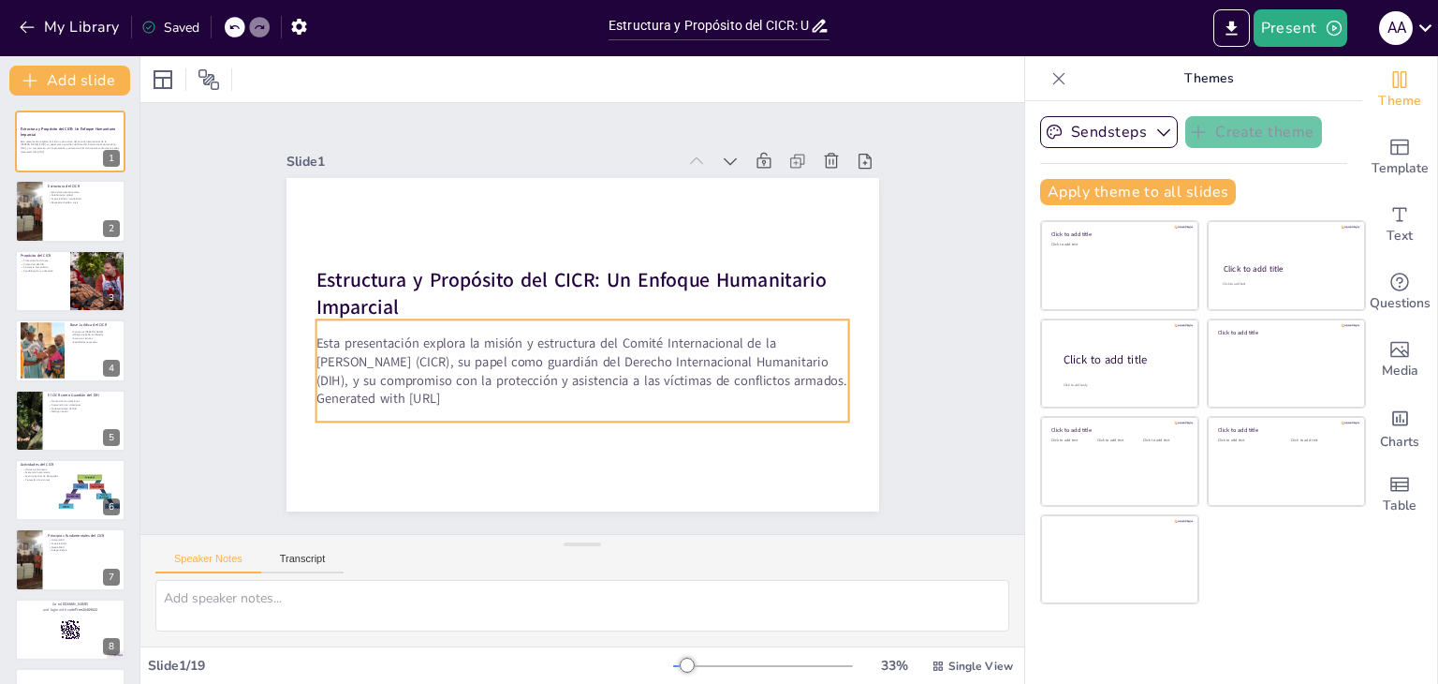
checkbox input "true"
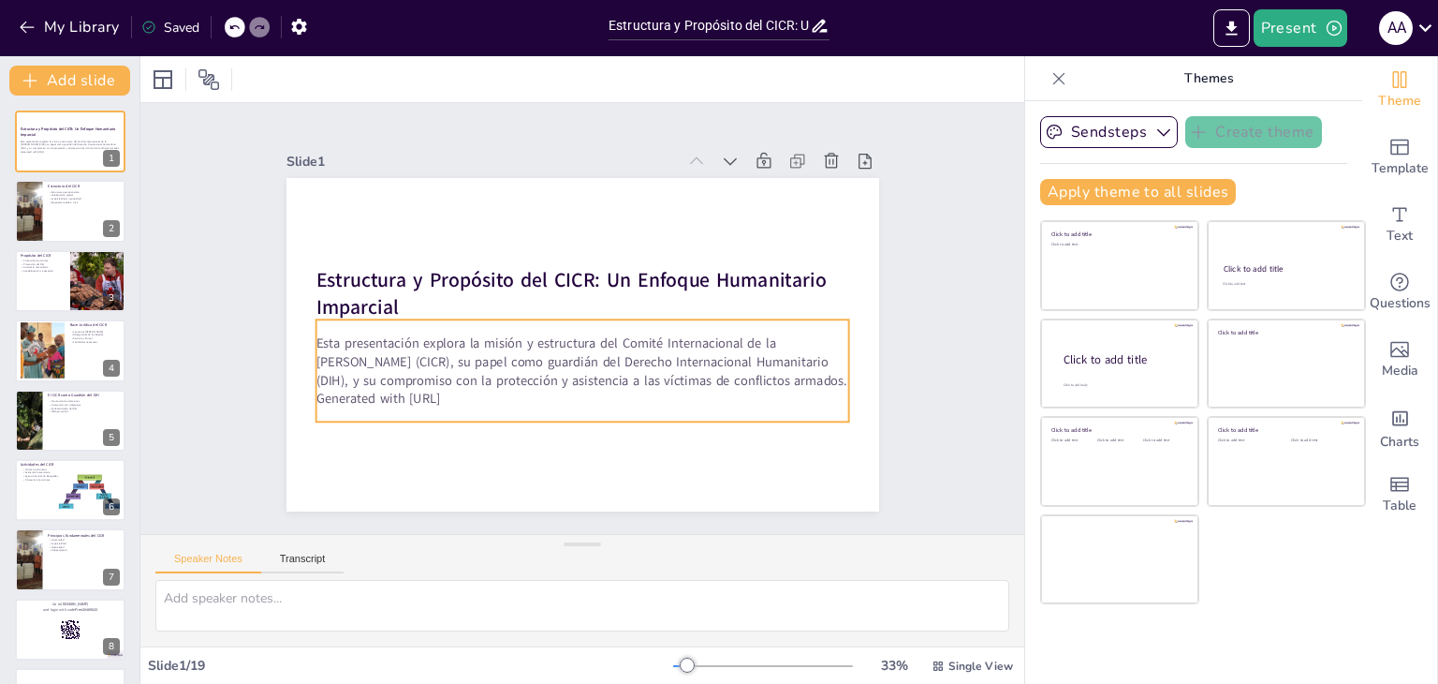
checkbox input "true"
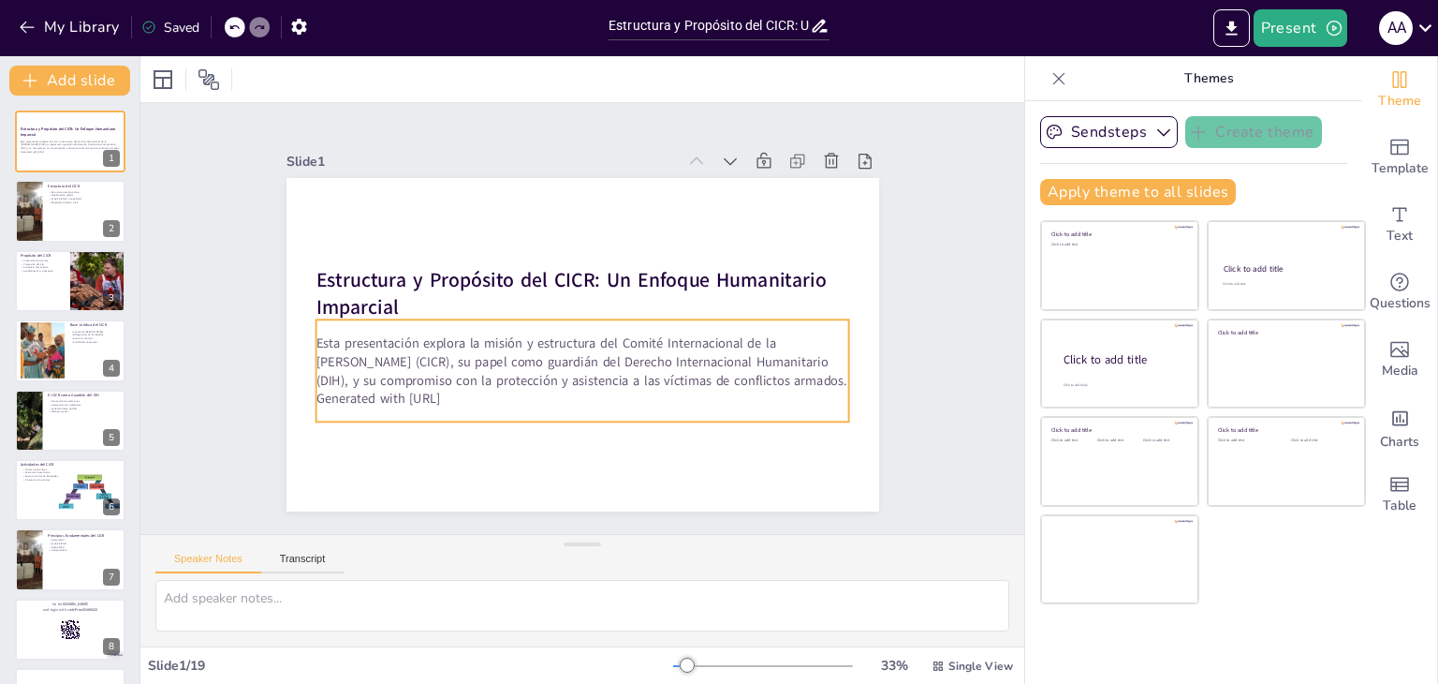
checkbox input "true"
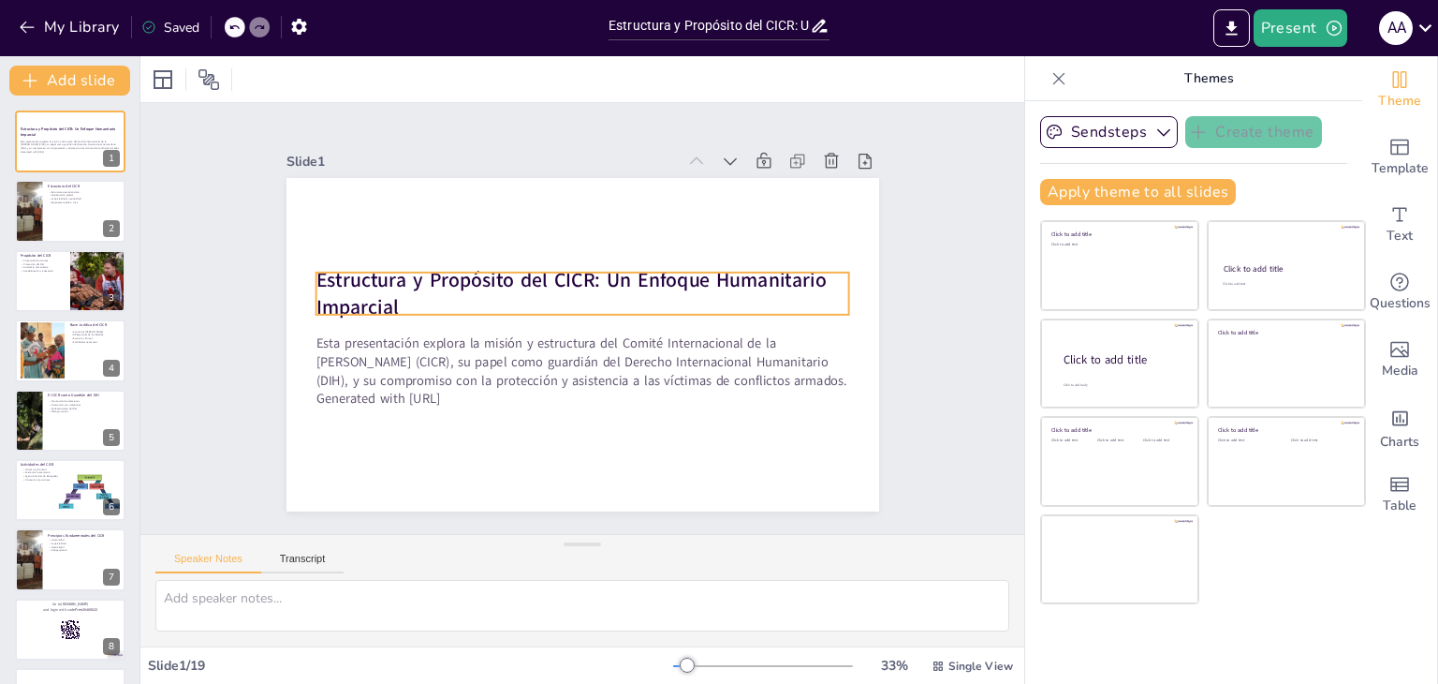
checkbox input "true"
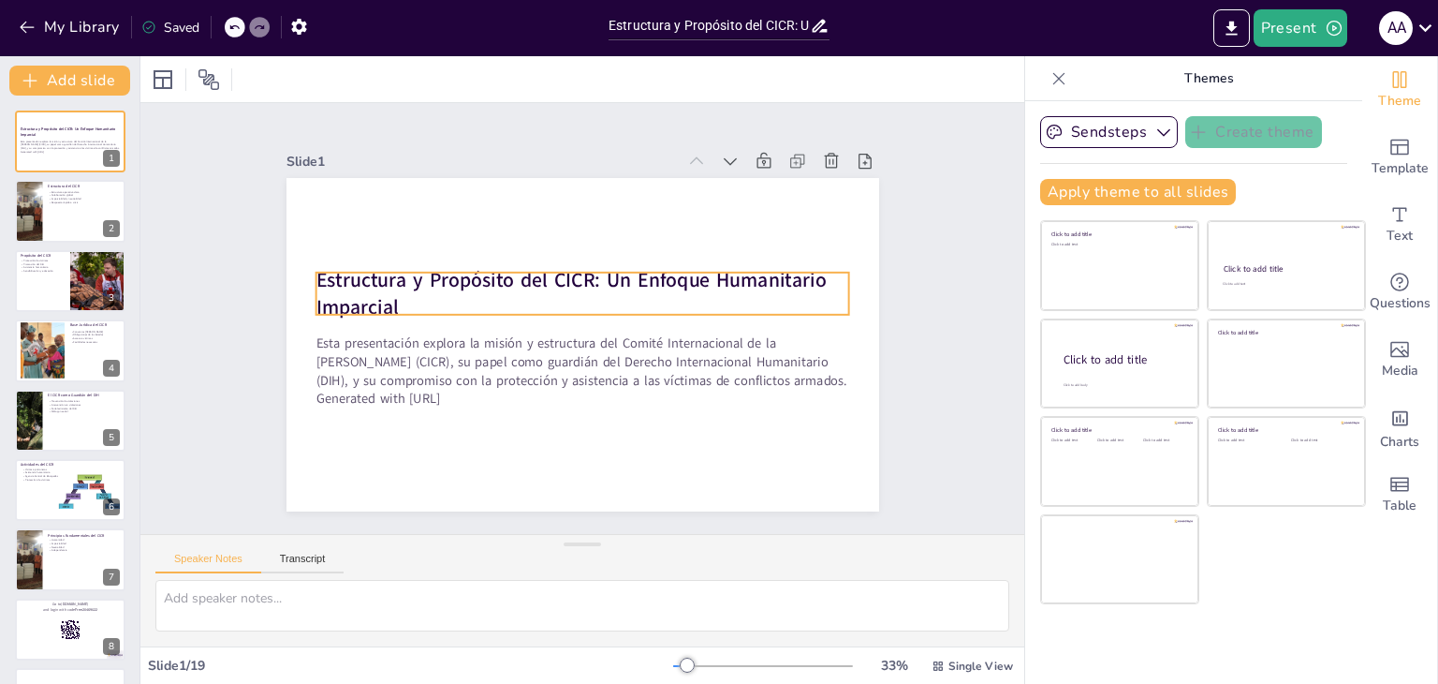
checkbox input "true"
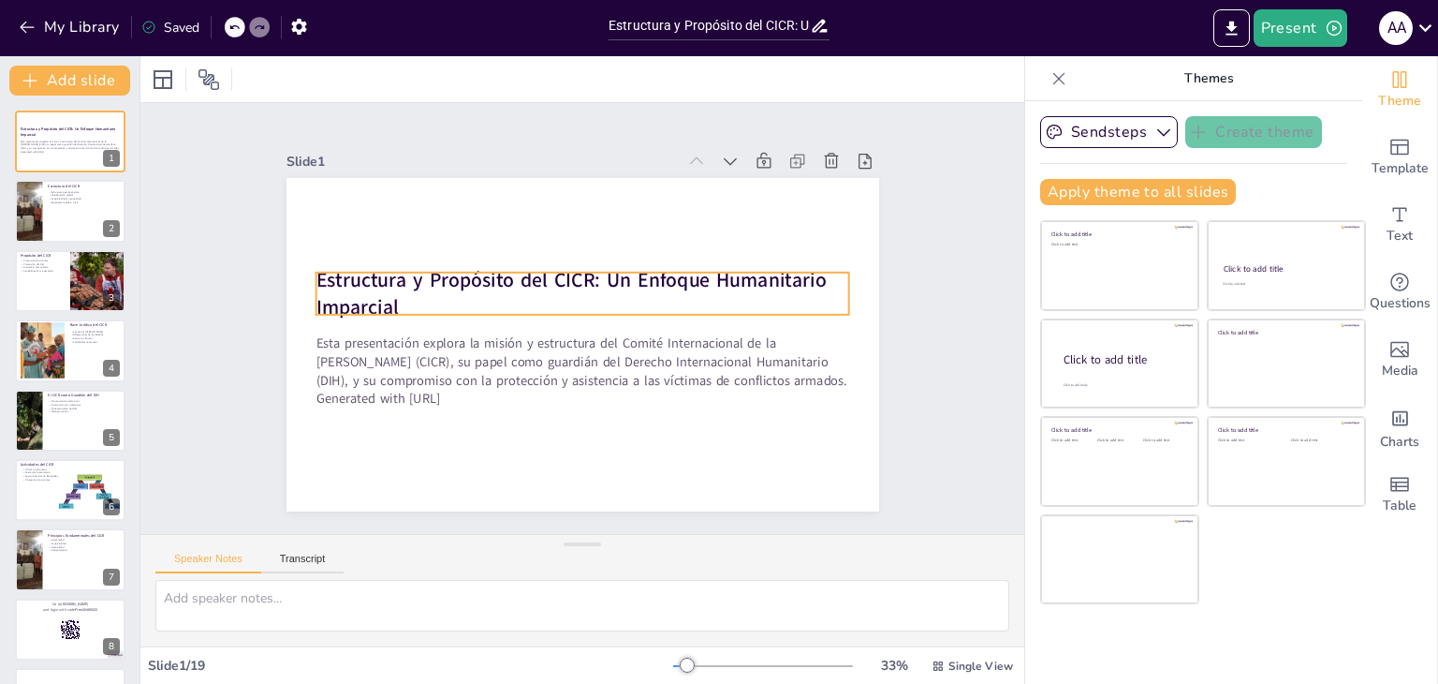
checkbox input "true"
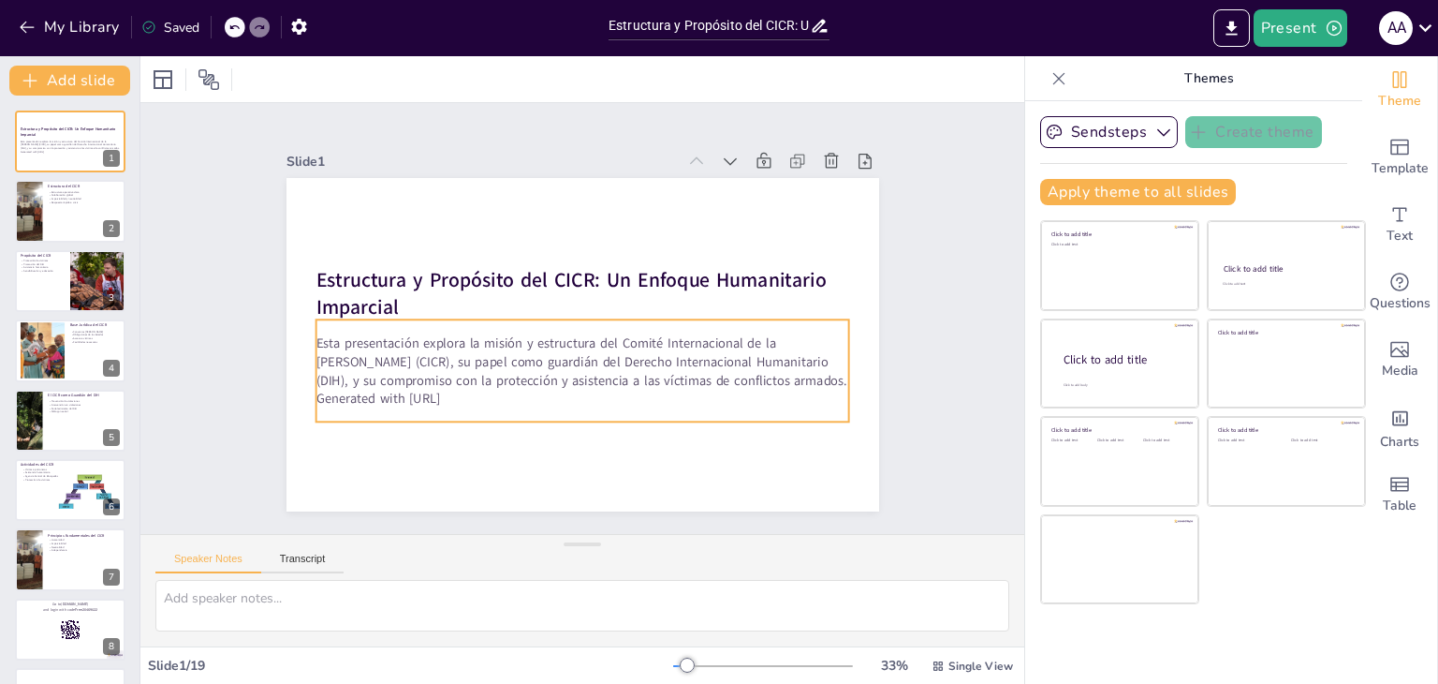
checkbox input "true"
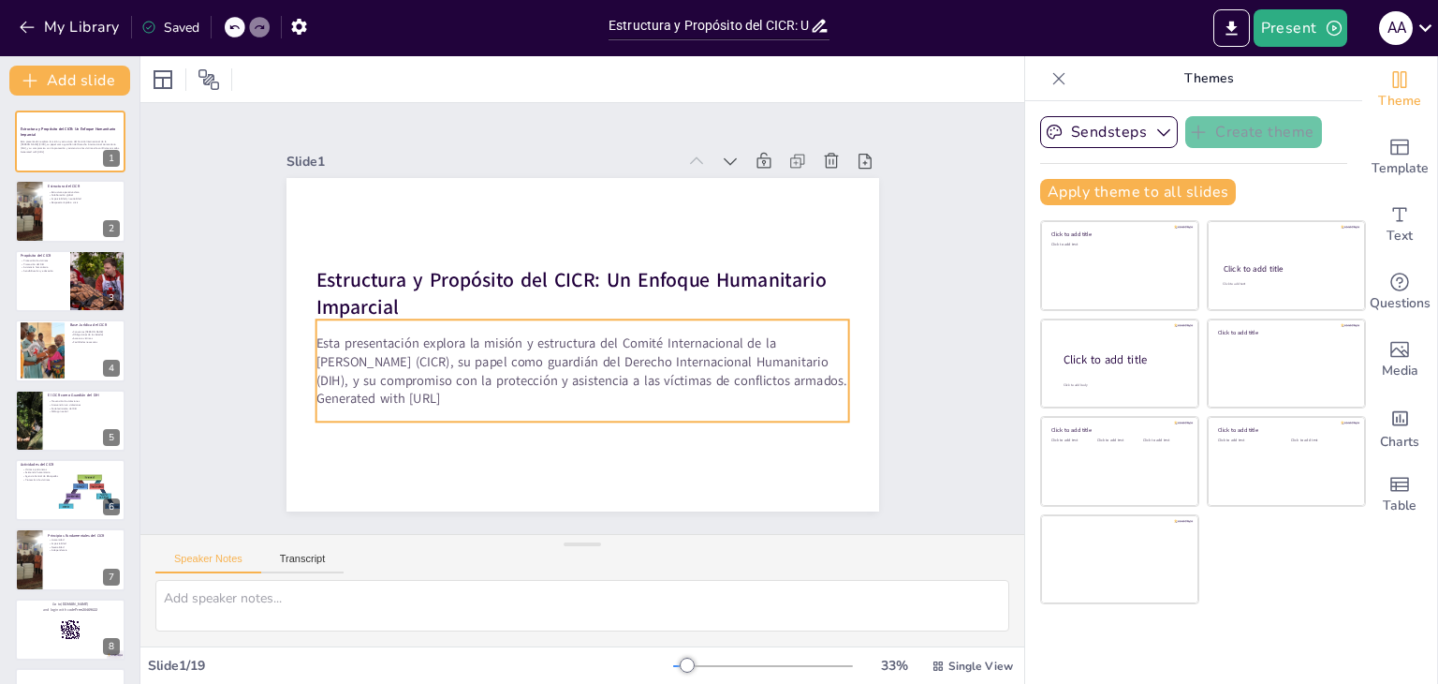
checkbox input "true"
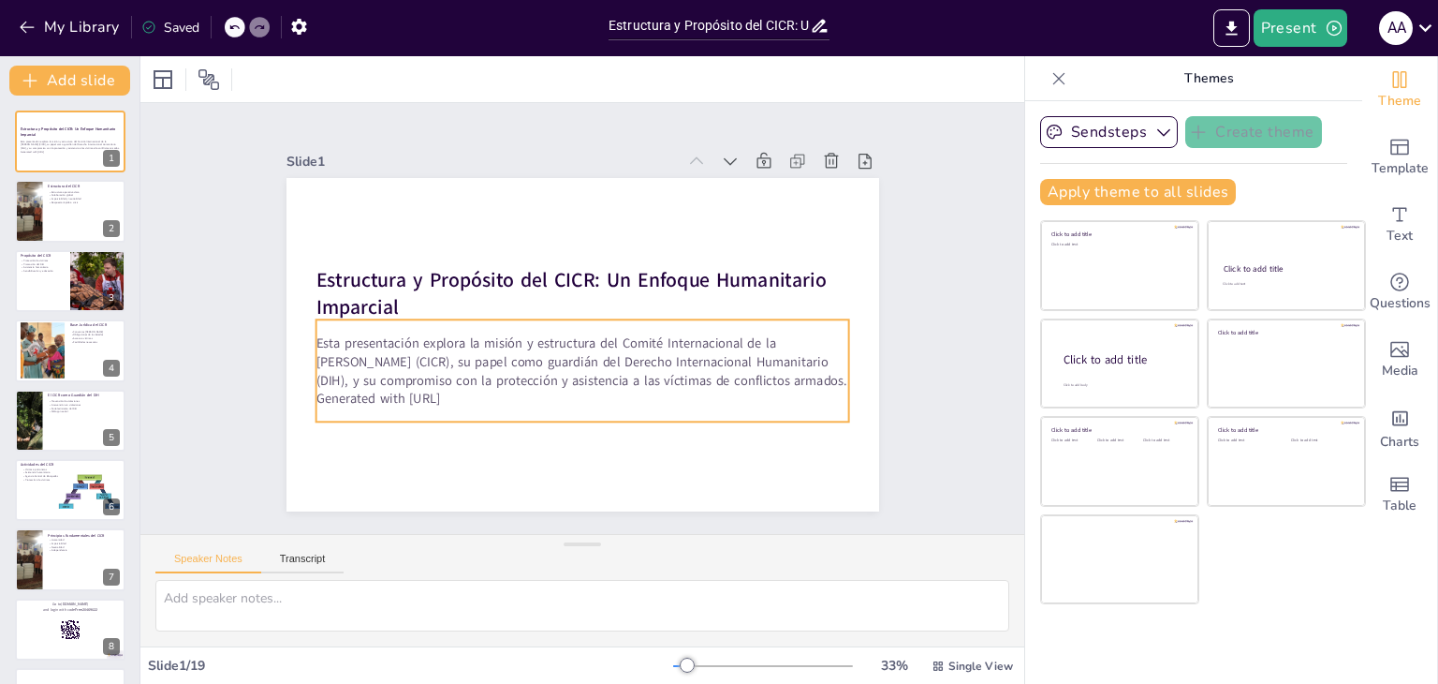
checkbox input "true"
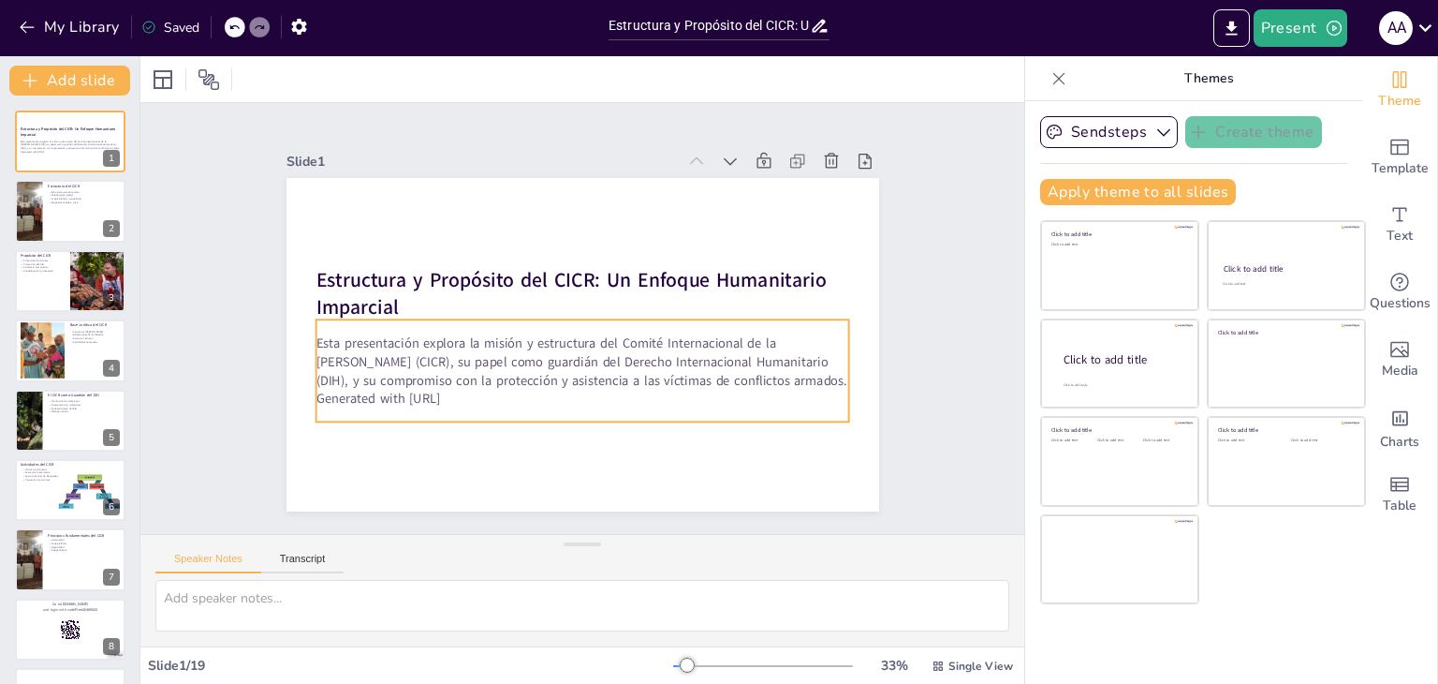
checkbox input "true"
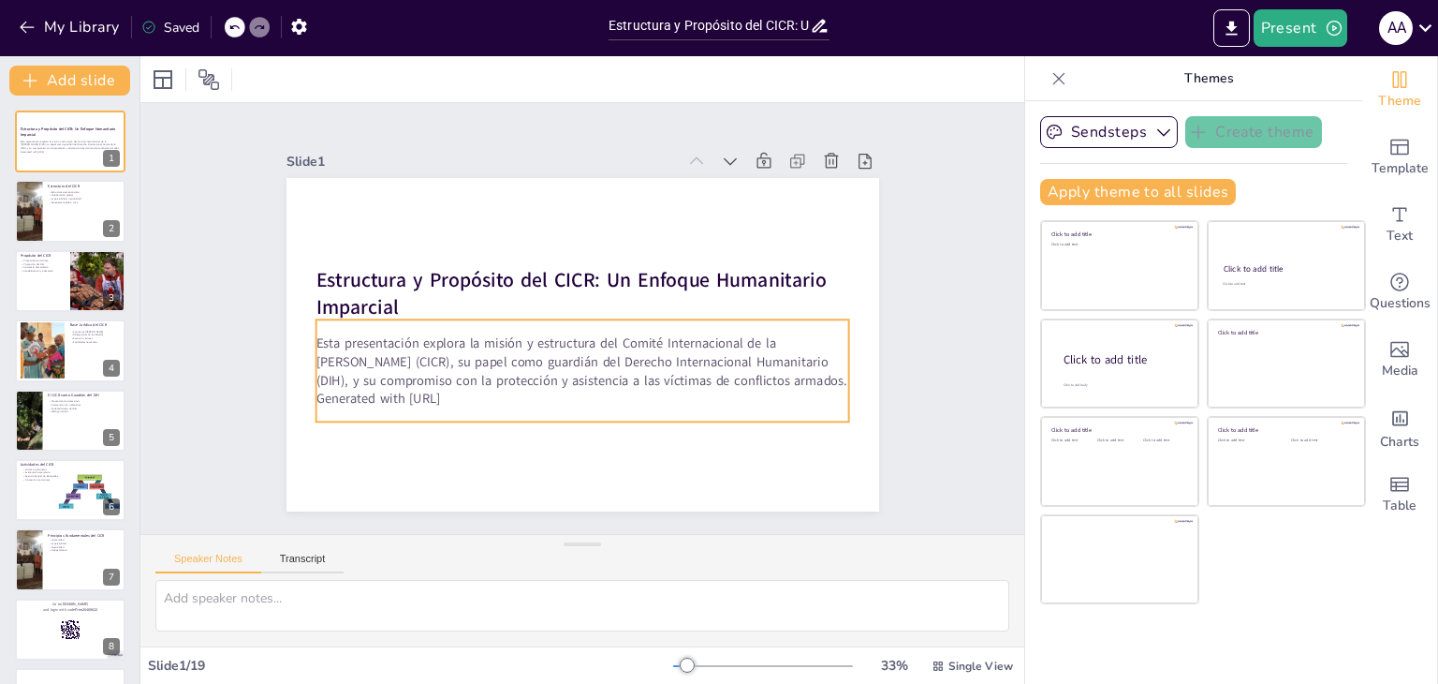
checkbox input "true"
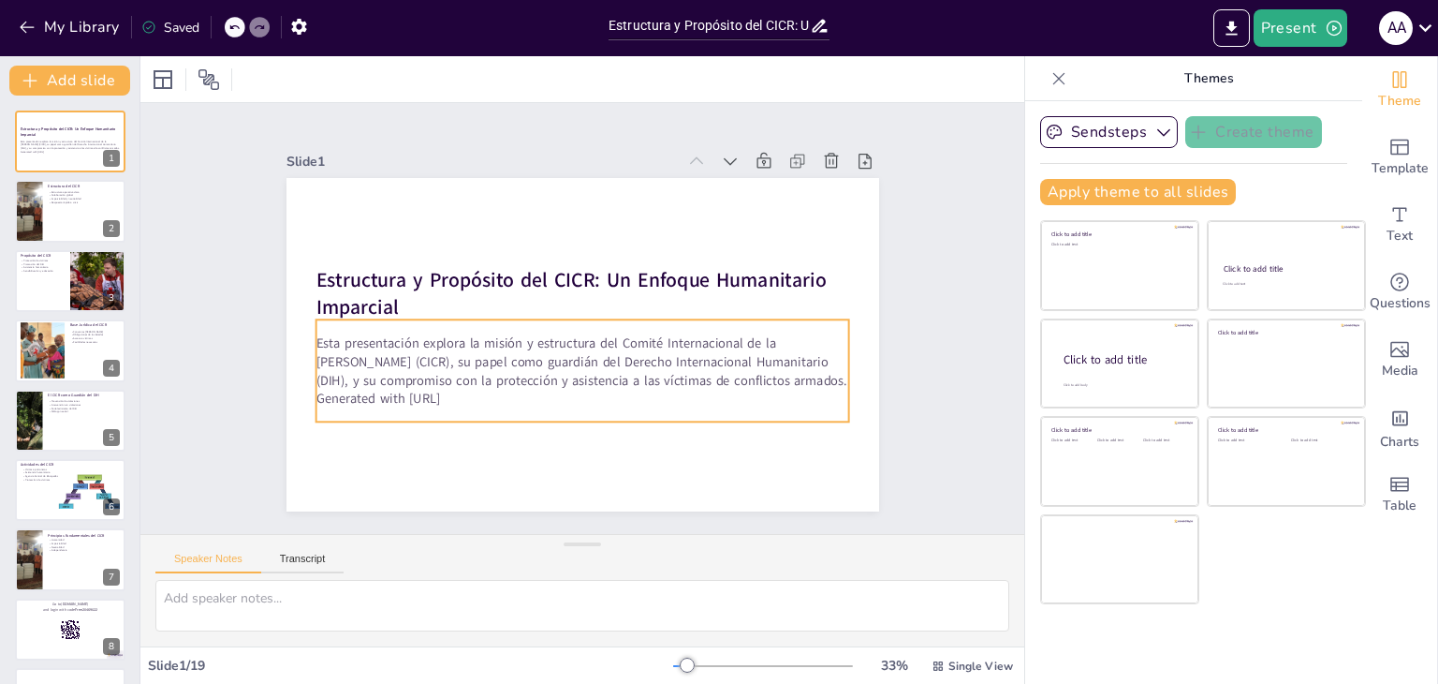
checkbox input "true"
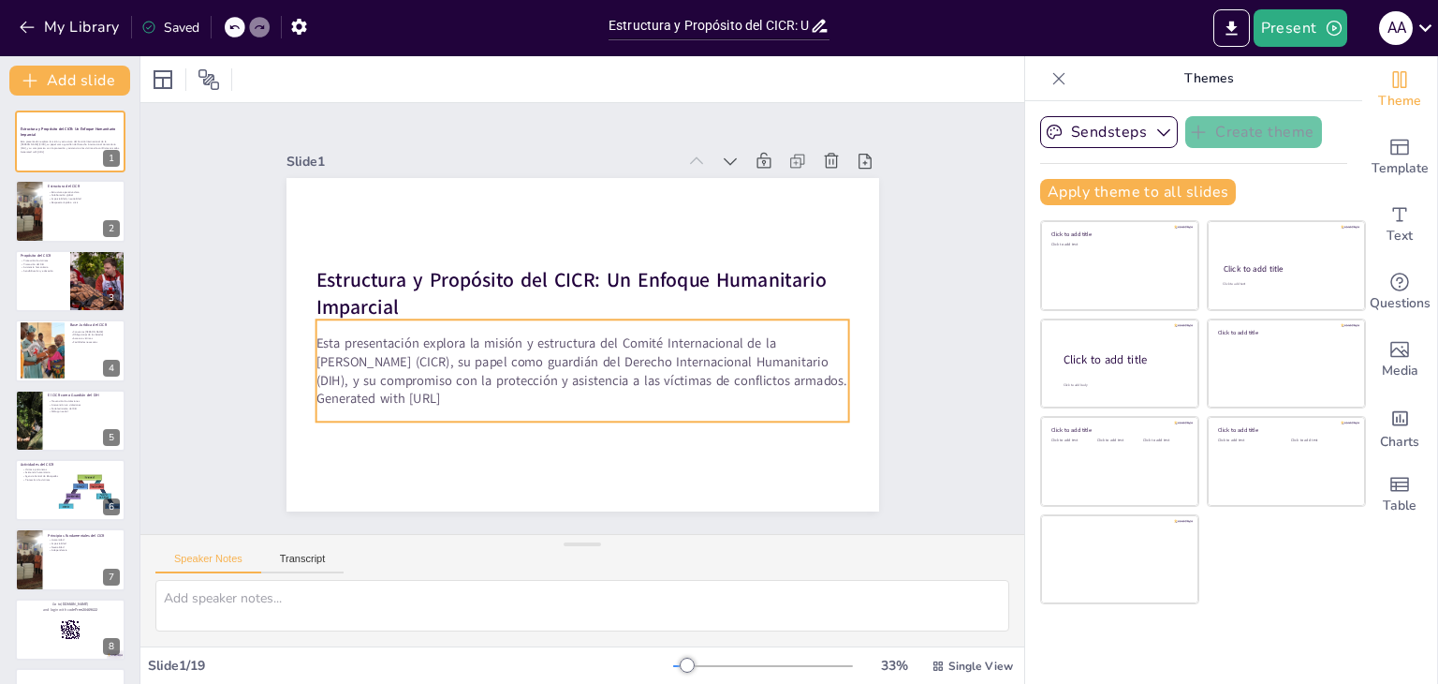
checkbox input "true"
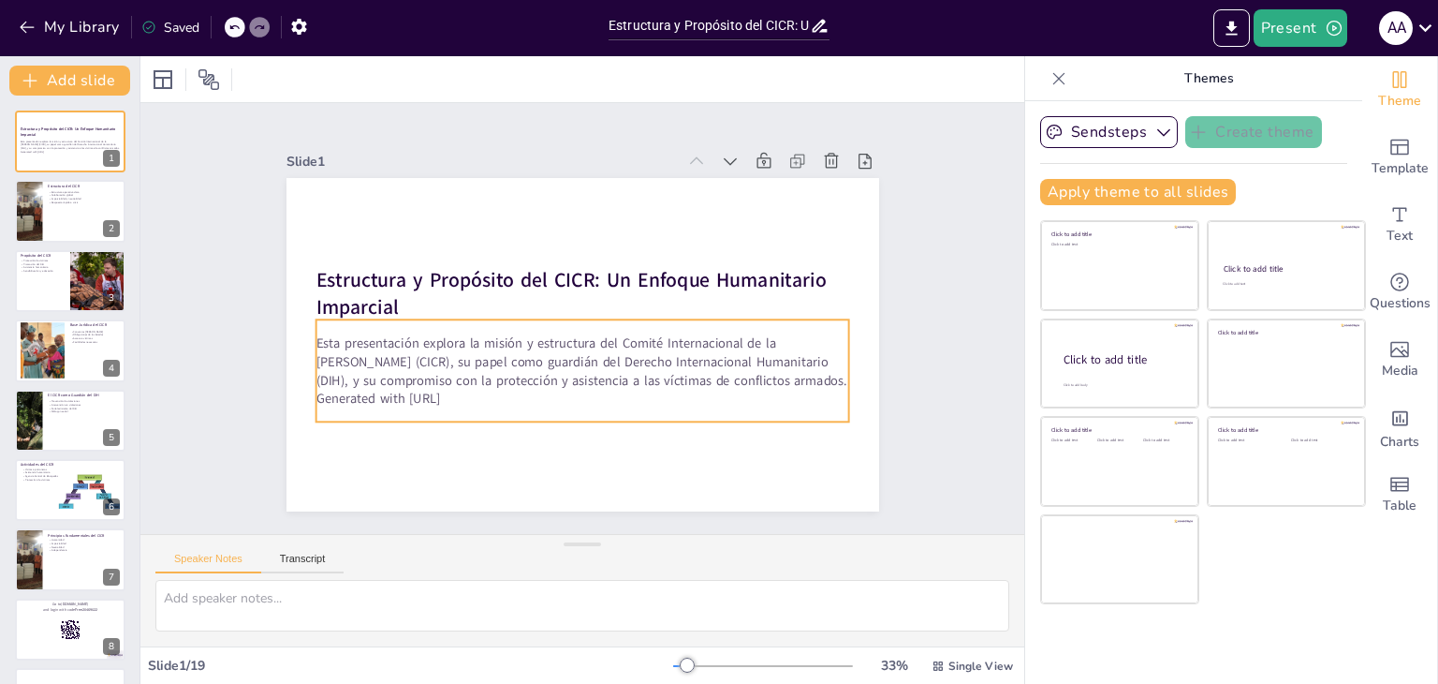
checkbox input "true"
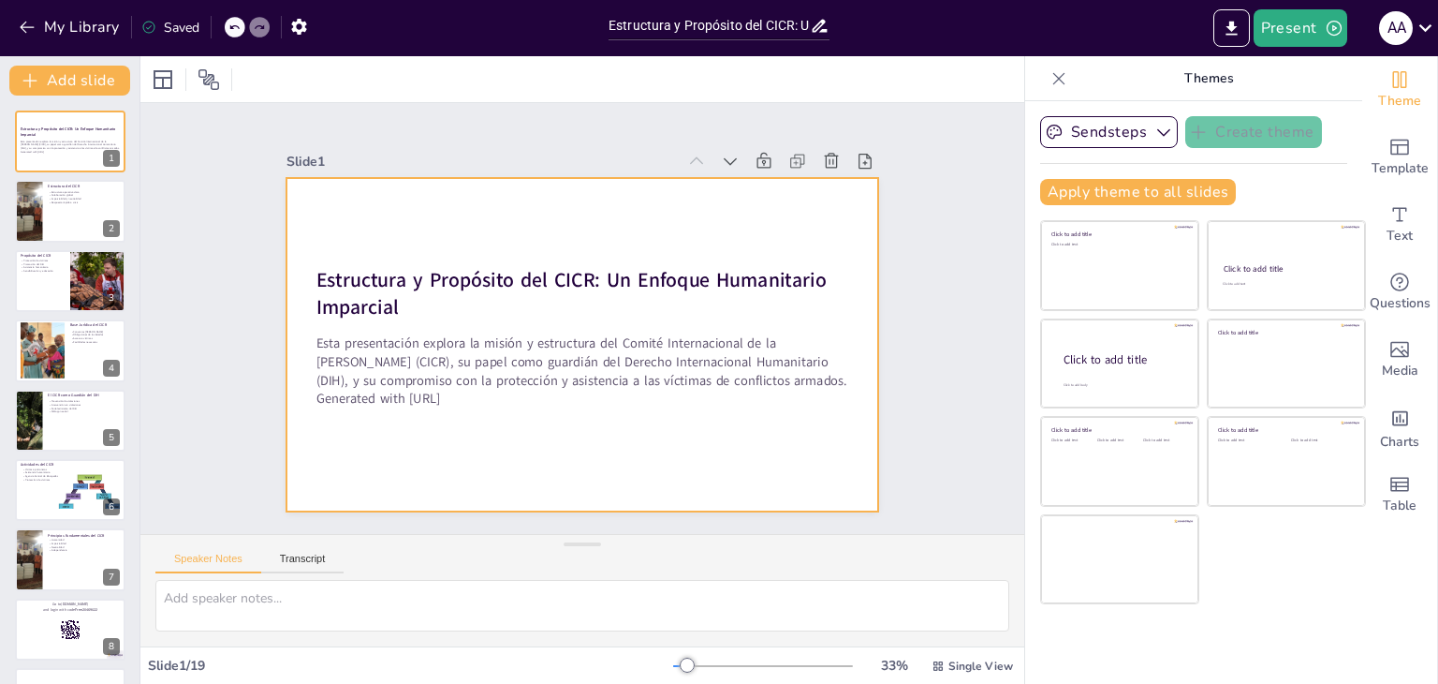
checkbox input "true"
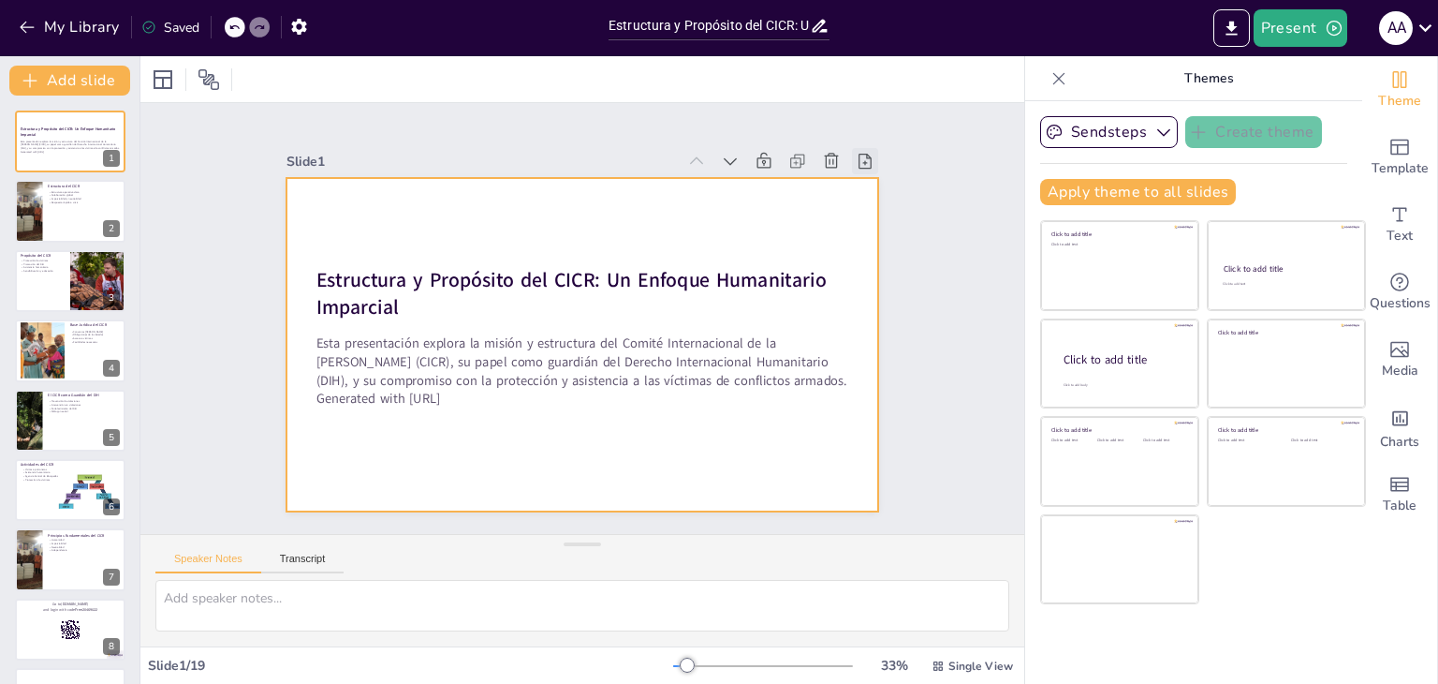
checkbox input "true"
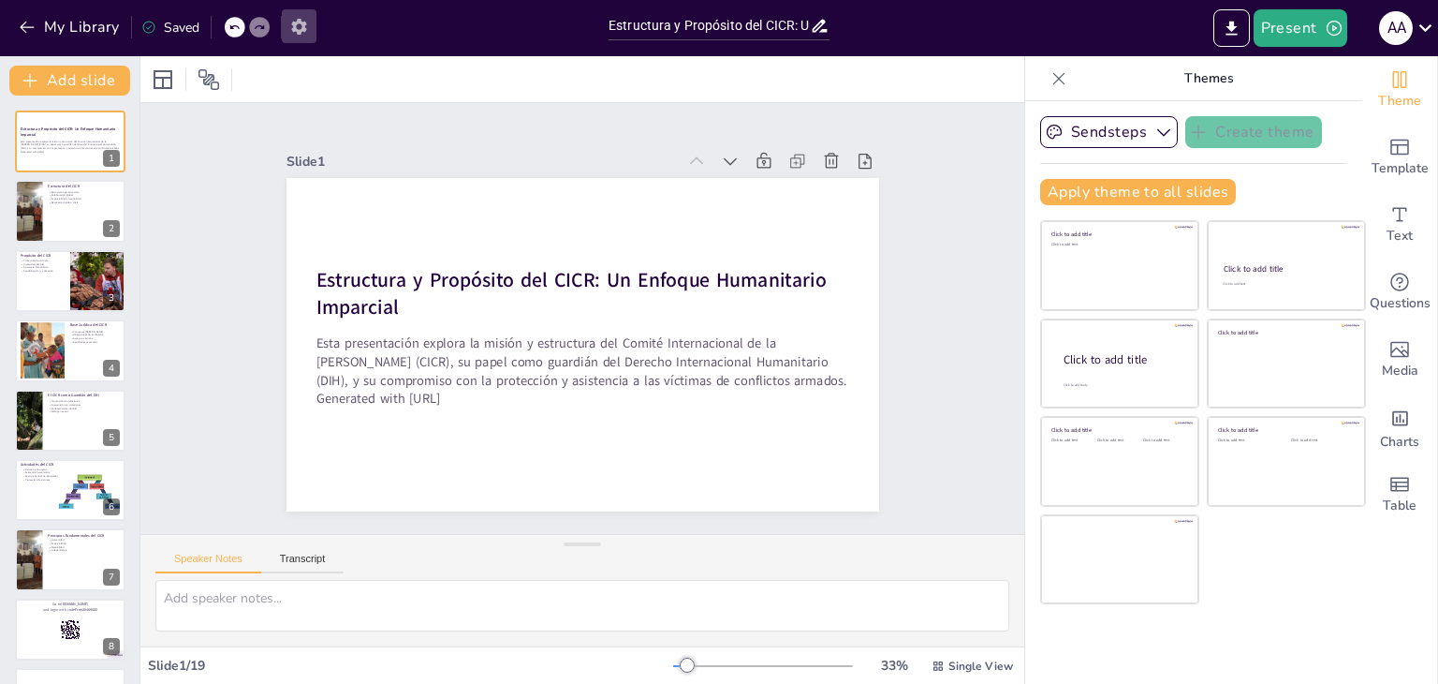
click at [305, 15] on button "button" at bounding box center [299, 26] width 35 height 34
click at [305, 24] on icon "button" at bounding box center [298, 27] width 15 height 16
click at [174, 35] on div "Saved" at bounding box center [170, 28] width 58 height 18
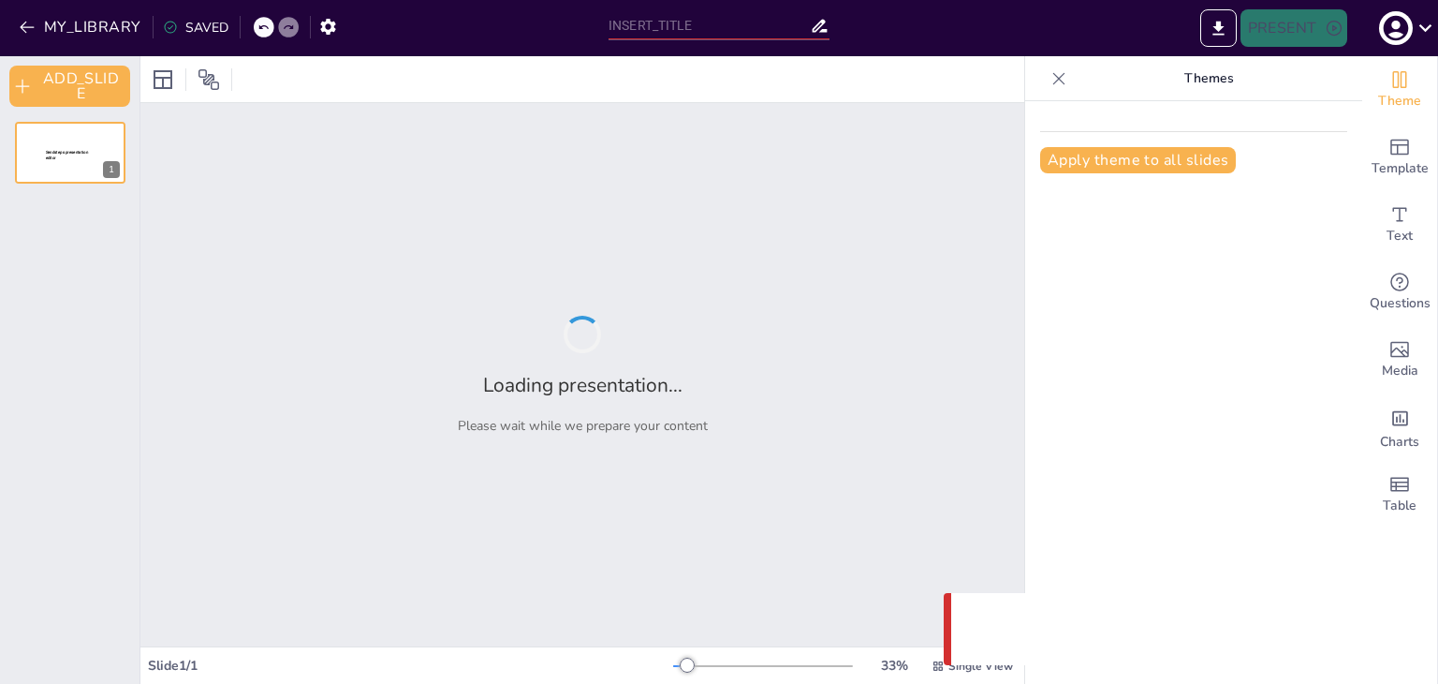
type input "Estructura y Propósito del CICR: Un Enfoque Humanitario Imparcial"
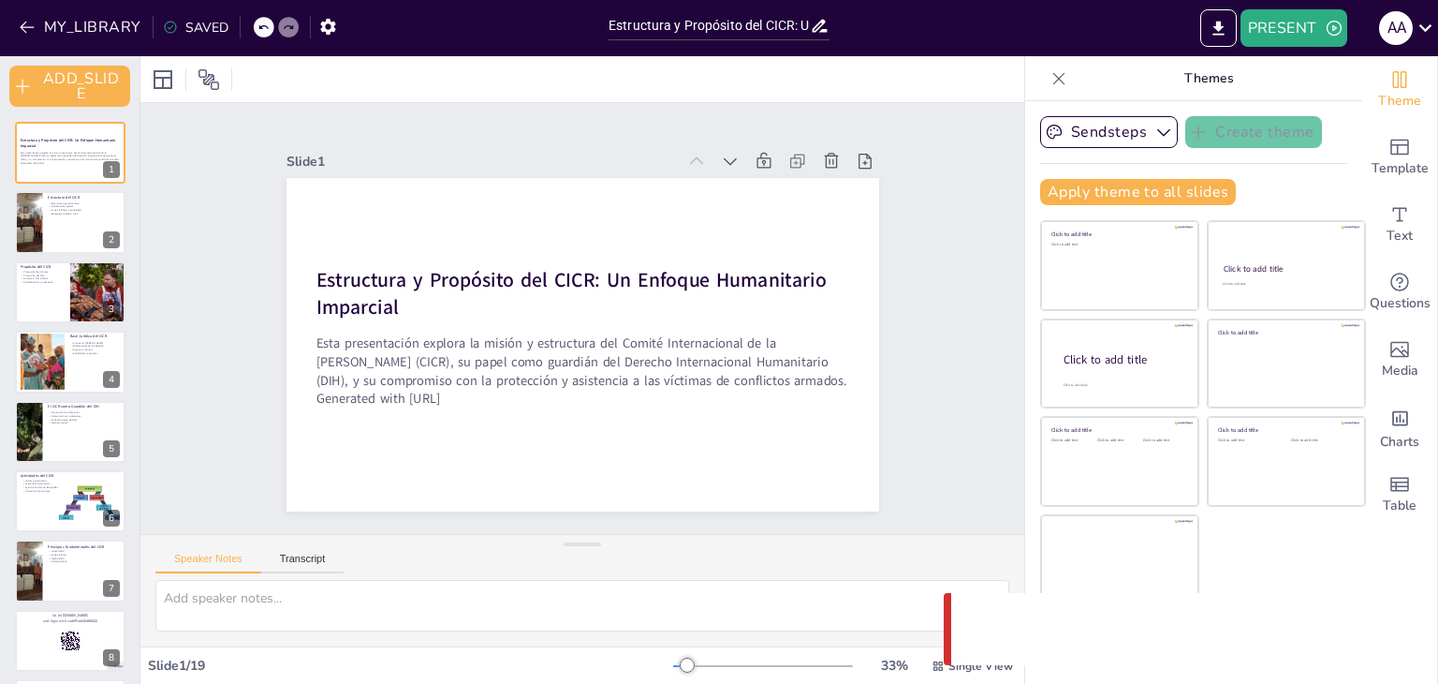
checkbox input "true"
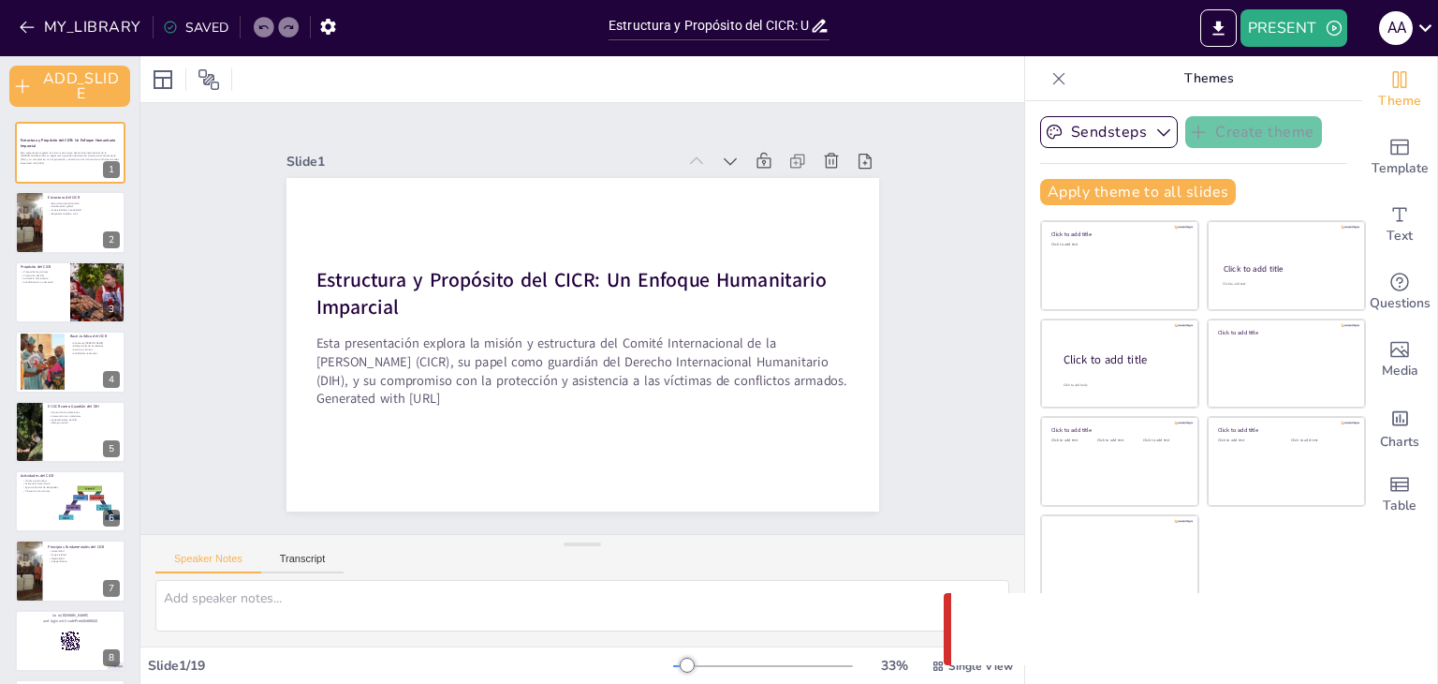
checkbox input "true"
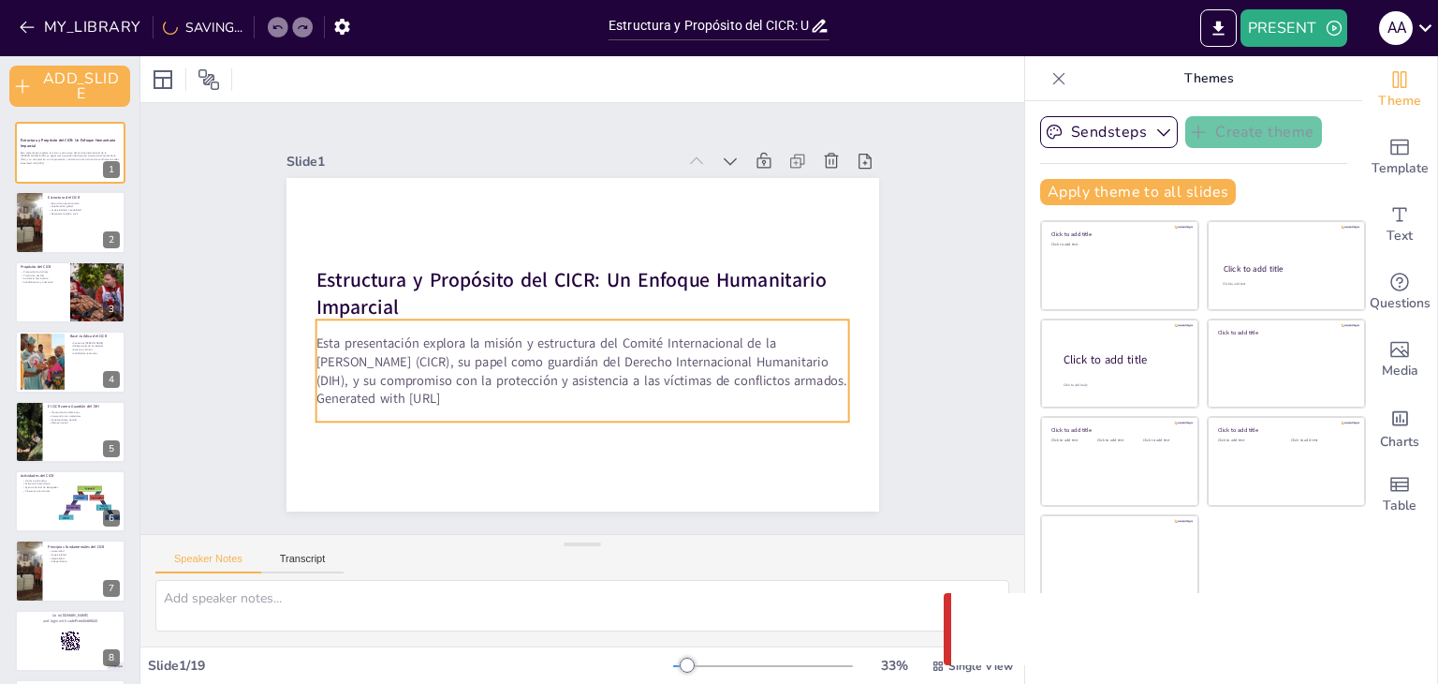
checkbox input "true"
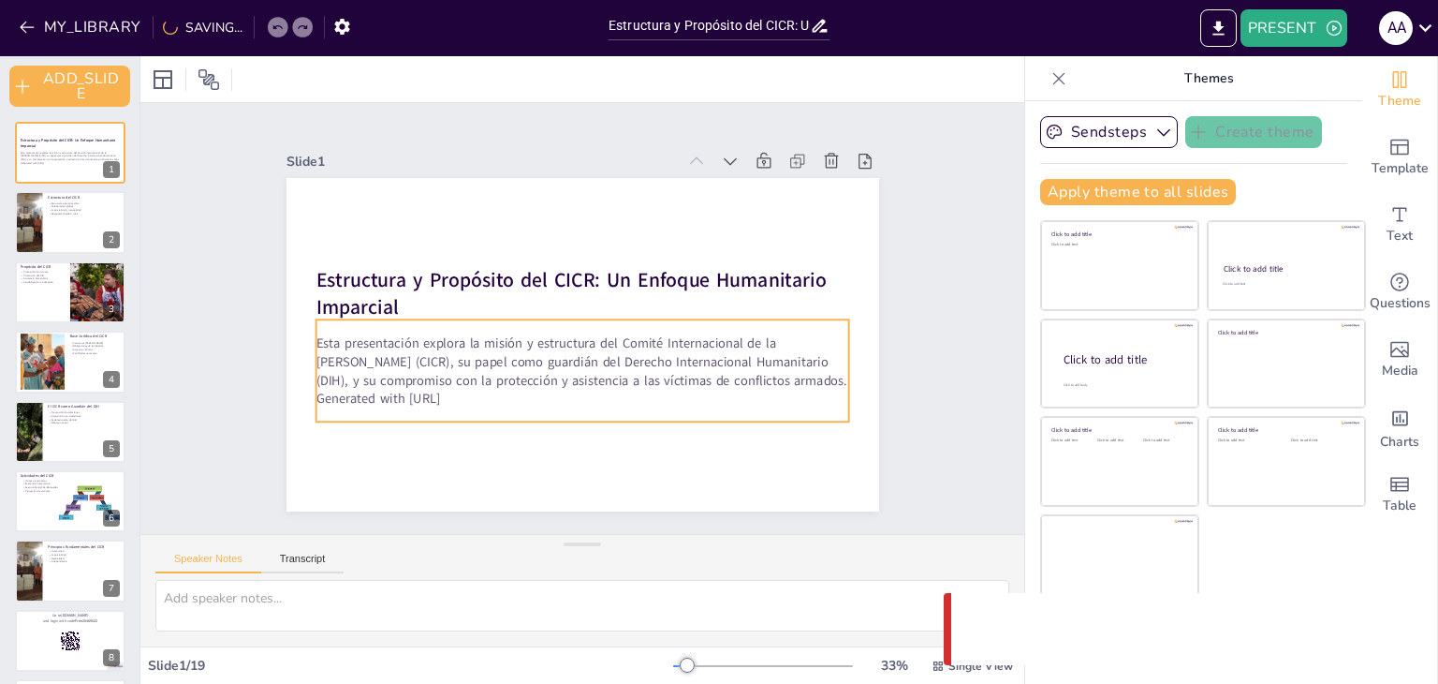
checkbox input "true"
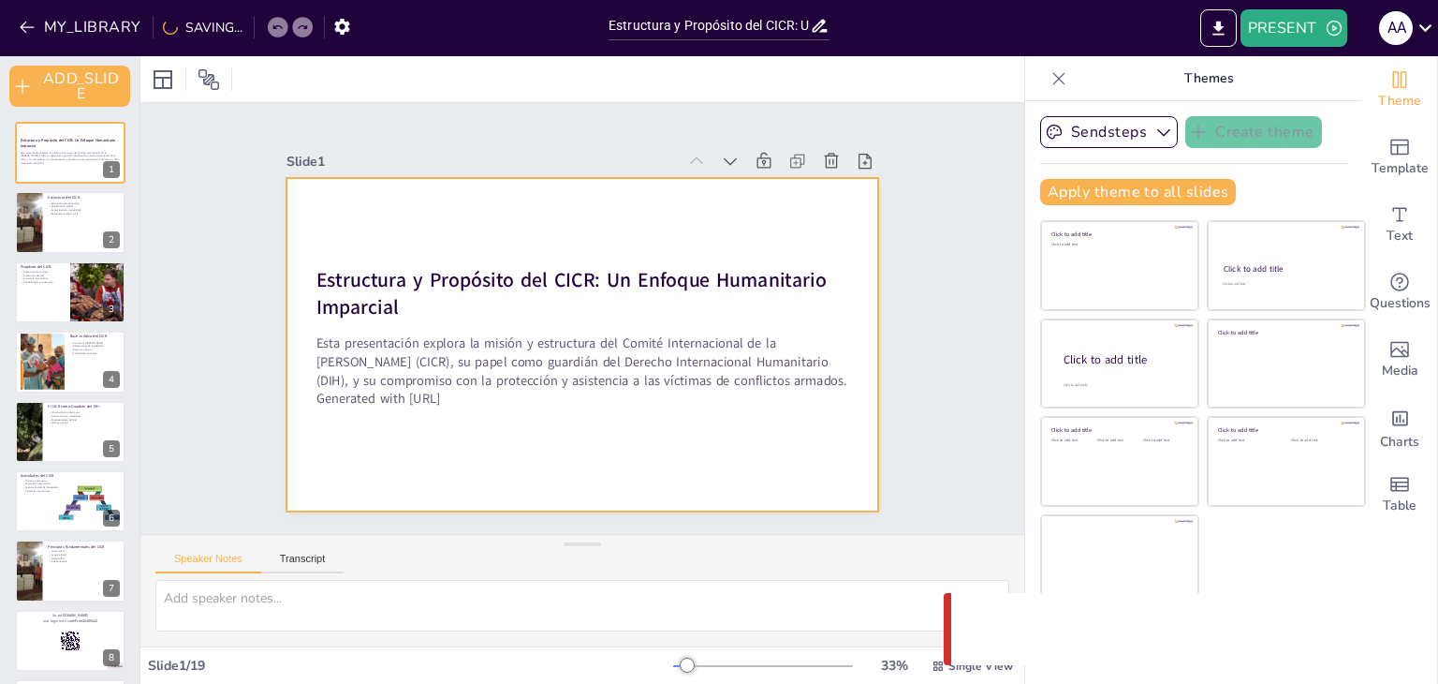
checkbox input "true"
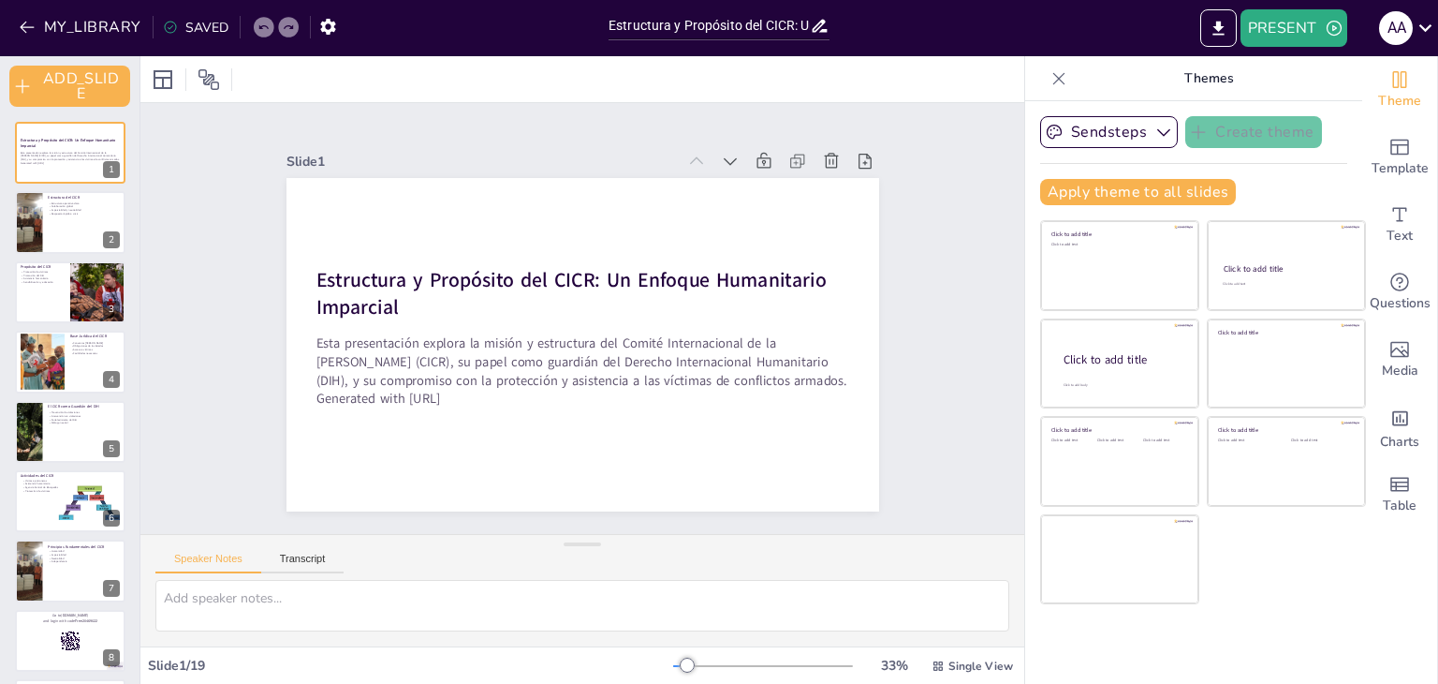
checkbox input "true"
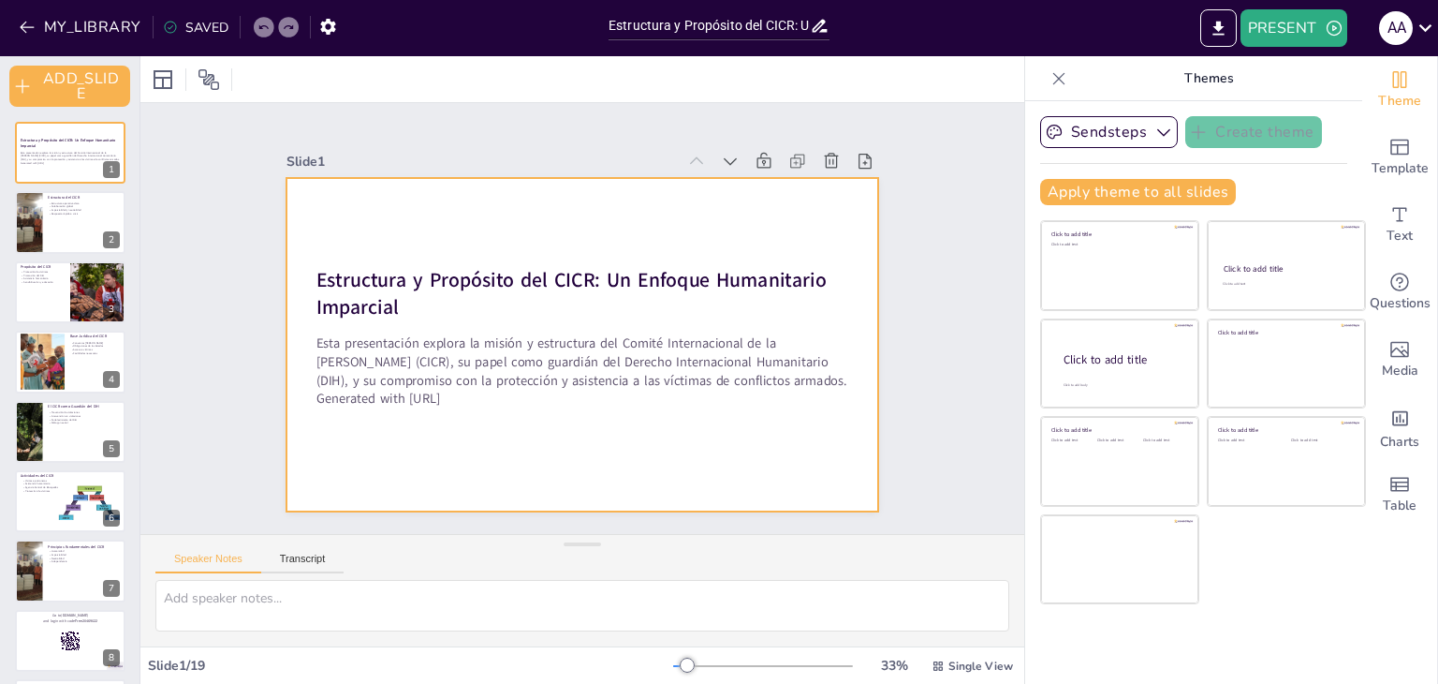
checkbox input "true"
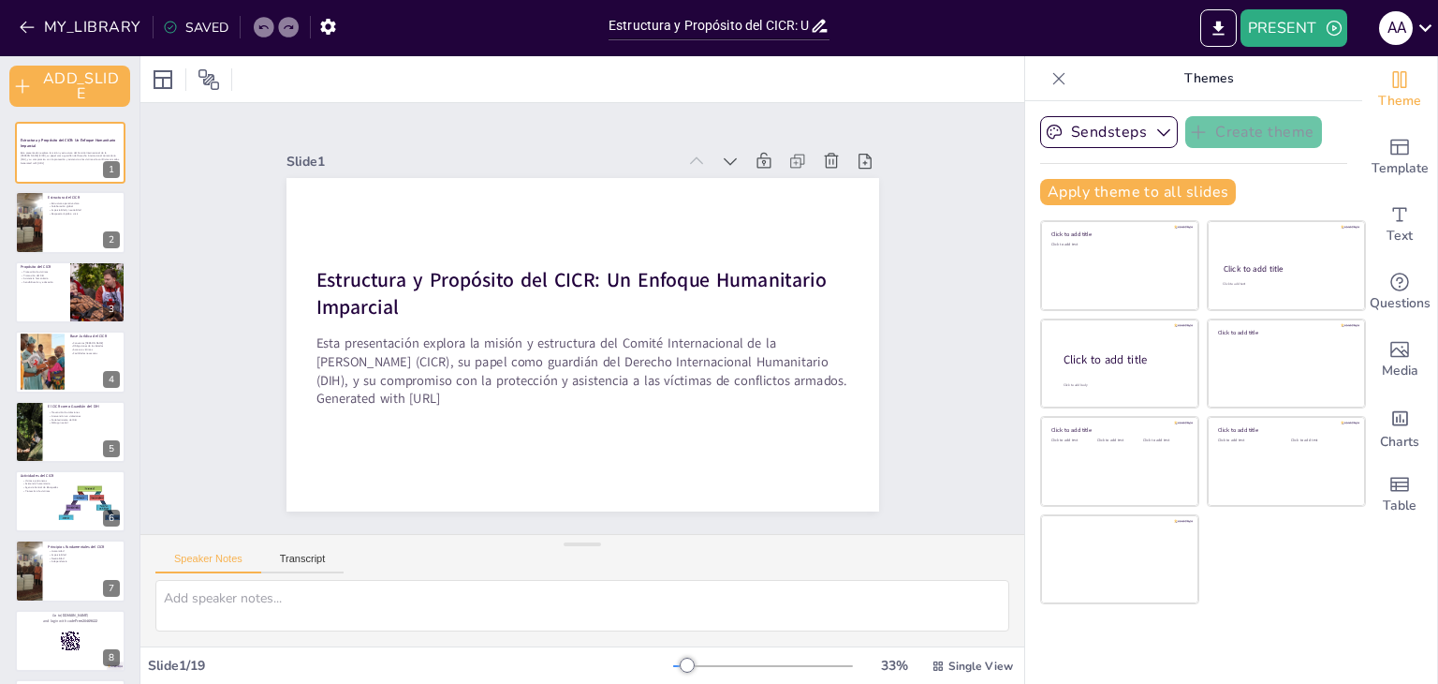
checkbox input "true"
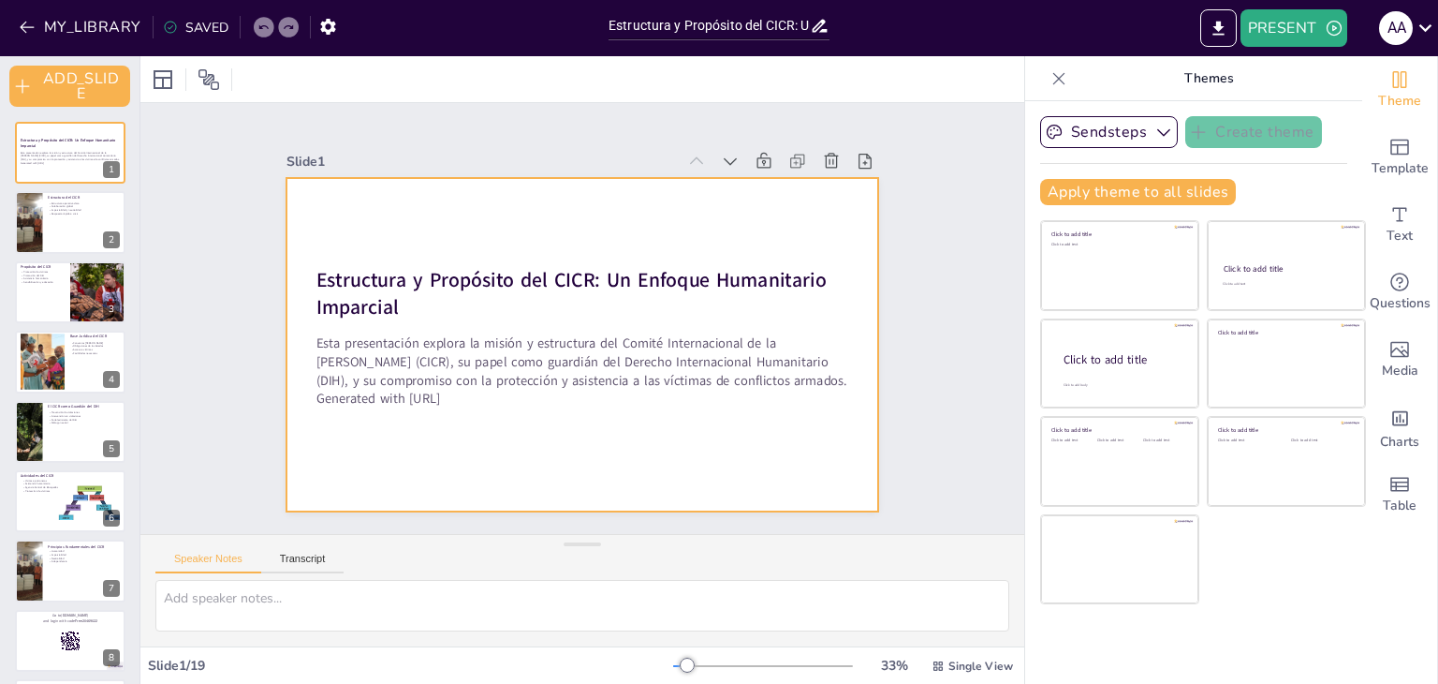
checkbox input "true"
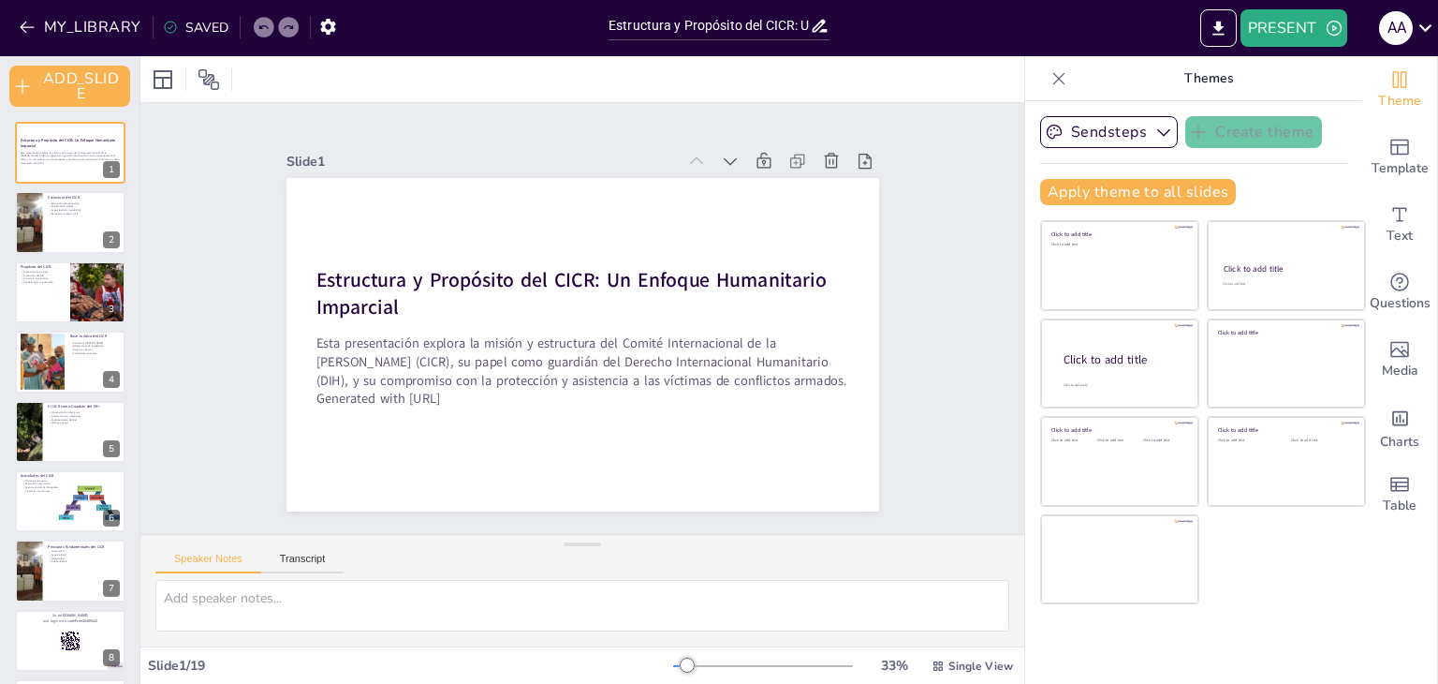
checkbox input "true"
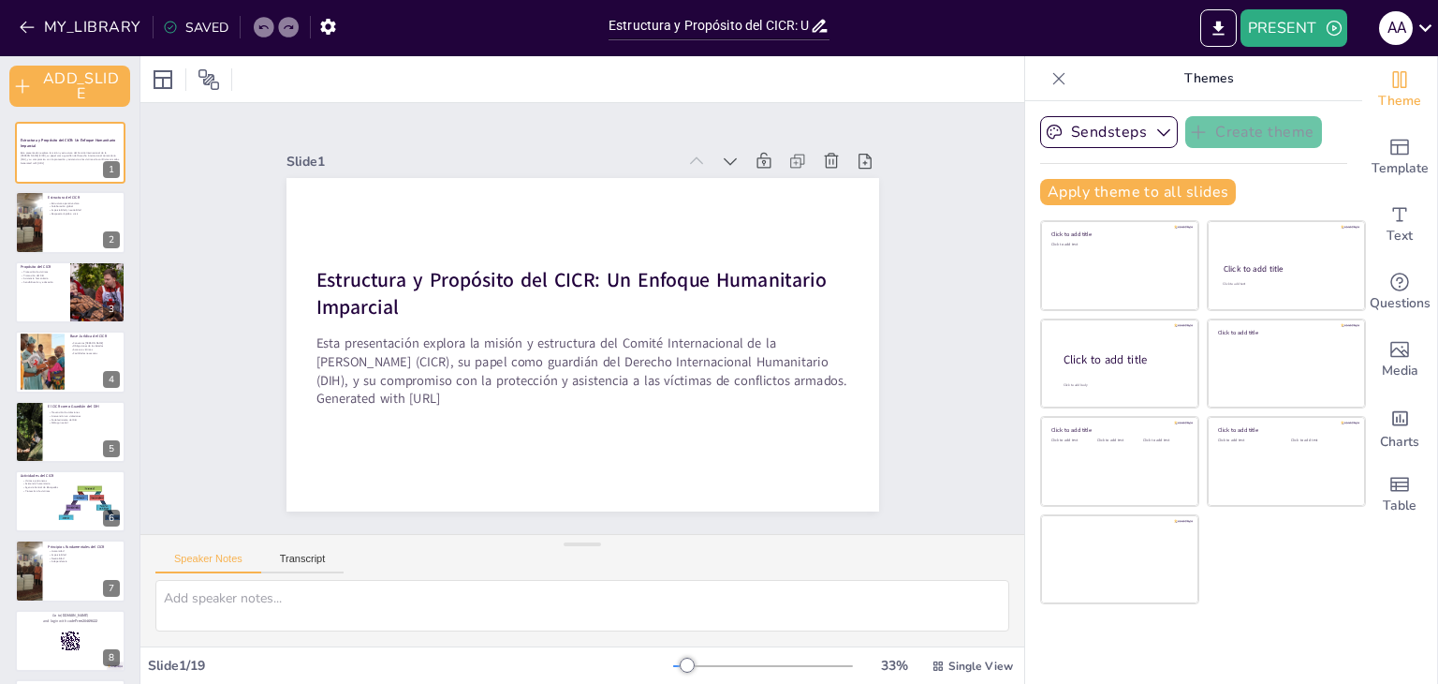
checkbox input "true"
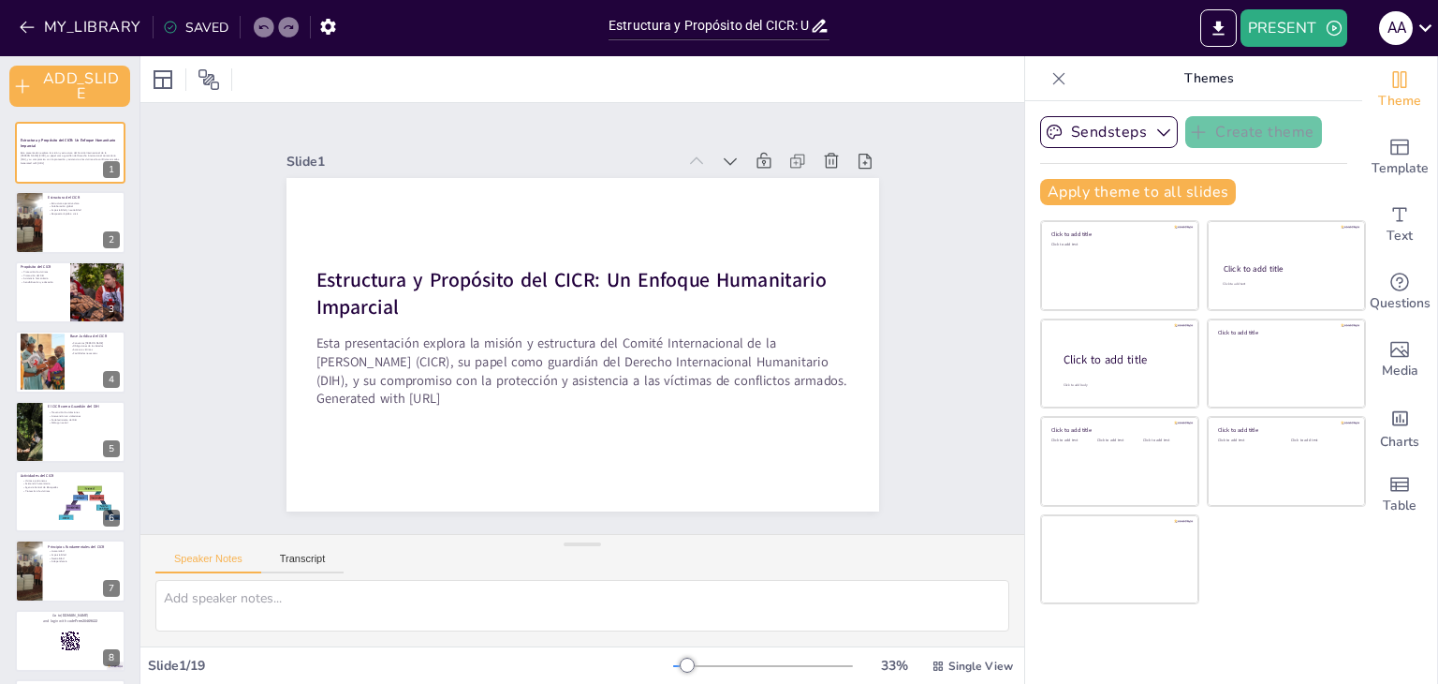
checkbox input "true"
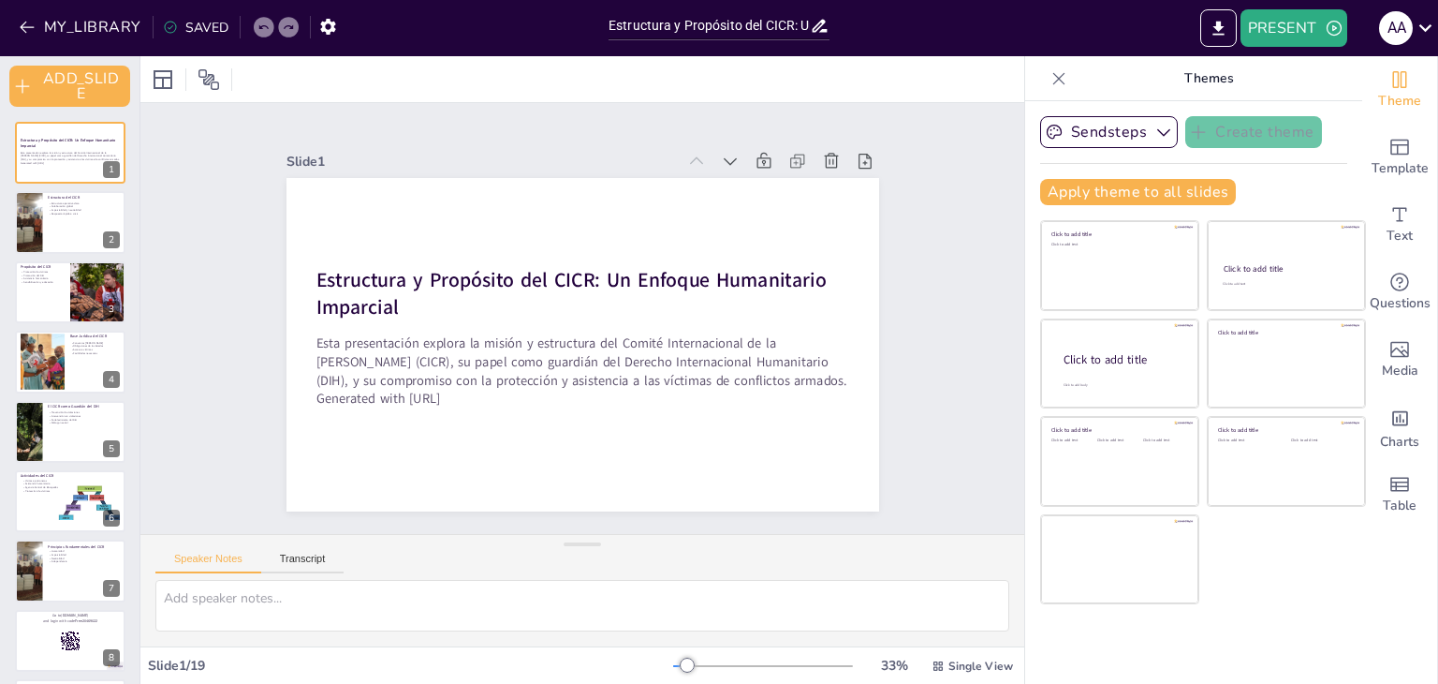
checkbox input "true"
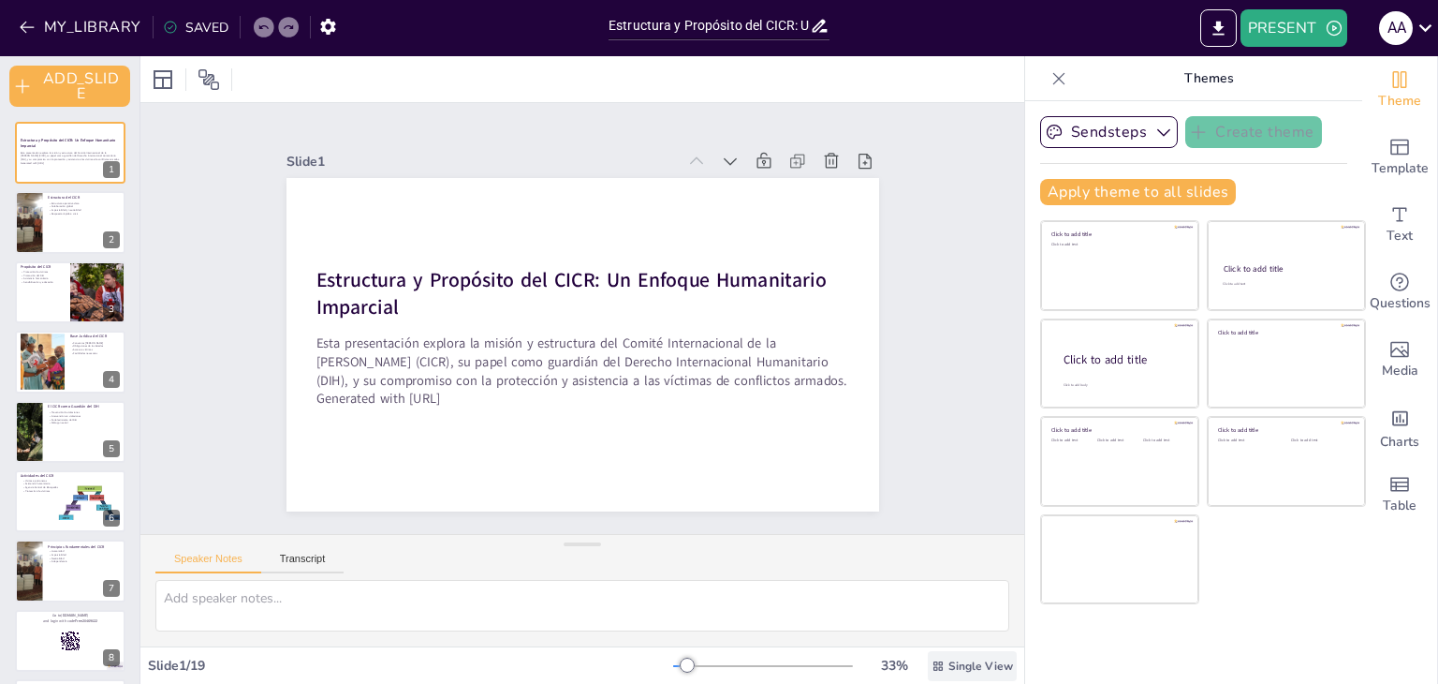
click at [949, 663] on span "Single View" at bounding box center [981, 665] width 65 height 15
checkbox input "true"
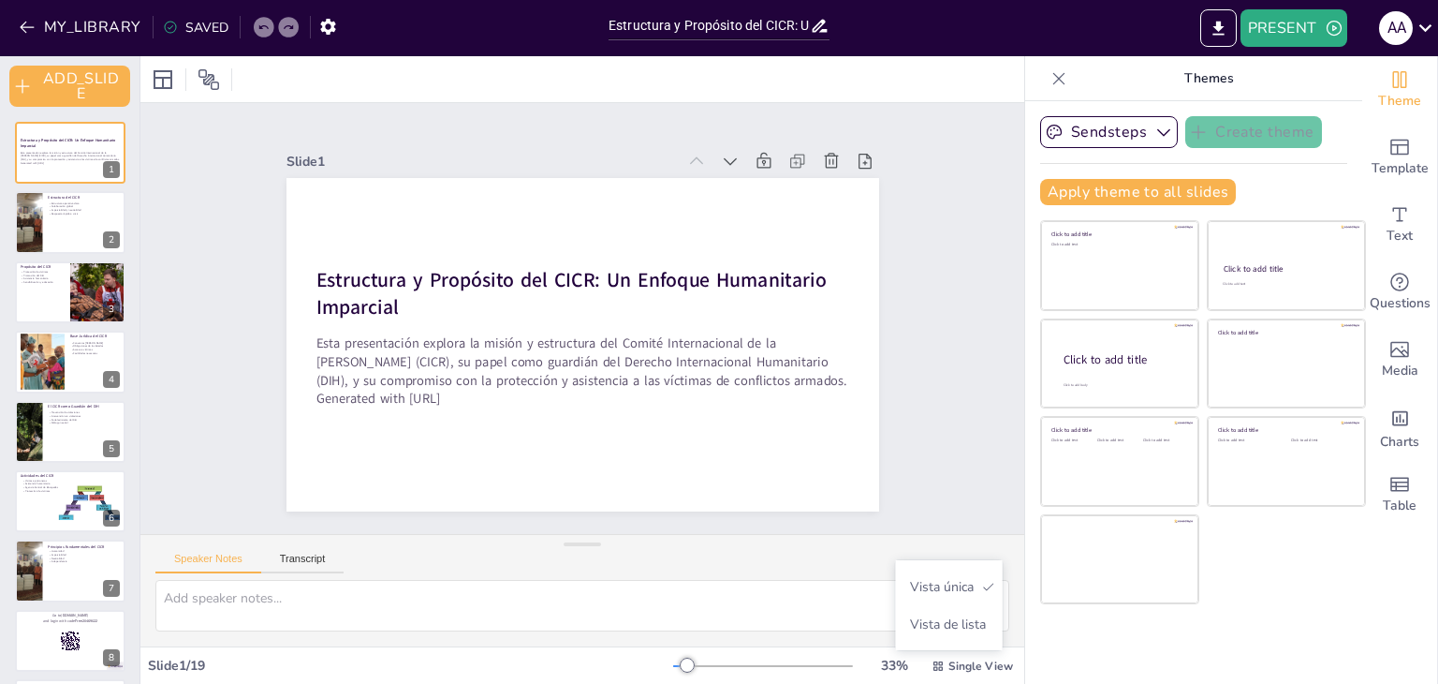
checkbox input "true"
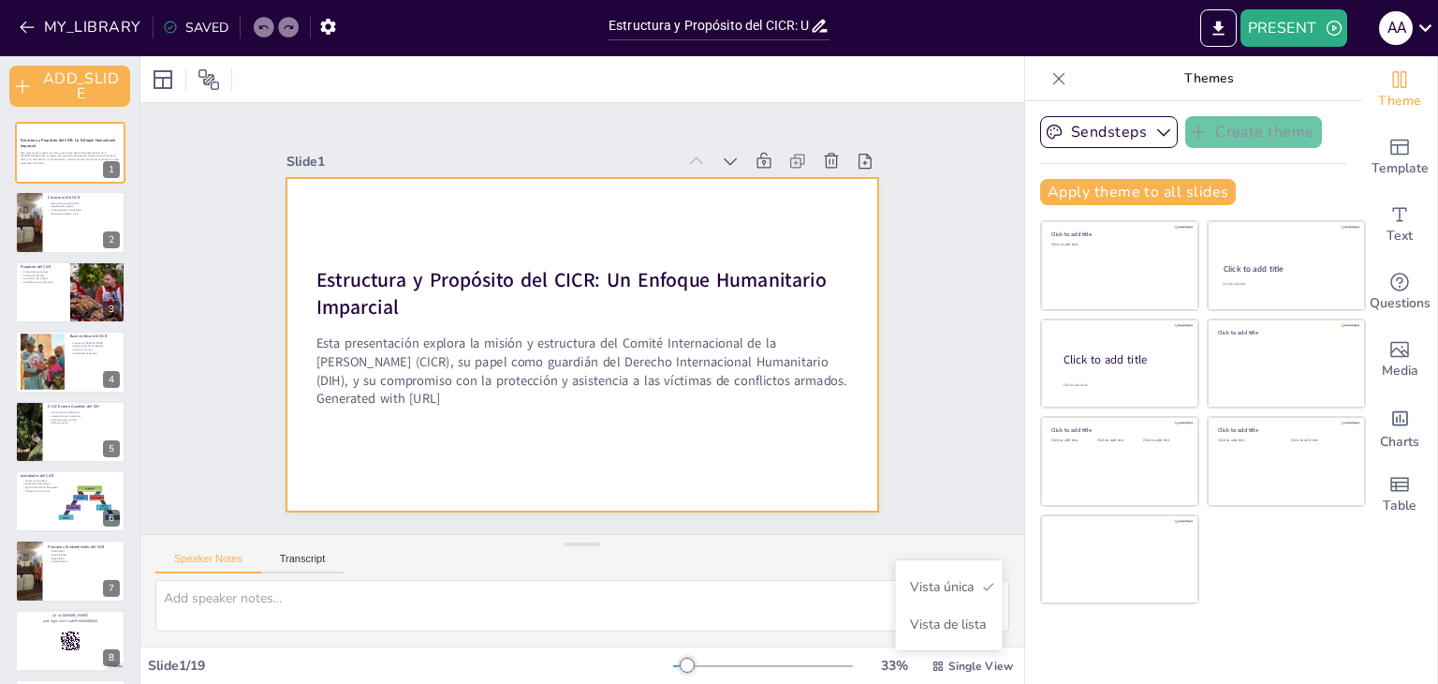
checkbox input "true"
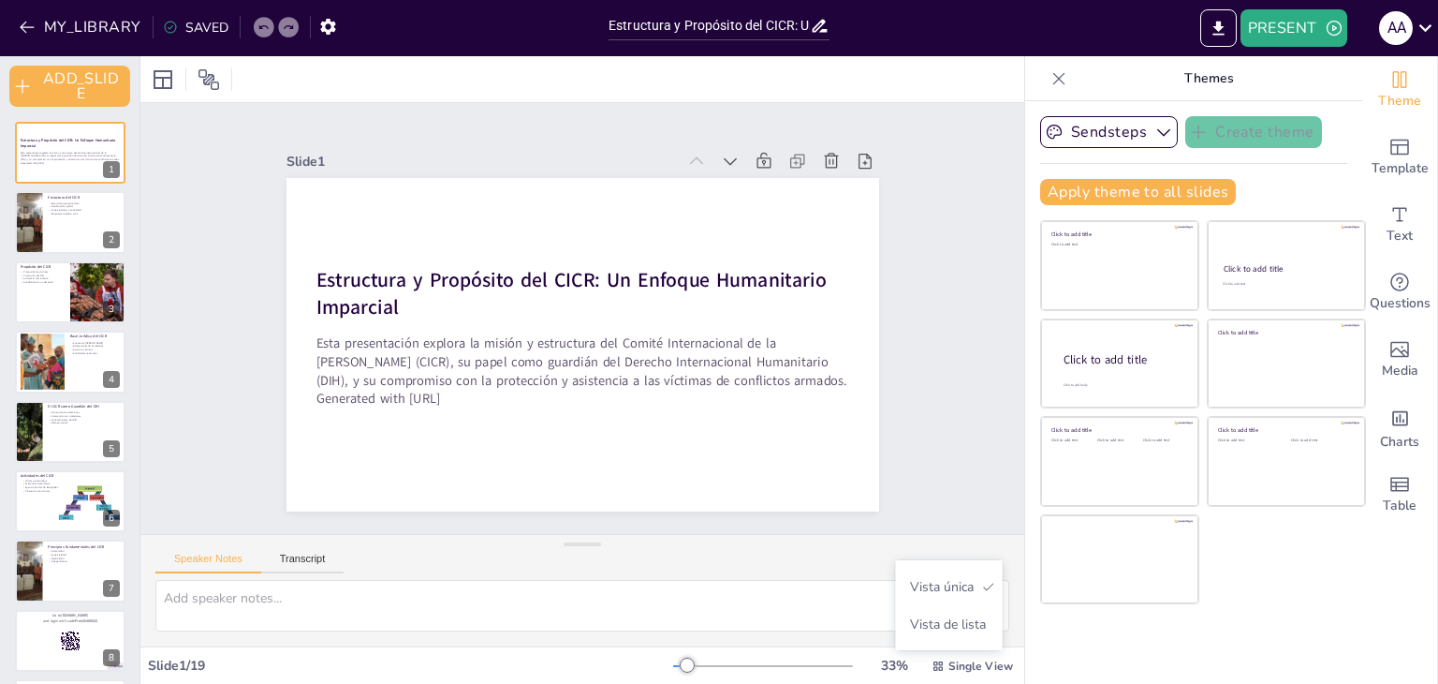
checkbox input "true"
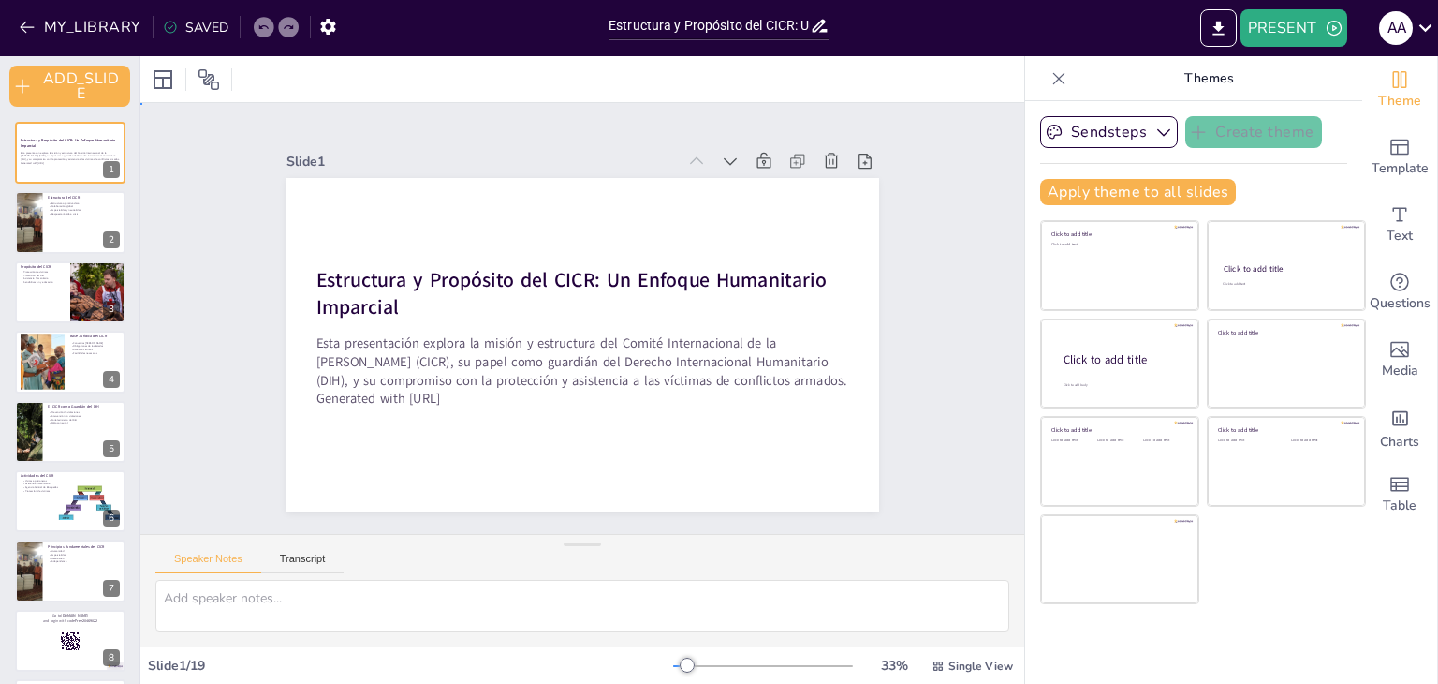
click at [916, 465] on div "Slide 1 Estructura y Propósito del CICR: Un Enfoque Humanitario Imparcial Esta …" at bounding box center [582, 318] width 762 height 523
checkbox input "true"
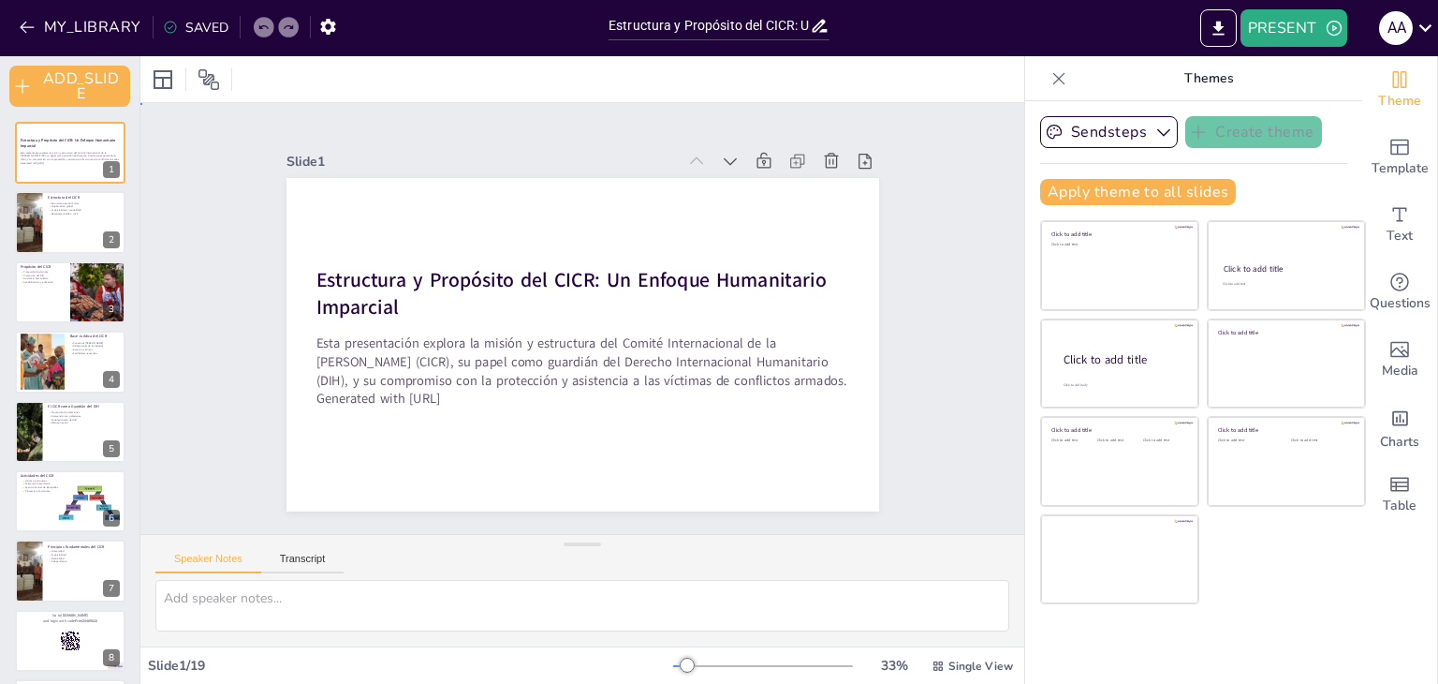
checkbox input "true"
click at [1050, 75] on icon at bounding box center [1059, 78] width 19 height 19
checkbox input "true"
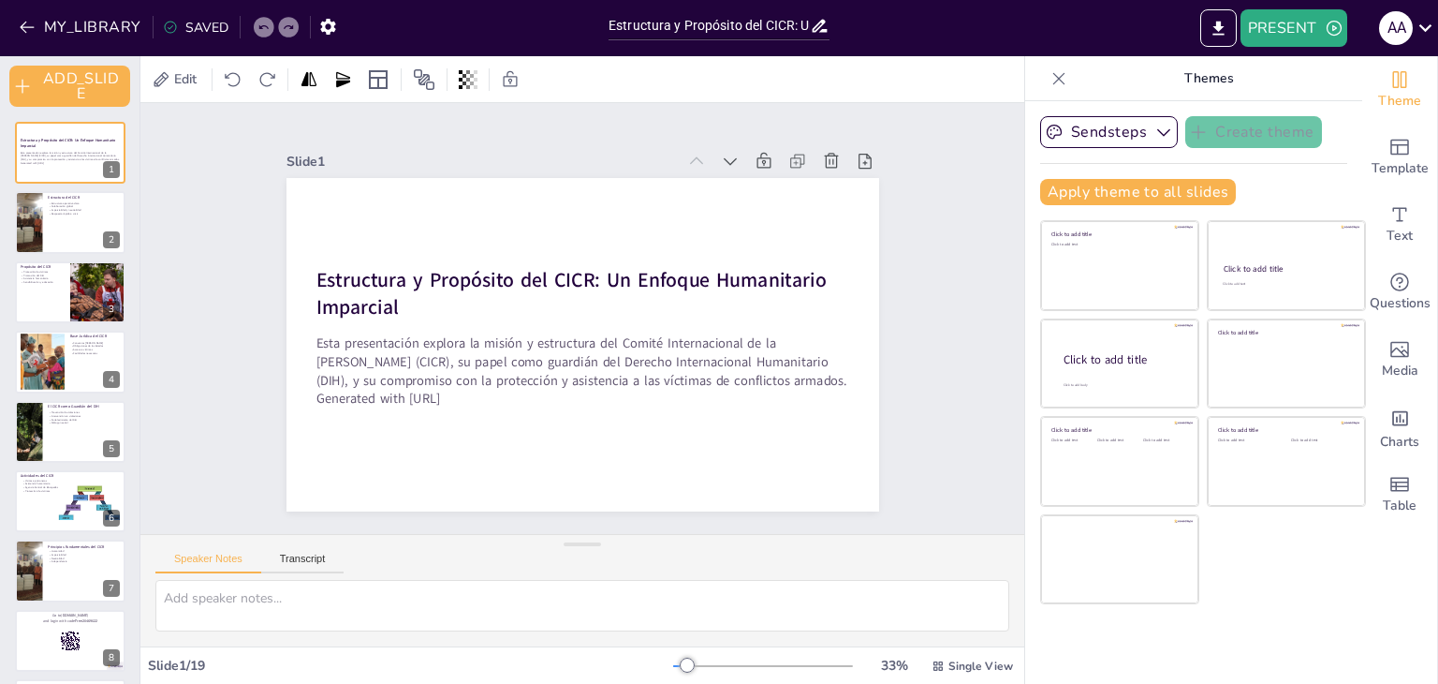
checkbox input "true"
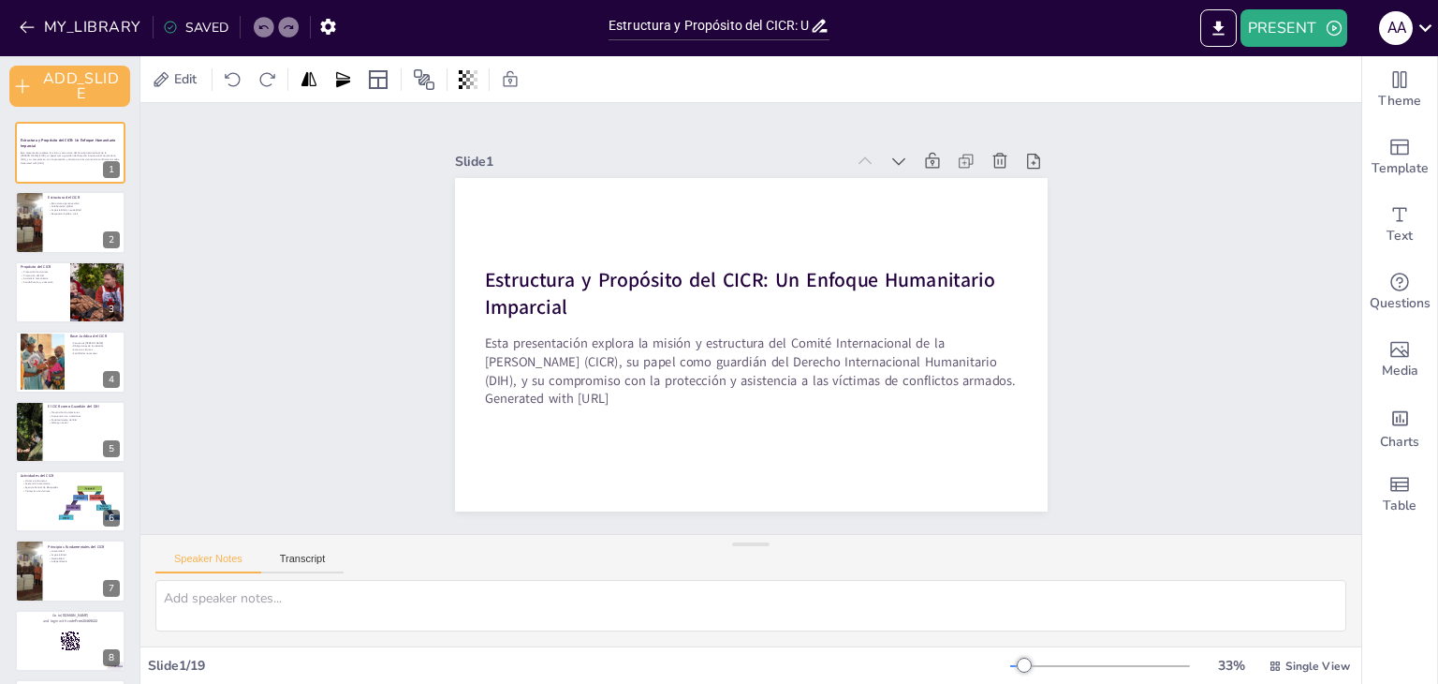
checkbox input "true"
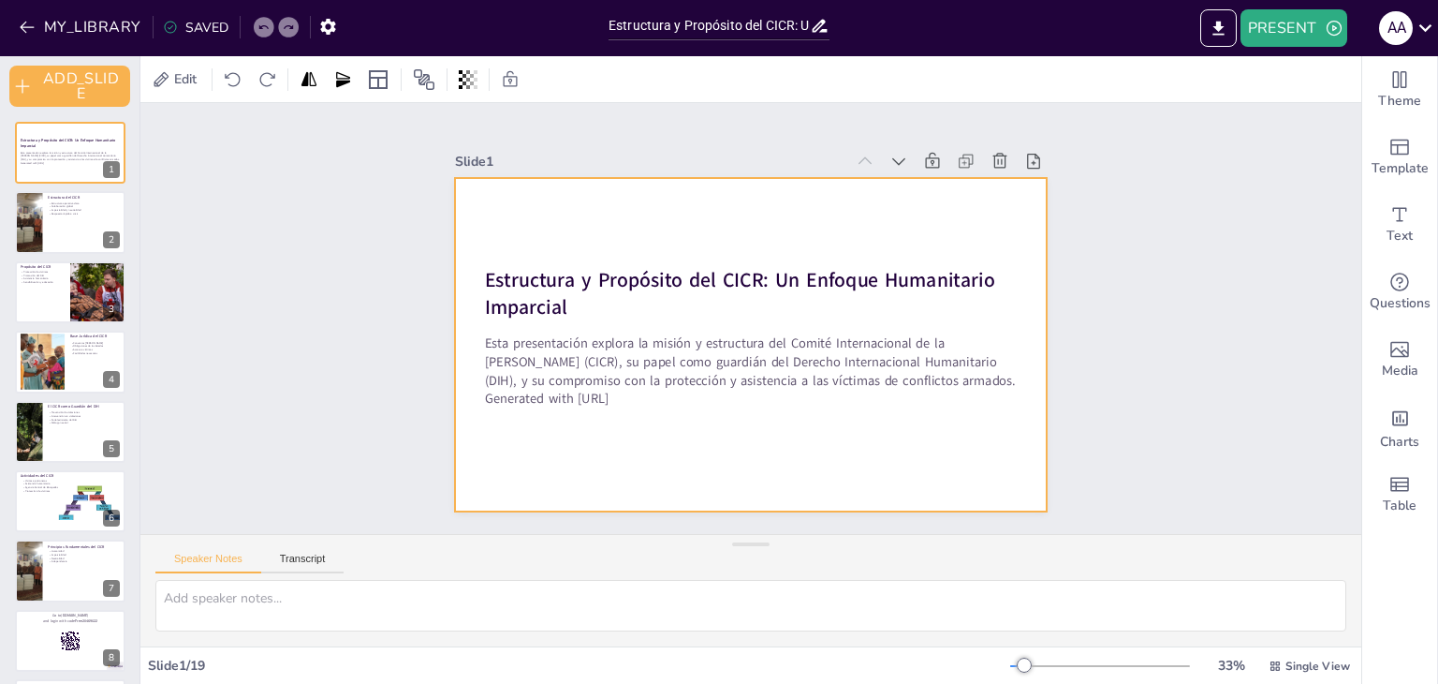
checkbox input "true"
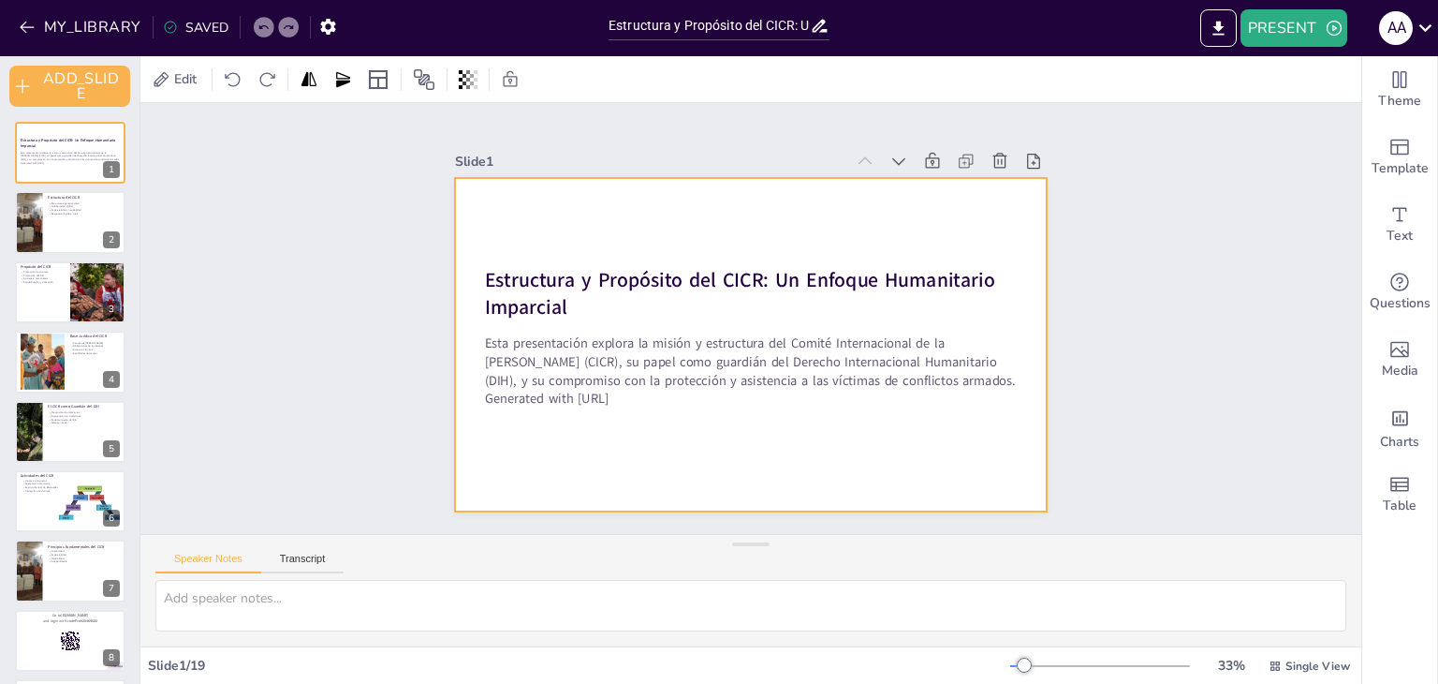
checkbox input "true"
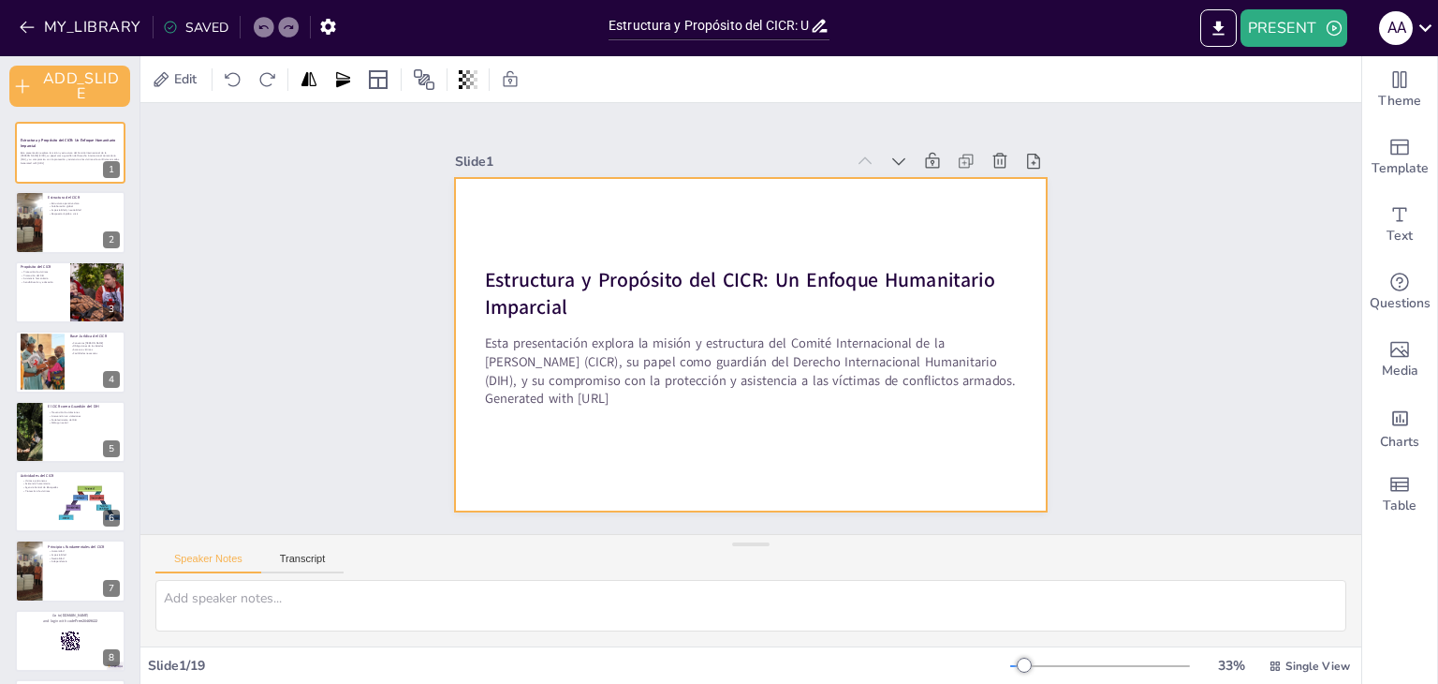
checkbox input "true"
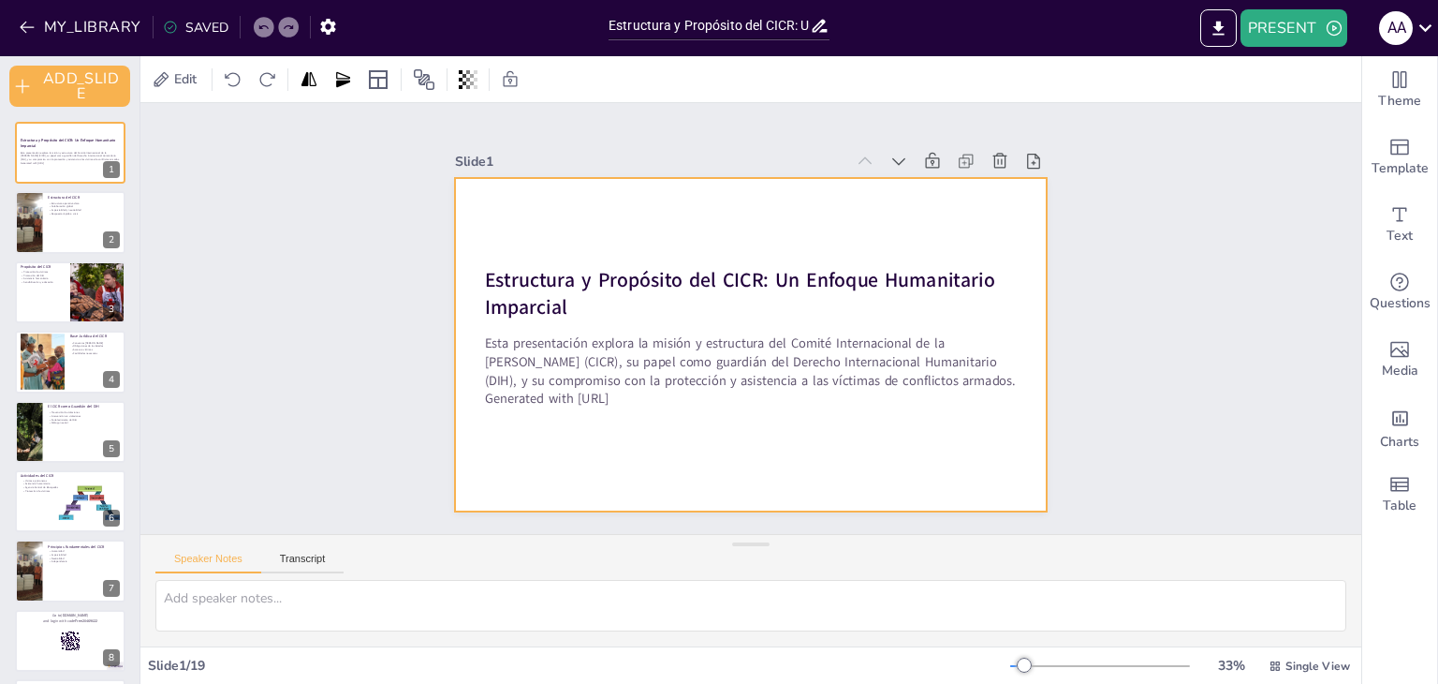
checkbox input "true"
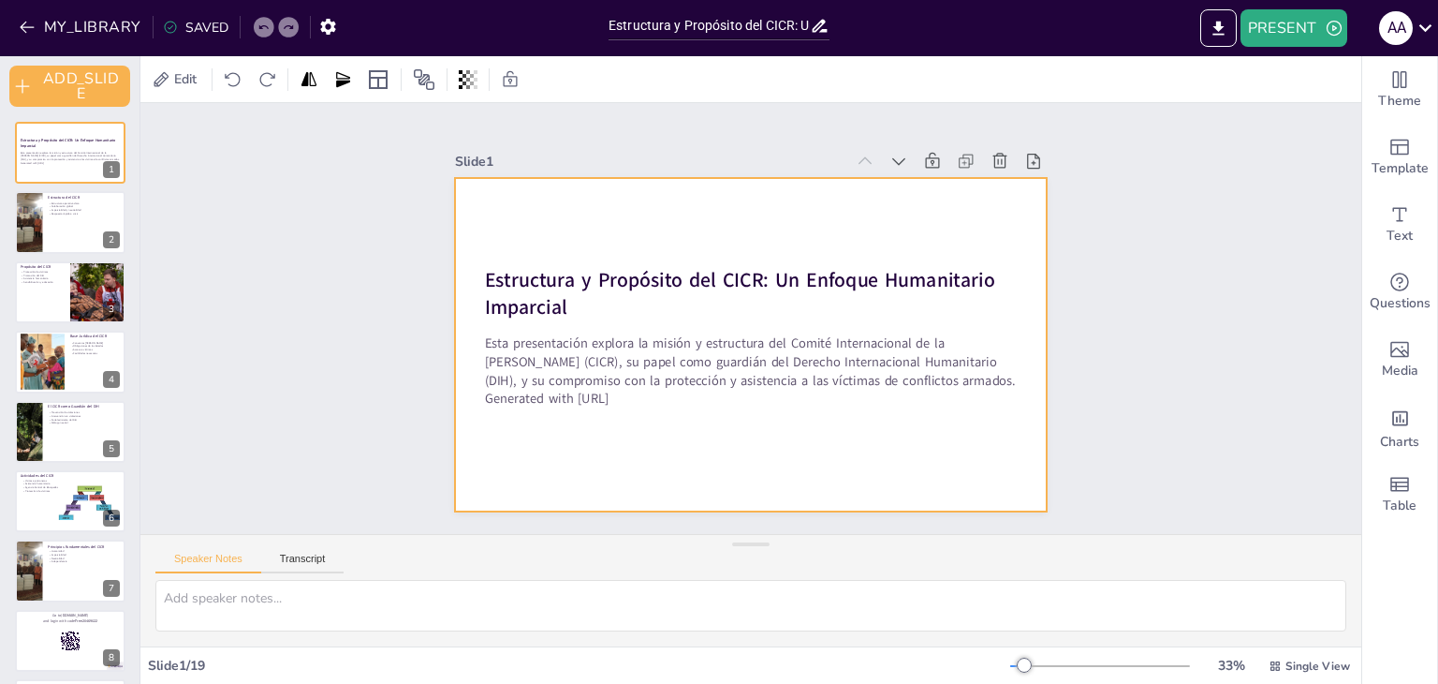
checkbox input "true"
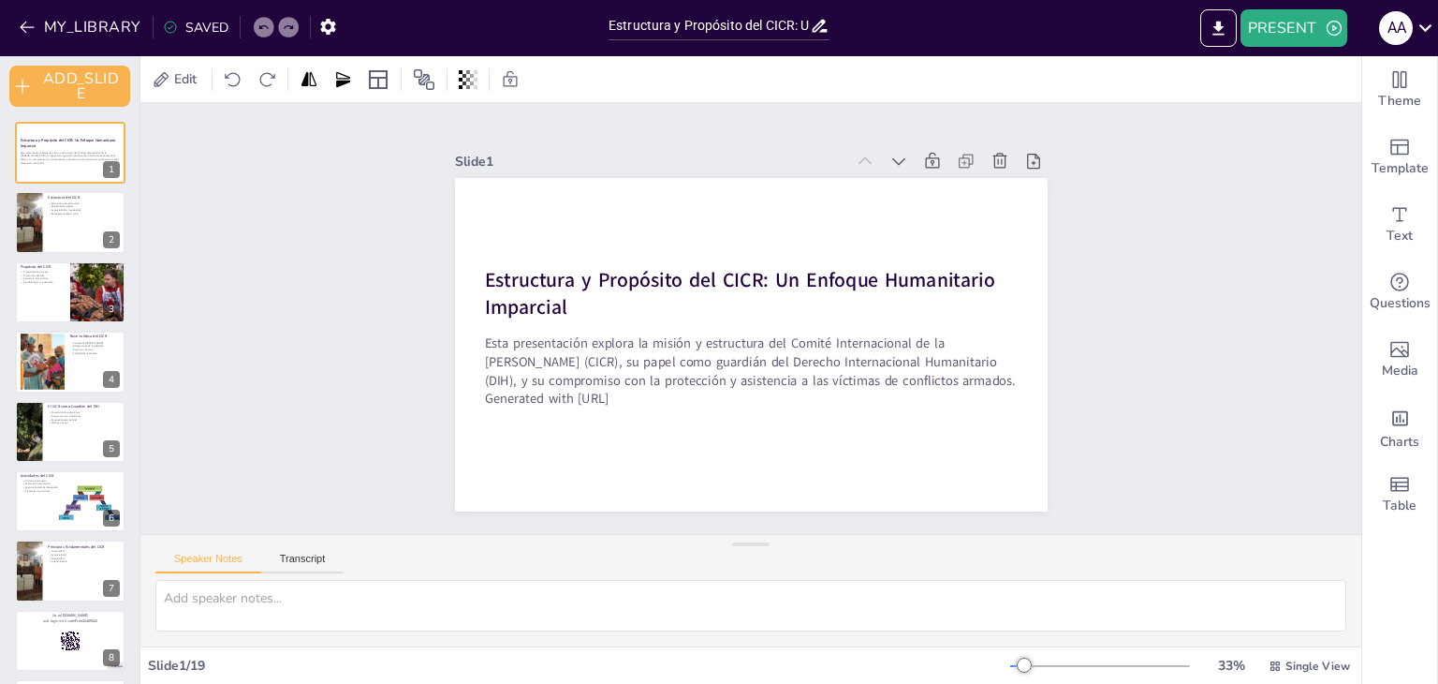
checkbox input "true"
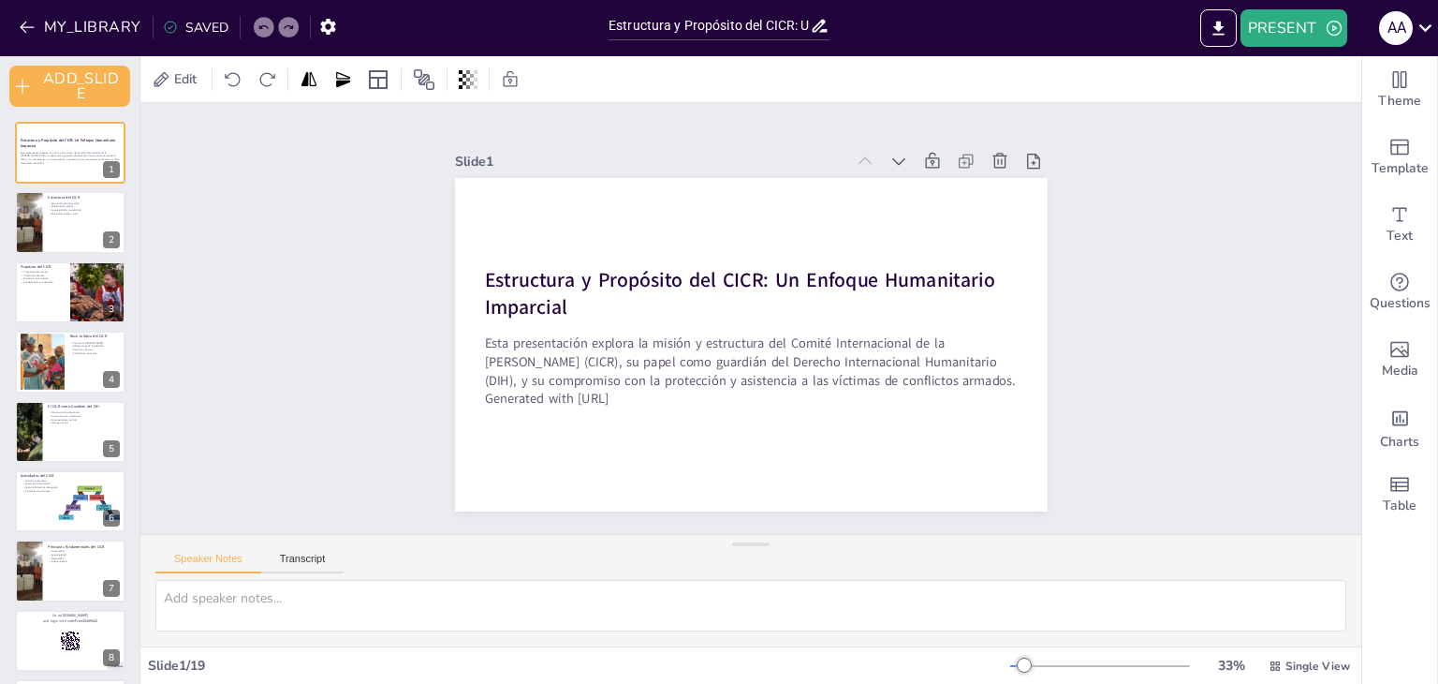
checkbox input "true"
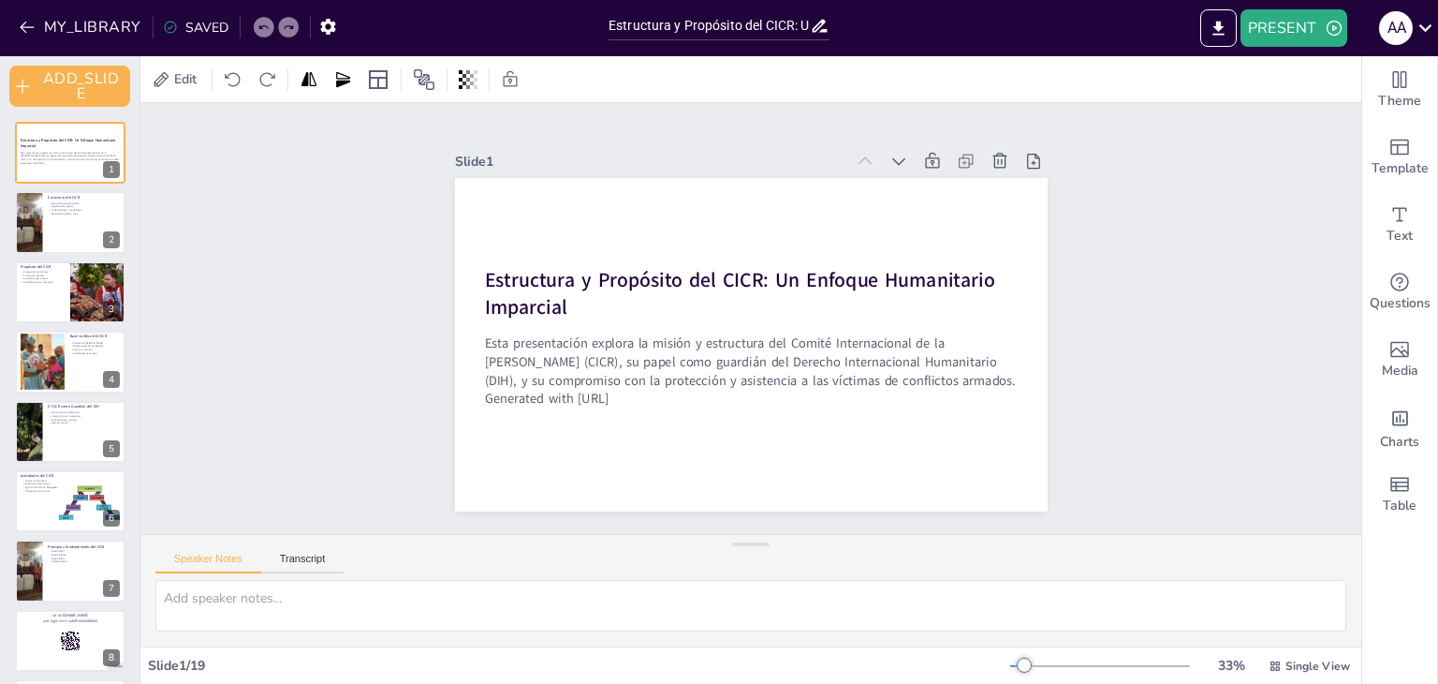
checkbox input "true"
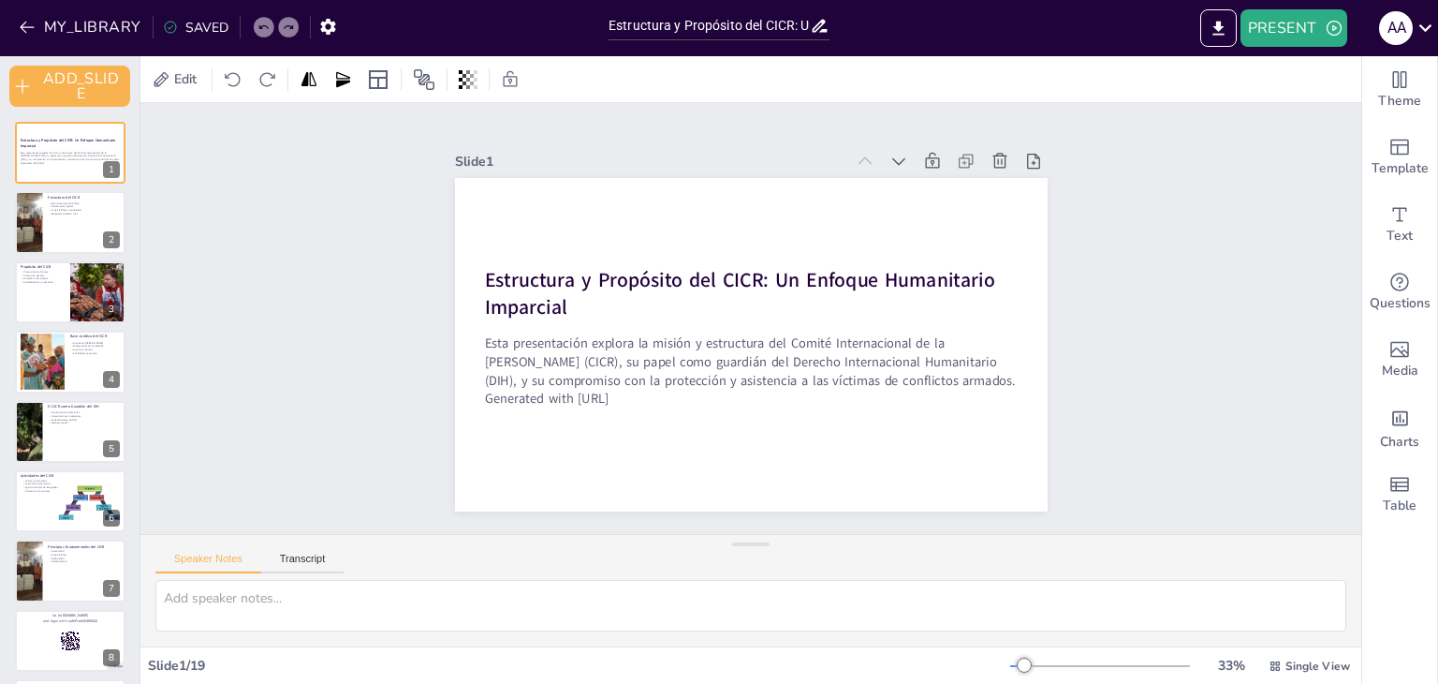
checkbox input "true"
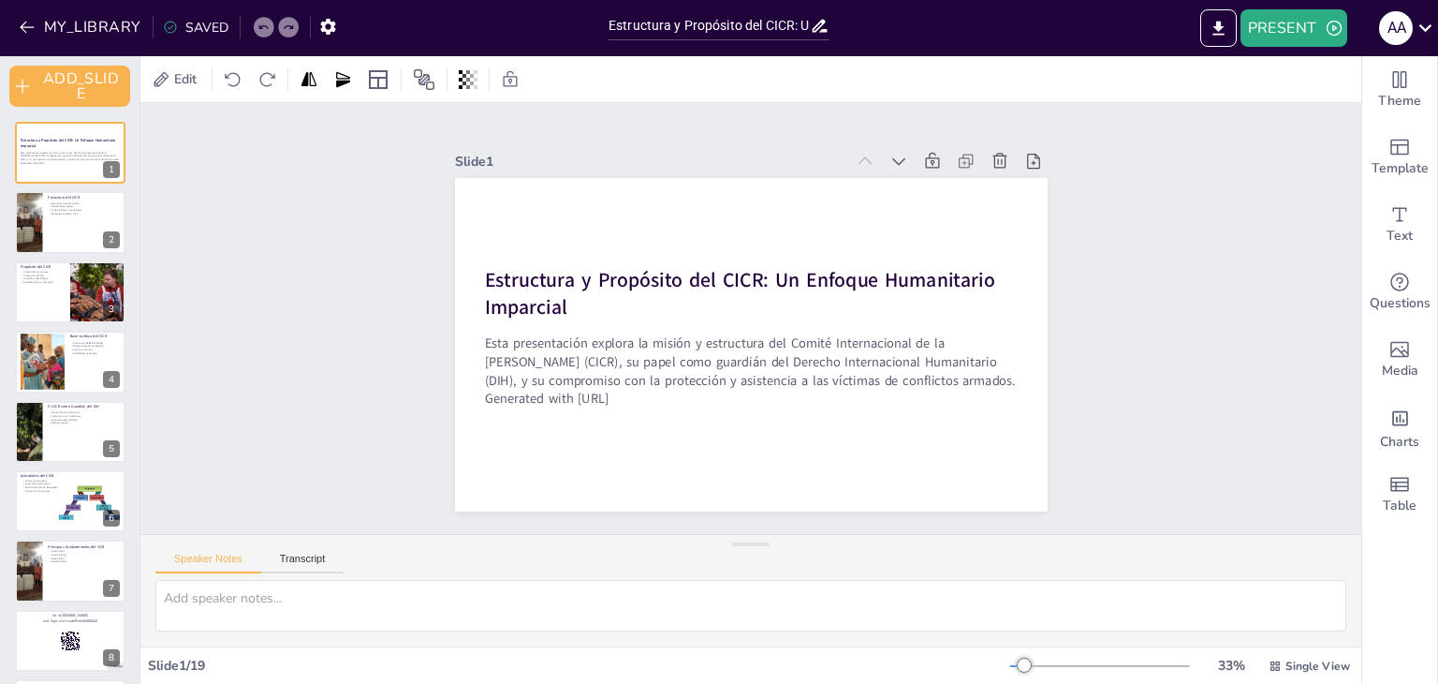
checkbox input "true"
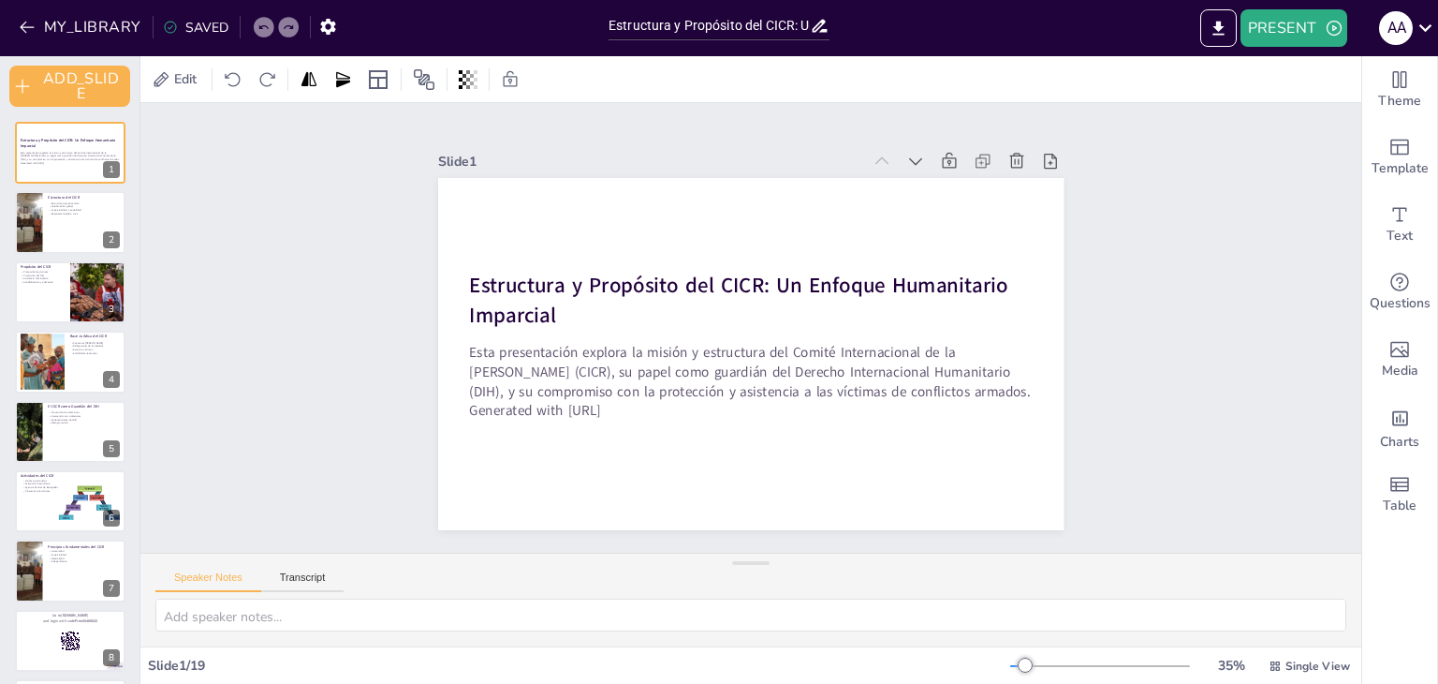
drag, startPoint x: 748, startPoint y: 547, endPoint x: 753, endPoint y: 665, distance: 118.1
click at [753, 665] on div "Edit Slide 1 Estructura y Propósito del CICR: Un Enfoque Humanitario Imparcial …" at bounding box center [750, 369] width 1221 height 627
checkbox input "true"
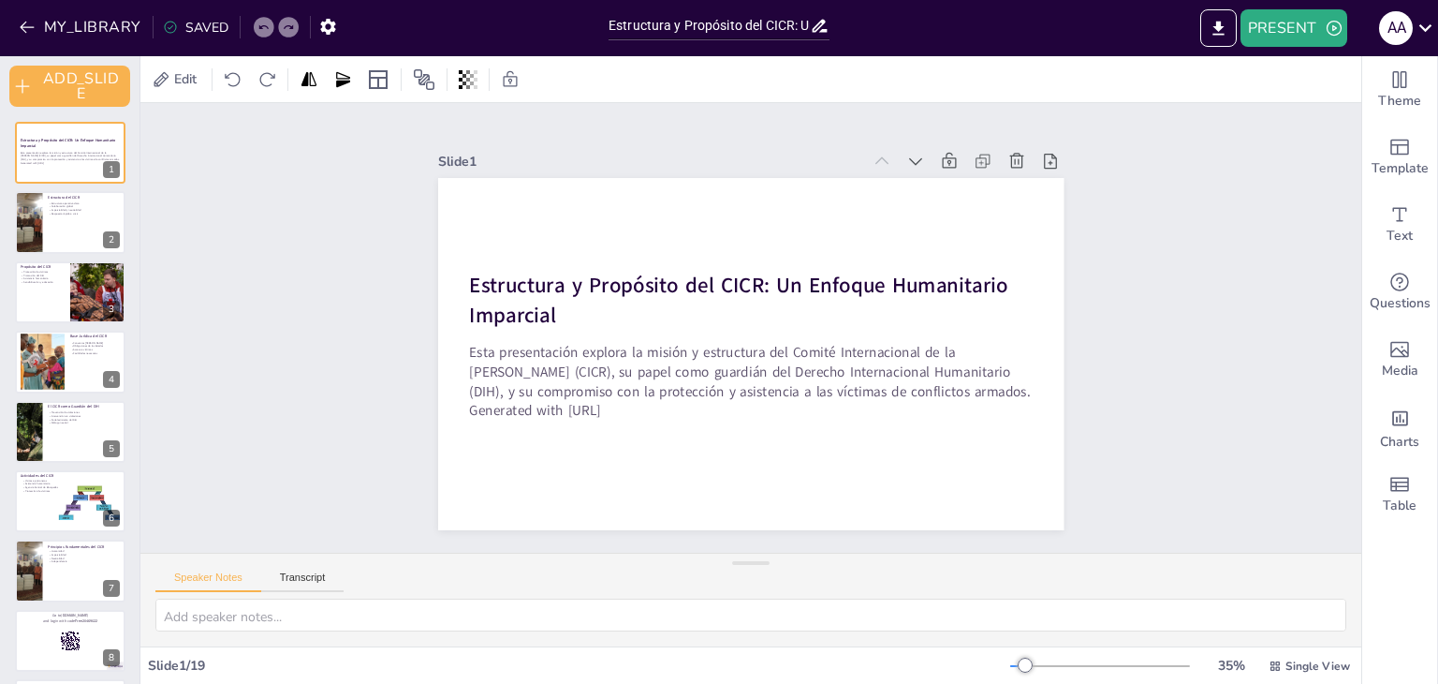
checkbox input "true"
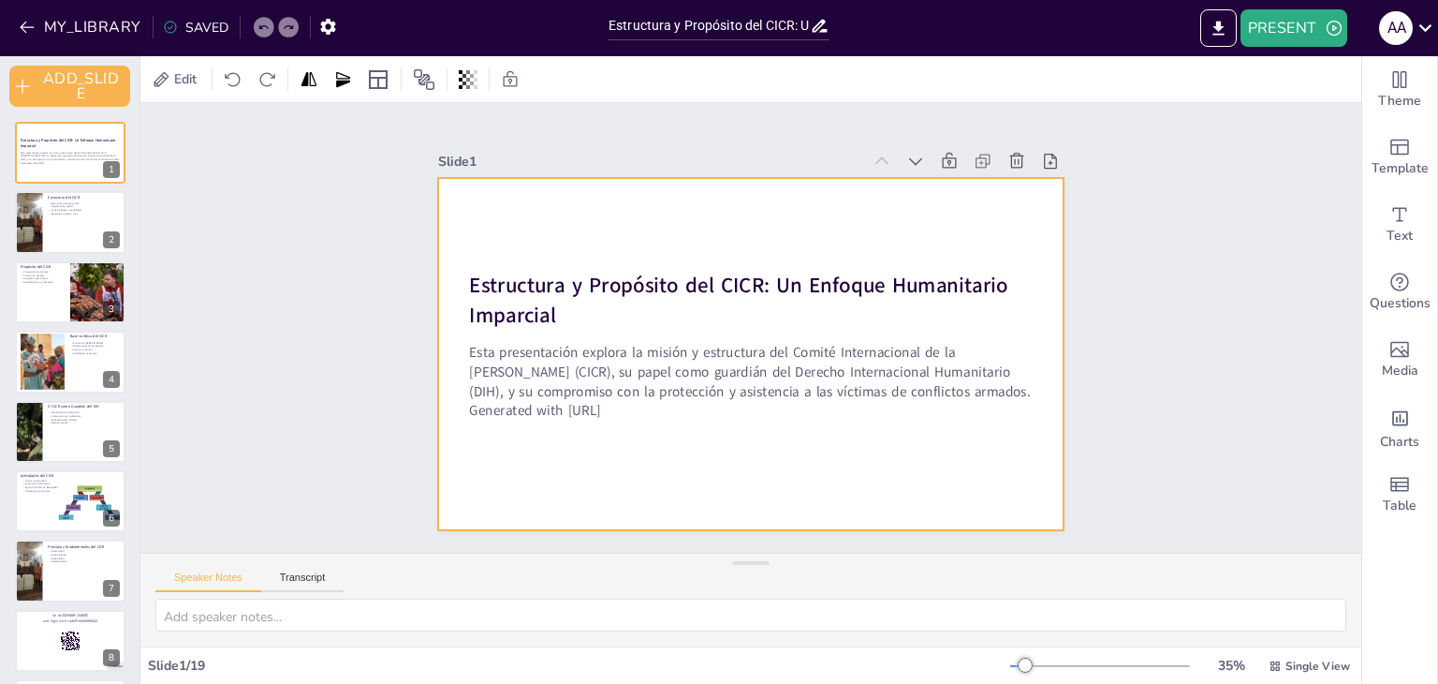
checkbox input "true"
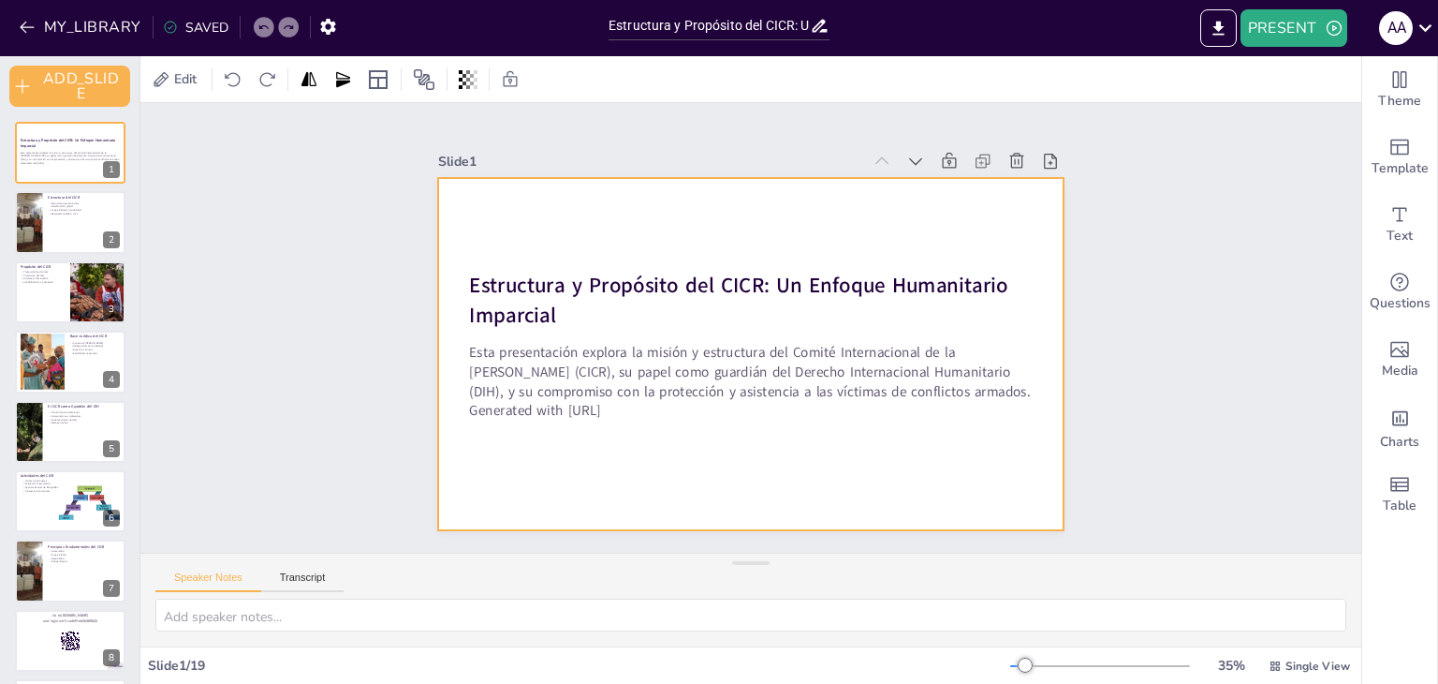
checkbox input "true"
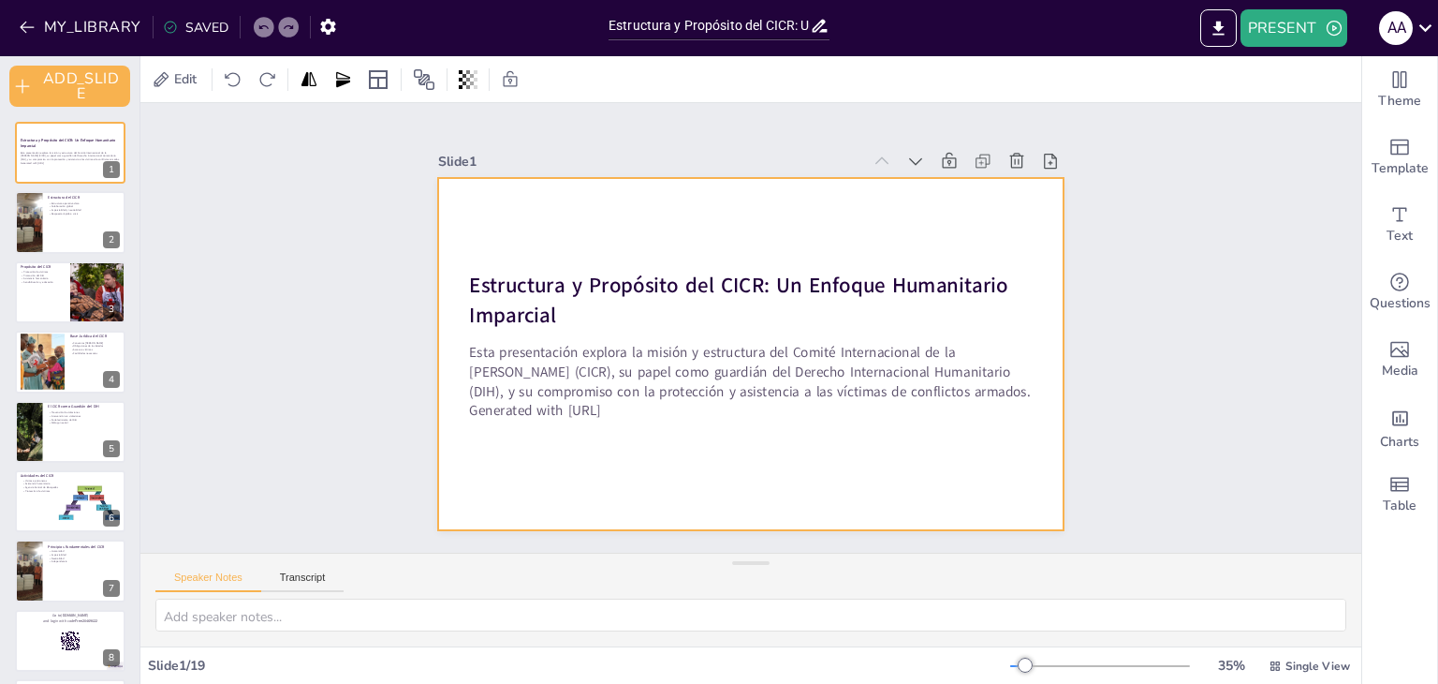
checkbox input "true"
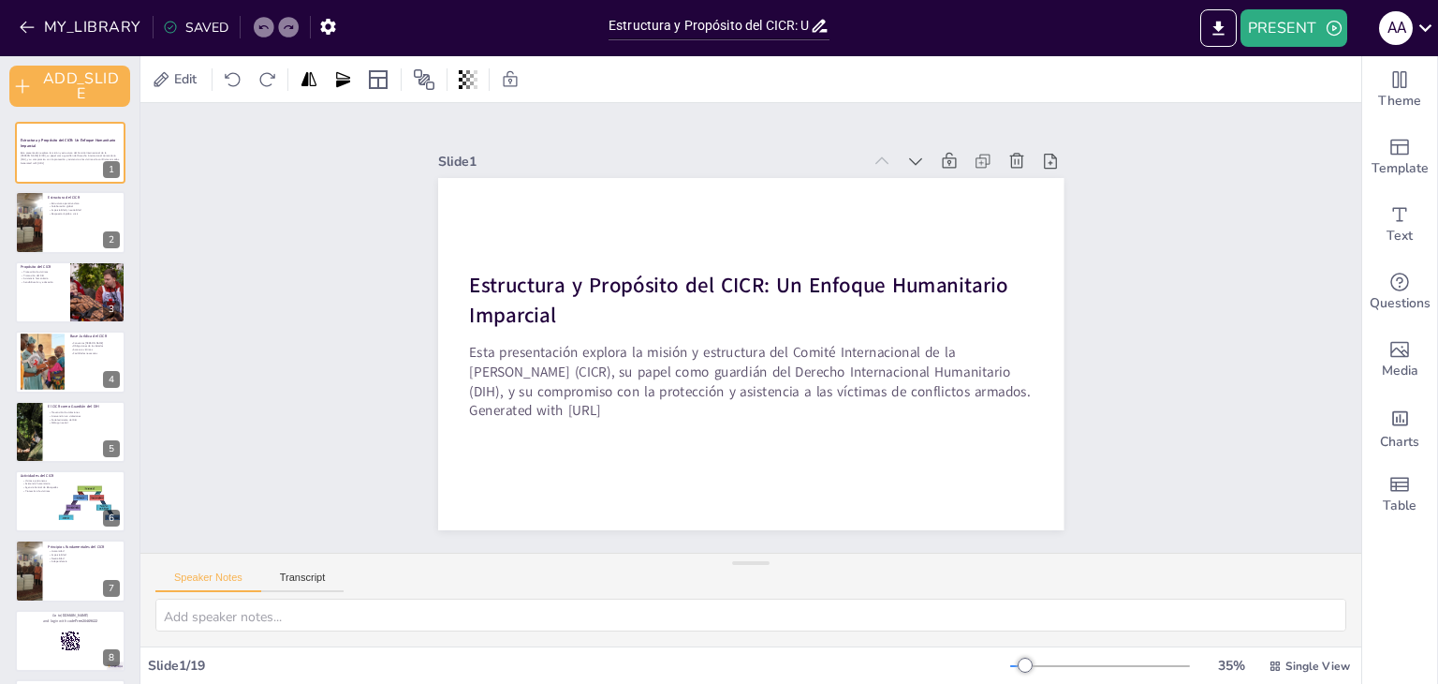
checkbox input "true"
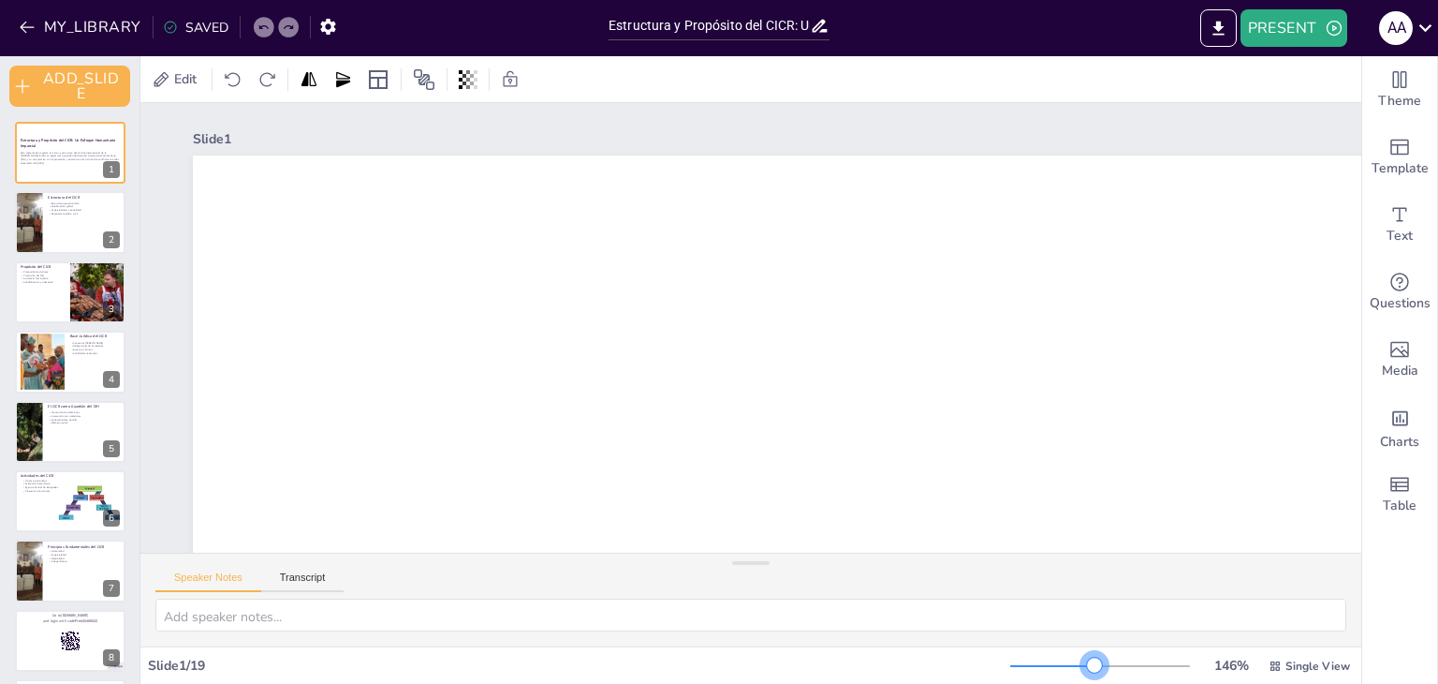
click at [1083, 663] on div at bounding box center [1100, 665] width 180 height 15
checkbox input "true"
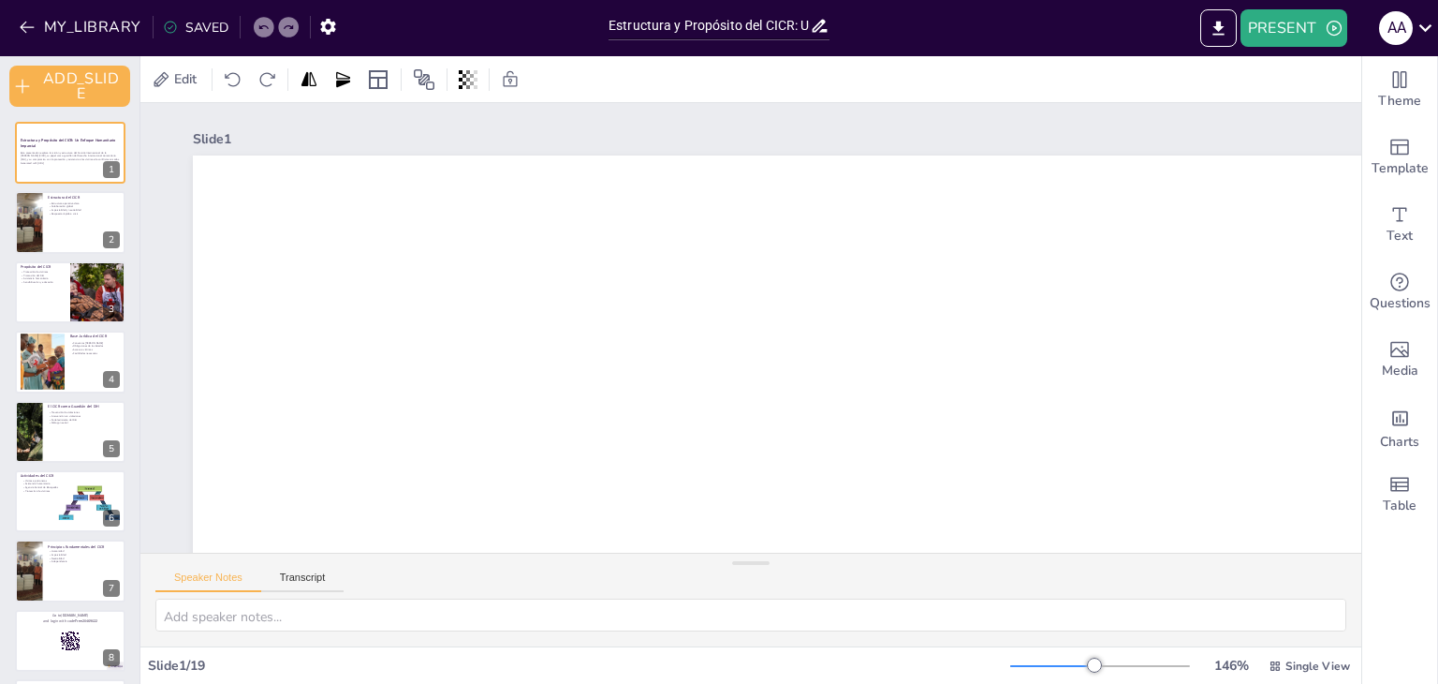
checkbox input "true"
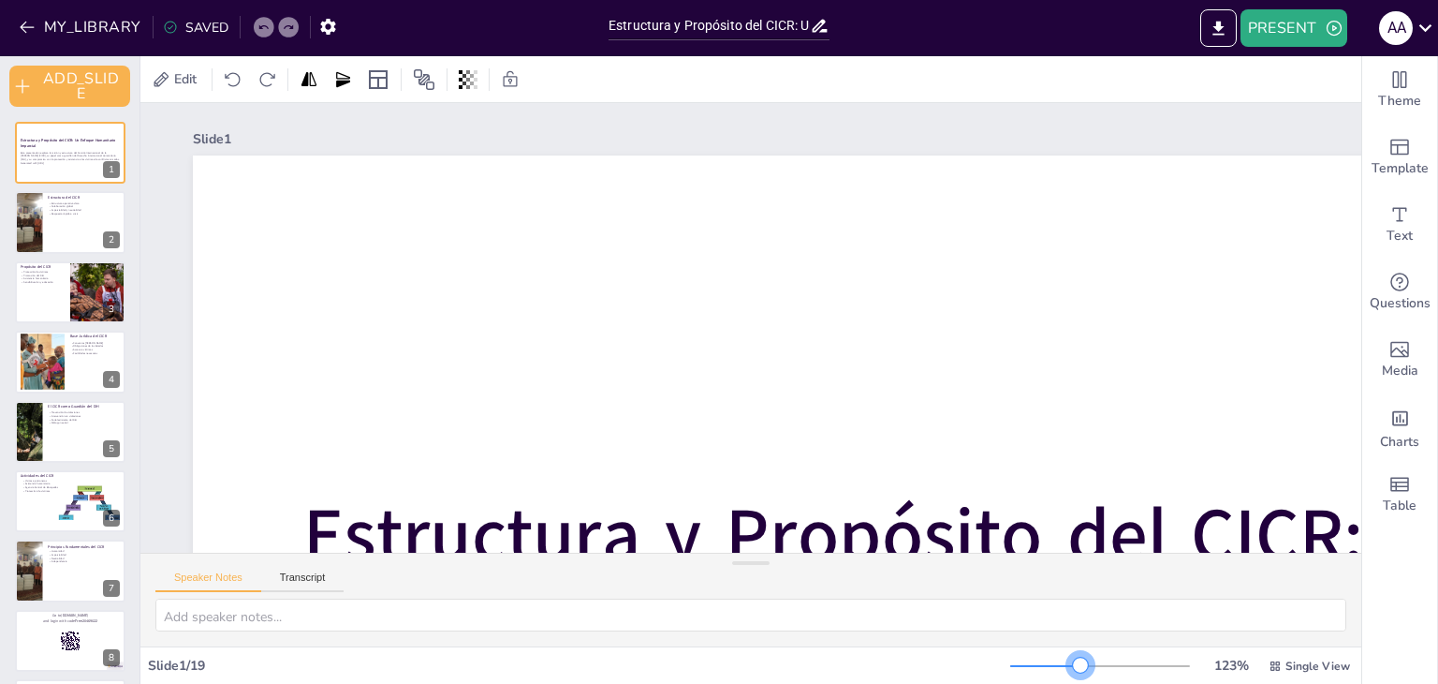
click at [1068, 665] on div at bounding box center [1045, 666] width 70 height 2
checkbox input "true"
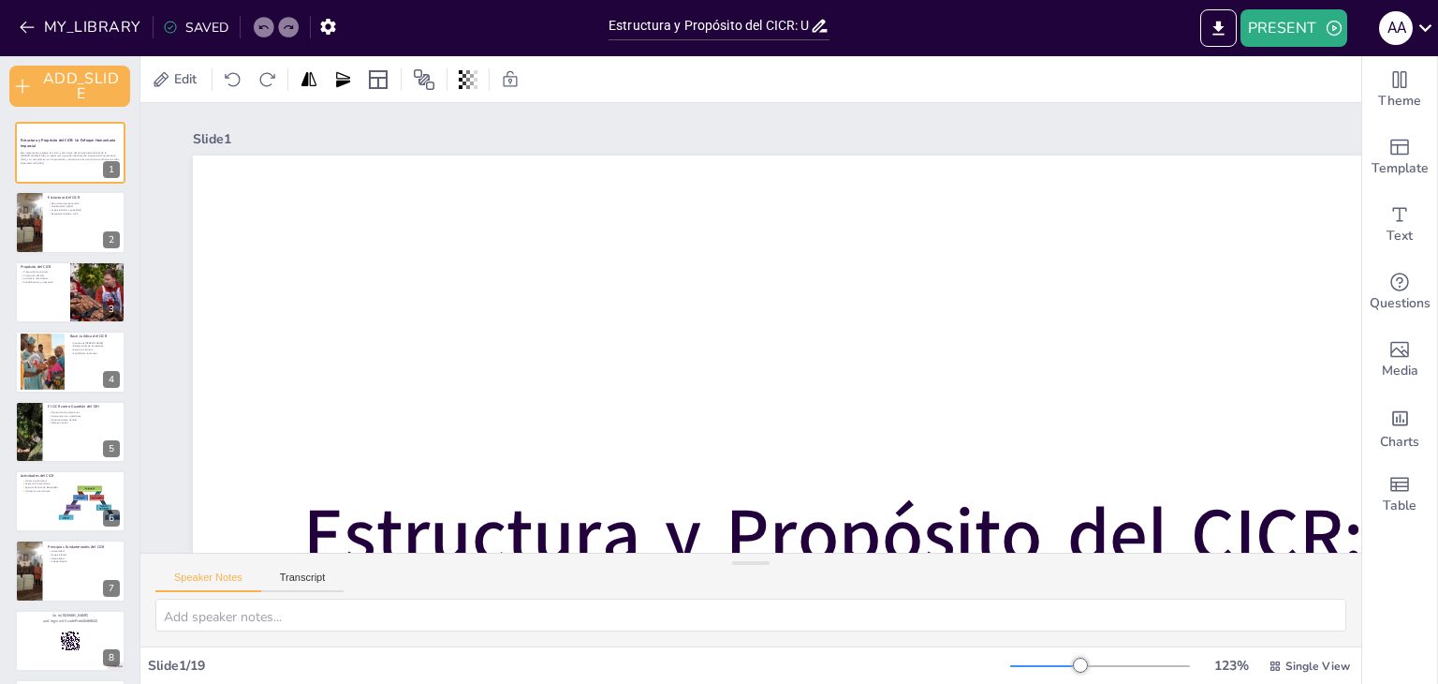
checkbox input "true"
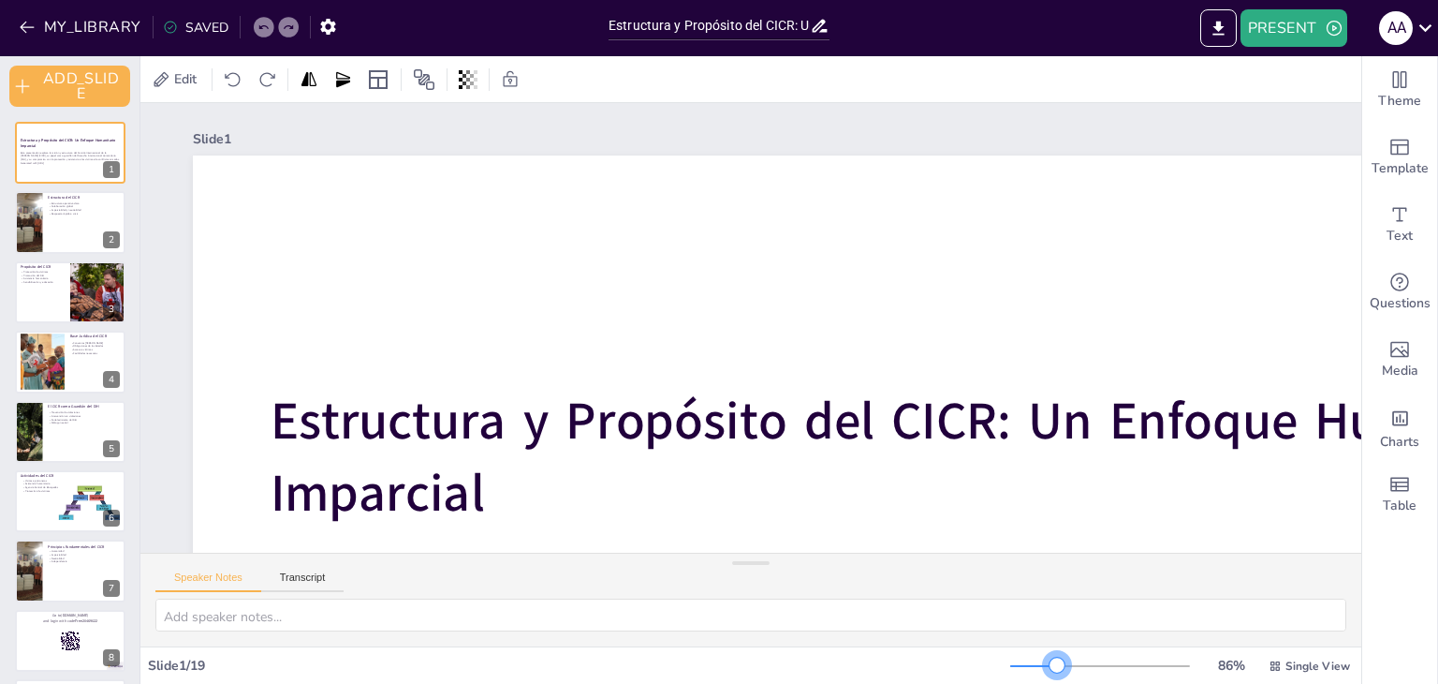
click at [1045, 663] on div at bounding box center [1100, 665] width 180 height 15
checkbox input "true"
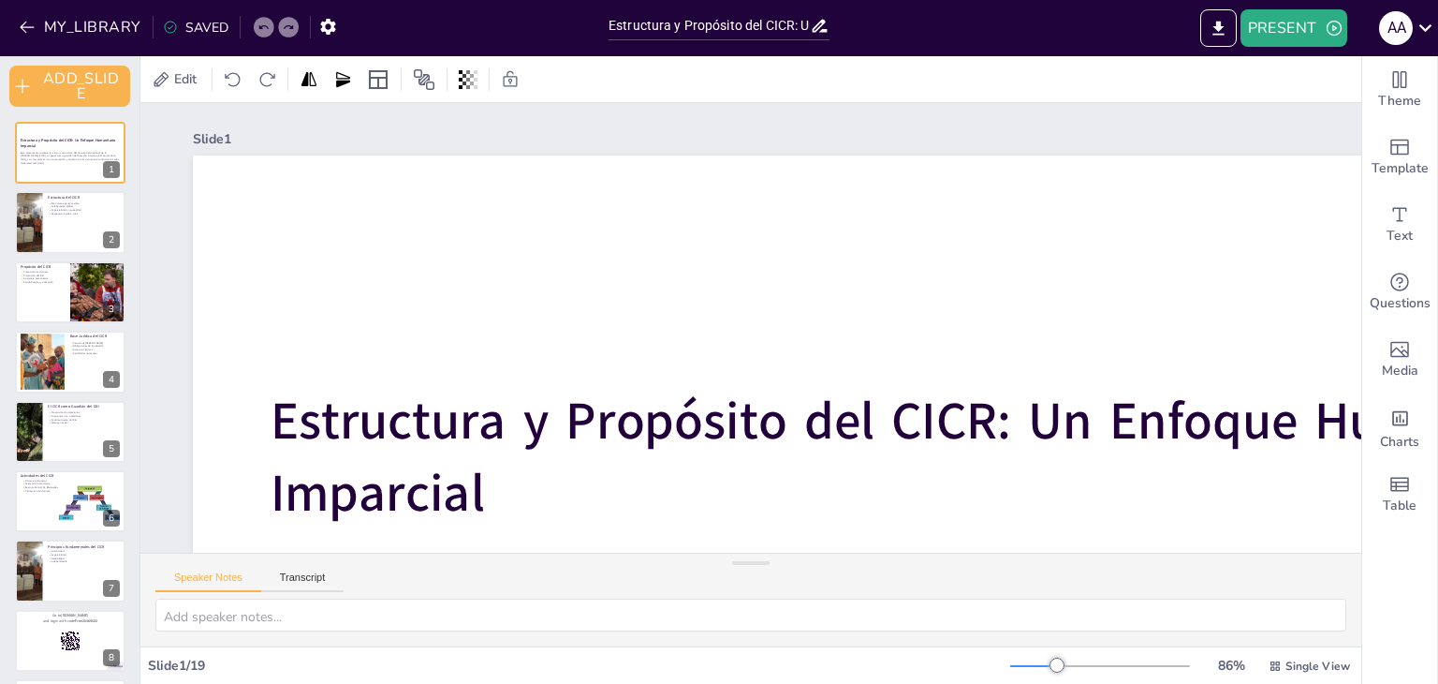
checkbox input "true"
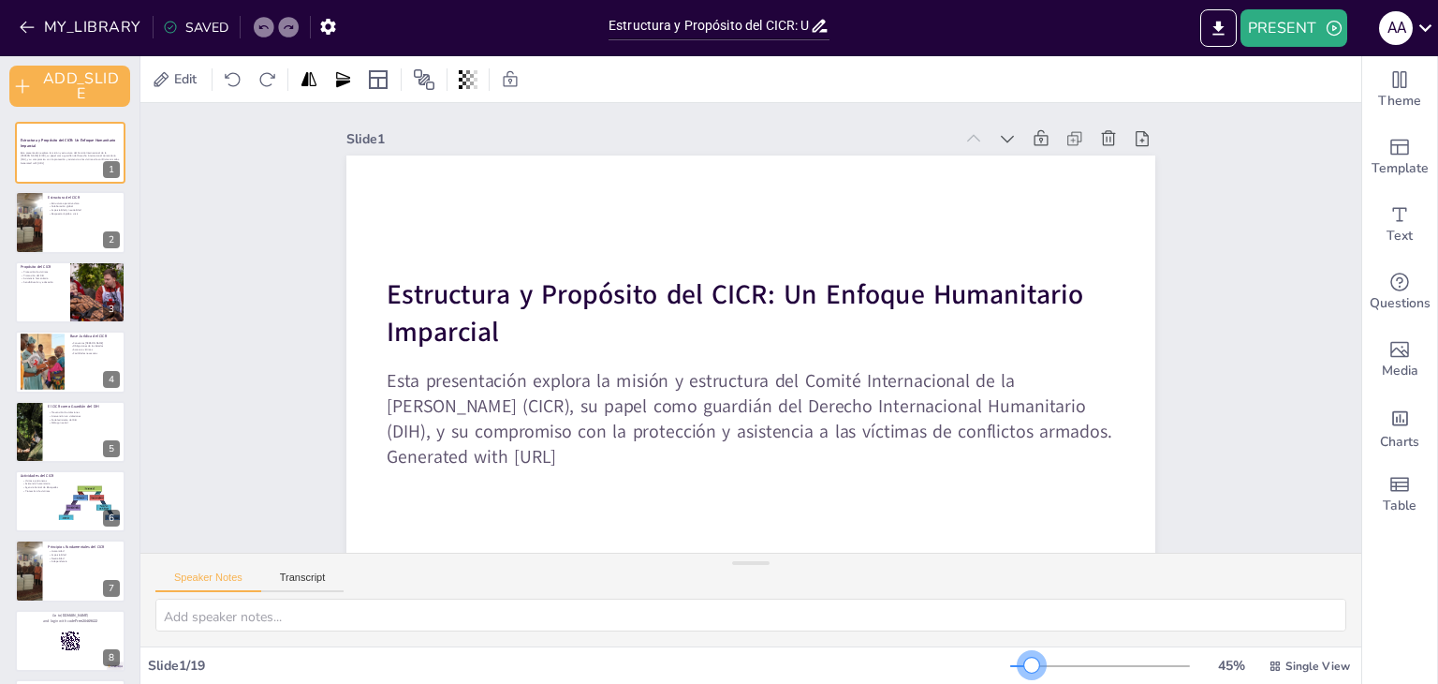
click at [1020, 658] on div at bounding box center [1100, 665] width 180 height 15
checkbox input "true"
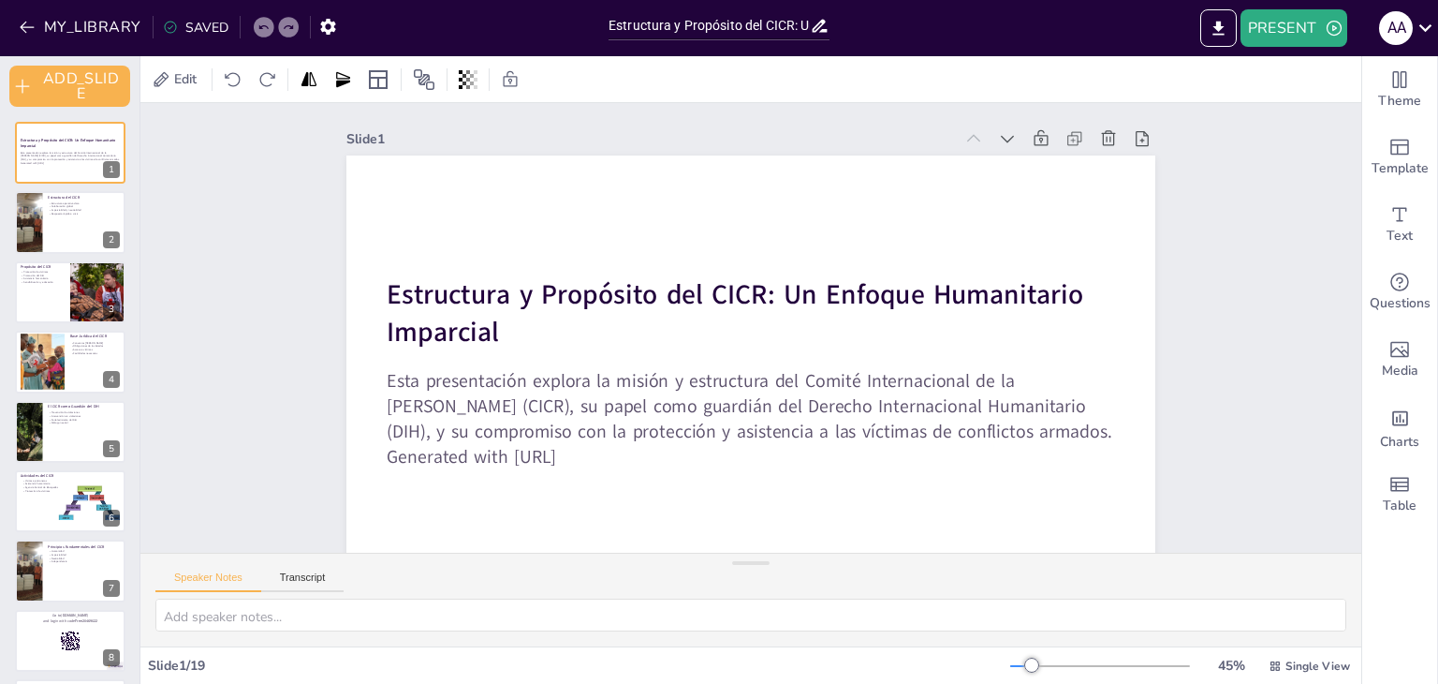
checkbox input "true"
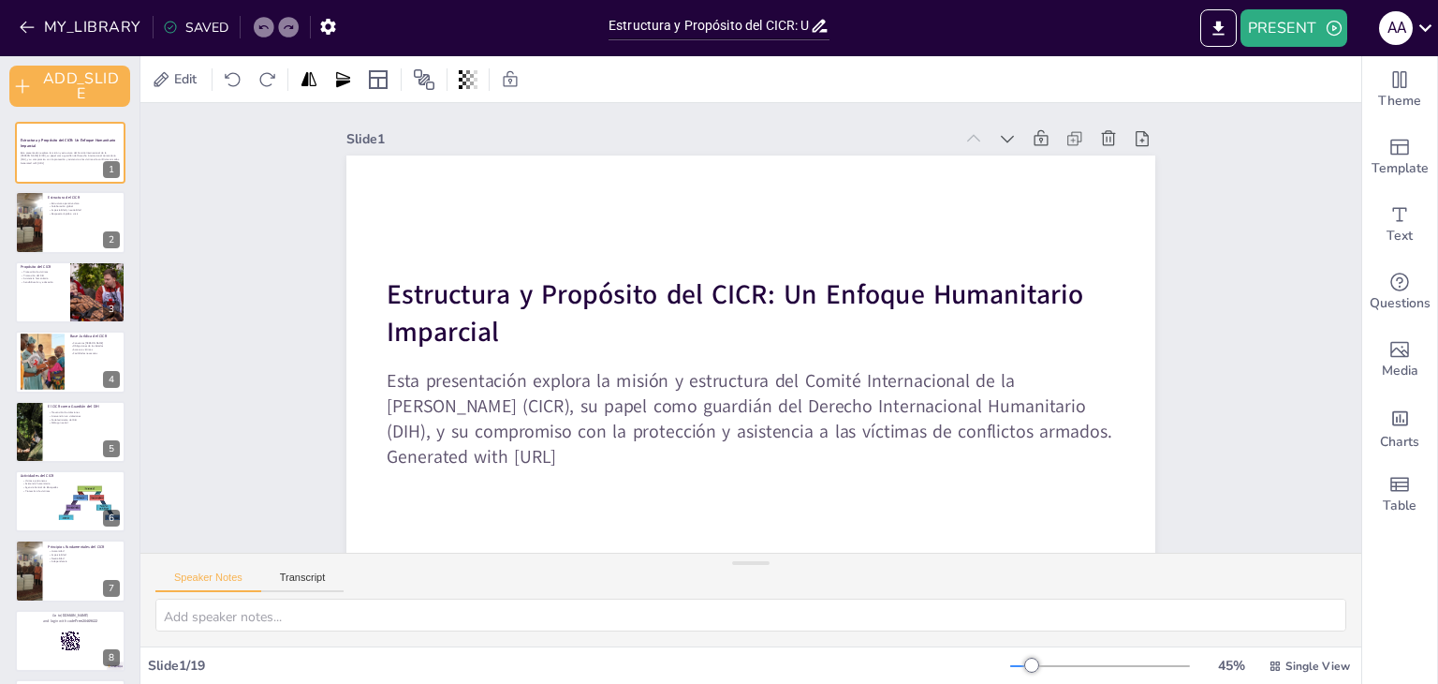
checkbox input "true"
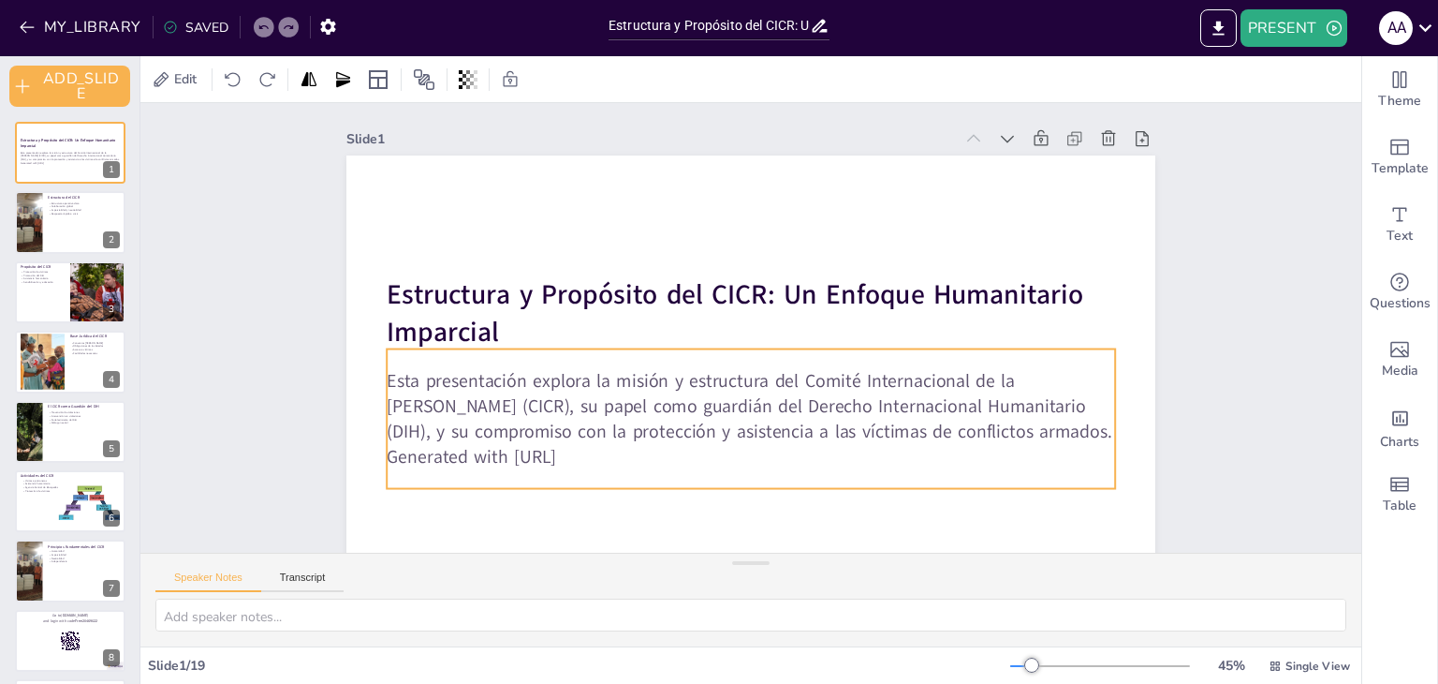
scroll to position [72, 0]
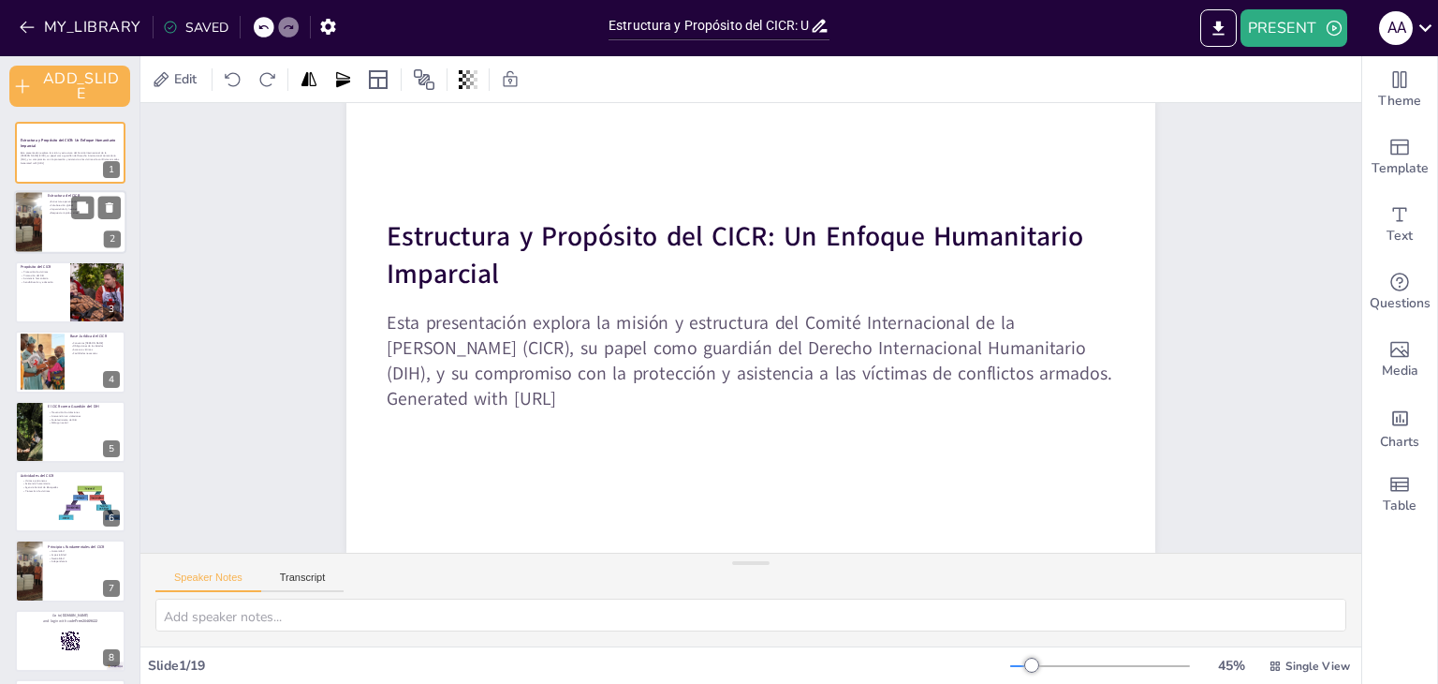
click at [40, 227] on div at bounding box center [28, 223] width 84 height 64
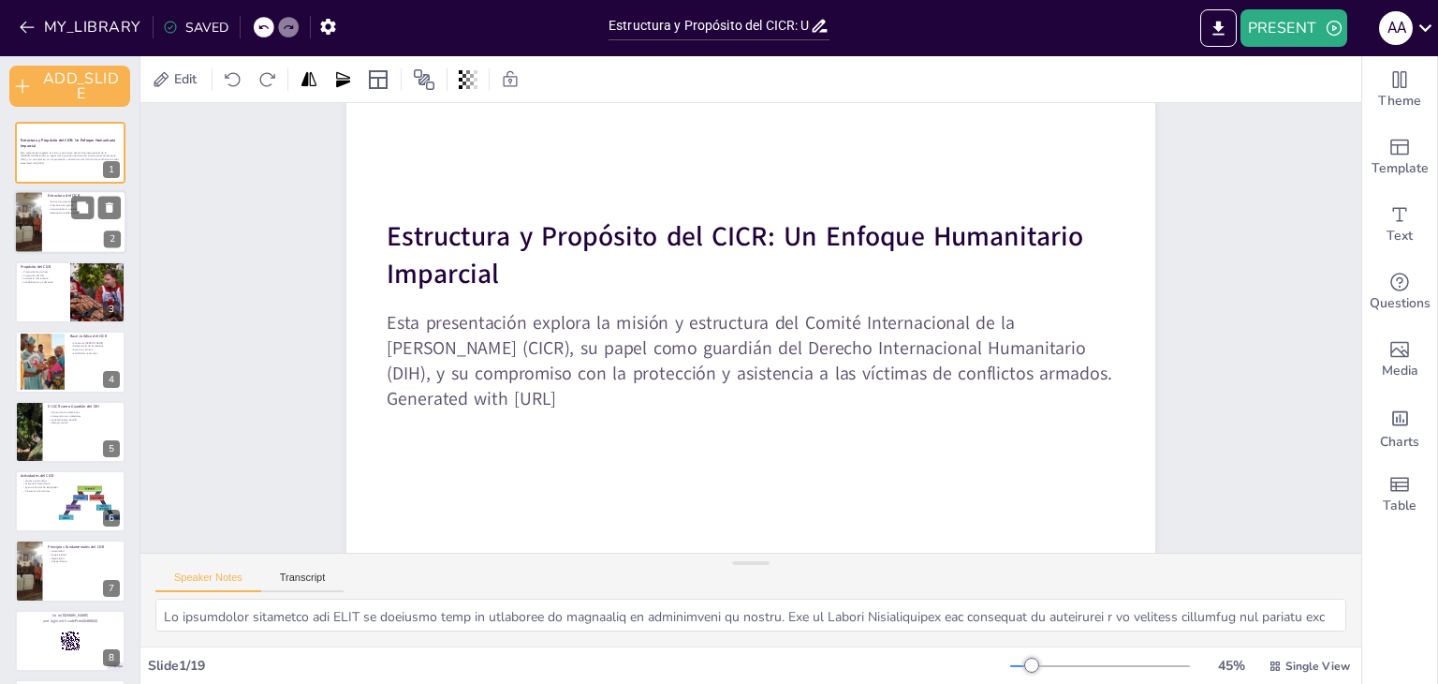
scroll to position [0, 0]
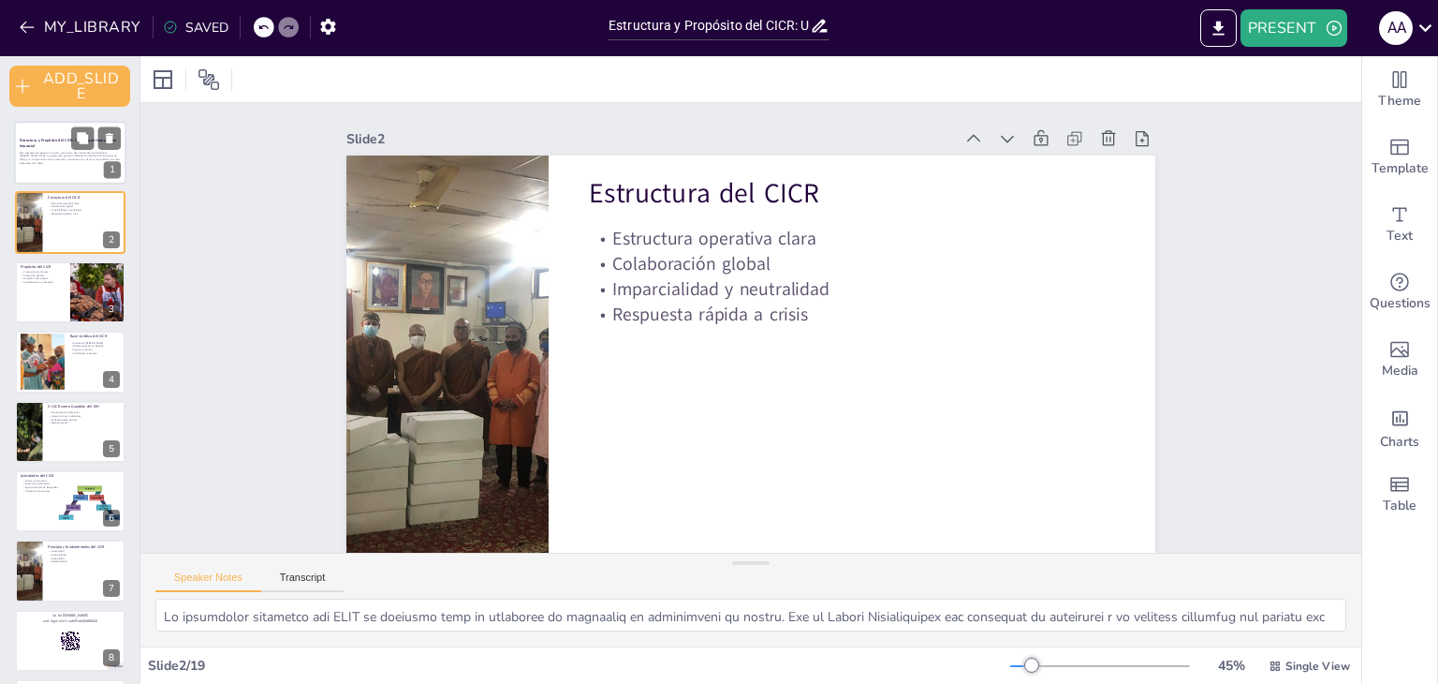
click at [37, 158] on p "Esta presentación explora la misión y estructura del Comité Internacional de la…" at bounding box center [70, 156] width 101 height 10
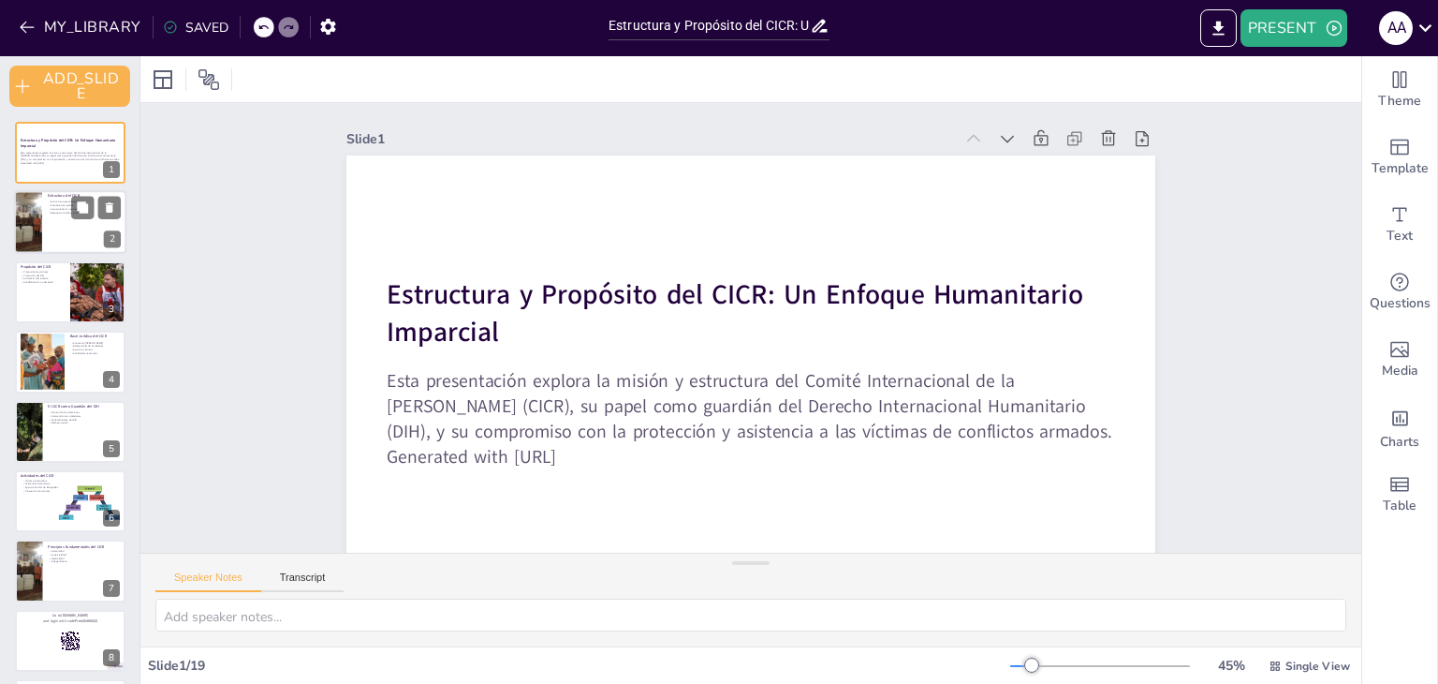
click at [28, 231] on div at bounding box center [28, 223] width 84 height 64
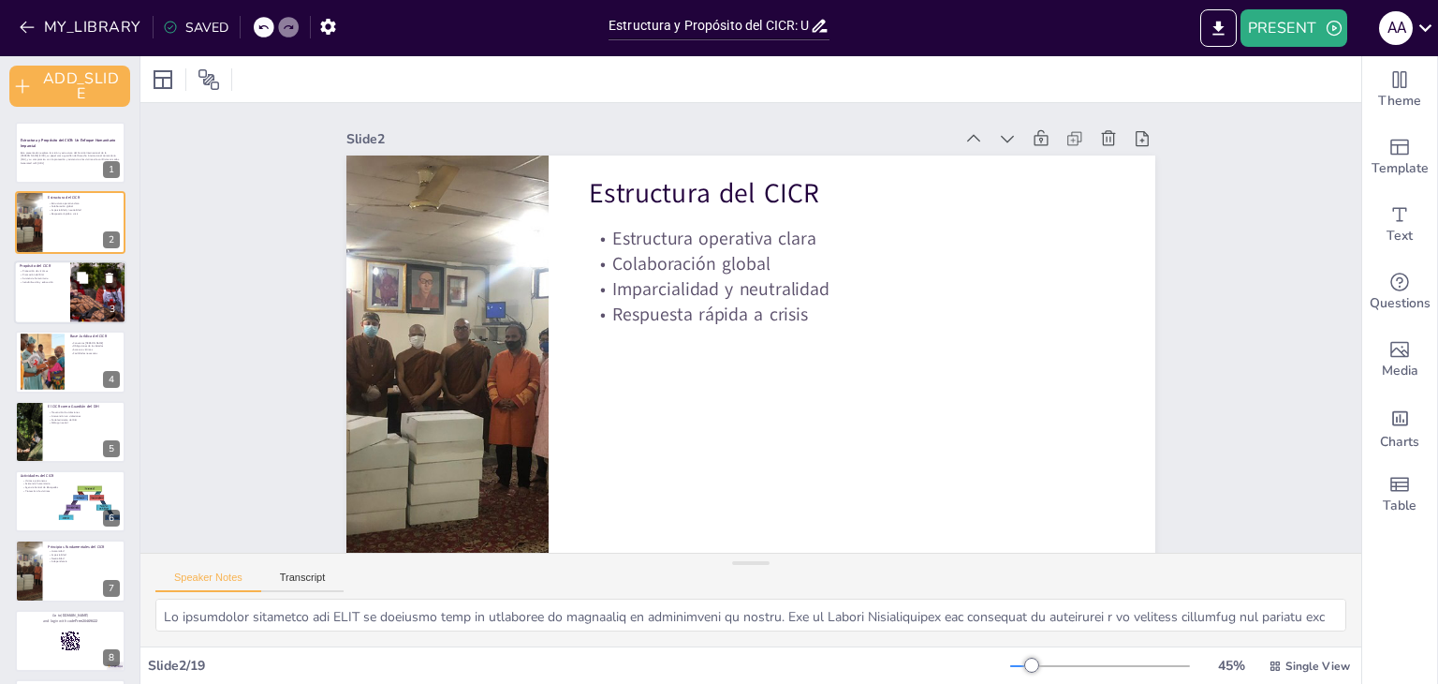
click at [37, 284] on div at bounding box center [70, 292] width 112 height 64
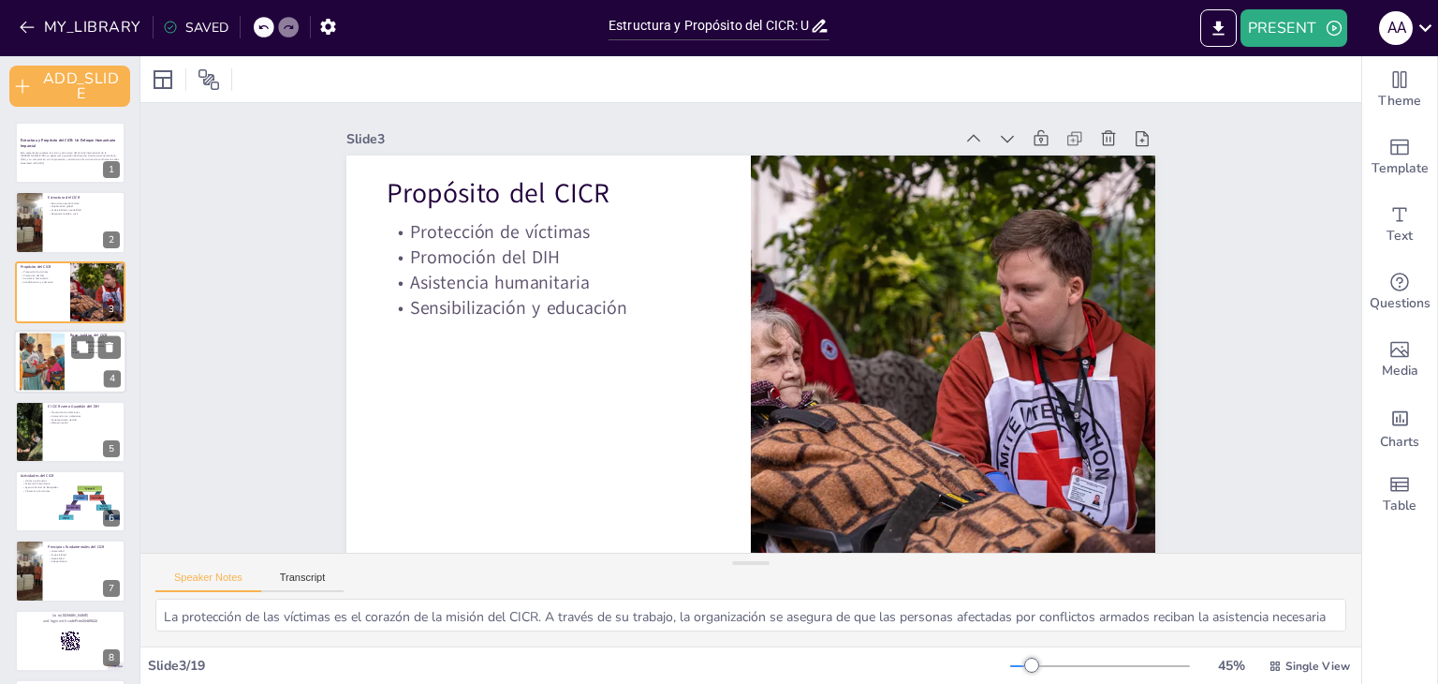
click at [46, 360] on div at bounding box center [42, 361] width 45 height 57
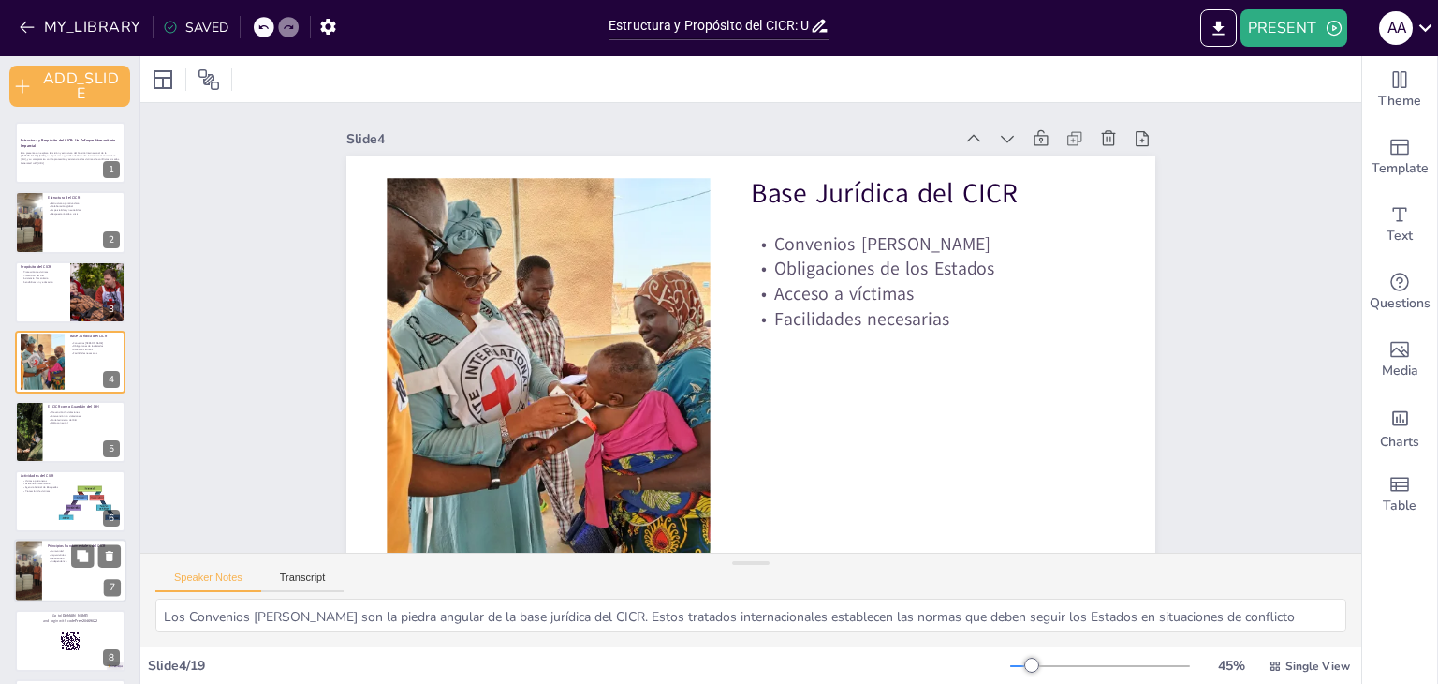
click at [49, 582] on div at bounding box center [70, 571] width 112 height 64
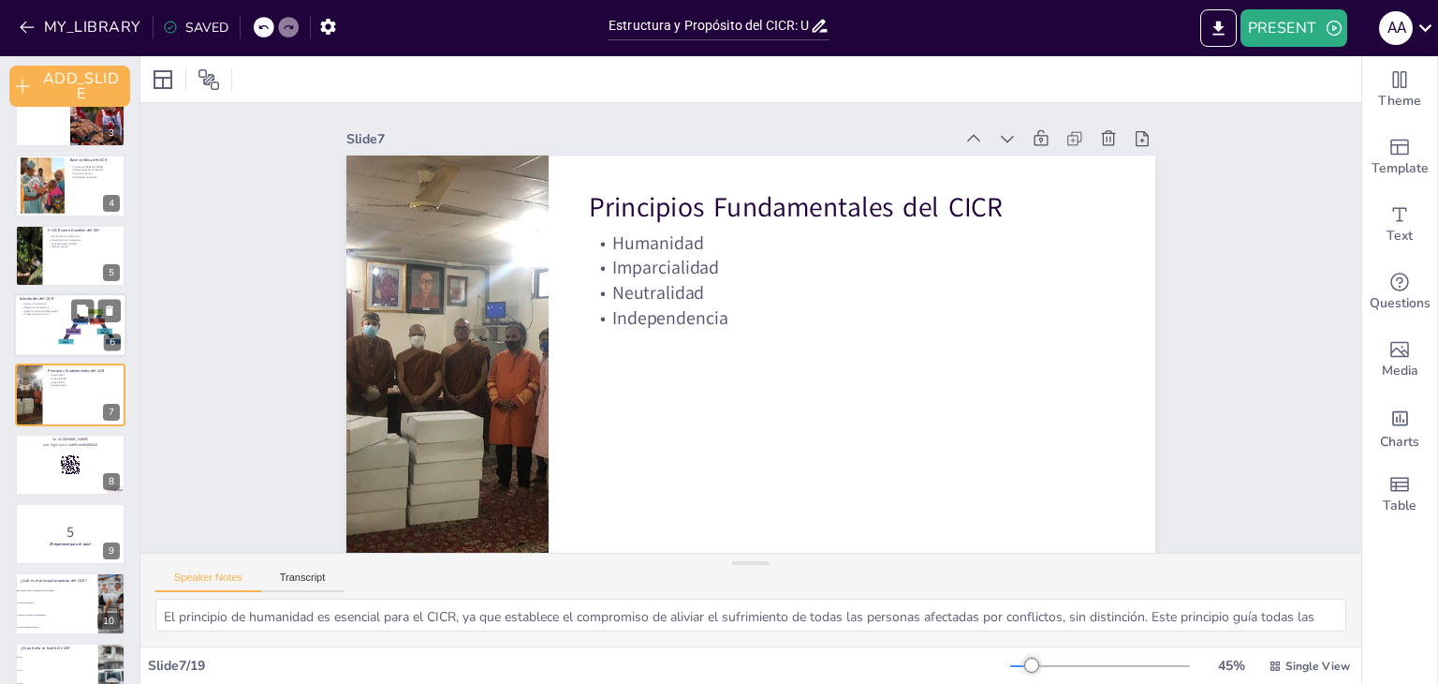
click at [34, 331] on div at bounding box center [70, 325] width 112 height 64
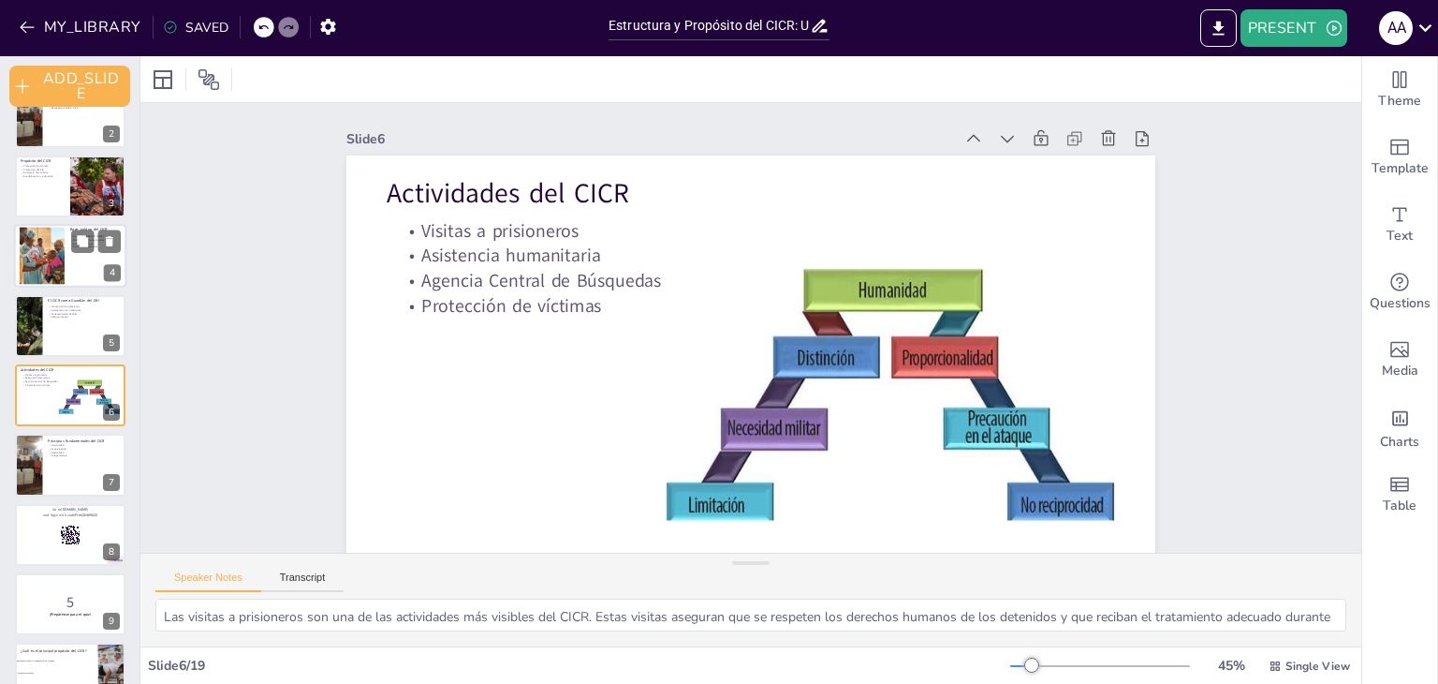
click at [54, 272] on div at bounding box center [42, 256] width 45 height 57
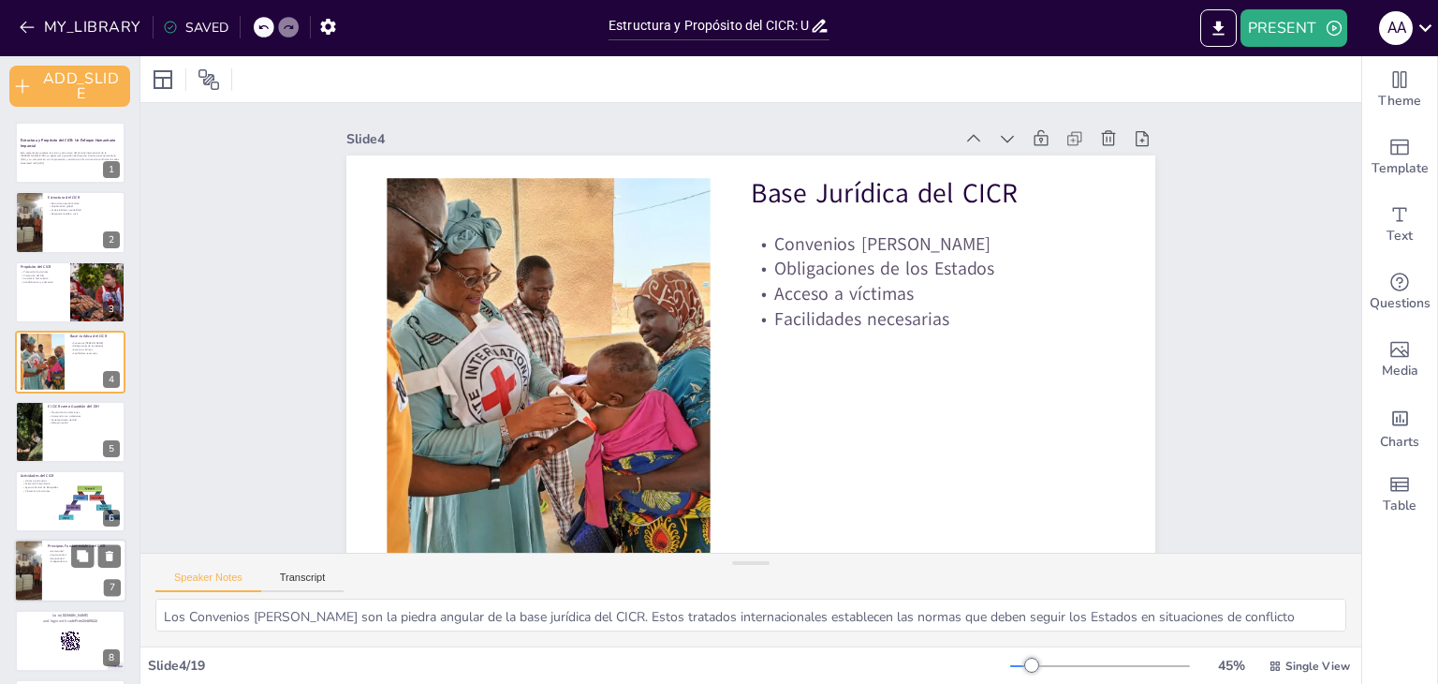
click at [42, 578] on div at bounding box center [70, 571] width 112 height 64
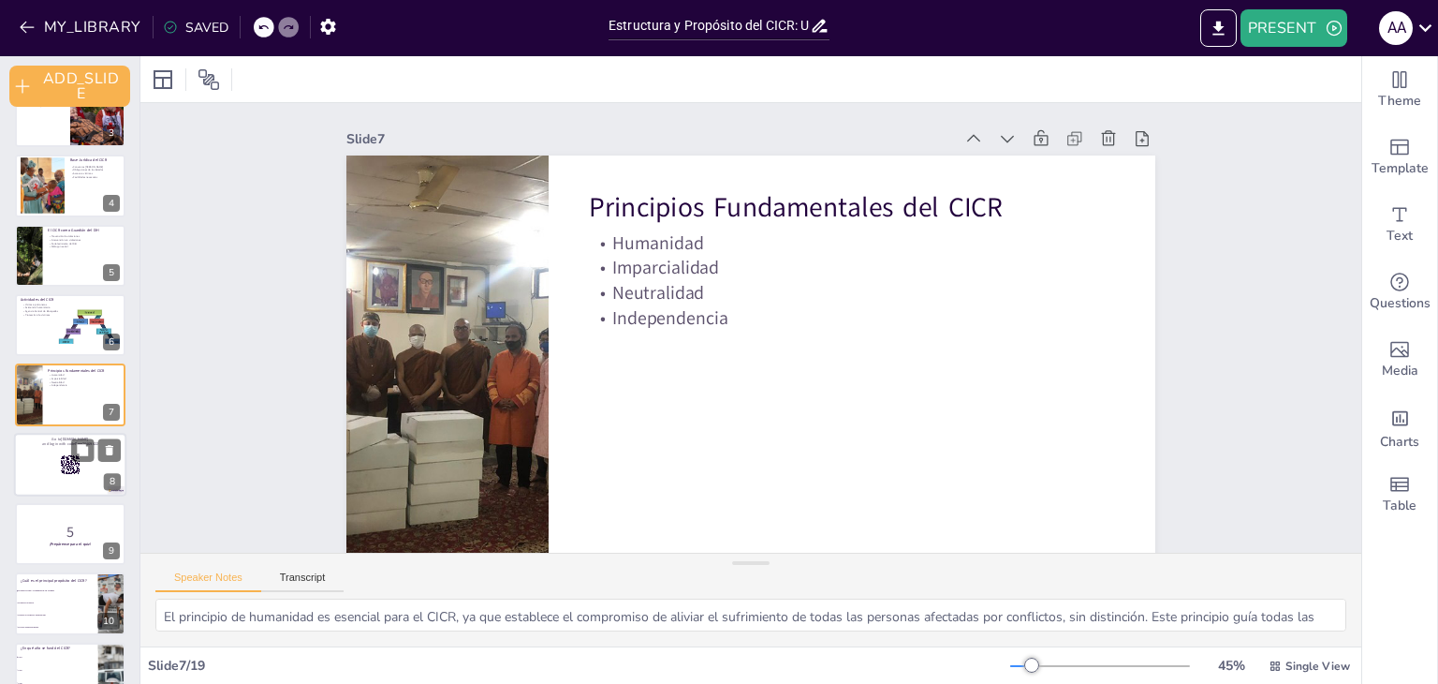
click at [51, 465] on div at bounding box center [70, 465] width 112 height 64
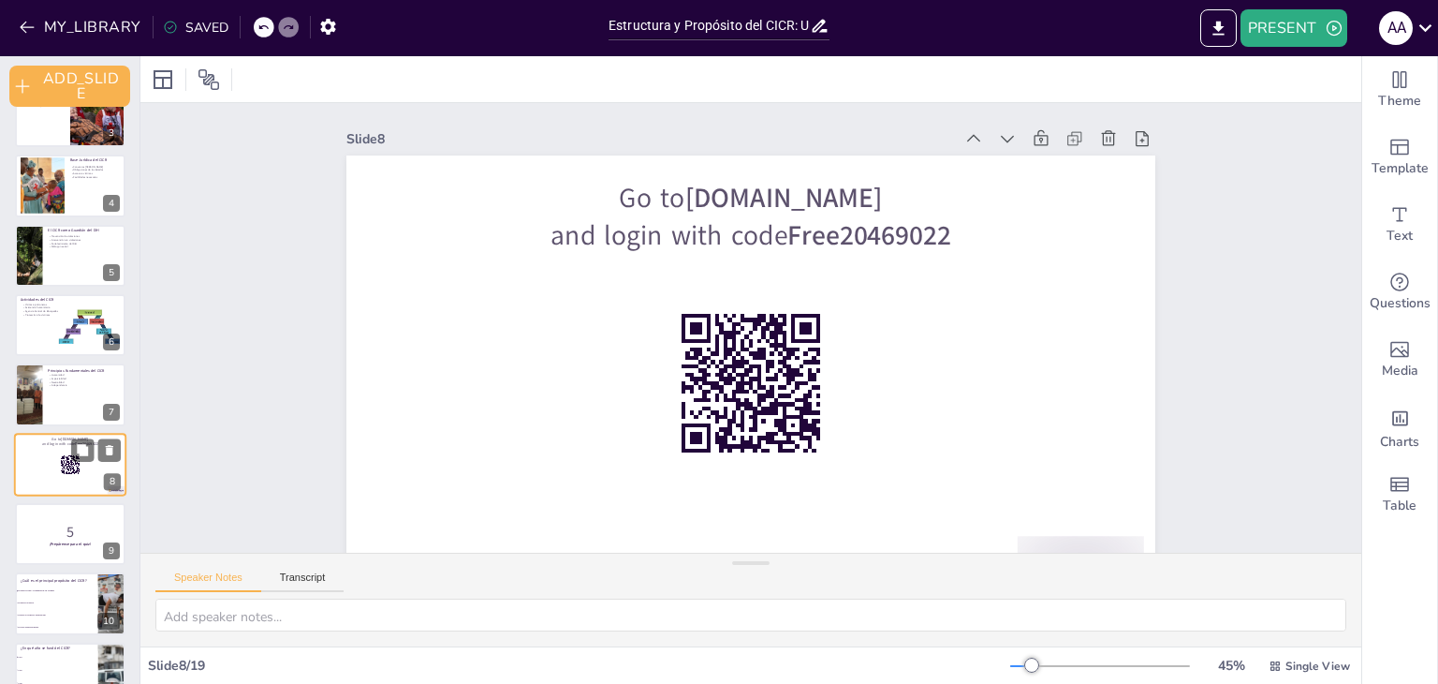
scroll to position [245, 0]
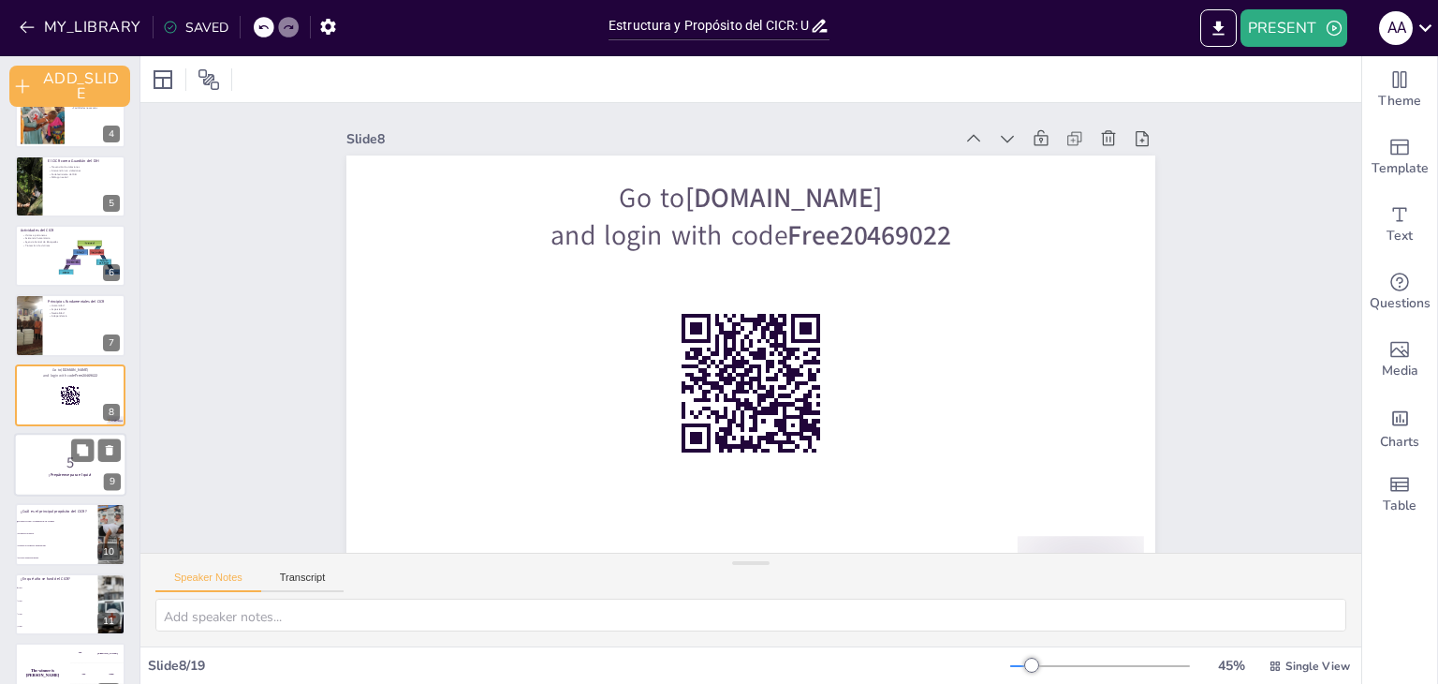
click at [66, 481] on div at bounding box center [70, 465] width 112 height 64
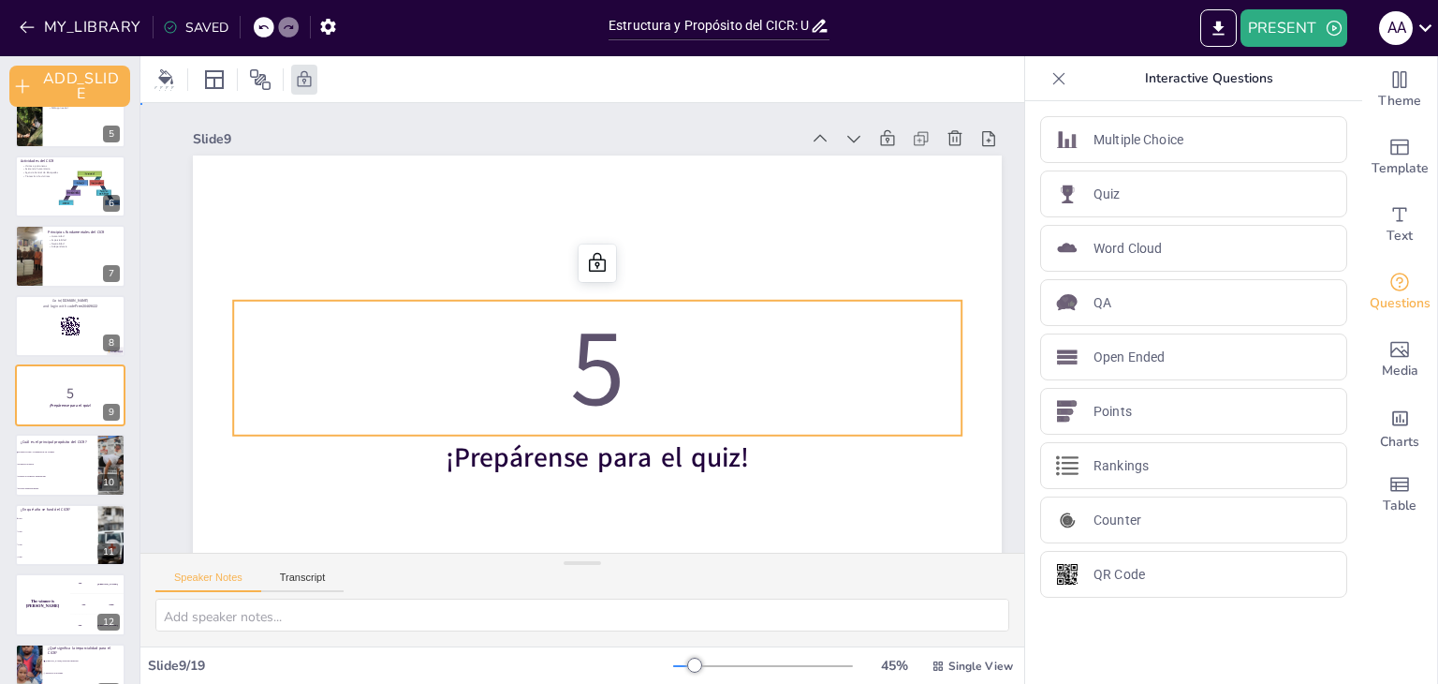
click at [760, 390] on p "5" at bounding box center [583, 370] width 739 height 369
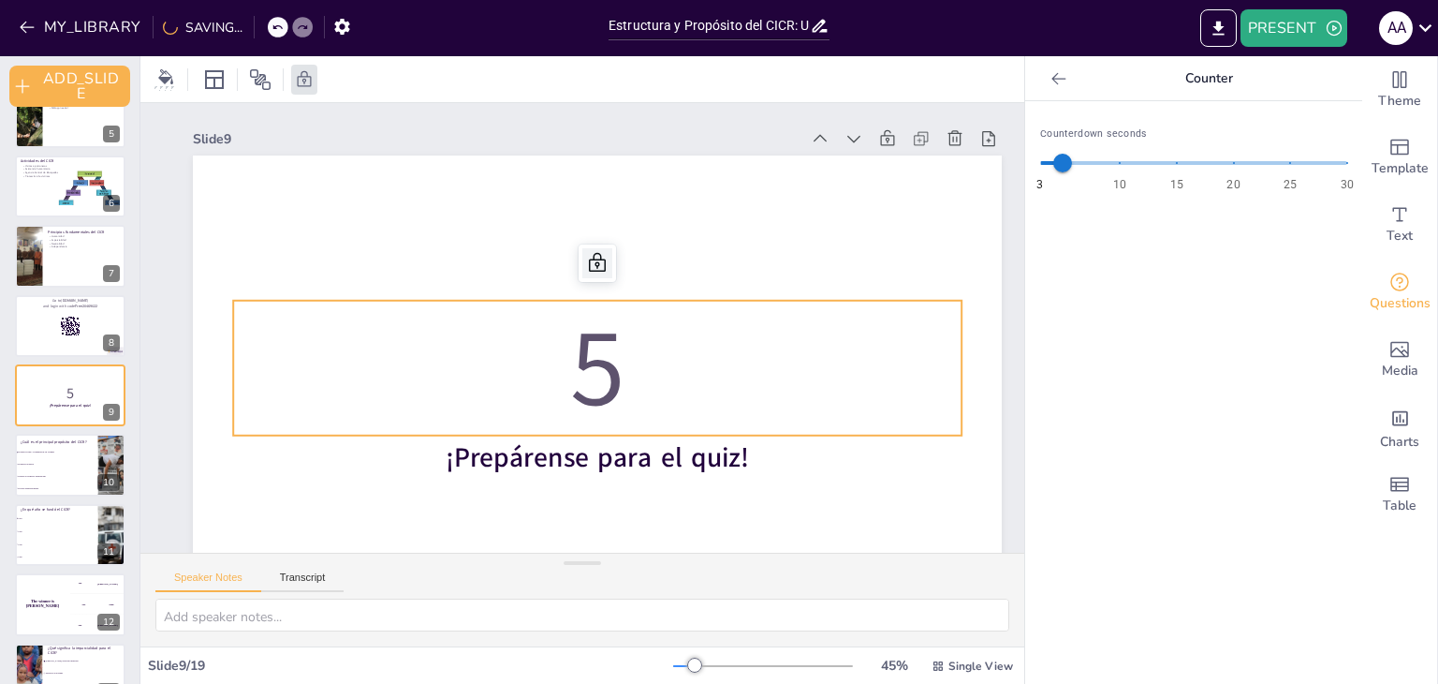
click at [597, 270] on icon at bounding box center [610, 267] width 26 height 26
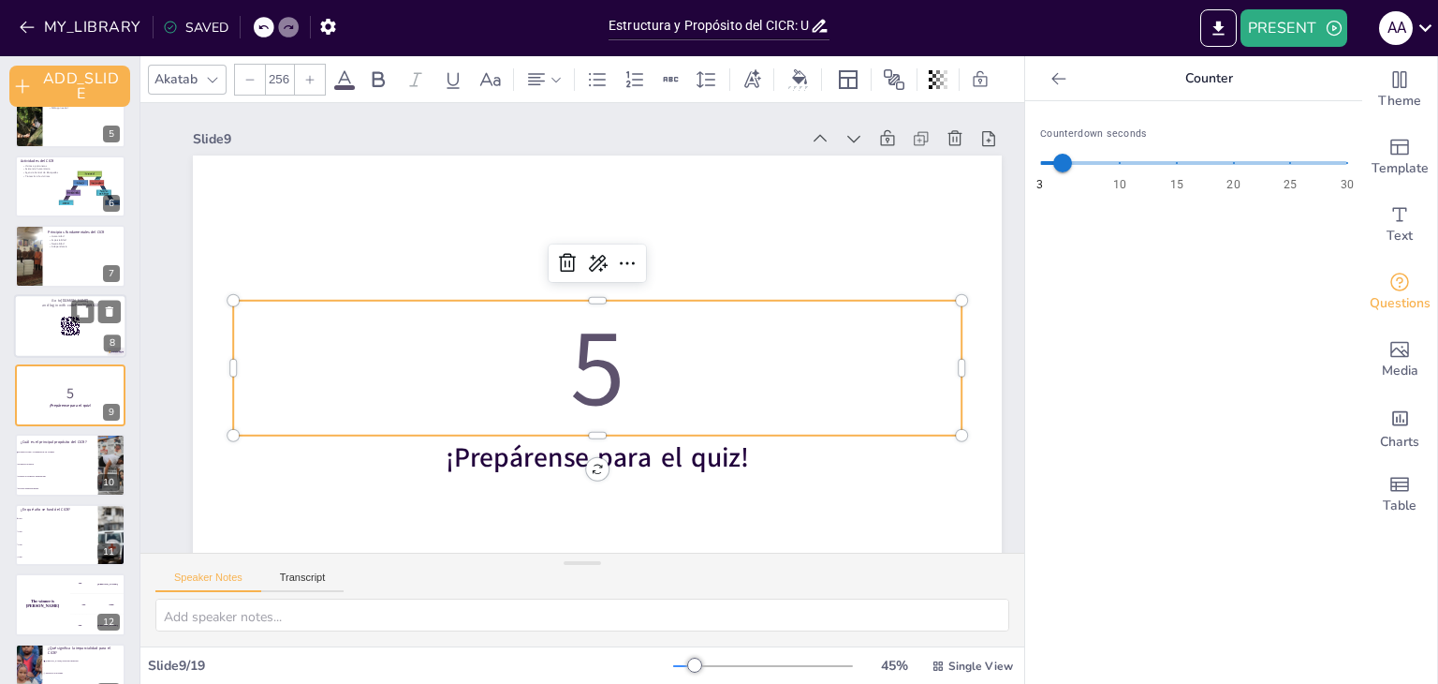
click at [61, 316] on rect at bounding box center [70, 326] width 21 height 21
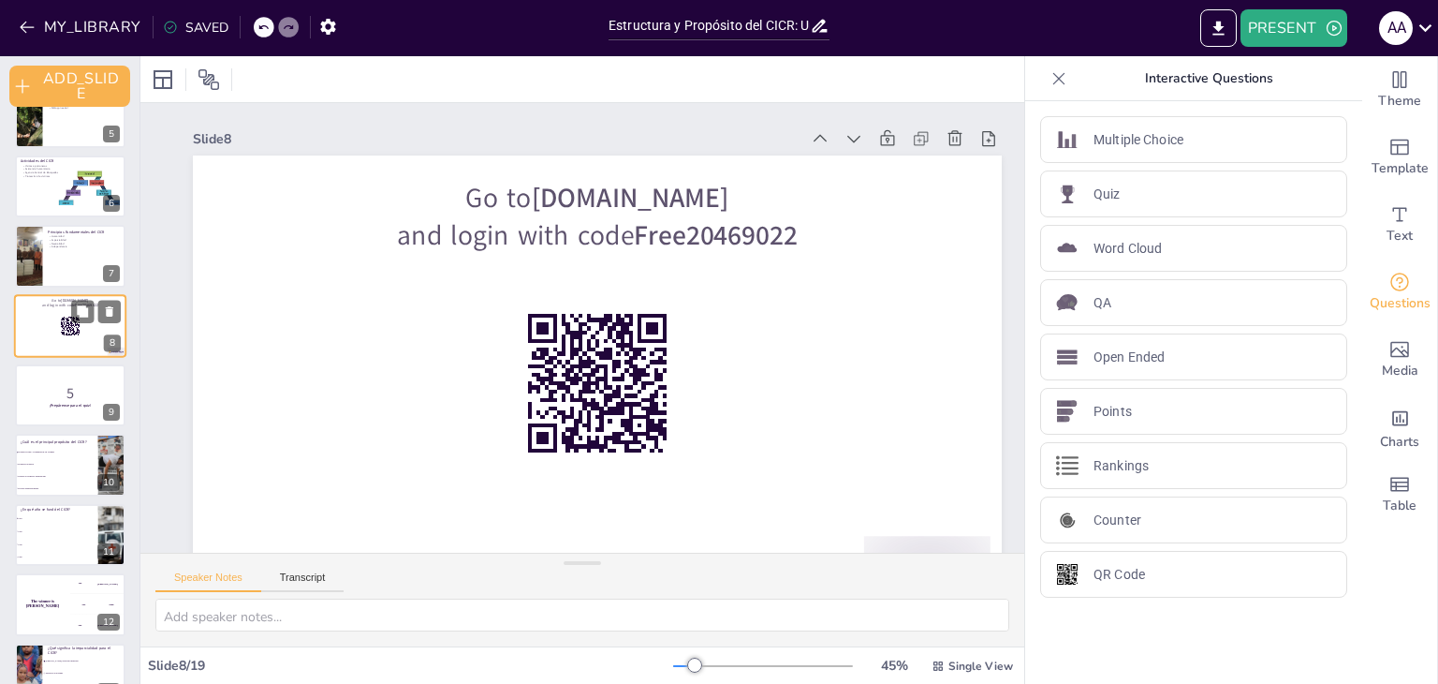
scroll to position [245, 0]
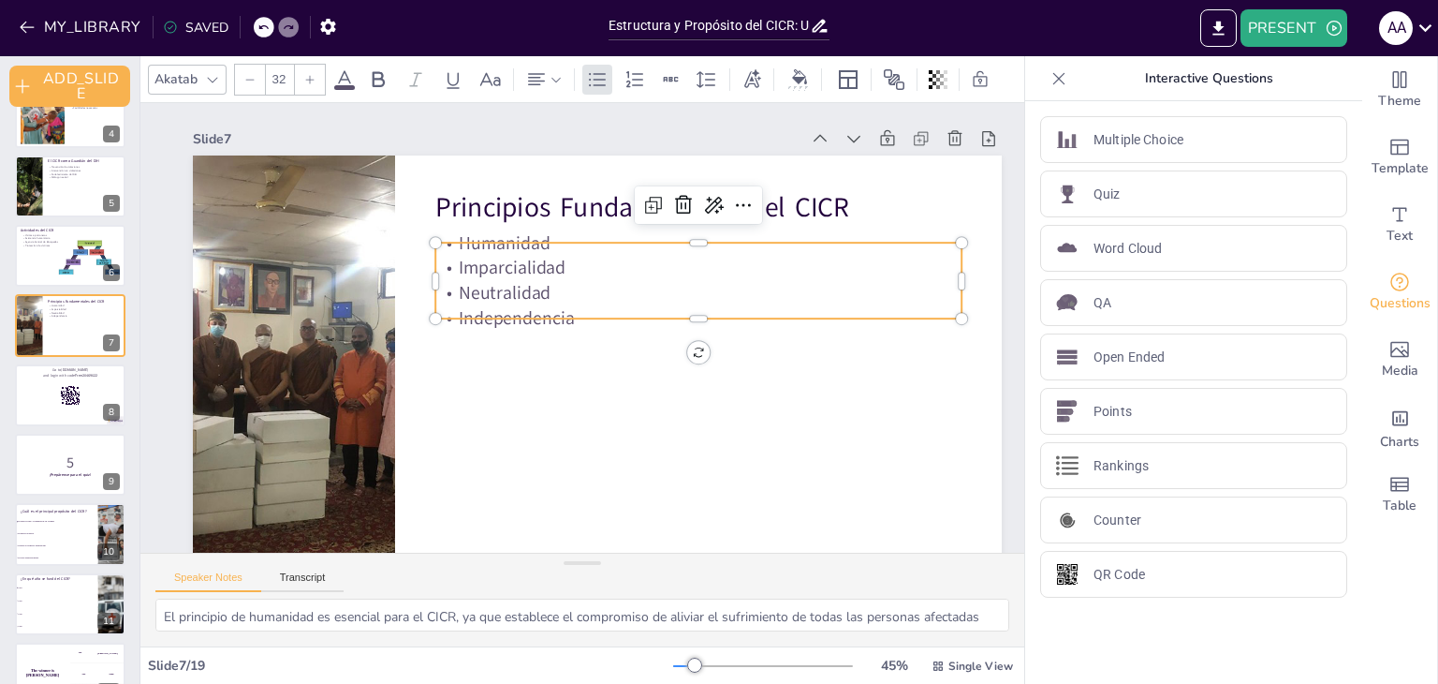
click at [638, 340] on div "Slide 1 Estructura y Propósito del CICR: Un Enfoque Humanitario Imparcial Esta …" at bounding box center [588, 359] width 926 height 732
click at [66, 402] on rect at bounding box center [66, 403] width 1 height 2
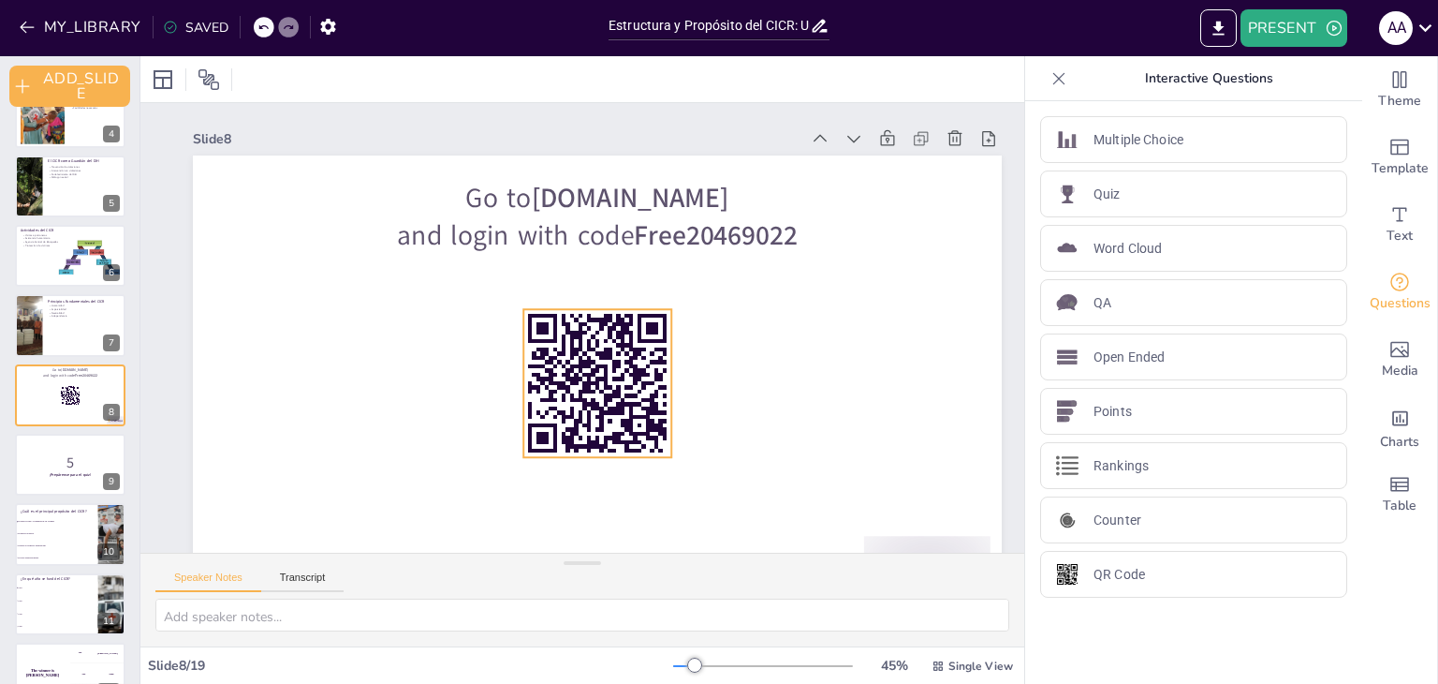
click at [590, 402] on rect at bounding box center [585, 402] width 10 height 10
click at [630, 275] on icon at bounding box center [642, 288] width 28 height 28
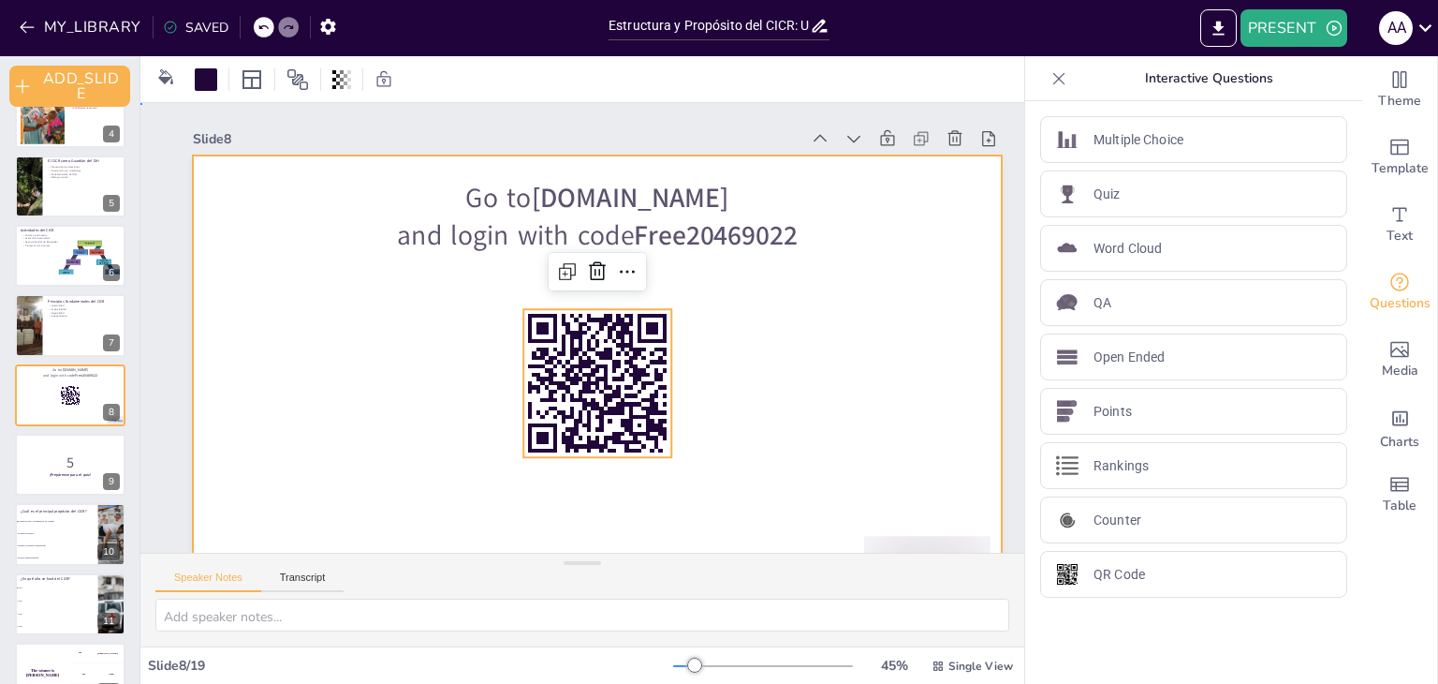
click at [356, 435] on div at bounding box center [562, 382] width 922 height 844
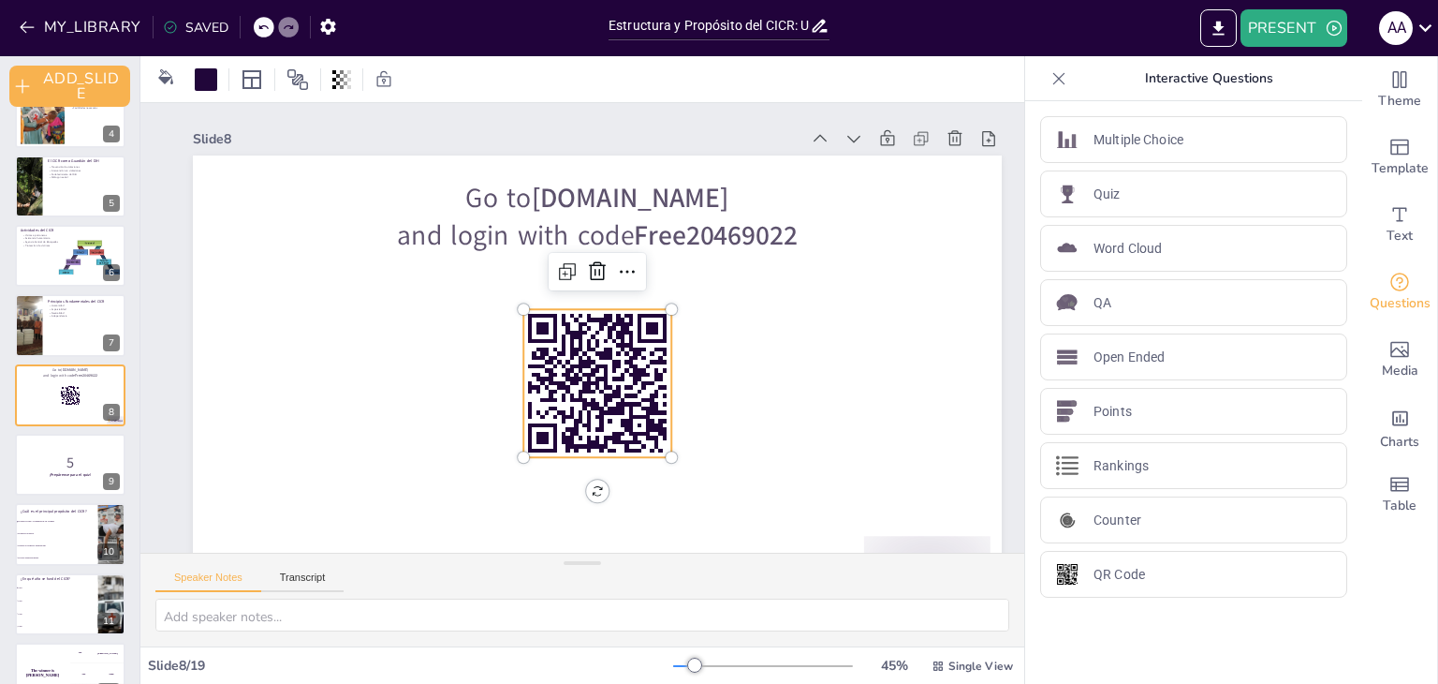
click at [576, 385] on rect at bounding box center [572, 386] width 7 height 13
click at [626, 278] on icon at bounding box center [638, 282] width 26 height 26
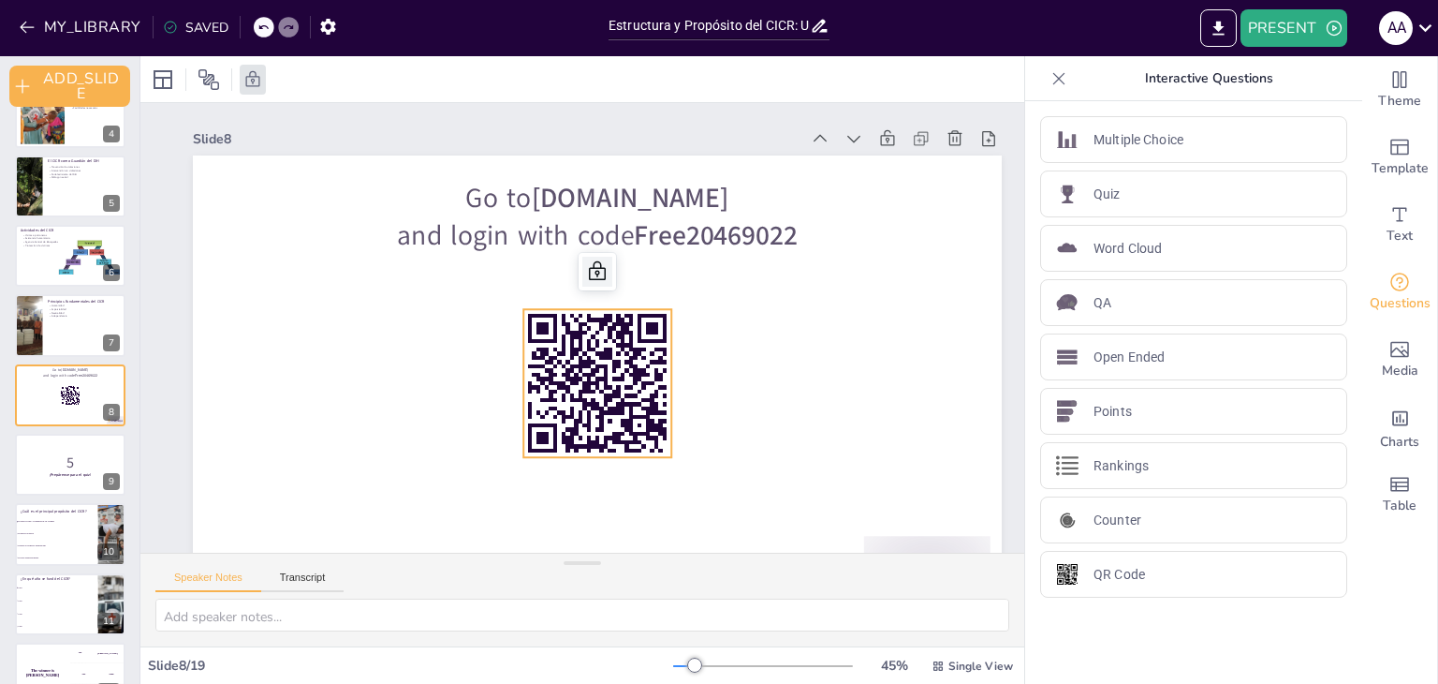
click at [610, 273] on div at bounding box center [618, 282] width 39 height 39
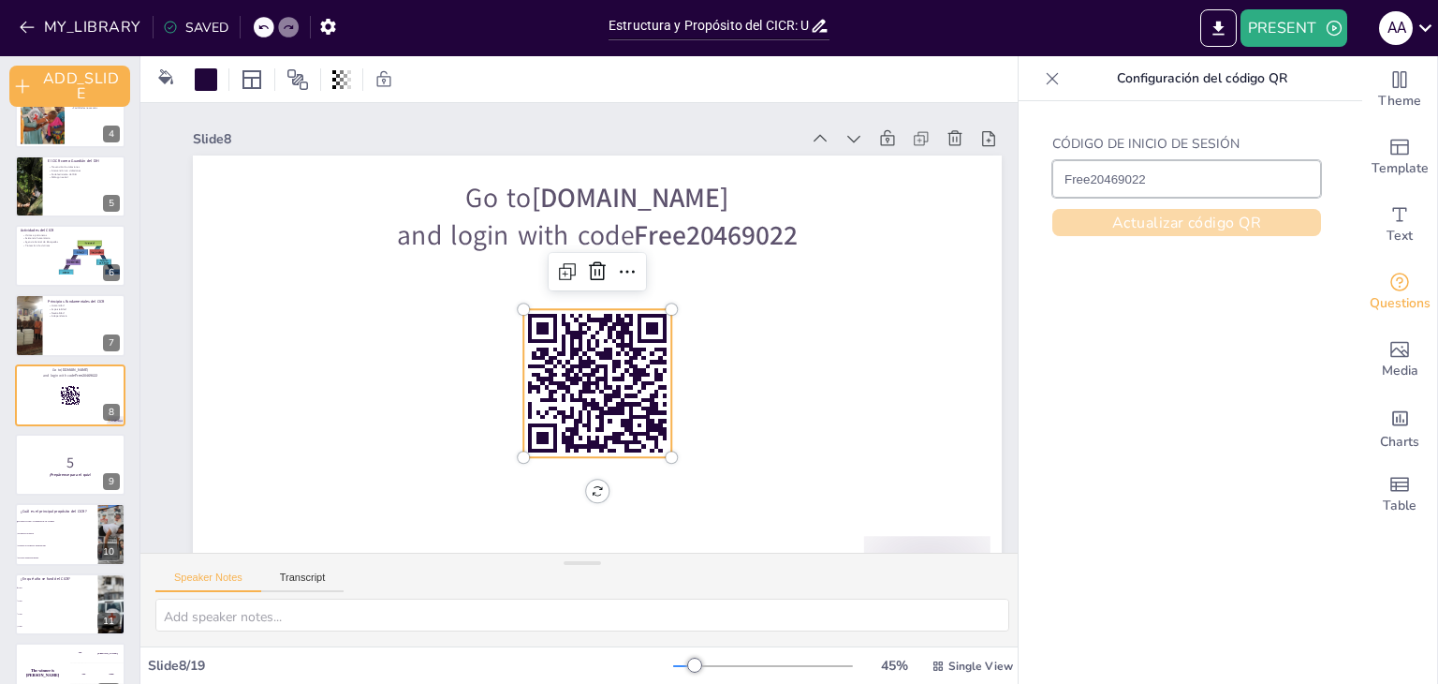
click at [1127, 220] on font "Actualizar código QR" at bounding box center [1186, 223] width 149 height 21
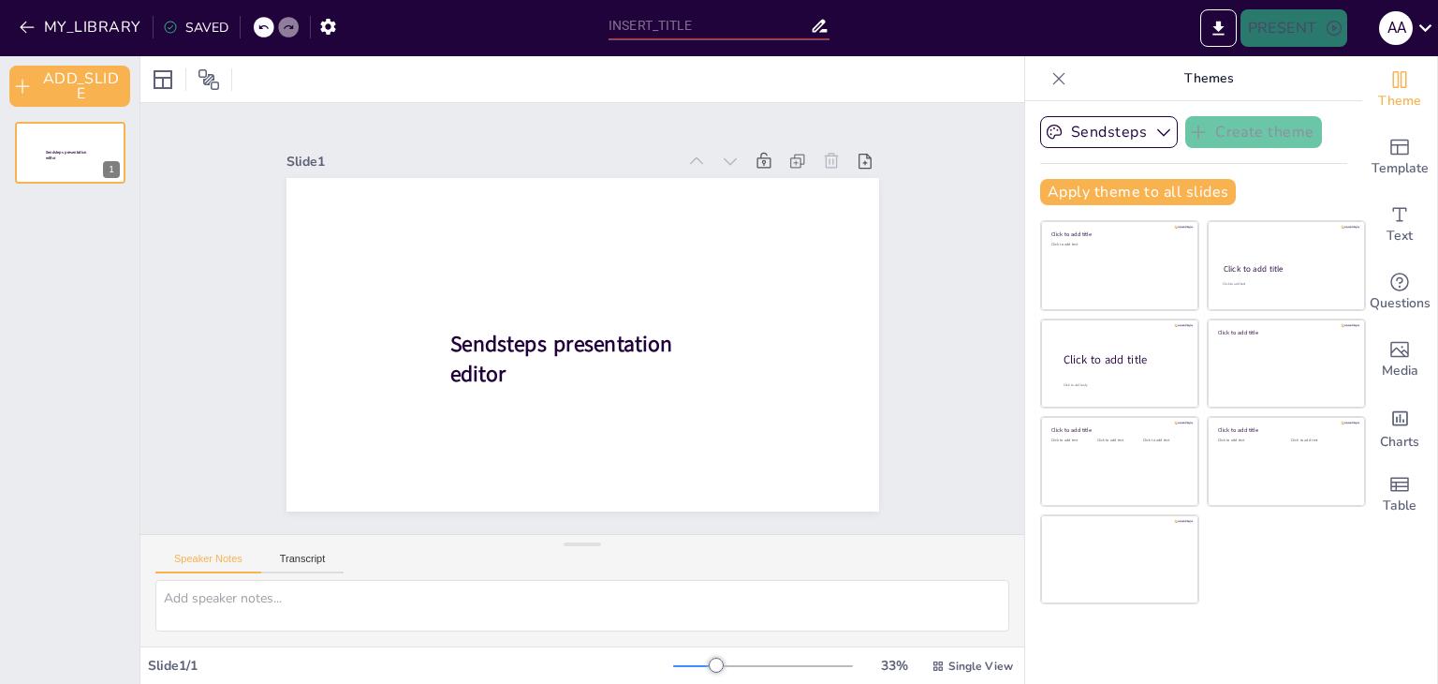
scroll to position [0, 0]
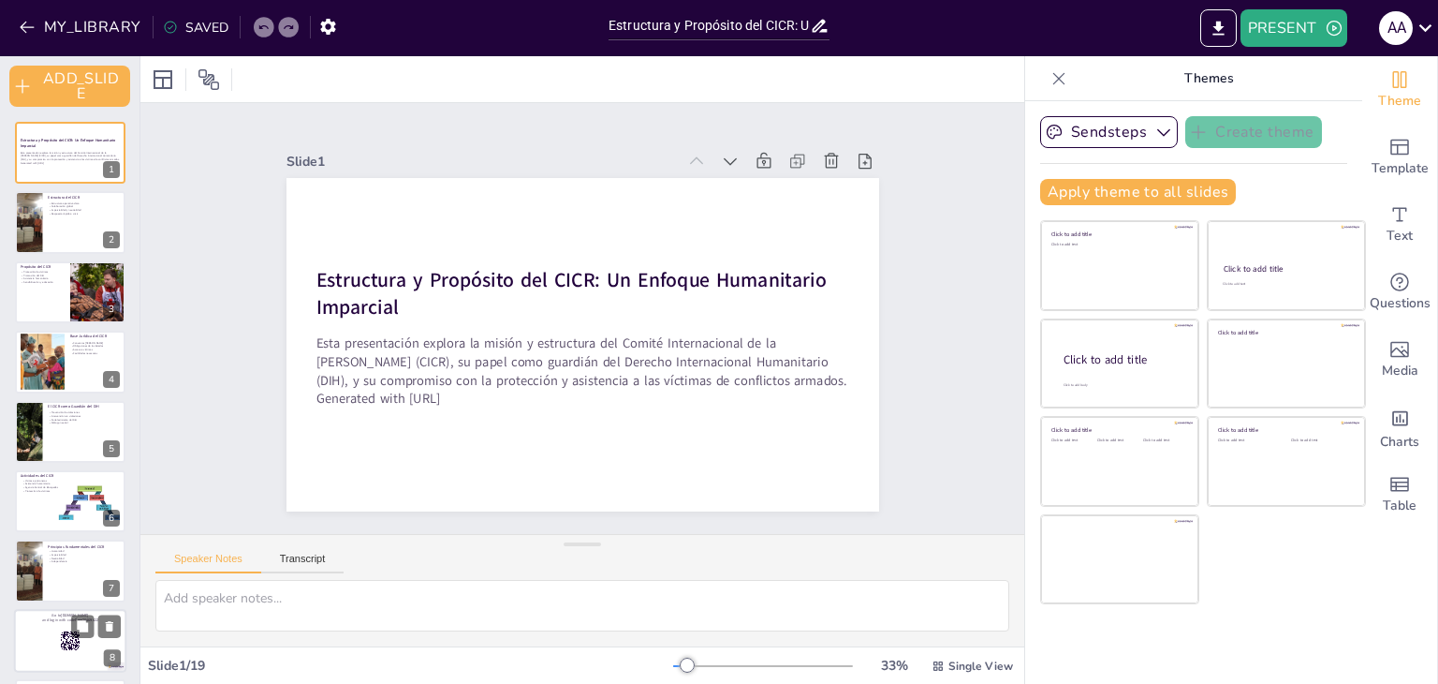
click at [36, 649] on div at bounding box center [70, 641] width 112 height 64
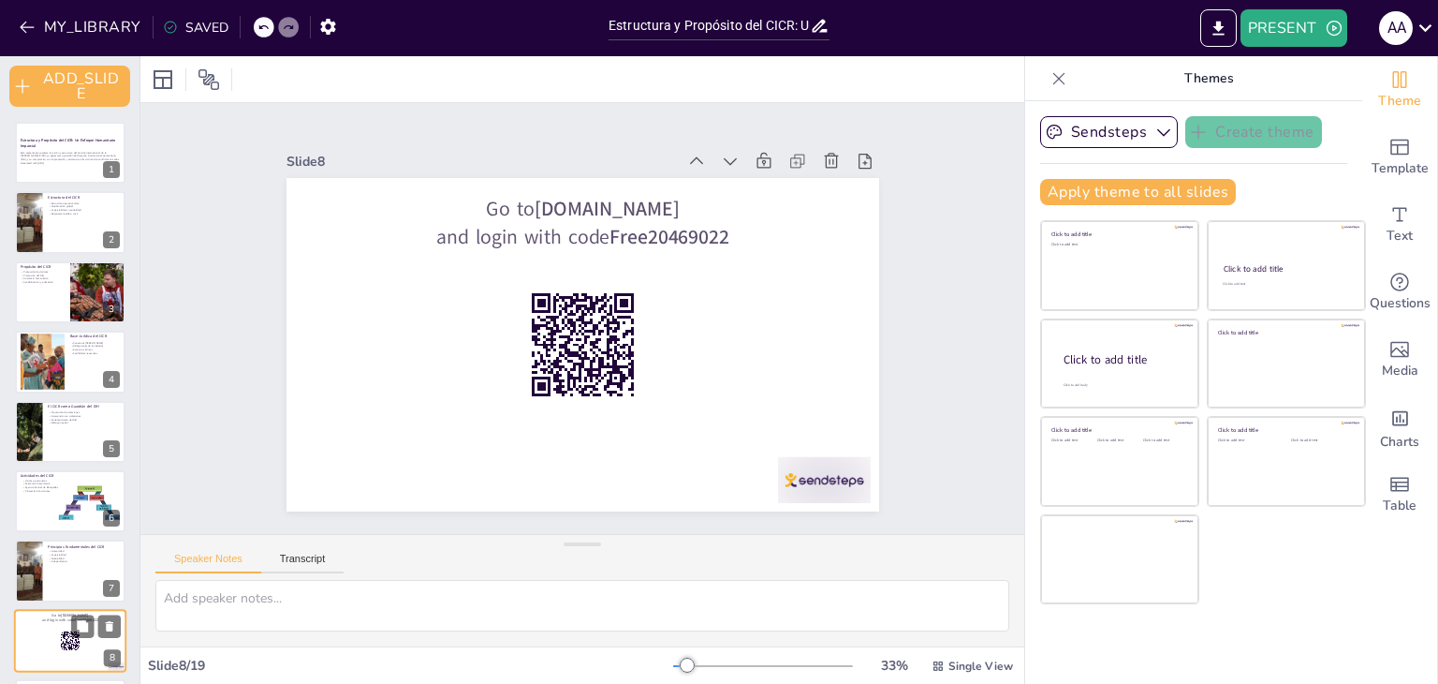
scroll to position [245, 0]
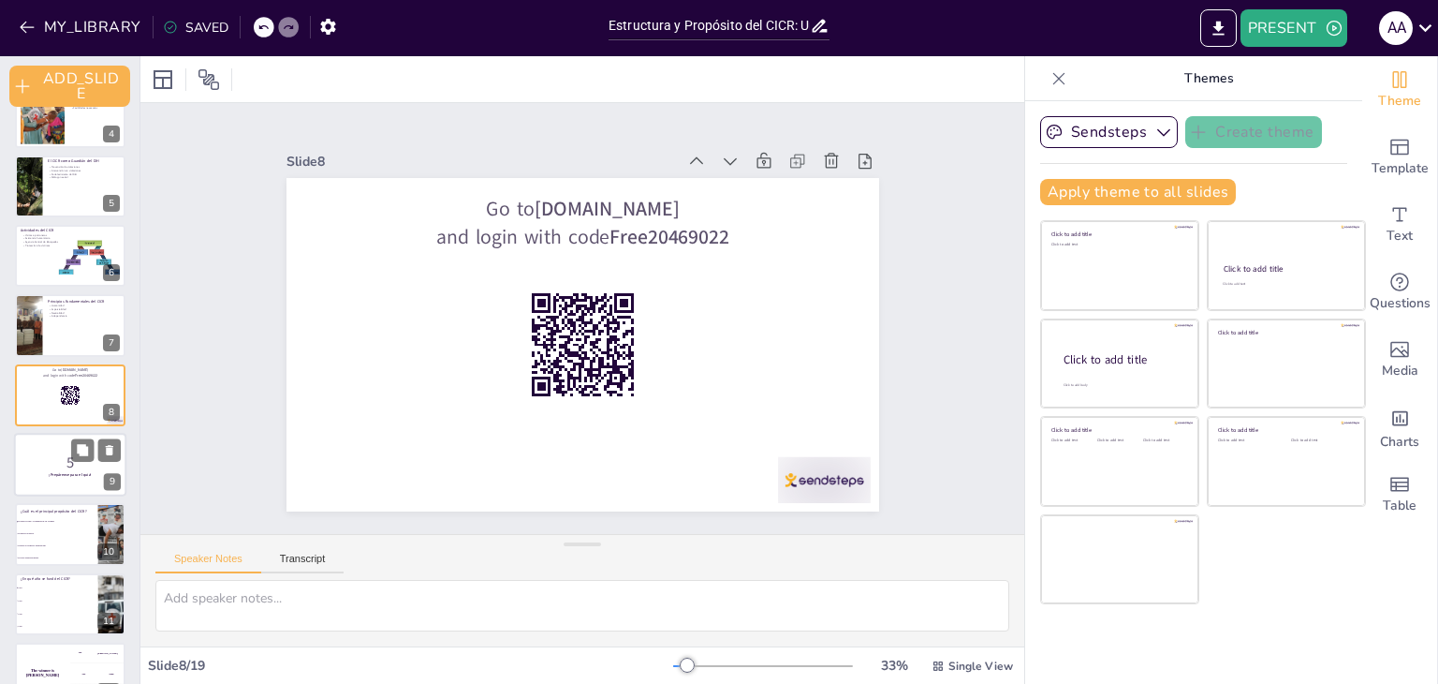
click at [66, 492] on div at bounding box center [70, 465] width 112 height 64
